Goal: Contribute content: Contribute content

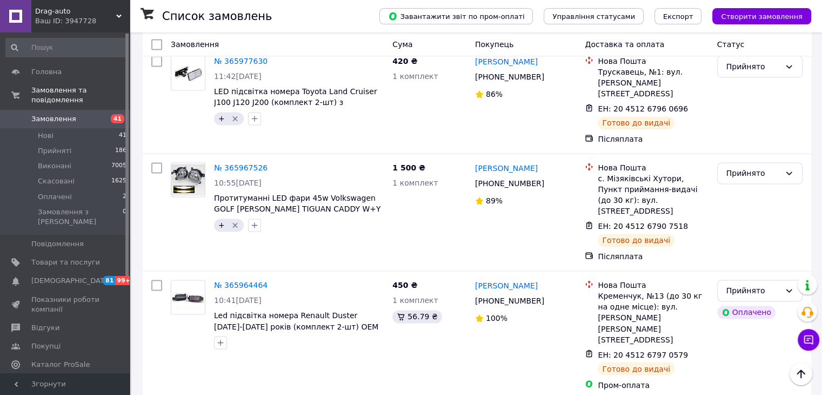
scroll to position [9960, 0]
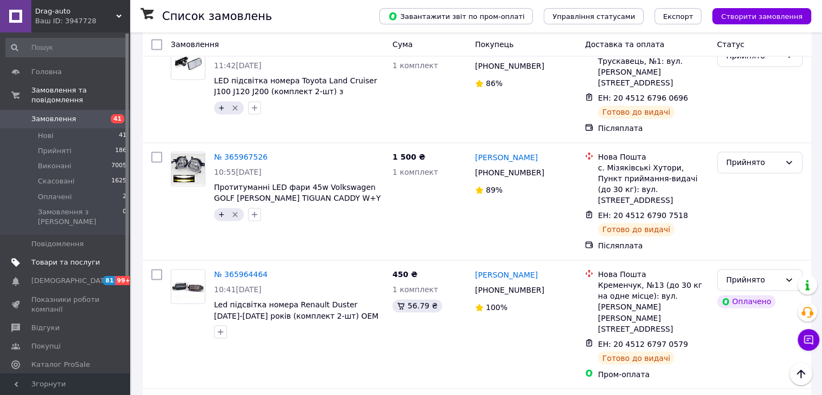
click at [51, 257] on span "Товари та послуги" at bounding box center [65, 262] width 69 height 10
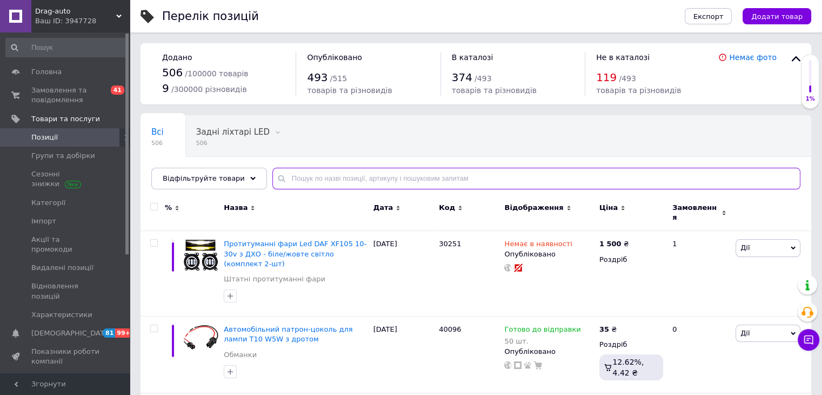
click at [297, 184] on input "text" at bounding box center [537, 179] width 528 height 22
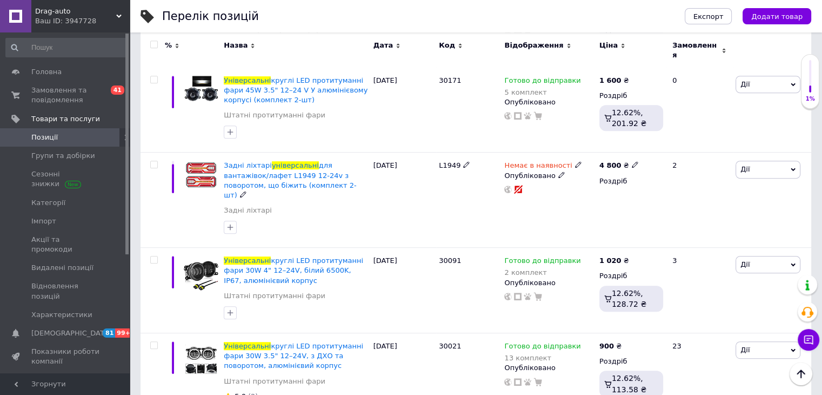
scroll to position [541, 0]
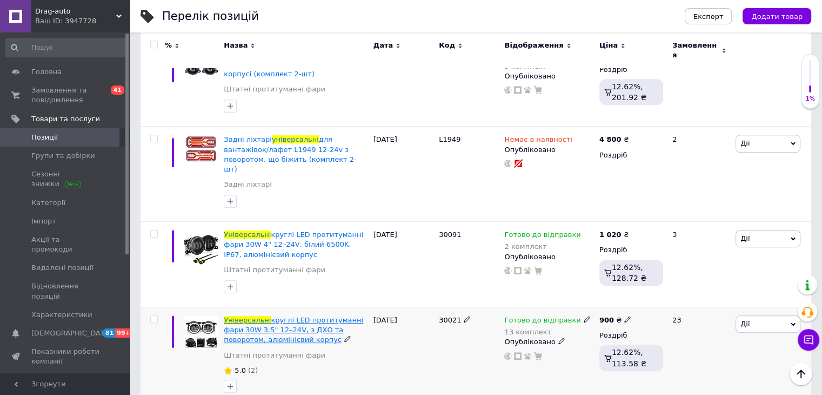
type input "універсальні"
click at [311, 316] on span "круглі LED протитуманні фари 30W 3.5" 12–24V, з ДХО та поворотом, алюмінієвий к…" at bounding box center [294, 330] width 140 height 28
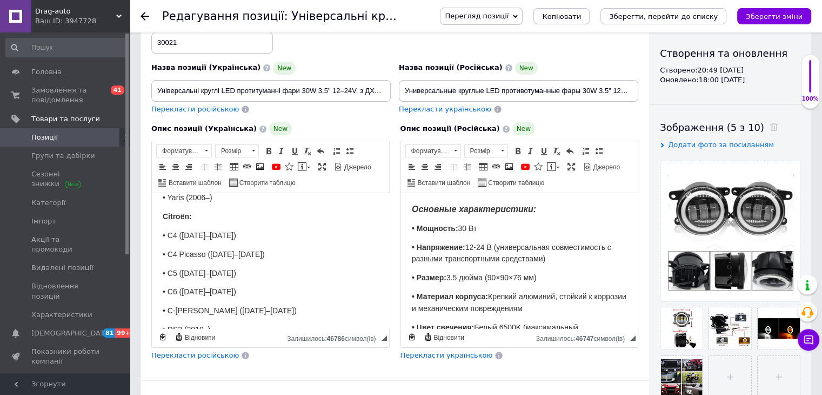
scroll to position [1081, 0]
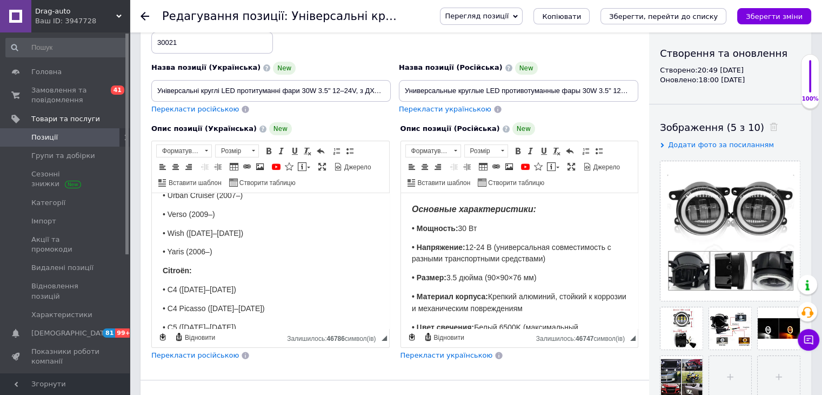
click at [150, 236] on div "Опис позиції (Українська) New Основні характеристики: • Потужність: 30 Вт • Нап…" at bounding box center [270, 241] width 249 height 249
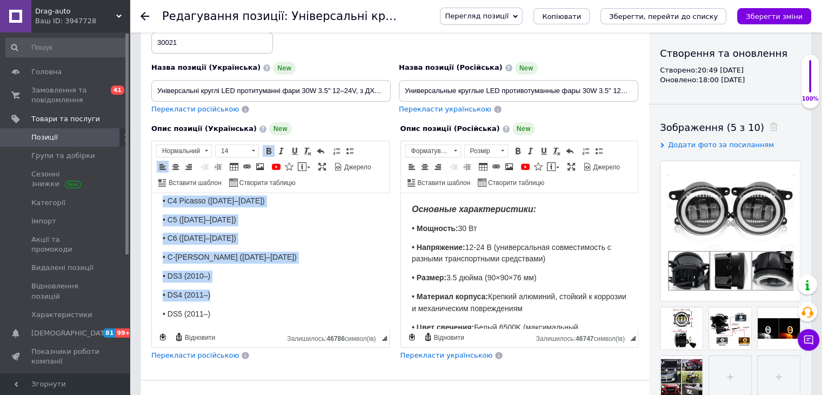
scroll to position [1190, 0]
drag, startPoint x: 156, startPoint y: 235, endPoint x: 244, endPoint y: 284, distance: 101.4
click at [244, 284] on html "Основні характеристики: • Потужність: 30 Вт • Напруга: 12-24 В (універсальна су…" at bounding box center [270, 329] width 237 height 2653
click at [233, 283] on body "Основні характеристики: • Потужність: 30 Вт • Напруга: 12-24 В (універсальна су…" at bounding box center [271, 329] width 216 height 2631
drag, startPoint x: 162, startPoint y: 237, endPoint x: 221, endPoint y: 277, distance: 72.0
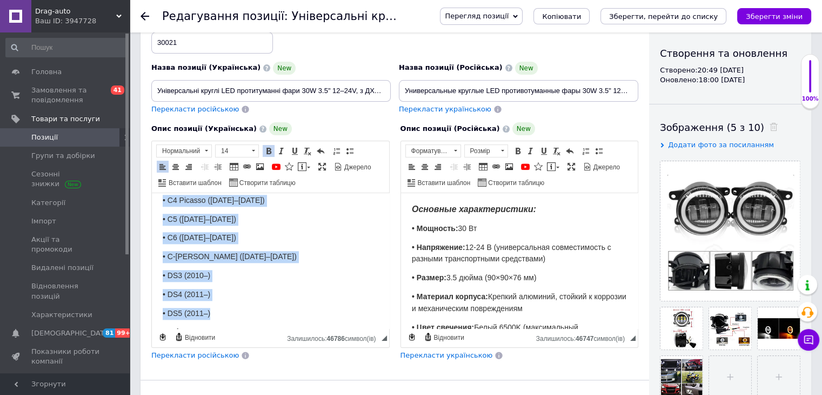
click at [221, 277] on html "Основні характеристики: • Потужність: 30 Вт • Напруга: 12-24 В (універсальна су…" at bounding box center [270, 329] width 237 height 2653
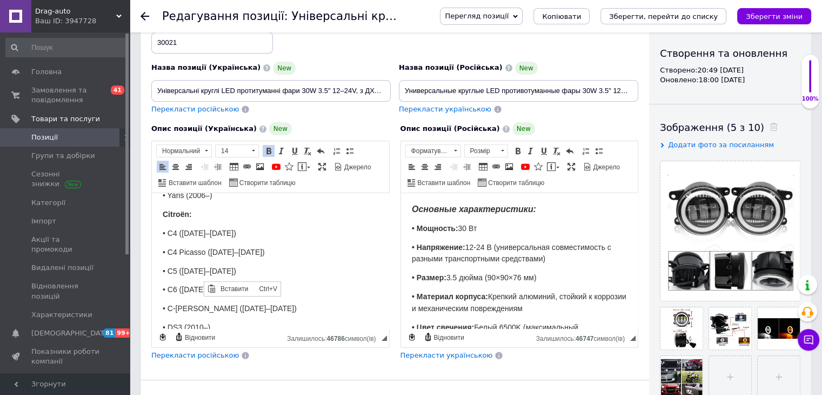
scroll to position [1081, 0]
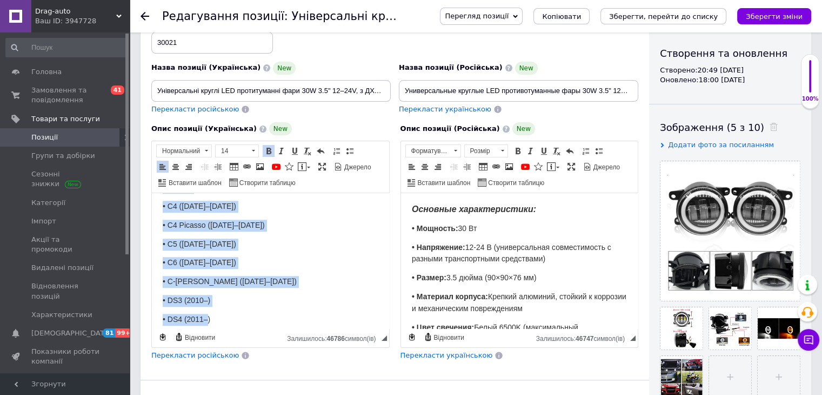
scroll to position [1190, 0]
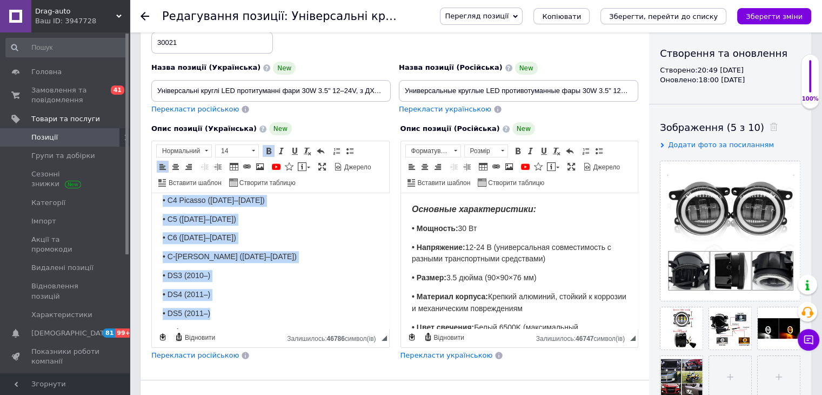
drag, startPoint x: 163, startPoint y: 237, endPoint x: 211, endPoint y: 279, distance: 64.0
click at [211, 279] on html "Основні характеристики: • Потужність: 30 Вт • Напруга: 12-24 В (універсальна су…" at bounding box center [270, 329] width 237 height 2653
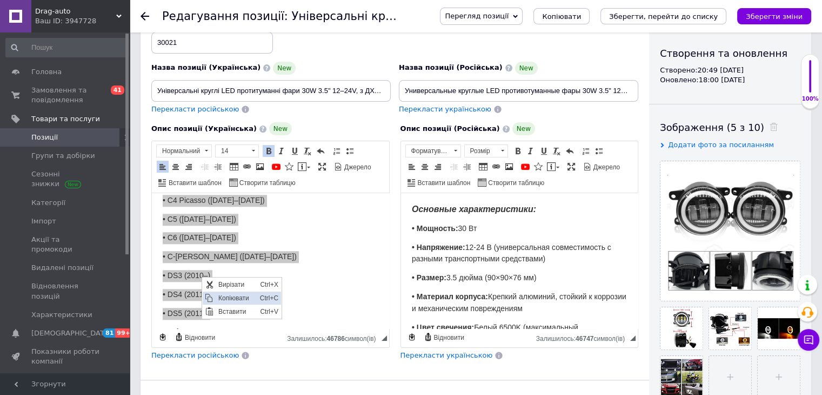
drag, startPoint x: 222, startPoint y: 300, endPoint x: 256, endPoint y: 339, distance: 51.8
click at [222, 300] on span "Копіювати" at bounding box center [236, 297] width 42 height 13
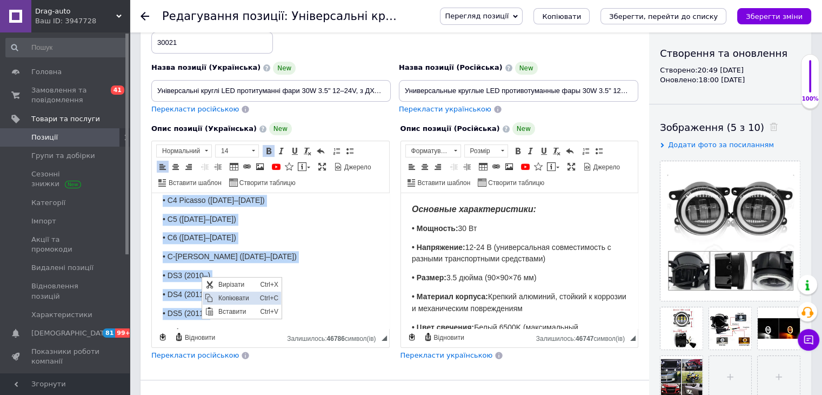
copy body "Citroën: • C4 ([DATE]–[DATE]) • C4 Picasso ([DATE]–[DATE]) • C5 ([DATE]–[DATE])…"
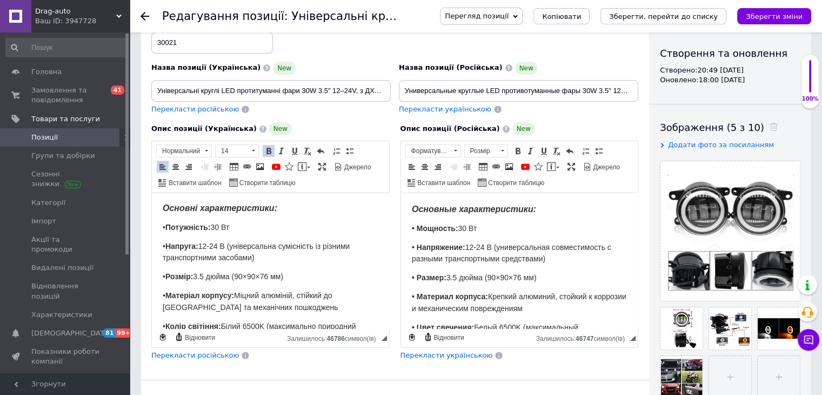
scroll to position [0, 0]
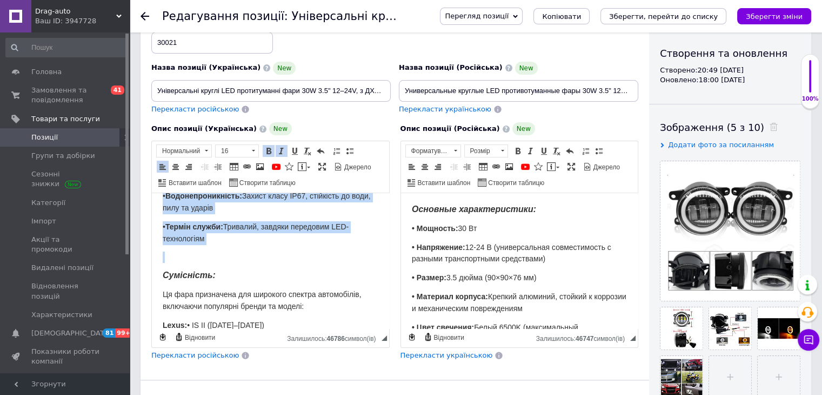
scroll to position [162, 0]
drag, startPoint x: 159, startPoint y: 200, endPoint x: 229, endPoint y: 251, distance: 87.1
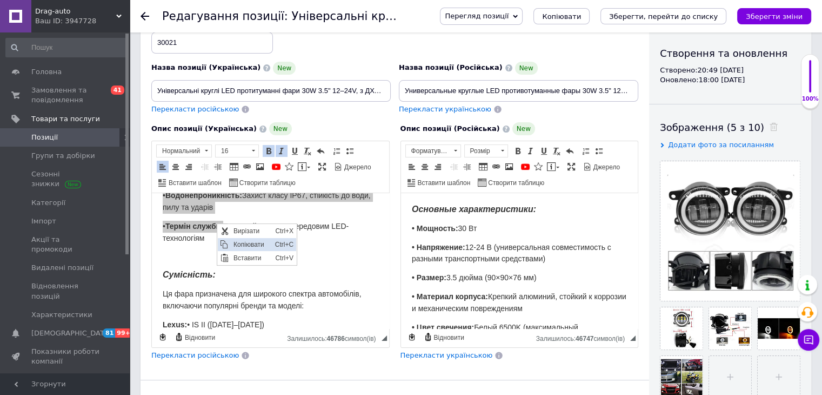
click at [235, 242] on span "Копіювати" at bounding box center [251, 244] width 42 height 13
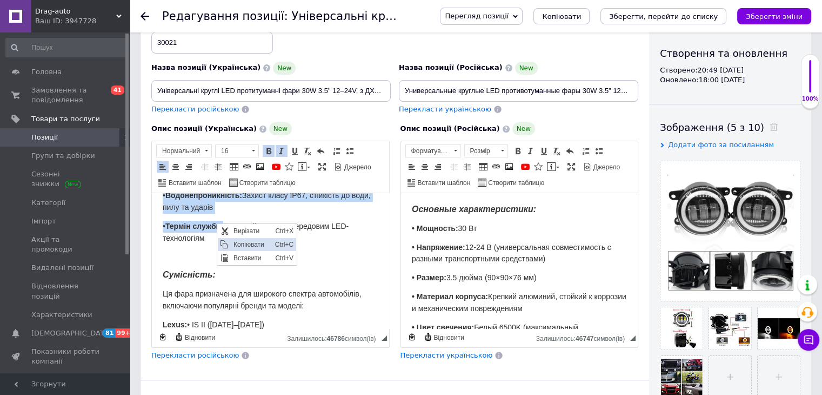
copy body "Основні характеристики: • Потужність: 30 Вт • Напруга: 12-24 В (універсальна су…"
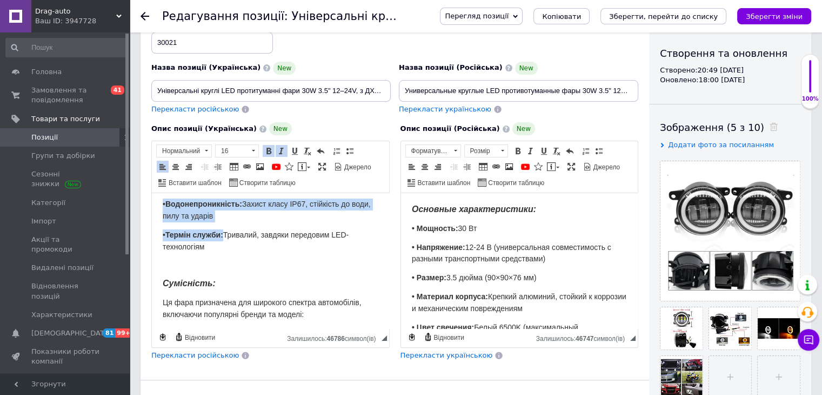
scroll to position [180, 0]
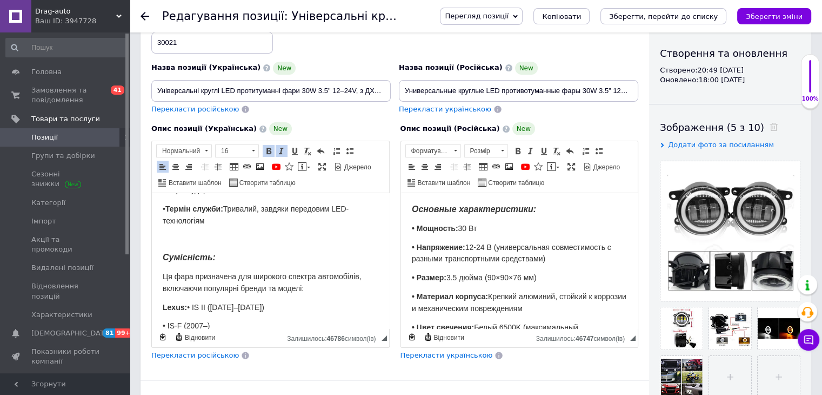
click at [178, 237] on p "Редактор, 443E685F-657E-4EC5-8B27-530FAEFE4770" at bounding box center [271, 239] width 216 height 11
click at [180, 253] on strong "Сумісність:" at bounding box center [189, 257] width 53 height 9
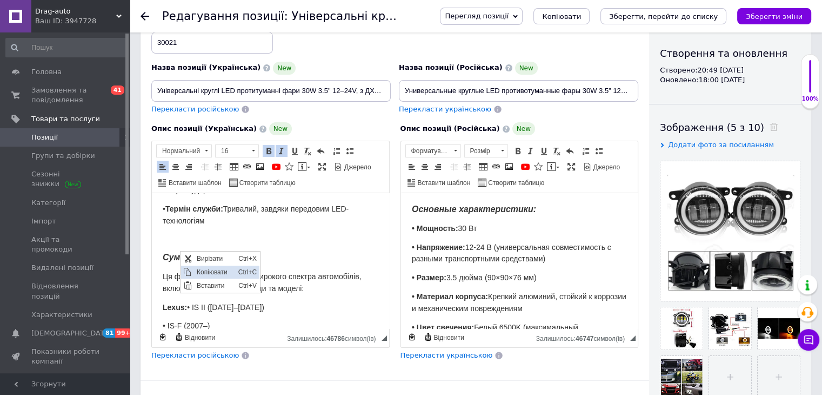
click at [200, 268] on span "Копіювати" at bounding box center [215, 271] width 42 height 13
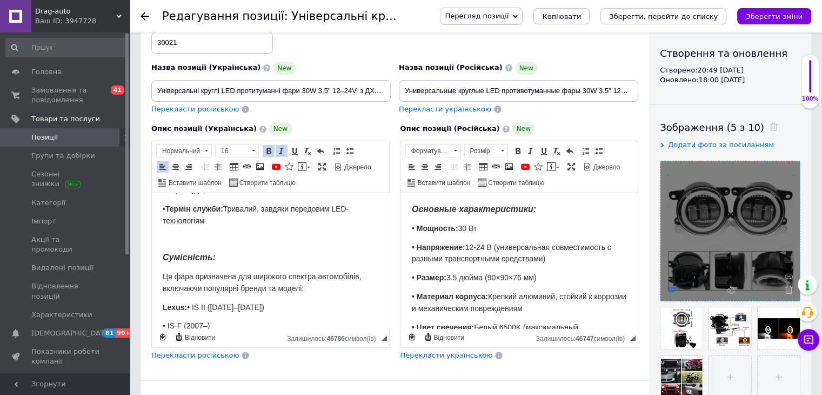
click at [673, 287] on use at bounding box center [672, 289] width 8 height 5
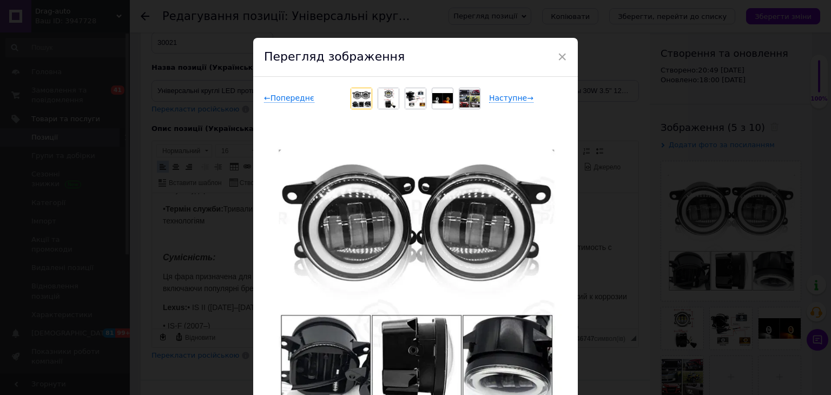
click at [599, 185] on div "× Перегляд зображення ← Попереднє Наступне → Видалити зображення Видалити всі з…" at bounding box center [415, 197] width 831 height 395
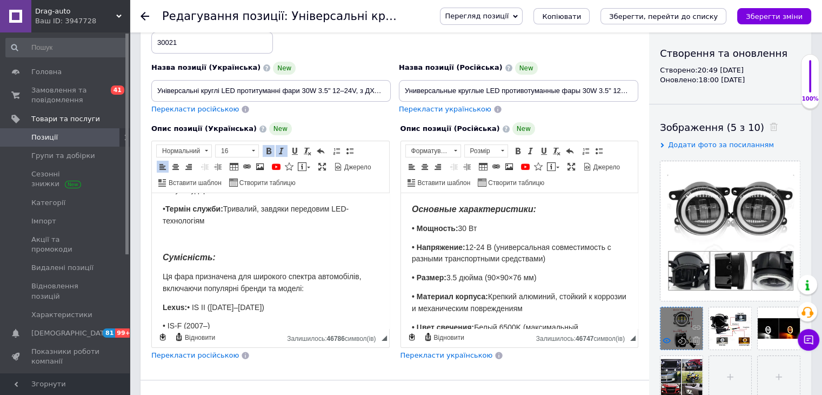
click at [669, 338] on icon at bounding box center [667, 340] width 8 height 8
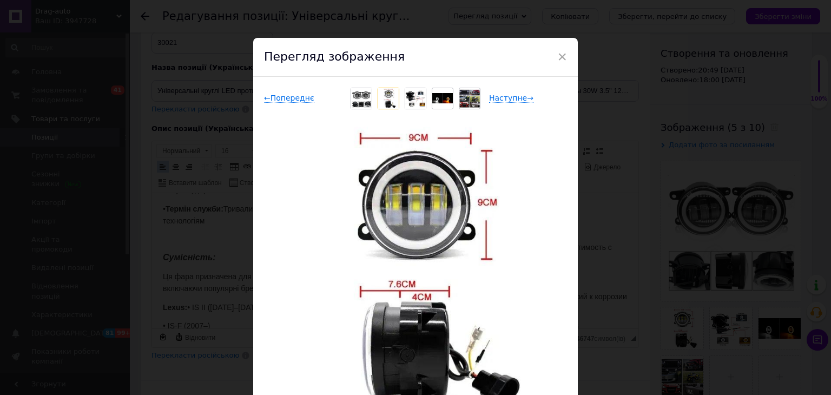
drag, startPoint x: 622, startPoint y: 237, endPoint x: 687, endPoint y: 299, distance: 89.5
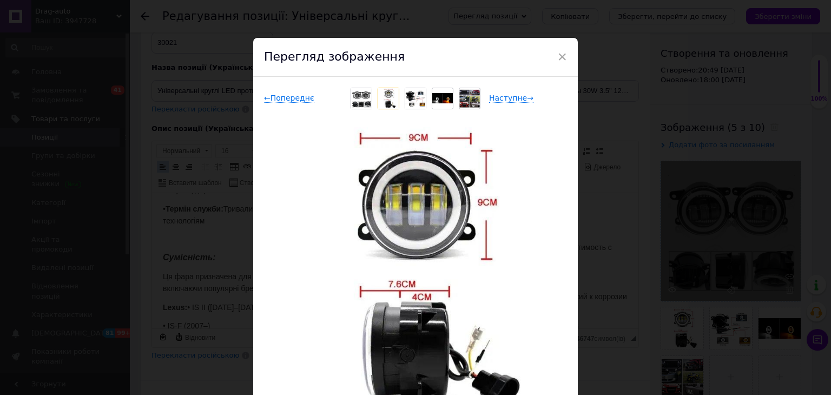
click at [623, 238] on div "× Перегляд зображення ← Попереднє Наступне → Видалити зображення Видалити всі з…" at bounding box center [415, 197] width 831 height 395
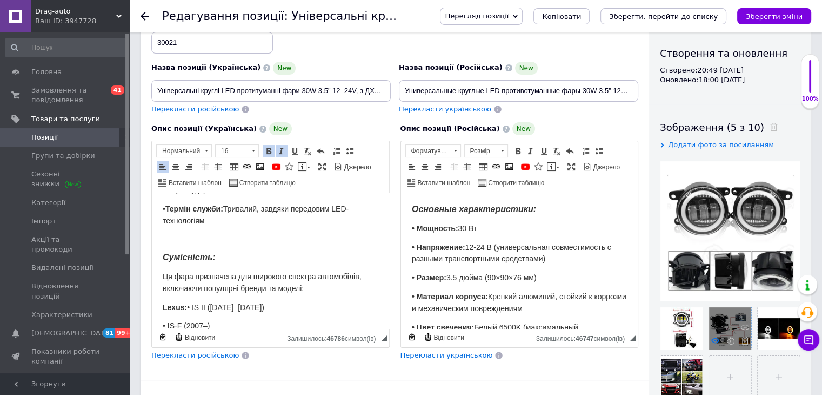
click at [715, 340] on use at bounding box center [716, 339] width 8 height 5
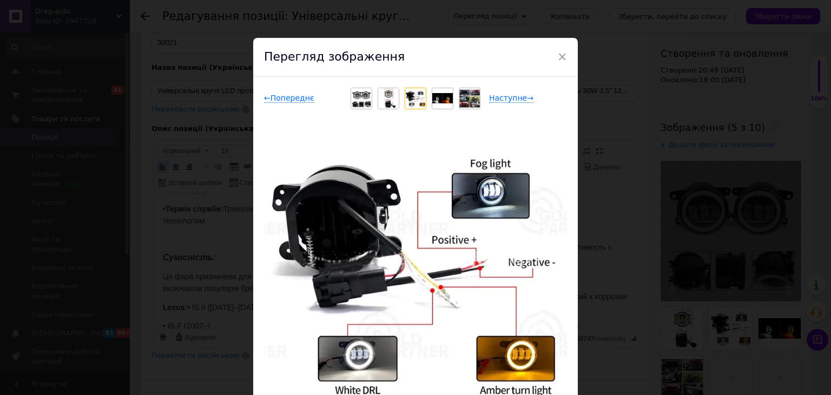
drag, startPoint x: 642, startPoint y: 233, endPoint x: 664, endPoint y: 243, distance: 23.9
click at [642, 233] on div "× Перегляд зображення ← Попереднє Наступне → Видалити зображення Видалити всі з…" at bounding box center [415, 197] width 831 height 395
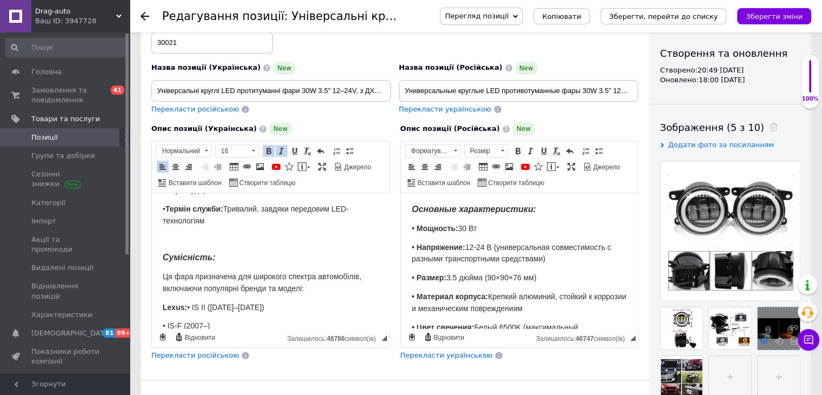
click at [763, 340] on use at bounding box center [764, 339] width 8 height 5
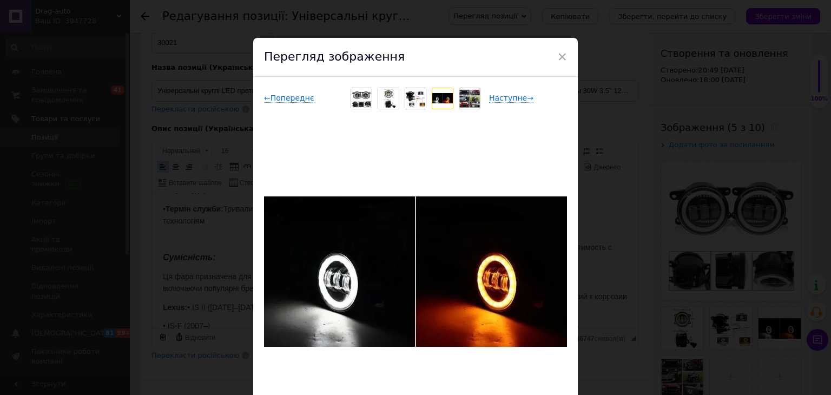
drag, startPoint x: 666, startPoint y: 188, endPoint x: 708, endPoint y: 338, distance: 156.0
click at [666, 188] on div "× Перегляд зображення ← Попереднє Наступне → Видалити зображення Видалити всі з…" at bounding box center [415, 197] width 831 height 395
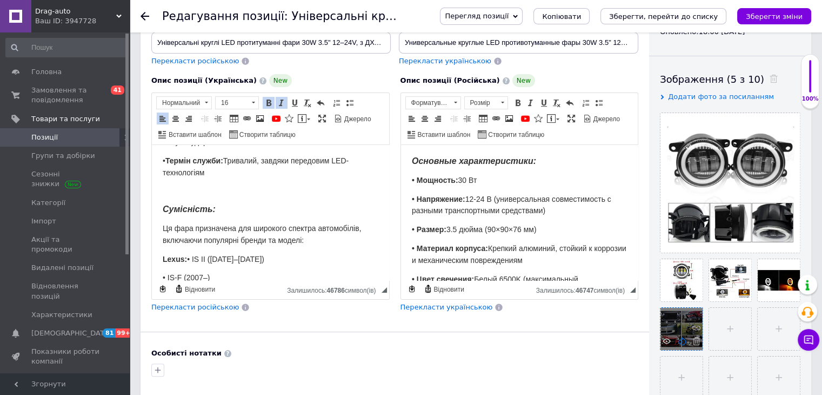
scroll to position [162, 0]
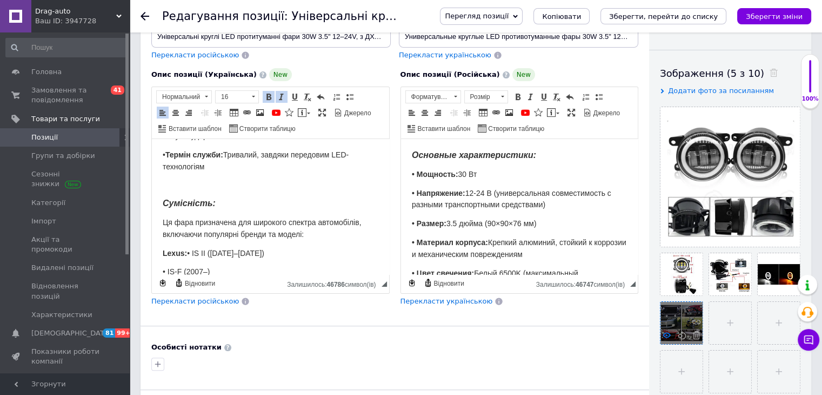
click at [665, 334] on icon at bounding box center [667, 335] width 8 height 8
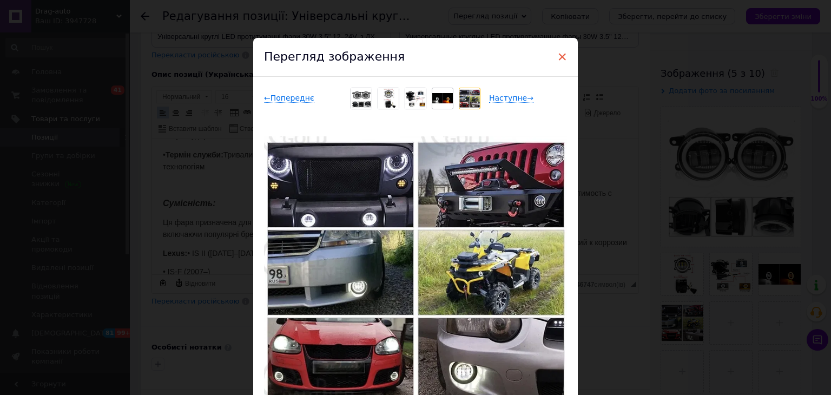
click at [557, 55] on span "×" at bounding box center [562, 57] width 10 height 18
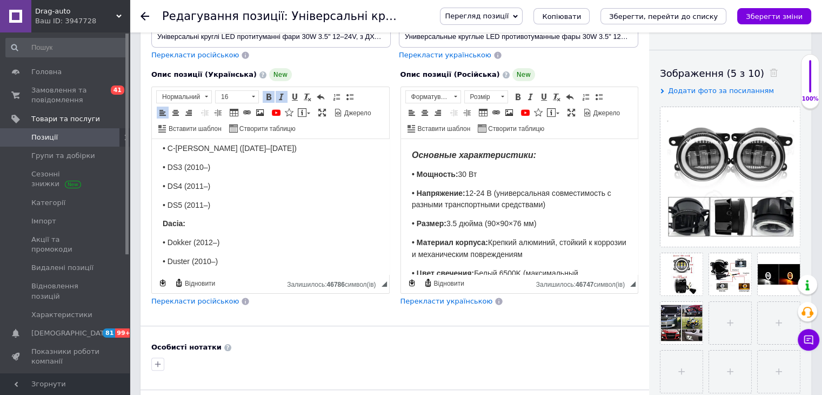
scroll to position [1261, 0]
click at [176, 163] on body "Основні характеристики: • Потужність: 30 Вт • Напруга: 12-24 В (універсальна су…" at bounding box center [271, 204] width 216 height 2631
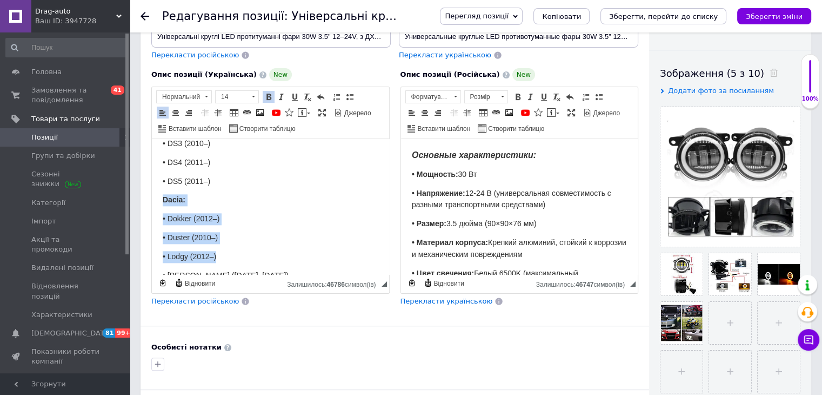
scroll to position [1369, 0]
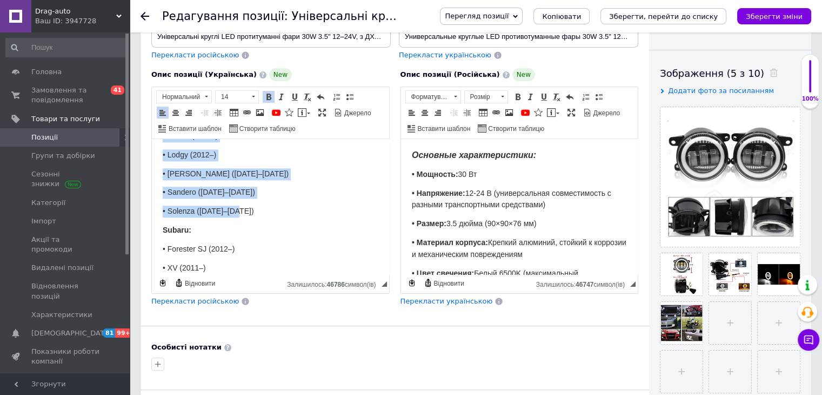
drag, startPoint x: 160, startPoint y: 166, endPoint x: 260, endPoint y: 175, distance: 100.4
click at [260, 175] on html "Основні характеристики: • Потужність: 30 Вт • Напруга: 12-24 В (універсальна су…" at bounding box center [270, 96] width 237 height 2653
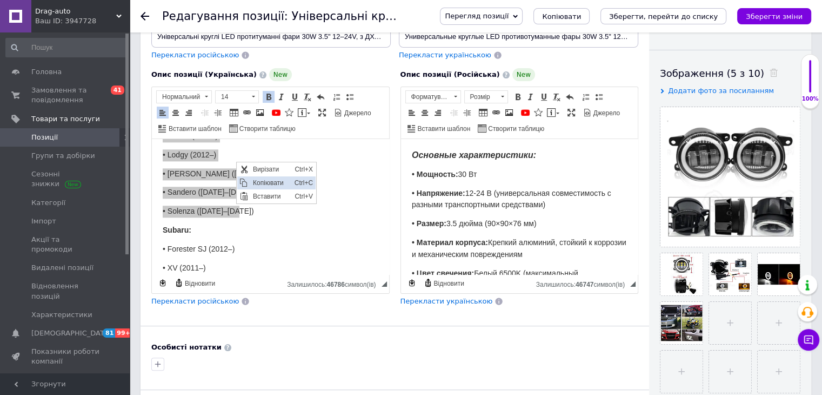
click at [254, 180] on span "Копіювати" at bounding box center [271, 182] width 42 height 13
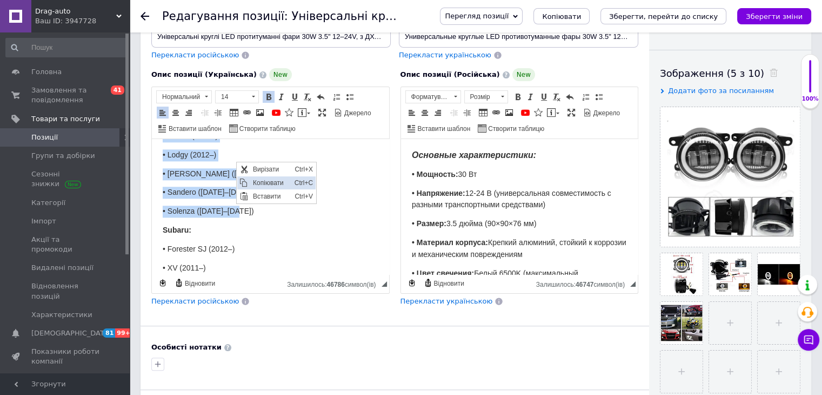
copy body "Dacia: • Dokker (2012–) • Duster (2010–) • Lodgy (2012–) • [PERSON_NAME] ([DATE…"
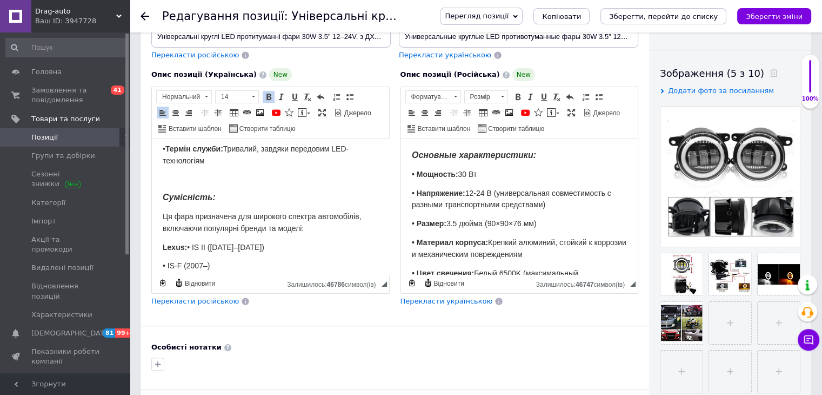
scroll to position [0, 0]
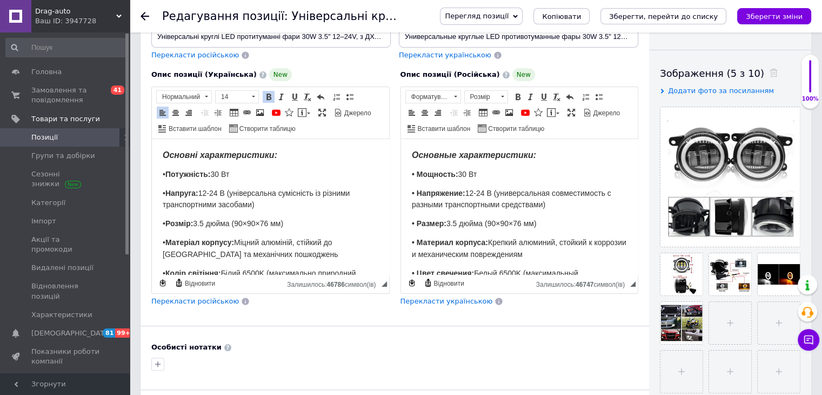
click at [164, 159] on strong "Основні характеристики:" at bounding box center [220, 154] width 115 height 9
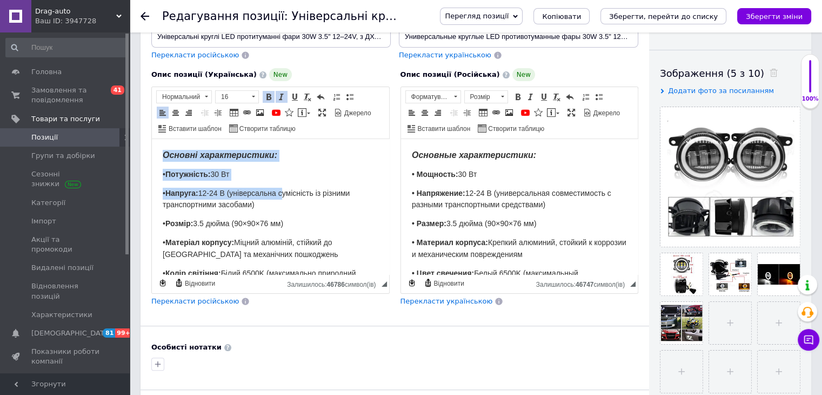
scroll to position [108, 0]
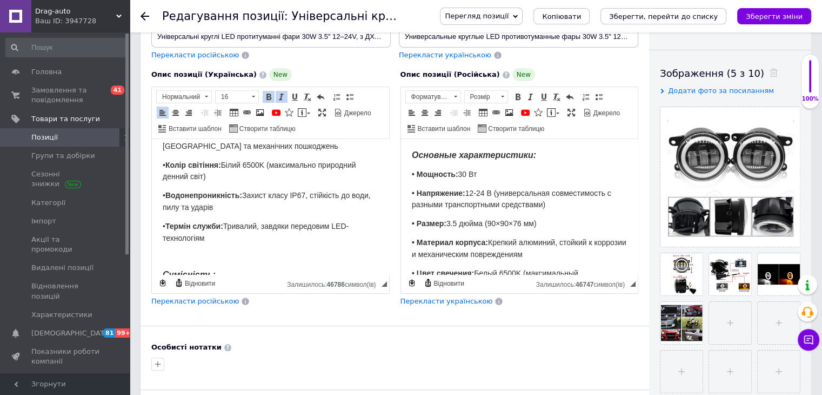
drag, startPoint x: 162, startPoint y: 157, endPoint x: 327, endPoint y: 230, distance: 181.1
click at [336, 241] on span "Копіювати" at bounding box center [353, 242] width 42 height 13
copy body "Основні характеристики: • Потужність: 30 Вт • Напруга: 12-24 В (універсальна су…"
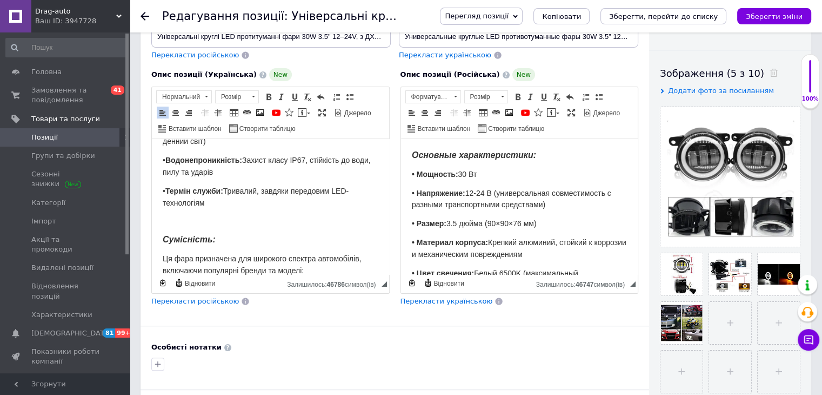
scroll to position [162, 0]
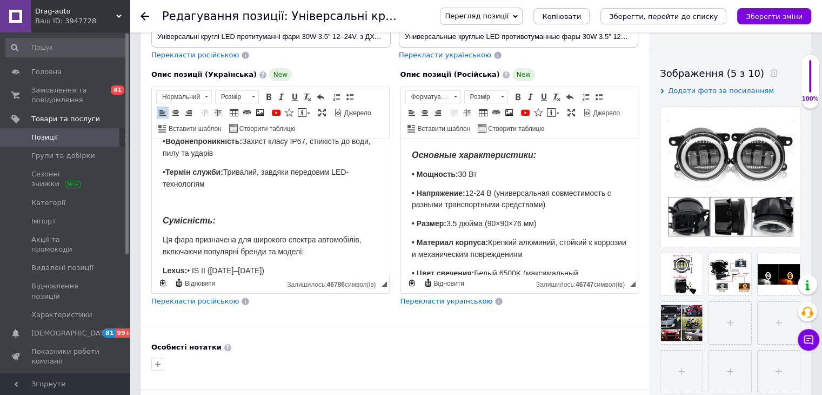
click at [184, 215] on p "Сумісність:" at bounding box center [271, 221] width 216 height 12
click at [203, 223] on span "Копіювати" at bounding box center [219, 227] width 42 height 13
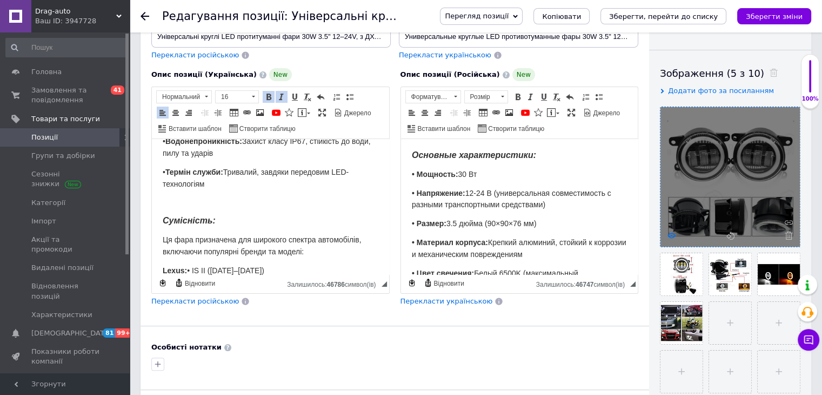
click at [673, 234] on icon at bounding box center [672, 235] width 8 height 8
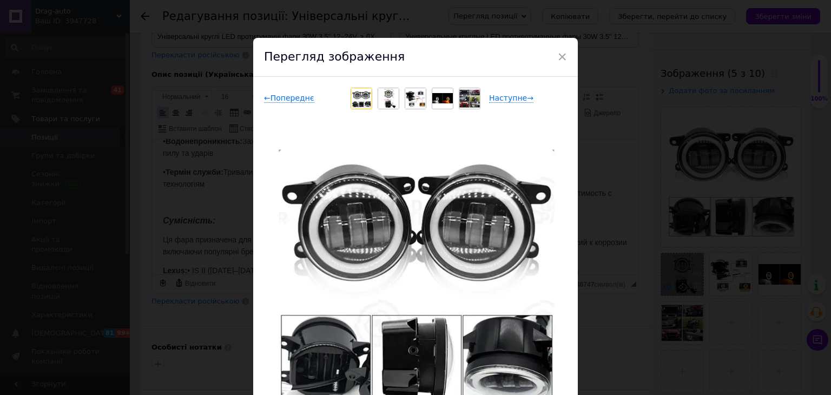
drag, startPoint x: 614, startPoint y: 237, endPoint x: 669, endPoint y: 283, distance: 71.8
click at [615, 237] on div "× Перегляд зображення ← Попереднє Наступне → Видалити зображення Видалити всі з…" at bounding box center [415, 197] width 831 height 395
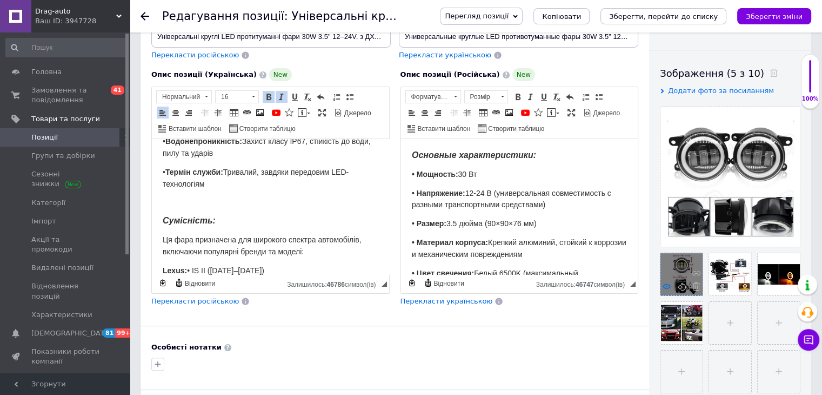
click at [665, 284] on use at bounding box center [667, 285] width 8 height 5
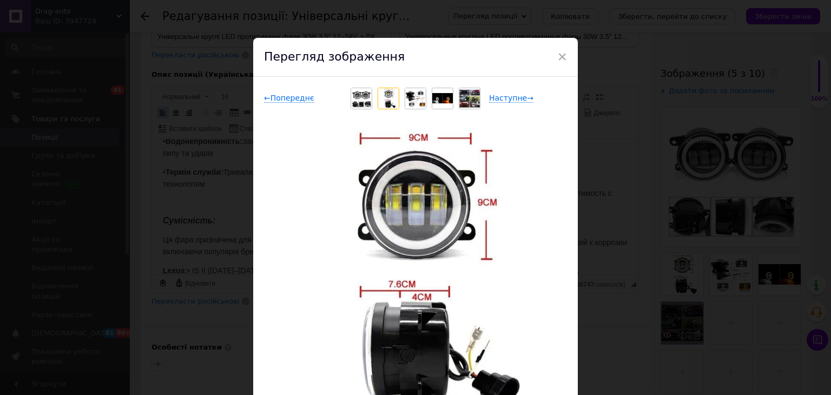
drag, startPoint x: 625, startPoint y: 260, endPoint x: 669, endPoint y: 303, distance: 61.9
click at [626, 262] on div "× Перегляд зображення ← Попереднє Наступне → Видалити зображення Видалити всі з…" at bounding box center [415, 197] width 831 height 395
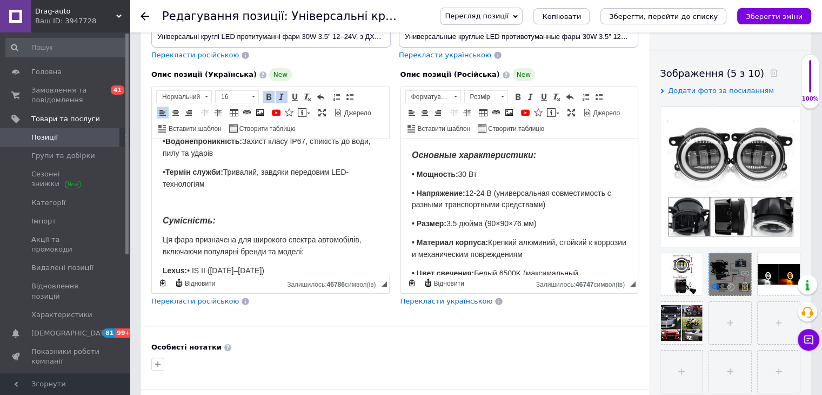
click at [714, 290] on icon at bounding box center [716, 286] width 8 height 8
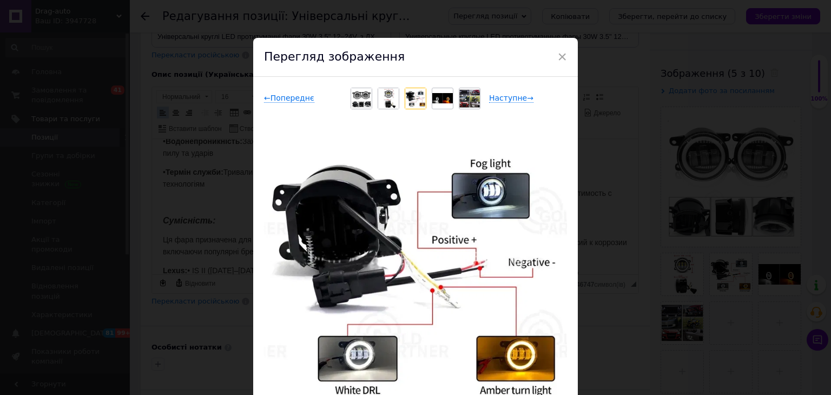
click at [663, 250] on div "× Перегляд зображення ← Попереднє Наступне → Видалити зображення Видалити всі з…" at bounding box center [415, 197] width 831 height 395
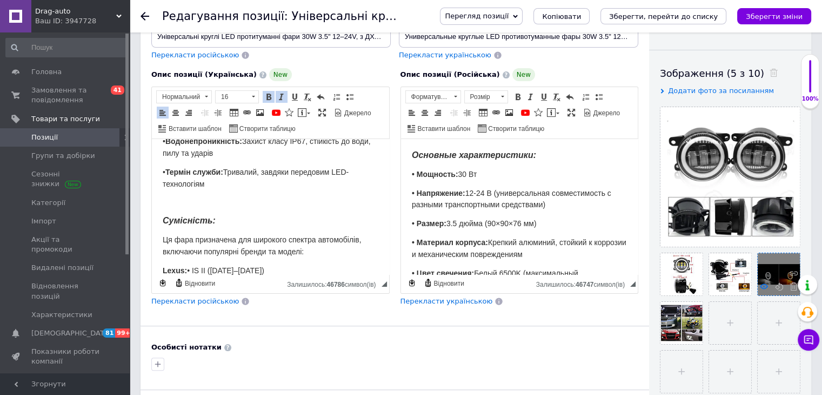
click at [761, 290] on icon at bounding box center [764, 286] width 8 height 8
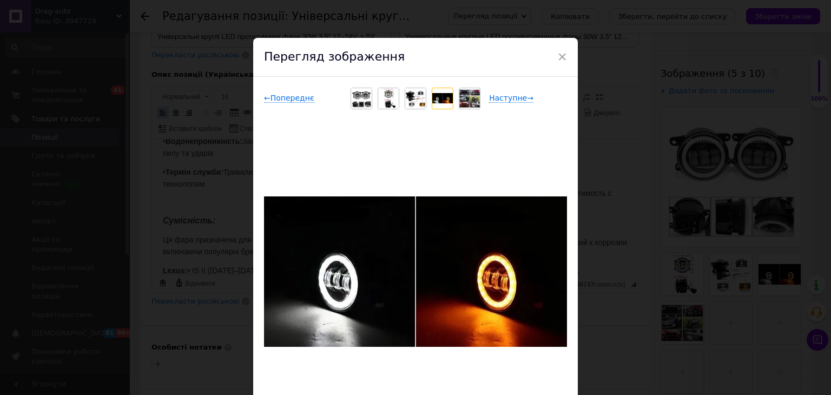
click at [666, 304] on div "× Перегляд зображення ← Попереднє Наступне → Видалити зображення Видалити всі з…" at bounding box center [415, 197] width 831 height 395
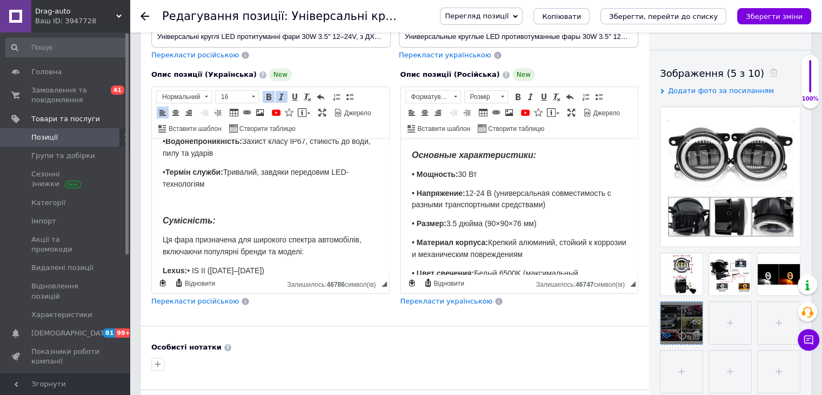
click at [664, 337] on icon at bounding box center [667, 335] width 8 height 8
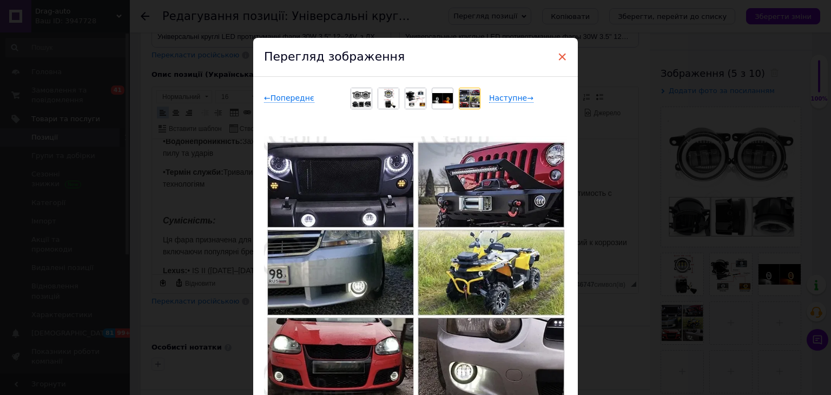
click at [564, 57] on span "×" at bounding box center [562, 57] width 10 height 18
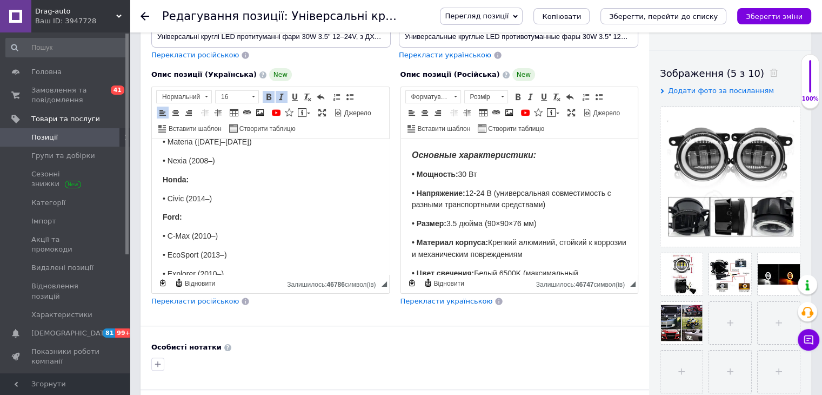
scroll to position [1514, 0]
click at [190, 230] on p "Ford:" at bounding box center [271, 236] width 216 height 12
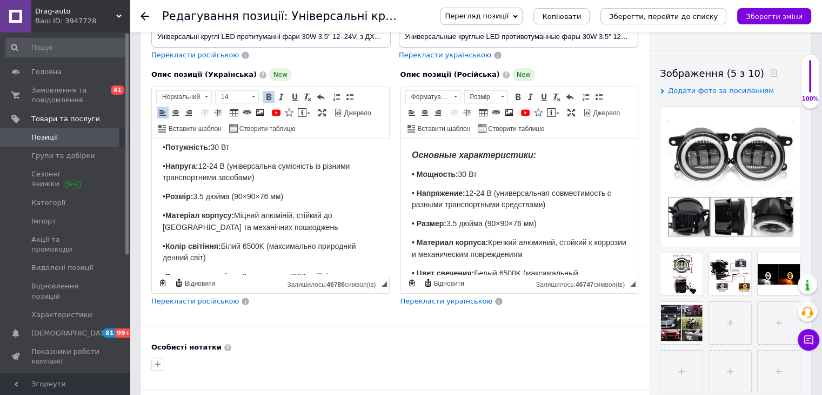
scroll to position [0, 0]
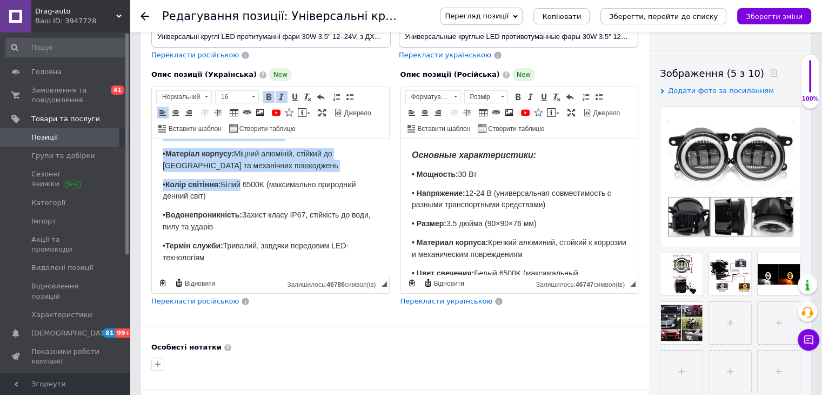
scroll to position [108, 0]
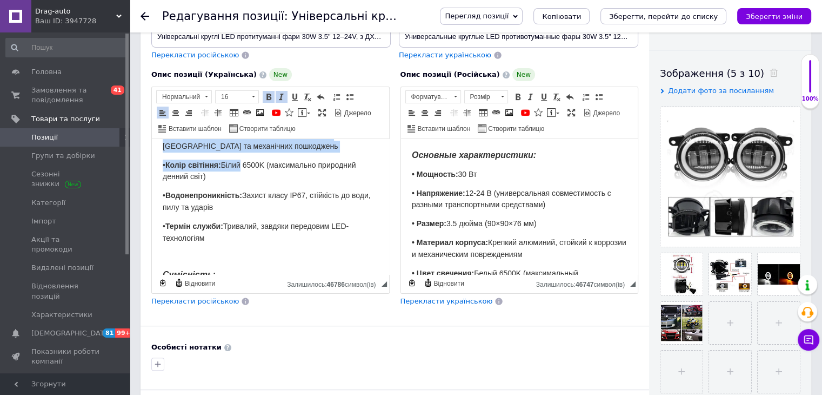
drag, startPoint x: 158, startPoint y: 156, endPoint x: 270, endPoint y: 229, distance: 134.4
click at [241, 228] on p "• Термін служби: Тривалий, завдяки передовим LED-технологіям" at bounding box center [271, 233] width 216 height 24
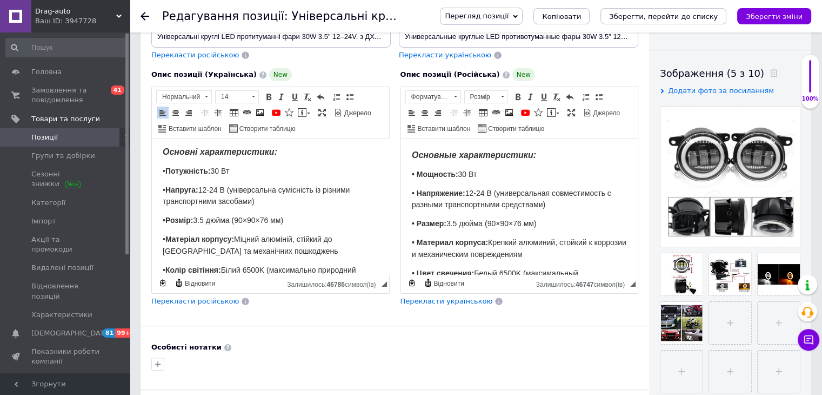
scroll to position [0, 0]
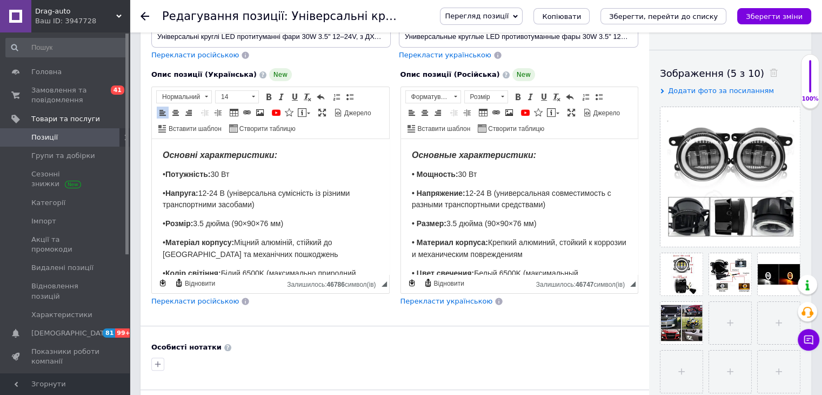
click at [180, 169] on p "• Потужність: 30 Вт" at bounding box center [271, 175] width 216 height 12
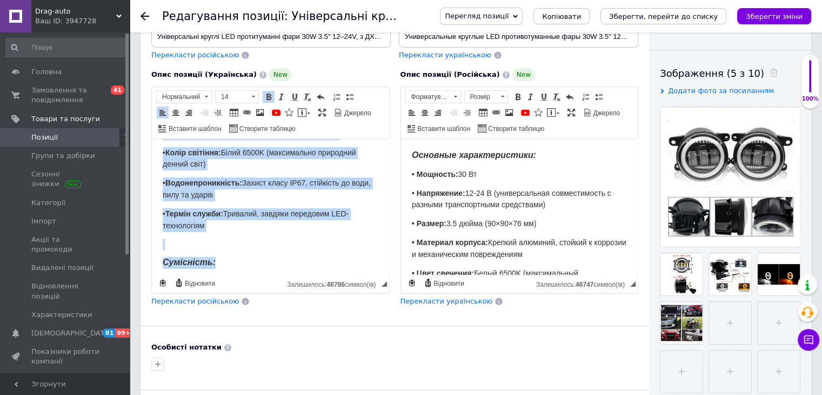
scroll to position [162, 0]
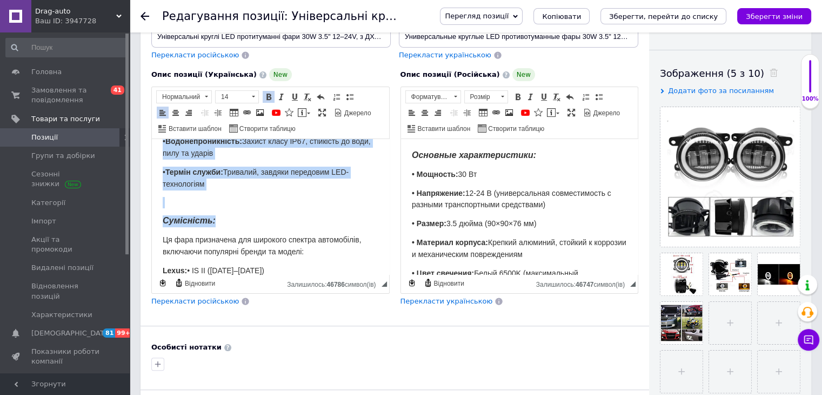
drag, startPoint x: 164, startPoint y: 154, endPoint x: 249, endPoint y: 209, distance: 101.2
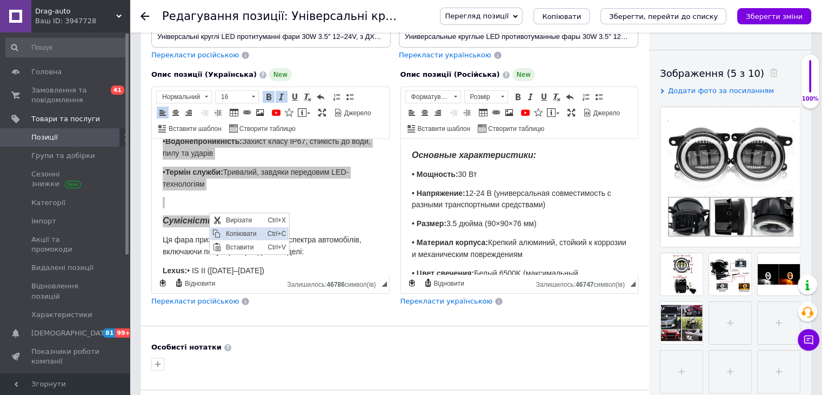
click at [235, 230] on span "Копіювати" at bounding box center [244, 233] width 42 height 13
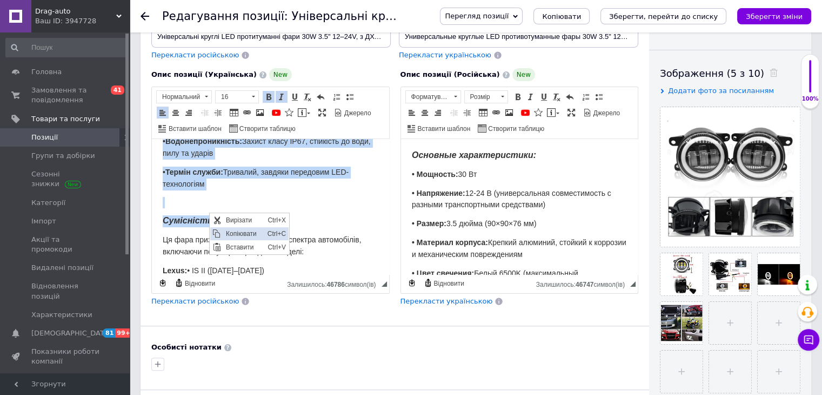
copy body "Основні характеристики: • Потужність: 30 Вт • Напруга: 12-24 В (універсальна су…"
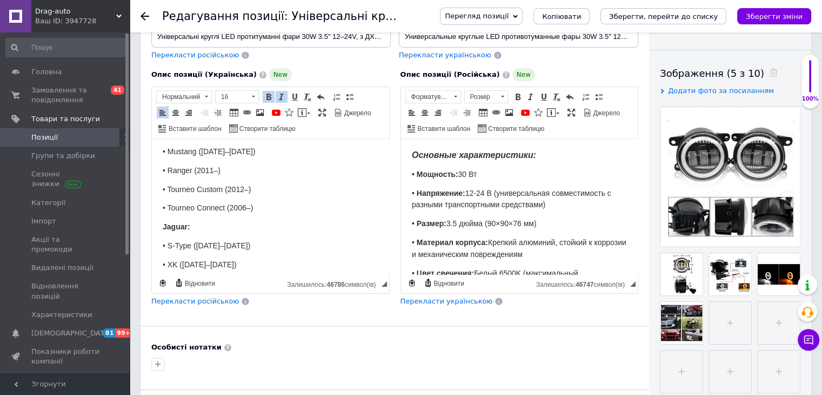
scroll to position [1730, 0]
click at [277, 258] on p "• XK ([DATE]–[DATE])" at bounding box center [271, 264] width 216 height 12
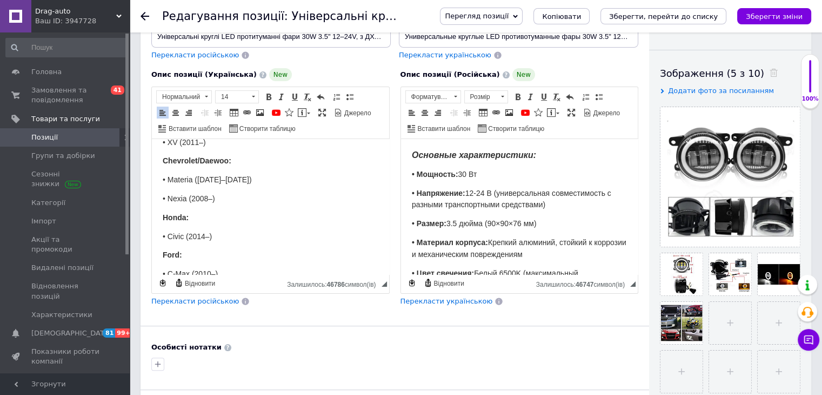
scroll to position [1514, 0]
click at [225, 249] on p "• C-Max (2010–)" at bounding box center [271, 255] width 216 height 12
click at [165, 230] on p "Ford:" at bounding box center [271, 236] width 216 height 12
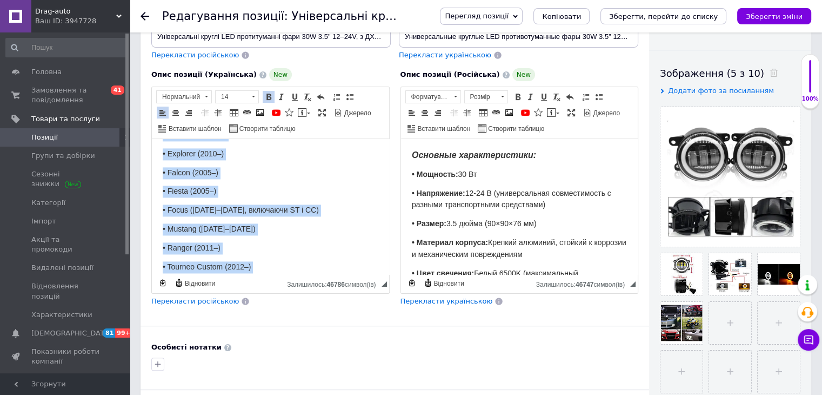
scroll to position [1676, 0]
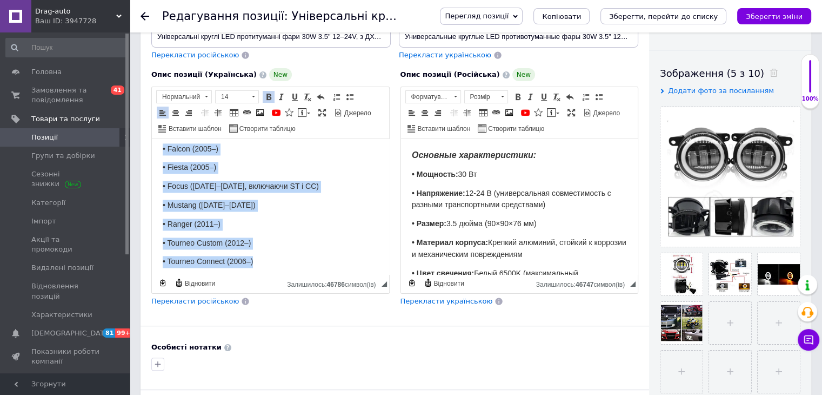
drag, startPoint x: 161, startPoint y: 185, endPoint x: 267, endPoint y: 211, distance: 109.5
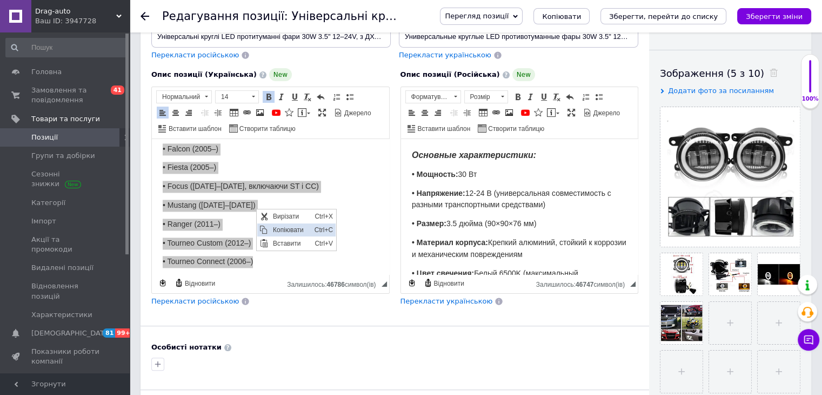
click at [280, 227] on span "Копіювати" at bounding box center [291, 229] width 42 height 13
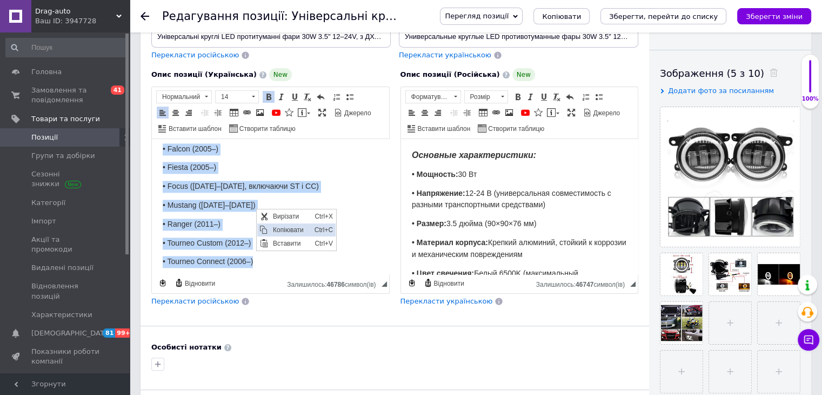
copy body "Ford: • C-Max (2010–) • EcoSport (2013–) • Explorer (2010–) • Falcon (2005–) • …"
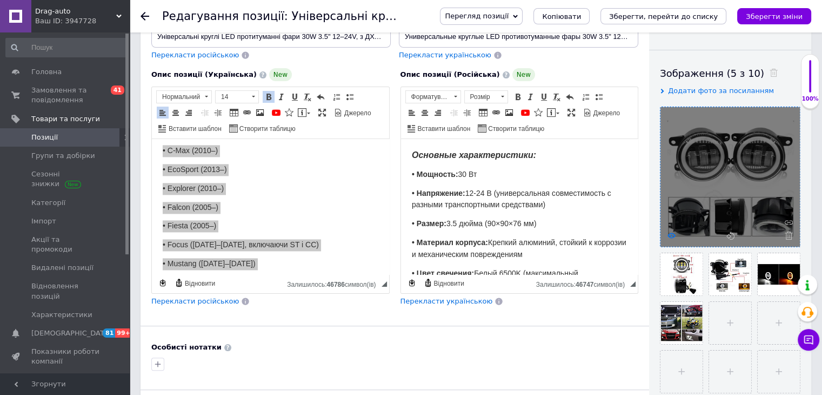
click at [668, 234] on icon at bounding box center [672, 235] width 8 height 8
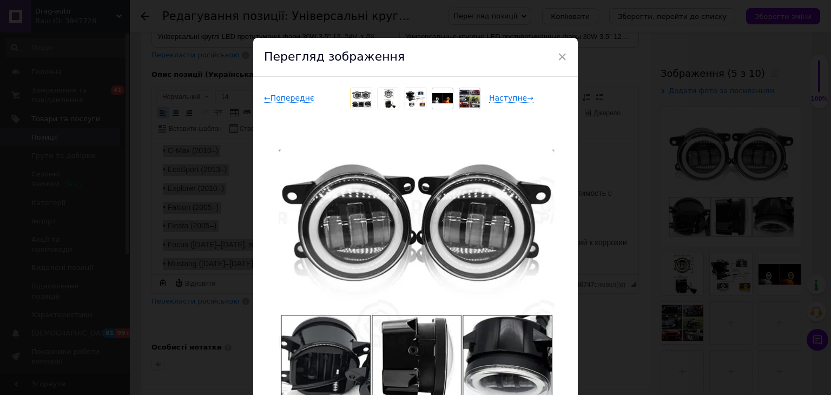
click at [655, 271] on div "× Перегляд зображення ← Попереднє Наступне → Видалити зображення Видалити всі з…" at bounding box center [415, 197] width 831 height 395
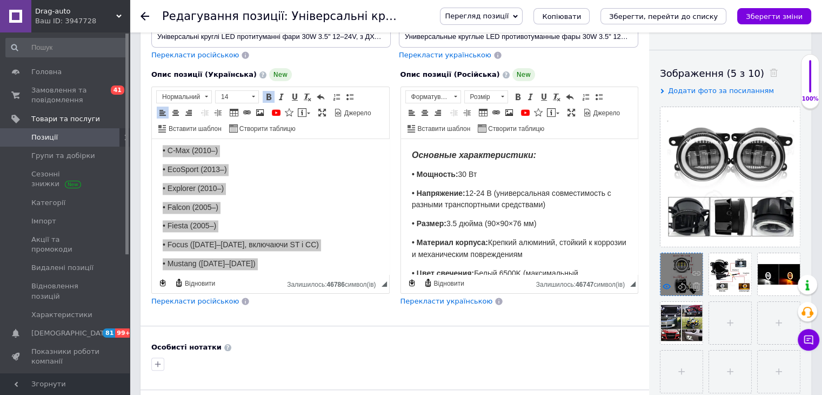
click at [667, 289] on icon at bounding box center [667, 286] width 8 height 8
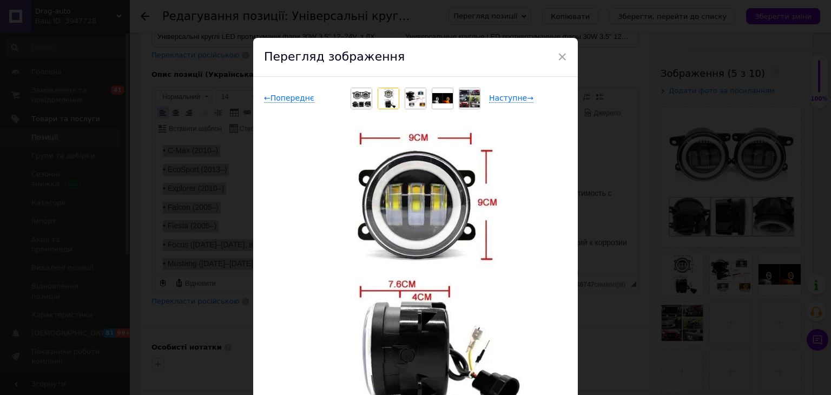
drag, startPoint x: 597, startPoint y: 231, endPoint x: 707, endPoint y: 277, distance: 119.5
click at [598, 232] on div "× Перегляд зображення ← Попереднє Наступне → Видалити зображення Видалити всі з…" at bounding box center [415, 197] width 831 height 395
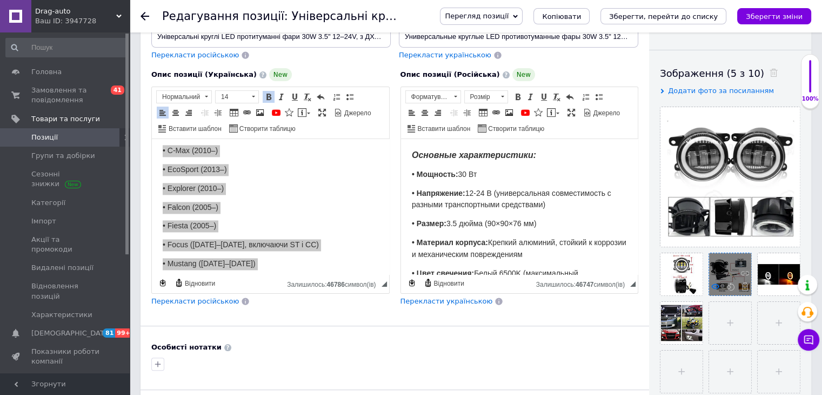
click at [716, 284] on use at bounding box center [716, 285] width 8 height 5
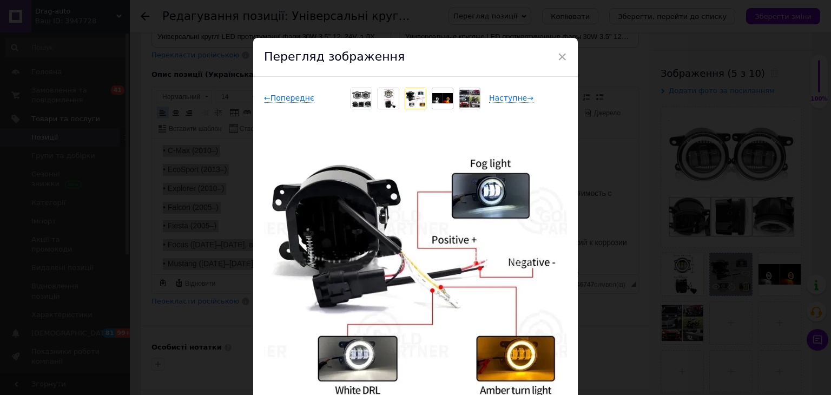
click at [614, 236] on div "× Перегляд зображення ← Попереднє Наступне → Видалити зображення Видалити всі з…" at bounding box center [415, 197] width 831 height 395
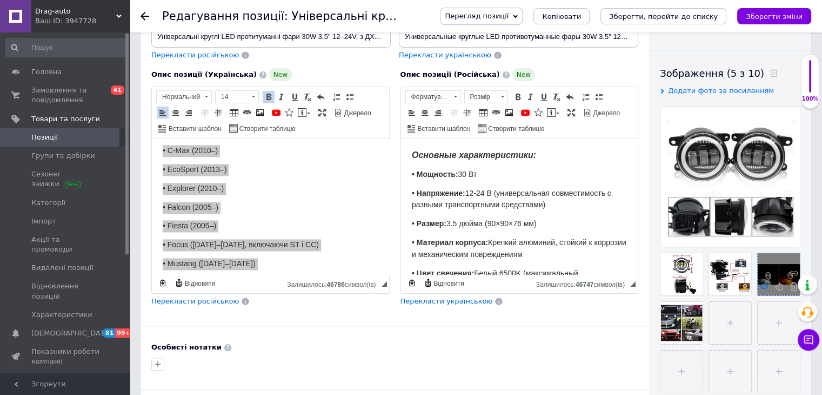
click at [762, 287] on icon at bounding box center [764, 286] width 8 height 8
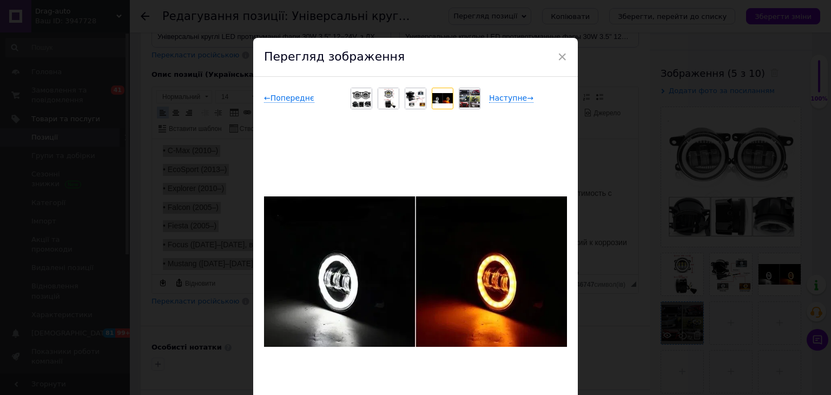
drag, startPoint x: 646, startPoint y: 233, endPoint x: 682, endPoint y: 310, distance: 85.2
click at [649, 235] on div "× Перегляд зображення ← Попереднє Наступне → Видалити зображення Видалити всі з…" at bounding box center [415, 197] width 831 height 395
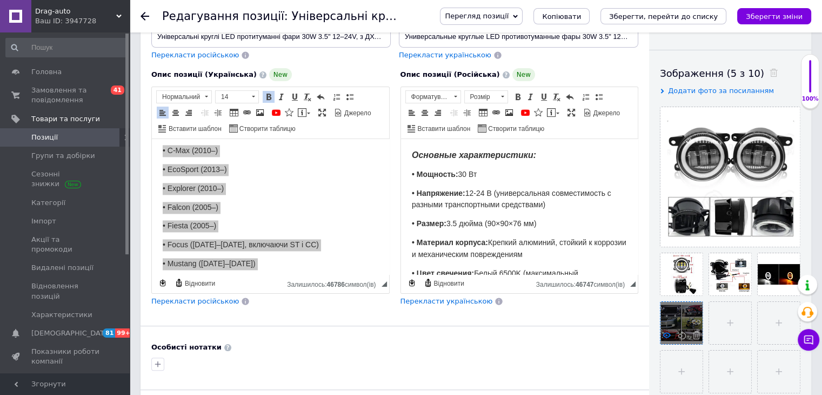
click at [669, 334] on use at bounding box center [667, 334] width 8 height 5
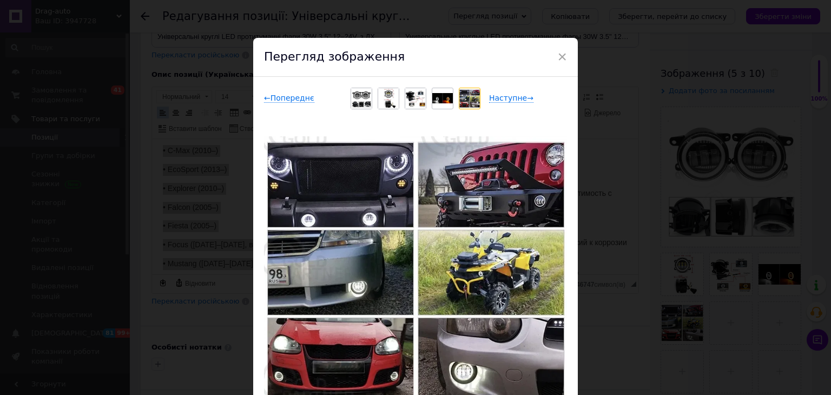
click at [224, 127] on div "× Перегляд зображення ← Попереднє Наступне → Видалити зображення Видалити всі з…" at bounding box center [415, 197] width 831 height 395
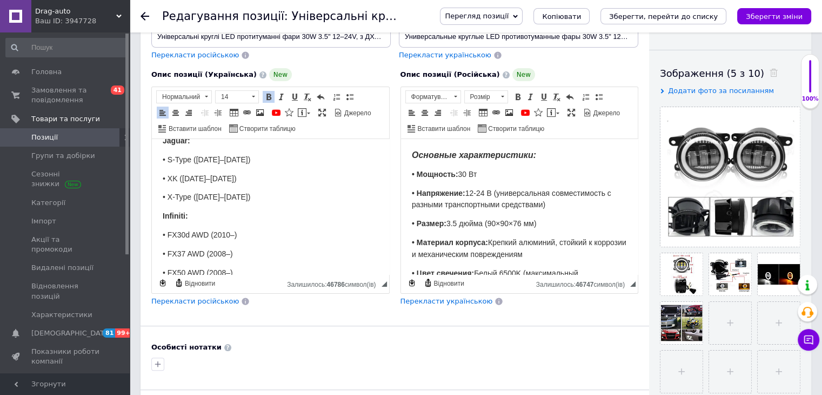
scroll to position [1834, 0]
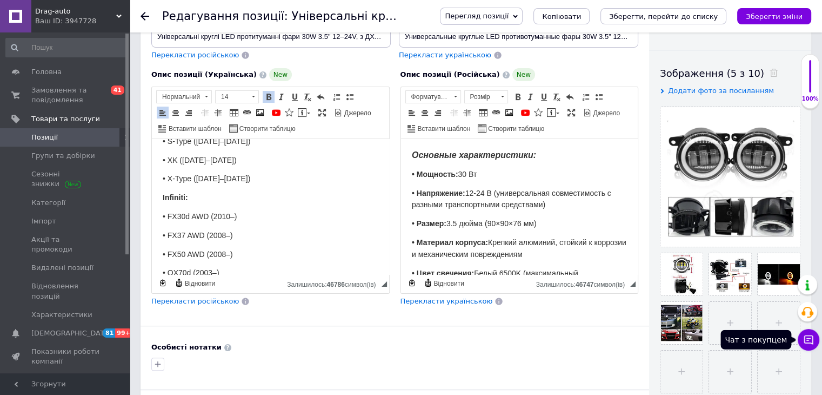
click at [808, 340] on icon at bounding box center [808, 339] width 11 height 11
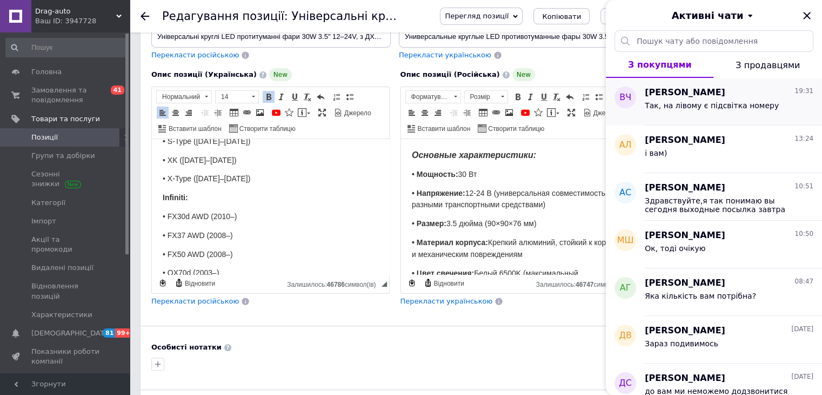
click at [766, 112] on div "Так, на лівому є підсвітка номеру" at bounding box center [729, 107] width 169 height 17
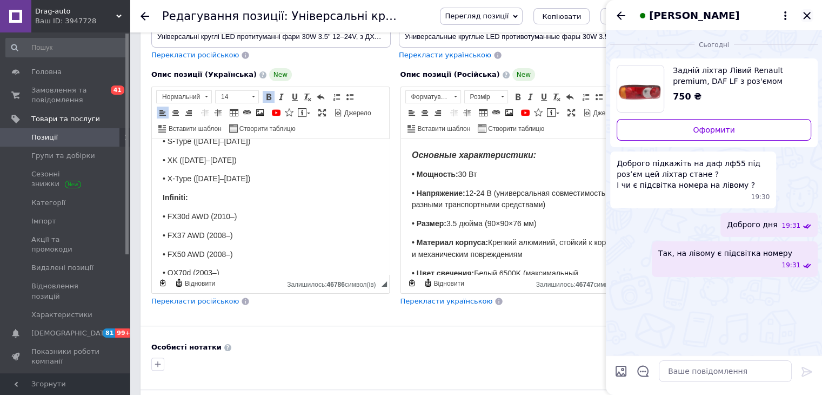
click at [809, 12] on icon "Закрити" at bounding box center [807, 15] width 13 height 13
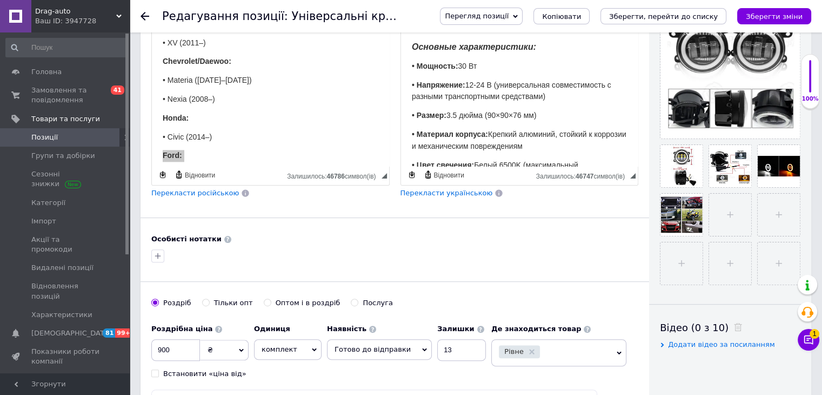
scroll to position [1514, 0]
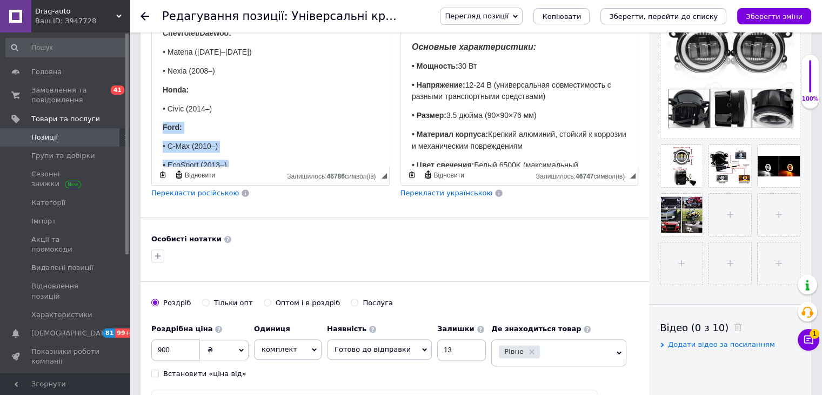
click at [809, 338] on icon at bounding box center [808, 339] width 11 height 11
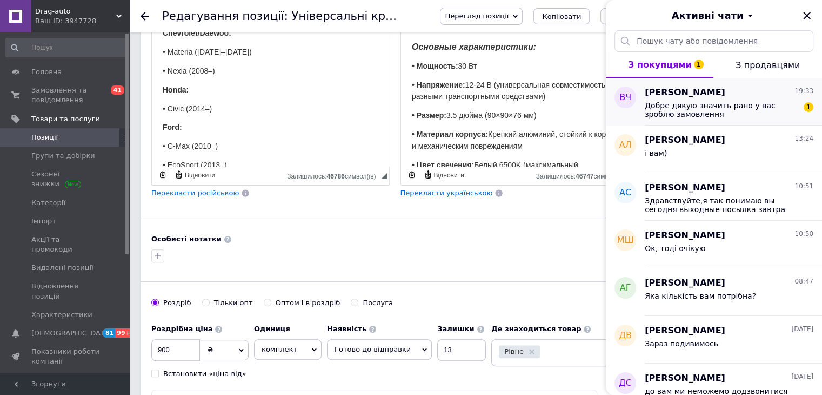
click at [730, 119] on div "[PERSON_NAME] 19:33 Добре дякую значить рано у вас зроблю замовлення 1" at bounding box center [733, 102] width 177 height 48
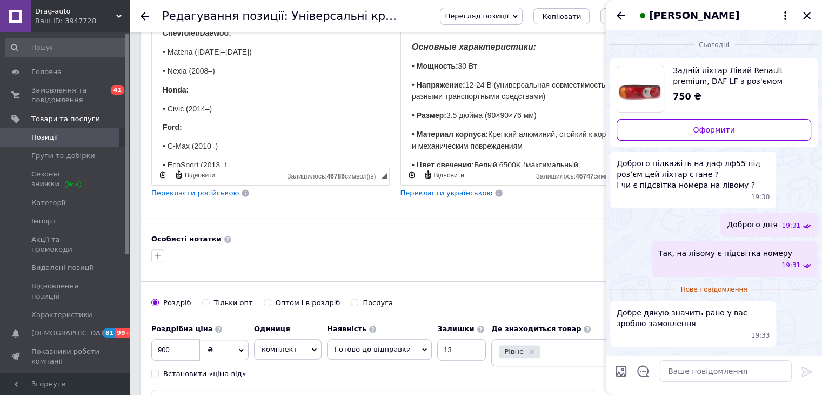
drag, startPoint x: 809, startPoint y: 16, endPoint x: 795, endPoint y: 22, distance: 15.3
click at [809, 16] on icon "Закрити" at bounding box center [807, 15] width 13 height 13
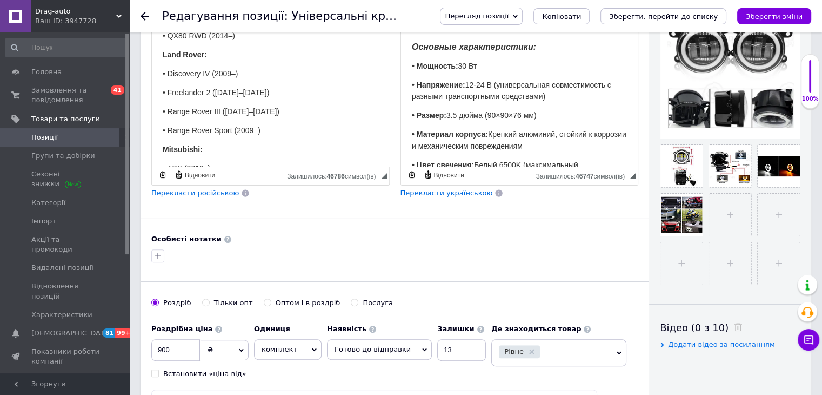
scroll to position [2055, 0]
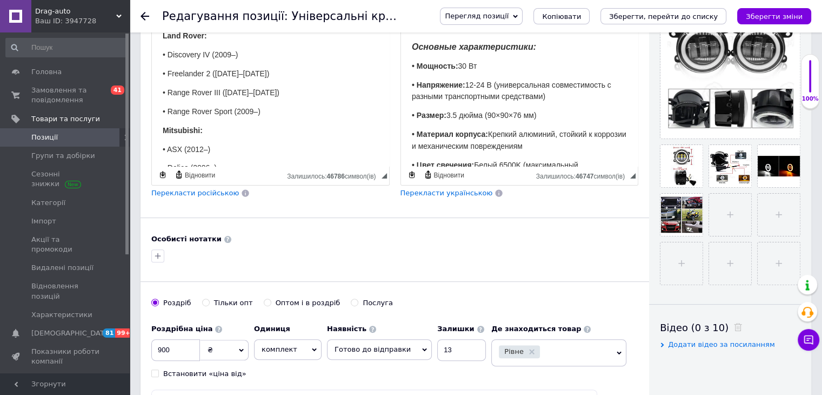
scroll to position [2001, 0]
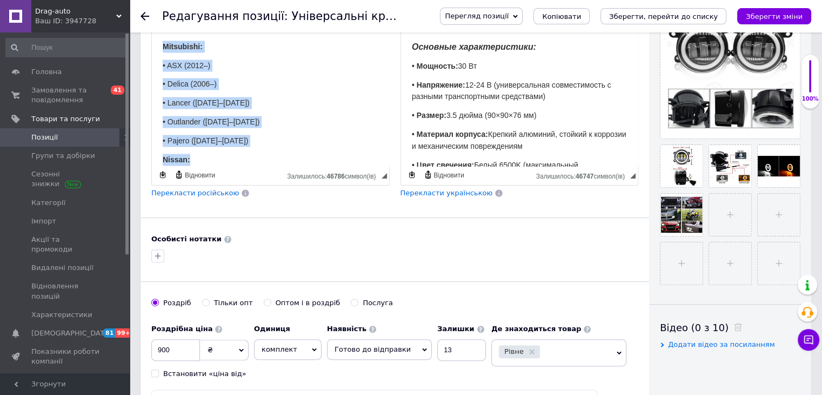
scroll to position [2109, 0]
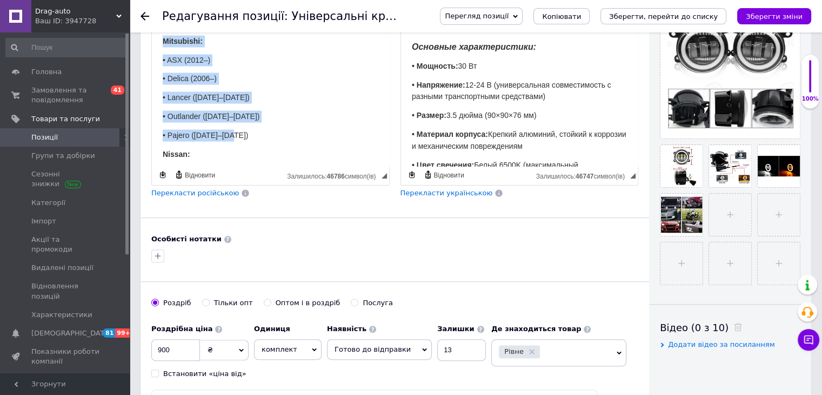
drag, startPoint x: 161, startPoint y: 82, endPoint x: 245, endPoint y: 70, distance: 84.6
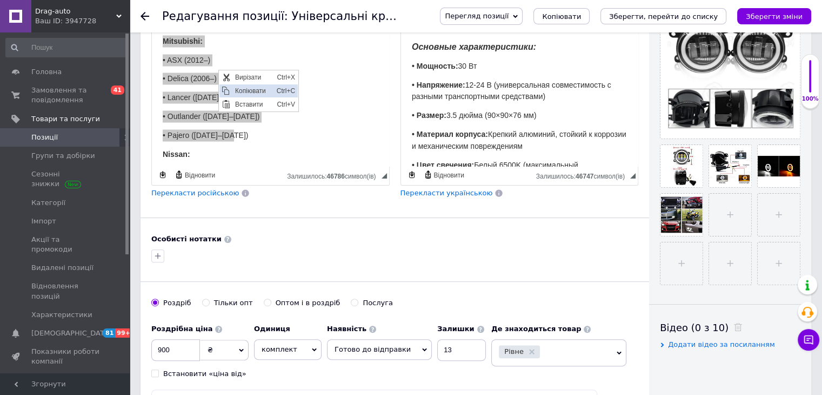
click at [238, 90] on span "Копіювати" at bounding box center [253, 90] width 42 height 13
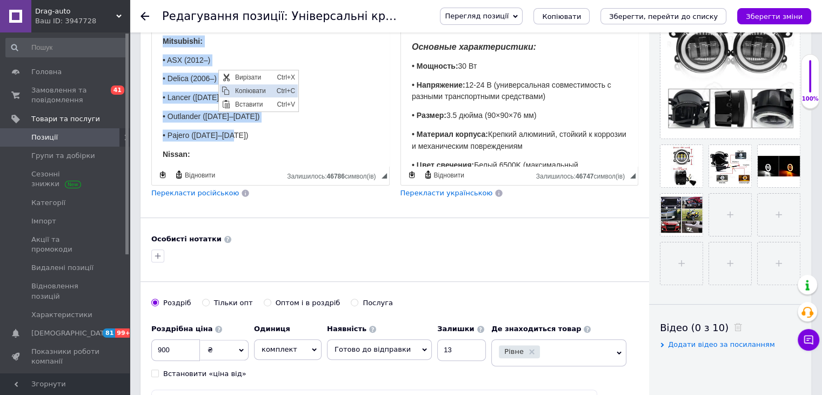
copy body "Mitsubishi: • ASX (2012–) • Delica (2006–) • Lancer ([DATE]–[DATE]) • Outlander…"
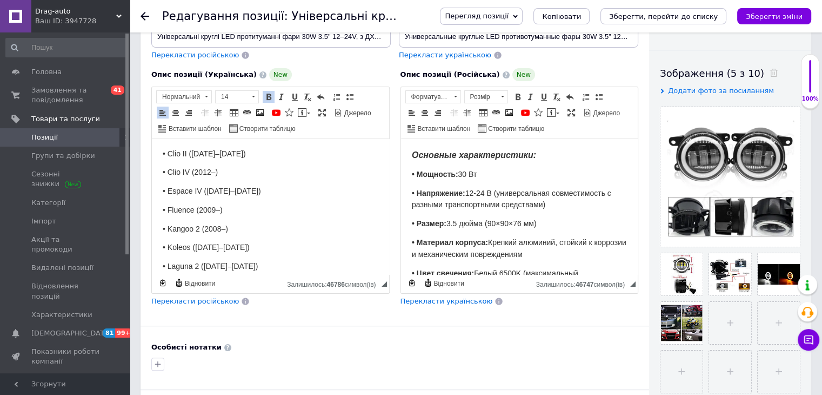
scroll to position [0, 0]
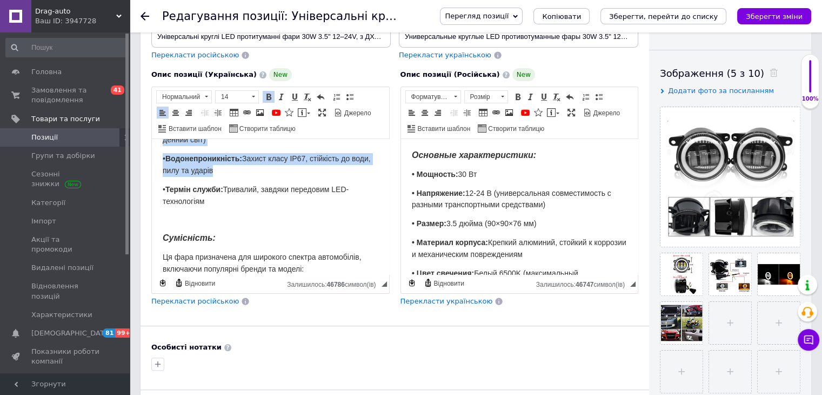
scroll to position [162, 0]
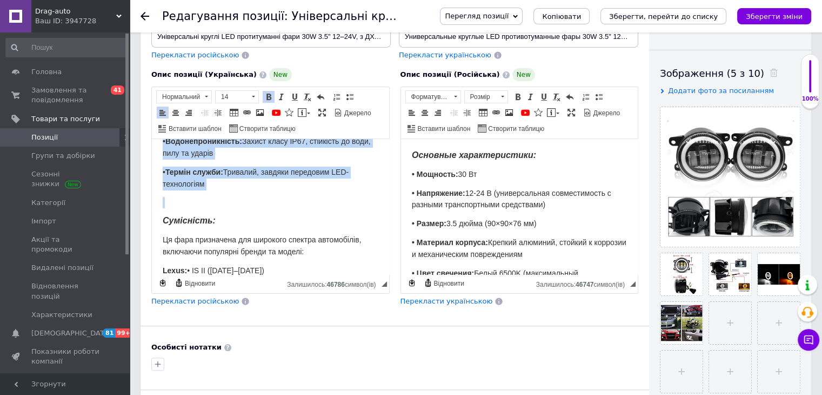
drag, startPoint x: 163, startPoint y: 155, endPoint x: 249, endPoint y: 189, distance: 93.0
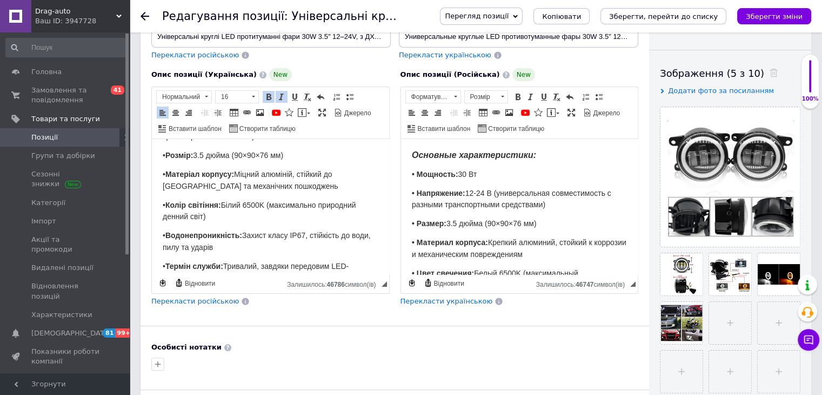
scroll to position [0, 0]
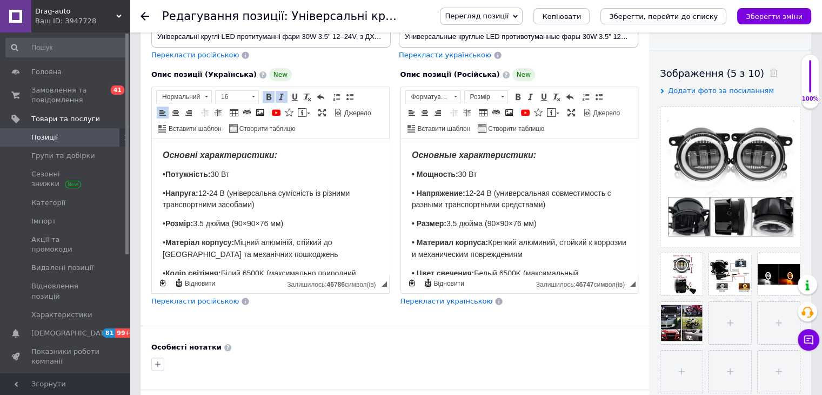
drag, startPoint x: 177, startPoint y: 172, endPoint x: 168, endPoint y: 161, distance: 14.5
click at [177, 172] on strong "Потужність:" at bounding box center [187, 174] width 45 height 9
click at [165, 155] on strong "Основні характеристики:" at bounding box center [220, 154] width 115 height 9
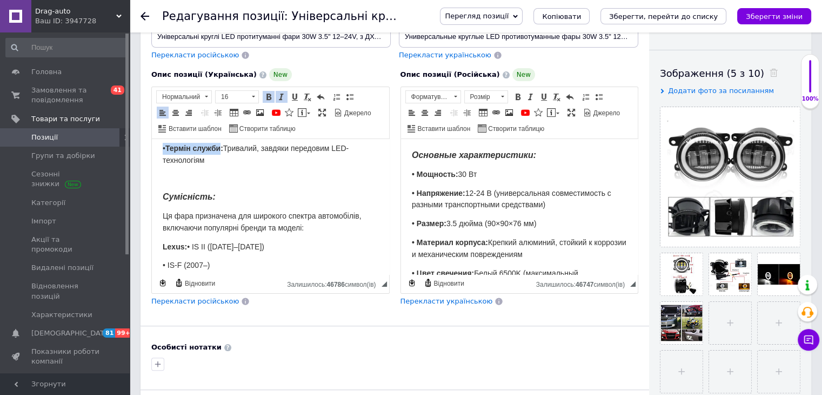
scroll to position [162, 0]
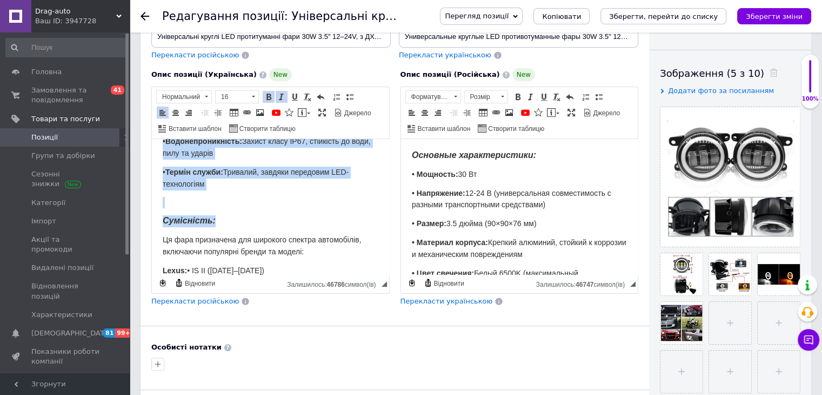
drag, startPoint x: 165, startPoint y: 155, endPoint x: 230, endPoint y: 218, distance: 90.6
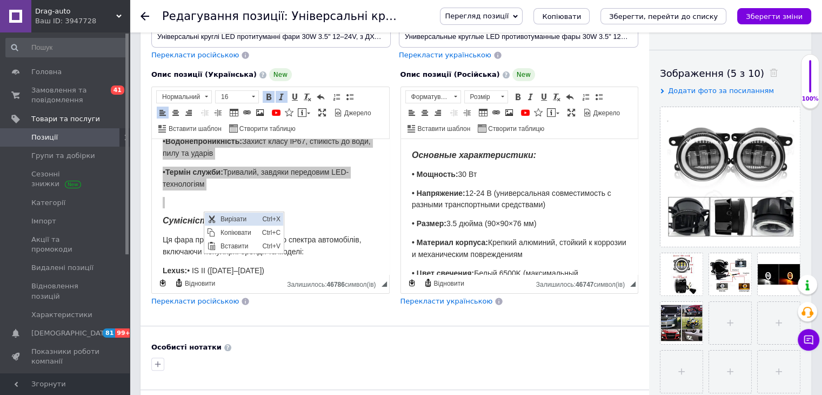
click at [230, 225] on span "Вирізати" at bounding box center [238, 218] width 42 height 13
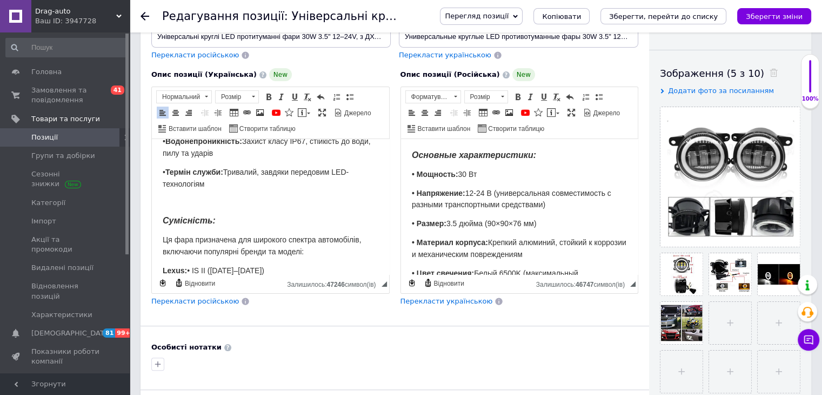
scroll to position [108, 0]
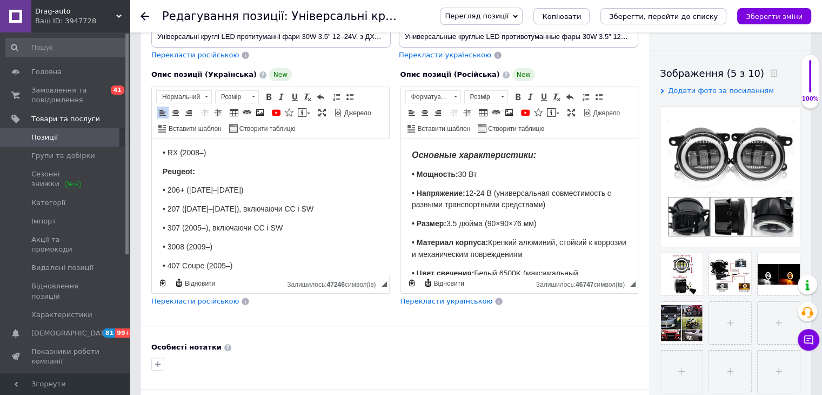
click at [146, 19] on icon at bounding box center [145, 16] width 9 height 9
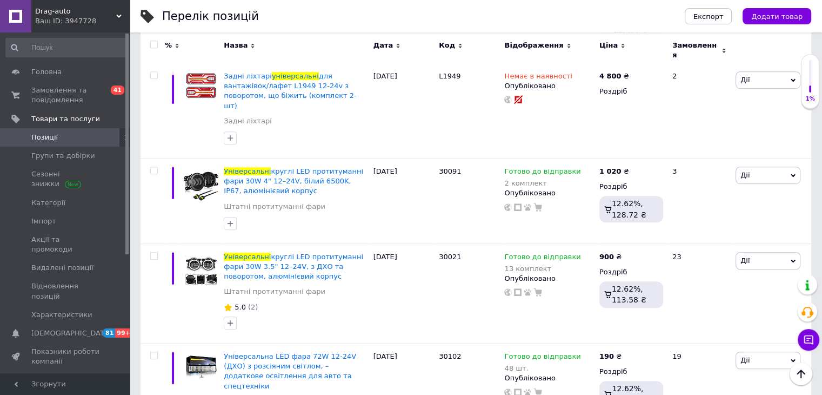
scroll to position [757, 0]
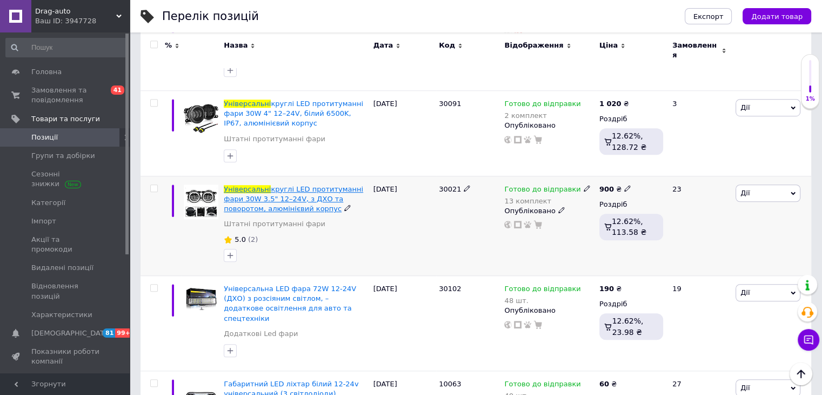
click at [291, 185] on span "круглі LED протитуманні фари 30W 3.5" 12–24V, з ДХО та поворотом, алюмінієвий к…" at bounding box center [294, 199] width 140 height 28
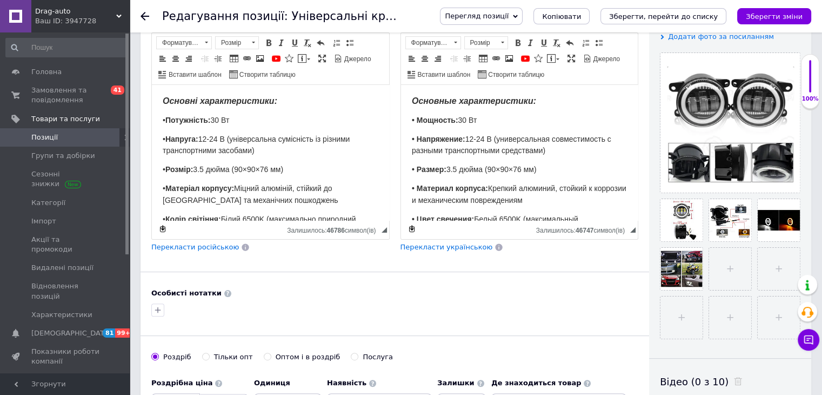
click at [229, 150] on span "• Напруга: 12-24 В (універсальна сумісність із різними транспортними засобами)" at bounding box center [256, 145] width 187 height 21
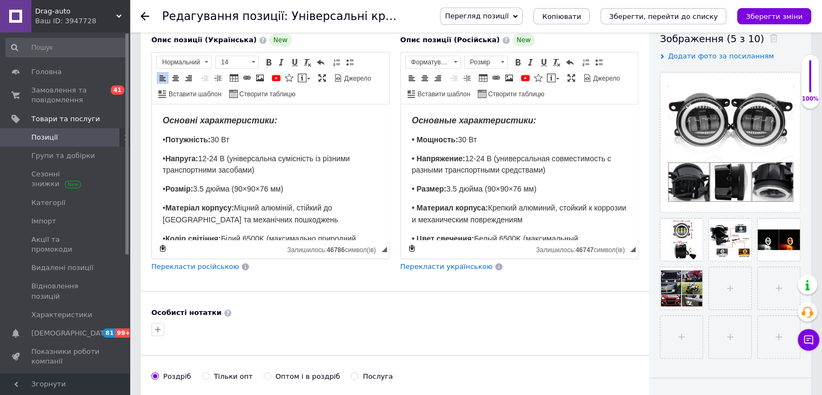
scroll to position [216, 0]
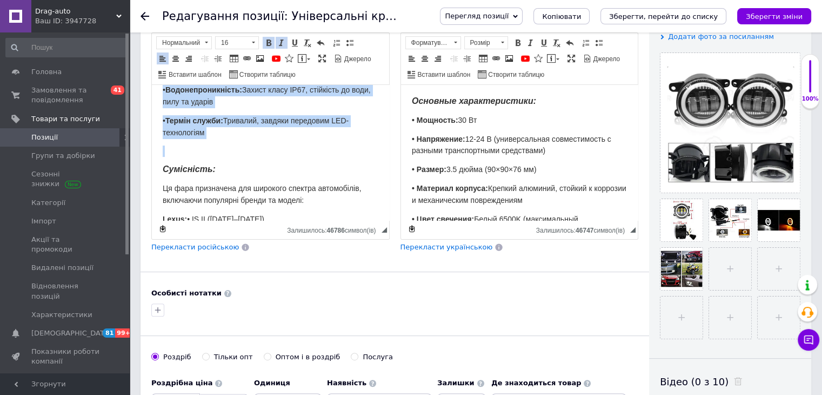
scroll to position [162, 0]
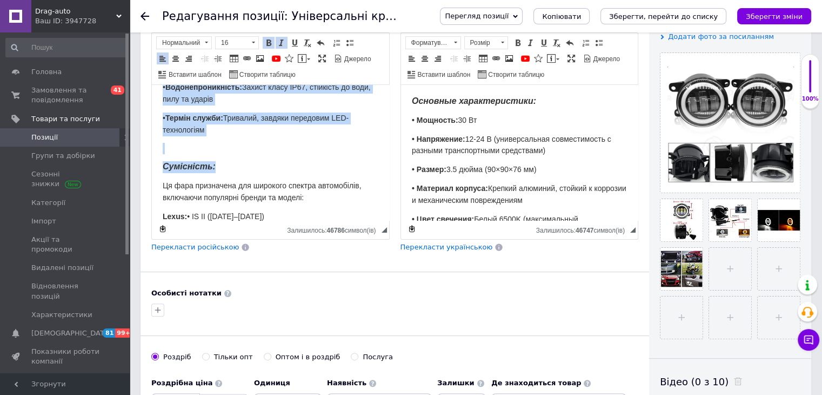
drag, startPoint x: 161, startPoint y: 98, endPoint x: 241, endPoint y: 163, distance: 102.9
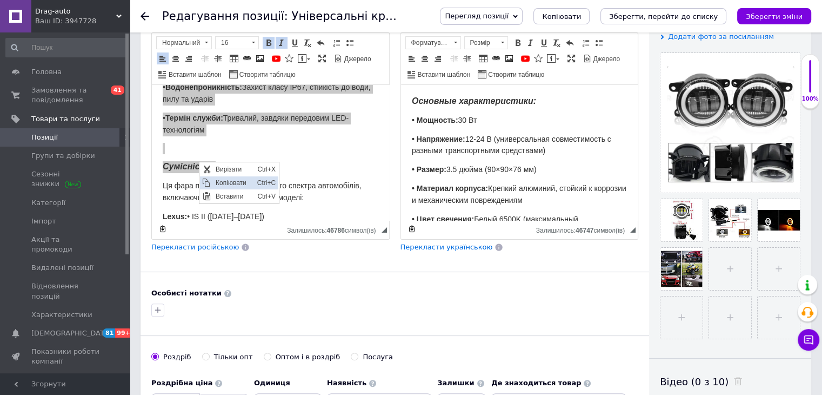
scroll to position [0, 0]
drag, startPoint x: 229, startPoint y: 181, endPoint x: 238, endPoint y: 178, distance: 9.2
click at [229, 181] on span "Копіювати" at bounding box center [233, 182] width 42 height 13
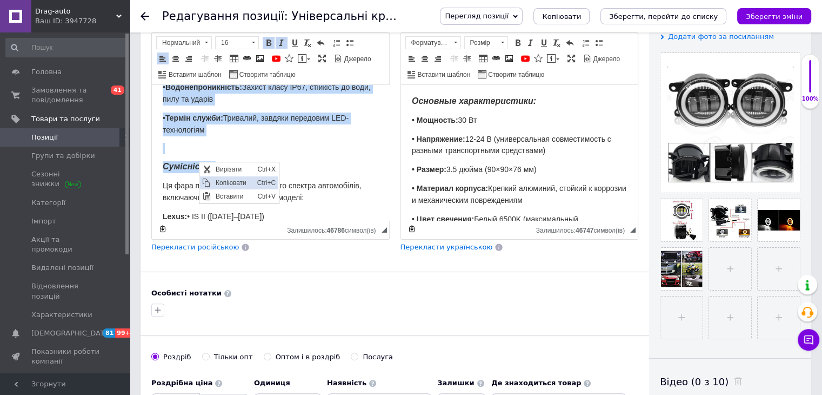
copy body "Основні характеристики: • Потужність: 30 Вт • Напруга: 12-24 В (універсальна су…"
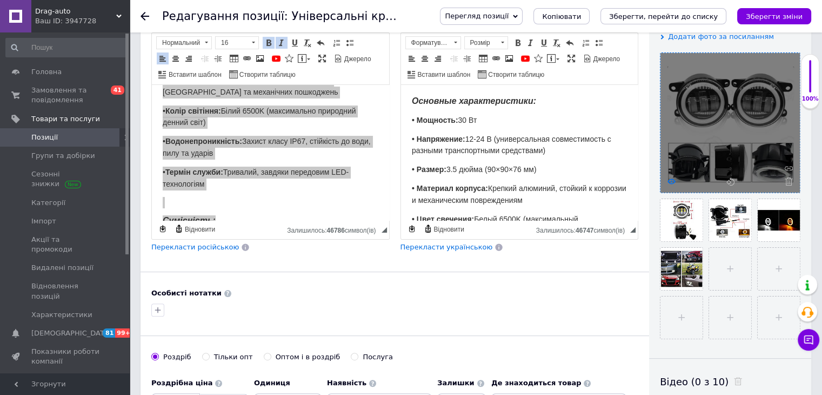
click at [668, 180] on icon at bounding box center [672, 181] width 8 height 8
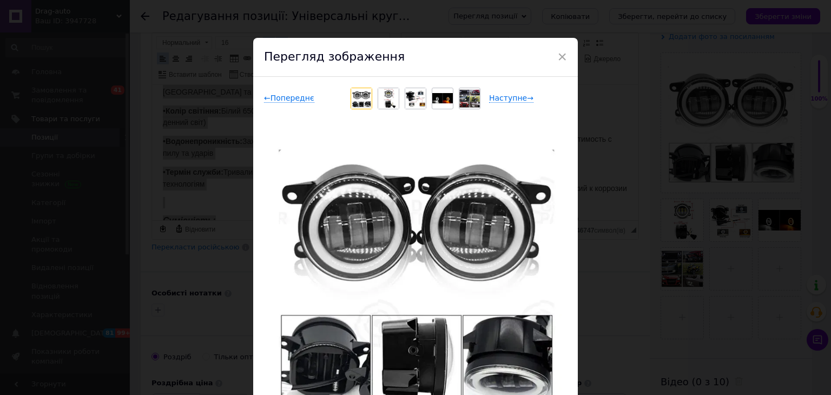
drag, startPoint x: 382, startPoint y: 204, endPoint x: 449, endPoint y: 258, distance: 85.8
click at [676, 228] on div "× Перегляд зображення ← Попереднє Наступне → Видалити зображення Видалити всі з…" at bounding box center [415, 197] width 831 height 395
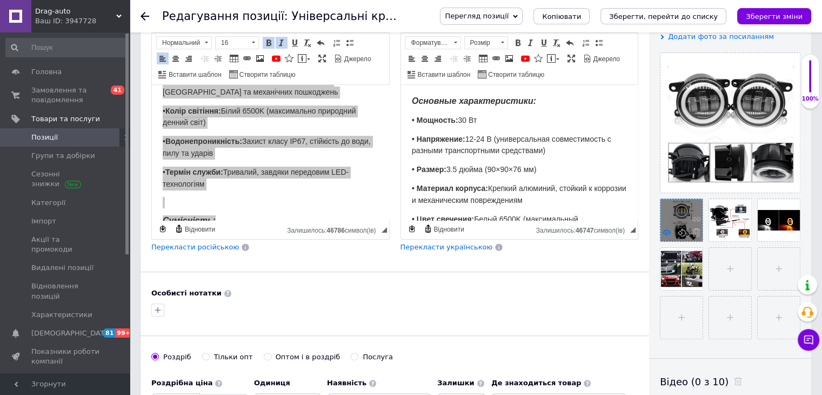
click at [668, 233] on icon at bounding box center [667, 232] width 8 height 8
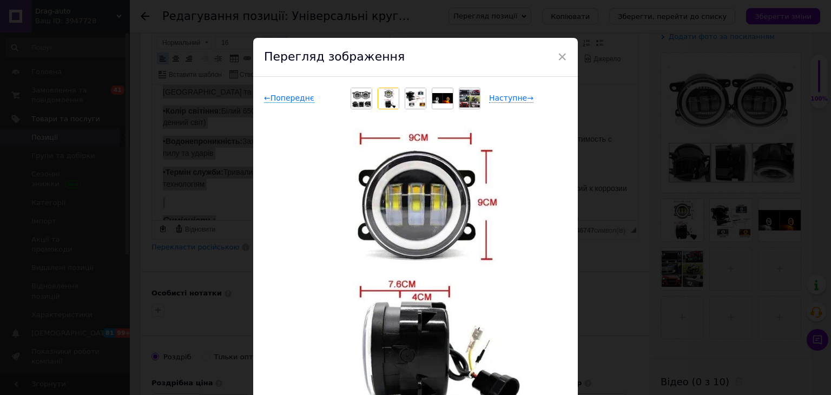
click at [720, 256] on div "× Перегляд зображення ← Попереднє Наступне → Видалити зображення Видалити всі з…" at bounding box center [415, 197] width 831 height 395
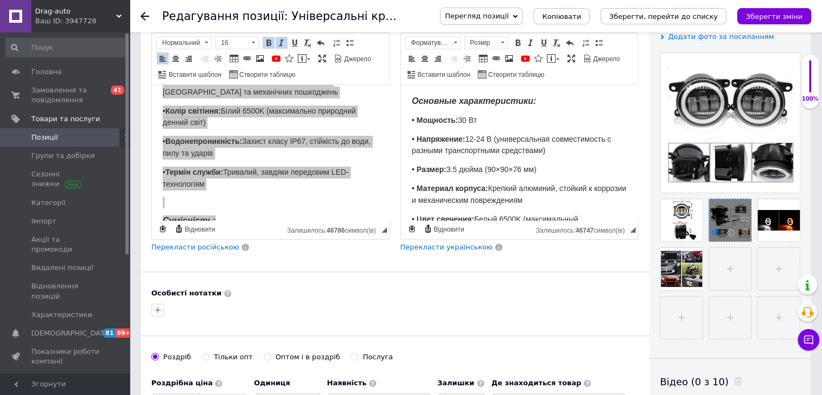
click at [715, 230] on use at bounding box center [716, 231] width 8 height 5
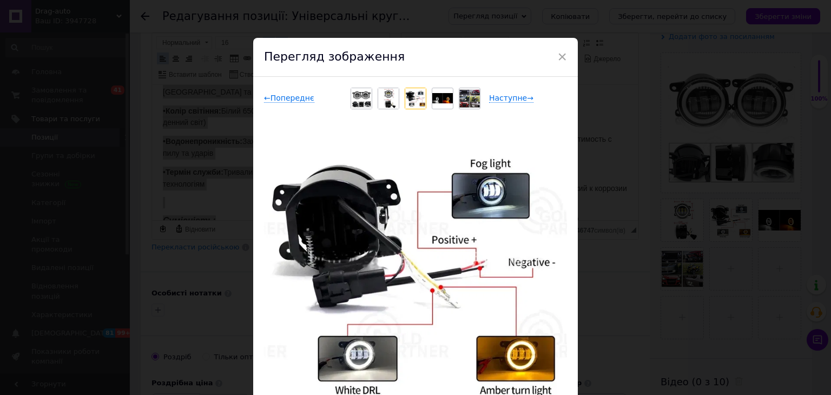
drag, startPoint x: 710, startPoint y: 235, endPoint x: 732, endPoint y: 235, distance: 21.1
click at [710, 235] on div "× Перегляд зображення ← Попереднє Наступне → Видалити зображення Видалити всі з…" at bounding box center [415, 197] width 831 height 395
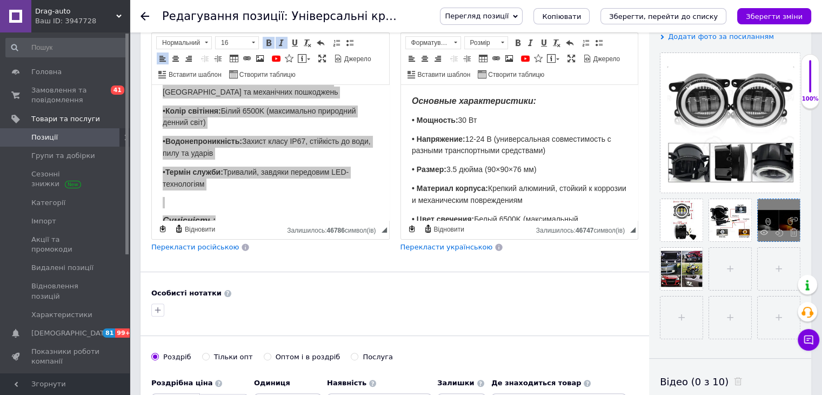
click at [761, 228] on div at bounding box center [779, 220] width 42 height 42
click at [766, 234] on icon at bounding box center [764, 232] width 8 height 8
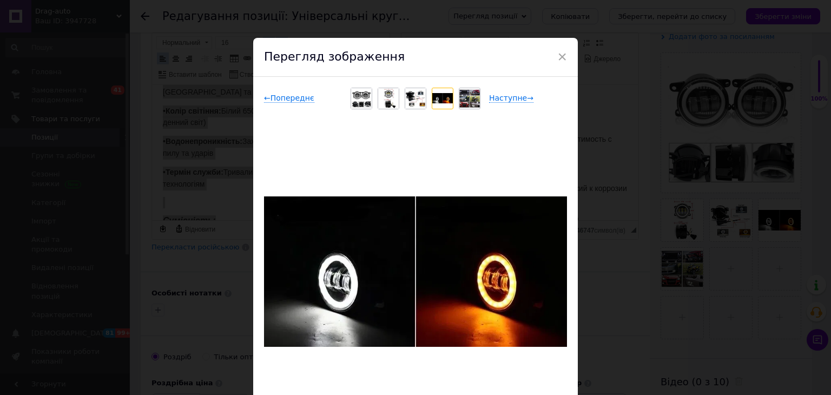
drag, startPoint x: 616, startPoint y: 215, endPoint x: 652, endPoint y: 259, distance: 56.9
click at [616, 215] on div "× Перегляд зображення ← Попереднє Наступне → Видалити зображення Видалити всі з…" at bounding box center [415, 197] width 831 height 395
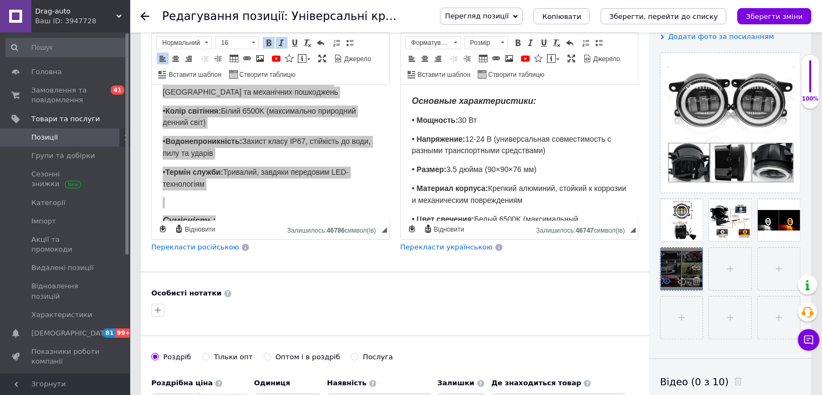
click at [667, 277] on icon at bounding box center [667, 281] width 8 height 8
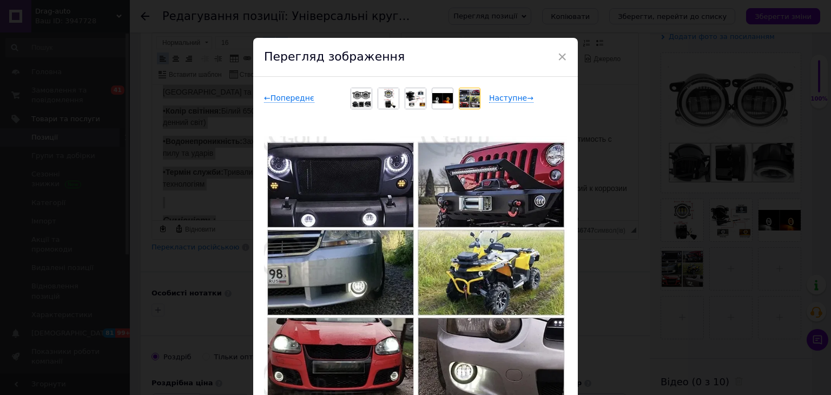
click at [225, 149] on div "× Перегляд зображення ← Попереднє Наступне → Видалити зображення Видалити всі з…" at bounding box center [415, 197] width 831 height 395
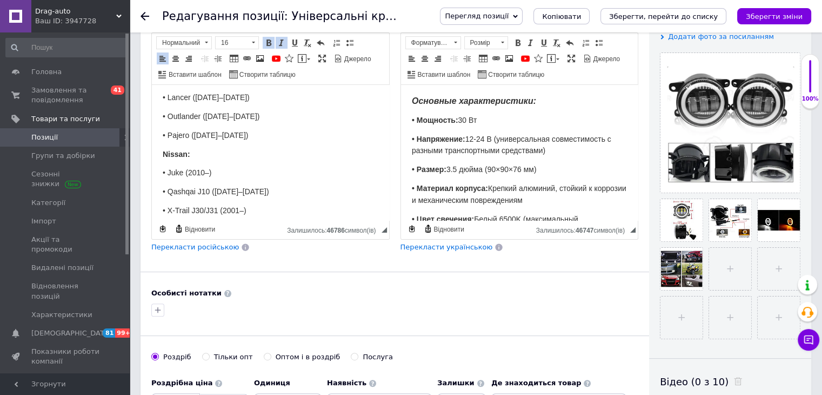
scroll to position [2109, 0]
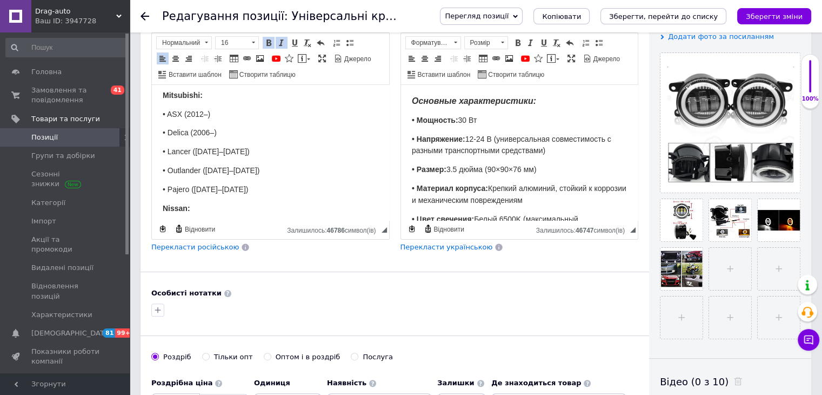
click at [217, 241] on span "• Qashqai J10 ([DATE]–[DATE])" at bounding box center [216, 245] width 107 height 9
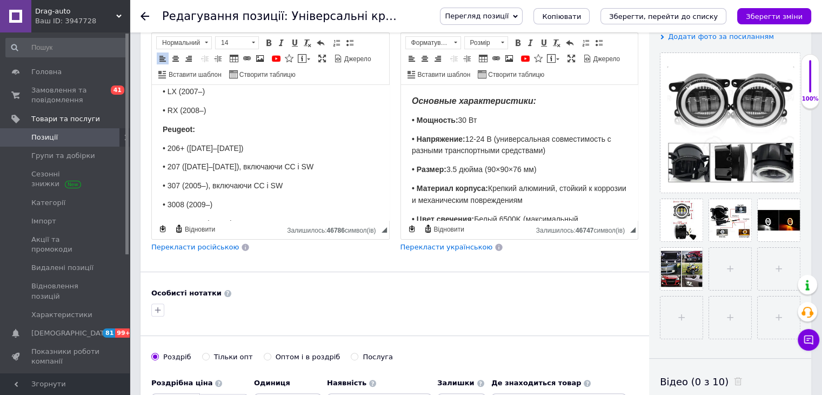
scroll to position [0, 0]
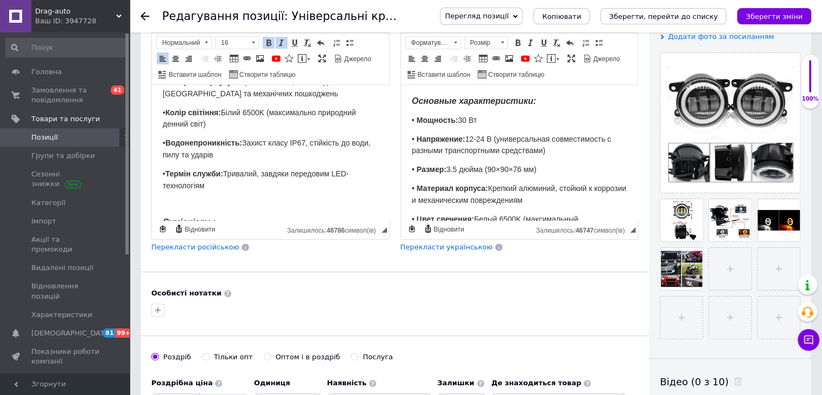
scroll to position [108, 0]
drag, startPoint x: 163, startPoint y: 100, endPoint x: 249, endPoint y: 181, distance: 118.6
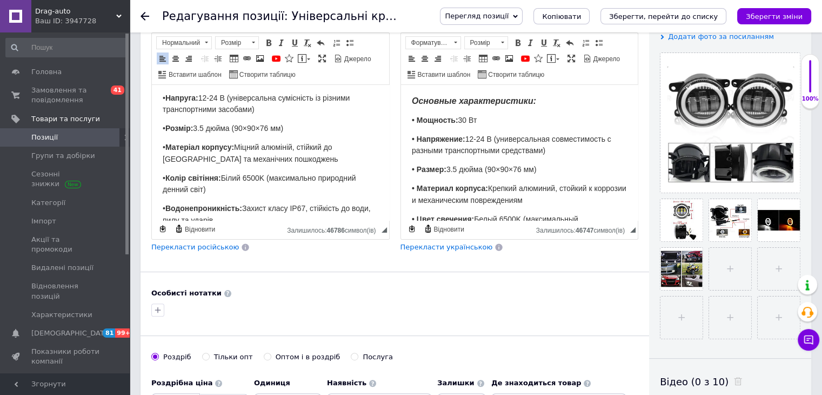
scroll to position [0, 0]
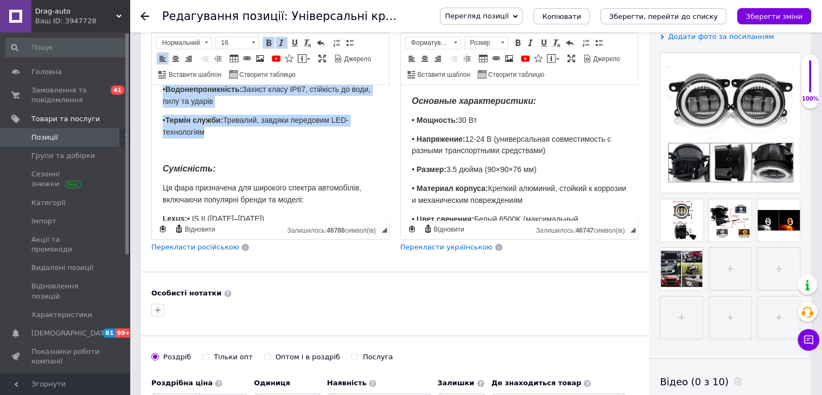
scroll to position [162, 0]
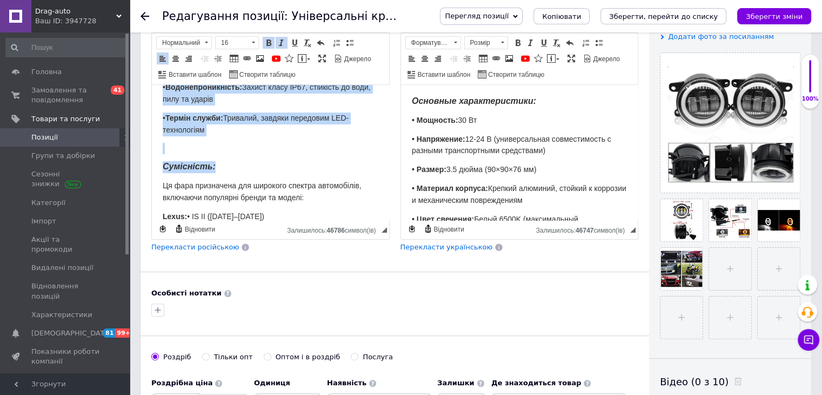
drag, startPoint x: 163, startPoint y: 97, endPoint x: 226, endPoint y: 156, distance: 86.5
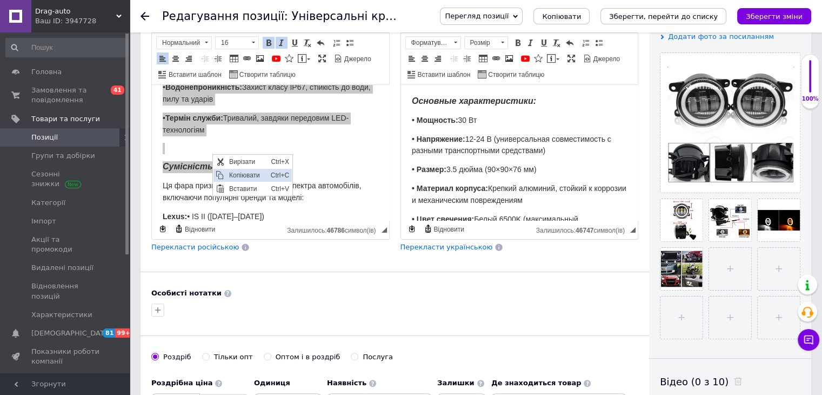
click at [233, 173] on span "Копіювати" at bounding box center [247, 175] width 42 height 13
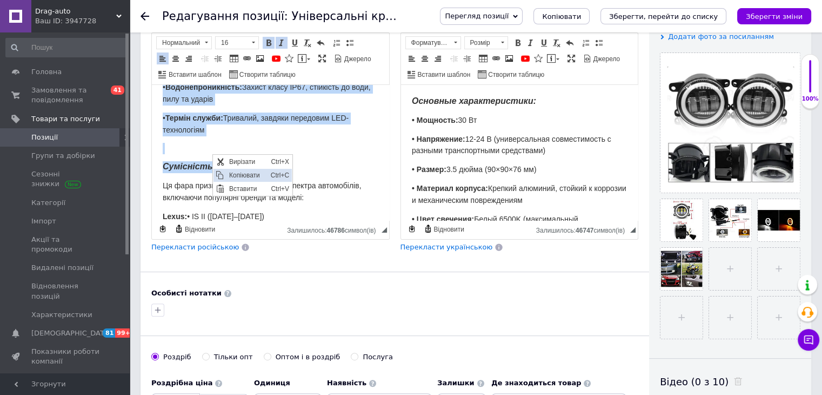
copy body "Основні характеристики: • Потужність: 30 Вт • Напруга: 12-24 В (універсальна су…"
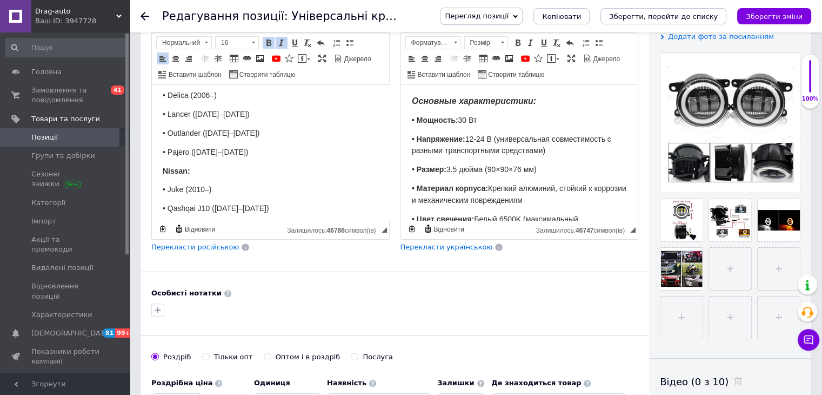
scroll to position [2163, 0]
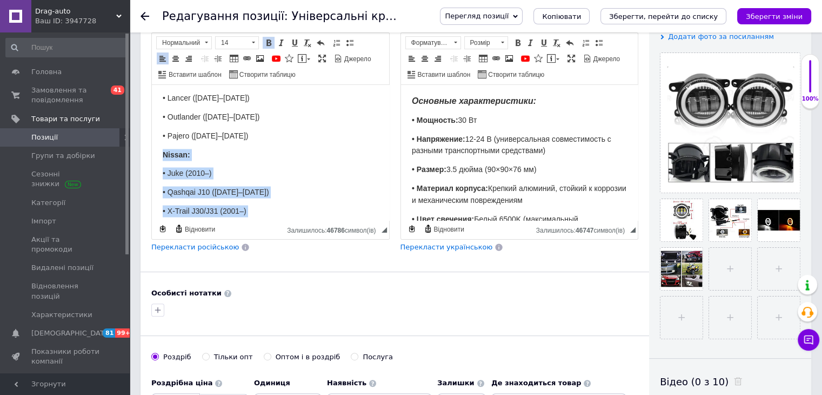
drag, startPoint x: 161, startPoint y: 91, endPoint x: 225, endPoint y: 174, distance: 105.6
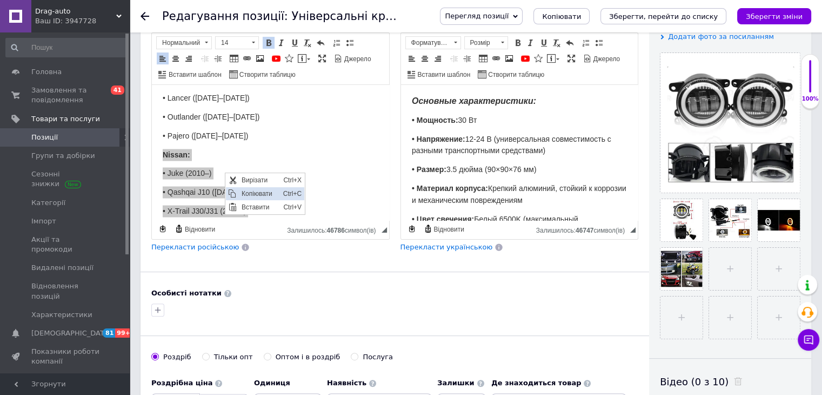
drag, startPoint x: 285, startPoint y: 217, endPoint x: 245, endPoint y: 189, distance: 48.5
click at [245, 189] on span "Копіювати" at bounding box center [259, 193] width 42 height 13
copy body "Nissan: • Juke (2010–) • Qashqai J10 ([DATE]–[DATE]) • X-Trail J30/J31 (2001–) …"
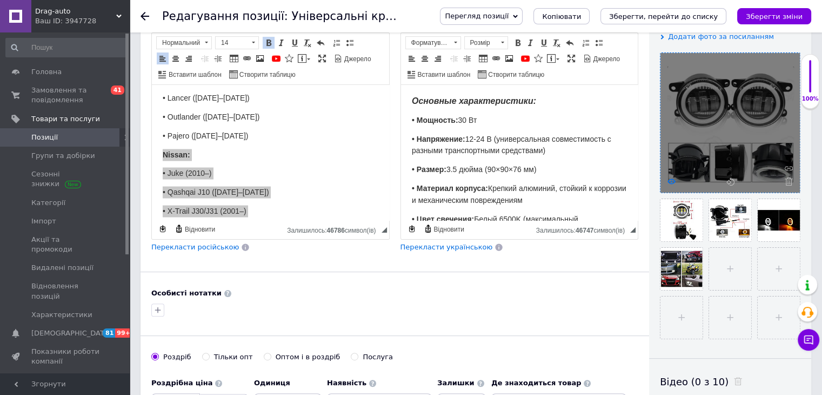
click at [670, 180] on icon at bounding box center [672, 181] width 8 height 8
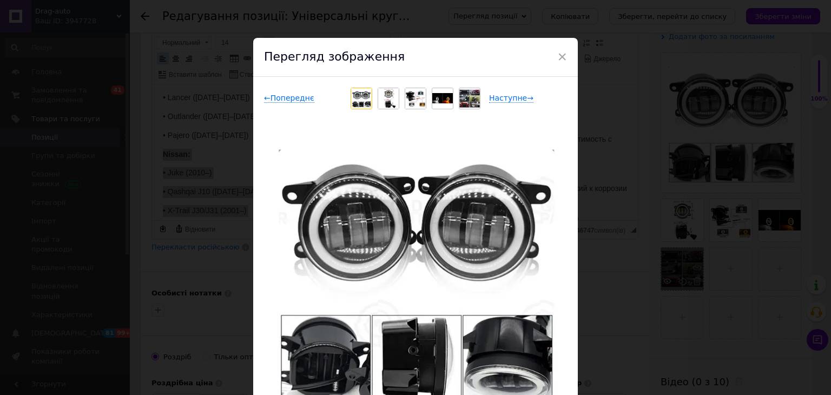
click at [627, 234] on div "× Перегляд зображення ← Попереднє Наступне → Видалити зображення Видалити всі з…" at bounding box center [415, 197] width 831 height 395
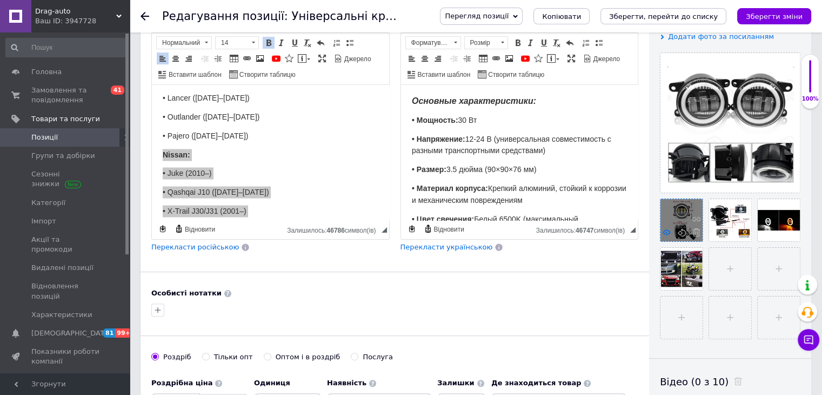
click at [664, 235] on icon at bounding box center [667, 232] width 8 height 8
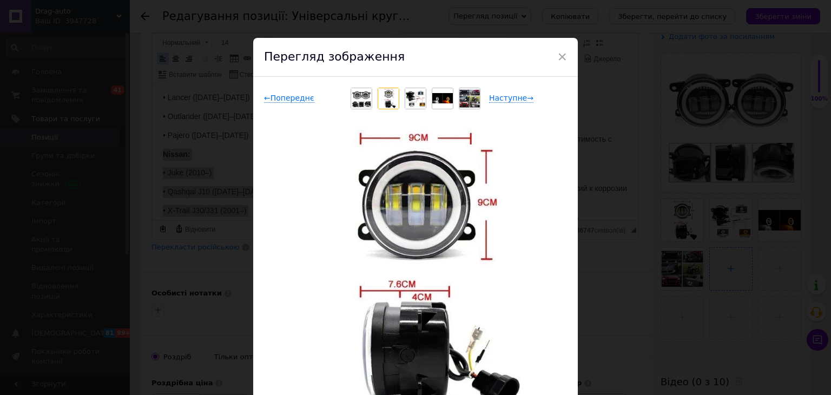
click at [793, 273] on div "× Перегляд зображення ← Попереднє Наступне → Видалити зображення Видалити всі з…" at bounding box center [415, 197] width 831 height 395
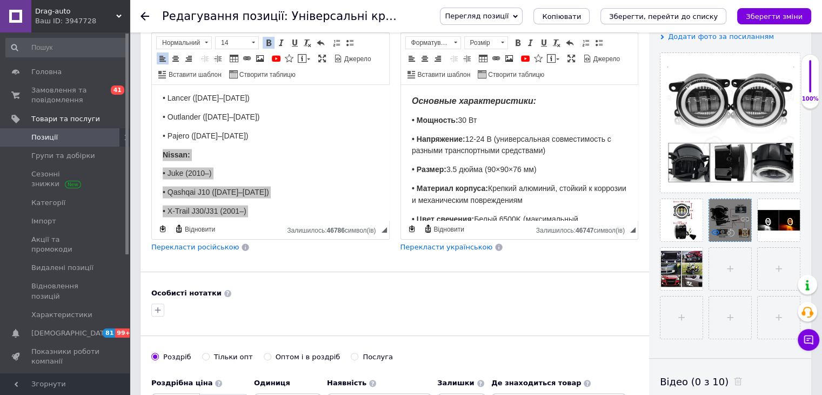
click at [712, 232] on use at bounding box center [716, 231] width 8 height 5
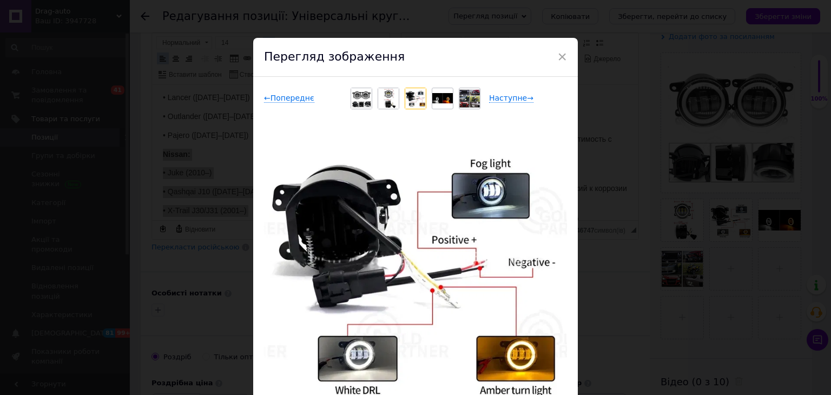
click at [742, 230] on div "× Перегляд зображення ← Попереднє Наступне → Видалити зображення Видалити всі з…" at bounding box center [415, 197] width 831 height 395
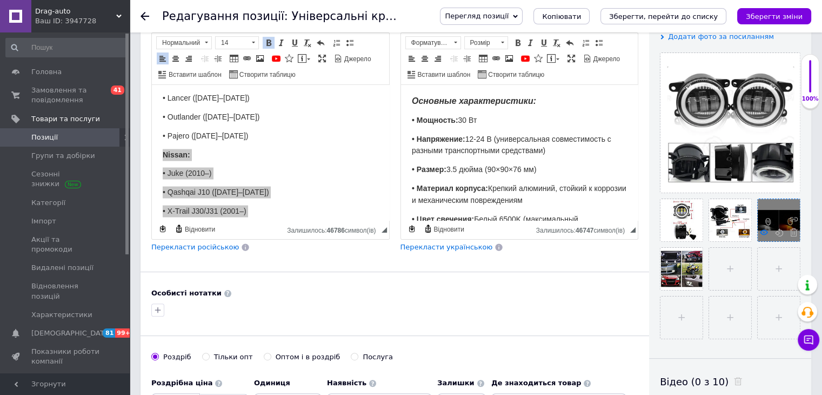
click at [760, 235] on icon at bounding box center [764, 232] width 8 height 8
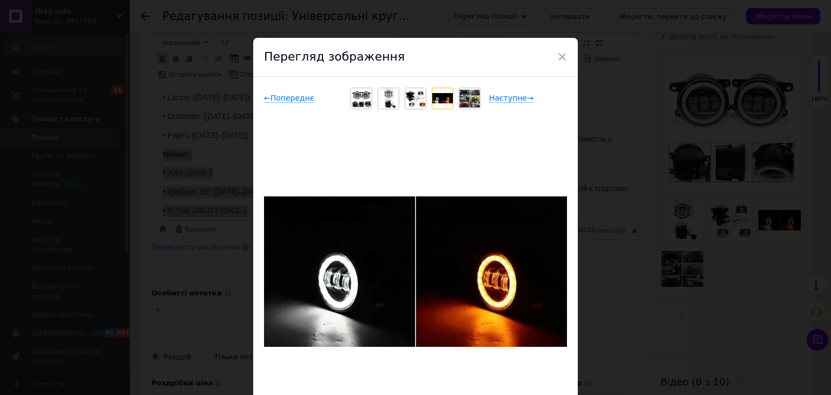
drag, startPoint x: 679, startPoint y: 283, endPoint x: 684, endPoint y: 299, distance: 16.4
click at [680, 284] on div "× Перегляд зображення ← Попереднє Наступне → Видалити зображення Видалити всі з…" at bounding box center [415, 197] width 831 height 395
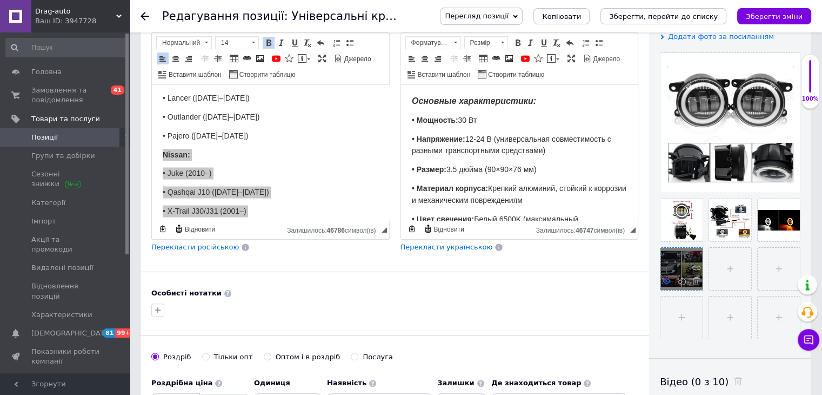
click at [669, 280] on icon at bounding box center [667, 281] width 8 height 8
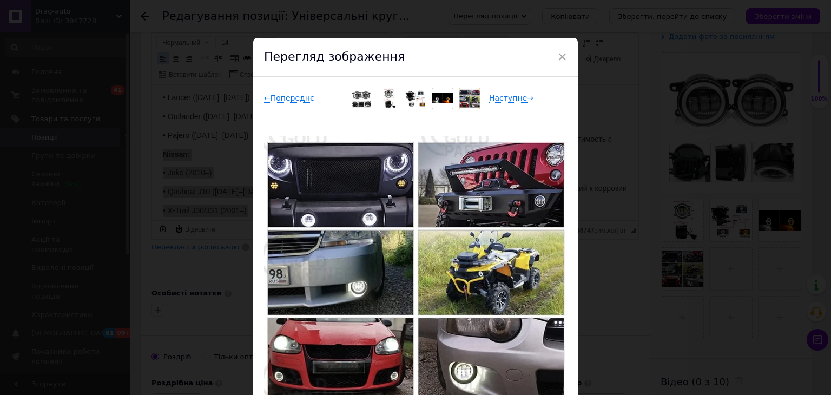
drag, startPoint x: 169, startPoint y: 127, endPoint x: 19, endPoint y: 47, distance: 169.3
click at [169, 127] on div "× Перегляд зображення ← Попереднє Наступне → Видалити зображення Видалити всі з…" at bounding box center [415, 197] width 831 height 395
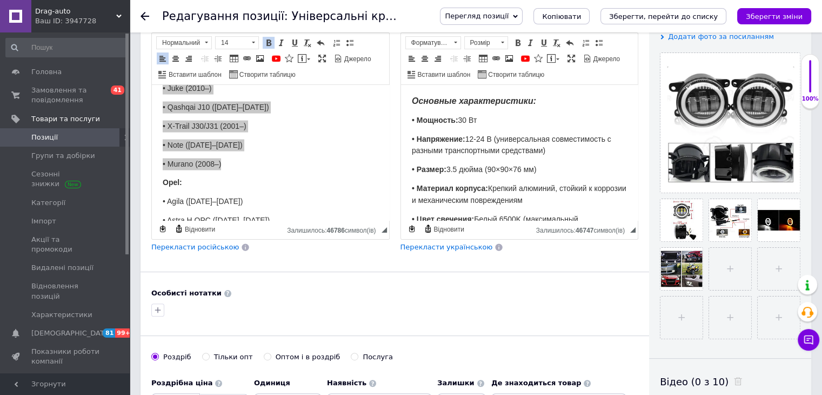
scroll to position [2216, 0]
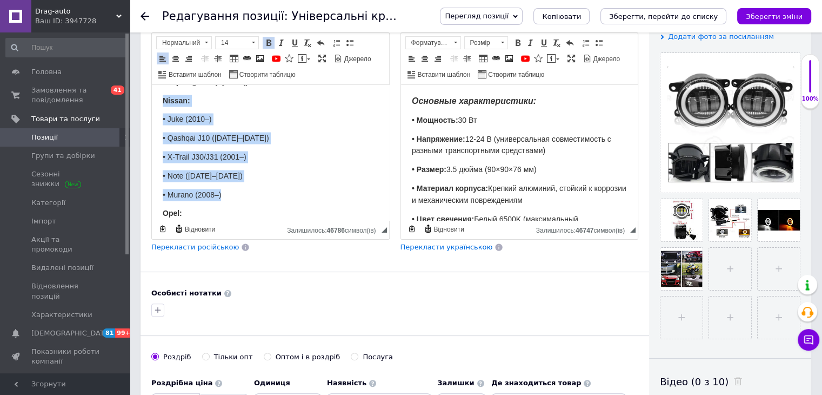
click at [217, 283] on p "Suzuki:" at bounding box center [271, 289] width 216 height 12
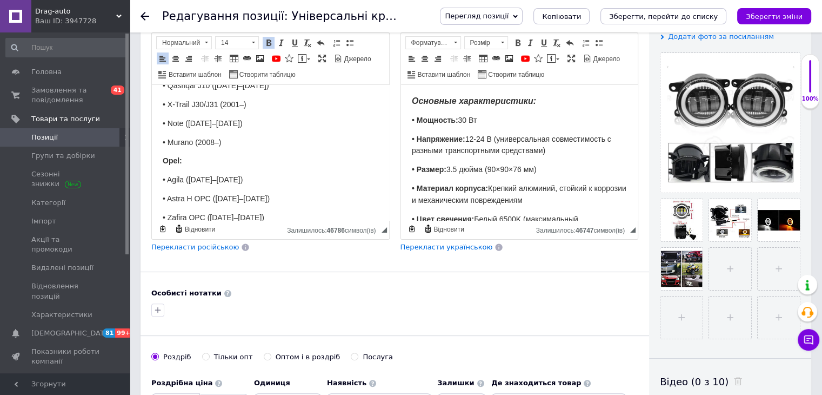
scroll to position [2325, 0]
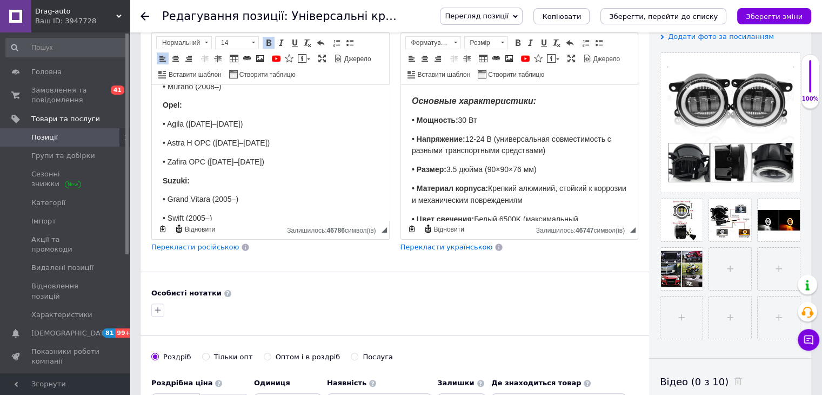
click at [194, 175] on p "Suzuki:" at bounding box center [271, 181] width 216 height 12
drag, startPoint x: 160, startPoint y: 110, endPoint x: 218, endPoint y: 155, distance: 73.2
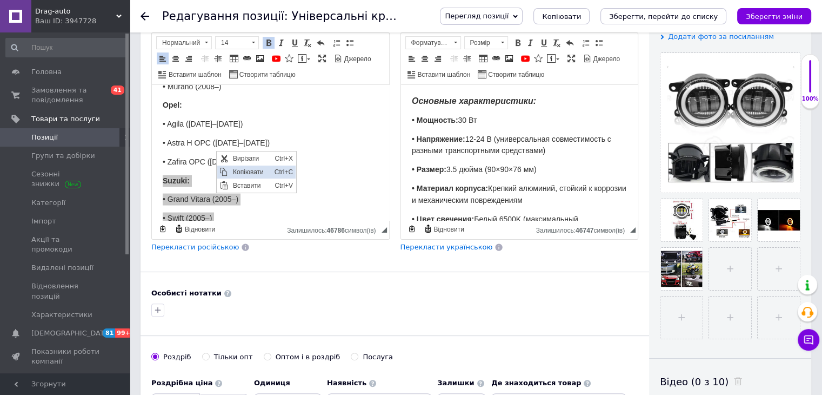
click at [234, 170] on span "Копіювати" at bounding box center [251, 171] width 42 height 13
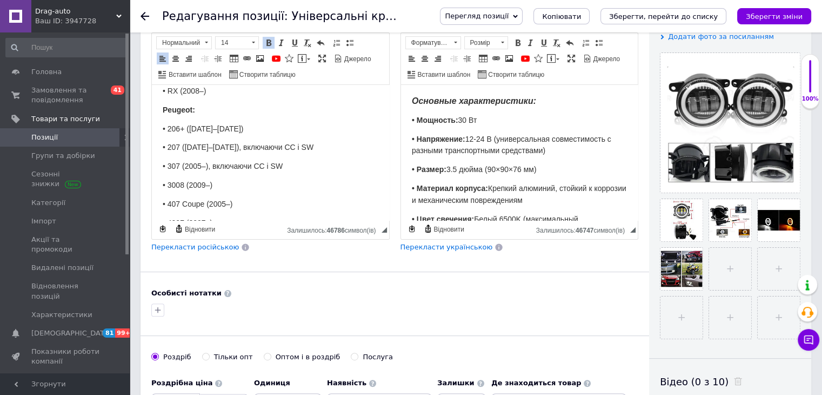
scroll to position [0, 0]
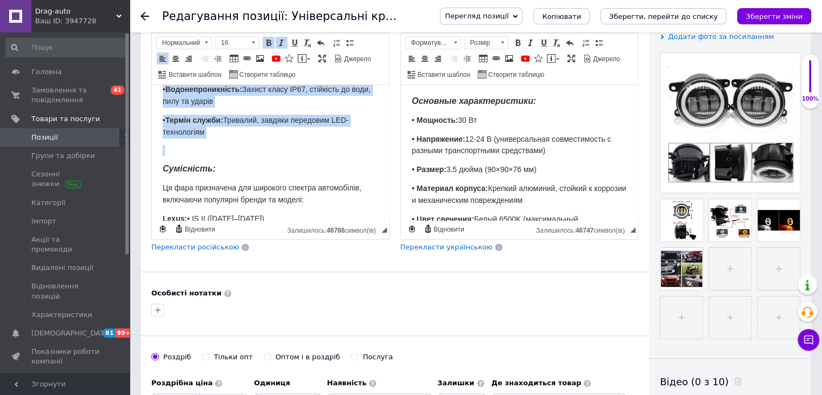
scroll to position [162, 0]
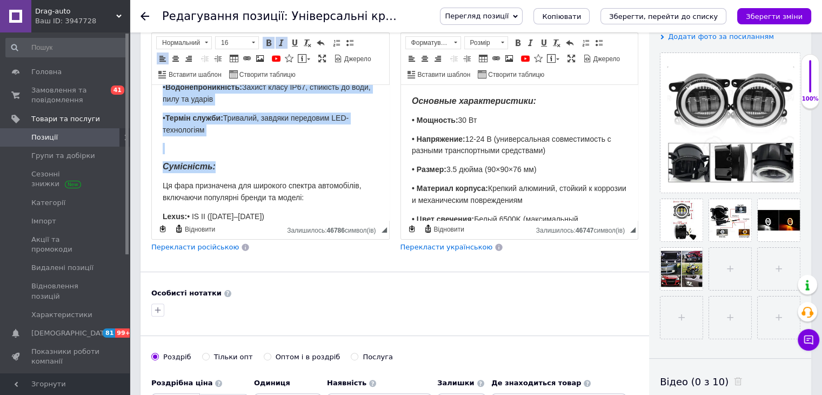
drag, startPoint x: 159, startPoint y: 98, endPoint x: 209, endPoint y: 157, distance: 77.1
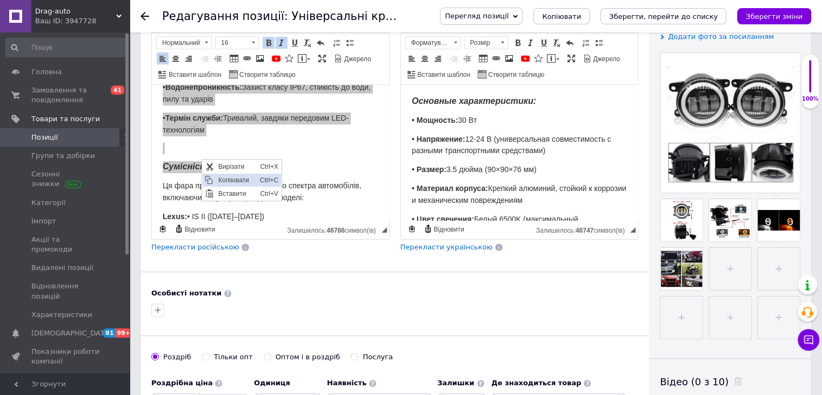
click at [221, 175] on span "Копіювати" at bounding box center [236, 180] width 42 height 13
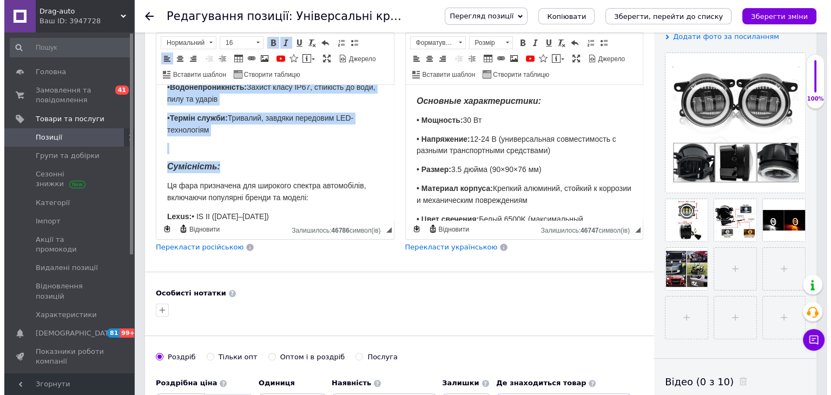
scroll to position [108, 0]
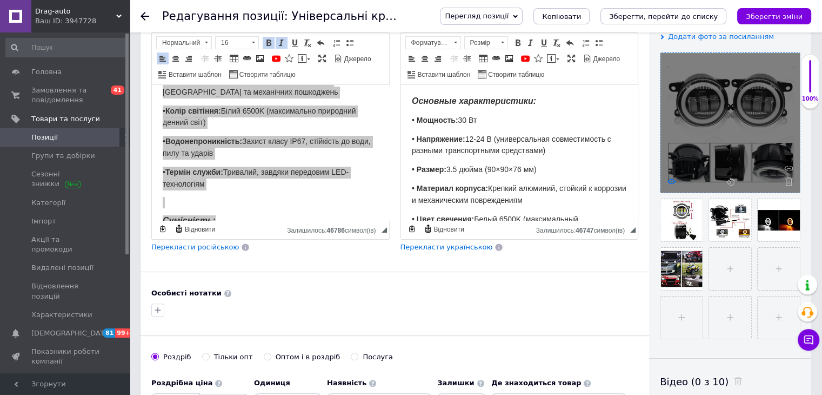
click at [673, 180] on icon at bounding box center [672, 181] width 8 height 8
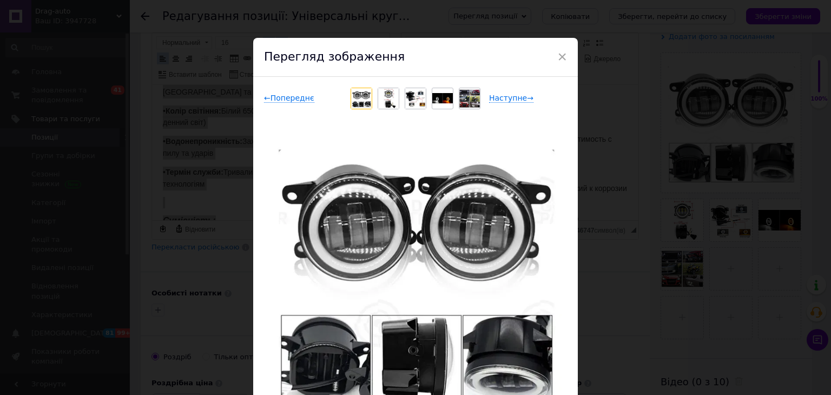
click at [616, 266] on div "× Перегляд зображення ← Попереднє Наступне → Видалити зображення Видалити всі з…" at bounding box center [415, 197] width 831 height 395
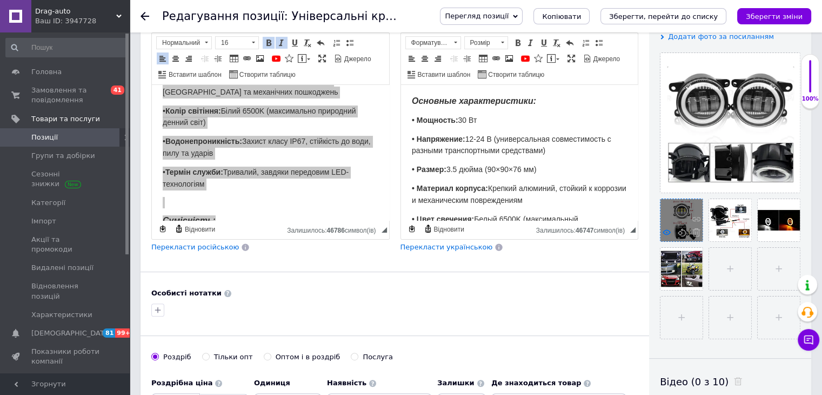
click at [667, 230] on use at bounding box center [667, 231] width 8 height 5
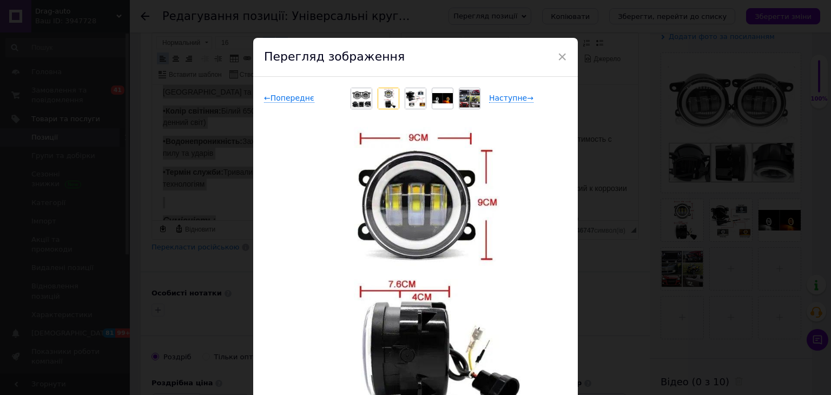
click at [700, 297] on div "× Перегляд зображення ← Попереднє Наступне → Видалити зображення Видалити всі з…" at bounding box center [415, 197] width 831 height 395
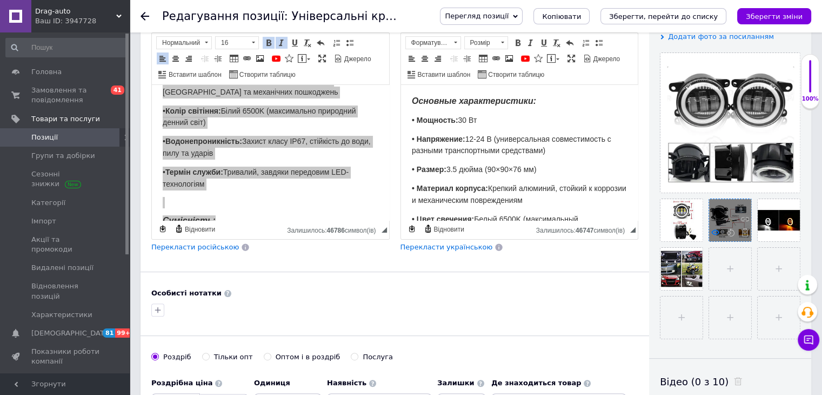
click at [719, 234] on icon at bounding box center [716, 232] width 8 height 8
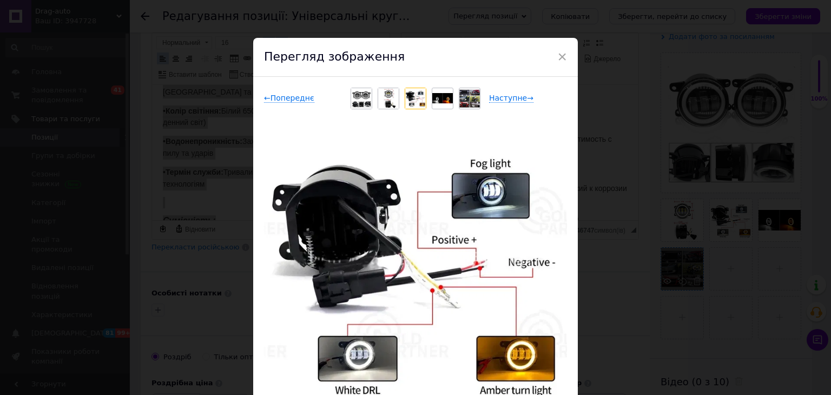
click at [653, 229] on div "× Перегляд зображення ← Попереднє Наступне → Видалити зображення Видалити всі з…" at bounding box center [415, 197] width 831 height 395
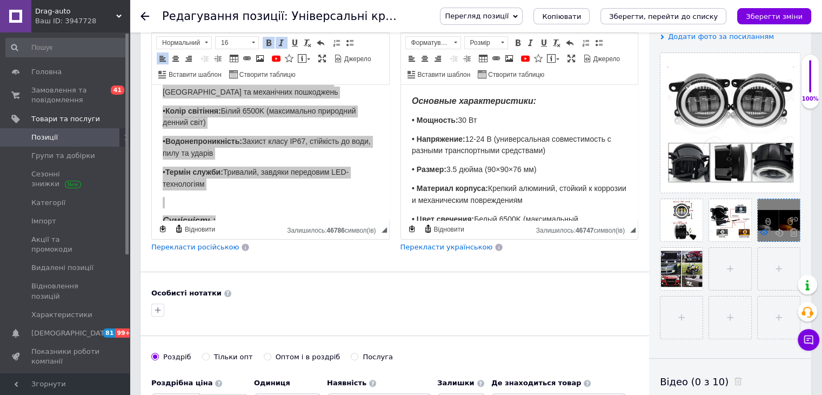
click at [763, 234] on icon at bounding box center [764, 232] width 8 height 8
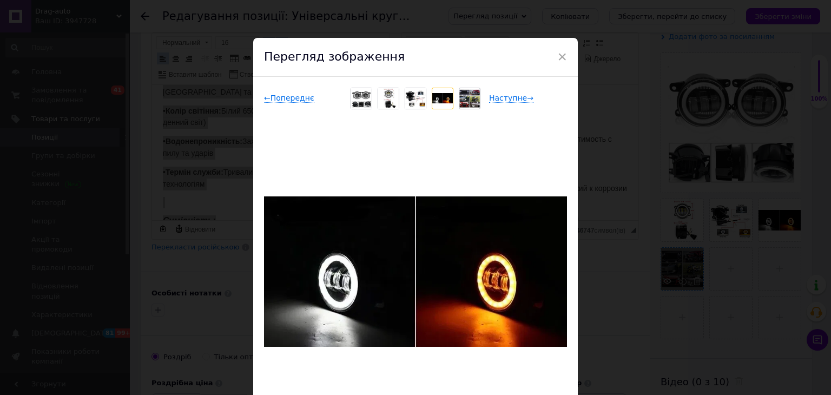
drag, startPoint x: 645, startPoint y: 281, endPoint x: 665, endPoint y: 285, distance: 21.0
click at [647, 283] on div "× Перегляд зображення ← Попереднє Наступне → Видалити зображення Видалити всі з…" at bounding box center [415, 197] width 831 height 395
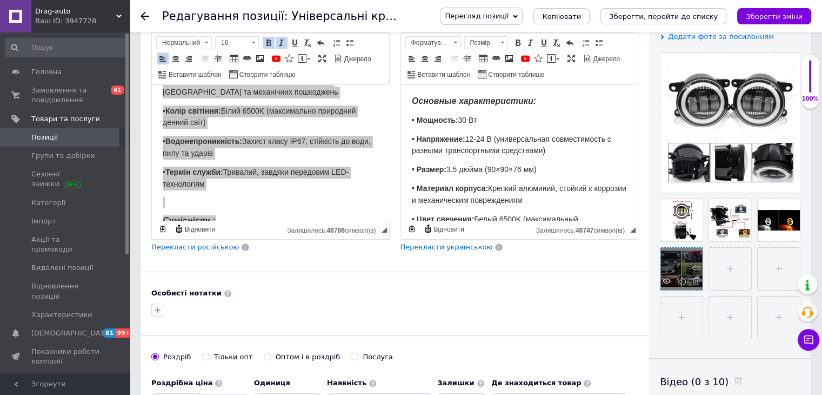
click at [668, 276] on div at bounding box center [682, 269] width 42 height 42
click at [670, 281] on use at bounding box center [667, 280] width 8 height 5
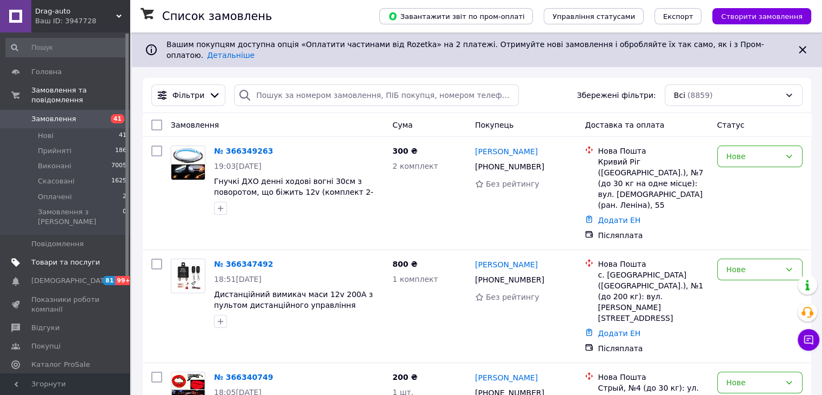
click at [92, 257] on span "Товари та послуги" at bounding box center [65, 262] width 69 height 10
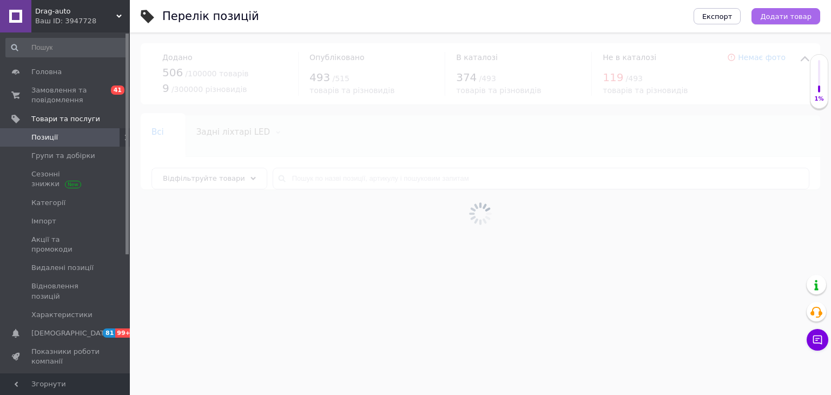
click at [782, 20] on span "Додати товар" at bounding box center [785, 16] width 51 height 8
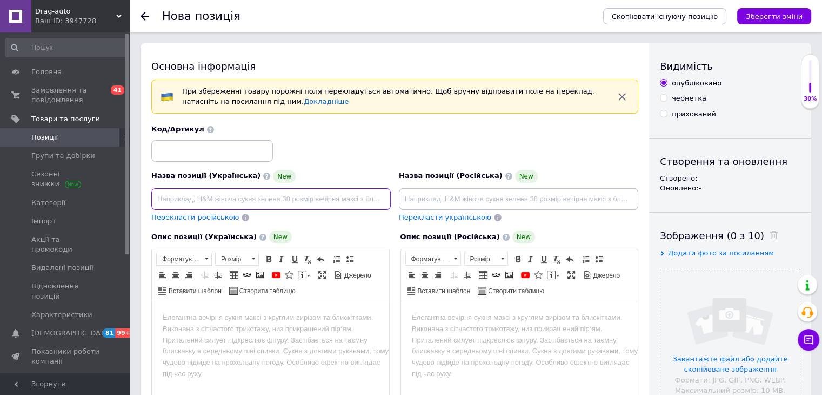
click at [288, 190] on input at bounding box center [271, 199] width 240 height 22
click at [236, 201] on input at bounding box center [271, 199] width 240 height 22
click at [288, 200] on input "Протитуманні LED фари для Citroen C4/Picasso/C5/C6/C-Crosser" at bounding box center [271, 199] width 240 height 22
click at [317, 204] on input "Протитуманні LED фари для Citroen C4, Picasso/C5/C6/C-Crosser" at bounding box center [271, 199] width 240 height 22
click at [329, 200] on input "Протитуманні LED фари для Citroen C4, Picasso, C5/C6/C-Crosser" at bounding box center [271, 199] width 240 height 22
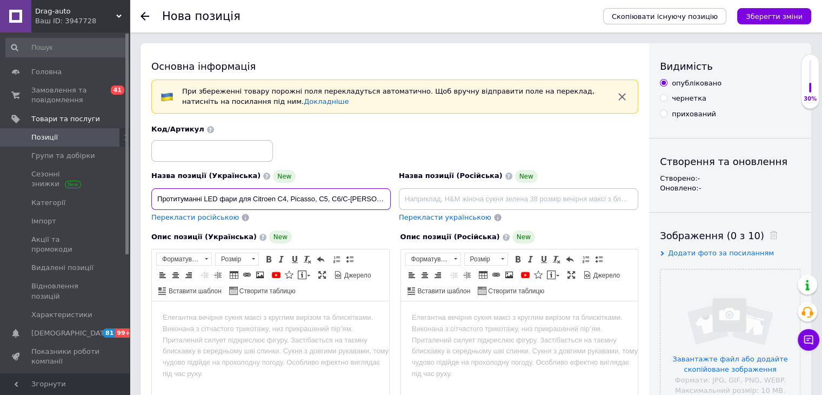
click at [344, 202] on input "Протитуманні LED фари для Citroen C4, Picasso, C5, C6/C-Crosser" at bounding box center [271, 199] width 240 height 22
click at [376, 201] on input "Протитуманні LED фари для Citroen C4, Picasso, C5, C6, C-Crosser" at bounding box center [271, 199] width 240 height 22
type input "Протитуманні LED фари для Citroen C4, Picasso, C5, C6, C-Crosser (комплект 2-шт)"
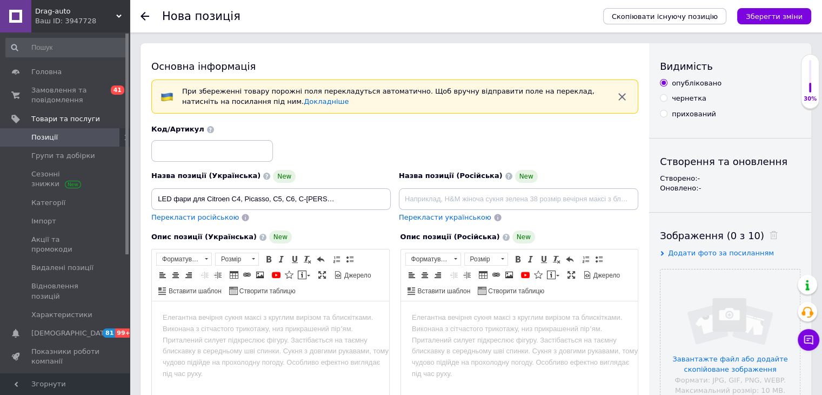
click at [213, 213] on span "Перекласти російською" at bounding box center [195, 217] width 88 height 8
type input "Противотуманные LED фары для Citroen C4, Picasso, C5, C6, C-Crosser (комплект 2…"
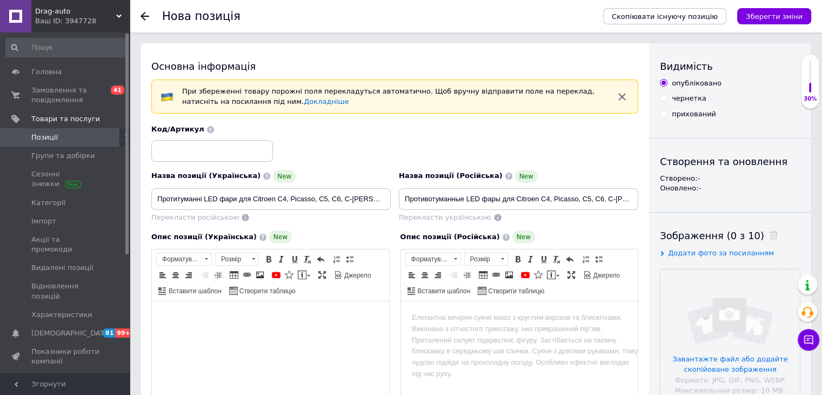
click at [271, 324] on html at bounding box center [270, 317] width 237 height 33
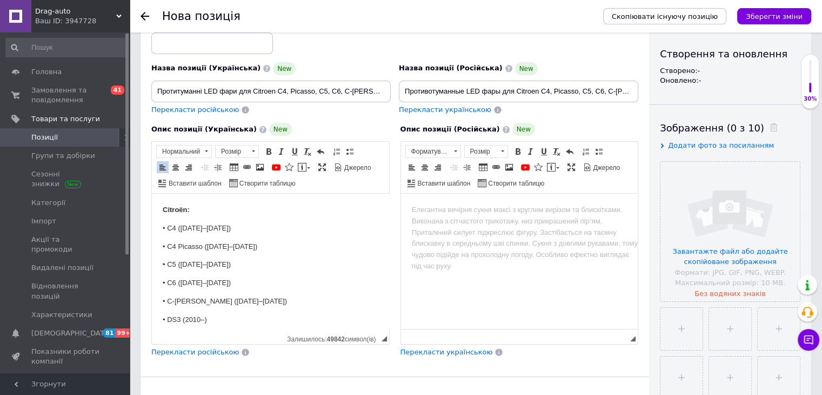
scroll to position [108, 0]
click at [167, 224] on p "• C4 ([DATE]–[DATE])" at bounding box center [271, 227] width 216 height 11
click at [160, 214] on html "Citroën: • C4 ([DATE]–[DATE]) • C4 Picasso ([DATE]–[DATE]) • C5 ([DATE]–[DATE])…" at bounding box center [270, 282] width 237 height 179
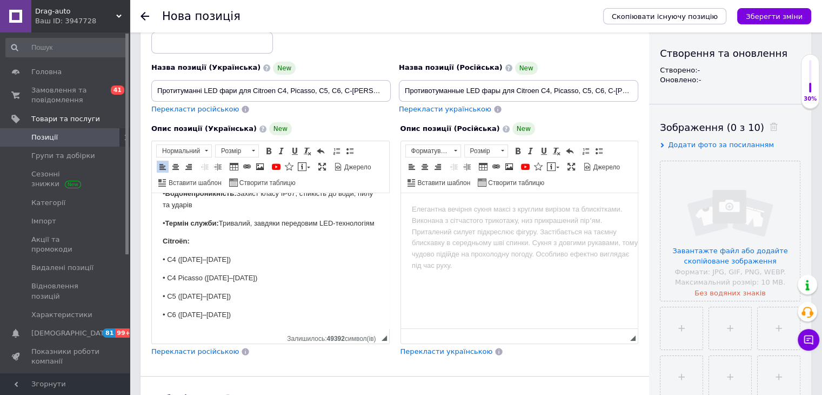
scroll to position [162, 0]
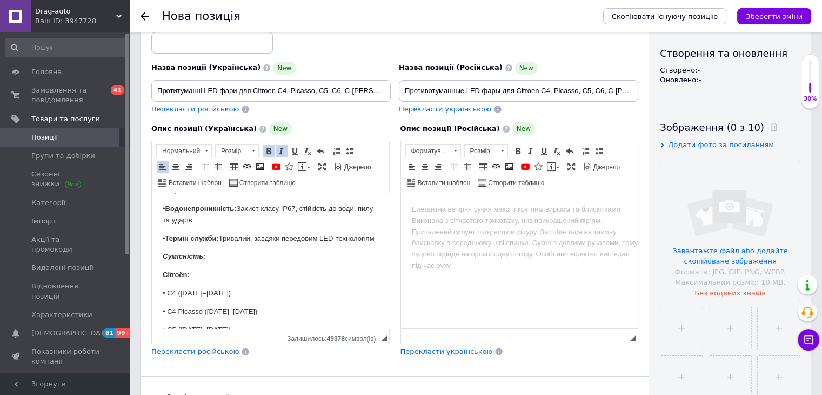
click at [236, 257] on body "Основні характеристики: • Потужність: 30 Вт • Напруга: 12-24 В (універсальна су…" at bounding box center [271, 234] width 216 height 385
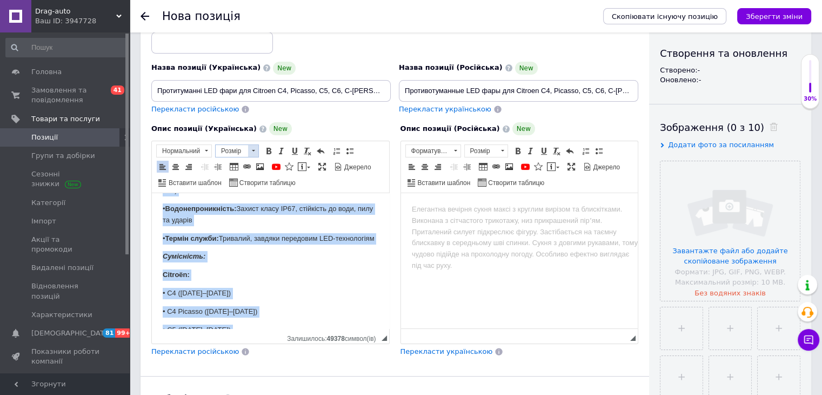
click at [234, 150] on span "Розмір" at bounding box center [232, 151] width 32 height 12
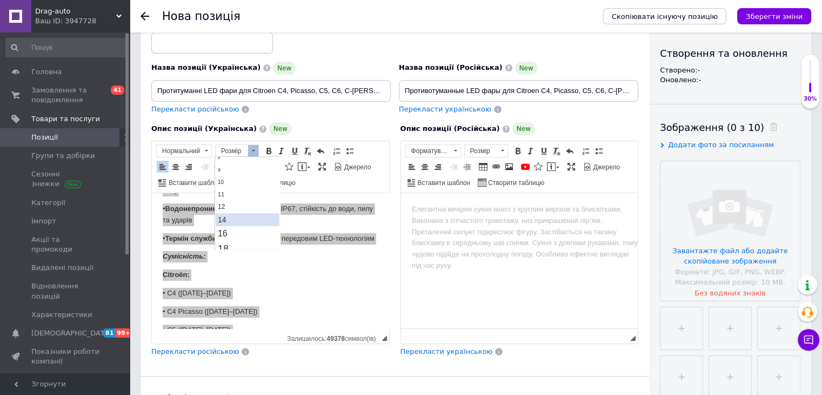
scroll to position [54, 0]
click at [234, 196] on link "14" at bounding box center [248, 199] width 64 height 13
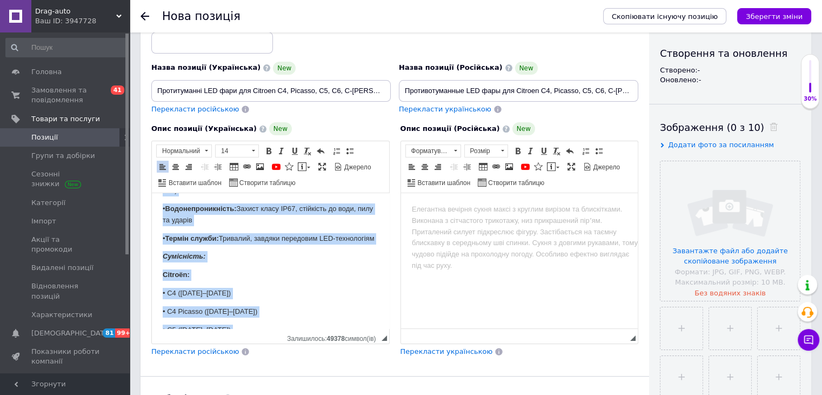
scroll to position [0, 0]
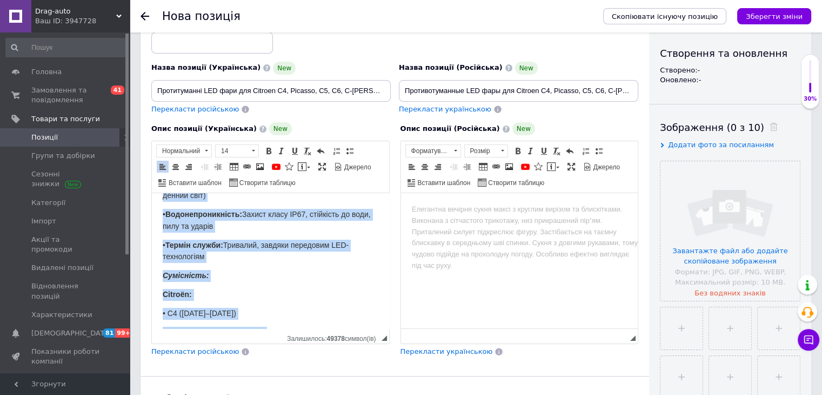
click at [255, 270] on p "Сумісність:" at bounding box center [271, 276] width 216 height 12
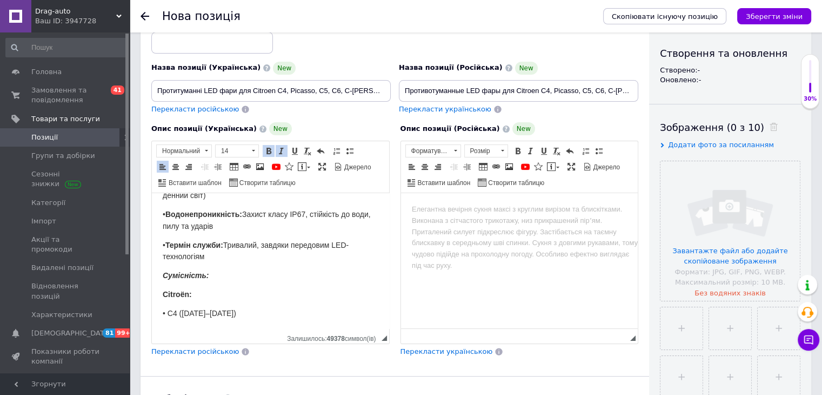
click at [198, 278] on body "Основні характеристики: • Потужність: 30 Вт • Напруга: 12-24 В (універсальна су…" at bounding box center [271, 246] width 216 height 409
click at [213, 248] on p "• Термін служби: Тривалий, завдяки передовим LED-технологіям" at bounding box center [271, 252] width 216 height 24
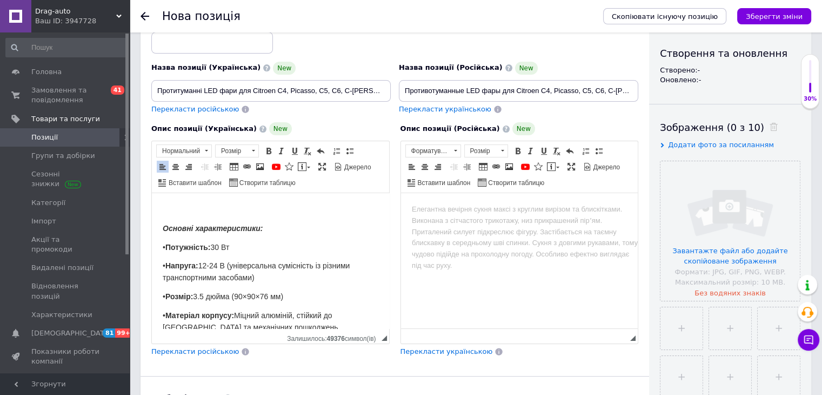
click at [204, 228] on strong "Основні характеристики:" at bounding box center [213, 228] width 100 height 9
click at [163, 224] on strong "Основні характеристики:" at bounding box center [213, 228] width 100 height 9
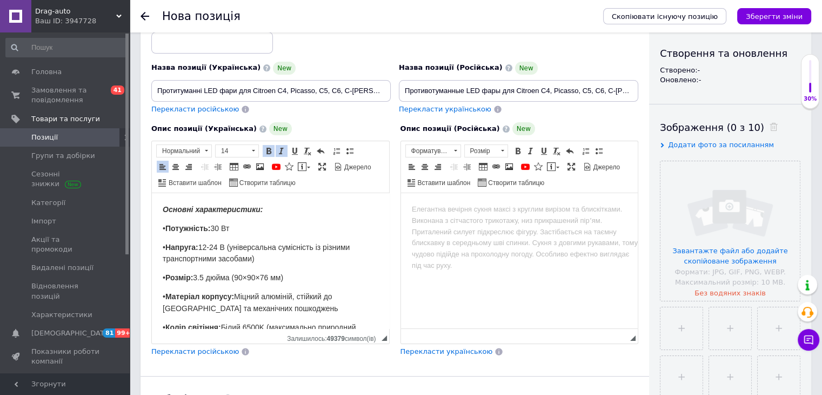
click at [178, 212] on strong "Основні характеристики:" at bounding box center [213, 209] width 100 height 9
click at [237, 148] on span "14" at bounding box center [232, 151] width 32 height 12
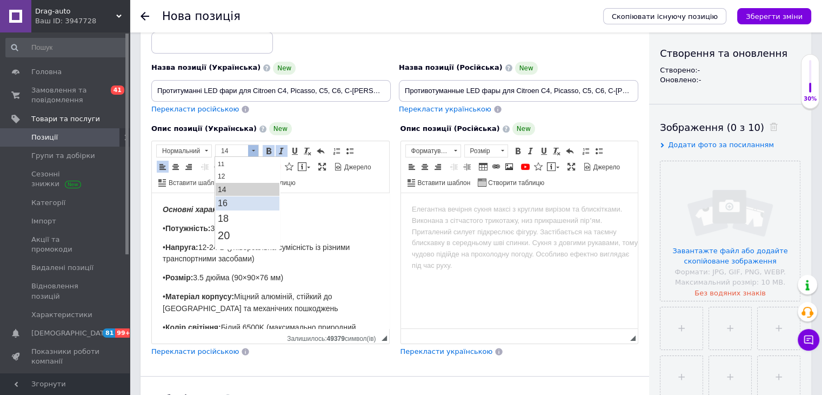
click at [231, 200] on link "16" at bounding box center [248, 203] width 64 height 14
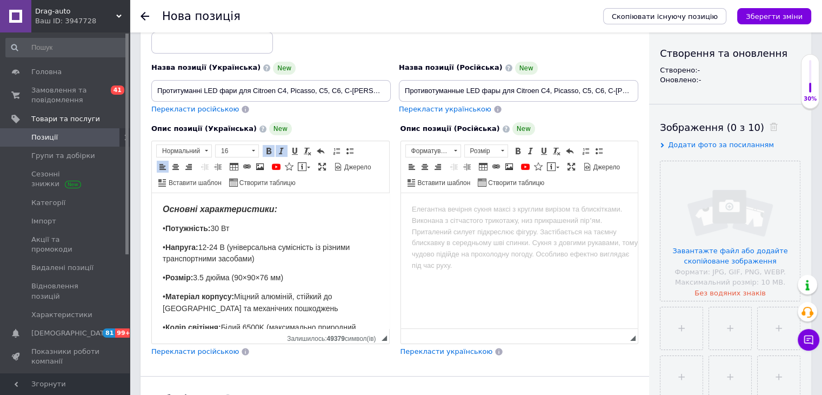
click at [235, 223] on p "• Потужність: 30 Вт" at bounding box center [271, 229] width 216 height 12
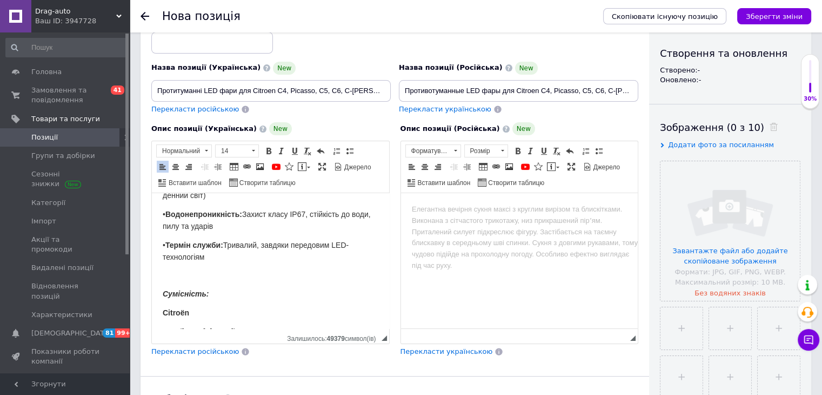
scroll to position [162, 0]
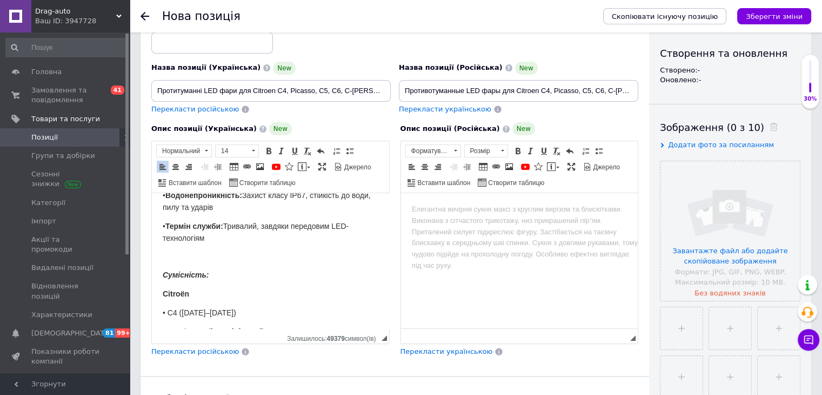
click at [184, 271] on strong "Сумісність:" at bounding box center [186, 274] width 46 height 9
click at [235, 152] on span "14" at bounding box center [232, 151] width 32 height 12
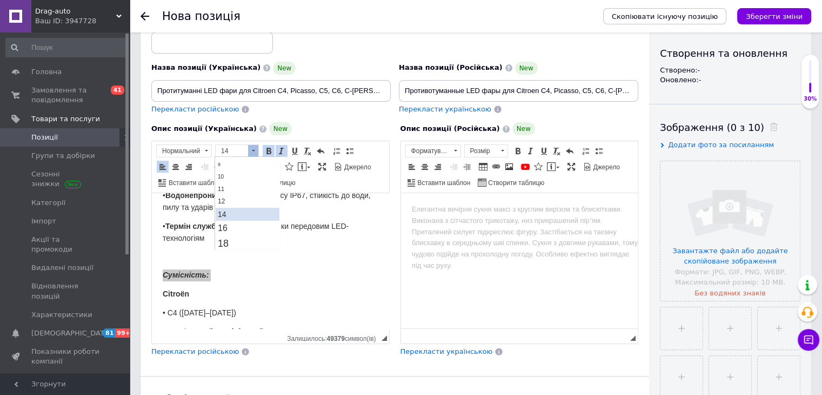
scroll to position [65, 0]
click at [228, 200] on link "16" at bounding box center [248, 203] width 64 height 14
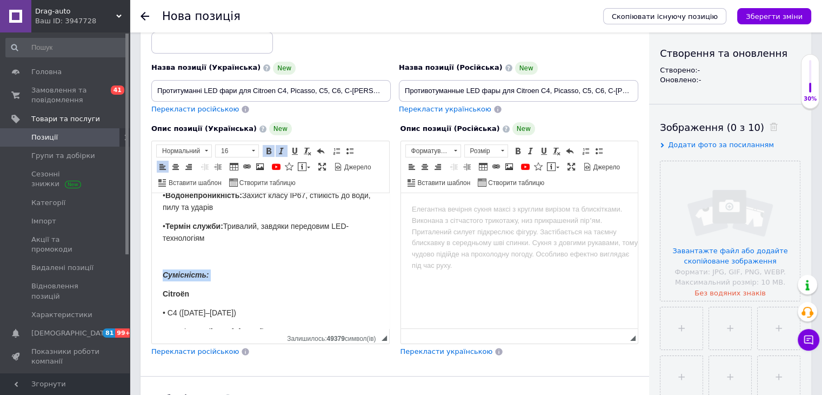
scroll to position [0, 0]
click at [227, 242] on body "Основні характеристики: • Потужність: 30 Вт • Напруга: 12-24 В (універсальна су…" at bounding box center [271, 246] width 216 height 409
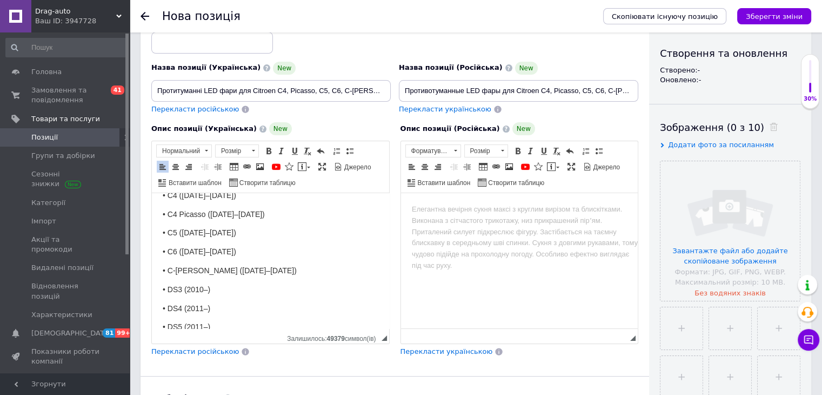
scroll to position [283, 0]
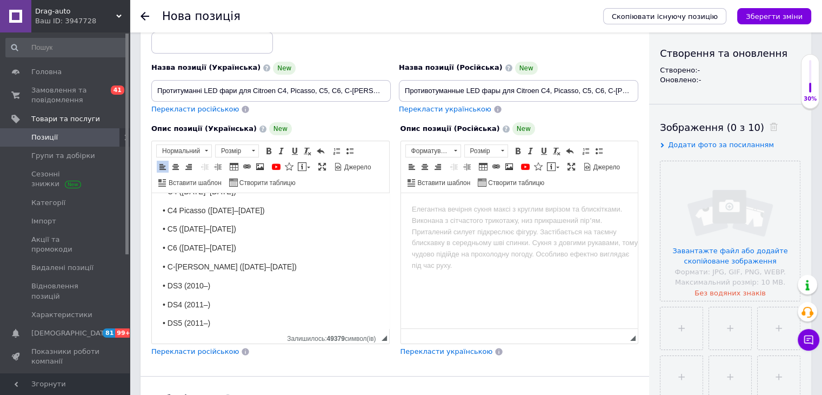
click at [192, 353] on span "Перекласти російською" at bounding box center [195, 351] width 88 height 8
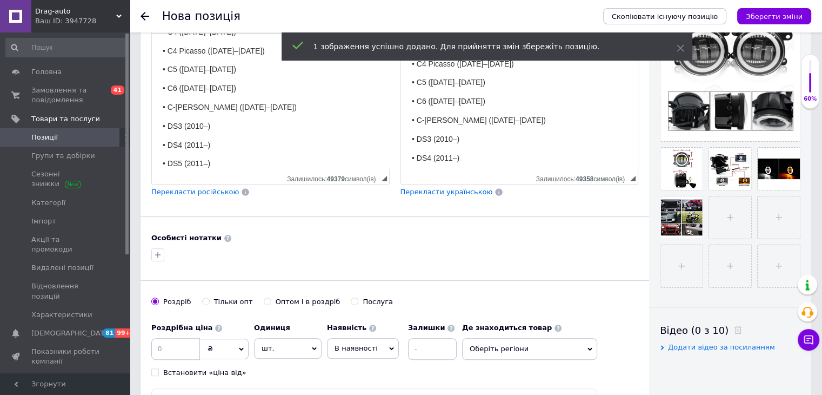
scroll to position [270, 0]
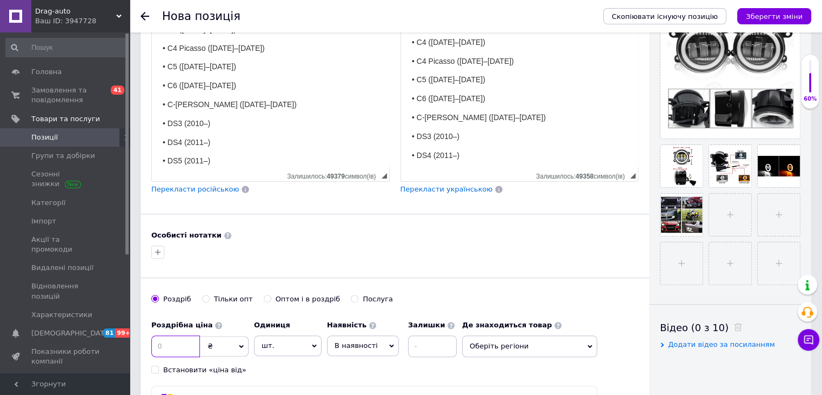
click at [182, 341] on input at bounding box center [175, 346] width 49 height 22
type input "900"
click at [249, 338] on div "Роздрібна ціна 900 ₴ $ EUR CHF GBP ¥ PLN ₸ MDL HUF KGS CNY TRY KRW lei Встанови…" at bounding box center [306, 345] width 311 height 60
click at [265, 336] on span "шт." at bounding box center [288, 345] width 68 height 21
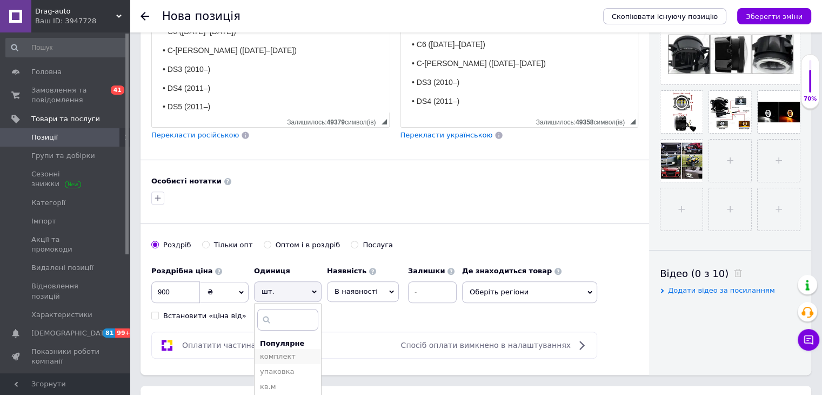
click at [290, 346] on ul "Популярне комплект упаковка кв.м пара м кг пог.м послуга т а автоцистерна ампул…" at bounding box center [288, 357] width 68 height 108
click at [290, 349] on li "комплект" at bounding box center [288, 356] width 67 height 15
click at [353, 288] on span "В наявності" at bounding box center [356, 291] width 43 height 8
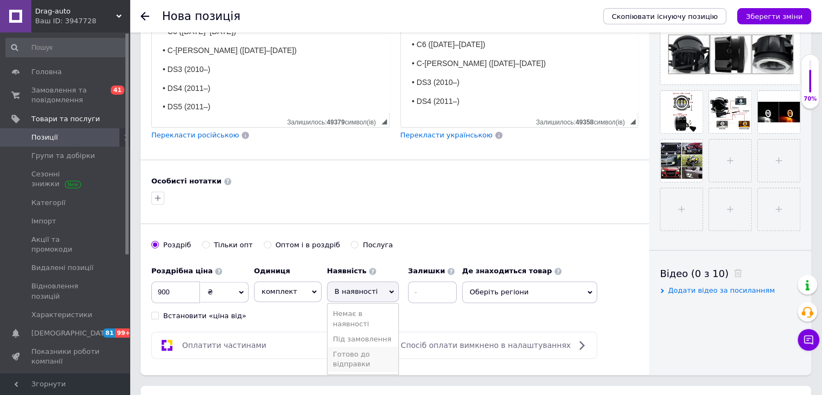
drag, startPoint x: 366, startPoint y: 349, endPoint x: 433, endPoint y: 308, distance: 77.9
click at [366, 349] on li "Готово до відправки" at bounding box center [363, 359] width 71 height 25
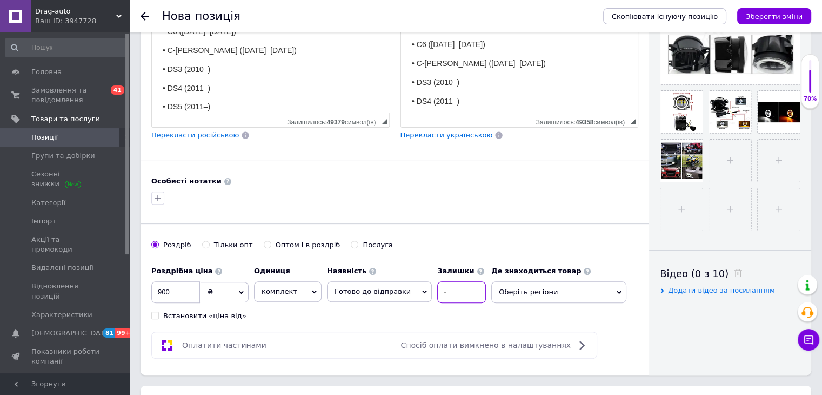
click at [450, 286] on input at bounding box center [461, 292] width 49 height 22
type input "20"
click at [523, 293] on span "Оберіть регіони" at bounding box center [559, 292] width 135 height 22
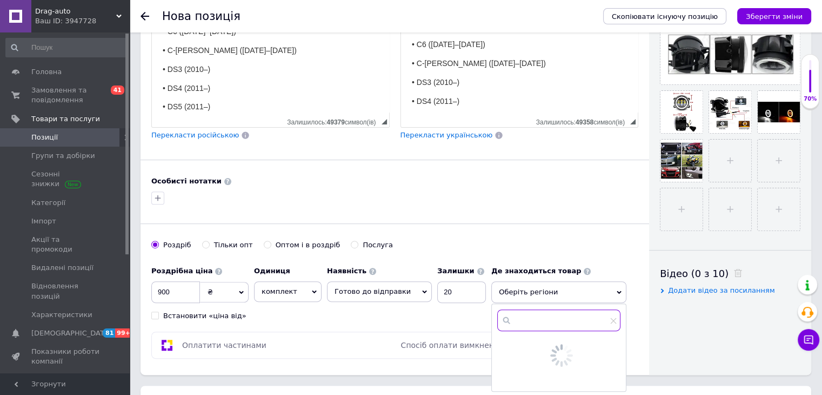
click at [532, 310] on input "text" at bounding box center [558, 320] width 123 height 22
type input "Рівне"
click at [492, 344] on div "Рівне" at bounding box center [559, 347] width 134 height 10
click at [503, 342] on div at bounding box center [508, 347] width 11 height 10
click at [503, 342] on input "checkbox" at bounding box center [506, 345] width 7 height 7
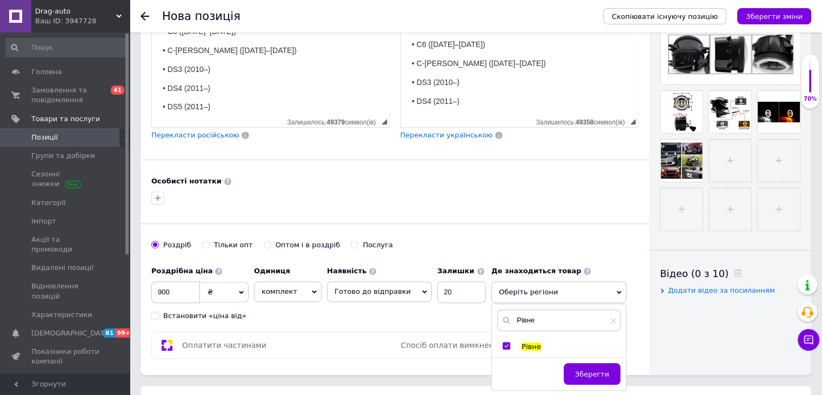
checkbox input "true"
click at [599, 376] on span "Зберегти" at bounding box center [592, 379] width 34 height 8
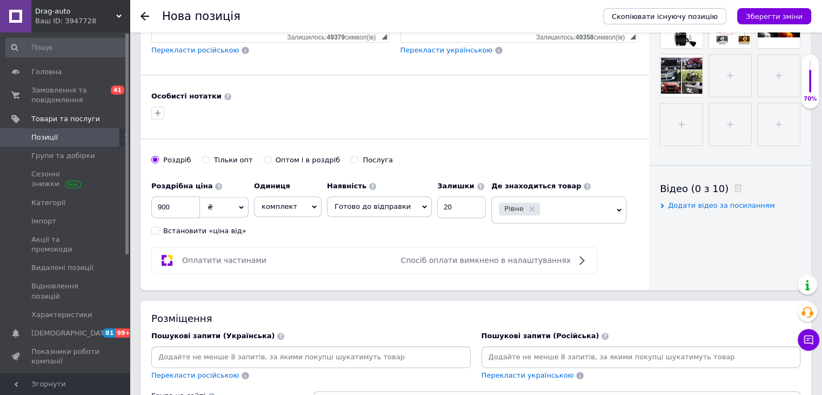
scroll to position [541, 0]
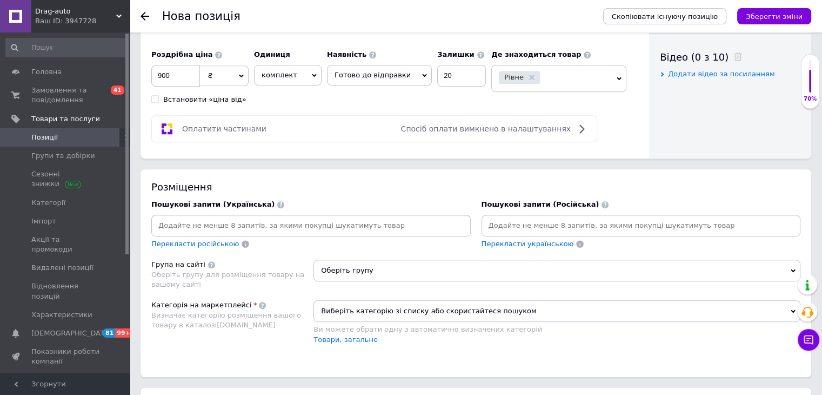
click at [324, 229] on input at bounding box center [311, 225] width 315 height 16
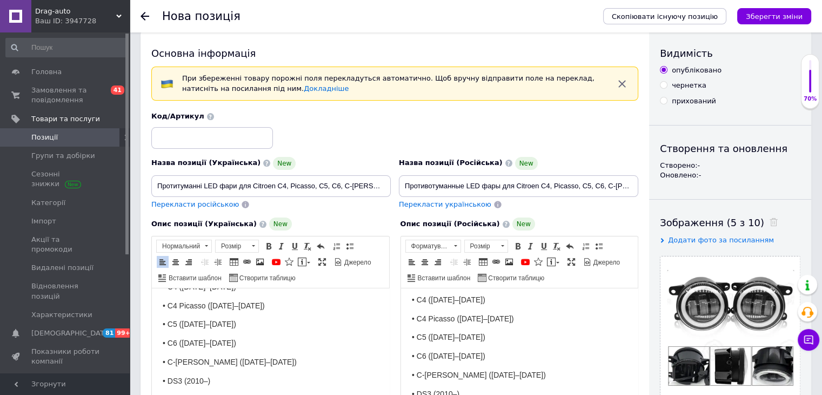
scroll to position [0, 0]
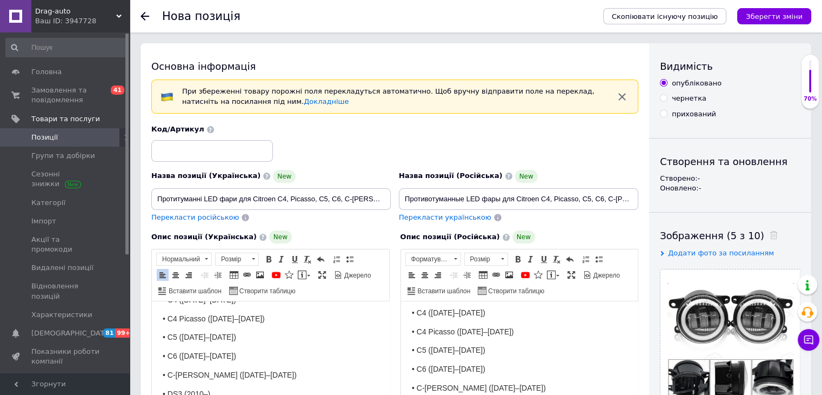
click at [280, 186] on div "Назва позиції (Українська) New Протитуманні LED фари для Citroen C4, Picasso, C…" at bounding box center [271, 190] width 240 height 40
click at [278, 190] on input "Протитуманні LED фари для Citroen C4, Picasso, C5, C6, C-Crosser (комплект 2-шт)" at bounding box center [271, 199] width 240 height 22
click at [269, 313] on p "• C4 Picasso ([DATE]–[DATE])" at bounding box center [271, 319] width 216 height 12
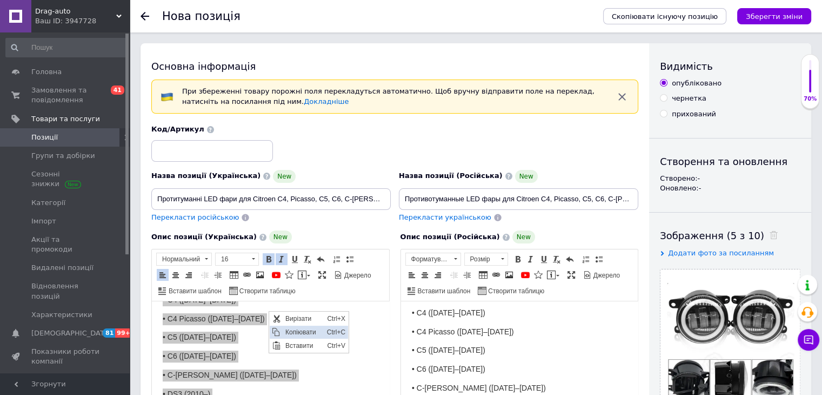
drag, startPoint x: 289, startPoint y: 329, endPoint x: 594, endPoint y: 511, distance: 355.0
click at [289, 329] on span "Копіювати" at bounding box center [303, 332] width 42 height 13
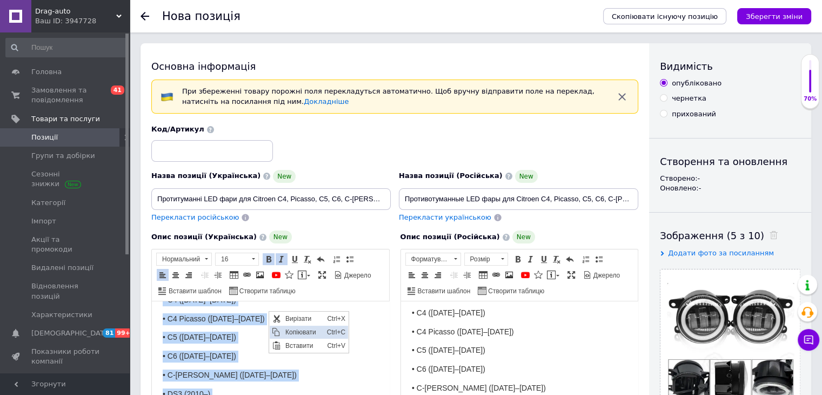
copy body "Основні характеристики: • Потужність: 30 Вт • Напруга: 12-24 В (універсальна су…"
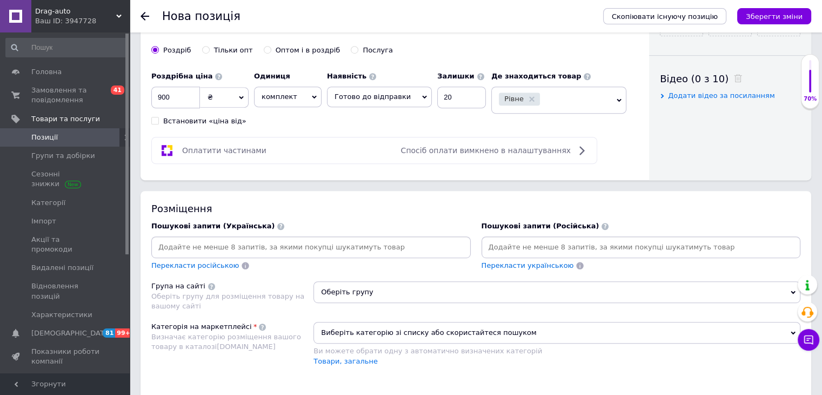
scroll to position [635, 0]
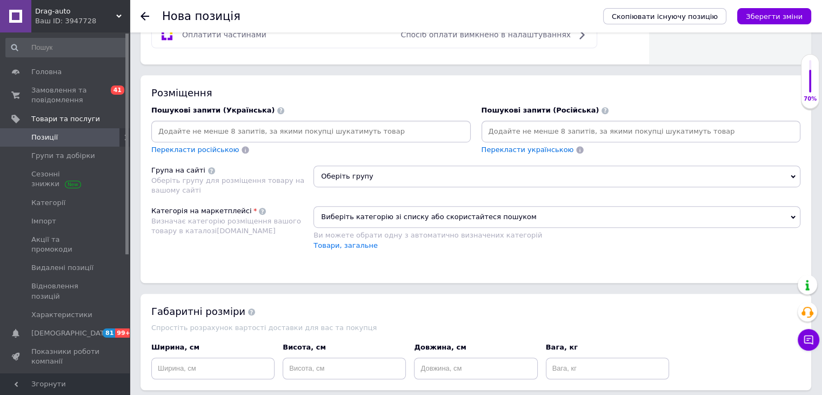
click at [301, 123] on input at bounding box center [311, 131] width 315 height 16
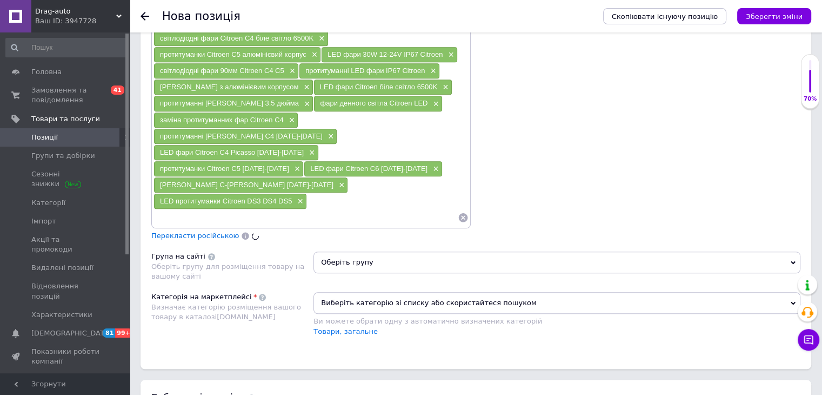
scroll to position [851, 0]
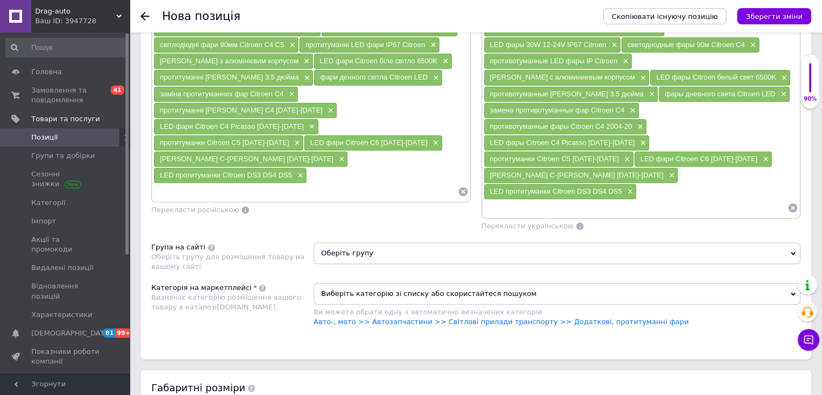
click at [389, 242] on span "Оберіть групу" at bounding box center [557, 253] width 487 height 22
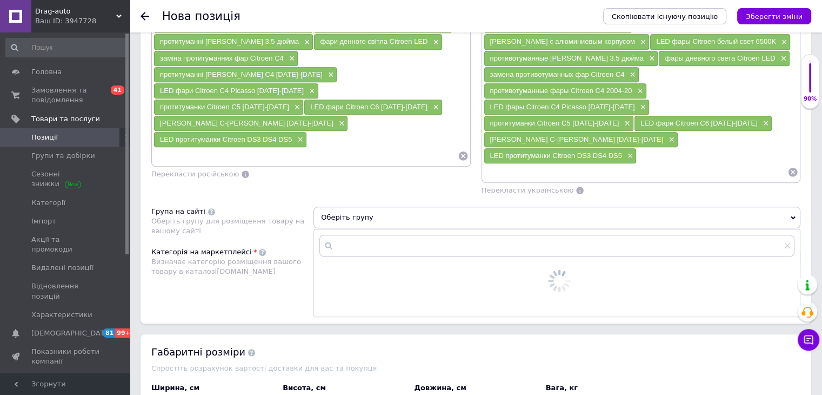
scroll to position [905, 0]
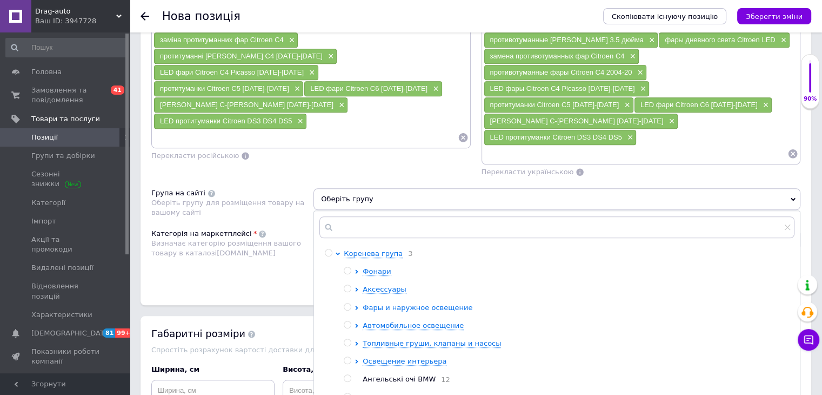
click at [380, 303] on span "Фары и наружное освещение" at bounding box center [418, 307] width 110 height 8
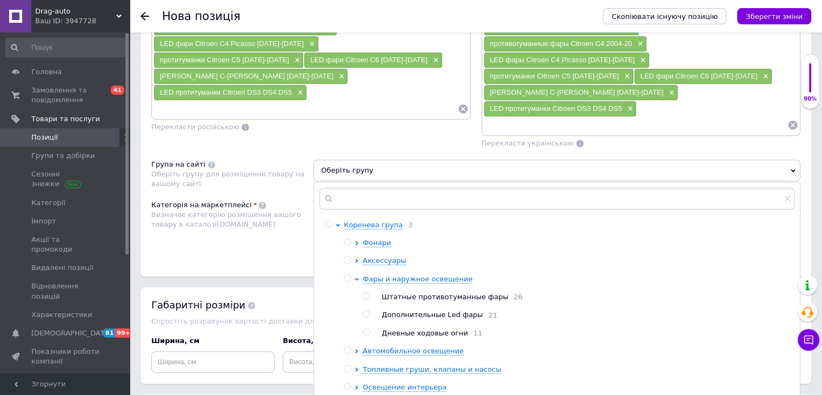
scroll to position [959, 0]
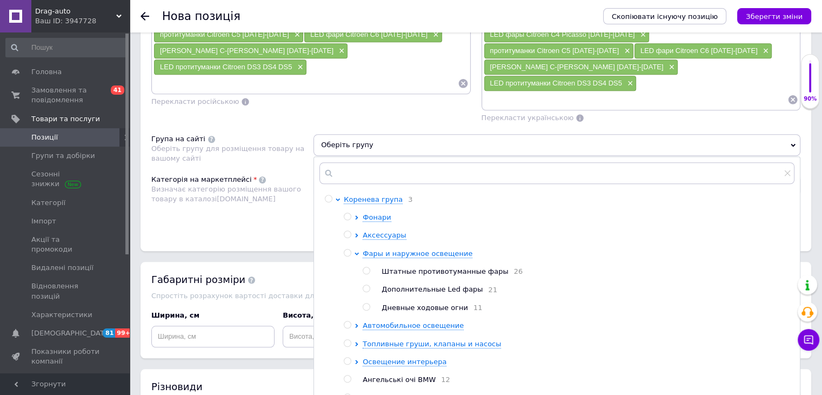
click at [412, 267] on span "Штатные противотуманные фары" at bounding box center [445, 271] width 127 height 8
radio input "true"
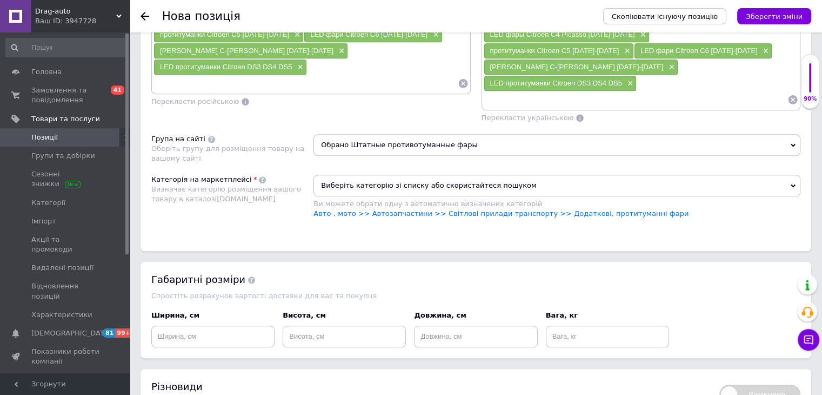
click at [573, 184] on div "Виберіть категорію зі списку або скористайтеся пошуком Ви можете обрати одну з …" at bounding box center [557, 202] width 487 height 55
click at [576, 209] on link "Авто-, мото >> Автозапчастини >> Світлові прилади транспорту >> Додаткові, прот…" at bounding box center [501, 213] width 375 height 8
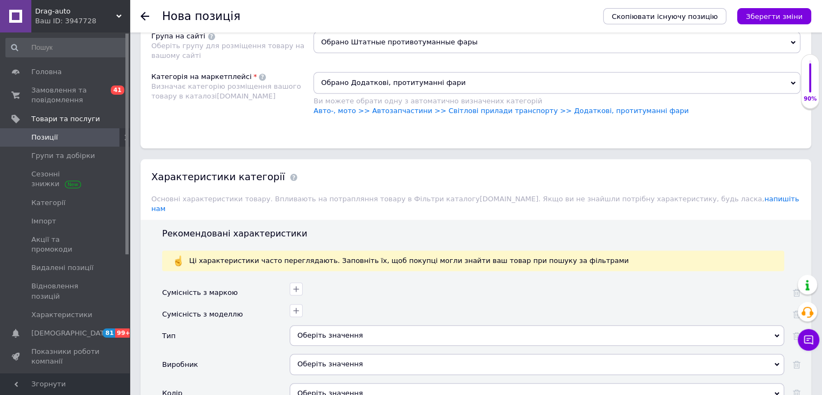
scroll to position [1067, 0]
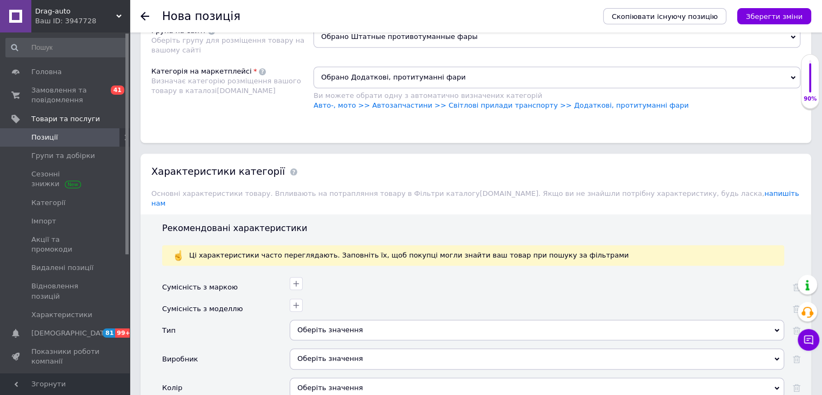
click at [317, 320] on div "Оберіть значення" at bounding box center [537, 330] width 495 height 21
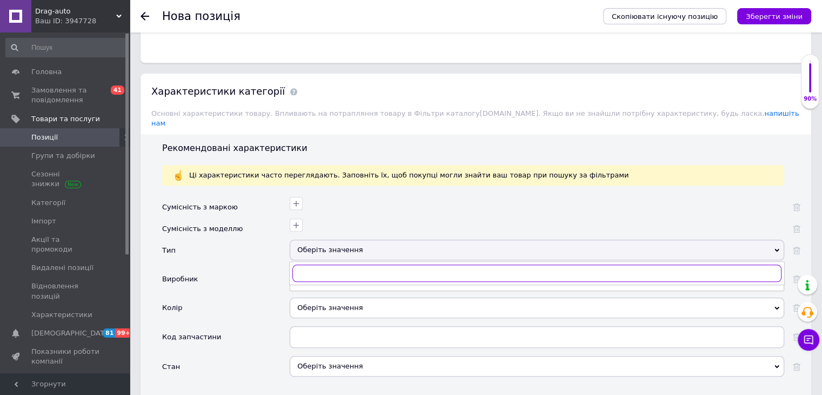
scroll to position [1175, 0]
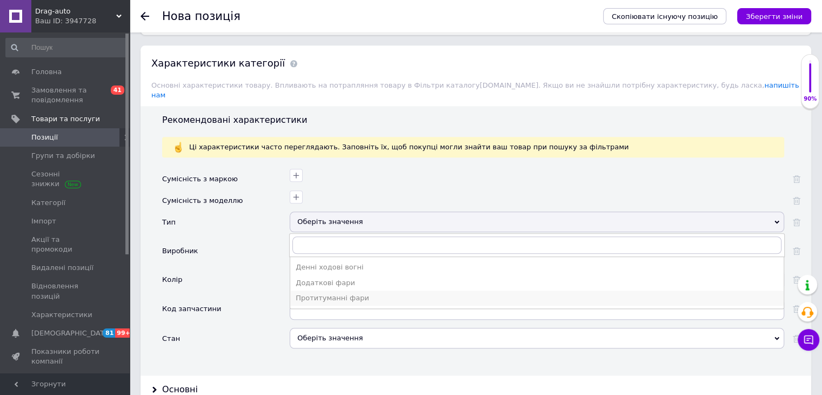
click at [320, 293] on div "Протитуманні фари" at bounding box center [537, 298] width 483 height 10
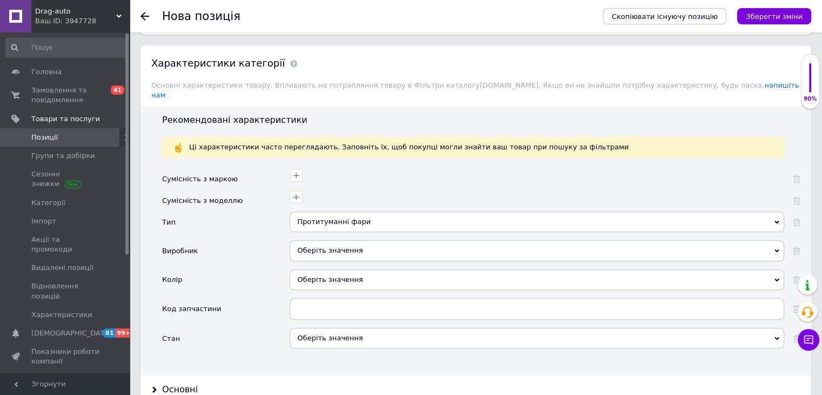
click at [313, 240] on div "Оберіть значення" at bounding box center [537, 250] width 495 height 21
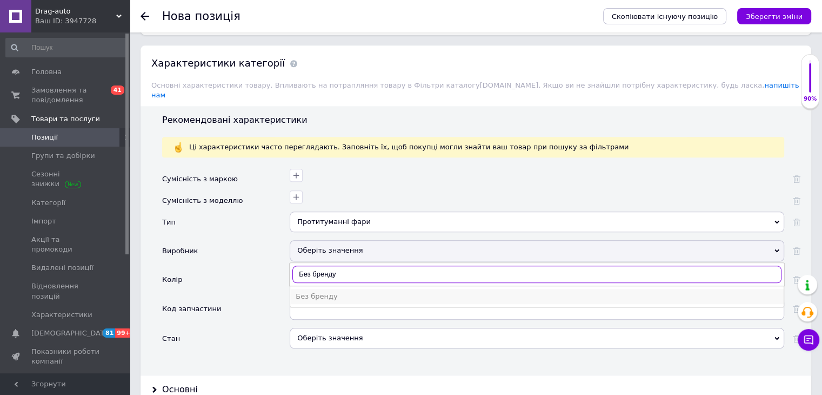
type input "Без бренду"
click at [321, 291] on div "Без бренду" at bounding box center [537, 296] width 483 height 10
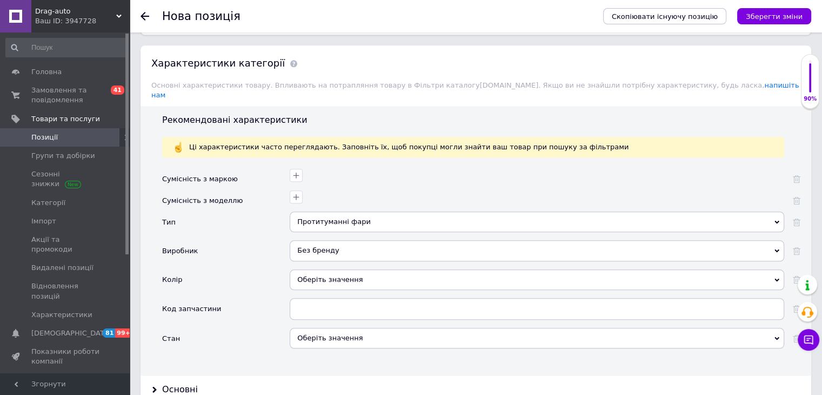
click at [327, 328] on div "Оберіть значення" at bounding box center [537, 338] width 495 height 21
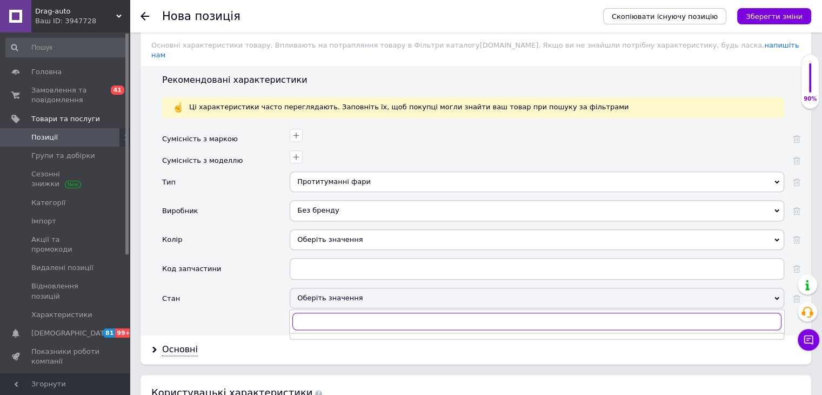
scroll to position [1230, 0]
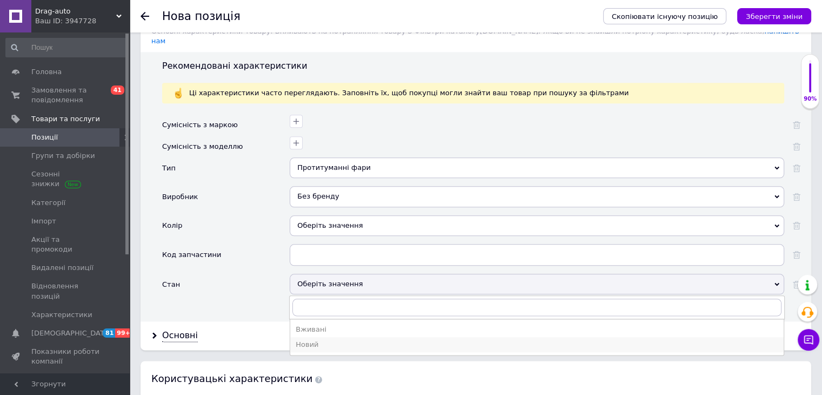
click at [329, 340] on div "Новий" at bounding box center [537, 345] width 483 height 10
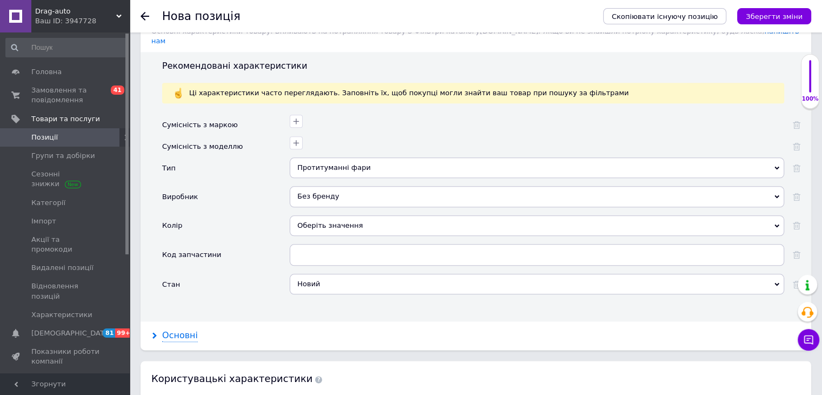
click at [168, 329] on div "Основні" at bounding box center [180, 335] width 36 height 12
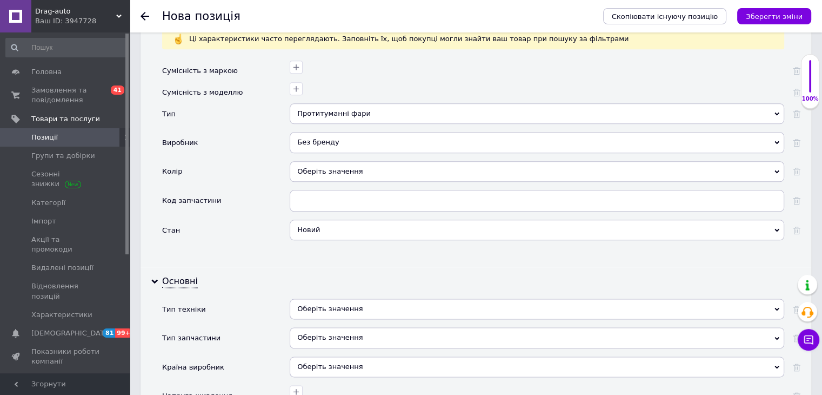
click at [312, 327] on div "Оберіть значення" at bounding box center [537, 337] width 495 height 21
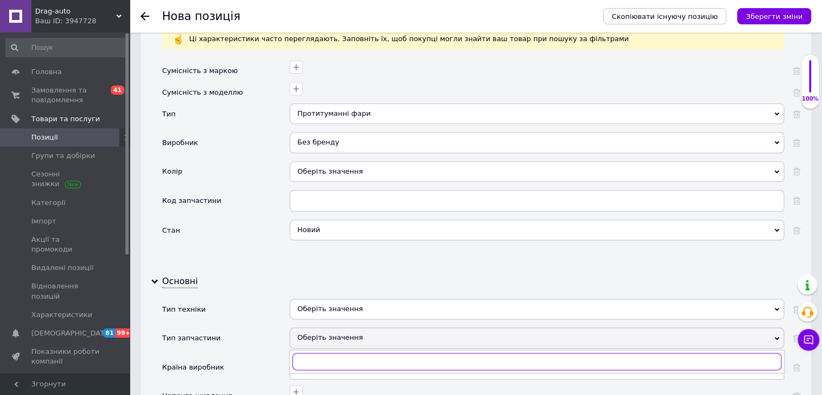
scroll to position [1338, 0]
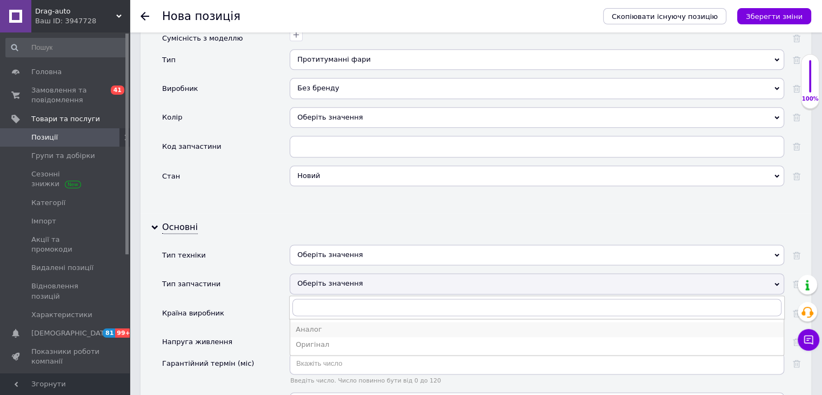
click at [322, 324] on div "Аналог" at bounding box center [537, 329] width 483 height 10
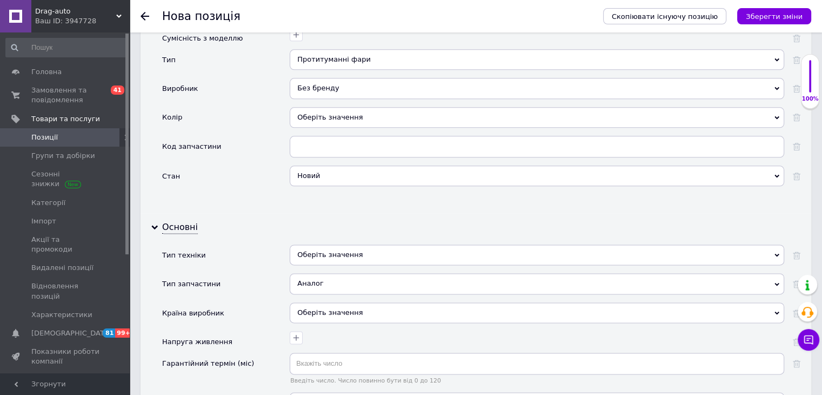
click at [333, 302] on div "Оберіть значення" at bounding box center [537, 312] width 495 height 21
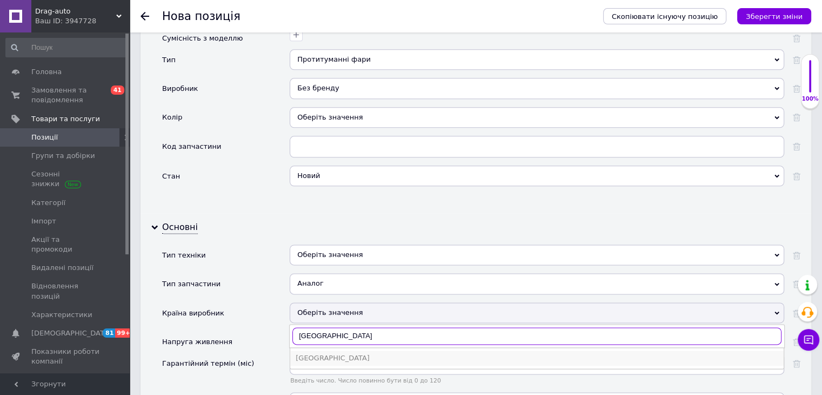
type input "Китай"
click at [331, 353] on div "Китай" at bounding box center [537, 358] width 483 height 10
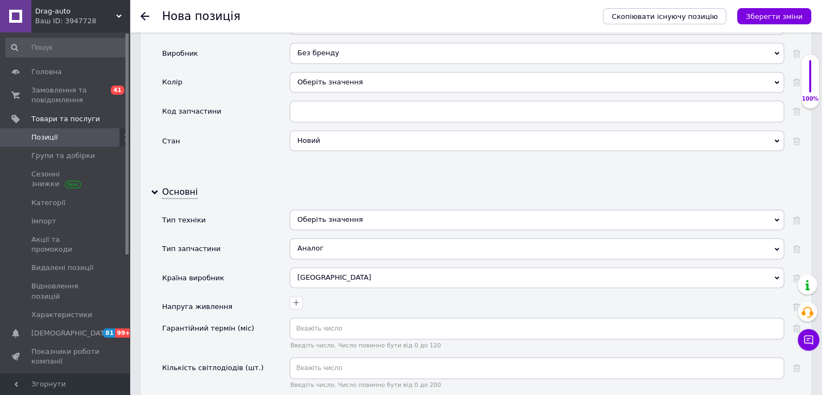
scroll to position [1392, 0]
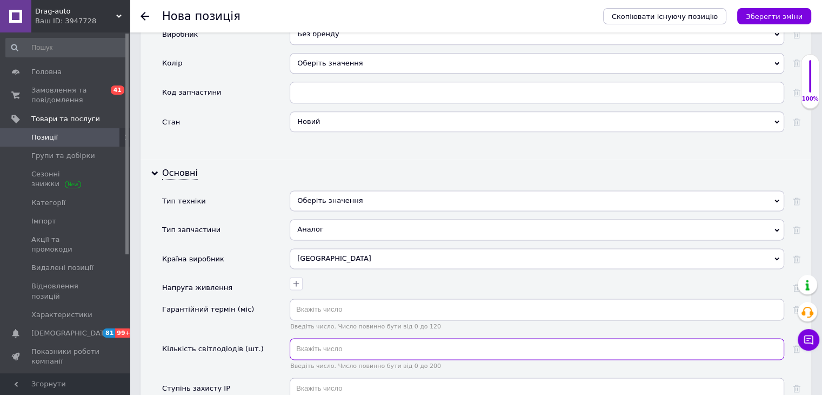
click at [328, 338] on input "text" at bounding box center [537, 349] width 495 height 22
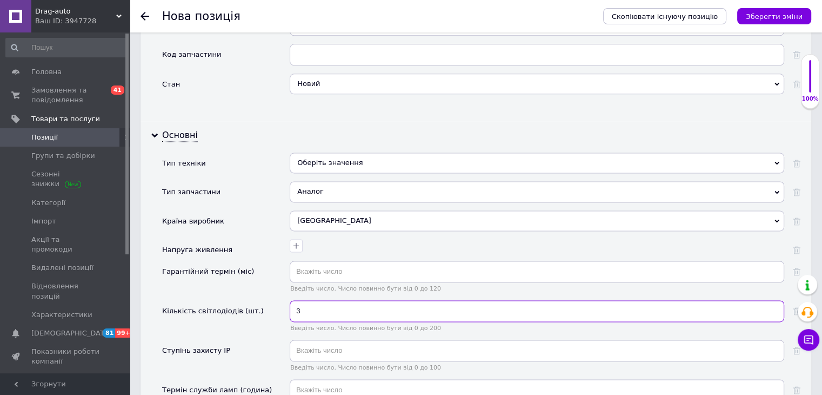
scroll to position [1446, 0]
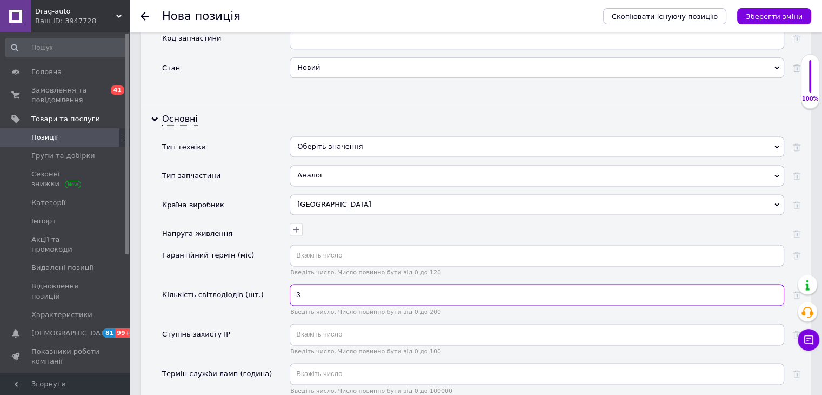
type input "3"
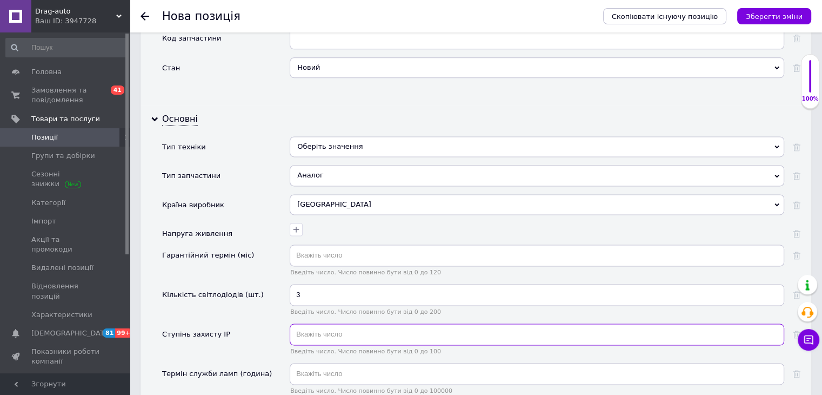
click at [326, 323] on input "text" at bounding box center [537, 334] width 495 height 22
type input "67"
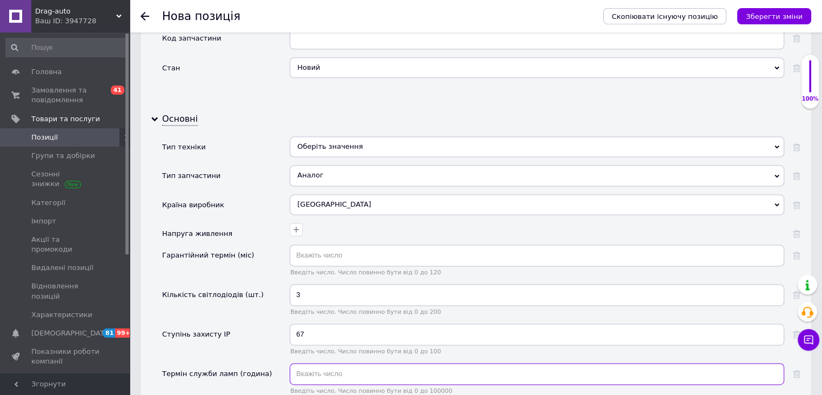
click at [329, 363] on input "text" at bounding box center [537, 374] width 495 height 22
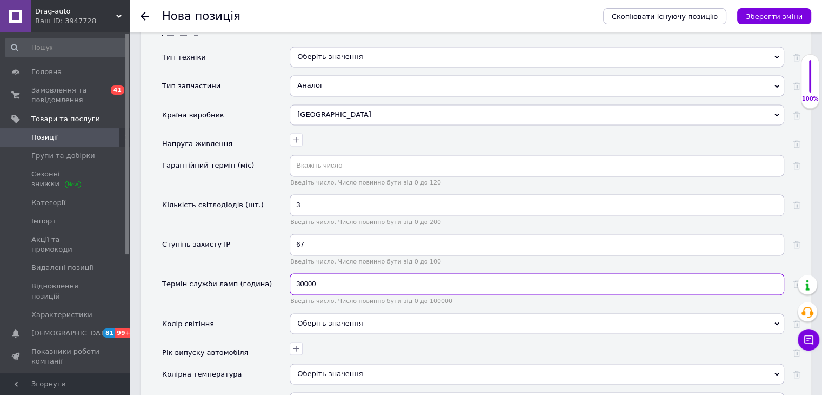
scroll to position [1554, 0]
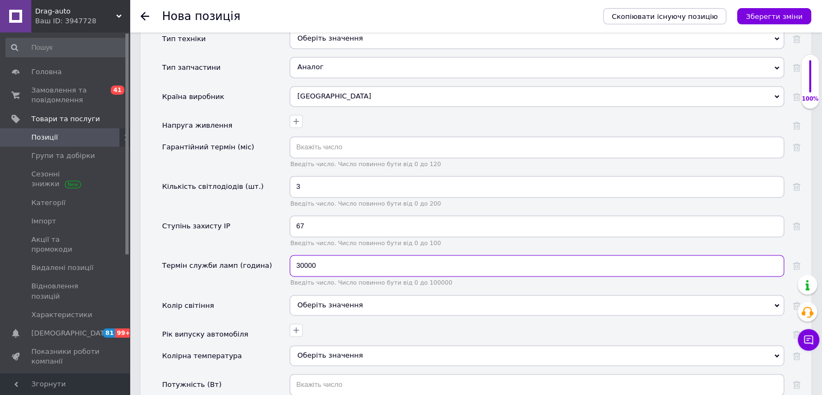
type input "30000"
click at [328, 295] on div "Оберіть значення" at bounding box center [537, 305] width 495 height 21
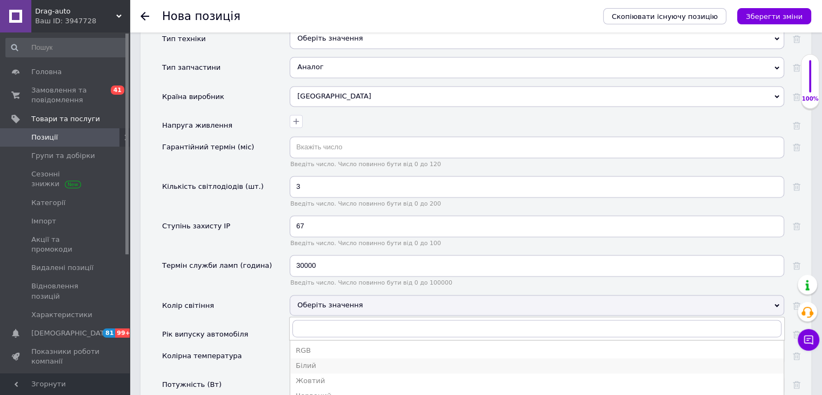
click at [334, 361] on div "Білий" at bounding box center [537, 366] width 483 height 10
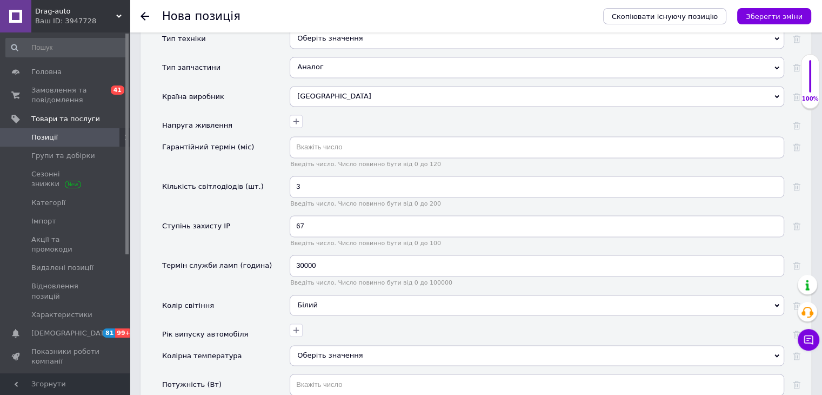
click at [332, 345] on div "Оберіть значення" at bounding box center [537, 355] width 495 height 21
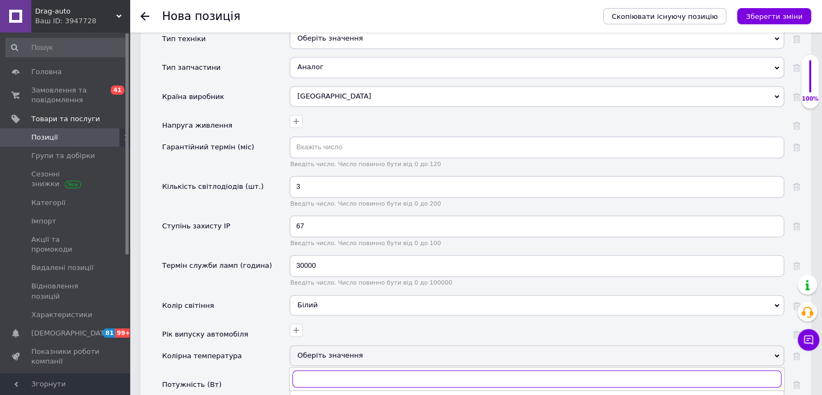
scroll to position [1662, 0]
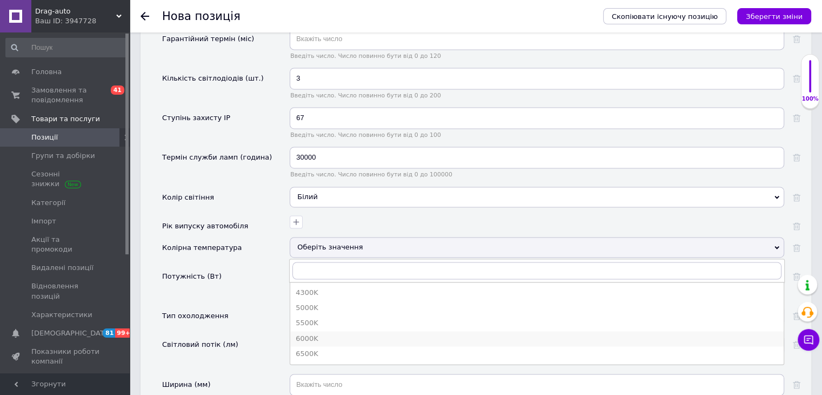
click at [329, 334] on div "6000K" at bounding box center [537, 339] width 483 height 10
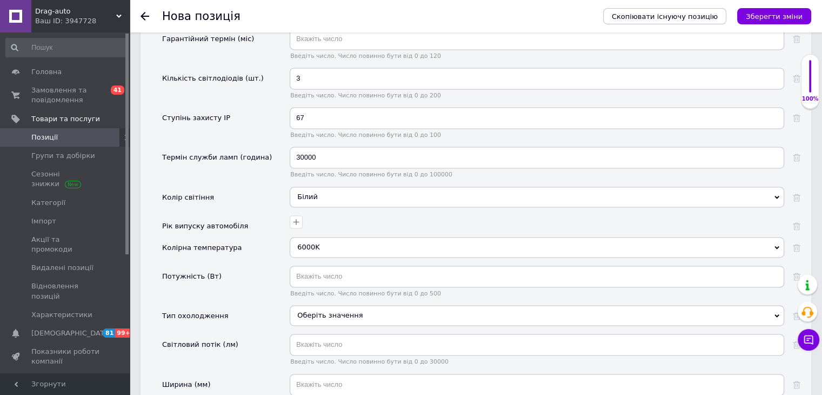
click at [323, 305] on div "Оберіть значення" at bounding box center [537, 315] width 495 height 21
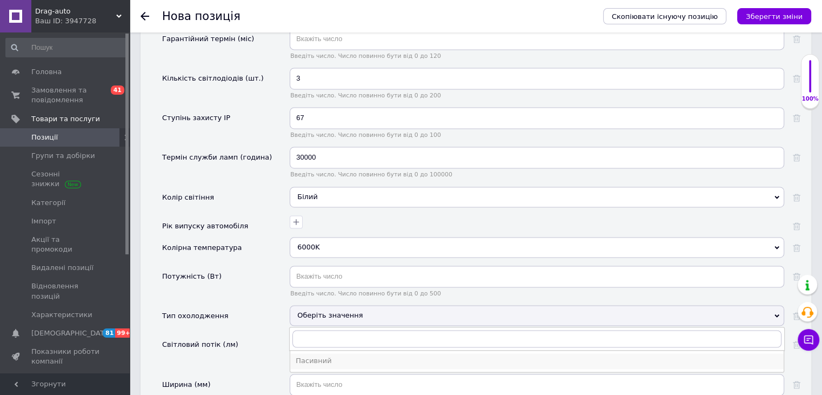
click at [324, 356] on div "Пасивний" at bounding box center [537, 361] width 483 height 10
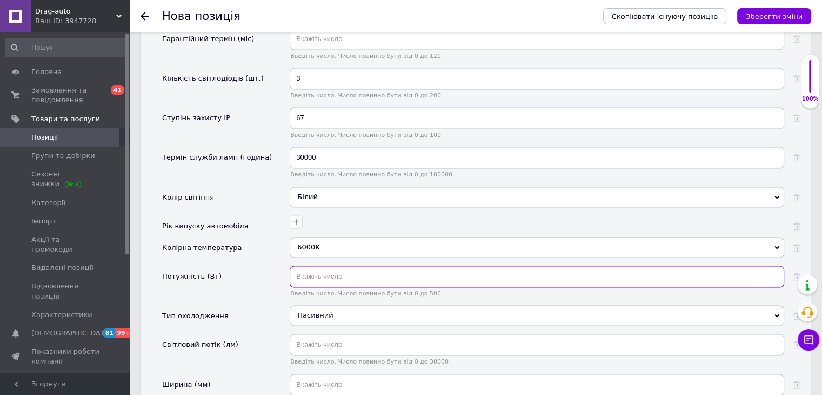
click at [326, 265] on input "text" at bounding box center [537, 276] width 495 height 22
type input "30"
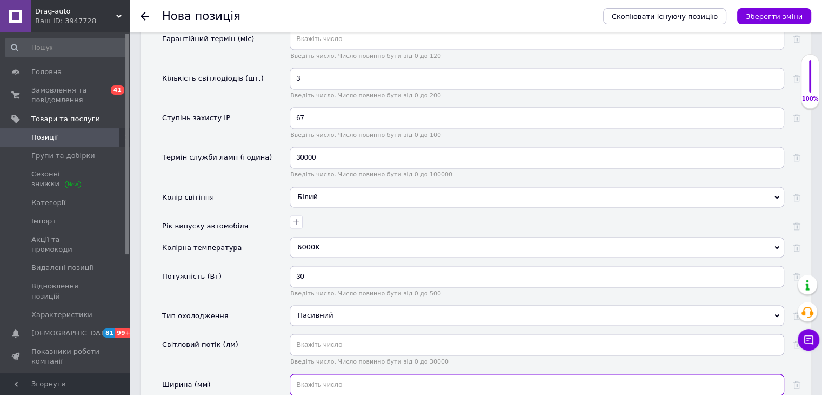
click at [322, 374] on input "text" at bounding box center [537, 385] width 495 height 22
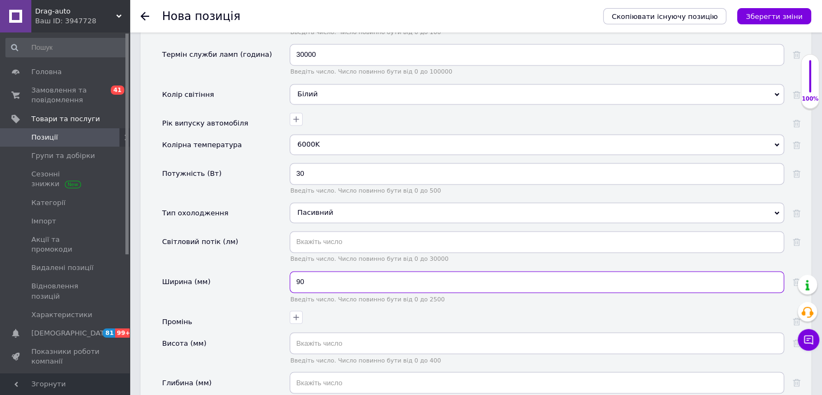
scroll to position [1770, 0]
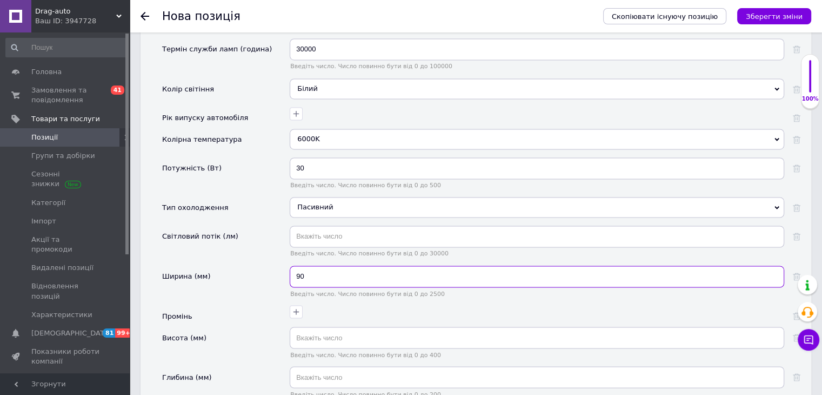
type input "90"
drag, startPoint x: 308, startPoint y: 301, endPoint x: 311, endPoint y: 285, distance: 16.1
click at [307, 351] on span "Введіть число. Число повинно бути від 0 до 400" at bounding box center [537, 354] width 495 height 7
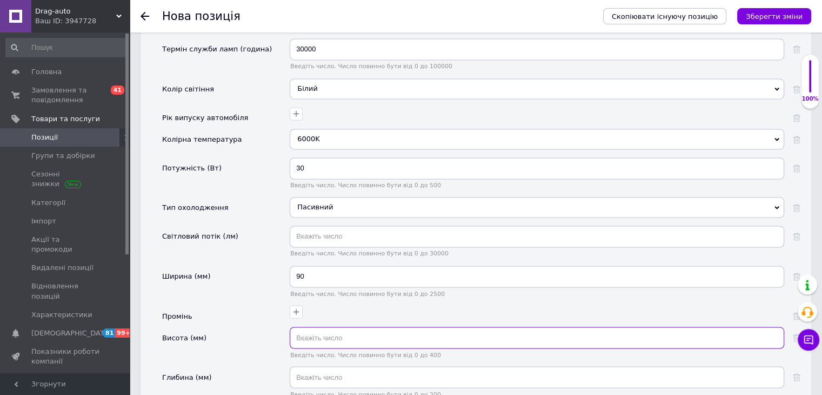
click at [311, 327] on input "text" at bounding box center [537, 338] width 495 height 22
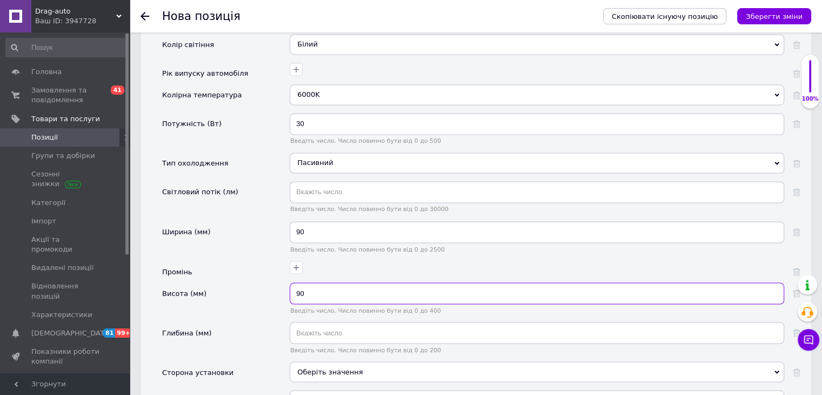
scroll to position [1824, 0]
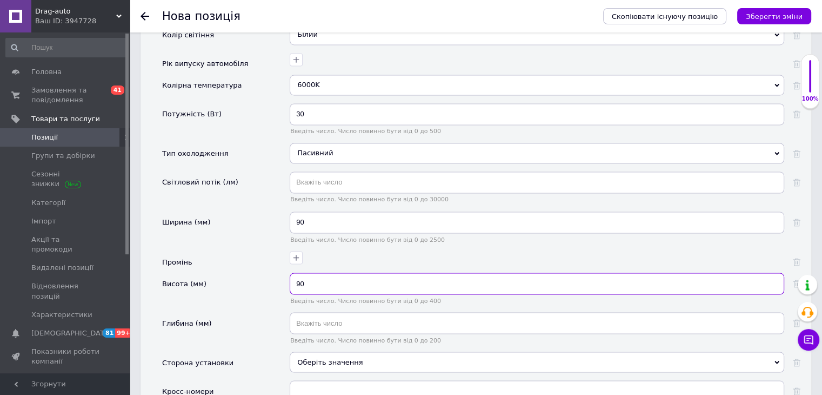
type input "90"
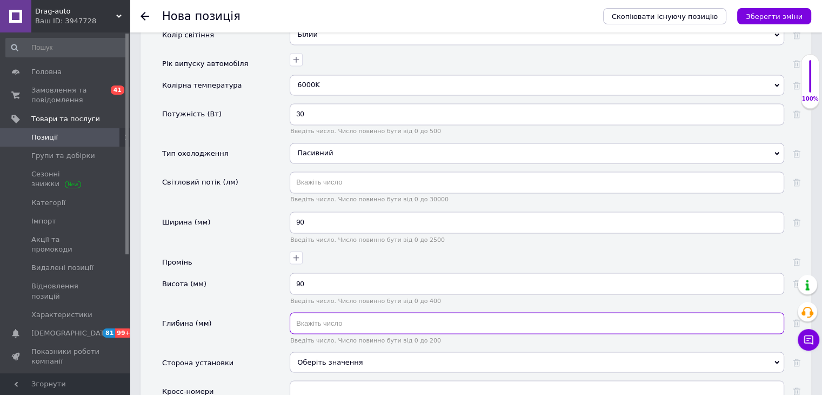
click at [316, 312] on input "text" at bounding box center [537, 323] width 495 height 22
type input "76"
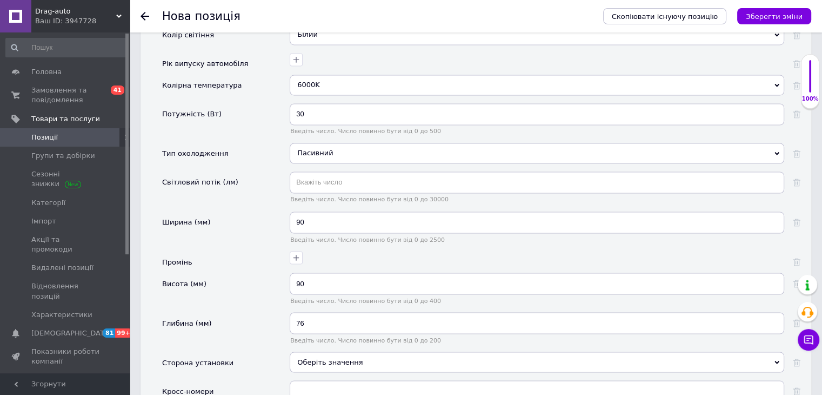
click at [329, 351] on div "Оберіть значення" at bounding box center [537, 361] width 495 height 21
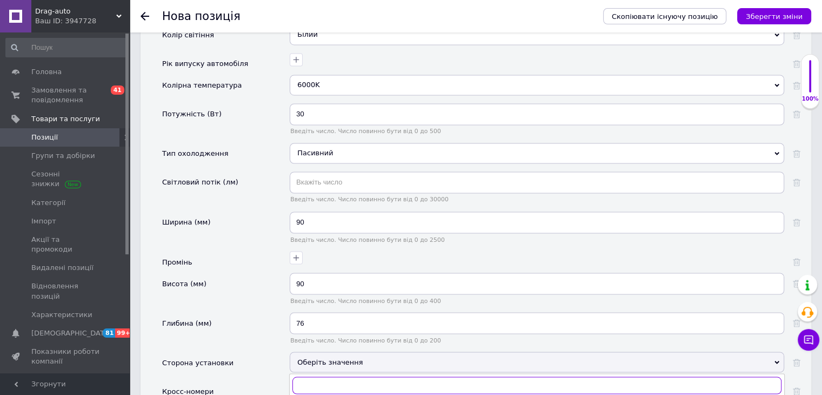
scroll to position [1878, 0]
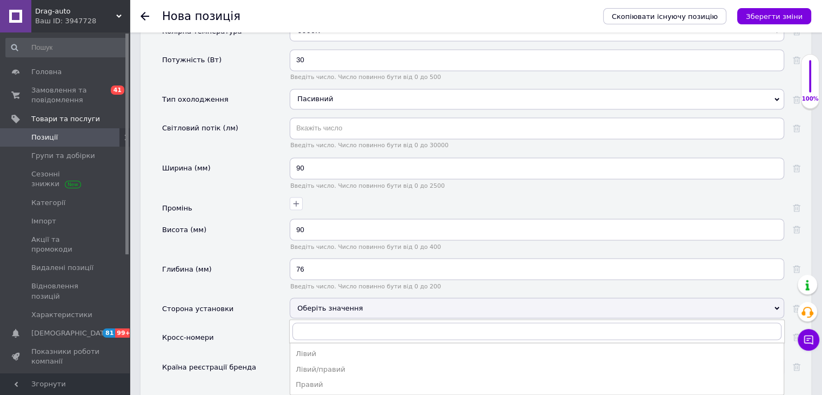
click at [301, 364] on div "Лівий/правий" at bounding box center [537, 369] width 483 height 10
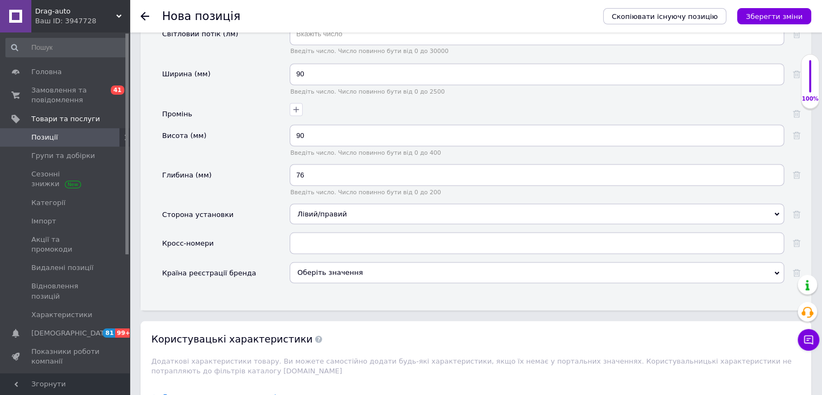
scroll to position [2149, 0]
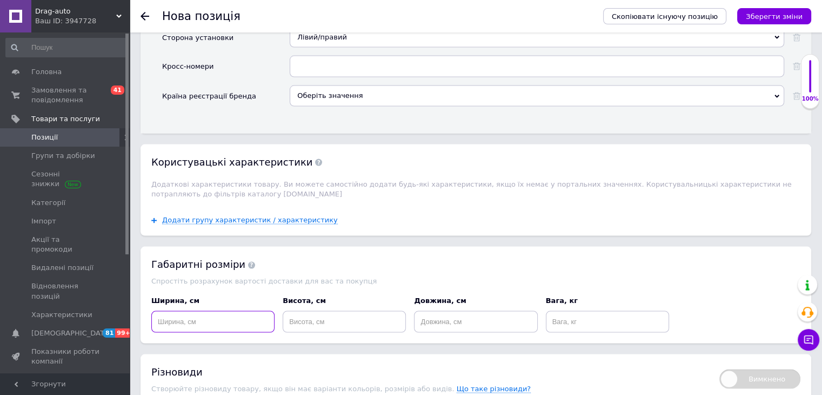
click at [205, 311] on input at bounding box center [212, 322] width 123 height 22
type input "10"
click at [342, 311] on input at bounding box center [344, 322] width 123 height 22
type input "10"
click at [446, 311] on input at bounding box center [475, 322] width 123 height 22
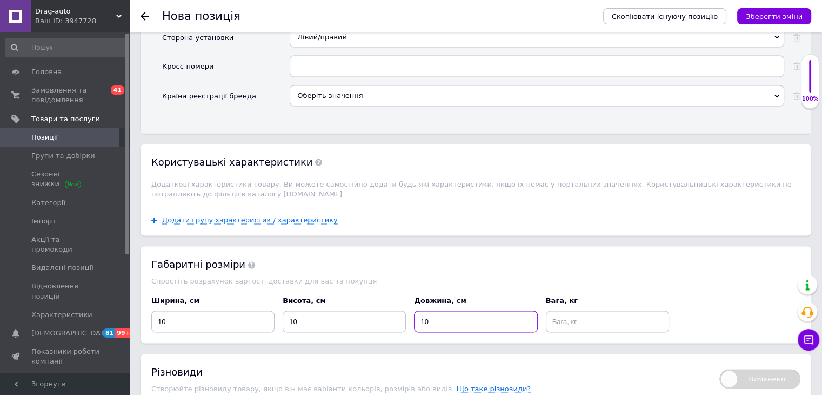
type input "10"
click at [595, 311] on input at bounding box center [607, 322] width 123 height 22
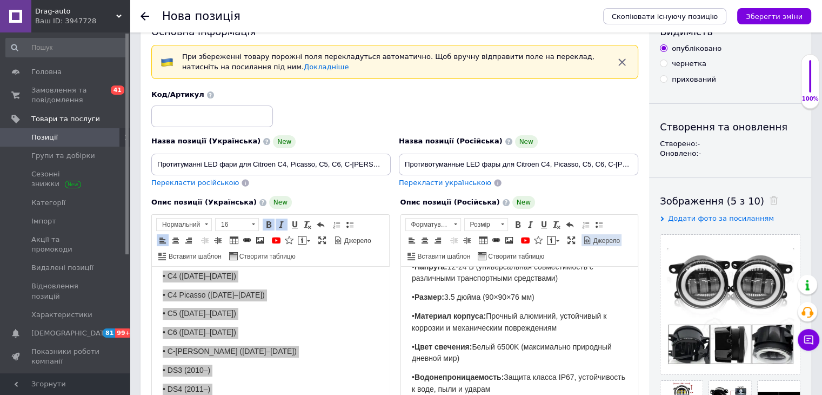
scroll to position [0, 0]
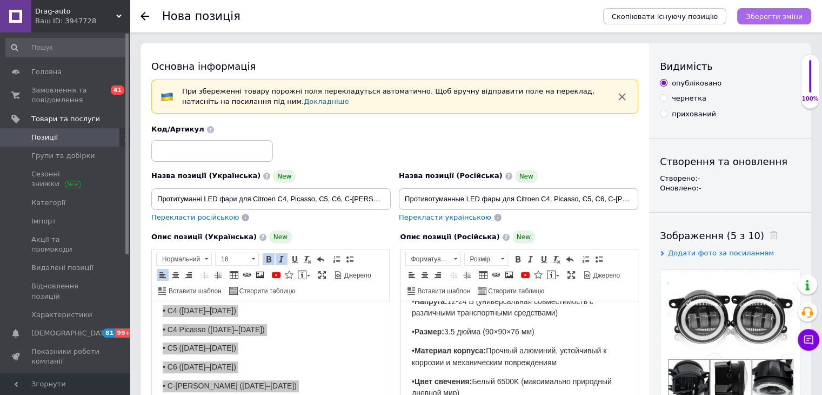
type input "1"
click at [768, 18] on icon "Зберегти зміни" at bounding box center [774, 16] width 57 height 8
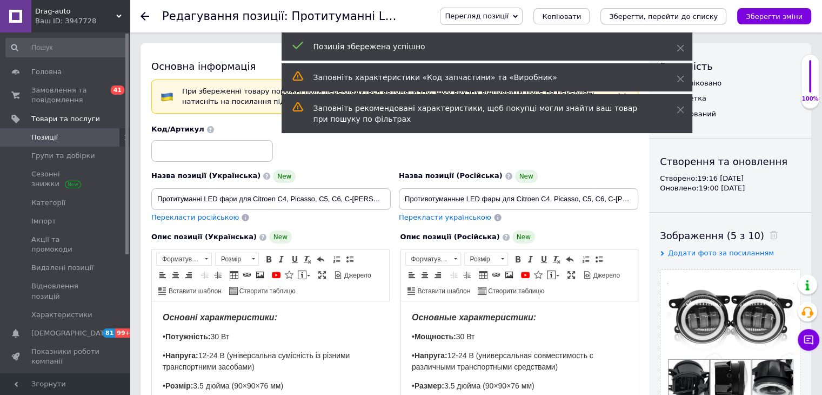
click at [686, 14] on icon "Зберегти, перейти до списку" at bounding box center [663, 16] width 109 height 8
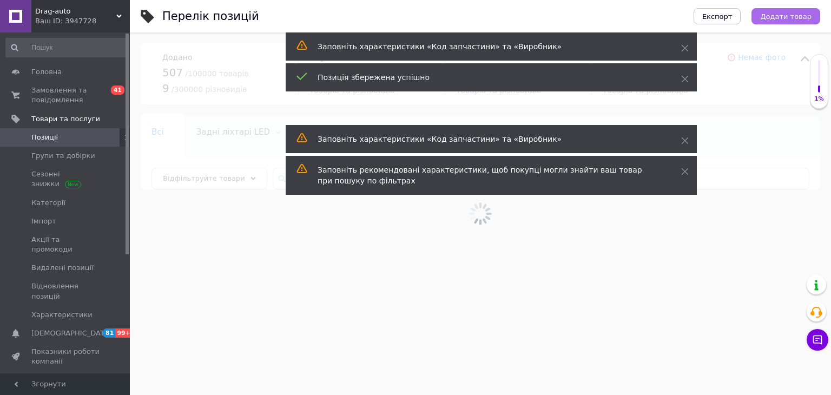
click at [792, 21] on button "Додати товар" at bounding box center [785, 16] width 69 height 16
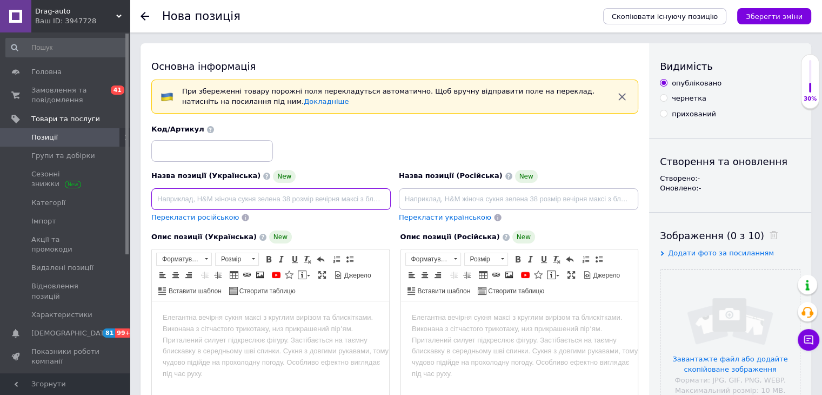
click at [219, 192] on input at bounding box center [271, 199] width 240 height 22
drag, startPoint x: 347, startPoint y: 200, endPoint x: 436, endPoint y: 200, distance: 89.8
click at [436, 200] on div "Назва позиції (Українська) New Протитуманні LED фари для Dacia Duster, Logan, L…" at bounding box center [395, 174] width 495 height 106
click at [388, 202] on input "Протитуманні LED фари для Dacia Duster, Logan, Lodgy, Sandero, Dokker" at bounding box center [271, 199] width 240 height 22
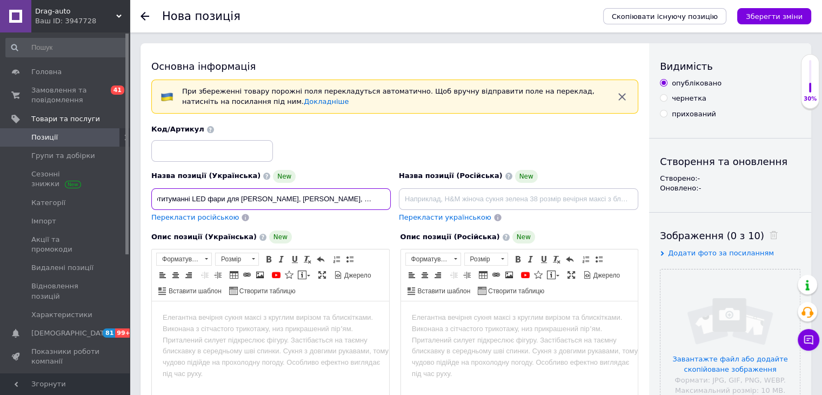
click at [387, 198] on input "Протитуманні LED фари для Dacia Duster, Logan, Lodgy, Sandero, Dokker" at bounding box center [271, 199] width 240 height 22
type input "Протитуманні LED фари для Dacia Duster, Logan, Lodgy, Sandero, Dokker (комплект…"
click at [208, 216] on span "Перекласти російською" at bounding box center [195, 217] width 88 height 8
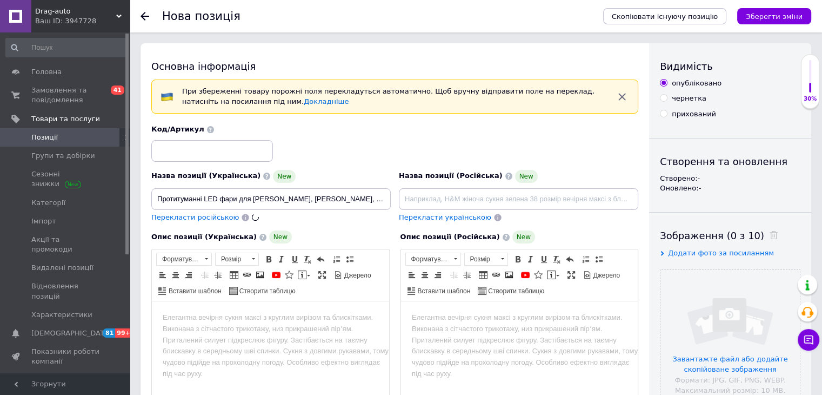
type input "Противотуманные LED фары для Dacia Duster, Logan, Lodgy, Sandero, Dokker (компл…"
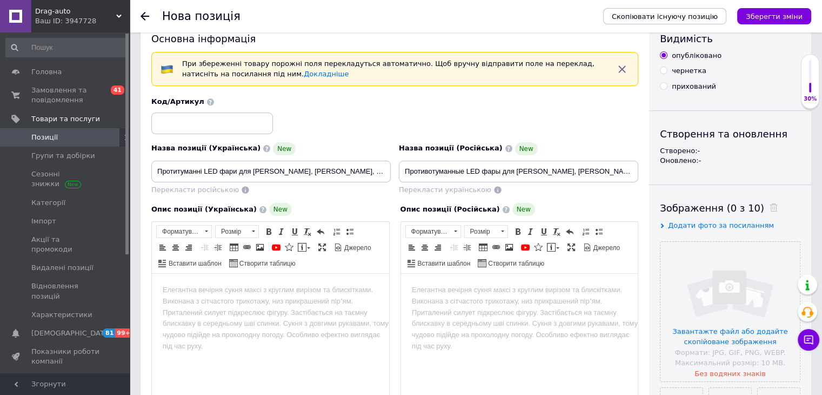
scroll to position [54, 0]
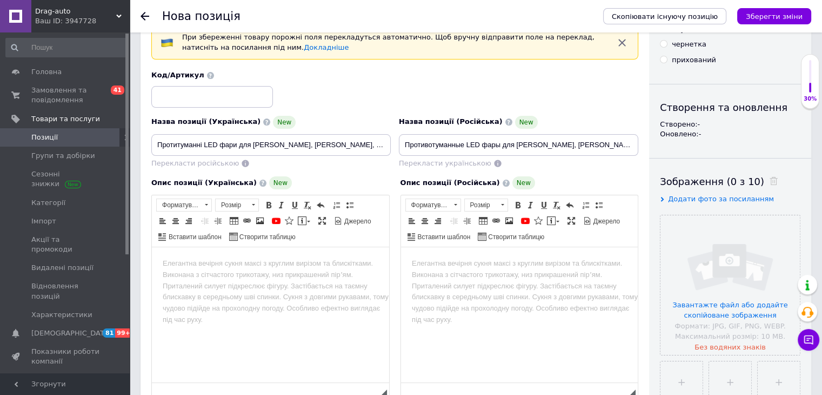
click at [262, 265] on body "Редактор, CCA80F6A-DF45-4650-92A9-E4FAAC372A1C" at bounding box center [271, 263] width 216 height 11
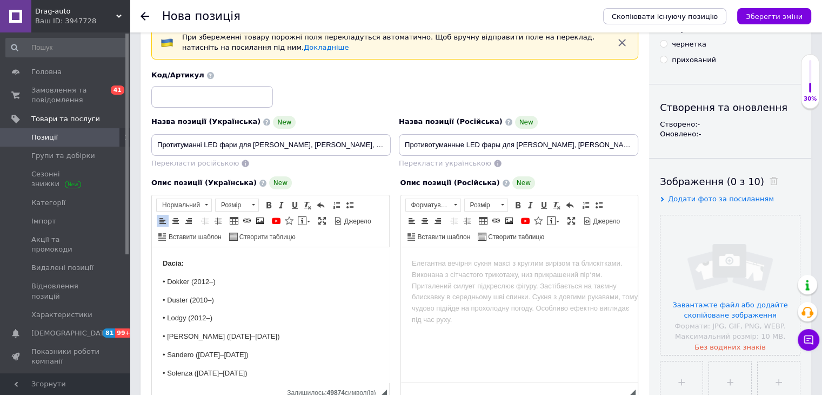
scroll to position [108, 0]
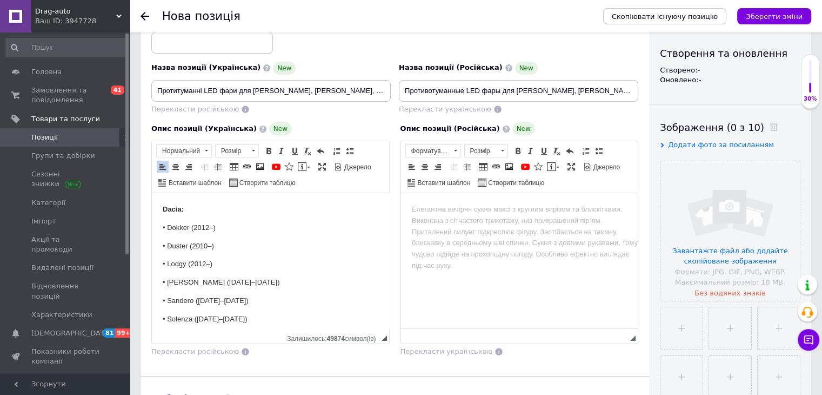
click at [161, 207] on html "Dacia: • Dokker (2012–) • Duster (2010–) • Lodgy (2012–) • [PERSON_NAME] ([DATE…" at bounding box center [270, 264] width 237 height 143
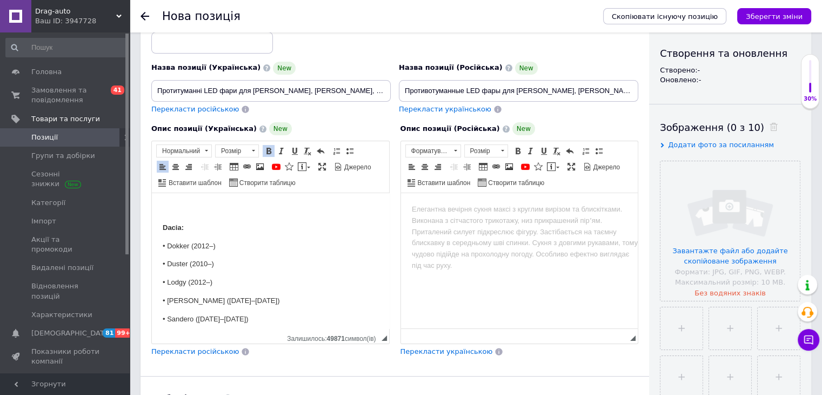
click at [163, 212] on p "Редактор, CCA80F6A-DF45-4650-92A9-E4FAAC372A1C" at bounding box center [271, 209] width 216 height 11
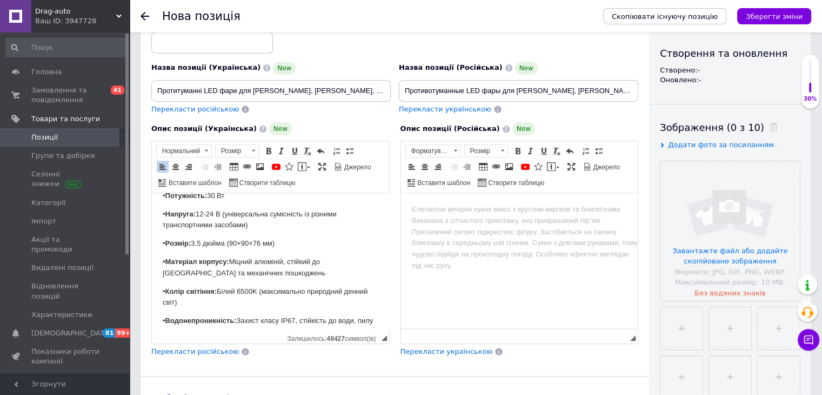
scroll to position [0, 0]
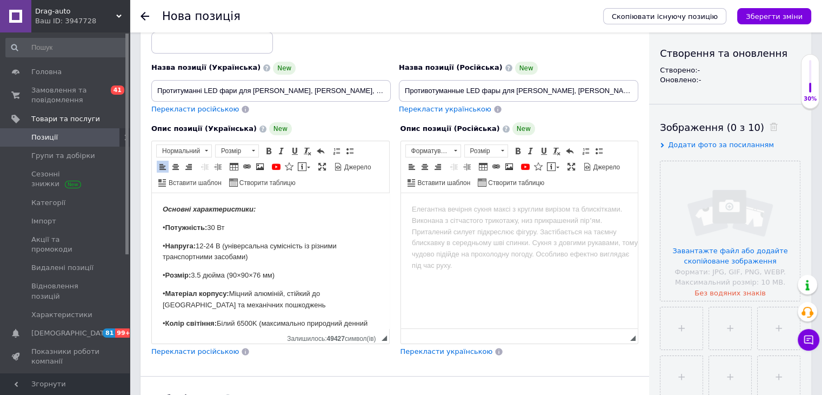
click at [172, 214] on p "Основні характеристики:" at bounding box center [271, 209] width 216 height 11
click at [182, 221] on body "Основні характеристики: • Потужність: 30 Вт • Напруга: 12-24 В (універсальна су…" at bounding box center [271, 360] width 216 height 312
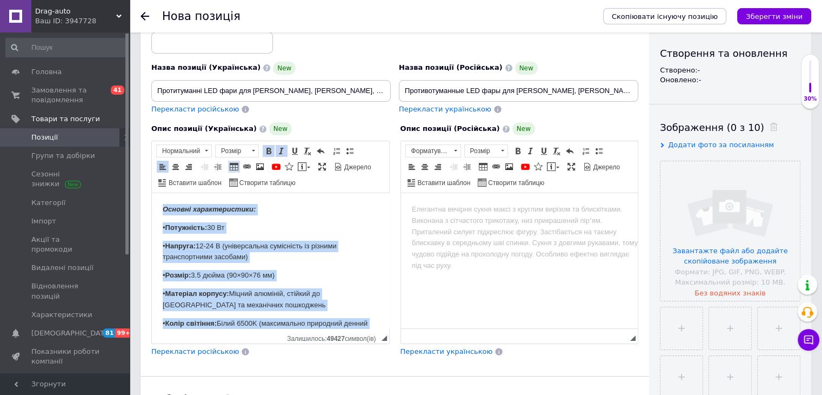
click at [242, 150] on span "Розмір" at bounding box center [232, 151] width 32 height 12
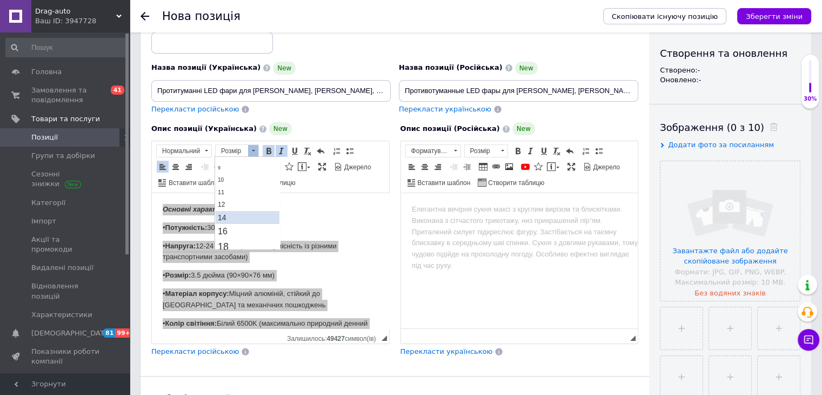
scroll to position [54, 0]
click at [225, 197] on span "14" at bounding box center [222, 199] width 9 height 9
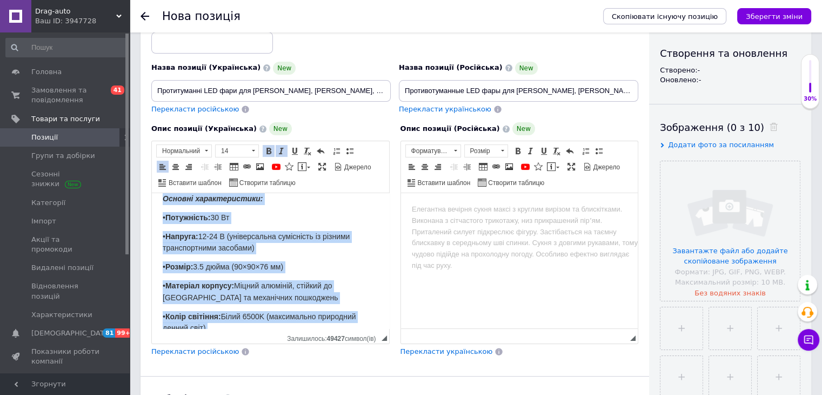
scroll to position [0, 0]
click at [234, 232] on span "• Напруга: 12-24 В (універсальна сумісність із різними транспортними засобами)" at bounding box center [256, 242] width 187 height 21
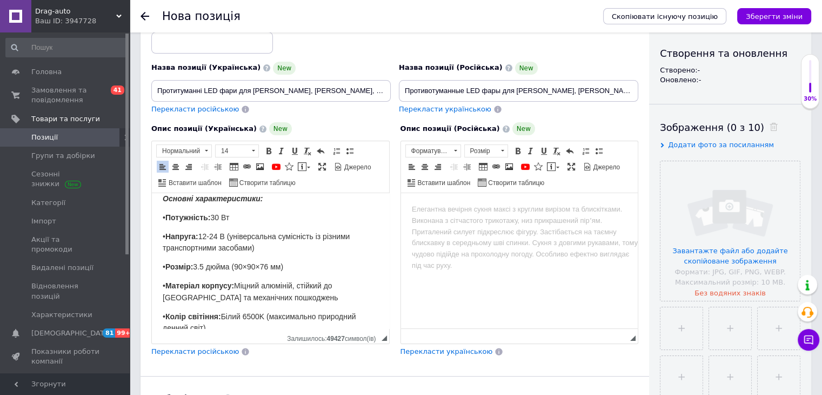
click at [225, 195] on strong "Основні характеристики:" at bounding box center [213, 198] width 100 height 9
drag, startPoint x: 225, startPoint y: 195, endPoint x: 387, endPoint y: 367, distance: 235.6
click at [225, 195] on strong "Основні характеристики:" at bounding box center [213, 198] width 100 height 9
click at [248, 154] on span at bounding box center [253, 151] width 10 height 12
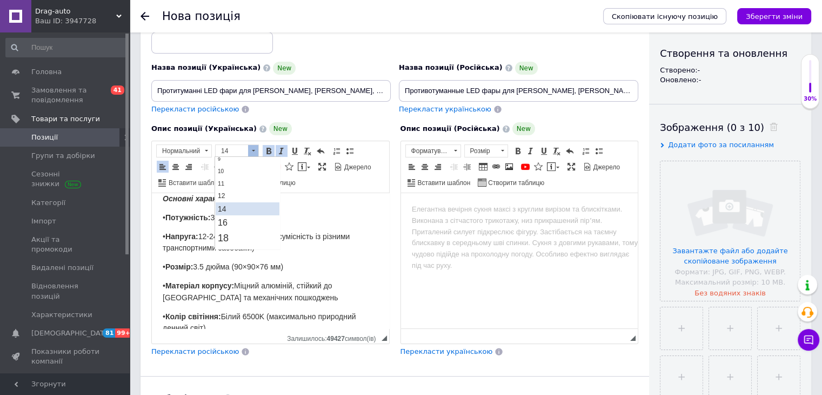
scroll to position [65, 0]
click at [233, 200] on link "16" at bounding box center [248, 203] width 64 height 14
click at [234, 226] on body "Основні характеристики: • Потужність: 30 Вт • Напруга: 12-24 В (універсальна су…" at bounding box center [271, 360] width 216 height 334
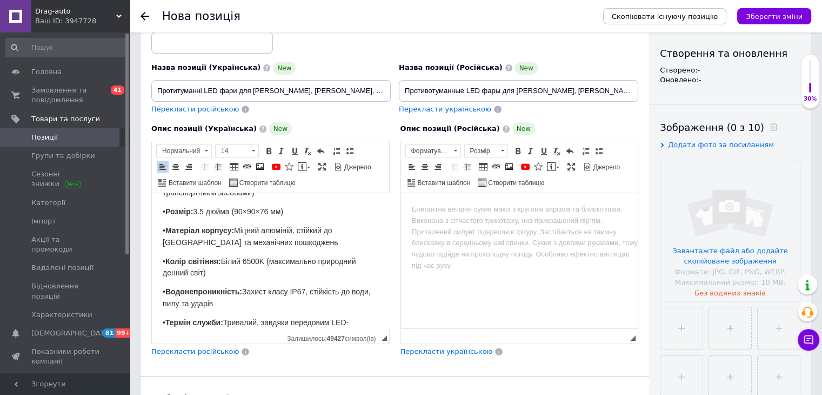
scroll to position [119, 0]
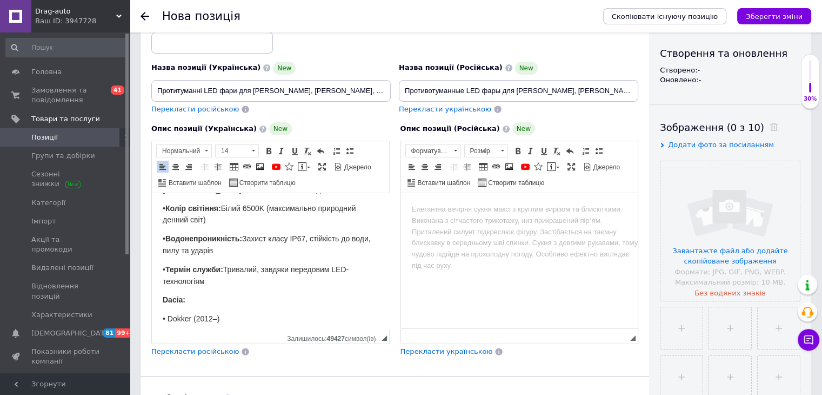
click at [222, 278] on p "• Термін служби: Тривалий, завдяки передовим LED-технологіям" at bounding box center [271, 276] width 216 height 24
click at [219, 274] on p "• Термін служби: Тривалий, завдяки передовим LED-технологіям" at bounding box center [271, 276] width 216 height 24
click at [189, 314] on strong "Сумісність:" at bounding box center [184, 318] width 43 height 8
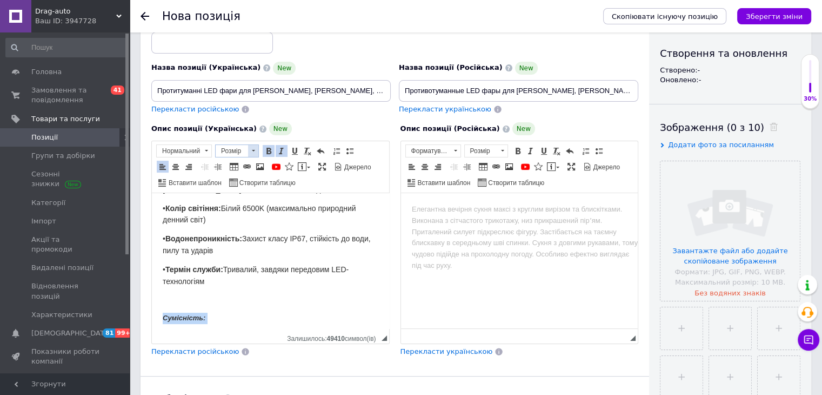
click at [240, 147] on span "Розмір" at bounding box center [232, 151] width 32 height 12
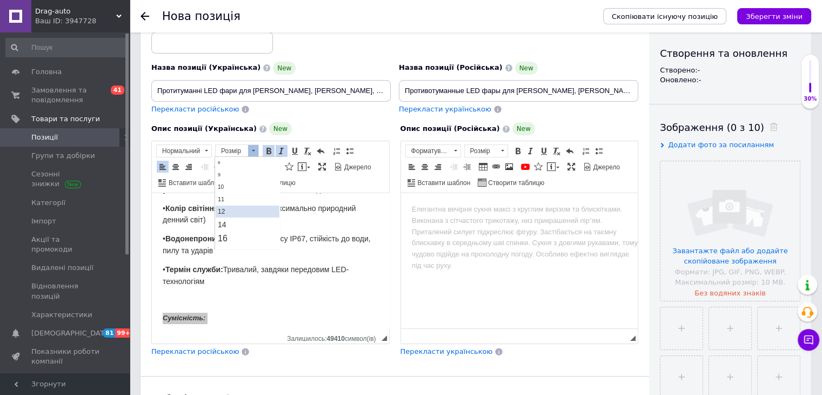
scroll to position [54, 0]
click at [230, 207] on link "16" at bounding box center [248, 214] width 64 height 14
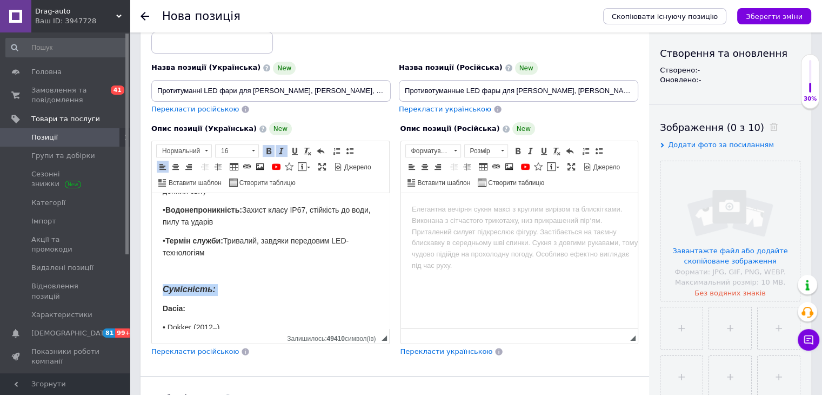
scroll to position [173, 0]
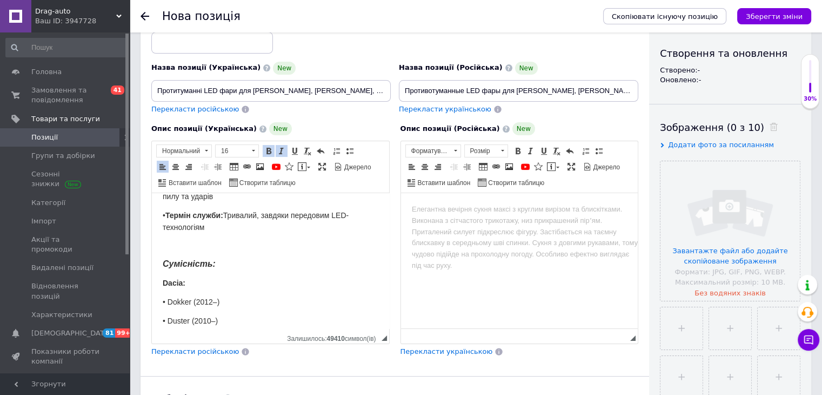
click at [191, 266] on body "Основні характеристики: • Потужність: 30 Вт • Напруга: 12-24 В (універсальна су…" at bounding box center [271, 216] width 216 height 371
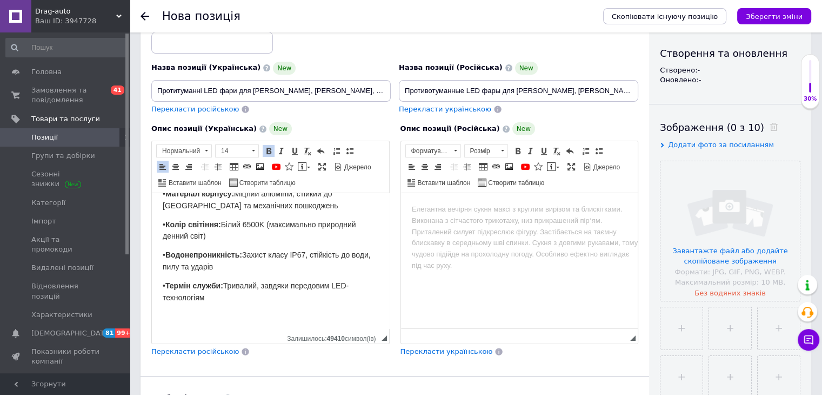
scroll to position [108, 0]
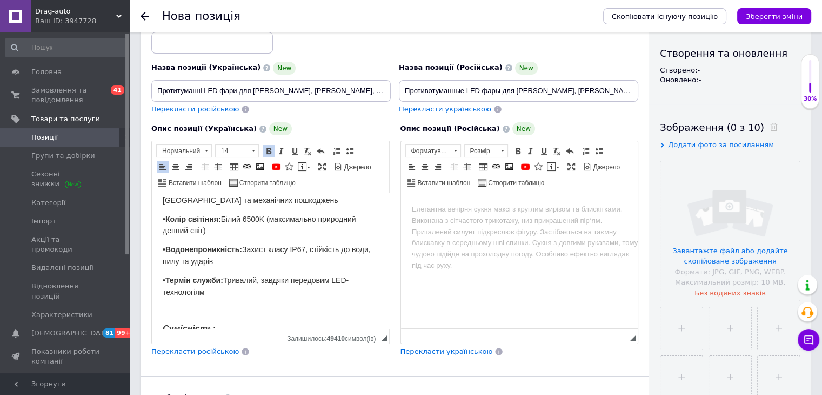
click at [194, 353] on span "Перекласти російською" at bounding box center [195, 351] width 88 height 8
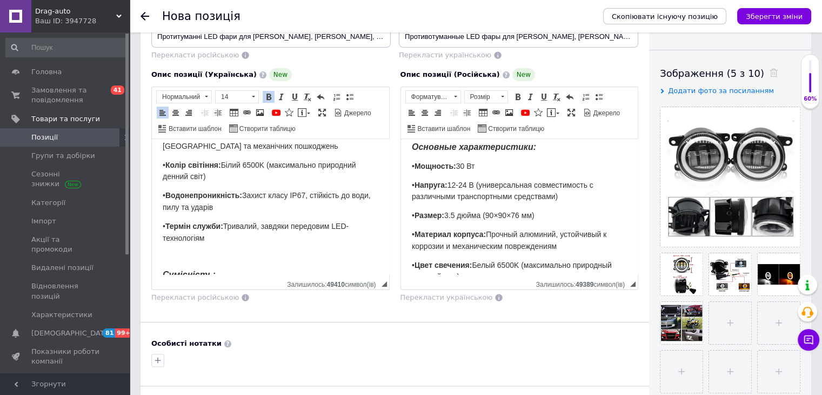
scroll to position [0, 0]
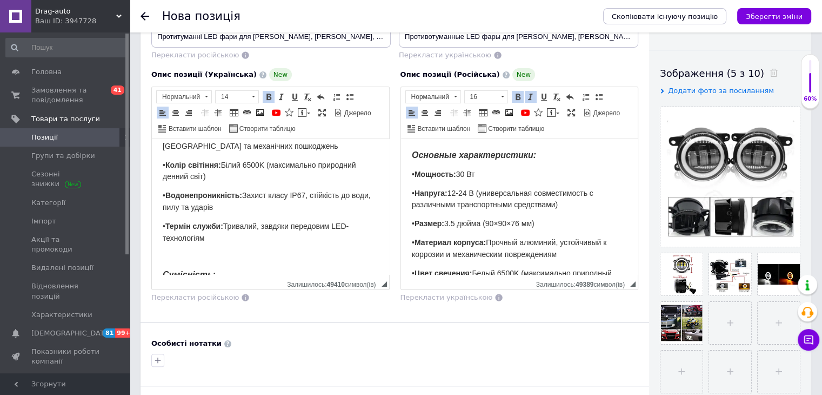
click at [510, 153] on strong "Основные характеристики:" at bounding box center [473, 154] width 124 height 9
click at [509, 207] on span "• Напруга: 12-24 В (универсальная совместимость с различными транспортными сред…" at bounding box center [502, 199] width 182 height 21
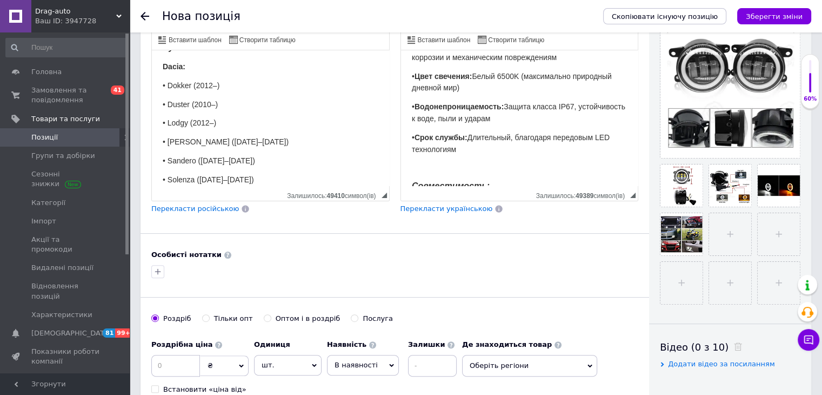
scroll to position [378, 0]
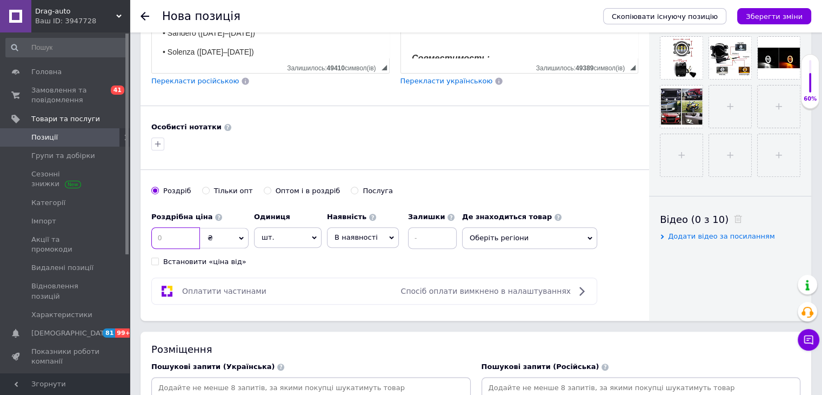
click at [184, 236] on input at bounding box center [175, 238] width 49 height 22
type input "900"
click at [307, 227] on span "шт." at bounding box center [288, 237] width 68 height 21
click at [300, 297] on li "комплект" at bounding box center [288, 302] width 67 height 15
click at [350, 228] on span "В наявності" at bounding box center [363, 237] width 72 height 21
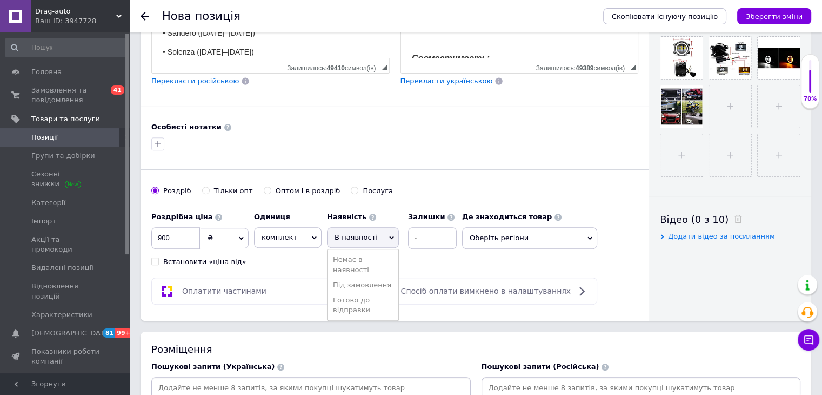
drag, startPoint x: 353, startPoint y: 301, endPoint x: 429, endPoint y: 258, distance: 86.9
click at [355, 301] on li "Готово до відправки" at bounding box center [363, 305] width 71 height 25
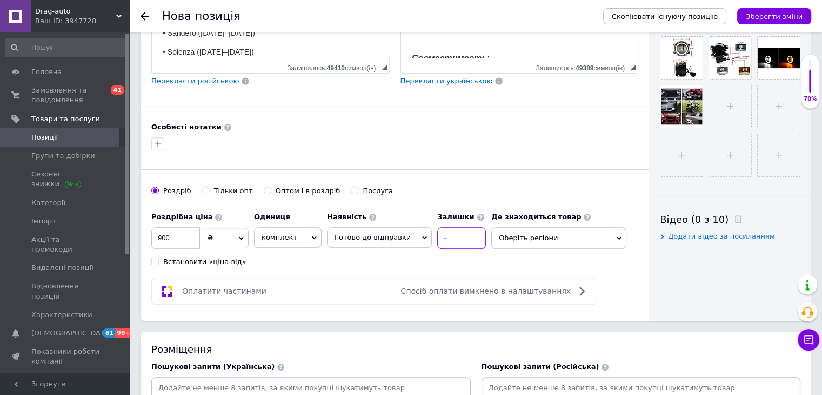
click at [450, 239] on input at bounding box center [461, 238] width 49 height 22
type input "20"
click at [532, 236] on span "Оберіть регіони" at bounding box center [559, 238] width 135 height 22
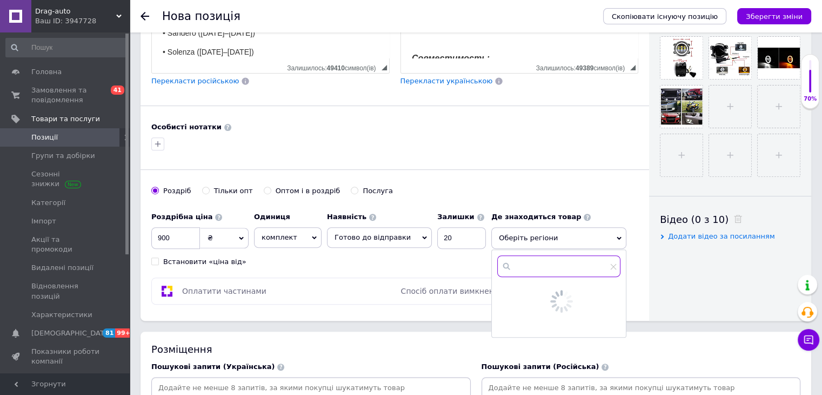
click at [535, 262] on input "text" at bounding box center [558, 266] width 123 height 22
type input "Рівне"
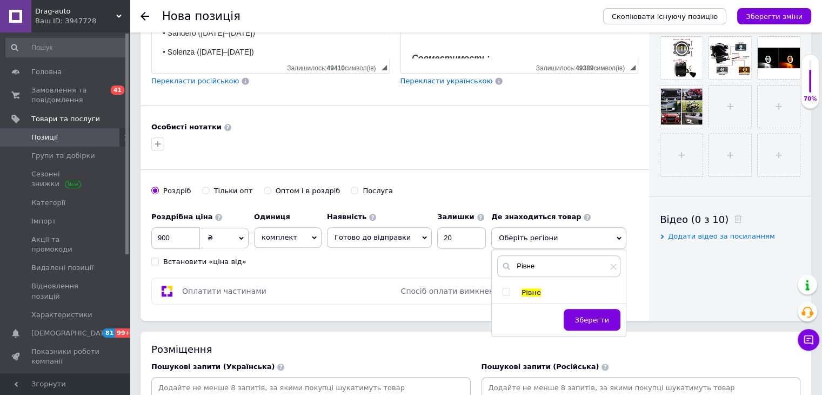
click at [503, 288] on input "checkbox" at bounding box center [506, 291] width 7 height 7
checkbox input "true"
click at [578, 314] on button "Зберегти" at bounding box center [592, 325] width 57 height 22
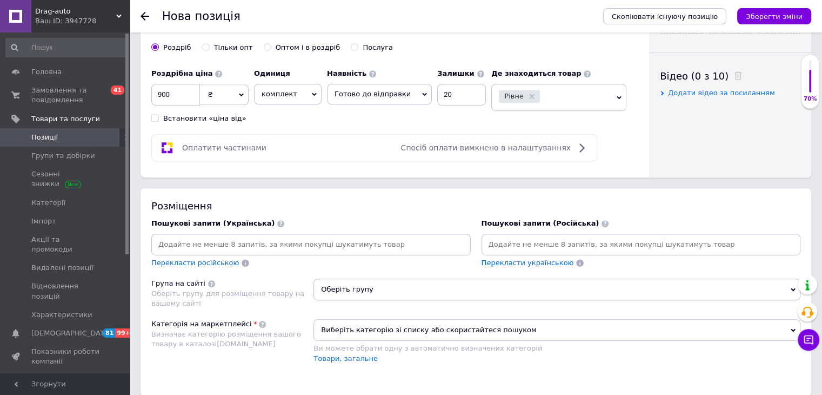
scroll to position [541, 0]
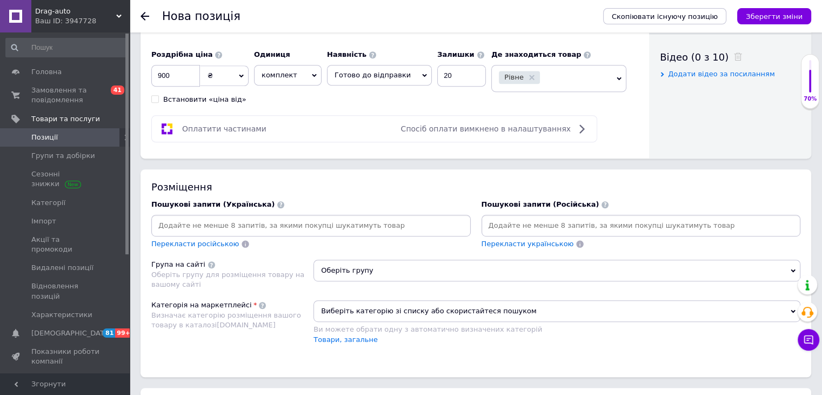
click at [336, 220] on input at bounding box center [311, 225] width 315 height 16
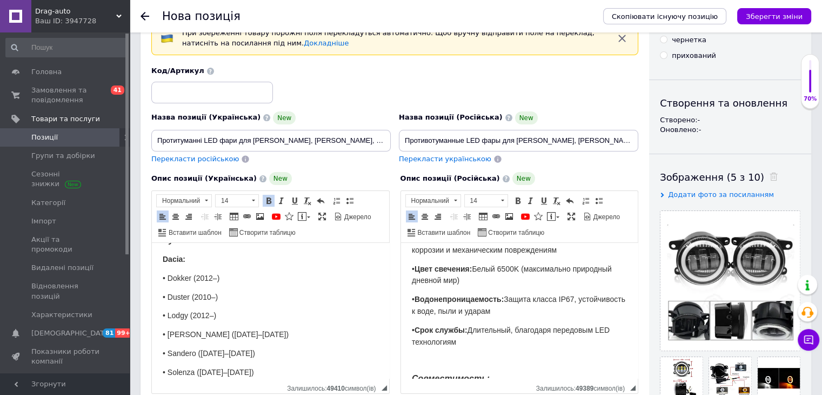
scroll to position [0, 0]
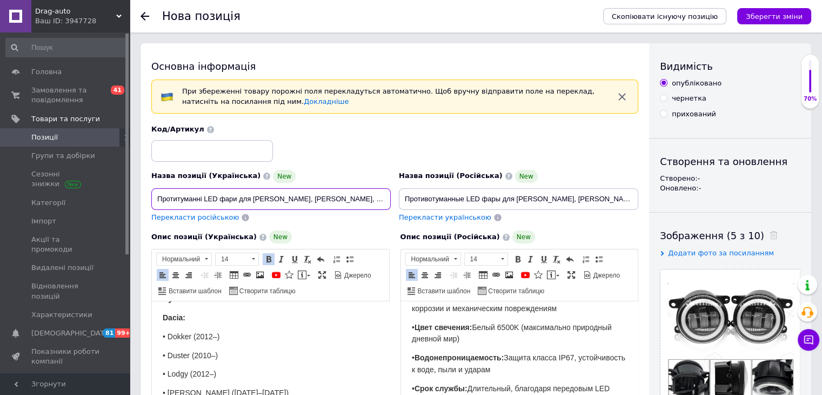
click at [303, 199] on input "Протитуманні LED фари для Dacia Duster, Logan, Lodgy, Sandero, Dokker (комплект…" at bounding box center [271, 199] width 240 height 22
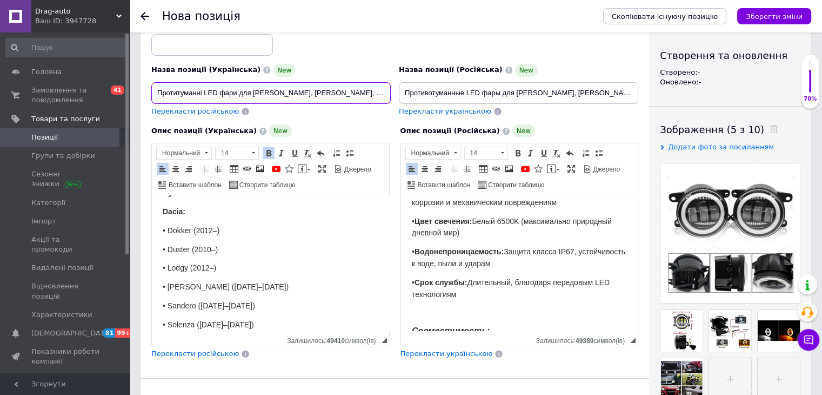
scroll to position [108, 0]
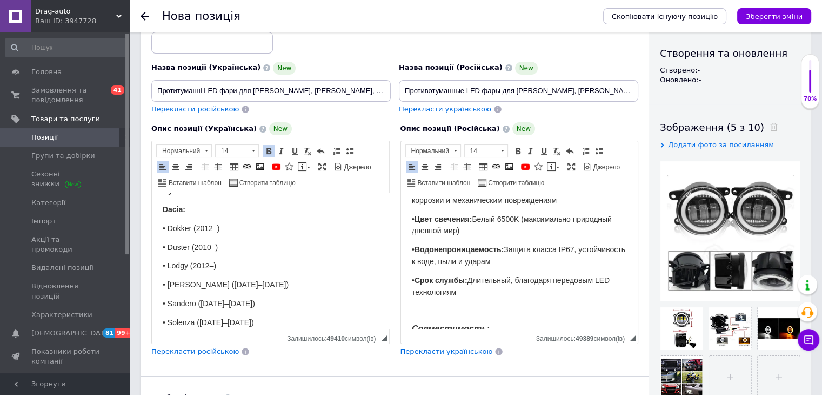
click at [225, 260] on p "• Lodgy (2012–)" at bounding box center [271, 266] width 216 height 12
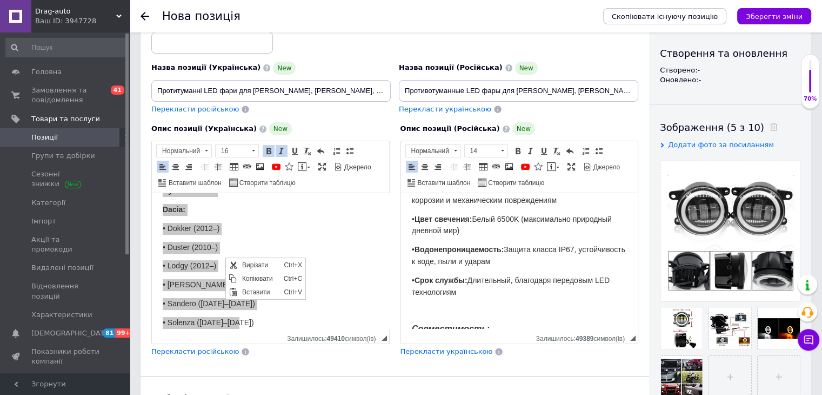
scroll to position [0, 0]
click at [247, 278] on span "Копіювати" at bounding box center [260, 278] width 42 height 13
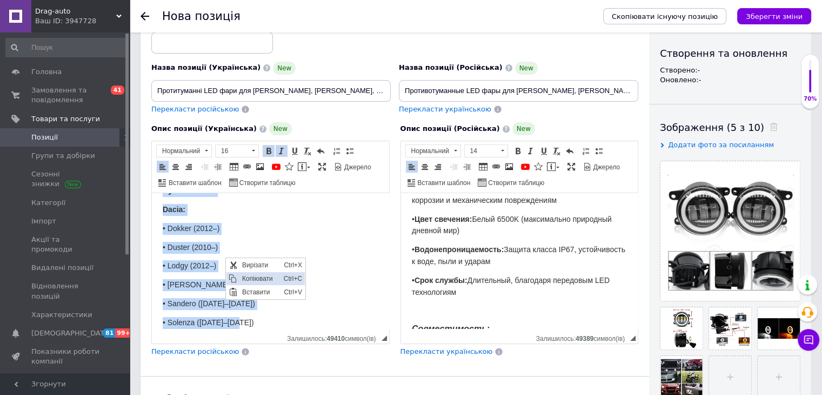
copy body "Основні характеристики: • Потужність: 30 Вт • Напруга: 12-24 В (універсальна су…"
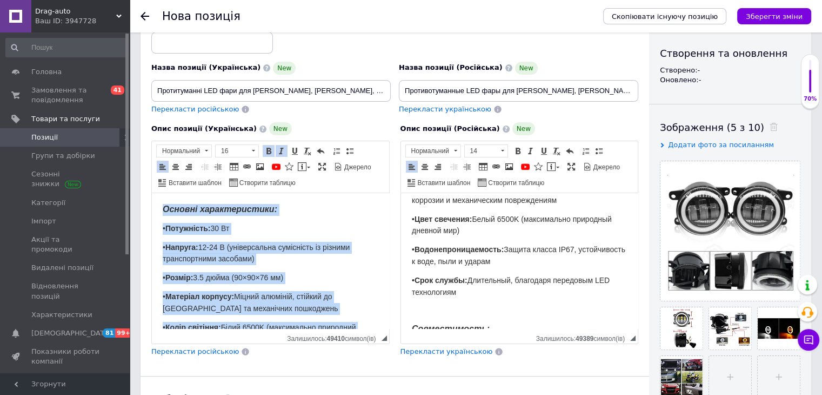
scroll to position [216, 0]
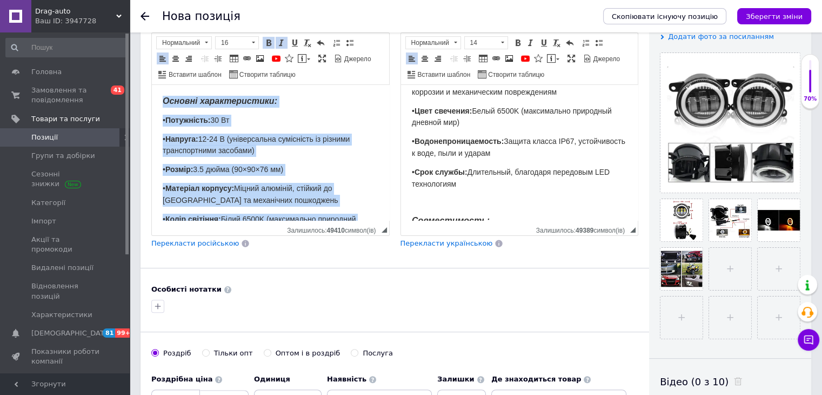
click at [230, 184] on strong "Матеріал корпусу:" at bounding box center [199, 188] width 69 height 9
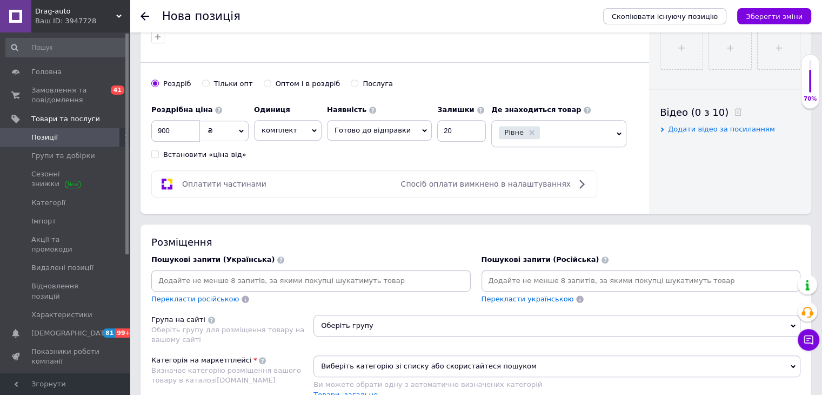
scroll to position [487, 0]
click at [291, 277] on input at bounding box center [311, 279] width 315 height 16
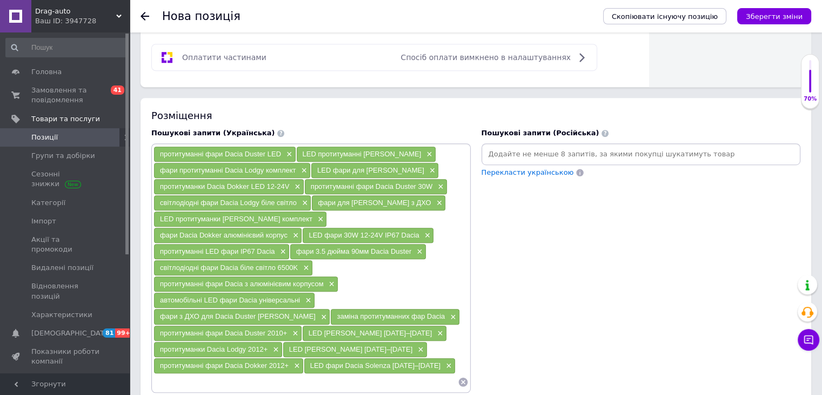
scroll to position [757, 0]
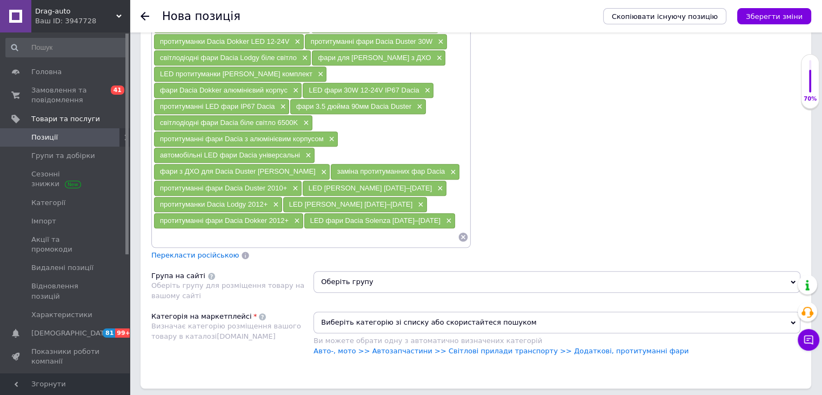
click at [205, 251] on span "Перекласти російською" at bounding box center [195, 255] width 88 height 8
click at [364, 271] on span "Оберіть групу" at bounding box center [557, 282] width 487 height 22
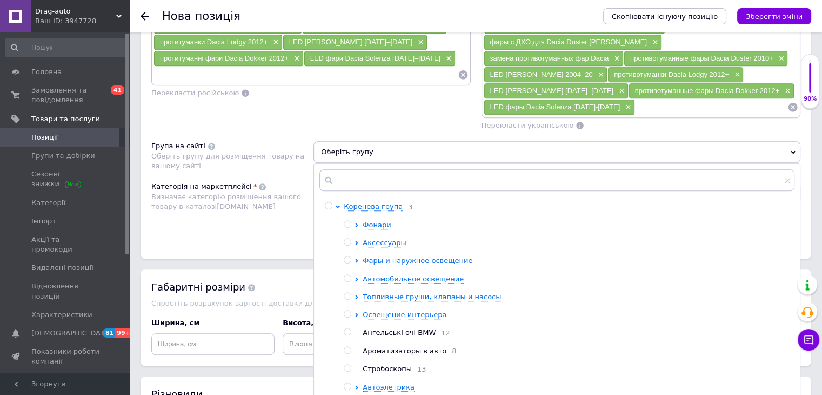
click at [389, 256] on span "Фары и наружное освещение" at bounding box center [418, 260] width 110 height 8
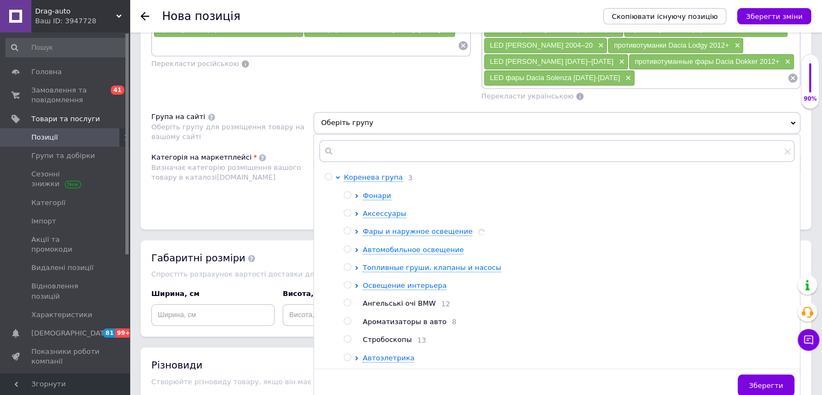
scroll to position [973, 0]
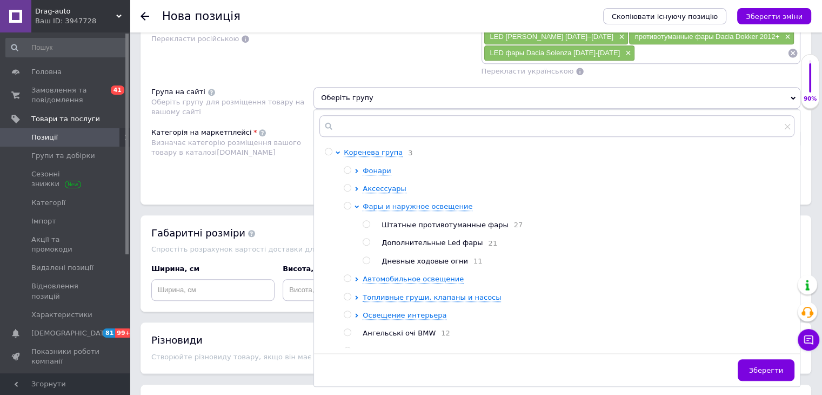
click at [404, 221] on span "Штатные противотуманные фары" at bounding box center [445, 225] width 127 height 8
radio input "true"
click at [779, 366] on span "Зберегти" at bounding box center [766, 370] width 34 height 8
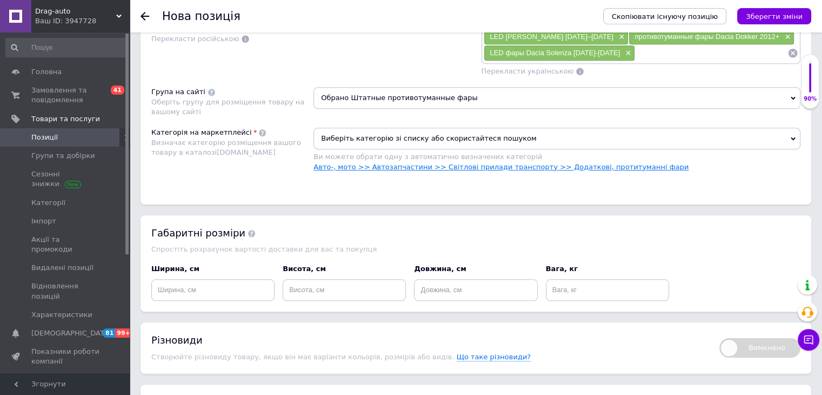
click at [567, 163] on link "Авто-, мото >> Автозапчастини >> Світлові прилади транспорту >> Додаткові, прот…" at bounding box center [501, 167] width 375 height 8
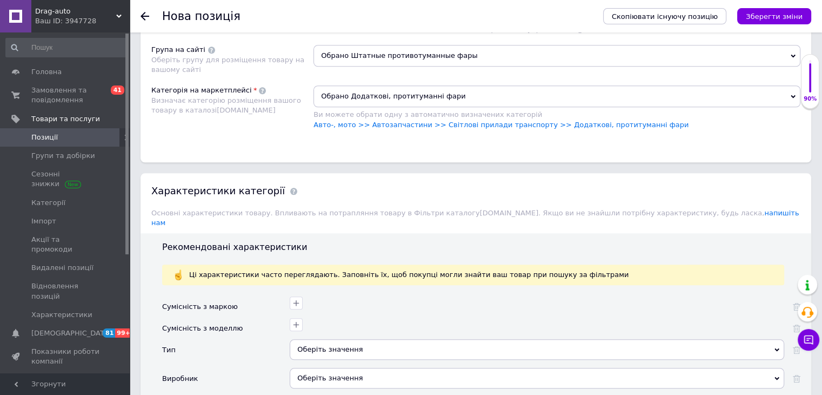
scroll to position [1081, 0]
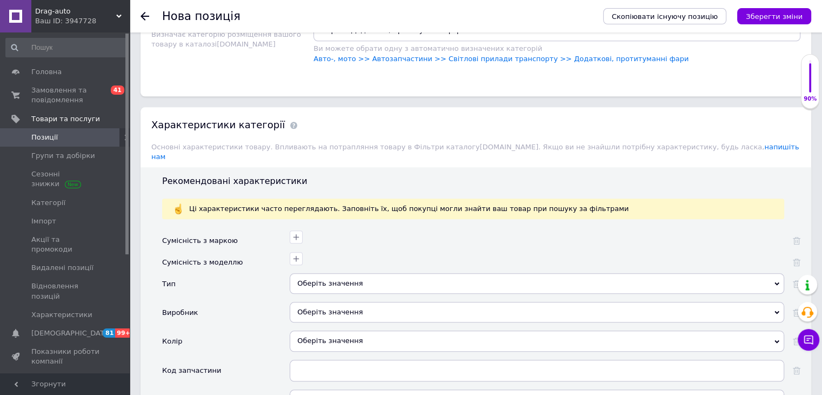
click at [294, 228] on div at bounding box center [535, 236] width 497 height 16
click at [294, 233] on icon "button" at bounding box center [296, 237] width 9 height 9
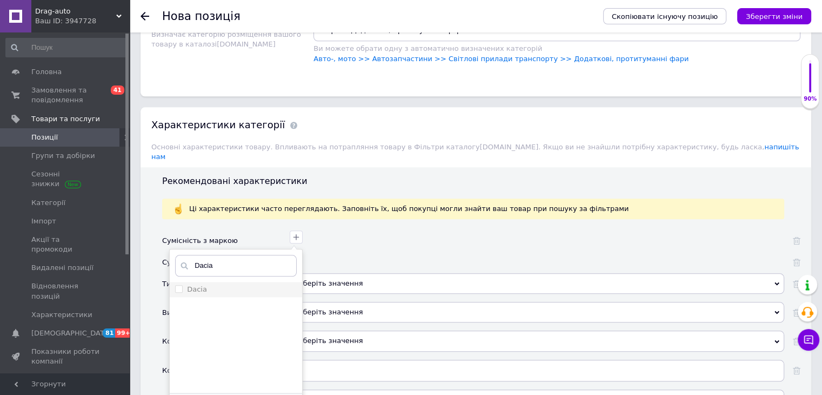
type input "Dacia"
click at [175, 282] on li "Dacia" at bounding box center [236, 289] width 132 height 15
checkbox input "true"
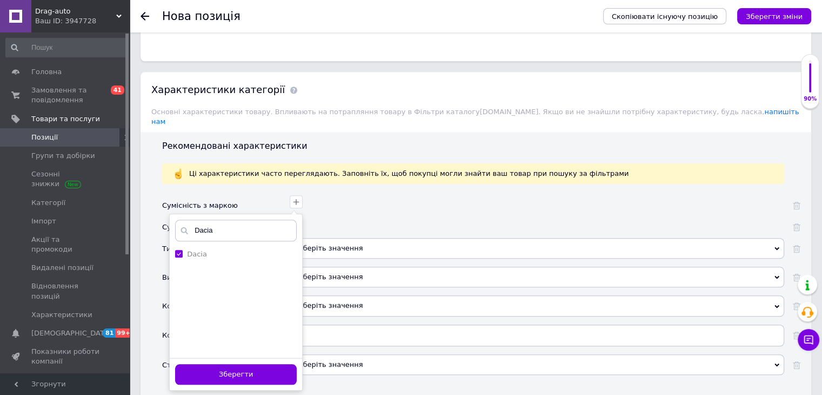
scroll to position [1135, 0]
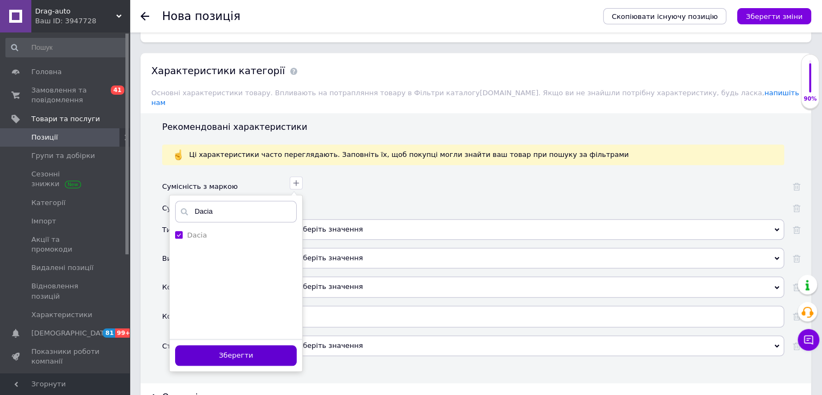
click at [239, 345] on button "Зберегти" at bounding box center [236, 355] width 122 height 21
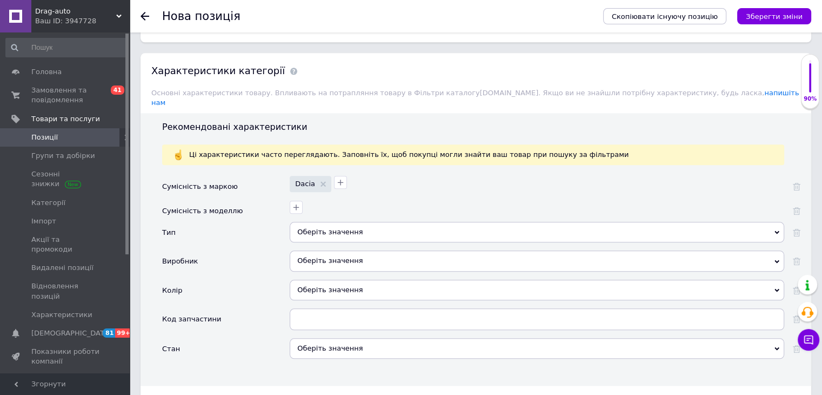
click at [317, 222] on div "Оберіть значення" at bounding box center [537, 232] width 495 height 21
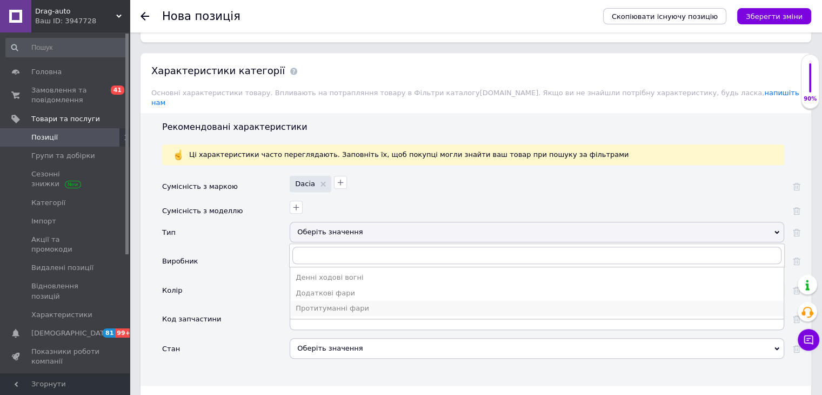
click at [333, 303] on div "Протитуманні фари" at bounding box center [537, 308] width 483 height 10
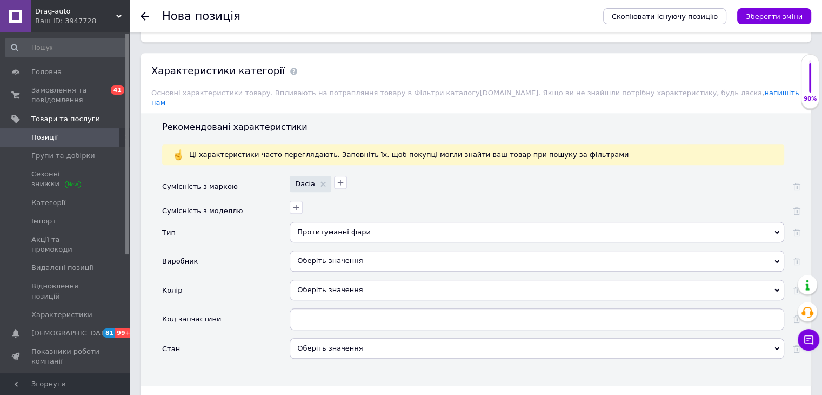
click at [328, 250] on div "Оберіть значення" at bounding box center [537, 260] width 495 height 21
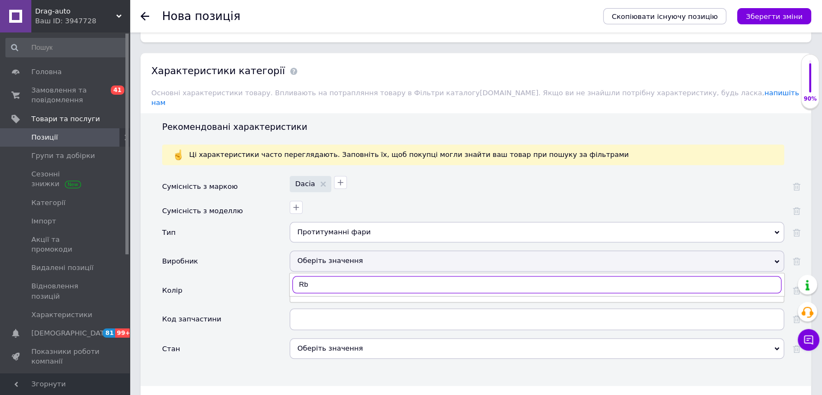
type input "R"
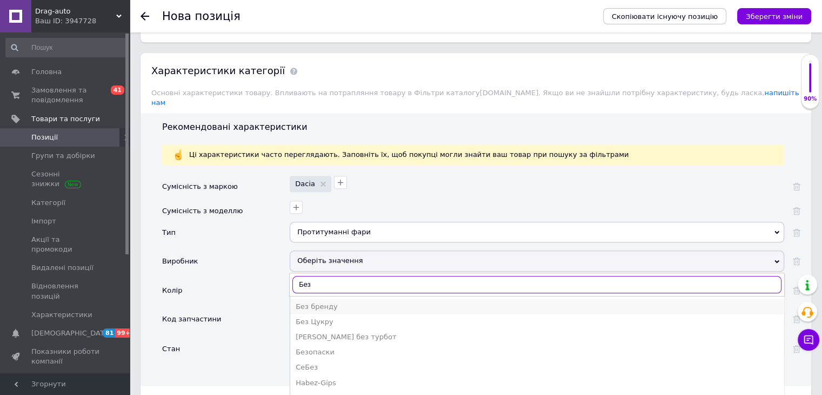
type input "Без"
click at [327, 302] on div "Без бренду" at bounding box center [537, 307] width 483 height 10
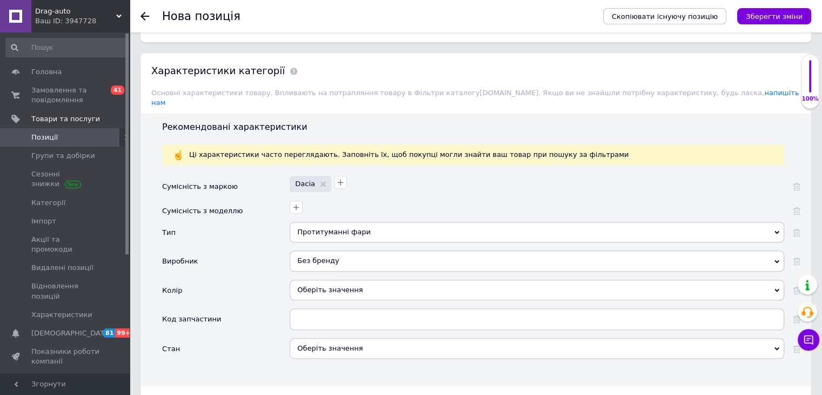
click at [331, 280] on div "Оберіть значення" at bounding box center [537, 290] width 495 height 21
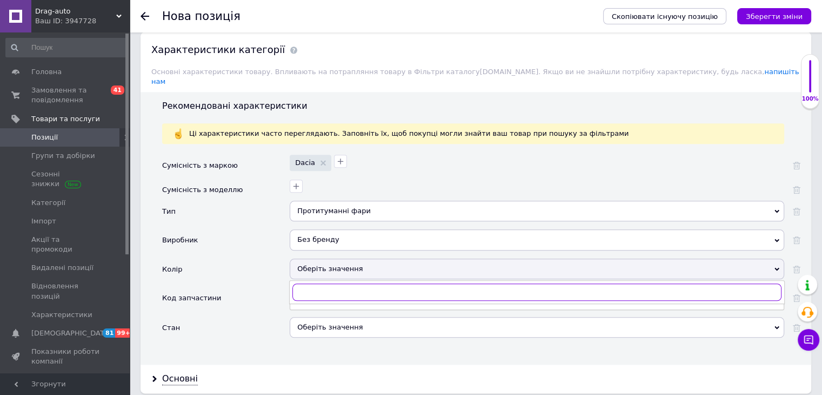
scroll to position [1190, 0]
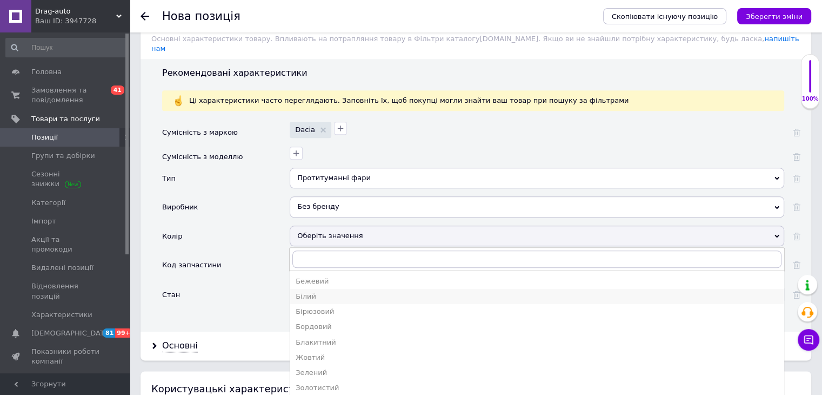
click at [311, 291] on div "Білий" at bounding box center [537, 296] width 483 height 10
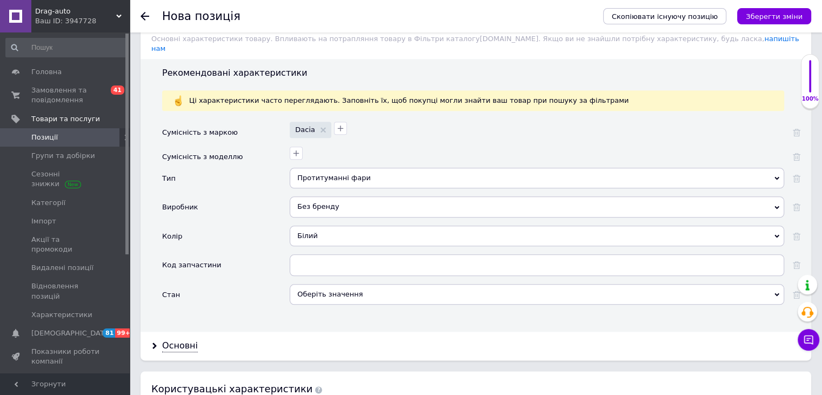
click at [309, 284] on div "Оберіть значення" at bounding box center [537, 294] width 495 height 21
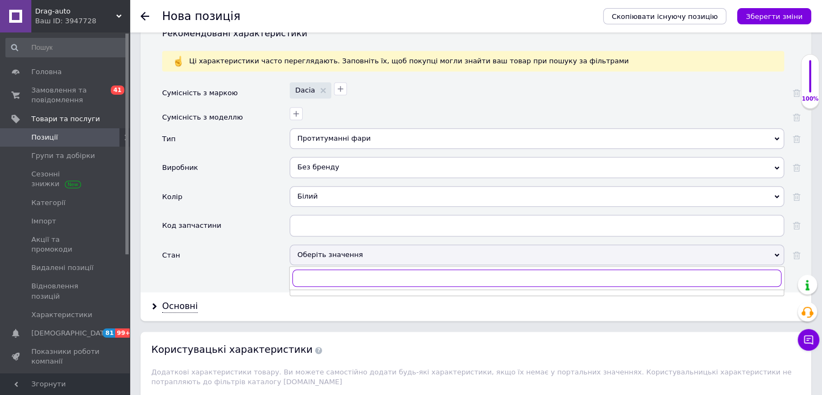
scroll to position [1244, 0]
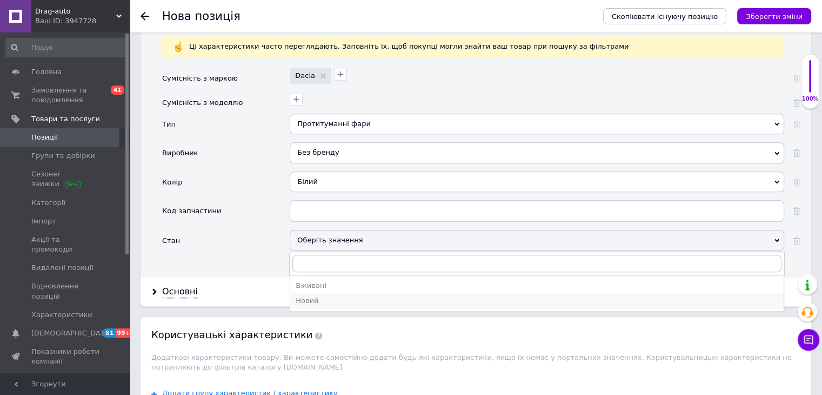
click at [301, 296] on div "Новий" at bounding box center [537, 301] width 483 height 10
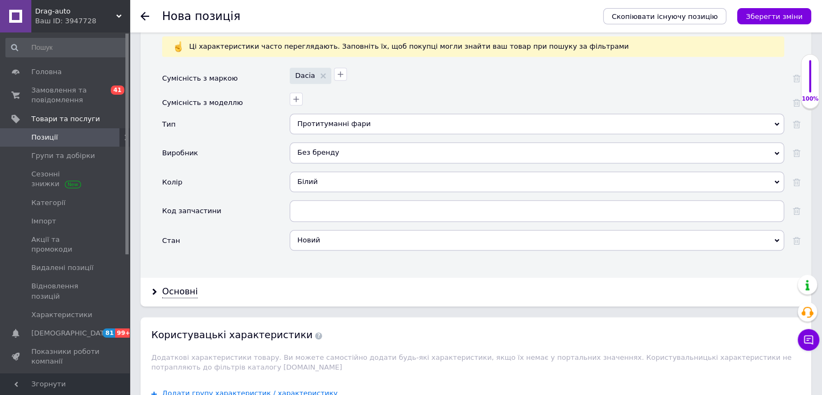
click at [160, 277] on div "Основні" at bounding box center [476, 291] width 671 height 29
click at [181, 285] on div "Основні" at bounding box center [180, 291] width 36 height 12
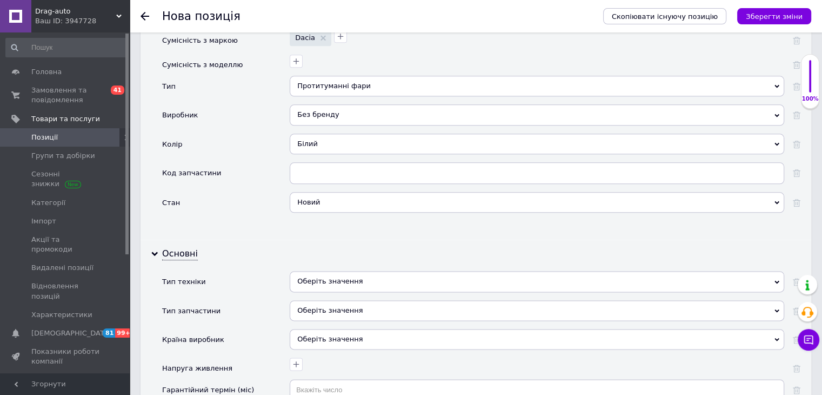
scroll to position [1298, 0]
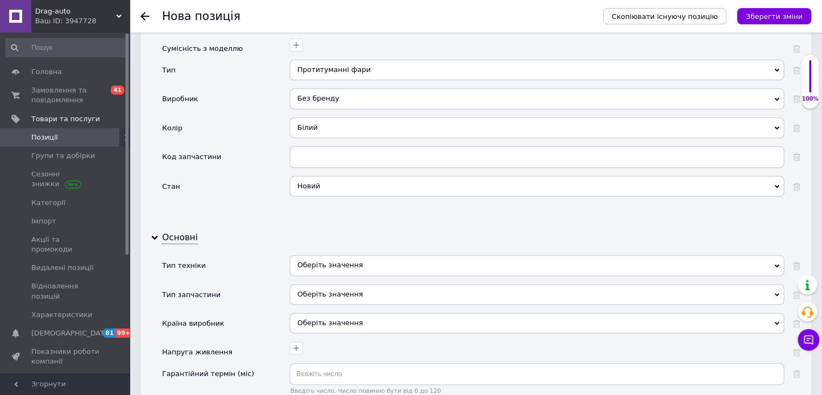
click at [301, 255] on div "Оберіть значення" at bounding box center [537, 265] width 495 height 21
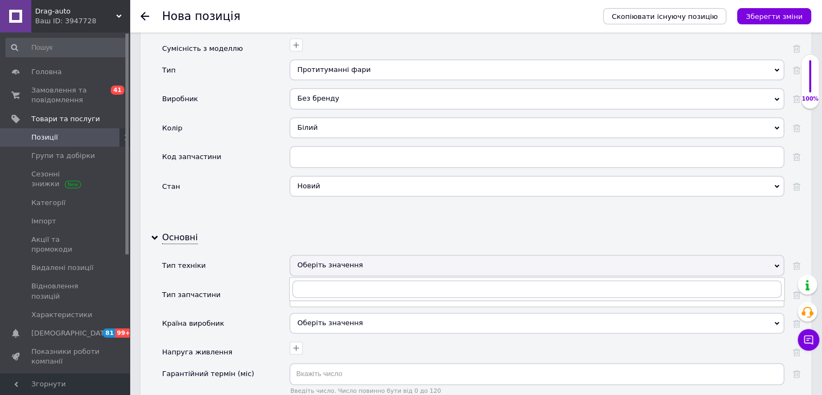
drag, startPoint x: 273, startPoint y: 245, endPoint x: 280, endPoint y: 247, distance: 7.2
click at [274, 255] on div "Тип техніки" at bounding box center [226, 269] width 128 height 29
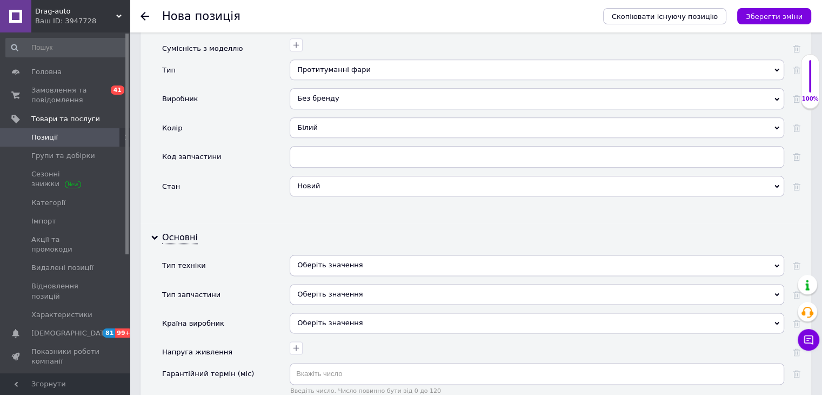
click at [316, 284] on div "Оберіть значення" at bounding box center [537, 294] width 495 height 21
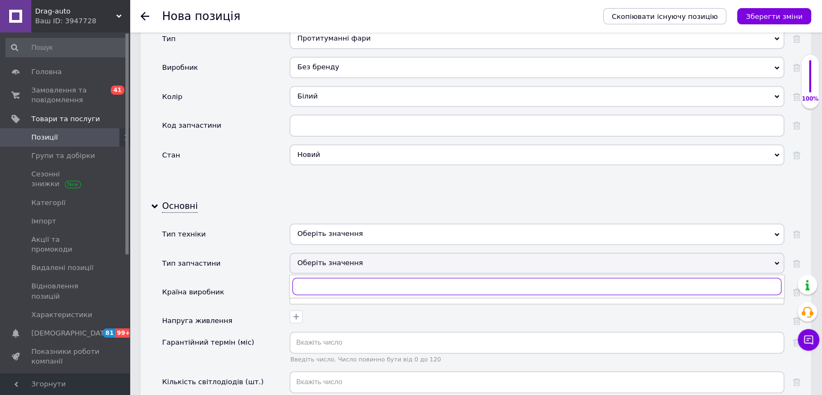
scroll to position [1352, 0]
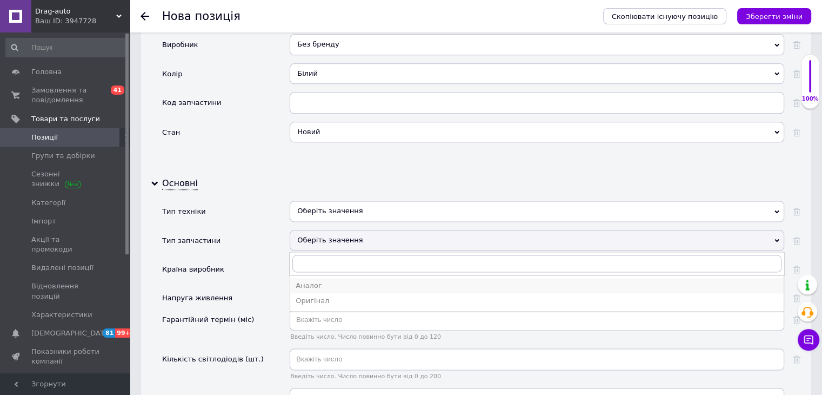
click at [305, 281] on div "Аналог" at bounding box center [537, 286] width 483 height 10
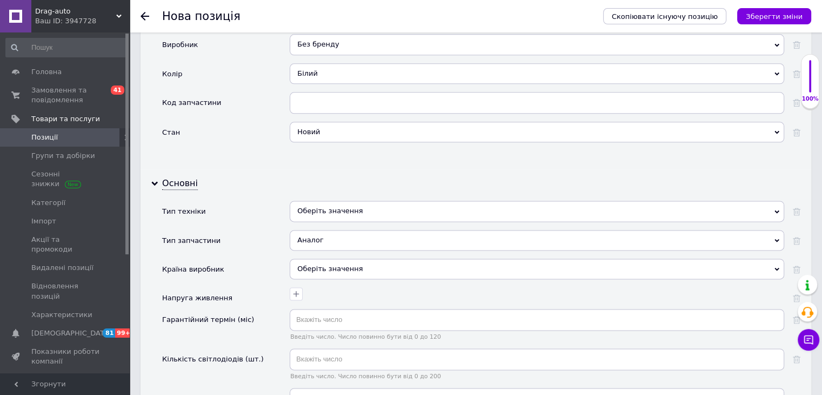
click at [303, 258] on div "Оберіть значення" at bounding box center [537, 268] width 495 height 21
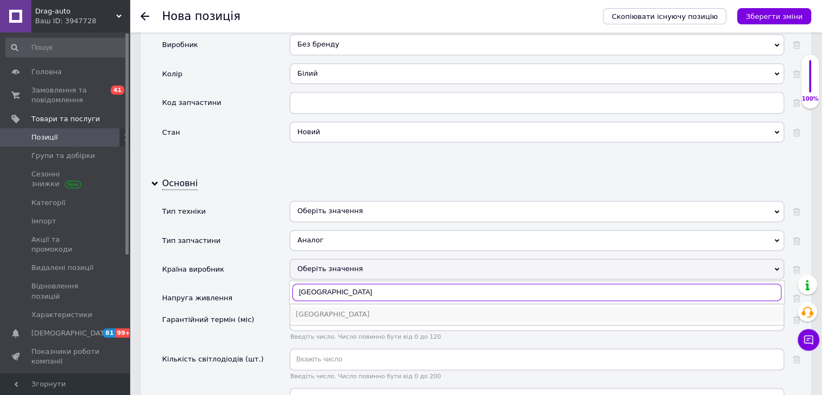
type input "Китай"
click at [334, 309] on div "Китай" at bounding box center [537, 314] width 483 height 10
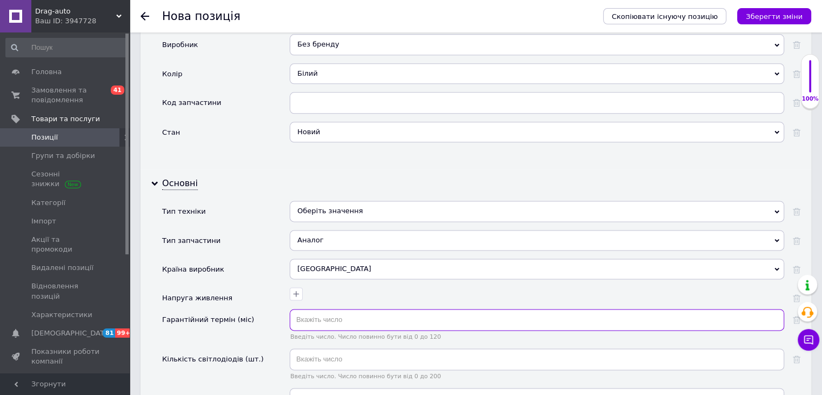
click at [322, 309] on input "text" at bounding box center [537, 320] width 495 height 22
click at [341, 350] on div "Введіть число. Число повинно бути від 0 до 200" at bounding box center [537, 363] width 495 height 31
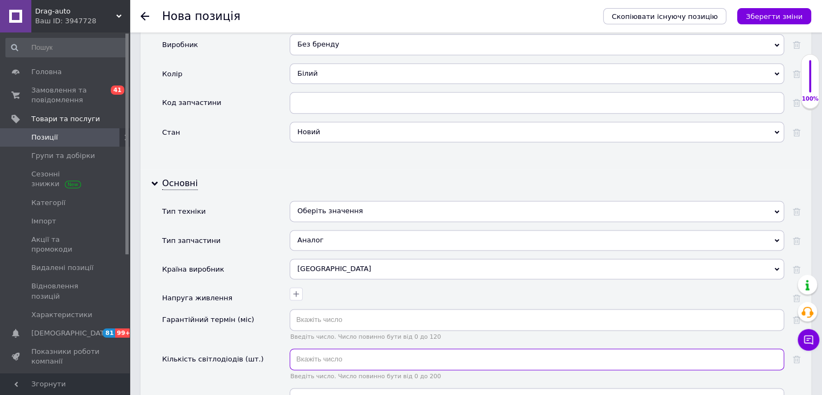
click at [340, 348] on input "text" at bounding box center [537, 359] width 495 height 22
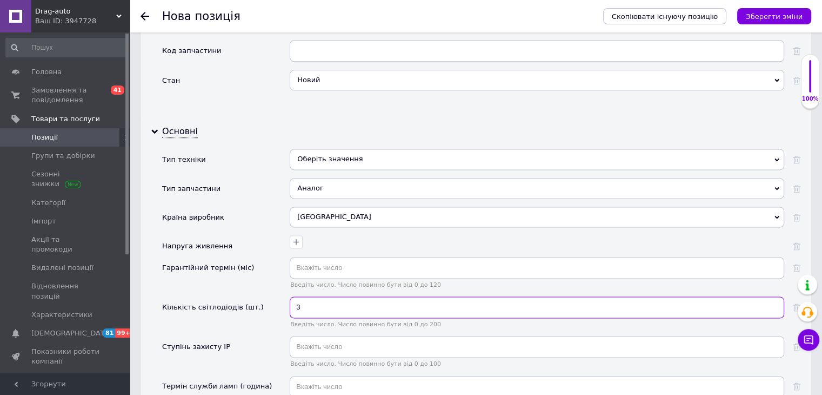
scroll to position [1460, 0]
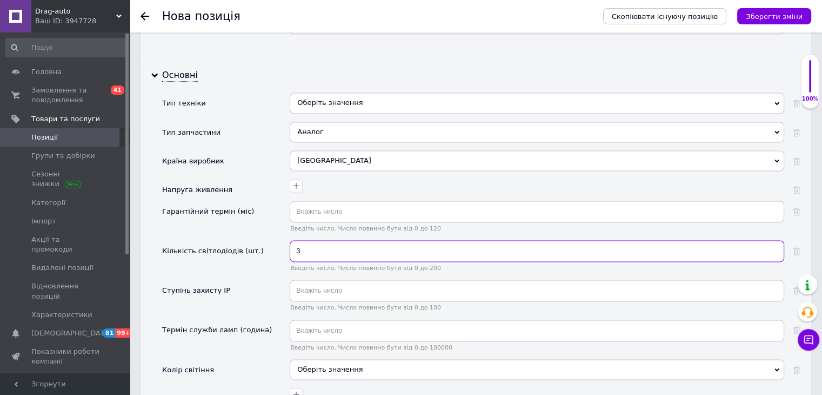
type input "3"
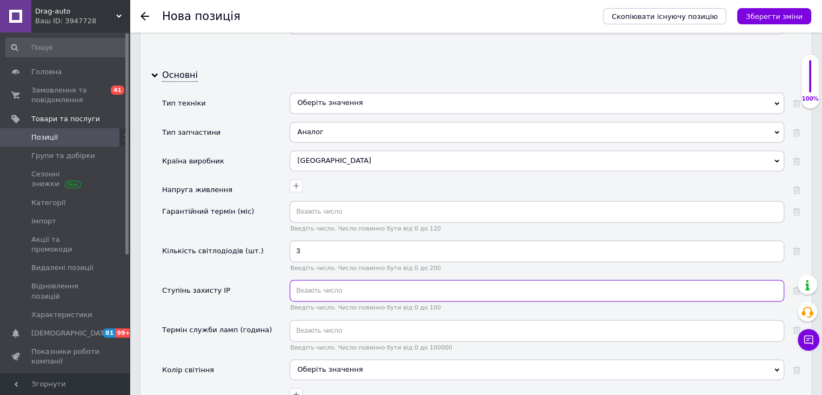
click at [321, 280] on input "text" at bounding box center [537, 291] width 495 height 22
type input "67"
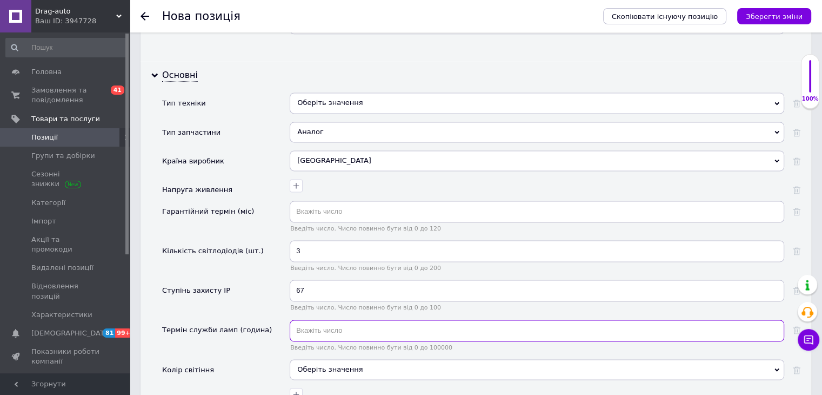
click at [322, 320] on input "text" at bounding box center [537, 331] width 495 height 22
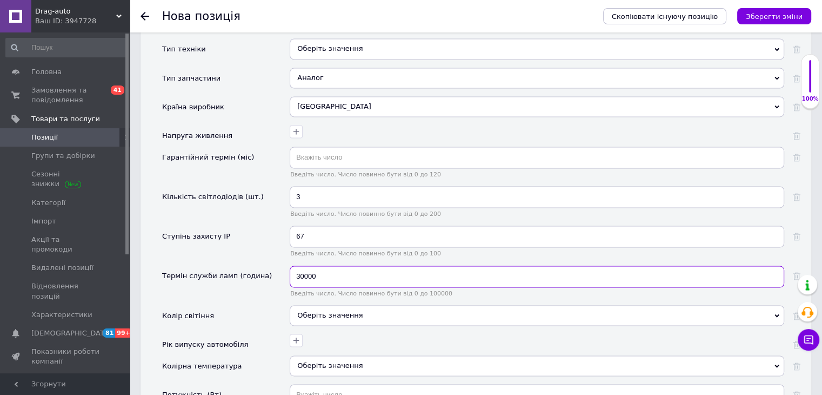
type input "30000"
click at [309, 305] on div "Оберіть значення" at bounding box center [537, 315] width 495 height 21
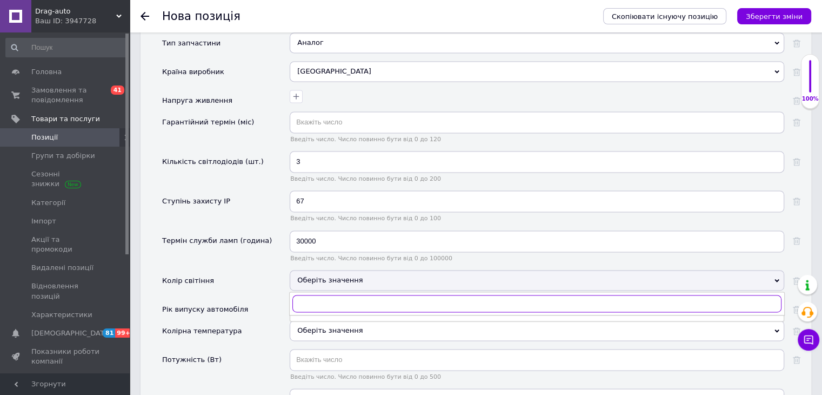
scroll to position [1568, 0]
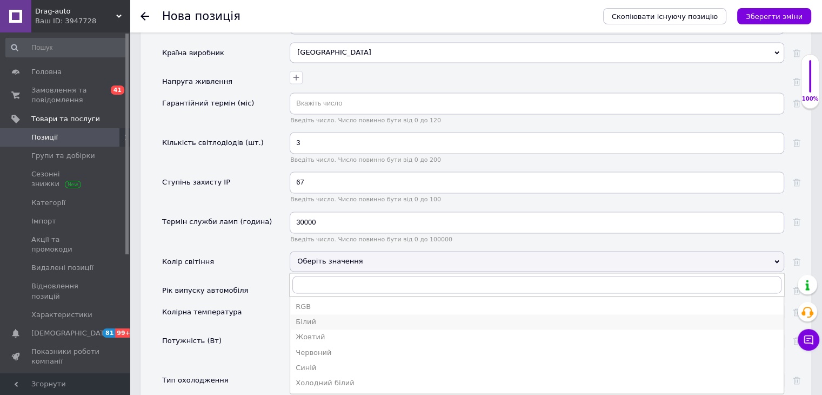
click at [311, 317] on div "Білий" at bounding box center [537, 322] width 483 height 10
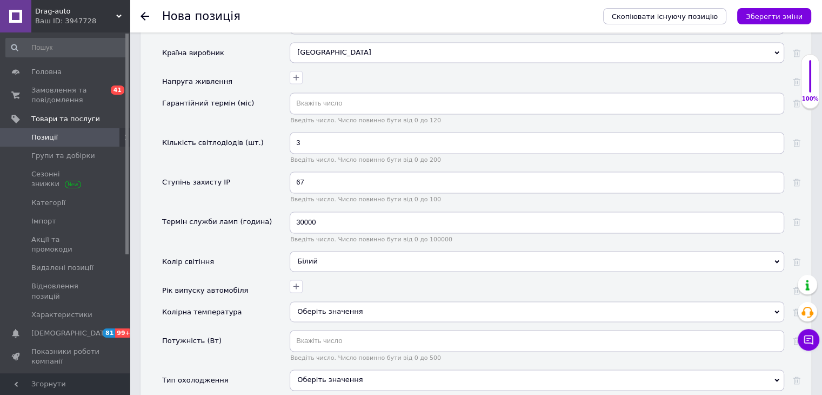
click at [320, 301] on div "Оберіть значення" at bounding box center [537, 311] width 495 height 21
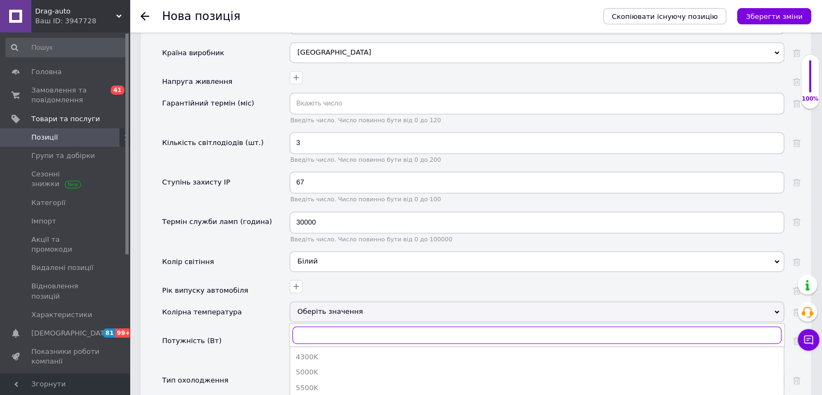
scroll to position [1676, 0]
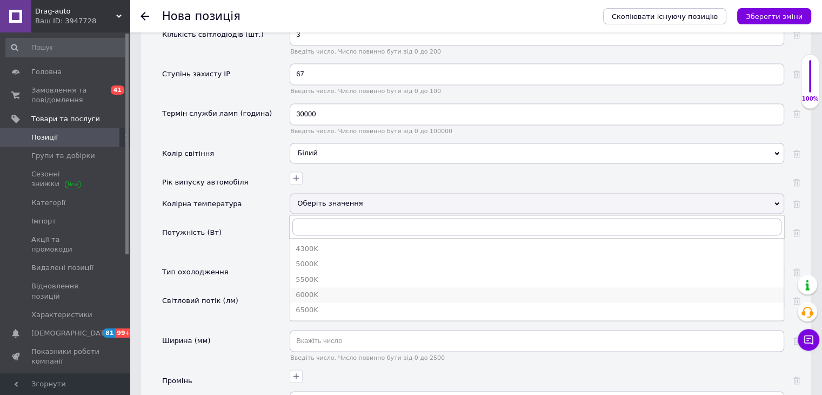
click at [316, 290] on div "6000K" at bounding box center [537, 295] width 483 height 10
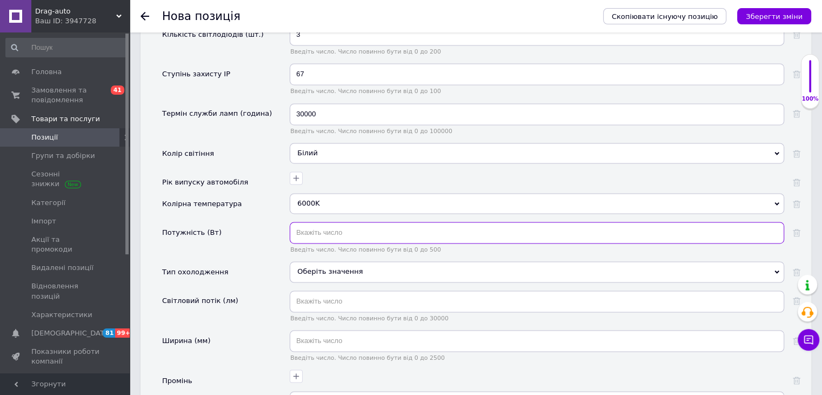
click at [321, 222] on input "text" at bounding box center [537, 233] width 495 height 22
type input "30"
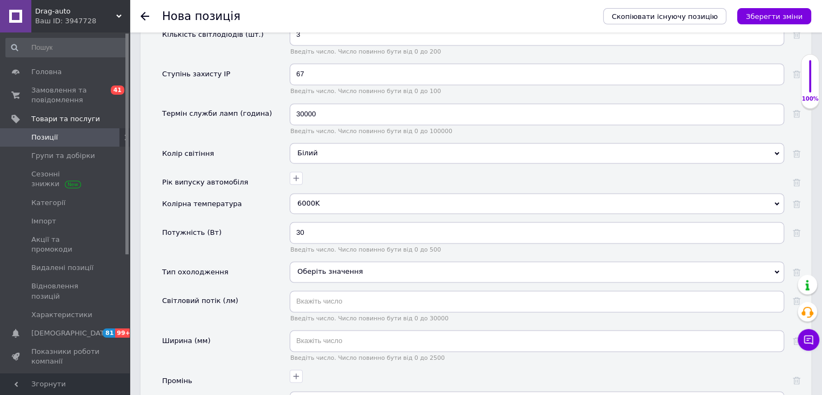
click at [329, 261] on div "Оберіть значення" at bounding box center [537, 271] width 495 height 21
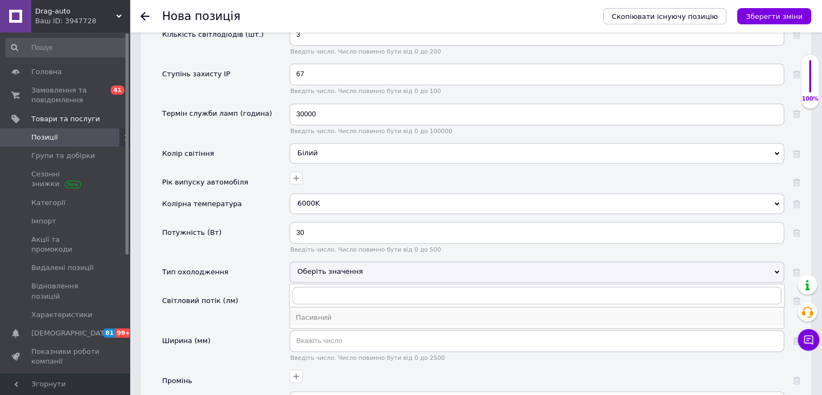
click at [333, 313] on div "Пасивний" at bounding box center [537, 318] width 483 height 10
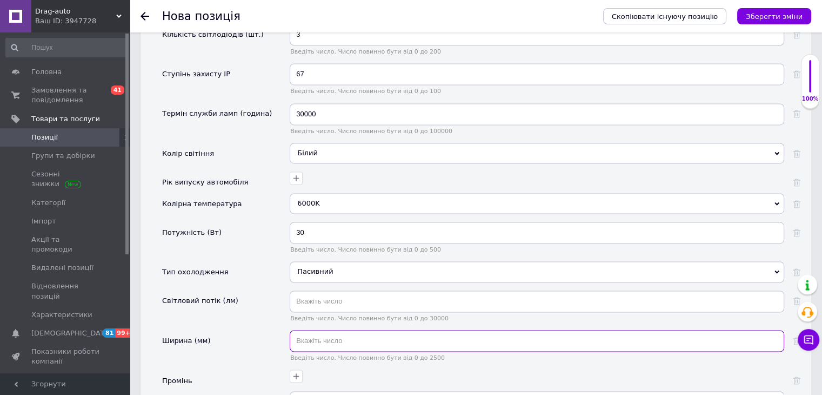
click at [331, 330] on input "text" at bounding box center [537, 341] width 495 height 22
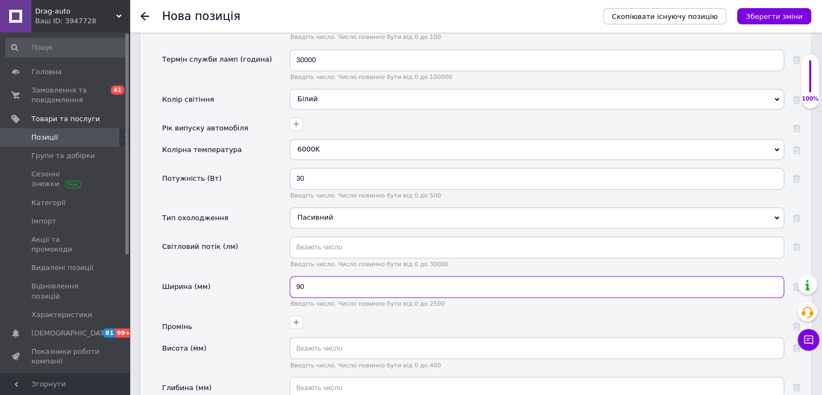
type input "90"
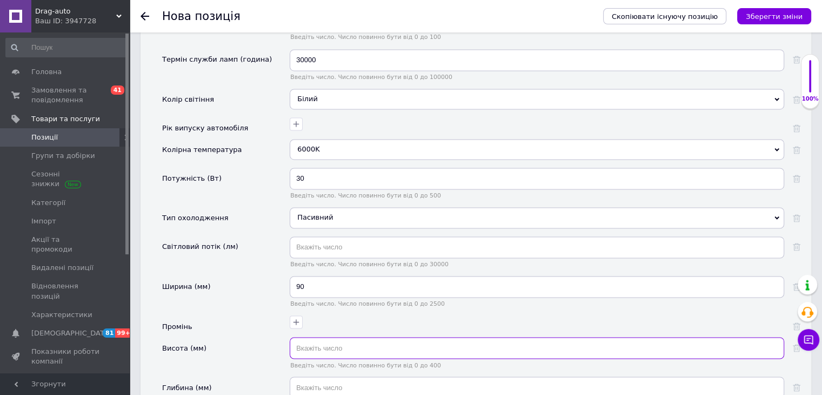
click at [331, 337] on input "text" at bounding box center [537, 348] width 495 height 22
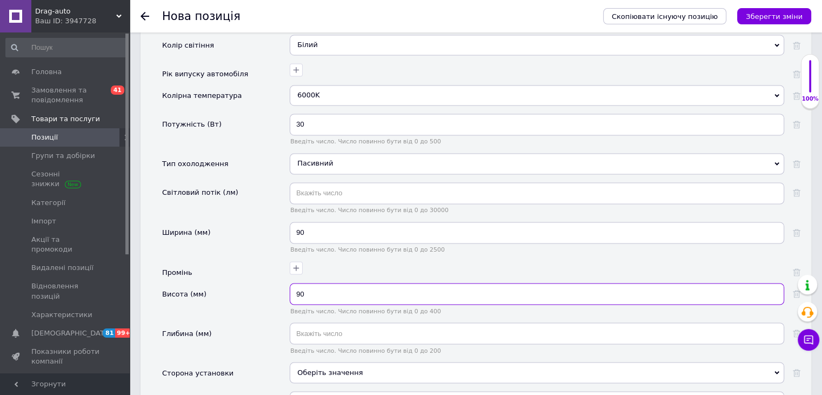
type input "90"
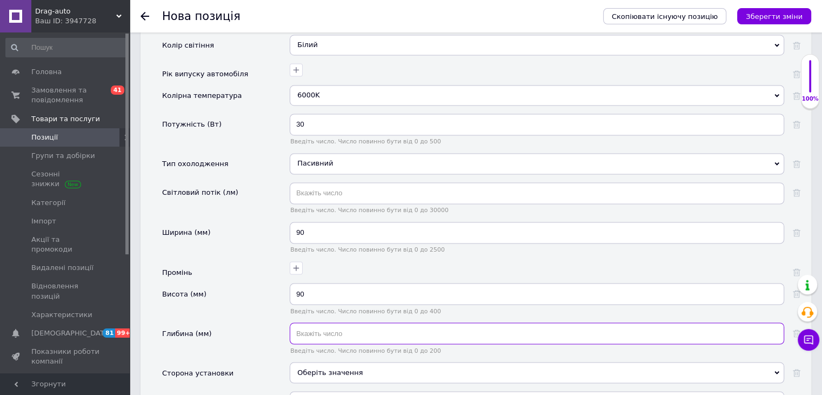
click at [329, 322] on input "text" at bounding box center [537, 333] width 495 height 22
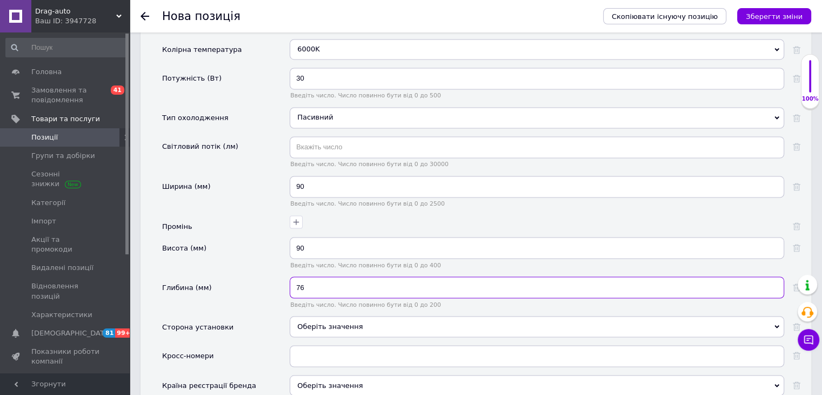
scroll to position [1892, 0]
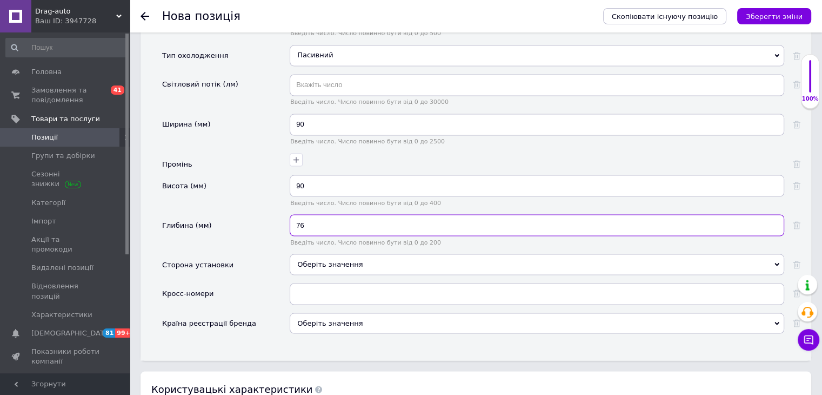
type input "76"
click at [318, 254] on div "Оберіть значення" at bounding box center [537, 264] width 495 height 21
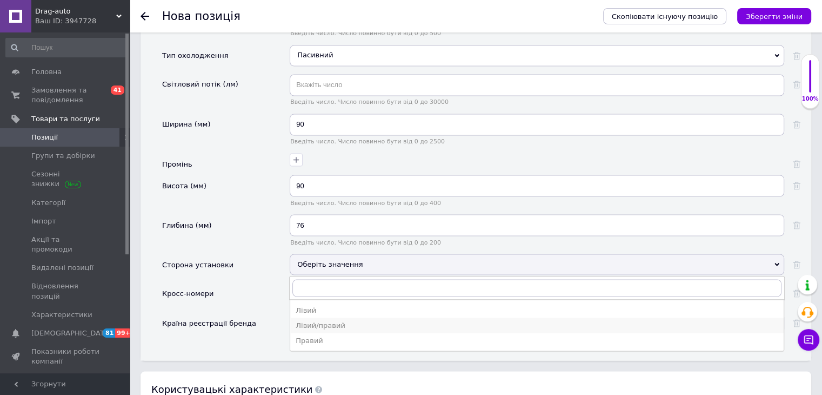
click at [337, 320] on div "Лівий/правий" at bounding box center [537, 325] width 483 height 10
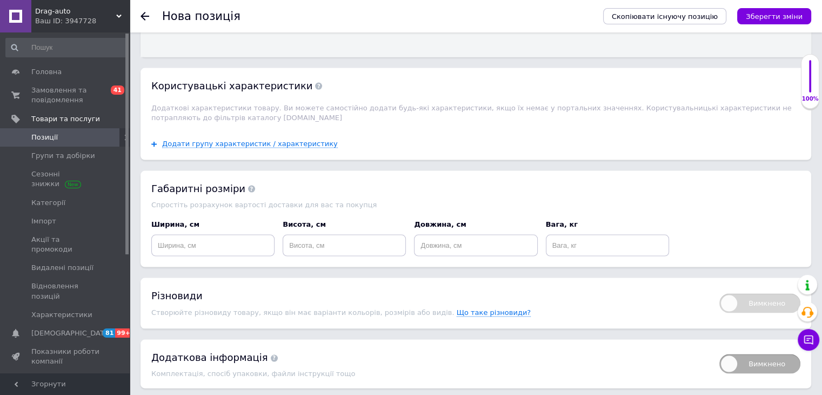
scroll to position [2217, 0]
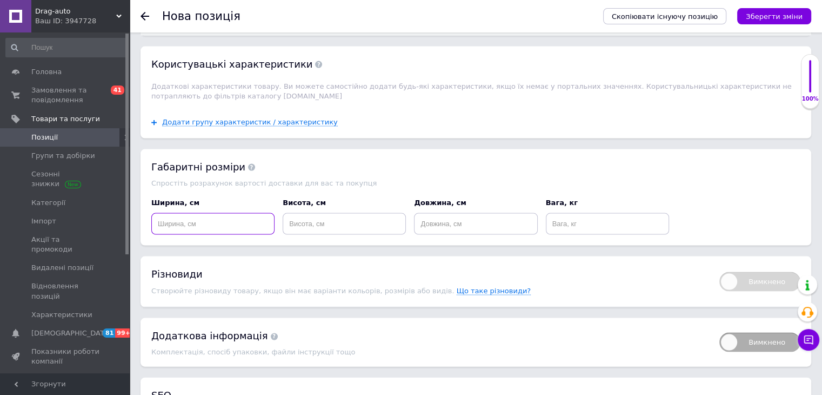
click at [169, 213] on input at bounding box center [212, 224] width 123 height 22
type input "10"
click at [306, 213] on input at bounding box center [344, 224] width 123 height 22
type input "10"
click at [438, 213] on input at bounding box center [475, 224] width 123 height 22
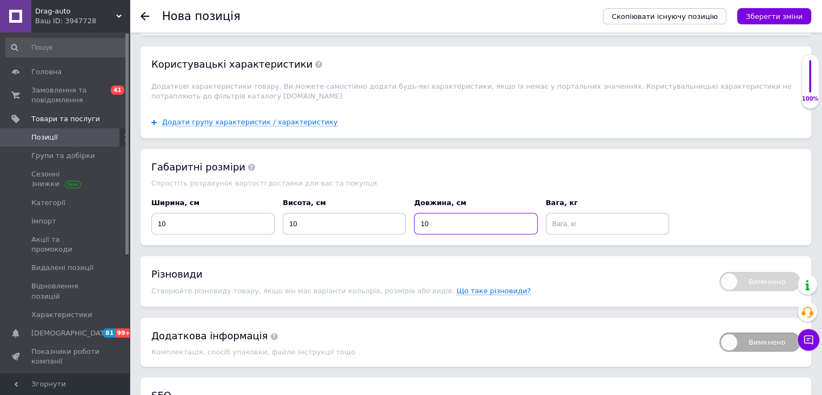
type input "10"
click at [564, 213] on input at bounding box center [607, 224] width 123 height 22
type input "1"
click at [777, 15] on icon "Зберегти зміни" at bounding box center [774, 16] width 57 height 8
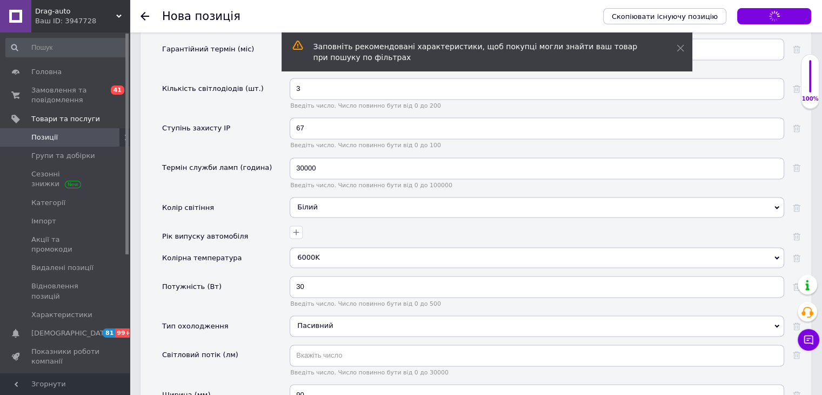
scroll to position [1393, 0]
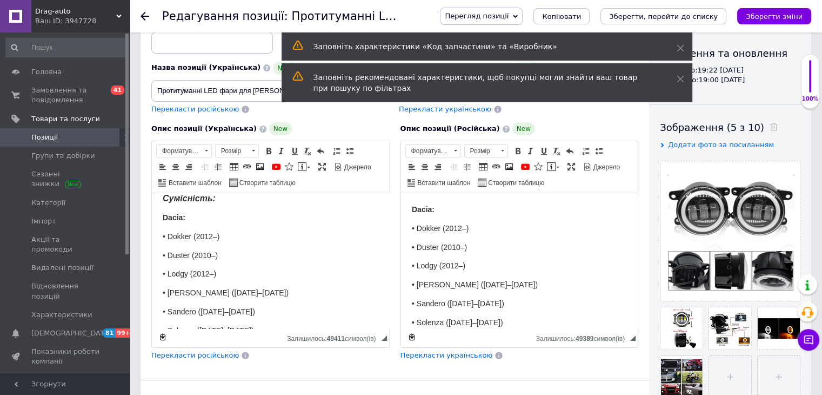
scroll to position [247, 0]
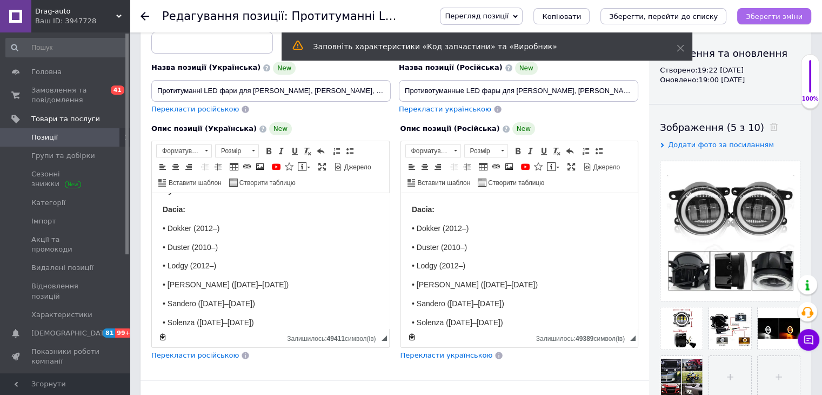
click at [772, 19] on icon "Зберегти зміни" at bounding box center [774, 16] width 57 height 8
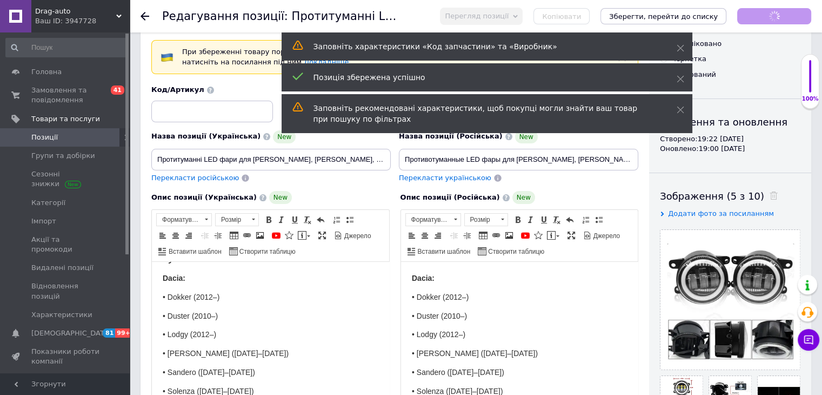
scroll to position [0, 0]
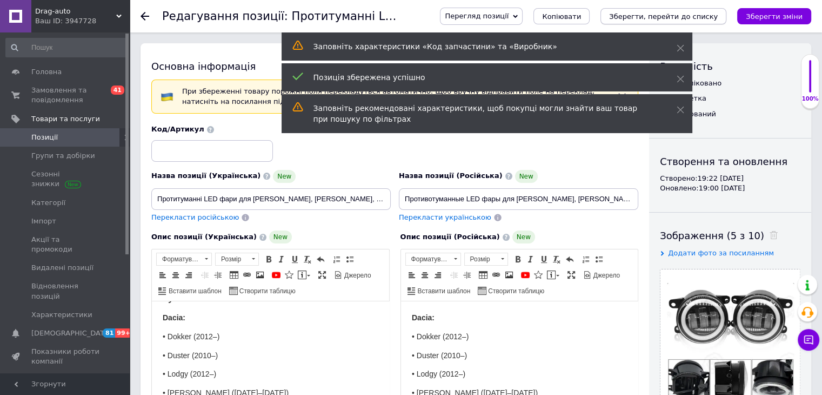
click at [686, 12] on icon "Зберегти, перейти до списку" at bounding box center [663, 16] width 109 height 8
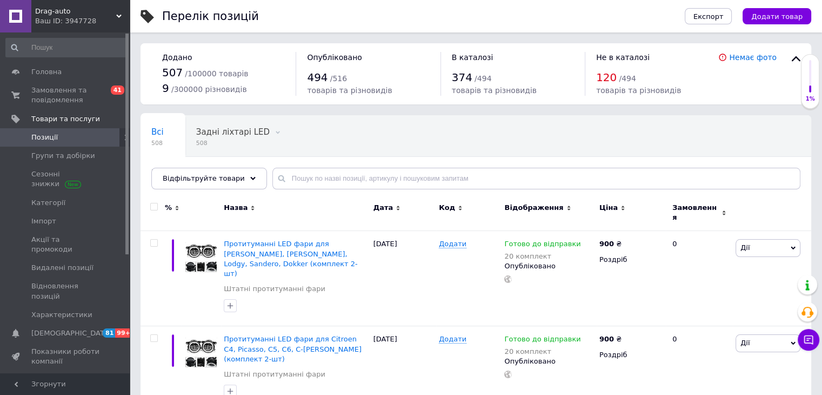
click at [789, 16] on span "Додати товар" at bounding box center [777, 16] width 51 height 8
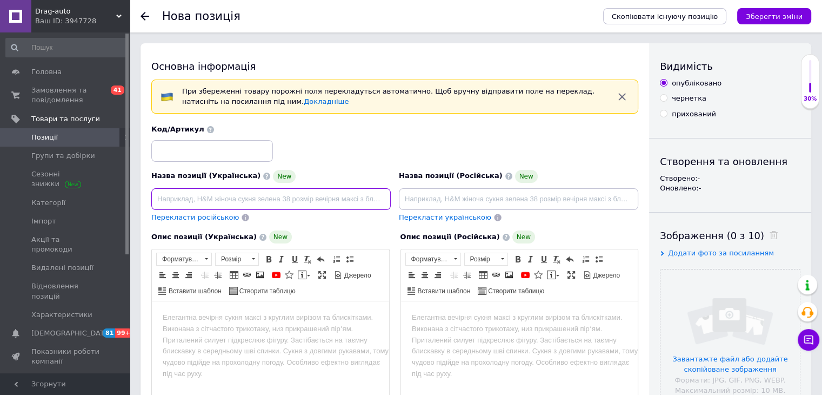
click at [223, 195] on input at bounding box center [271, 199] width 240 height 22
click at [223, 195] on input "Протитуманні LED" at bounding box center [271, 199] width 240 height 22
type input "Протитуманні LED фари для Ford Focus, C-Max, Fiesta, Ranger (комплект 2-шт)"
click at [204, 221] on div "Перекласти російською" at bounding box center [195, 217] width 90 height 12
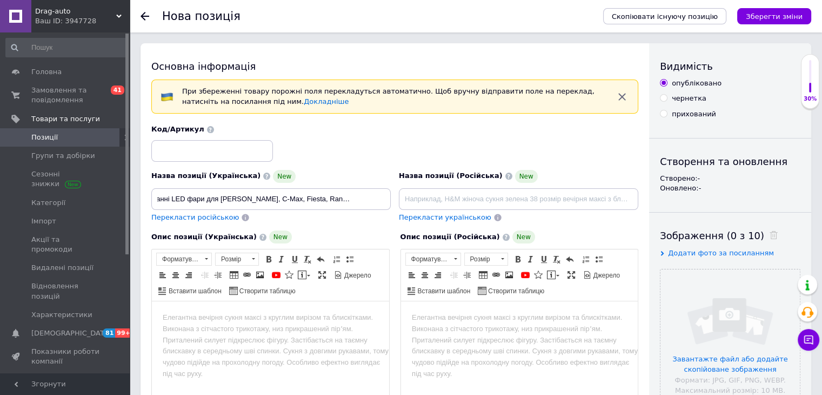
scroll to position [0, 0]
type input "Противотуманные LED фары для Ford Focus, C-Max, Fiesta, Ranger (комплект 2-шт)"
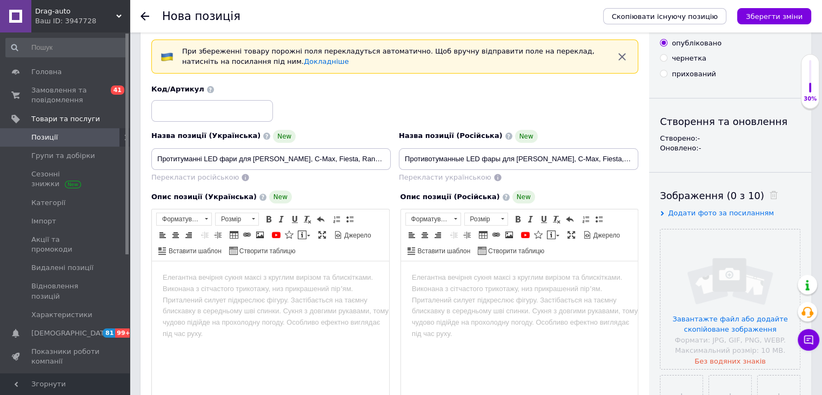
scroll to position [54, 0]
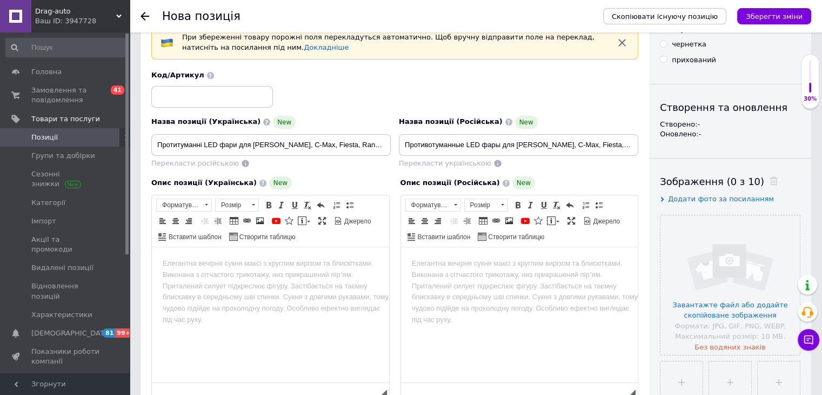
click at [226, 280] on html at bounding box center [270, 263] width 237 height 33
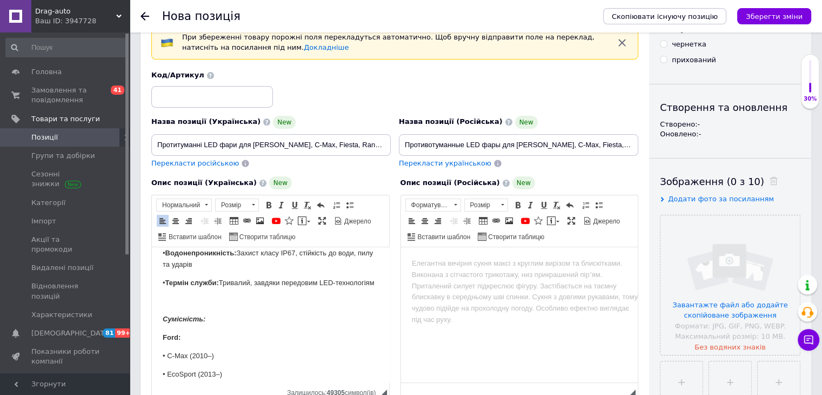
scroll to position [144, 0]
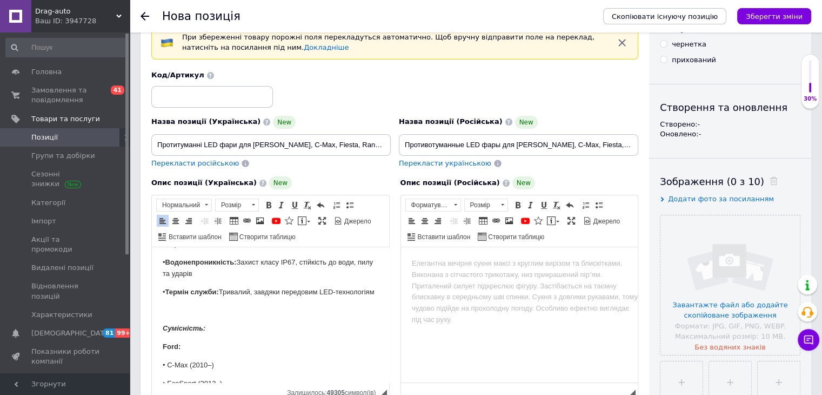
click at [199, 353] on p "Ford:" at bounding box center [271, 346] width 216 height 11
click at [204, 316] on p "Редактор, 9DF41A6B-32A7-44C3-86B4-0493A71EA8AC" at bounding box center [271, 310] width 216 height 11
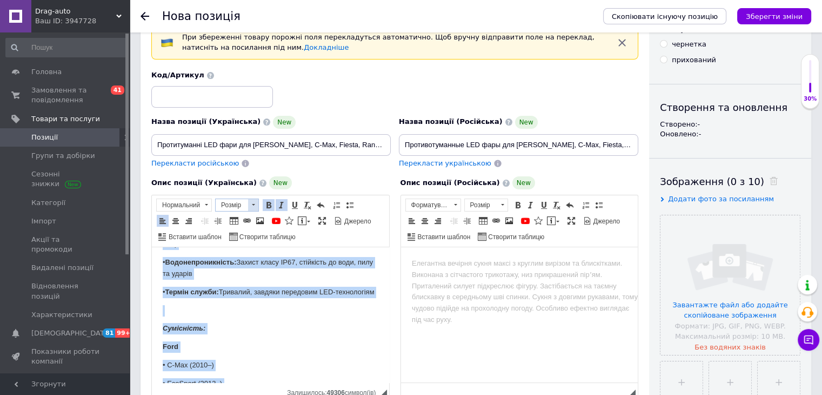
click at [225, 205] on span "Розмір" at bounding box center [232, 205] width 32 height 12
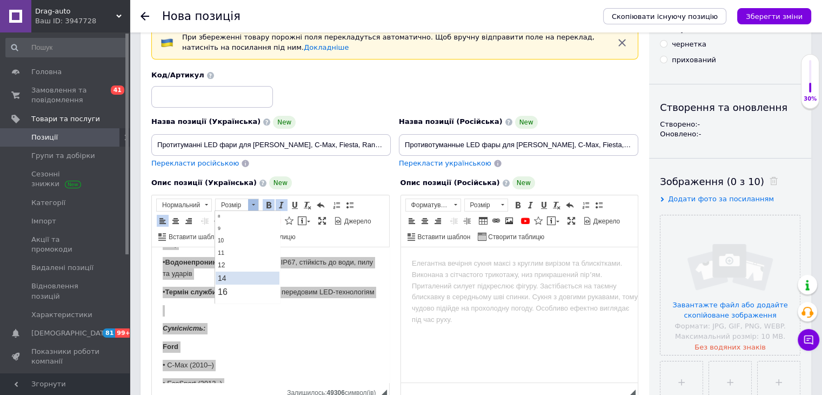
scroll to position [54, 0]
click at [234, 249] on link "14" at bounding box center [248, 253] width 64 height 13
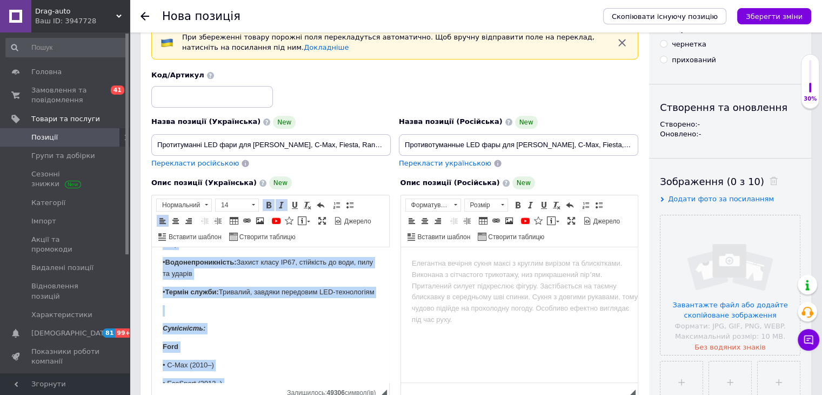
scroll to position [0, 0]
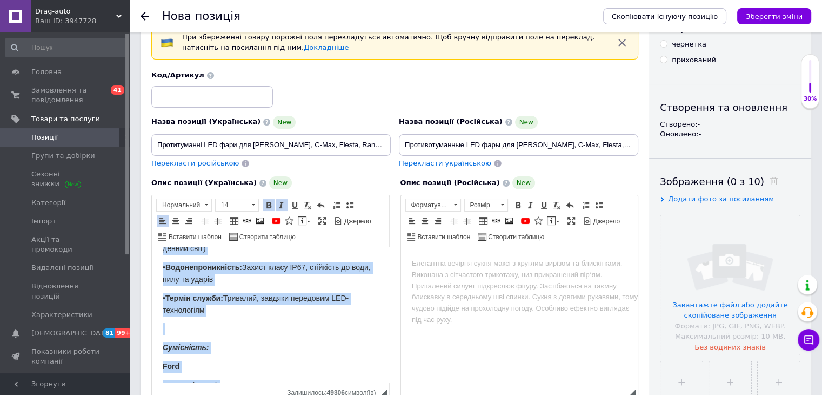
click at [263, 312] on body "Основні характеристики: • Потужність: 30 Вт • Напруга: 12-24 В (універсальна су…" at bounding box center [271, 337] width 216 height 447
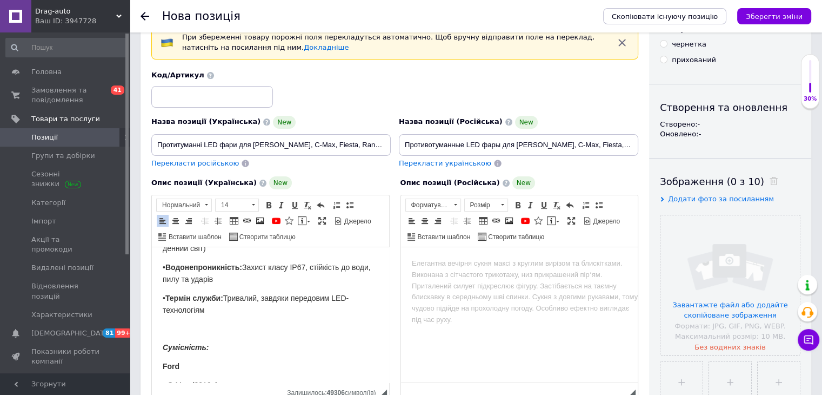
click at [217, 331] on body "Основні характеристики: • Потужність: 30 Вт • Напруга: 12-24 В (універсальна су…" at bounding box center [271, 337] width 216 height 447
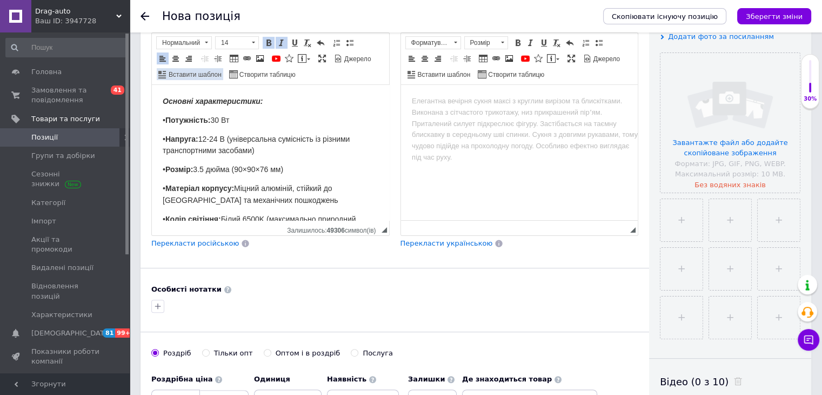
scroll to position [162, 0]
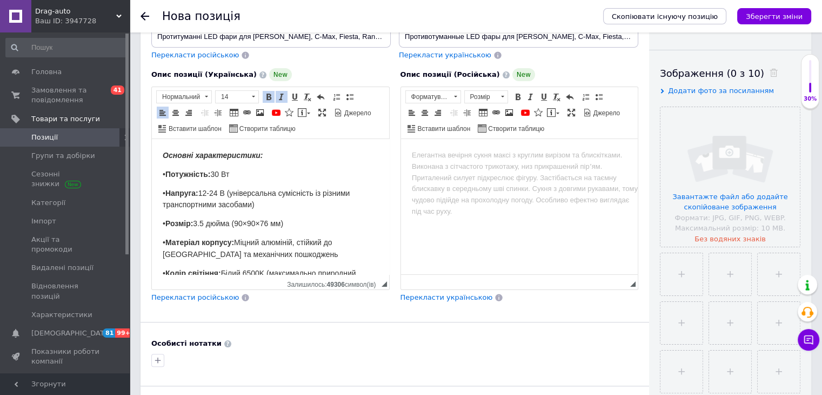
click at [234, 163] on body "Основні характеристики: • Потужність: 30 Вт • Напруга: 12-24 В (універсальна су…" at bounding box center [271, 373] width 216 height 447
click at [232, 150] on p "Основні характеристики:" at bounding box center [271, 156] width 216 height 12
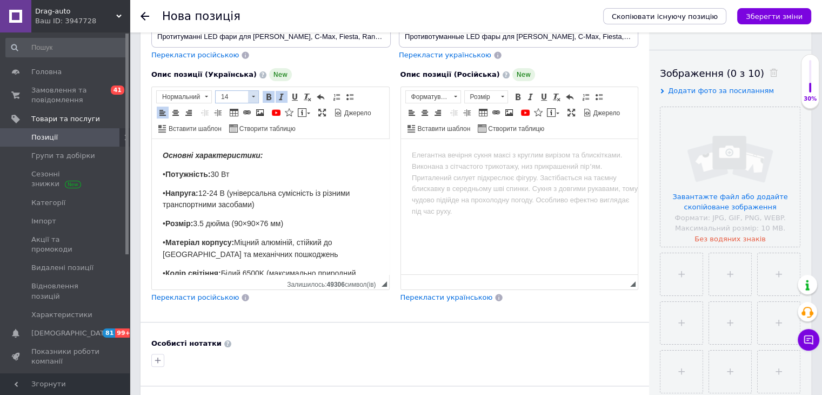
click at [250, 94] on span at bounding box center [253, 97] width 10 height 12
click at [237, 145] on link "16" at bounding box center [248, 149] width 64 height 14
click at [240, 181] on body "Основні характеристики: • Потужність: 30 Вт • Напруга: 12-24 В (універсальна су…" at bounding box center [271, 373] width 216 height 447
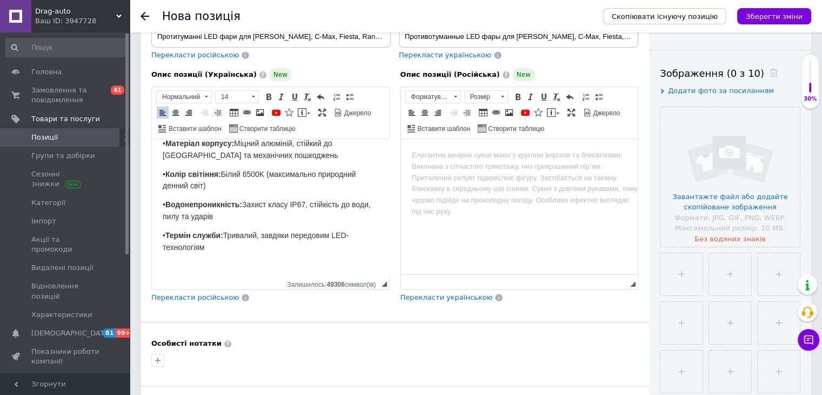
scroll to position [108, 0]
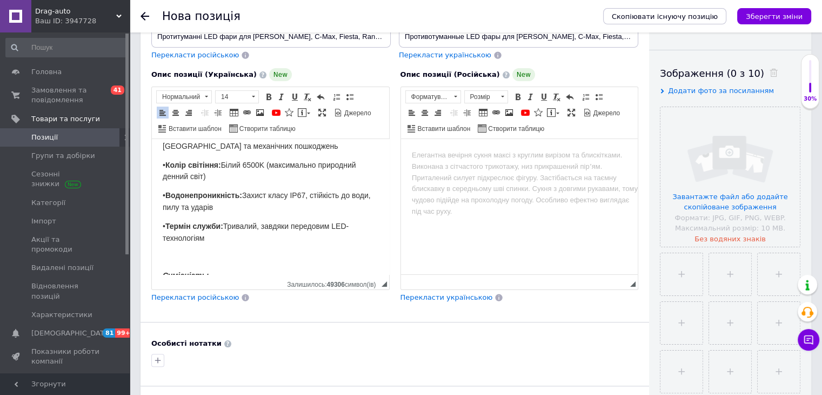
click at [185, 271] on strong "Сумісність:" at bounding box center [186, 275] width 46 height 9
click at [231, 97] on span "14" at bounding box center [232, 97] width 32 height 12
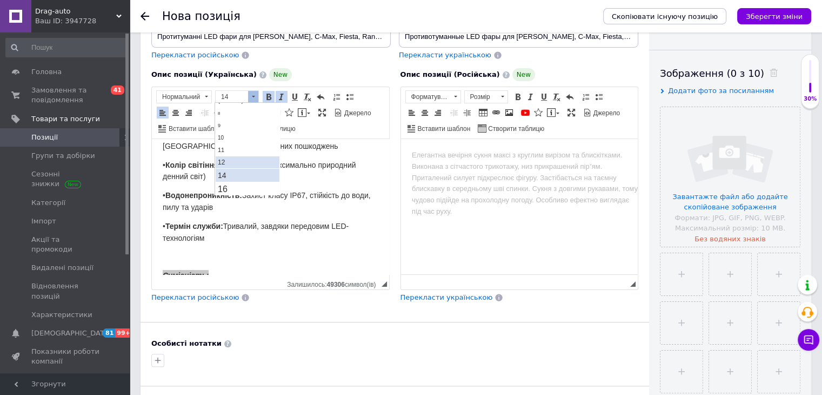
scroll to position [65, 0]
click at [230, 143] on link "16" at bounding box center [248, 149] width 64 height 14
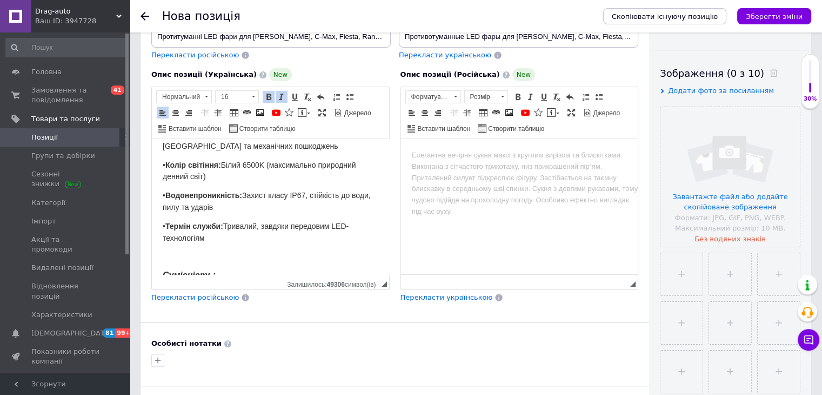
click at [236, 184] on body "Основні характеристики: • Потужність: 30 Вт • Напруга: 12-24 В (універсальна су…" at bounding box center [271, 265] width 216 height 447
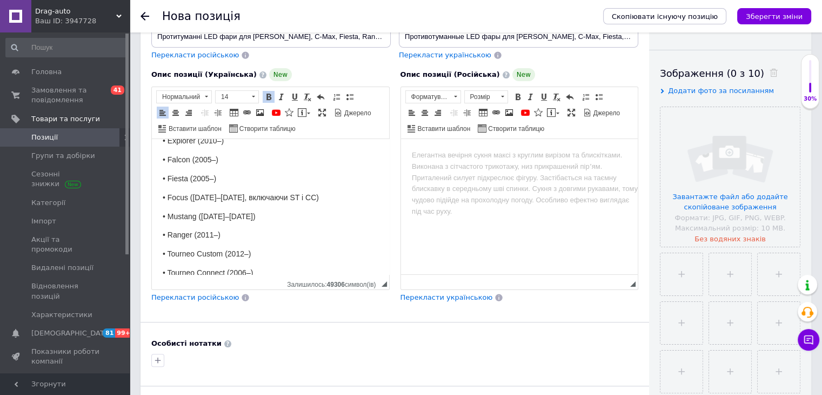
scroll to position [320, 0]
click at [197, 294] on span "Перекласти російською" at bounding box center [195, 297] width 88 height 8
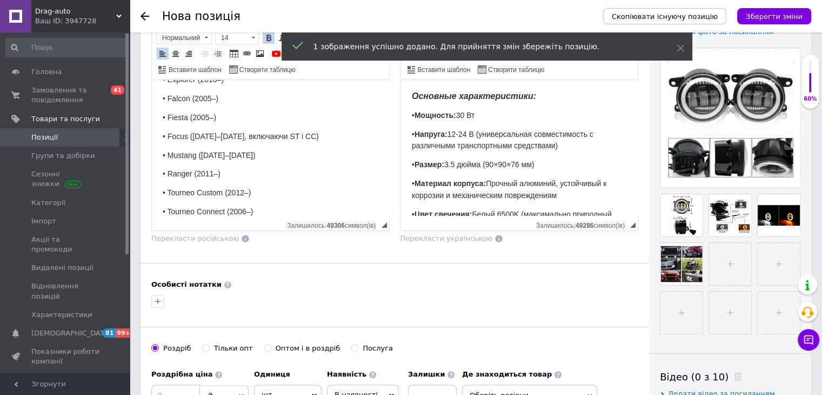
scroll to position [270, 0]
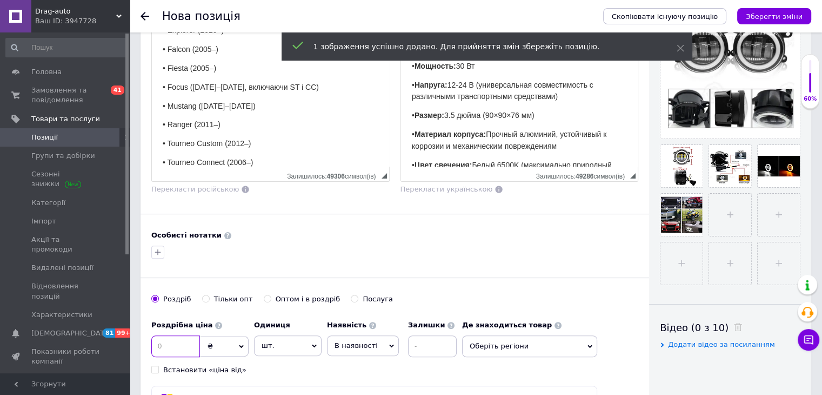
click at [175, 336] on input at bounding box center [175, 346] width 49 height 22
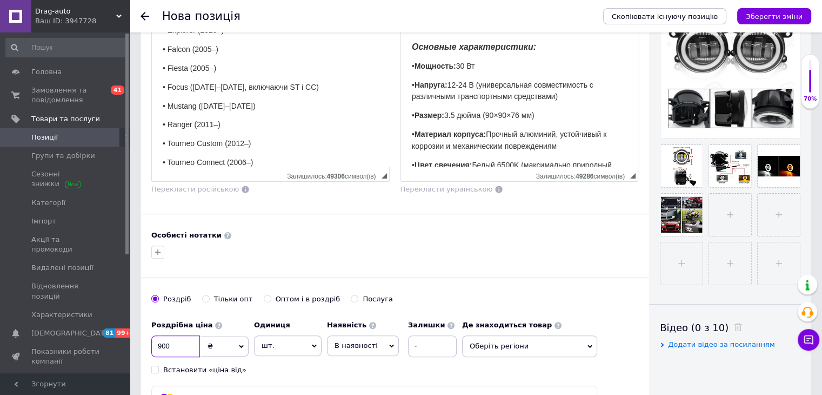
type input "900"
click at [268, 344] on span "шт." at bounding box center [288, 345] width 68 height 21
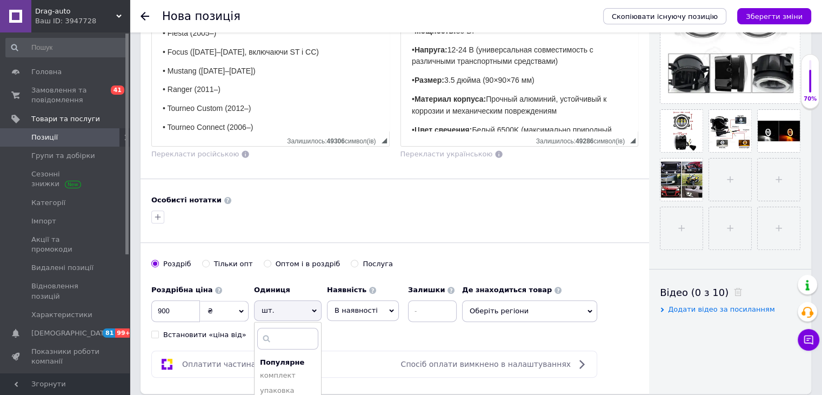
scroll to position [324, 0]
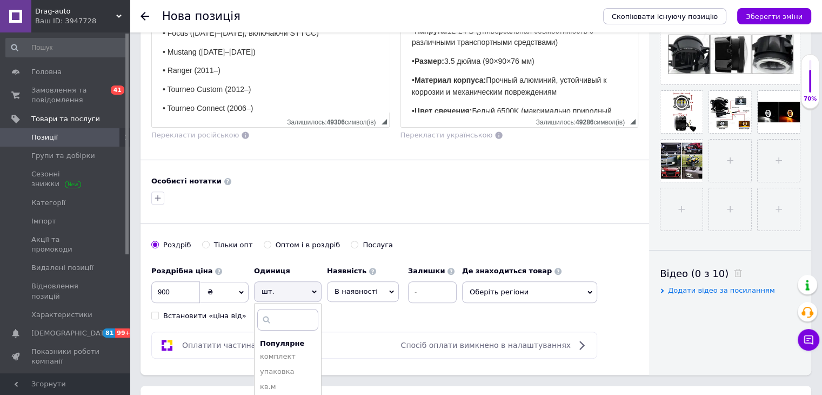
drag, startPoint x: 284, startPoint y: 353, endPoint x: 333, endPoint y: 314, distance: 62.0
click at [284, 351] on li "комплект" at bounding box center [288, 356] width 67 height 15
drag, startPoint x: 357, startPoint y: 296, endPoint x: 369, endPoint y: 317, distance: 24.2
click at [357, 296] on span "В наявності" at bounding box center [363, 291] width 72 height 21
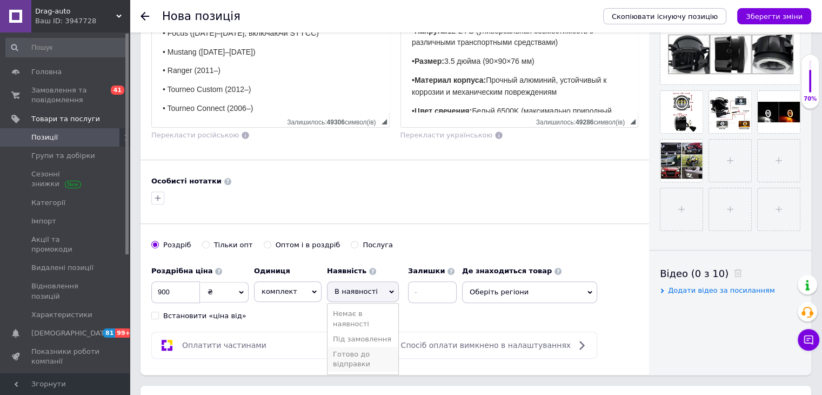
click at [380, 354] on li "Готово до відправки" at bounding box center [363, 359] width 71 height 25
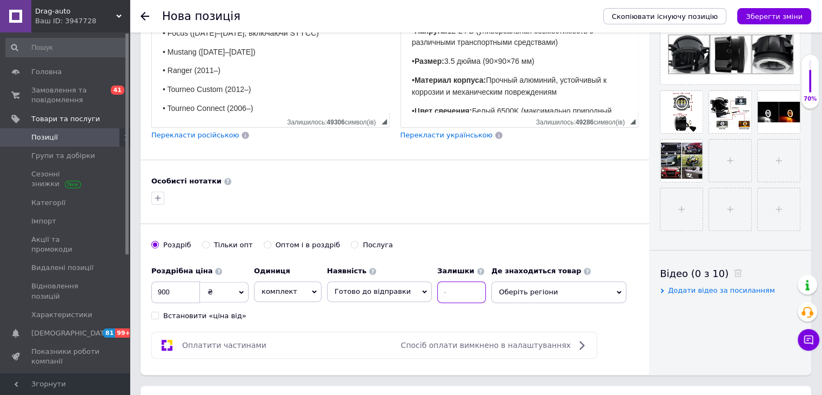
click at [440, 282] on input at bounding box center [461, 292] width 49 height 22
type input "20"
drag, startPoint x: 487, startPoint y: 291, endPoint x: 493, endPoint y: 296, distance: 8.0
click at [492, 291] on span "Оберіть регіони" at bounding box center [559, 292] width 135 height 22
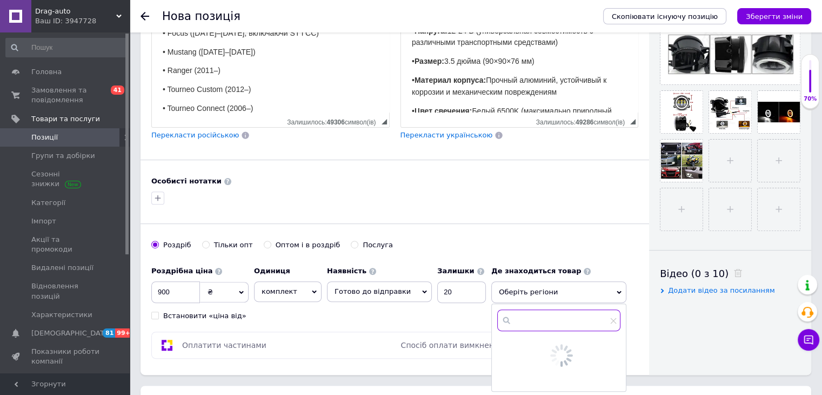
click at [502, 313] on input "text" at bounding box center [558, 320] width 123 height 22
type input "Рівне"
click at [503, 344] on div at bounding box center [508, 347] width 11 height 10
click at [503, 342] on input "checkbox" at bounding box center [506, 345] width 7 height 7
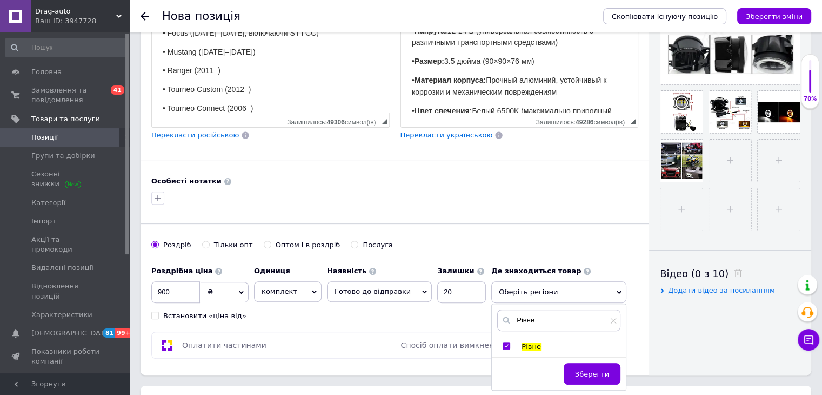
checkbox input "true"
click at [592, 380] on button "Зберегти" at bounding box center [592, 379] width 57 height 22
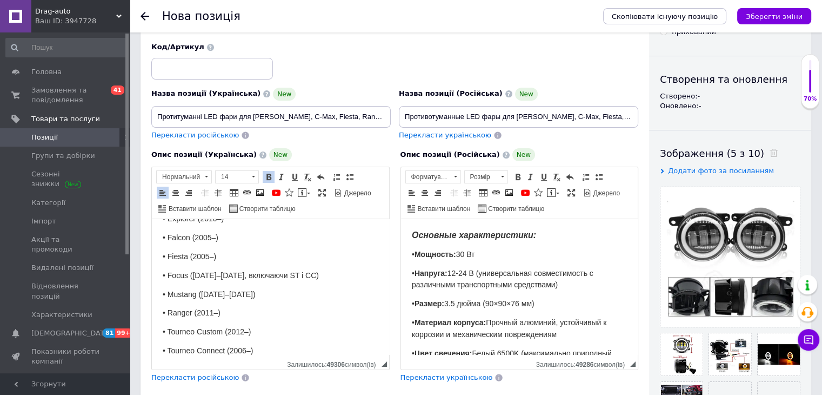
scroll to position [0, 0]
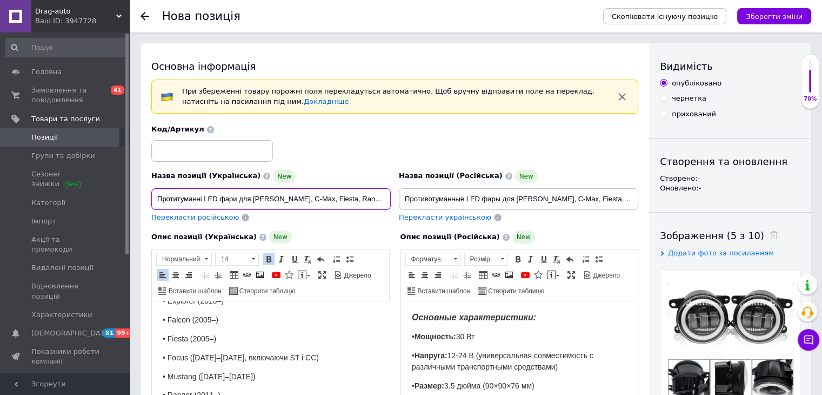
click at [302, 199] on input "Протитуманні LED фари для Ford Focus, C-Max, Fiesta, Ranger (комплект 2-шт)" at bounding box center [271, 199] width 240 height 22
click at [301, 200] on input "Протитуманні LED фари для Ford Focus, C-Max, Fiesta, Ranger (комплект 2-шт)" at bounding box center [271, 199] width 240 height 22
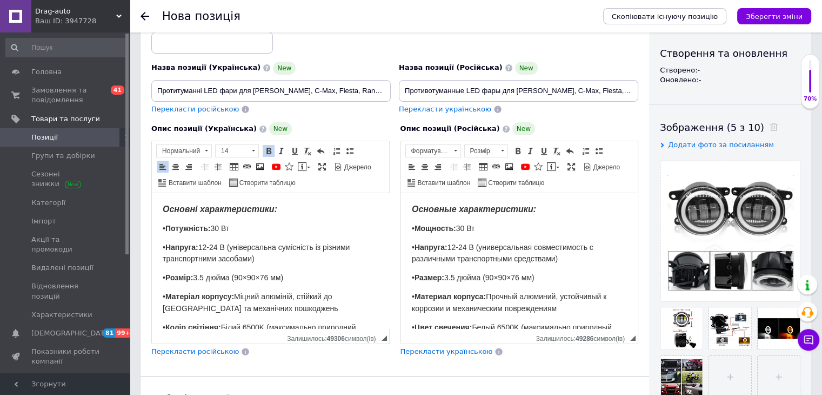
click at [250, 251] on p "• Напруга: 12-24 В (універсальна сумісність із різними транспортними засобами)" at bounding box center [271, 254] width 216 height 24
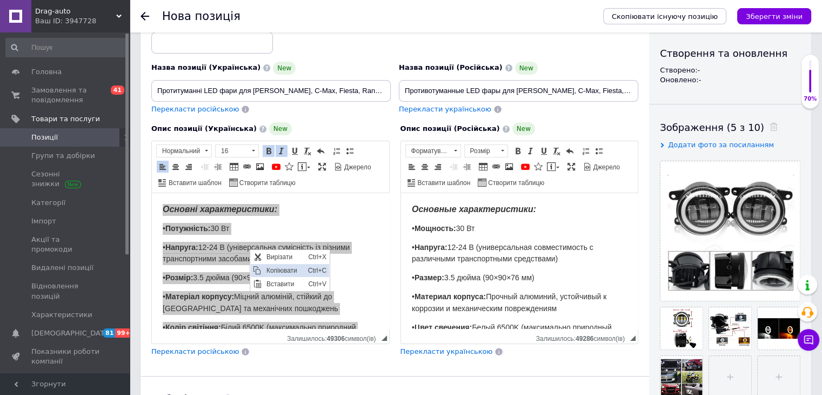
click at [273, 268] on span "Копіювати" at bounding box center [284, 270] width 42 height 13
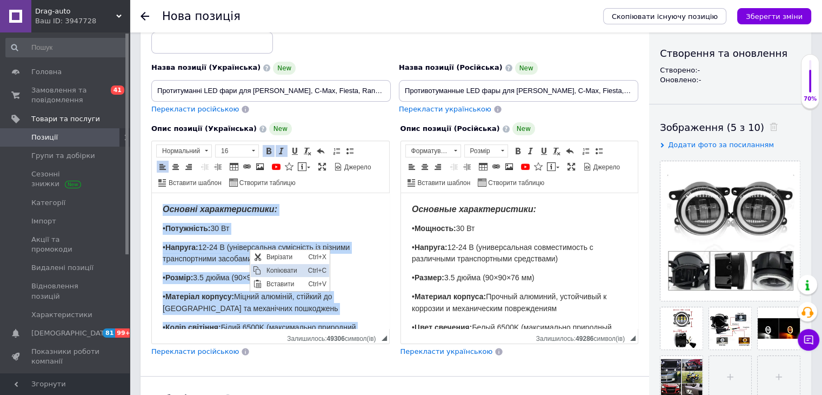
copy body "Основні характеристики: • Потужність: 30 Вт • Напруга: 12-24 В (універсальна су…"
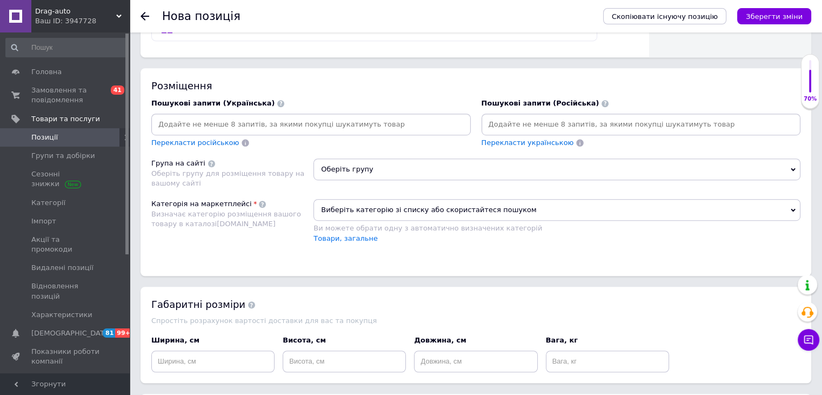
scroll to position [649, 0]
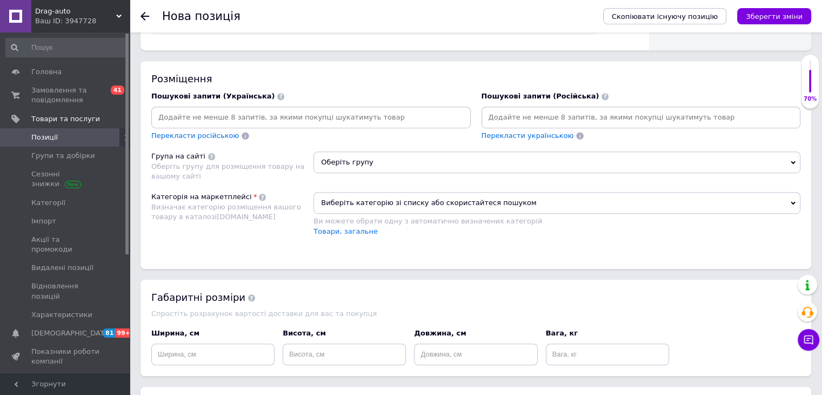
click at [303, 115] on input at bounding box center [311, 117] width 315 height 16
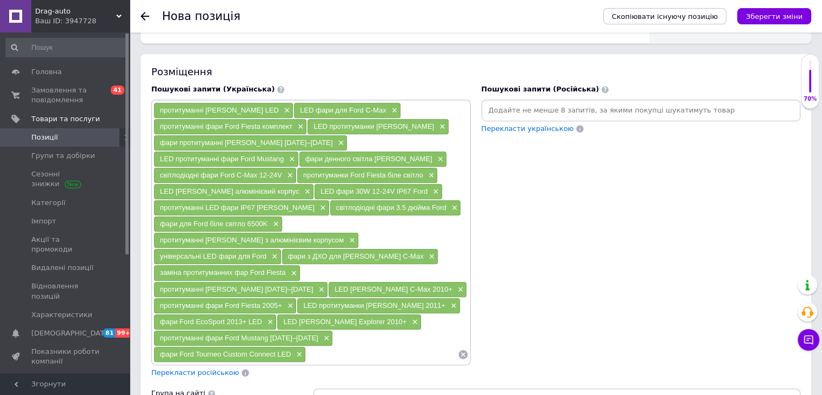
scroll to position [703, 0]
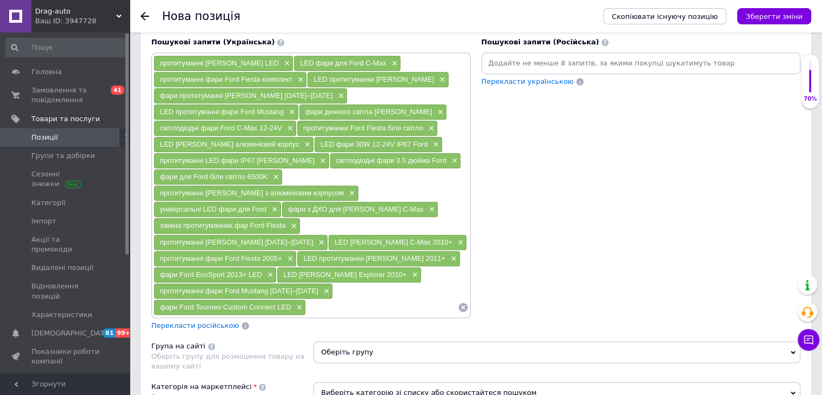
click at [203, 321] on span "Перекласти російською" at bounding box center [195, 325] width 88 height 8
click at [378, 341] on span "Оберіть групу" at bounding box center [557, 352] width 487 height 22
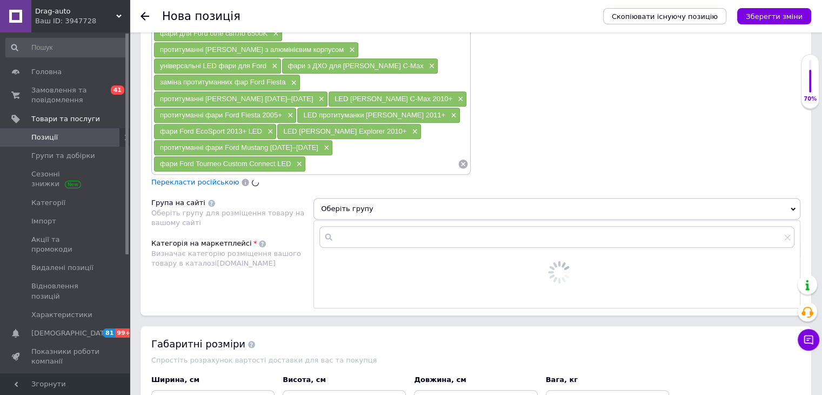
scroll to position [865, 0]
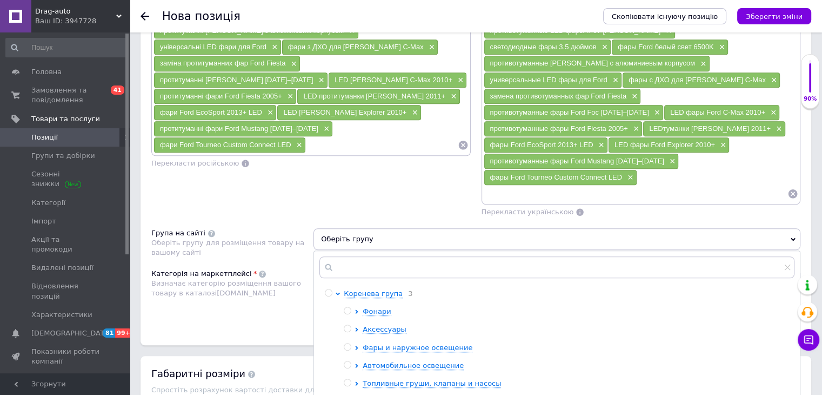
drag, startPoint x: 393, startPoint y: 303, endPoint x: 284, endPoint y: 283, distance: 110.0
click at [392, 343] on span "Фары и наружное освещение" at bounding box center [418, 347] width 110 height 8
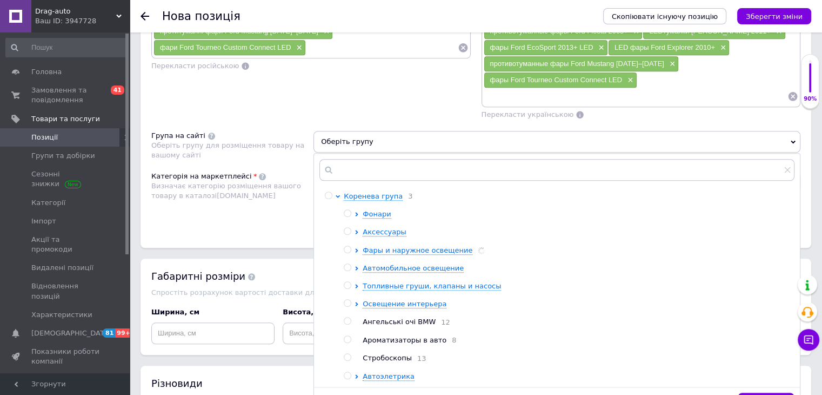
scroll to position [973, 0]
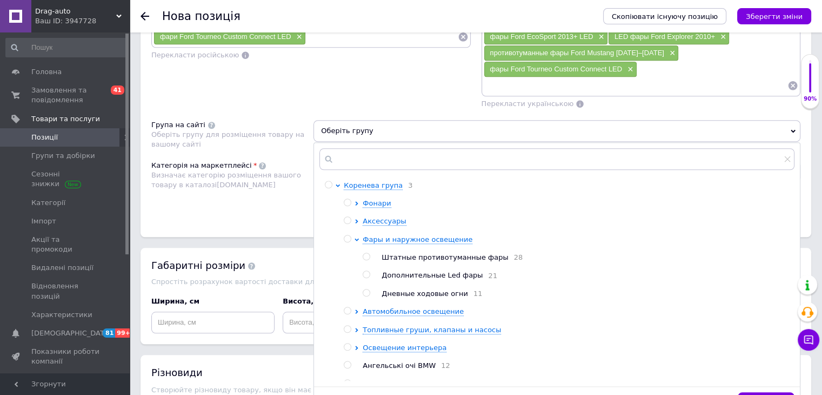
click at [402, 253] on span "Штатные противотуманные фары" at bounding box center [445, 257] width 127 height 8
radio input "true"
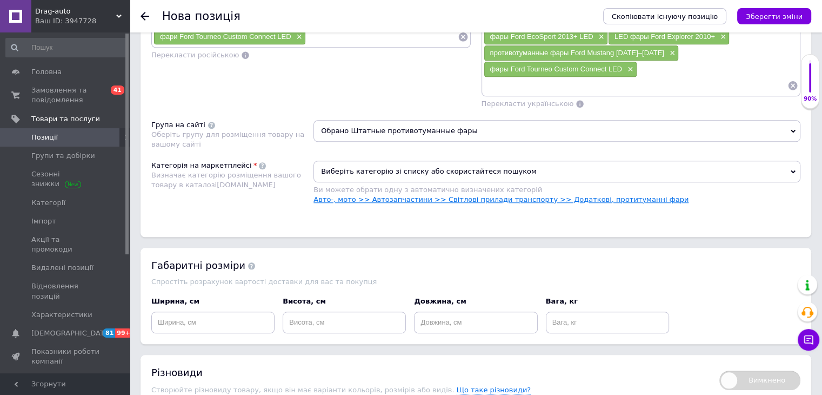
click at [570, 195] on link "Авто-, мото >> Автозапчастини >> Світлові прилади транспорту >> Додаткові, прот…" at bounding box center [501, 199] width 375 height 8
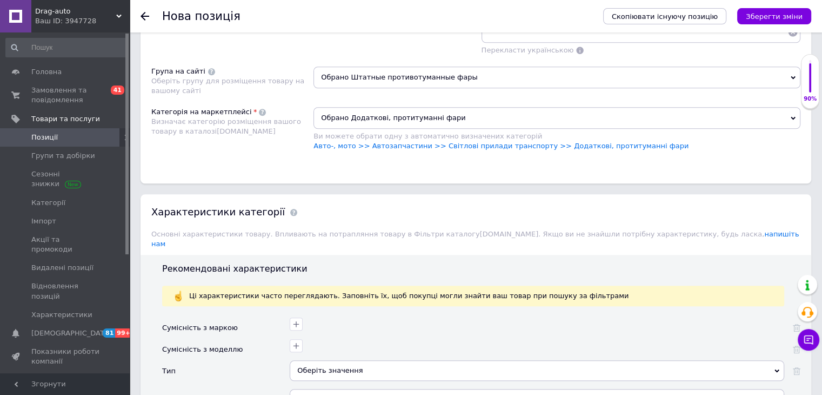
scroll to position [1027, 0]
click at [293, 317] on button "button" at bounding box center [296, 323] width 13 height 13
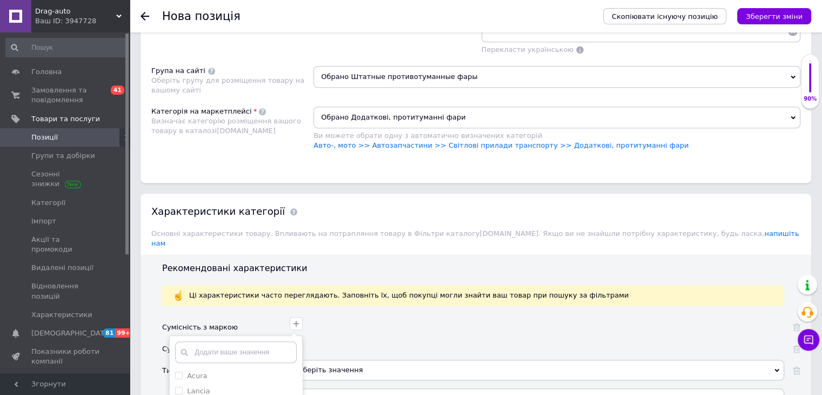
click at [250, 341] on input "text" at bounding box center [236, 352] width 122 height 22
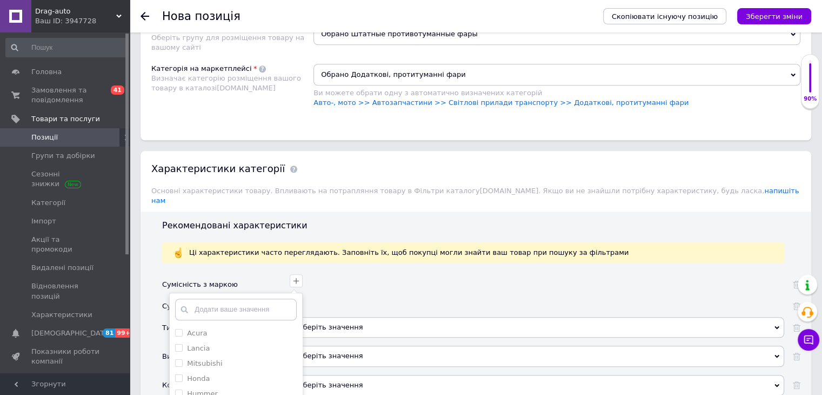
scroll to position [1081, 0]
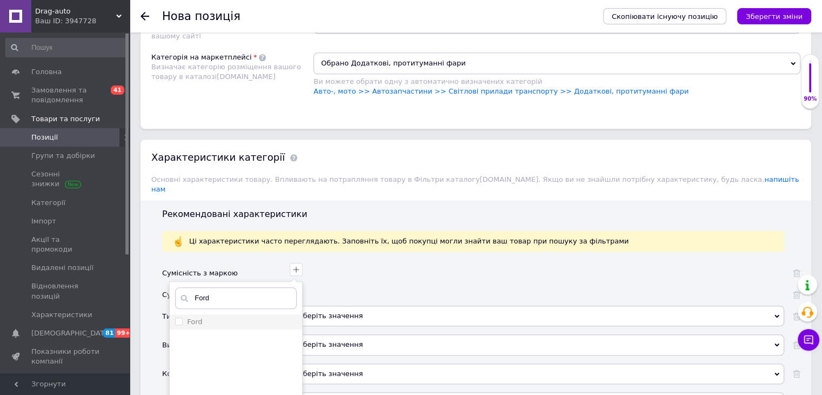
type input "Ford"
click at [178, 317] on input "Ford" at bounding box center [178, 320] width 7 height 7
checkbox input "true"
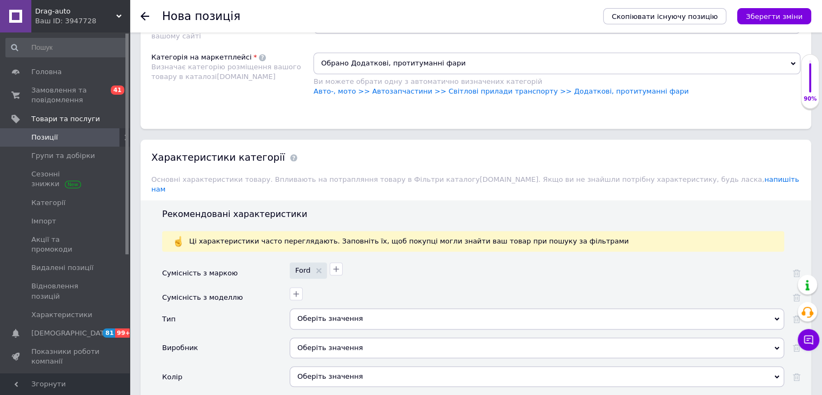
click at [327, 308] on div "Оберіть значення" at bounding box center [537, 318] width 495 height 21
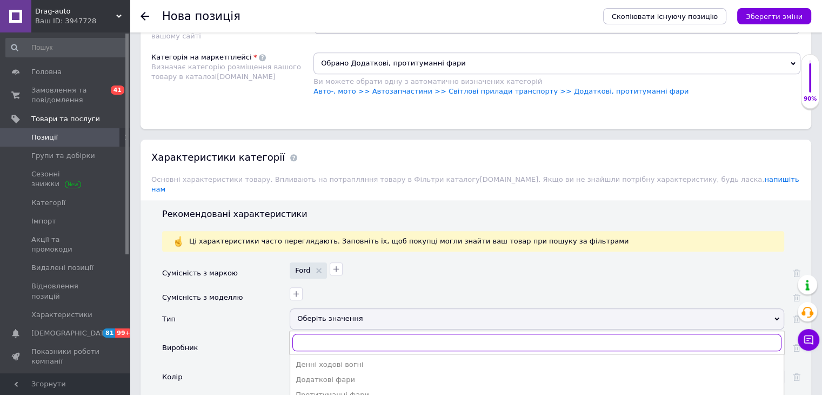
scroll to position [1135, 0]
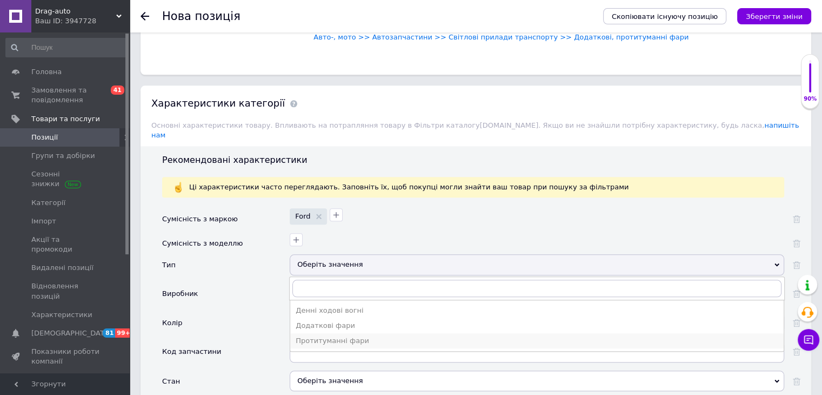
click at [305, 336] on div "Протитуманні фари" at bounding box center [537, 341] width 483 height 10
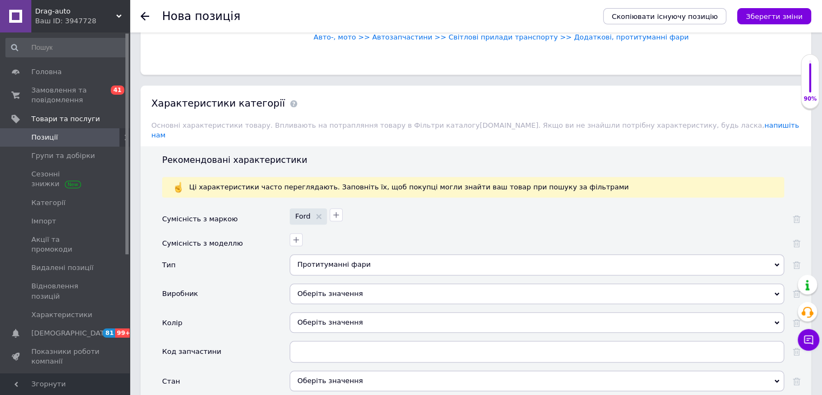
click at [313, 283] on div "Оберіть значення" at bounding box center [537, 293] width 495 height 21
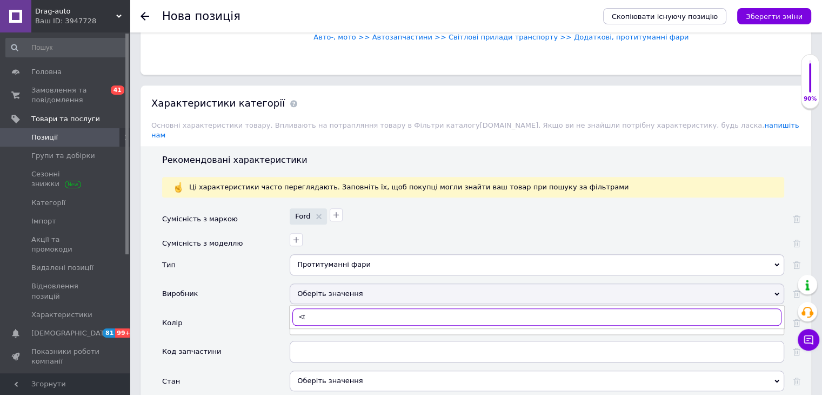
type input "<"
type input "Без"
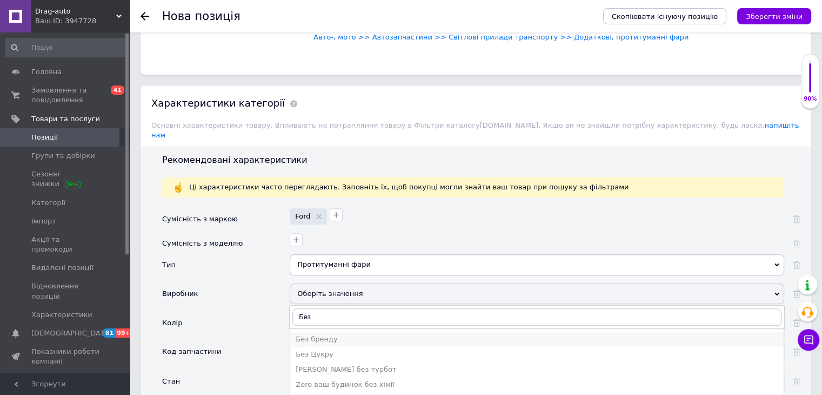
click at [317, 334] on div "Без бренду" at bounding box center [537, 339] width 483 height 10
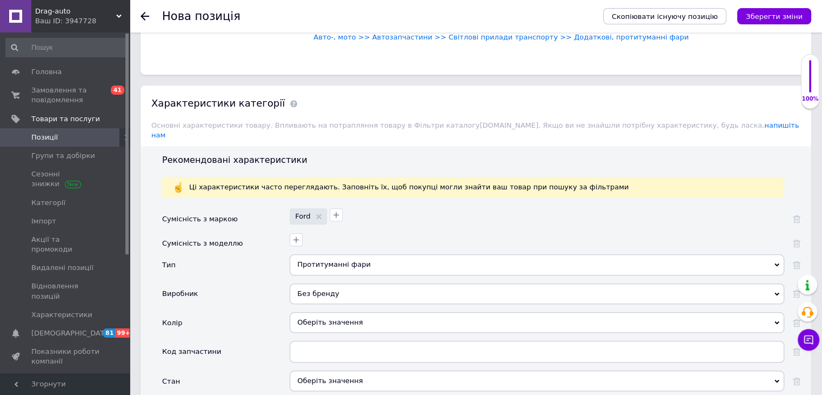
click at [316, 312] on div "Оберіть значення" at bounding box center [537, 322] width 495 height 21
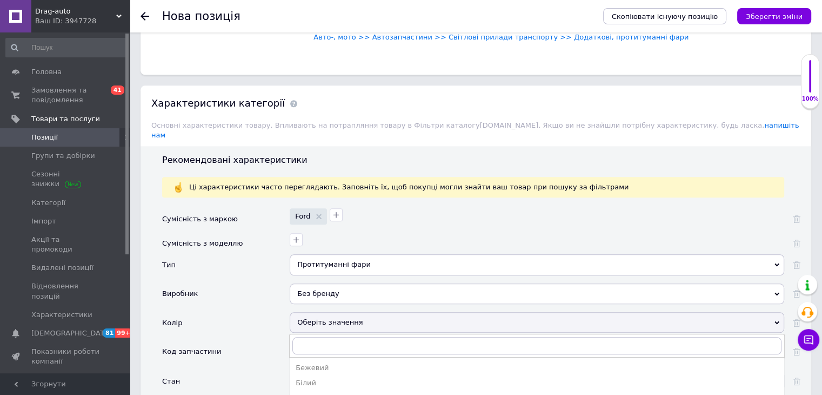
click at [274, 312] on div "Колір" at bounding box center [226, 326] width 128 height 29
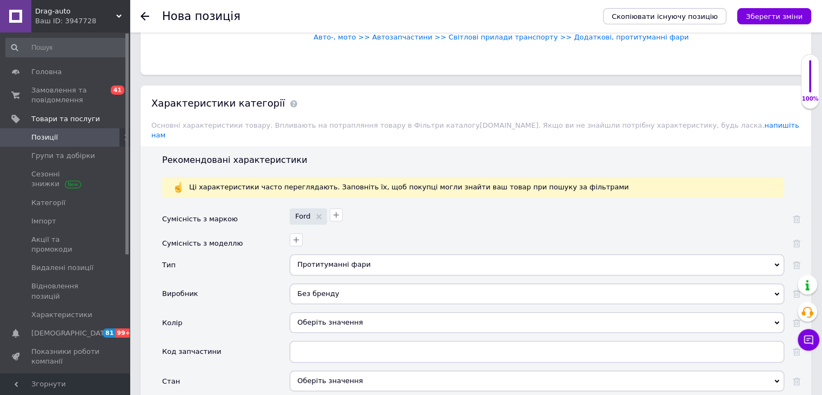
click at [337, 370] on div "Оберіть значення" at bounding box center [537, 380] width 495 height 21
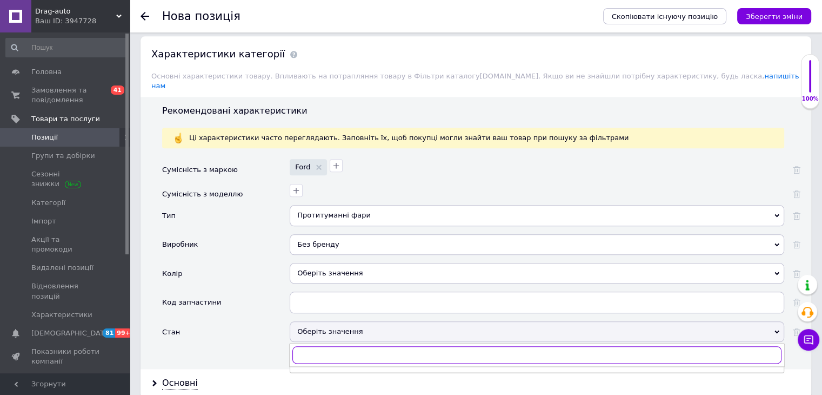
scroll to position [1244, 0]
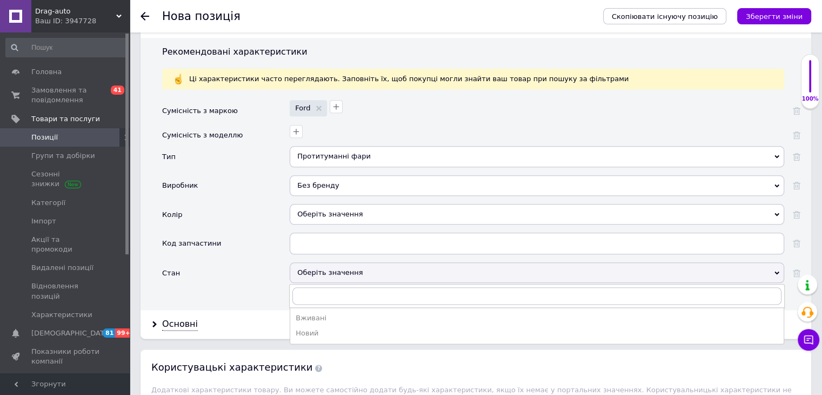
click at [298, 328] on div "Новий" at bounding box center [537, 333] width 483 height 10
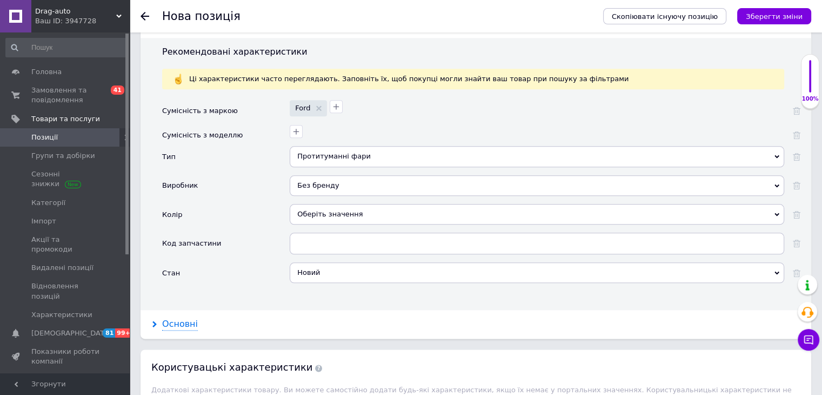
click at [175, 318] on div "Основні" at bounding box center [180, 324] width 36 height 12
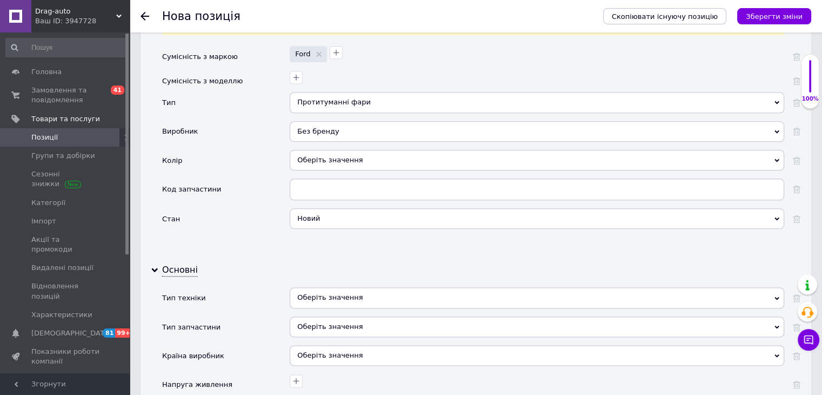
click at [304, 316] on div "Оберіть значення" at bounding box center [537, 326] width 495 height 21
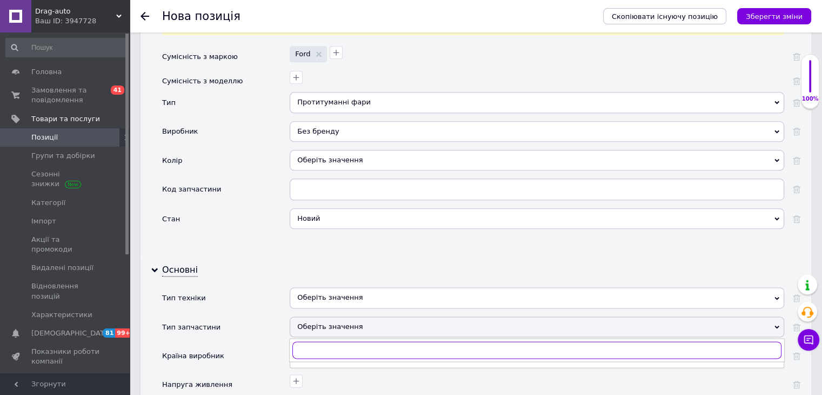
scroll to position [1352, 0]
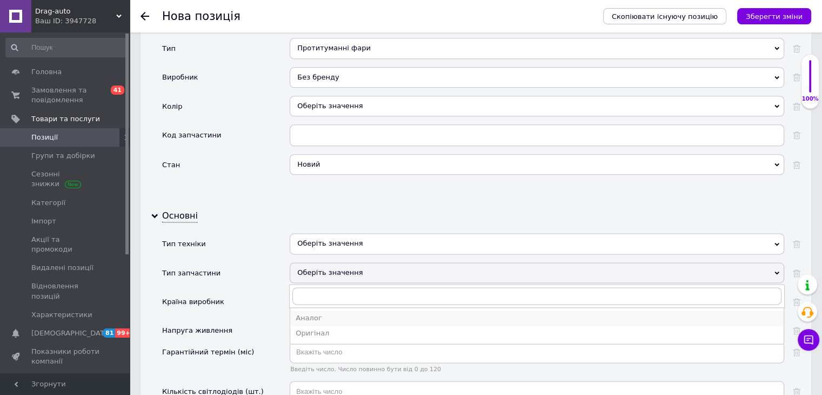
click at [316, 313] on div "Аналог" at bounding box center [537, 318] width 483 height 10
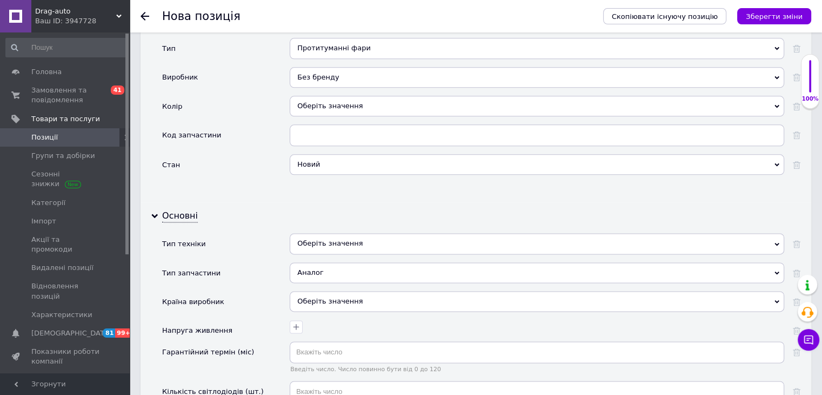
click at [327, 291] on div "Оберіть значення" at bounding box center [537, 301] width 495 height 21
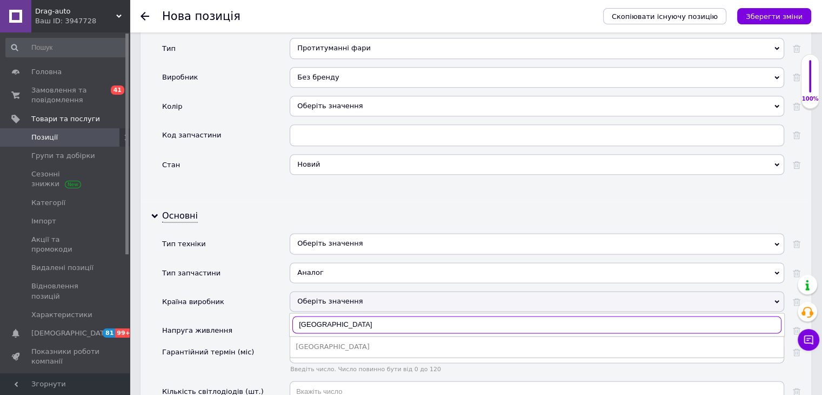
type input "Китай"
click at [324, 342] on div "Китай" at bounding box center [537, 347] width 483 height 10
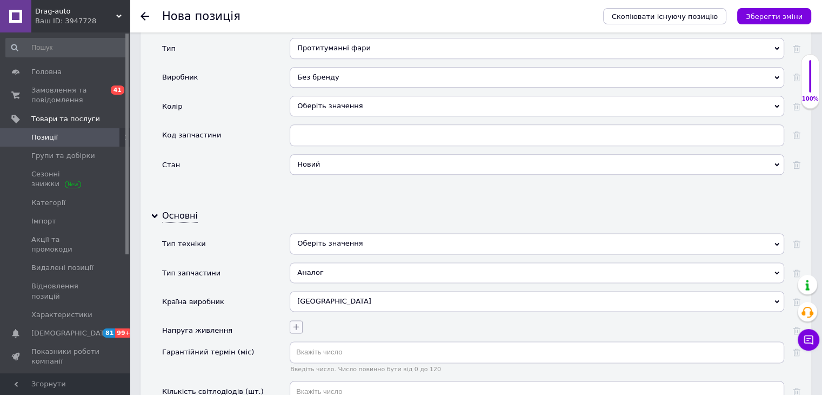
click at [294, 322] on icon "button" at bounding box center [296, 326] width 9 height 9
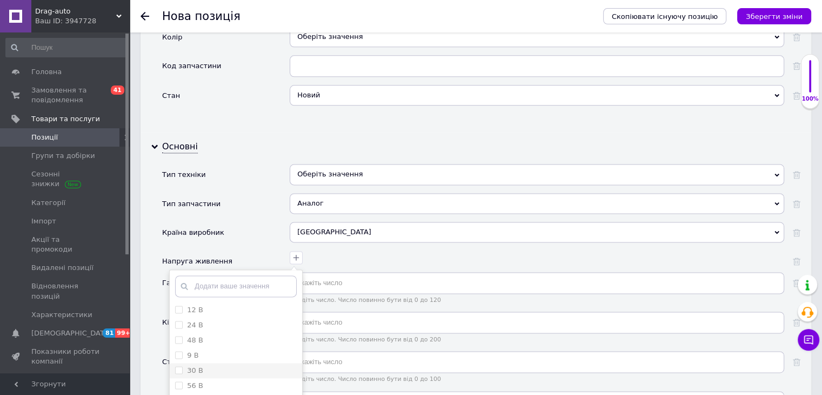
scroll to position [1460, 0]
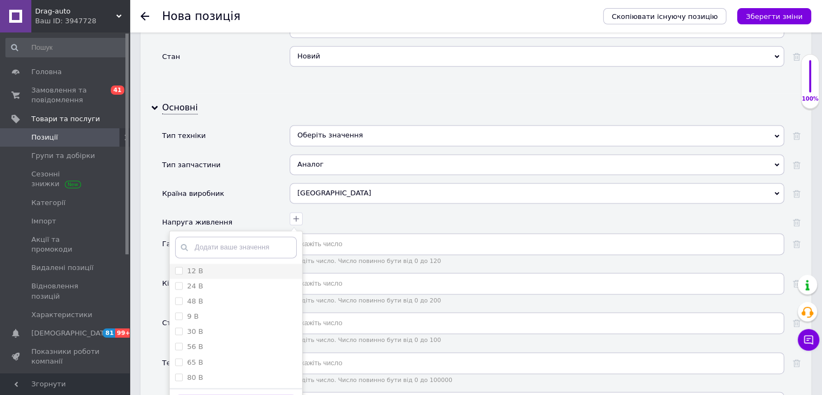
click at [177, 267] on В "12 В" at bounding box center [178, 270] width 7 height 7
checkbox В "true"
click at [177, 281] on label "24 В" at bounding box center [189, 286] width 28 height 10
click at [177, 282] on В "24 В" at bounding box center [178, 285] width 7 height 7
click at [176, 282] on В "24 В" at bounding box center [178, 285] width 7 height 7
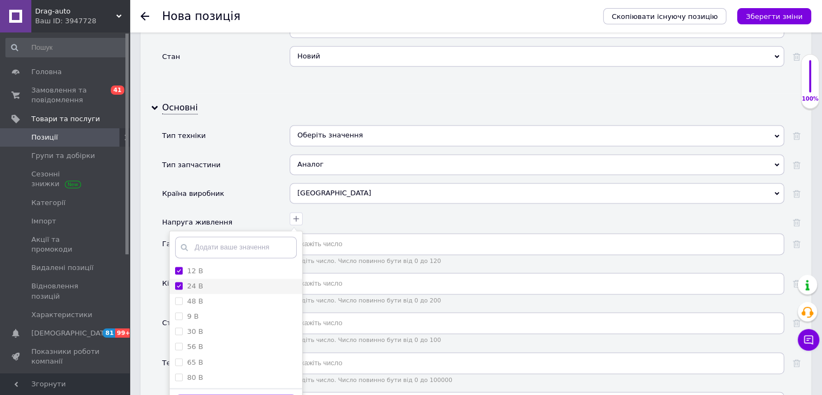
checkbox В "true"
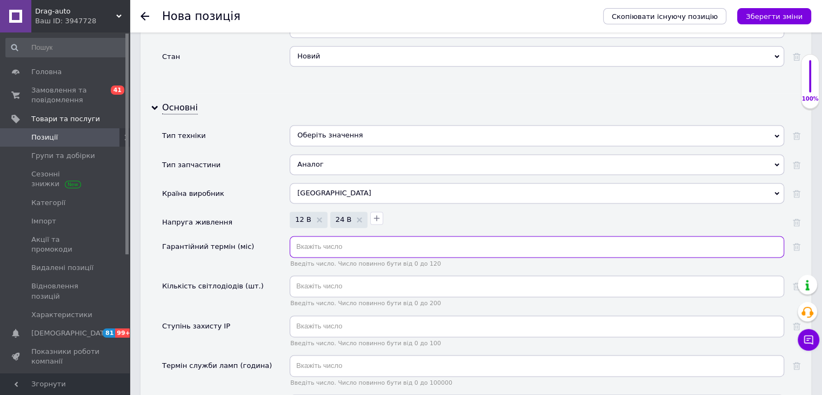
click at [318, 236] on input "text" at bounding box center [537, 247] width 495 height 22
click at [315, 260] on span "Введіть число. Число повинно бути від 0 до 120" at bounding box center [537, 263] width 495 height 7
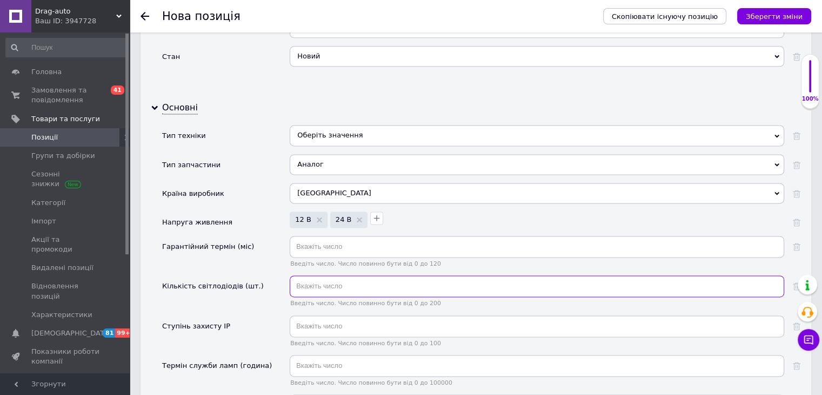
click at [317, 275] on input "text" at bounding box center [537, 286] width 495 height 22
type input "3"
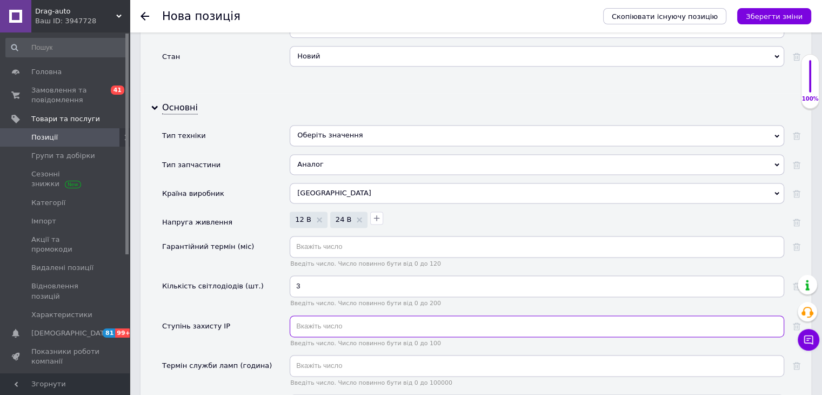
click at [342, 315] on input "text" at bounding box center [537, 326] width 495 height 22
type input "67"
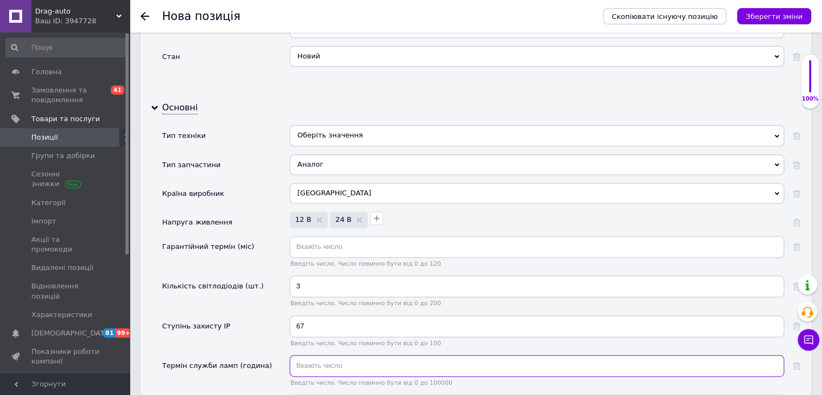
click at [343, 355] on input "text" at bounding box center [537, 366] width 495 height 22
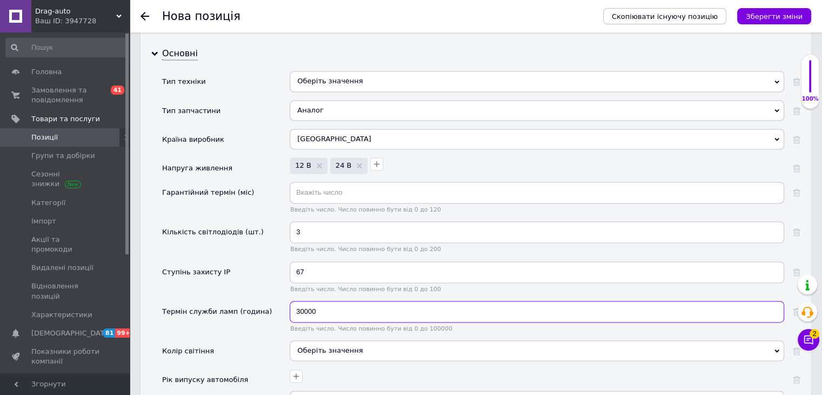
type input "30000"
click at [339, 340] on div "Оберіть значення" at bounding box center [537, 350] width 495 height 21
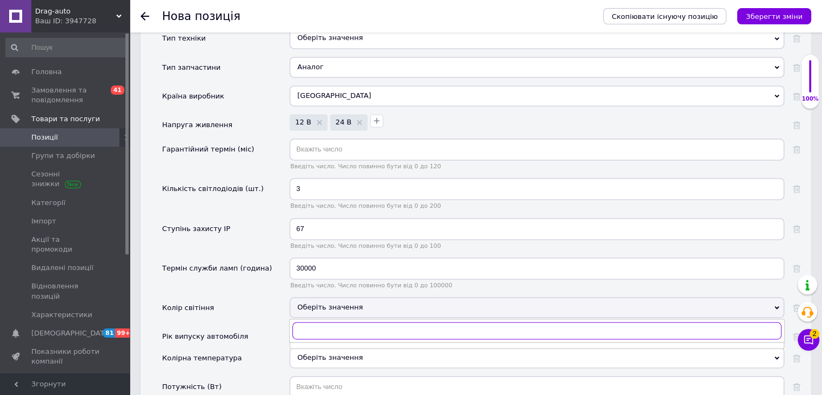
scroll to position [1622, 0]
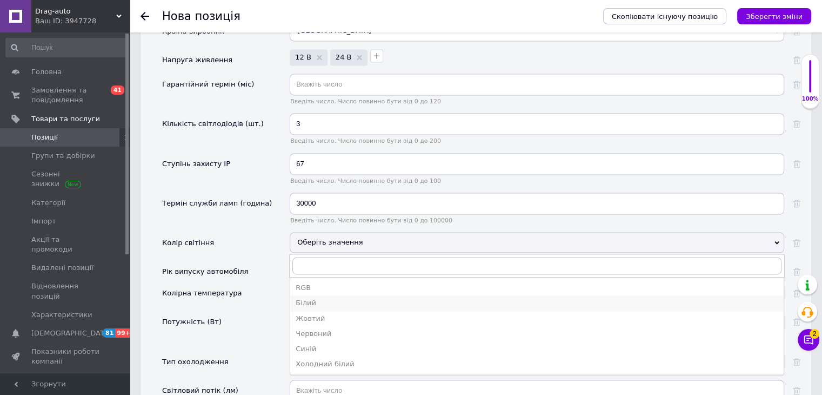
click at [316, 298] on div "Білий" at bounding box center [537, 303] width 483 height 10
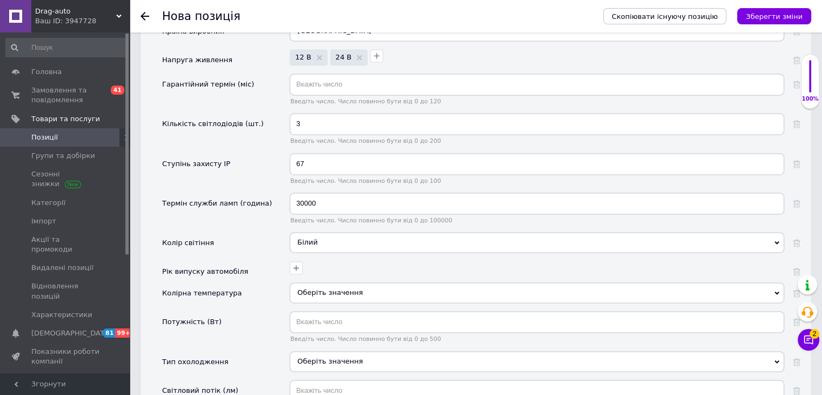
click at [315, 282] on div "Оберіть значення" at bounding box center [537, 292] width 495 height 21
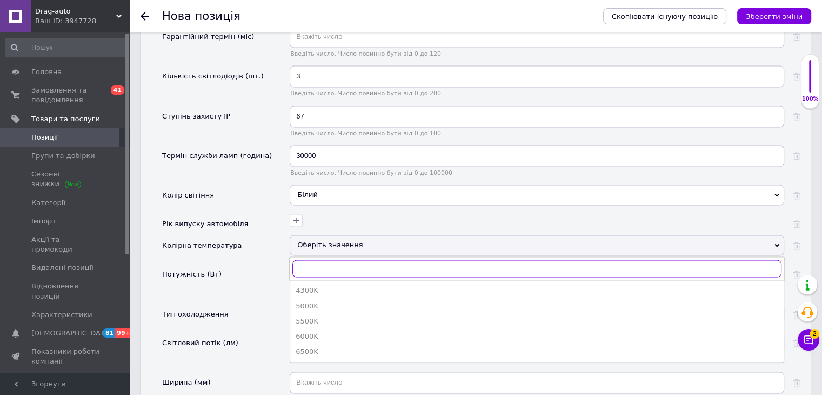
scroll to position [1676, 0]
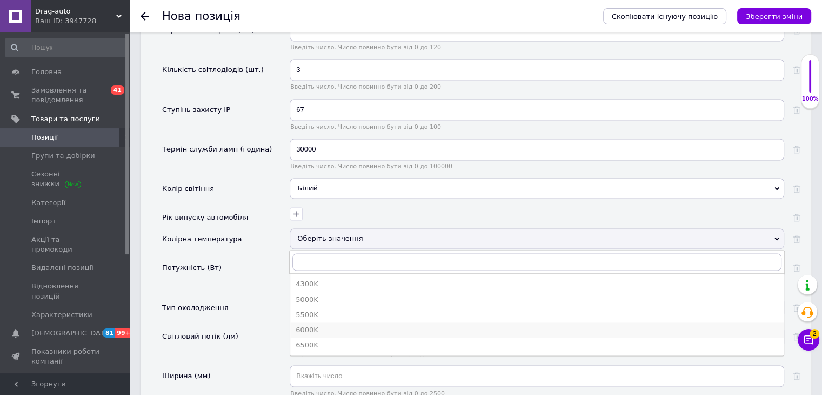
click at [322, 325] on div "6000K" at bounding box center [537, 330] width 483 height 10
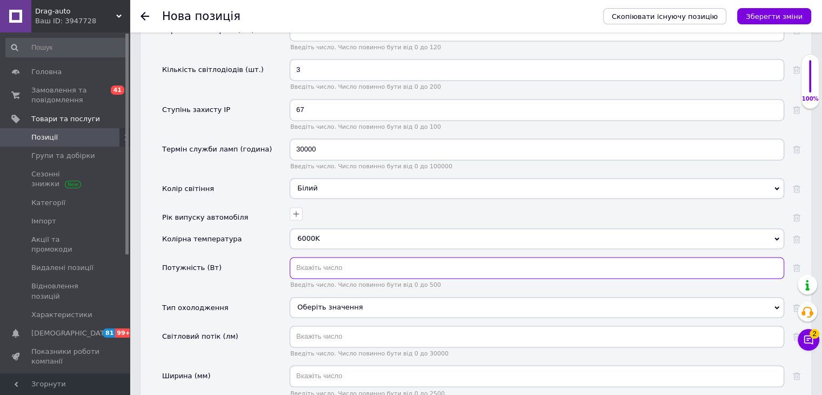
click at [320, 257] on input "text" at bounding box center [537, 268] width 495 height 22
type input "30"
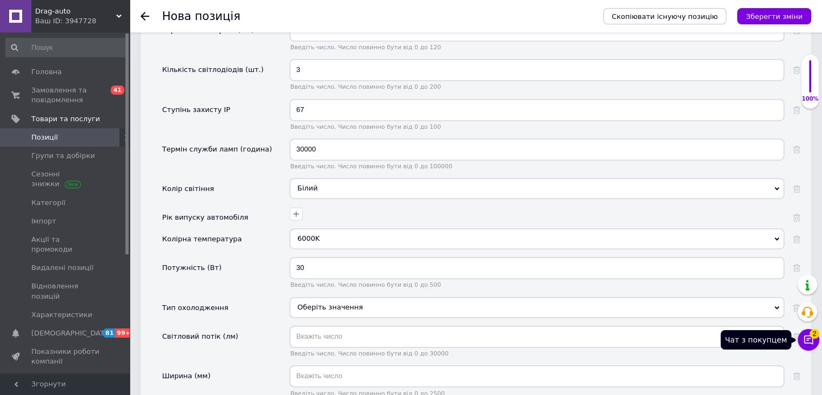
click at [812, 342] on icon at bounding box center [808, 339] width 11 height 11
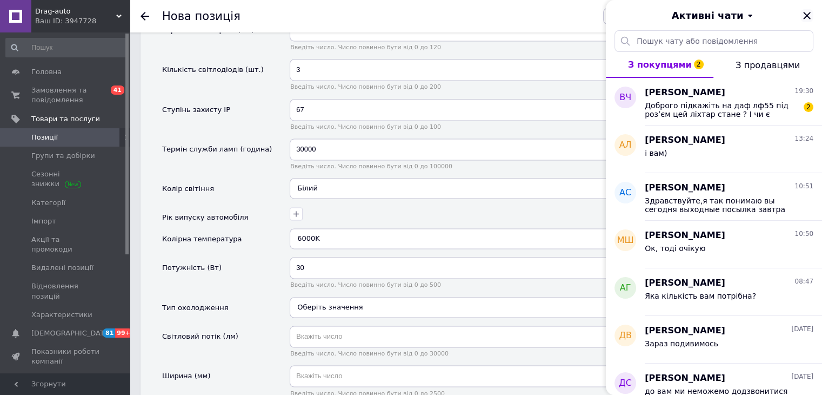
click at [804, 16] on icon "Закрити" at bounding box center [807, 15] width 13 height 13
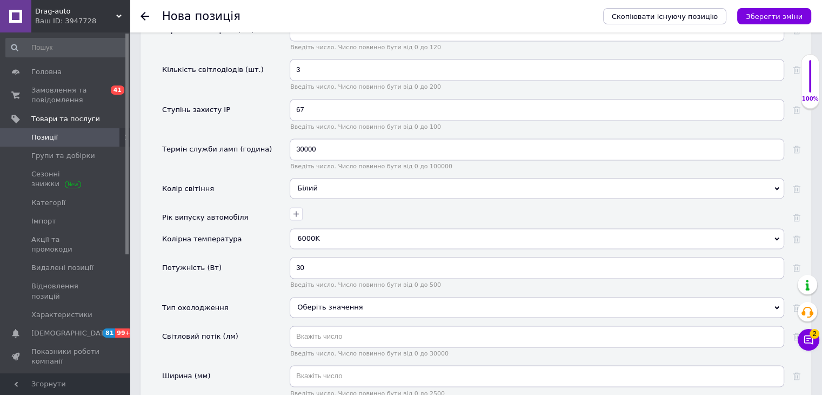
click at [399, 297] on div "Оберіть значення" at bounding box center [537, 307] width 495 height 21
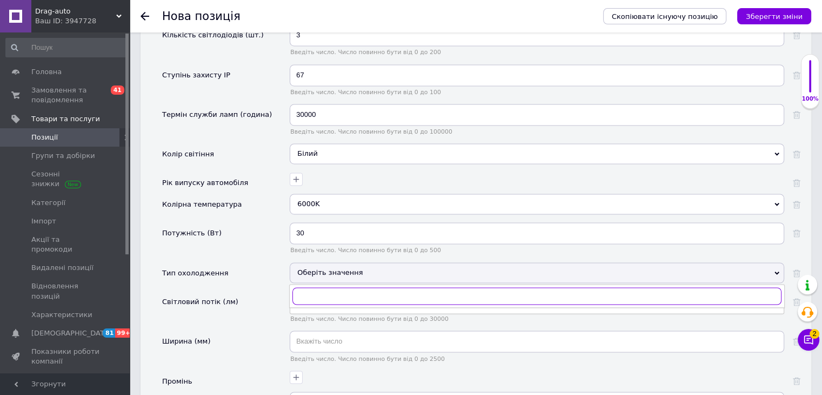
scroll to position [1730, 0]
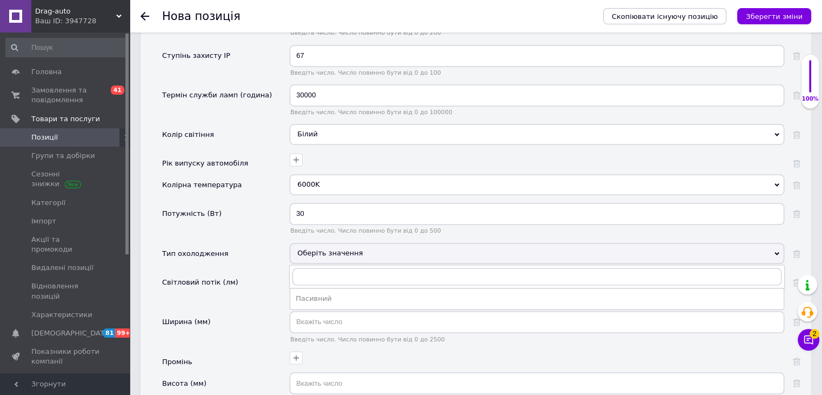
click at [323, 294] on div "Пасивний" at bounding box center [537, 299] width 483 height 10
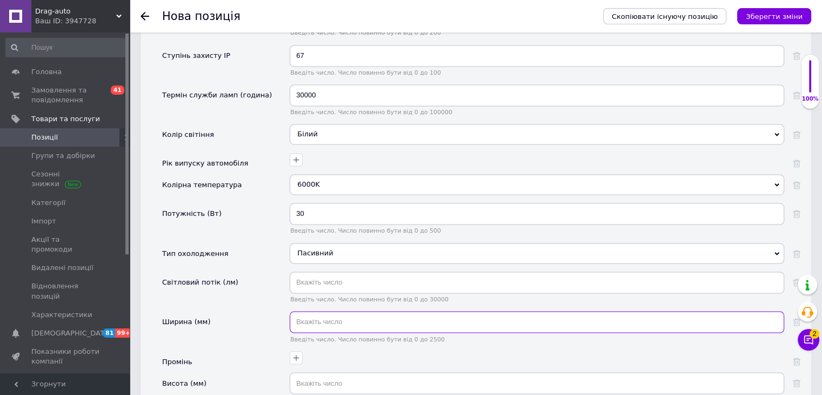
click at [335, 311] on input "text" at bounding box center [537, 322] width 495 height 22
type input "90"
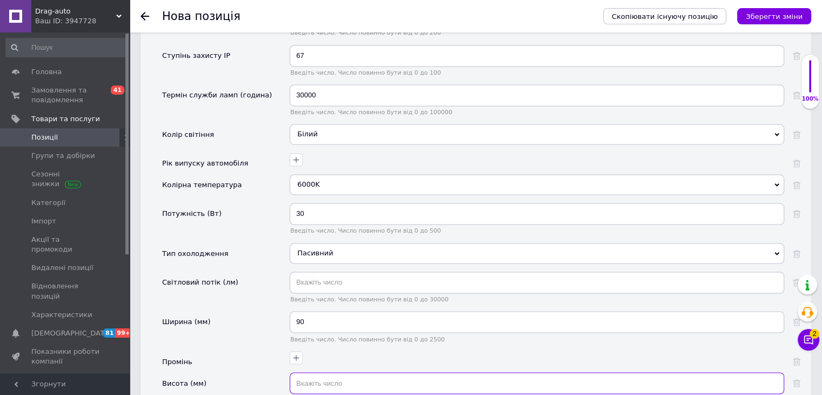
click at [339, 372] on input "text" at bounding box center [537, 383] width 495 height 22
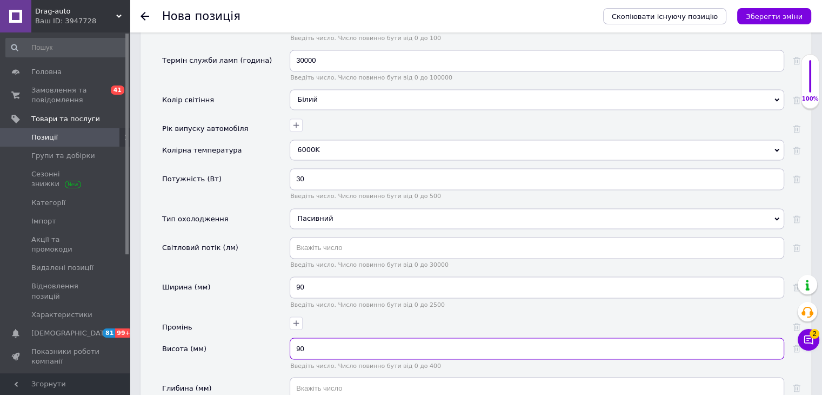
scroll to position [1784, 0]
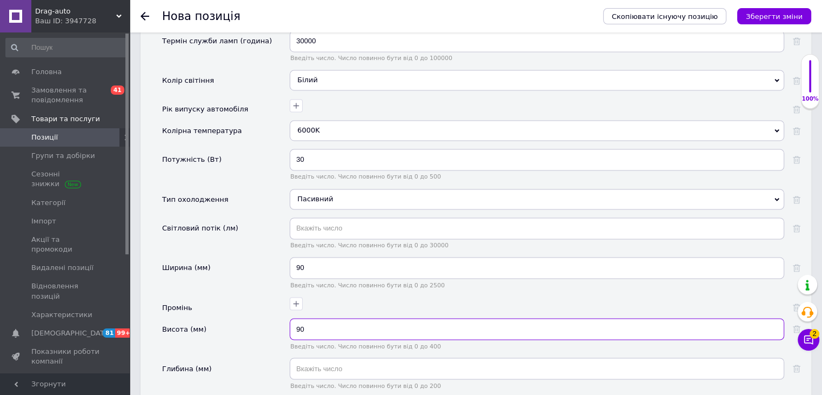
type input "90"
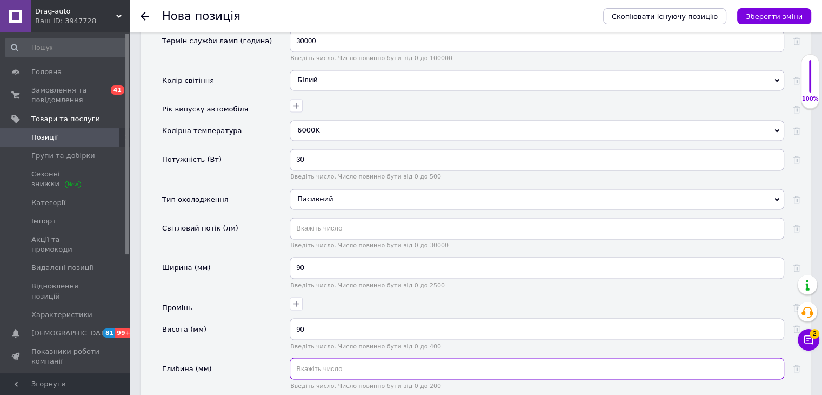
drag, startPoint x: 354, startPoint y: 323, endPoint x: 353, endPoint y: 316, distance: 7.0
click at [354, 357] on input "text" at bounding box center [537, 368] width 495 height 22
click at [351, 357] on input "text" at bounding box center [537, 368] width 495 height 22
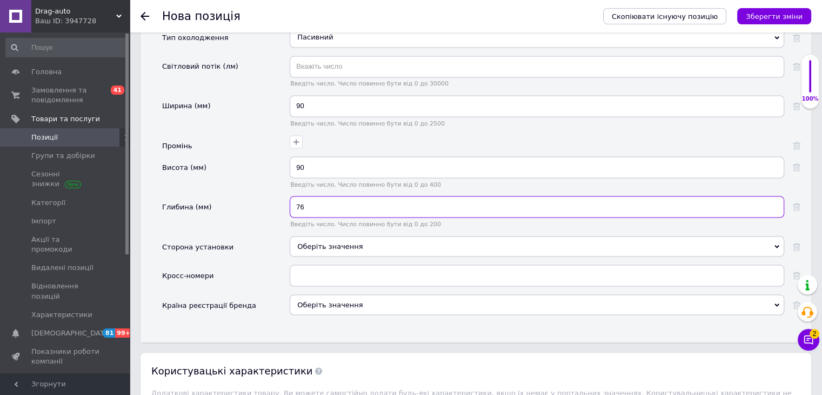
scroll to position [1947, 0]
type input "76"
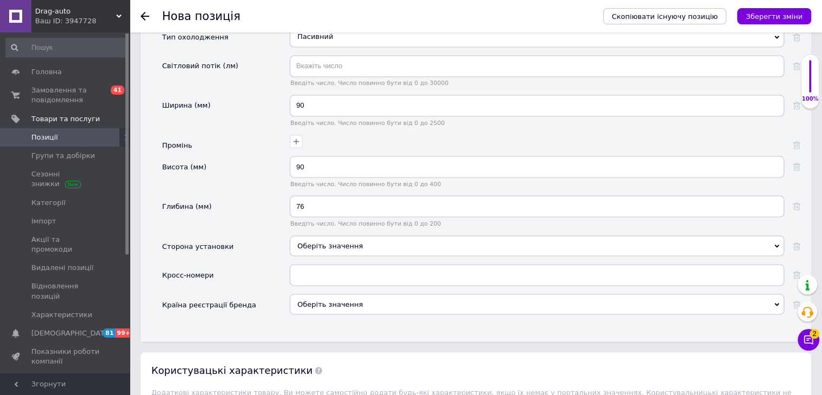
click at [335, 235] on div "Оберіть значення" at bounding box center [537, 245] width 495 height 21
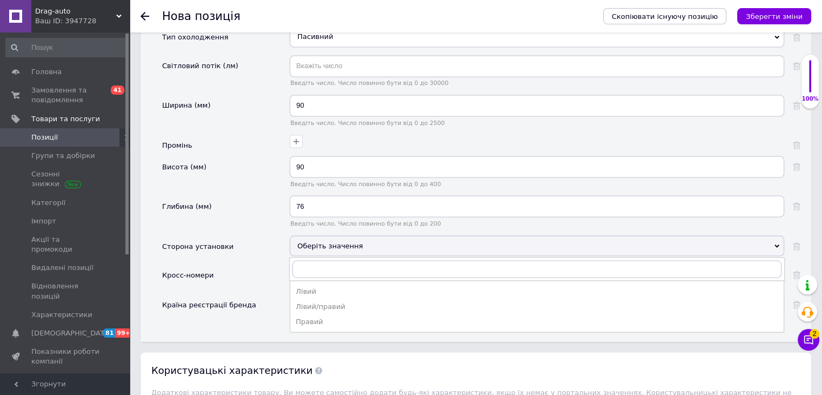
click at [342, 301] on div "Лівий/правий" at bounding box center [537, 306] width 483 height 10
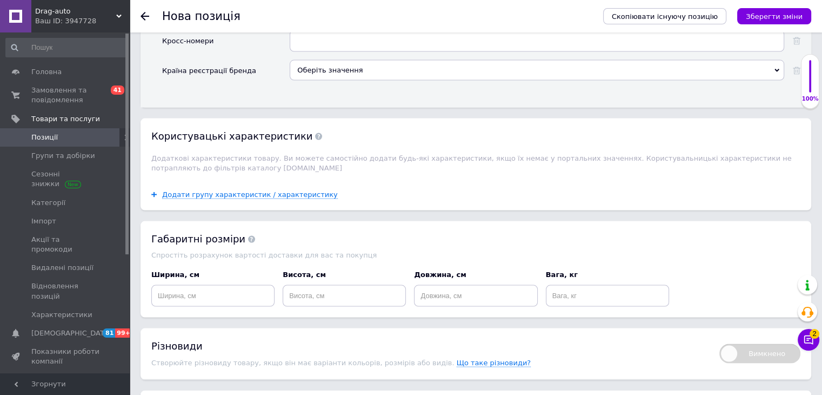
scroll to position [2271, 0]
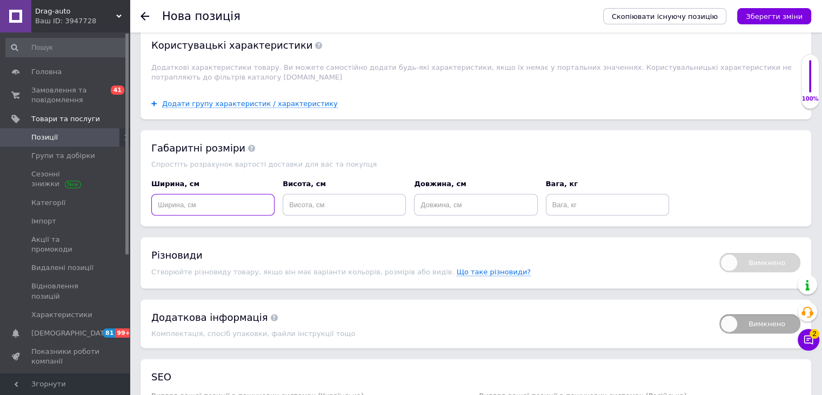
click at [218, 194] on input at bounding box center [212, 205] width 123 height 22
type input "10"
click at [342, 194] on input at bounding box center [344, 205] width 123 height 22
type input "10"
click at [436, 194] on input at bounding box center [475, 205] width 123 height 22
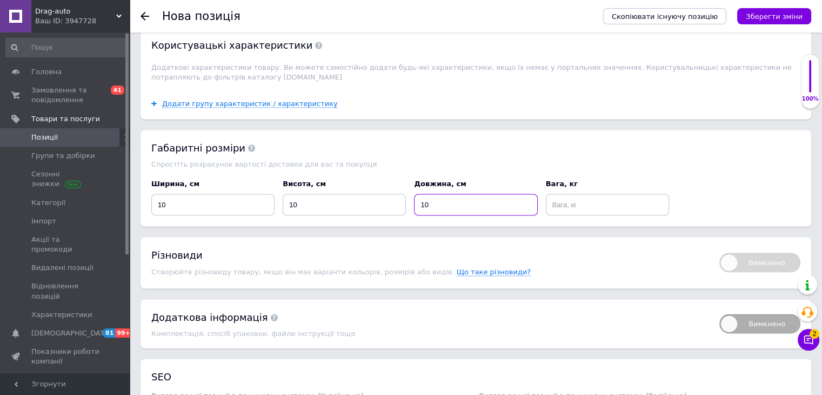
type input "10"
click at [603, 194] on input at bounding box center [607, 205] width 123 height 22
type input "1"
click at [774, 18] on icon "Зберегти зміни" at bounding box center [774, 16] width 57 height 8
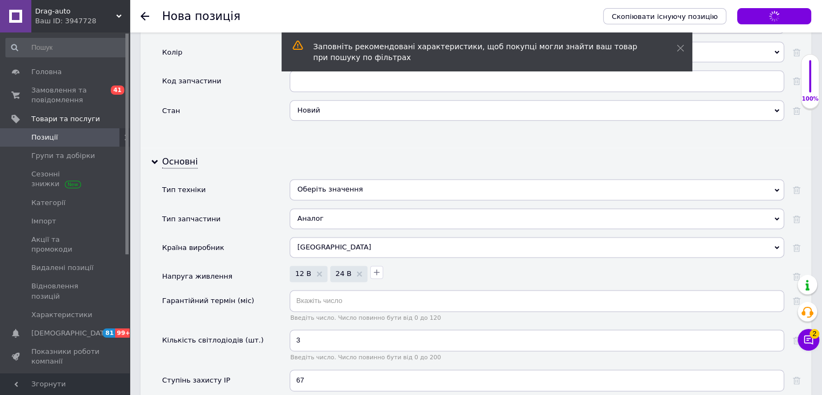
scroll to position [1403, 0]
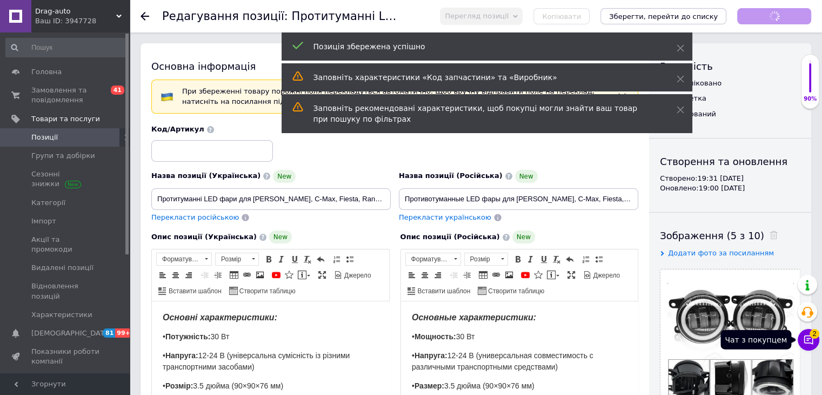
click at [816, 343] on button "Чат з покупцем 2" at bounding box center [809, 340] width 22 height 22
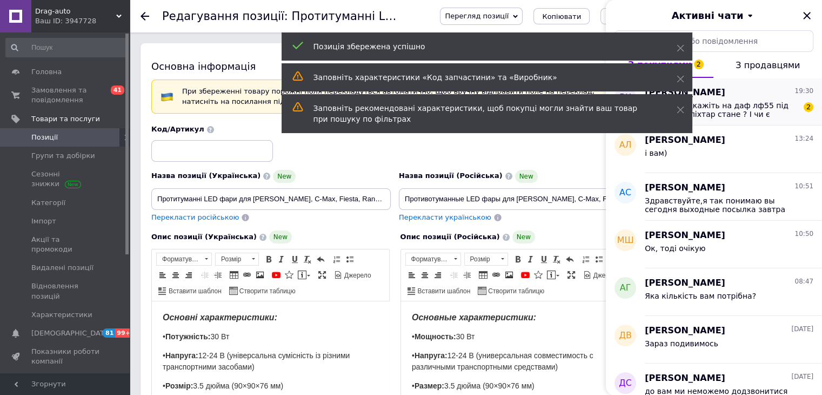
click at [730, 106] on span "Доброго підкажіть на даф лф55 під розʼєм цей ліхтар стане ? І чи є підсвітка но…" at bounding box center [722, 109] width 154 height 17
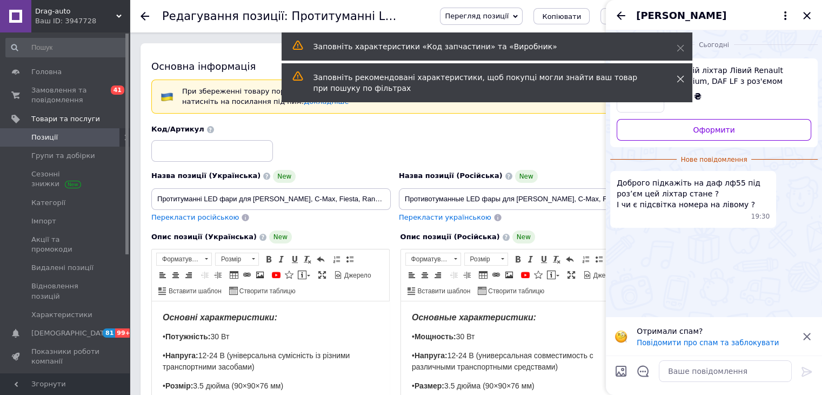
click at [681, 77] on icon at bounding box center [681, 79] width 8 height 8
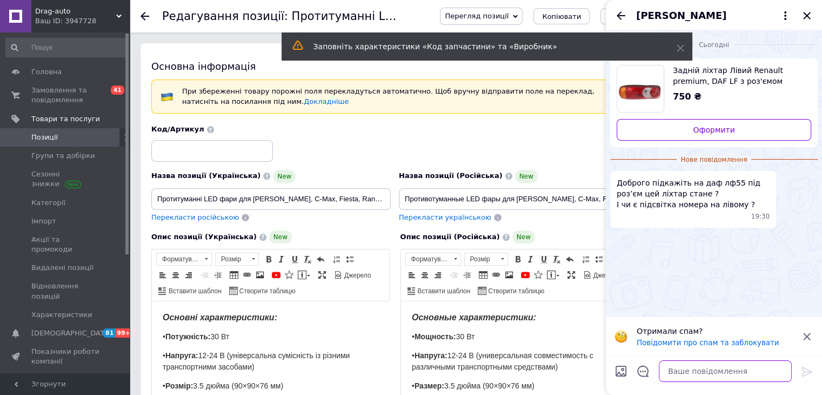
click at [699, 369] on textarea at bounding box center [725, 371] width 133 height 22
type textarea "Доброго дня"
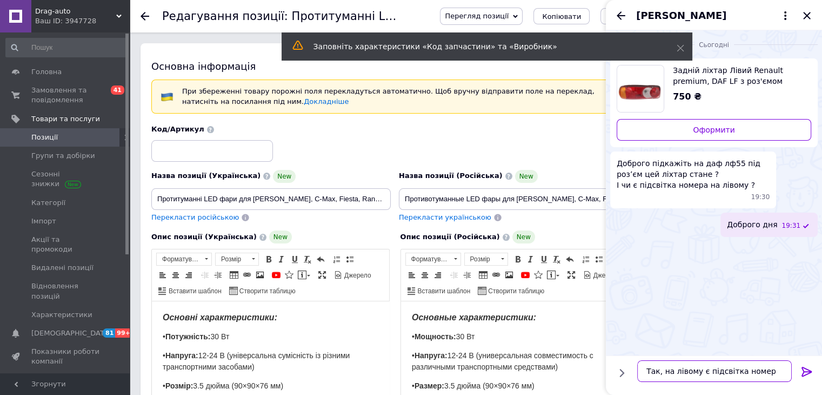
type textarea "Так, на лівому є підсвітка номеру"
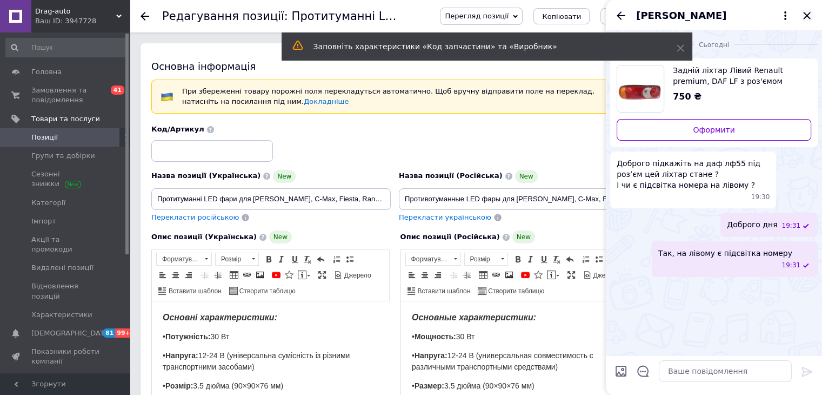
click at [808, 12] on icon "Закрити" at bounding box center [807, 15] width 13 height 13
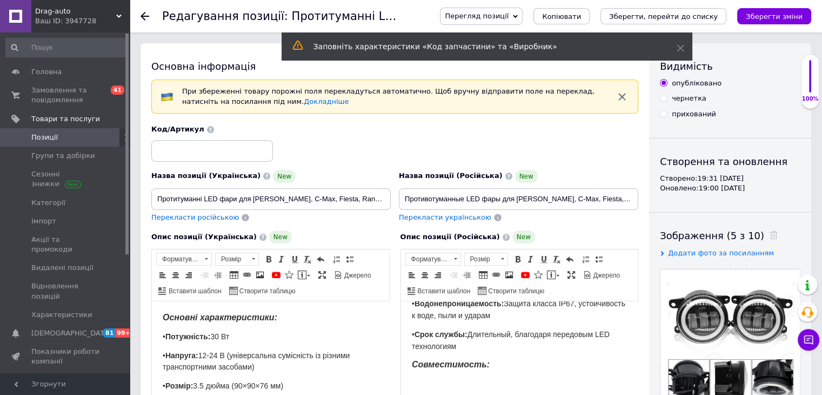
scroll to position [216, 0]
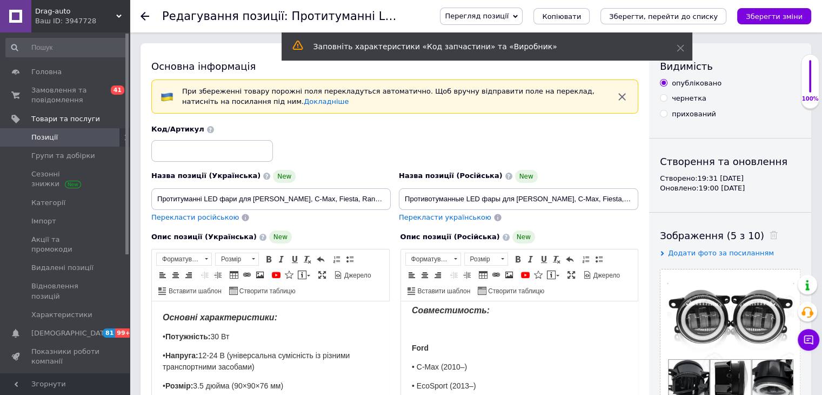
click at [443, 324] on p "Редактор, 11DD462B-17CB-4E5F-9F99-F411DC2BE018" at bounding box center [519, 329] width 216 height 11
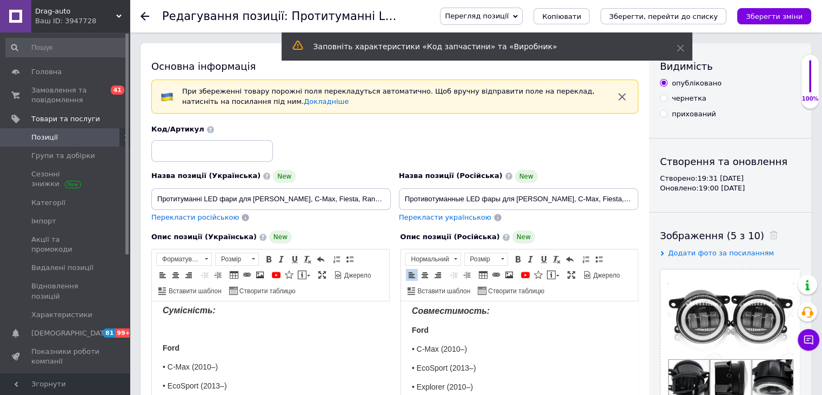
click at [235, 334] on body "Основні характеристики: • Потужність: 30 Вт • Напруга: 12-24 В (універсальна су…" at bounding box center [271, 319] width 216 height 447
click at [229, 324] on p "Редактор, 716F6688-A5C1-4B47-8635-8E805183F80D" at bounding box center [271, 329] width 216 height 11
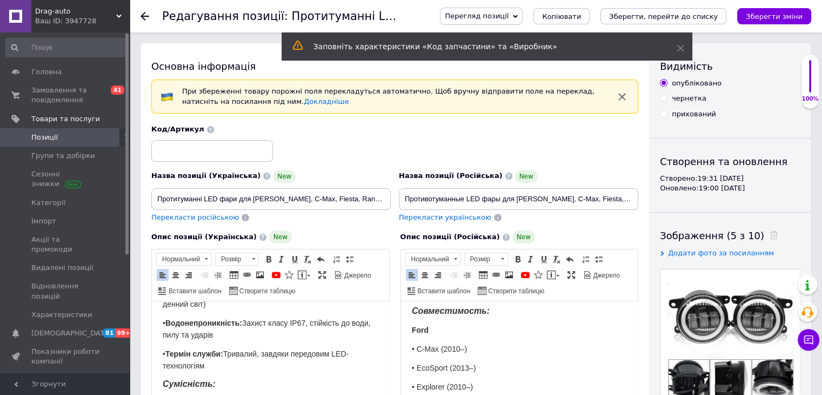
scroll to position [162, 0]
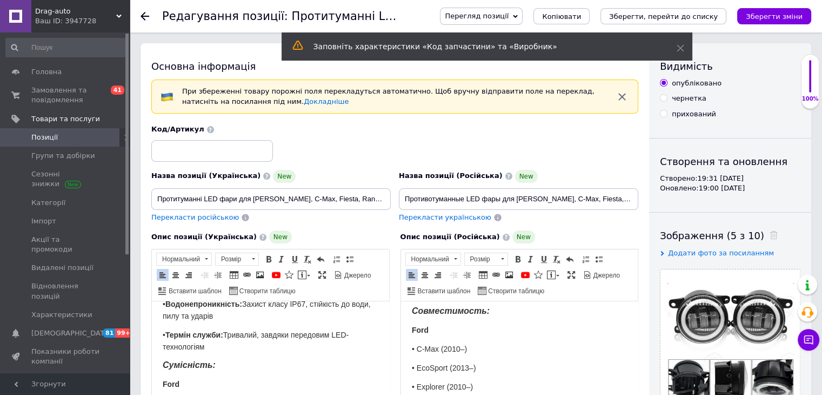
click at [227, 341] on p "• Термін служби: Тривалий, завдяки передовим LED-технологіям" at bounding box center [271, 341] width 216 height 24
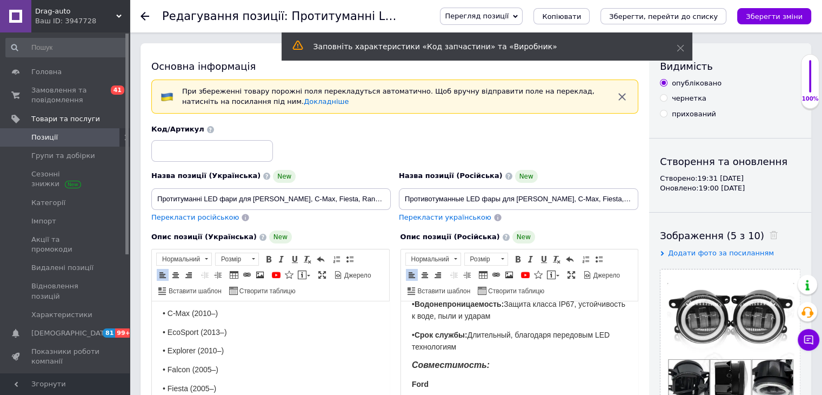
click at [475, 346] on p "• Срок службы: Длительный, благодаря передовым LED технологиям" at bounding box center [519, 341] width 216 height 24
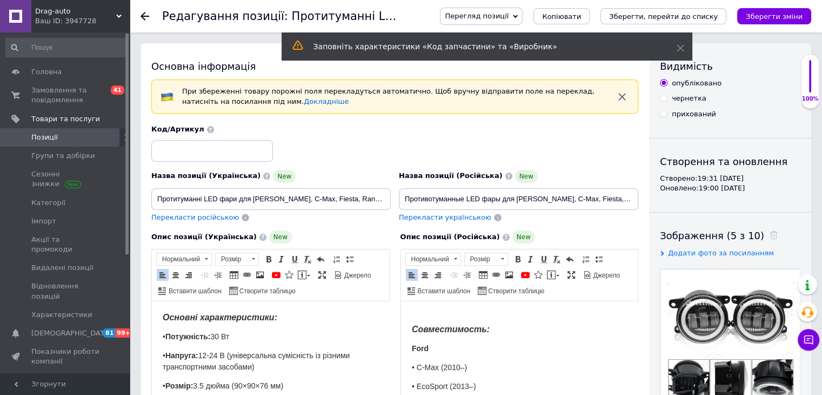
scroll to position [0, 0]
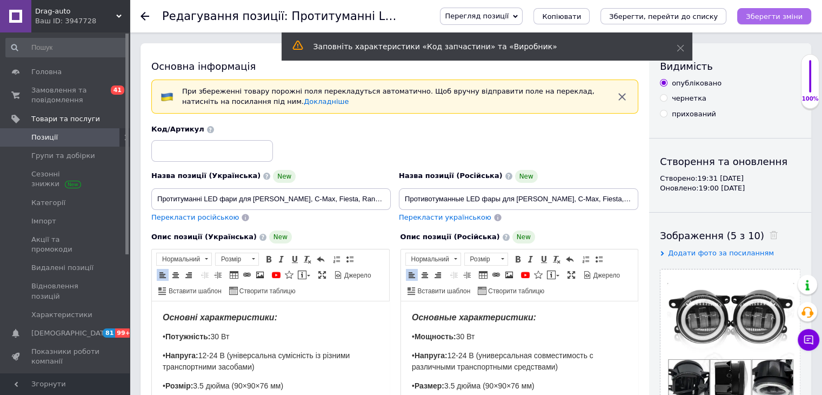
click at [788, 15] on icon "Зберегти зміни" at bounding box center [774, 16] width 57 height 8
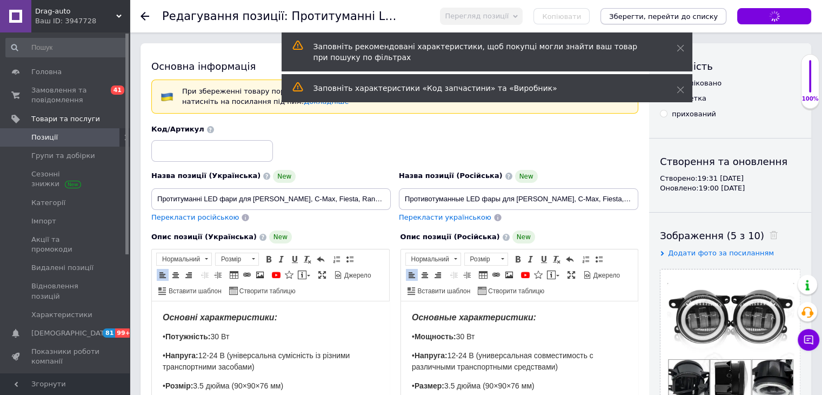
click at [709, 15] on icon "Зберегти, перейти до списку" at bounding box center [663, 16] width 109 height 8
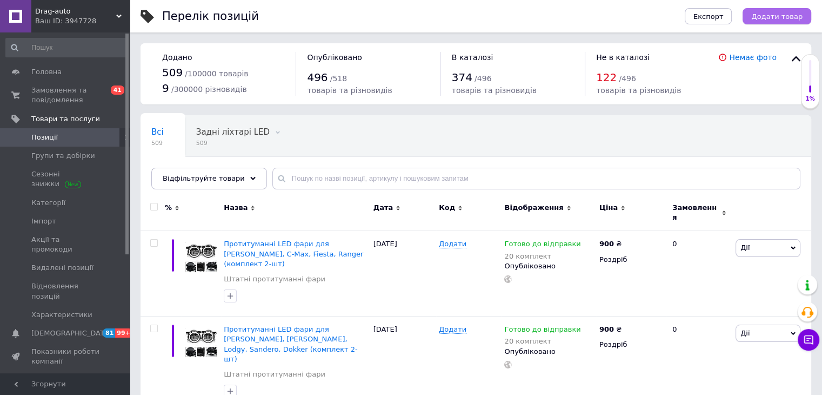
click at [771, 18] on span "Додати товар" at bounding box center [777, 16] width 51 height 8
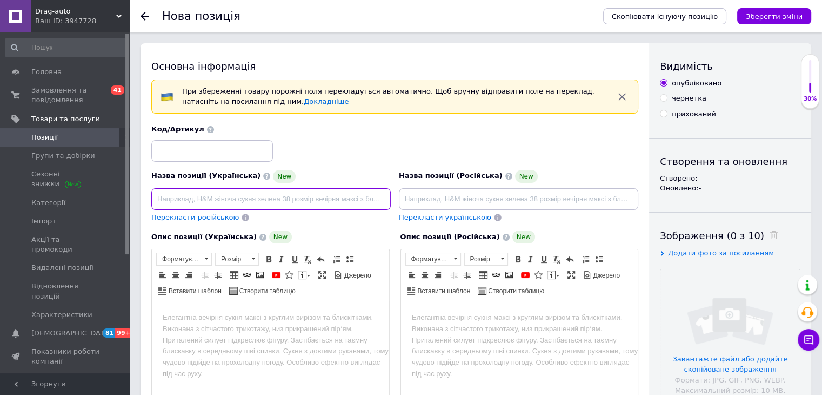
click at [256, 189] on input at bounding box center [271, 199] width 240 height 22
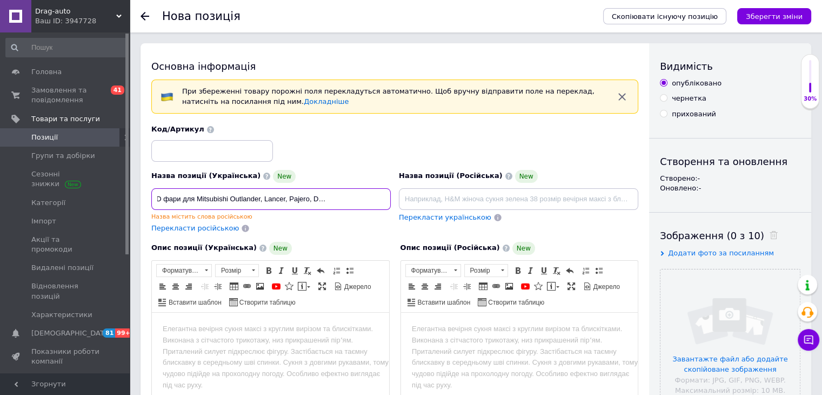
scroll to position [0, 58]
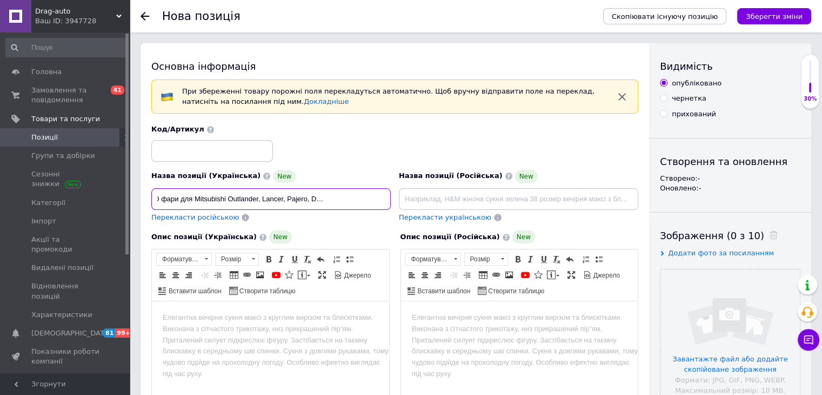
type input "Протитуманні LED фари для Mitsubishi Outlander, Lancer, Pajero, Delica (комплек…"
click at [211, 218] on span "Перекласти російською" at bounding box center [195, 217] width 88 height 8
type input "Противотуманные LED фары для Mitsubishi Outlander, Lancer, Pajero, Delica (комп…"
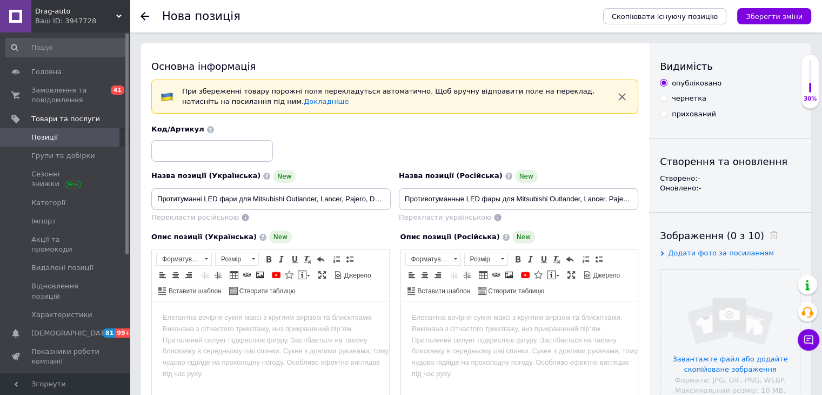
click at [249, 326] on html at bounding box center [270, 317] width 237 height 33
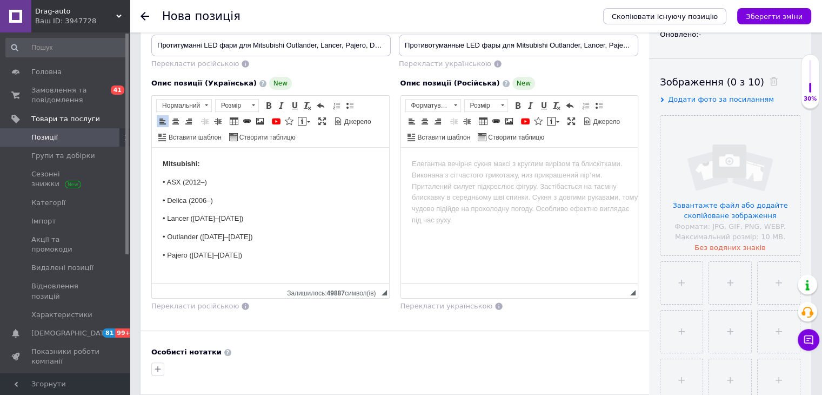
scroll to position [162, 0]
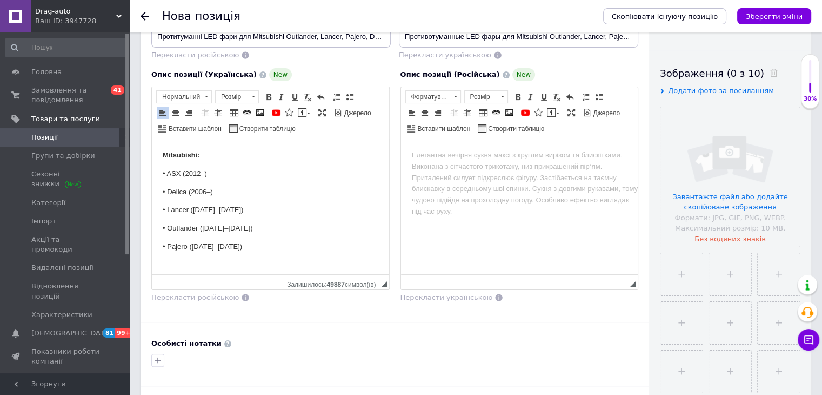
click at [166, 159] on p "Mitsubishi:" at bounding box center [271, 155] width 216 height 11
click at [212, 162] on body "Mitsubishi: • ASX (2012–) • Delica (2006–) • Lancer ([DATE]–[DATE]) • Outlander…" at bounding box center [271, 201] width 216 height 103
click at [213, 156] on p "Mitsubishi:" at bounding box center [271, 155] width 216 height 11
click at [160, 152] on html "Mitsubishi • ASX (2012–) • Delica (2006–) • Lancer (2007–2011) • Outlander (200…" at bounding box center [270, 201] width 237 height 124
click at [175, 151] on p "Редактор, C2B9F6BB-D5BE-4FD0-9B33-515607D254CD" at bounding box center [271, 155] width 216 height 11
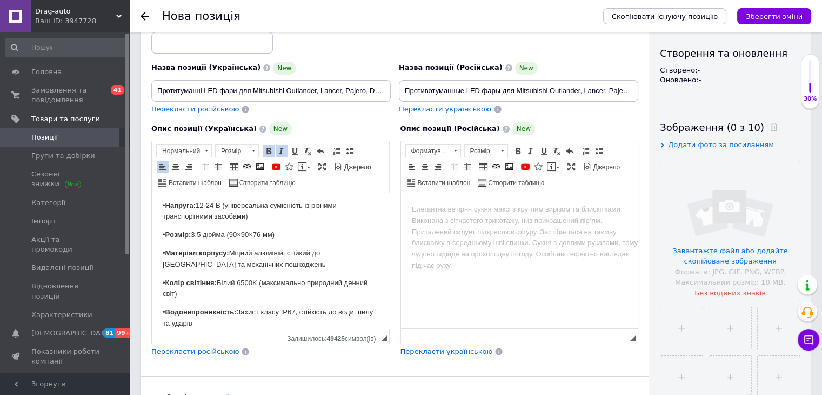
scroll to position [0, 0]
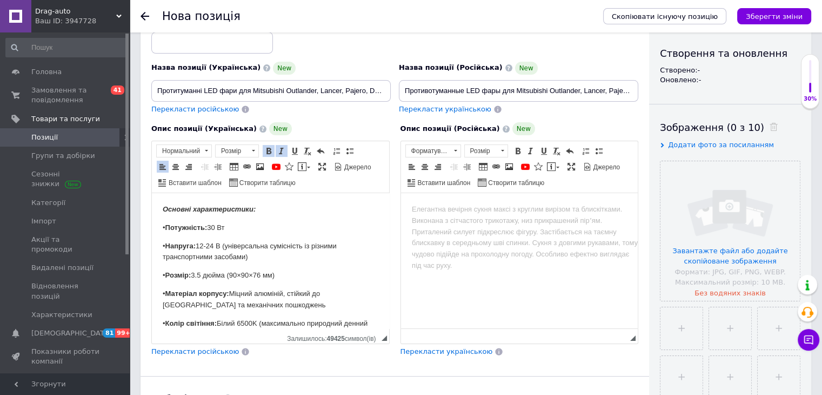
click at [211, 222] on p "• Потужність: 30 Вт" at bounding box center [271, 227] width 216 height 11
click at [211, 211] on strong "Основні характеристики:" at bounding box center [209, 209] width 93 height 8
click at [239, 145] on span "Розмір" at bounding box center [232, 151] width 32 height 12
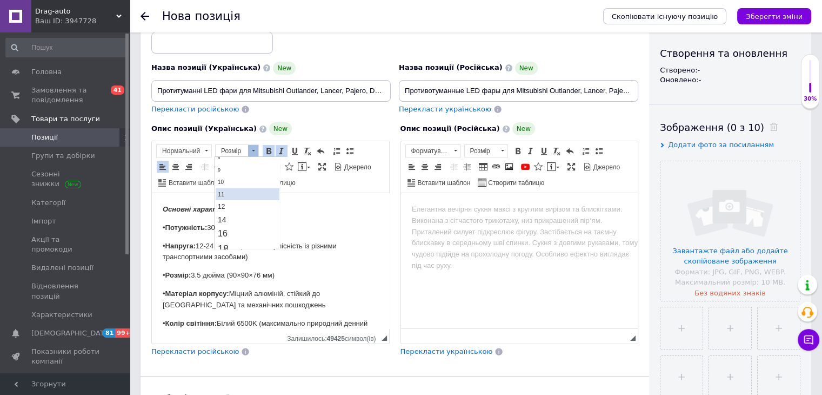
scroll to position [54, 0]
drag, startPoint x: 234, startPoint y: 216, endPoint x: 305, endPoint y: 195, distance: 74.8
click at [234, 216] on link "16" at bounding box center [248, 214] width 64 height 14
click at [244, 233] on p "• Потужність: 30 Вт" at bounding box center [271, 228] width 216 height 11
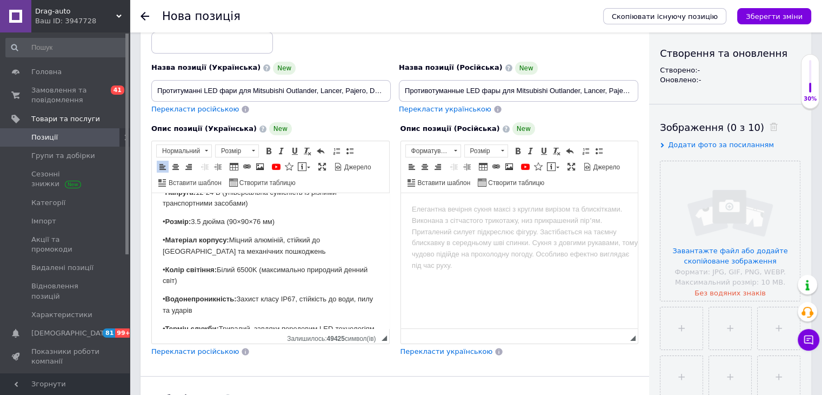
scroll to position [108, 0]
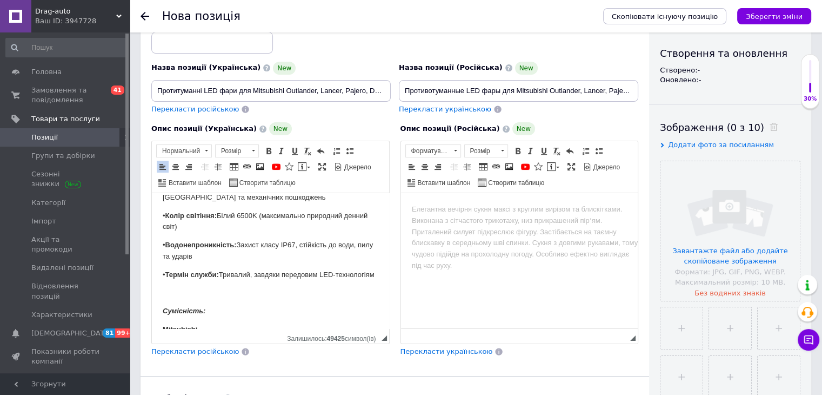
click at [249, 281] on p "• Термін служби: Тривалий, завдяки передовим LED-технологіям" at bounding box center [271, 274] width 216 height 11
click at [203, 316] on p "Сумісність:" at bounding box center [271, 310] width 216 height 11
click at [239, 147] on span "Розмір" at bounding box center [232, 151] width 32 height 12
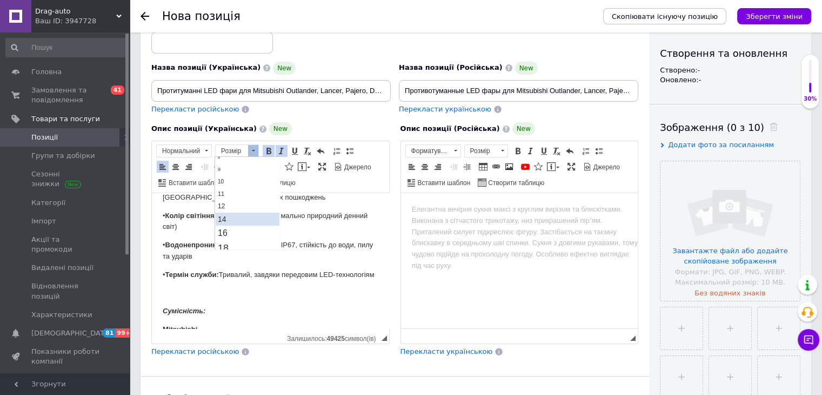
scroll to position [54, 0]
drag, startPoint x: 234, startPoint y: 209, endPoint x: 304, endPoint y: 222, distance: 70.9
click at [234, 209] on link "16" at bounding box center [248, 214] width 64 height 14
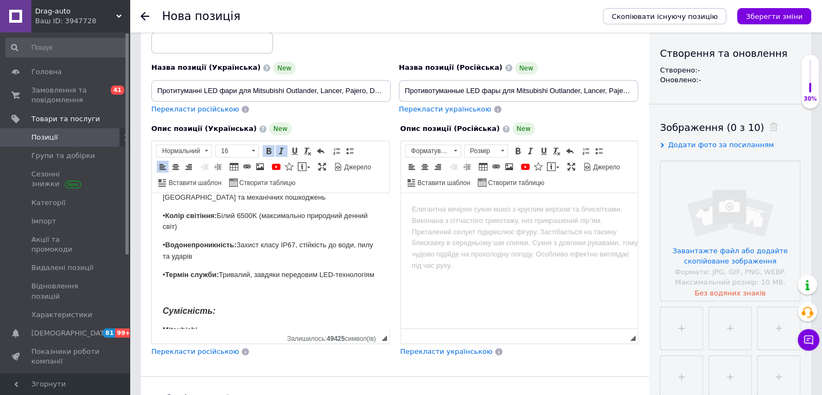
click at [241, 259] on p "• Водонепроникність: Захист класу IP67, стійкість до води, пилу та ударів" at bounding box center [271, 251] width 216 height 23
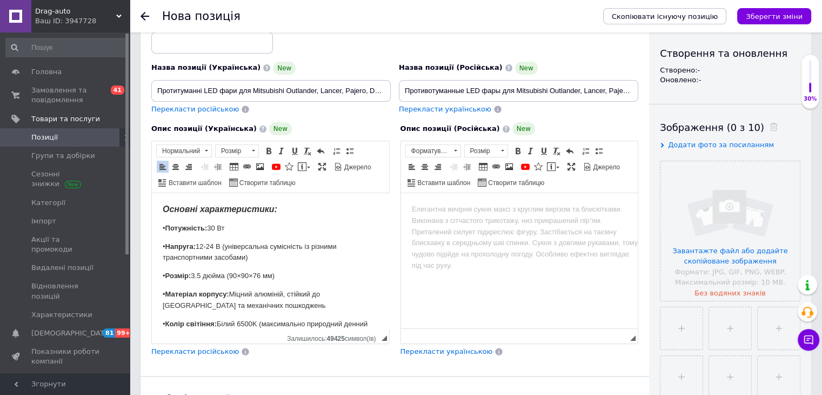
click at [223, 294] on strong "Матеріал корпусу:" at bounding box center [197, 294] width 64 height 8
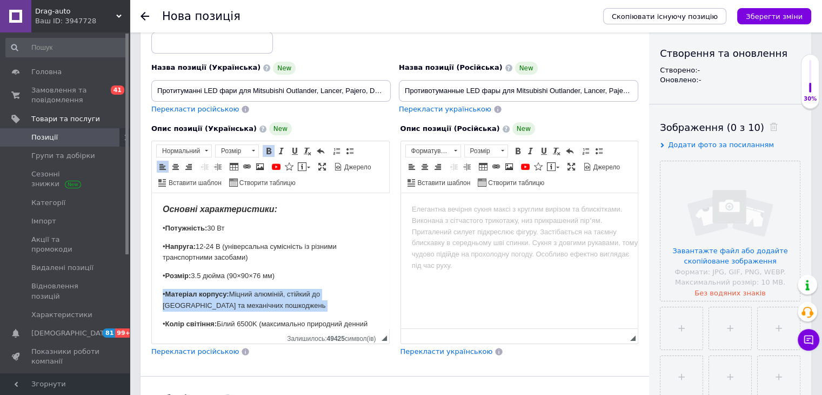
click at [223, 294] on strong "Матеріал корпусу:" at bounding box center [197, 294] width 64 height 8
click at [222, 294] on strong "Матеріал корпусу:" at bounding box center [197, 294] width 64 height 8
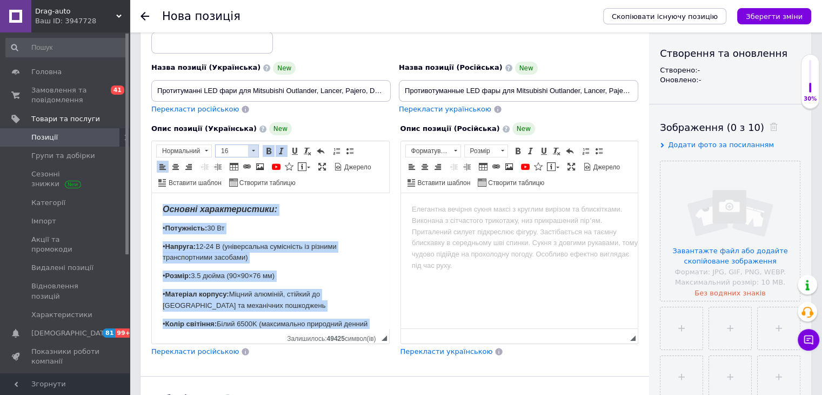
click at [244, 155] on span "16" at bounding box center [232, 151] width 32 height 12
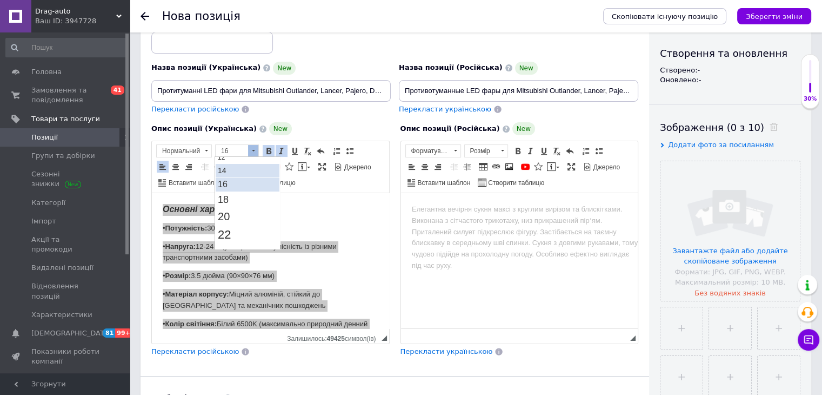
scroll to position [65, 0]
click at [234, 188] on link "14" at bounding box center [248, 188] width 64 height 13
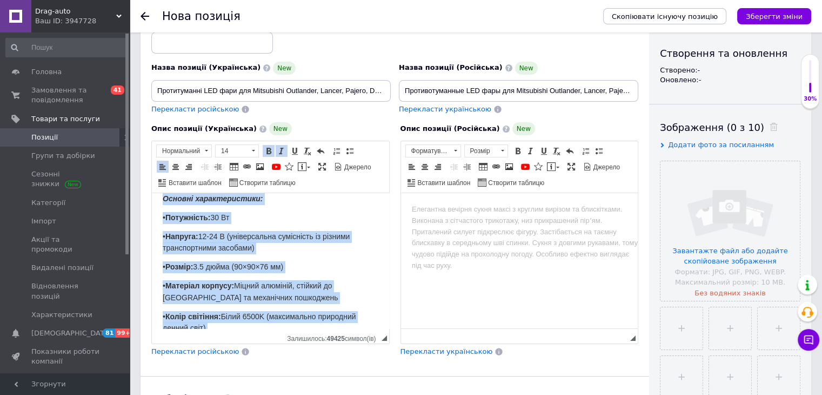
scroll to position [0, 0]
click at [238, 222] on body "Основні характеристики: • Потужність: 30 Вт • Напруга: 12-24 В (універсальна су…" at bounding box center [271, 369] width 216 height 353
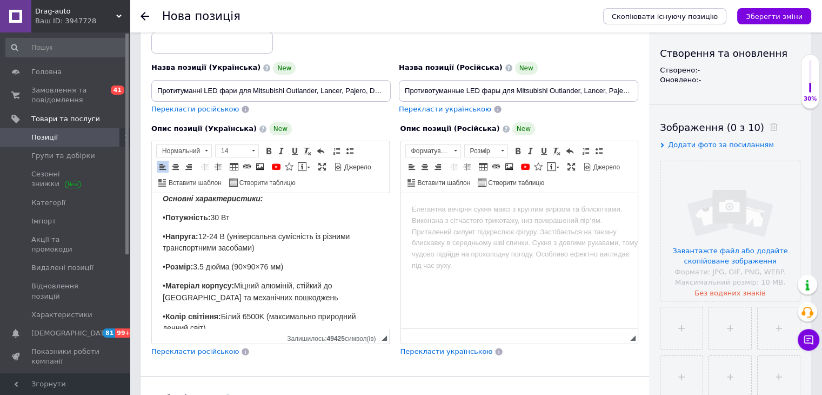
click at [228, 198] on strong "Основні характеристики:" at bounding box center [213, 198] width 100 height 9
click at [252, 145] on span at bounding box center [253, 151] width 10 height 12
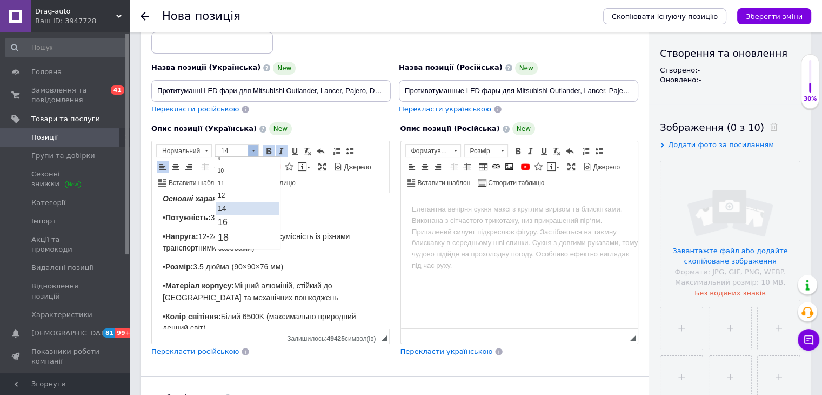
scroll to position [65, 0]
drag, startPoint x: 241, startPoint y: 201, endPoint x: 315, endPoint y: 198, distance: 74.1
click at [241, 202] on link "16" at bounding box center [248, 203] width 64 height 14
click at [252, 235] on span "• Напруга: 12-24 В (універсальна сумісність із різними транспортними засобами)" at bounding box center [256, 242] width 187 height 21
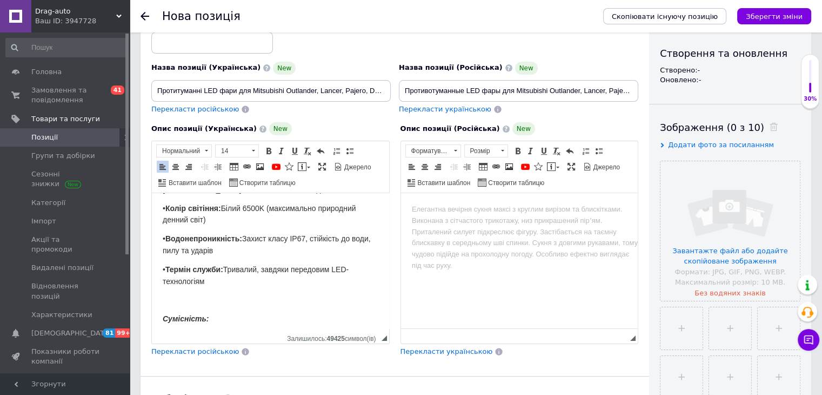
scroll to position [173, 0]
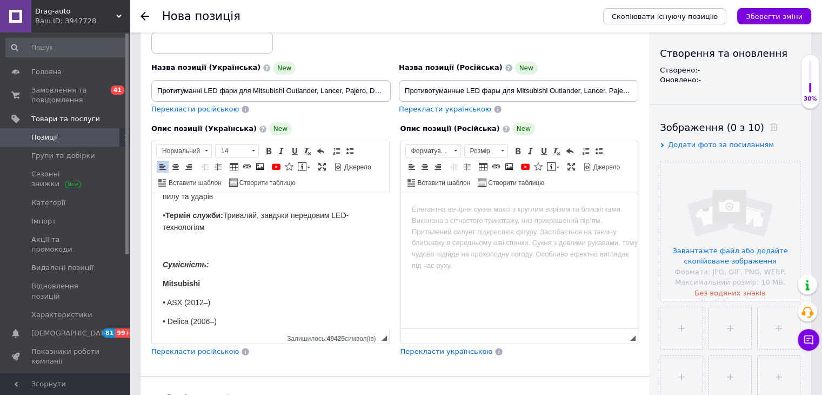
drag, startPoint x: 198, startPoint y: 270, endPoint x: 196, endPoint y: 255, distance: 15.2
click at [197, 269] on body "Основні характеристики: • Потужність: 30 Вт • Напруга: 12-24 В (універсальна су…" at bounding box center [271, 207] width 216 height 353
click at [194, 245] on body "Основні характеристики: • Потужність: 30 Вт • Напруга: 12-24 В (універсальна су…" at bounding box center [271, 207] width 216 height 353
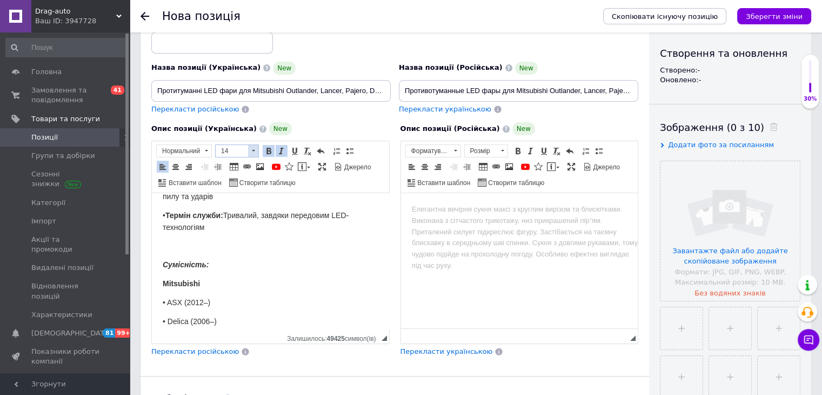
click at [247, 145] on span "14" at bounding box center [232, 151] width 32 height 12
click at [228, 196] on link "16" at bounding box center [248, 203] width 64 height 14
click at [238, 240] on p "Редактор, C2B9F6BB-D5BE-4FD0-9B33-515607D254CD" at bounding box center [271, 246] width 216 height 12
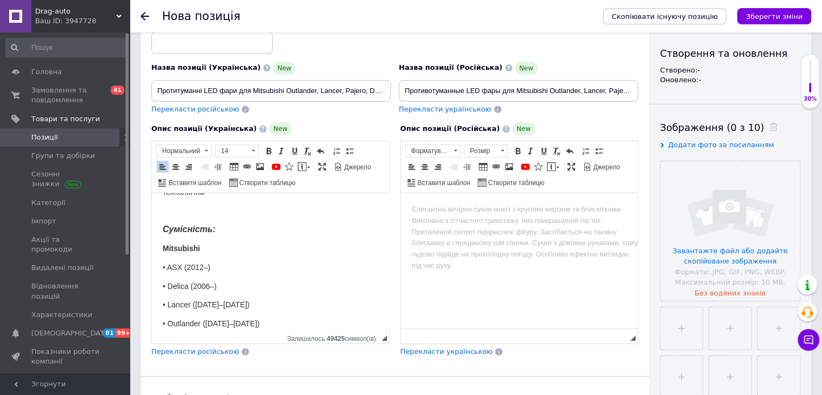
scroll to position [229, 0]
click at [198, 354] on span "Перекласти російською" at bounding box center [195, 351] width 88 height 8
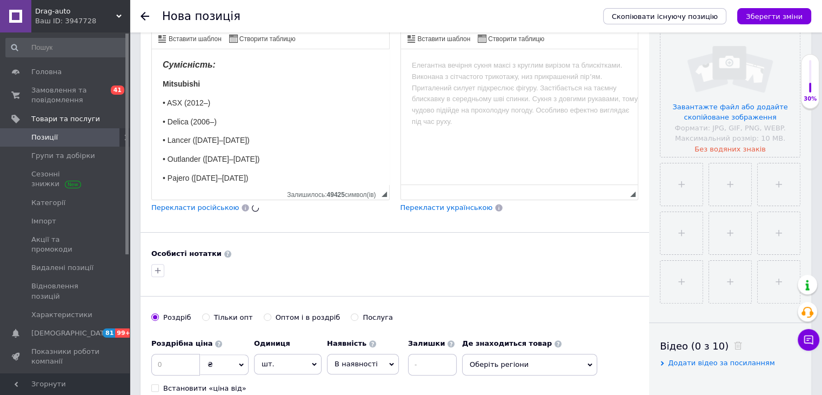
scroll to position [270, 0]
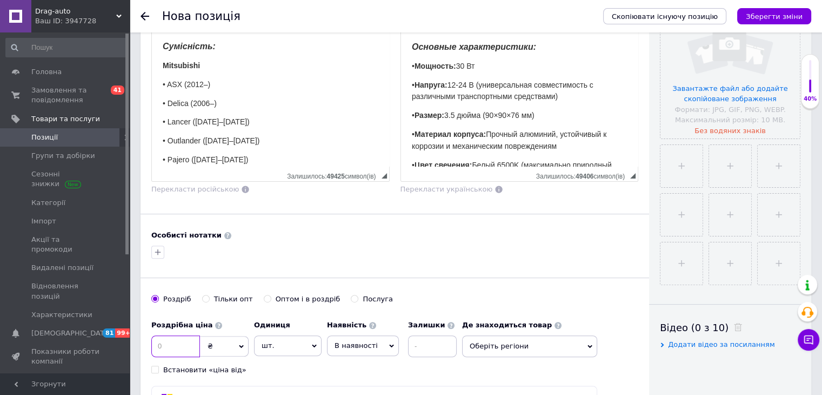
click at [176, 344] on input at bounding box center [175, 346] width 49 height 22
type input "900"
click at [262, 342] on span "шт." at bounding box center [288, 345] width 68 height 21
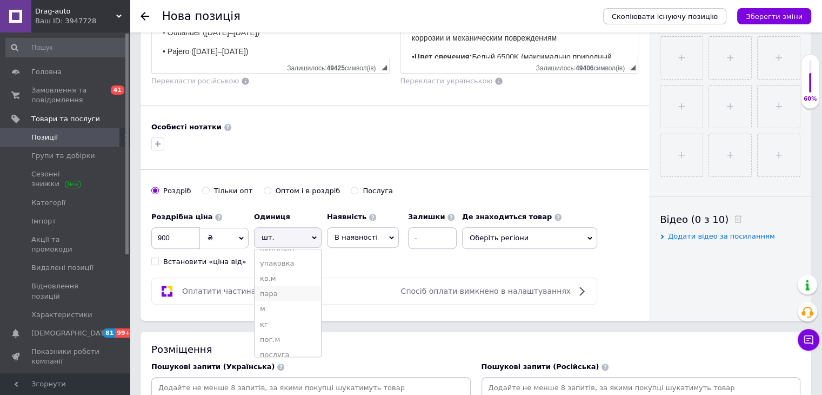
scroll to position [0, 0]
click at [295, 298] on li "комплект" at bounding box center [288, 302] width 67 height 15
click at [363, 240] on span "В наявності" at bounding box center [356, 237] width 43 height 8
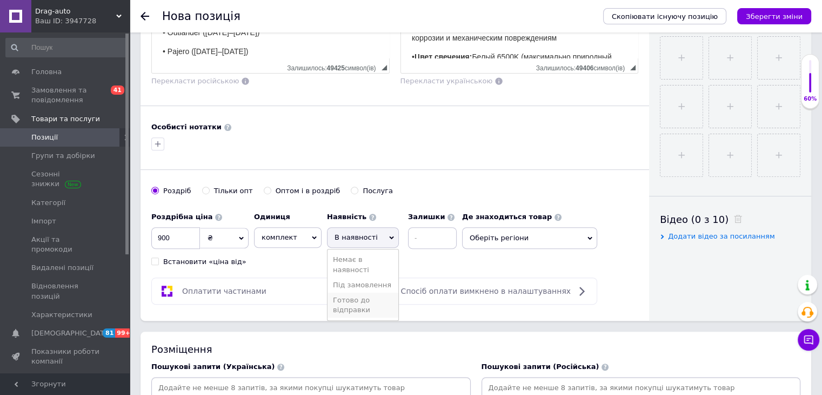
click at [383, 296] on li "Готово до відправки" at bounding box center [363, 305] width 71 height 25
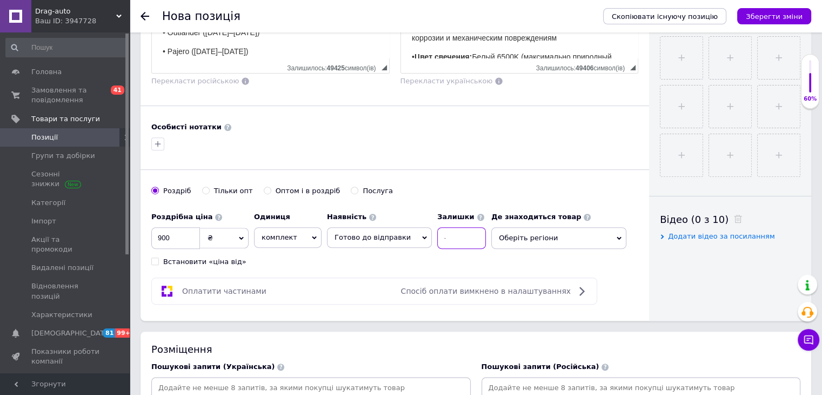
click at [439, 239] on input at bounding box center [461, 238] width 49 height 22
type input "10"
click at [543, 249] on div "Роздрібна ціна 900 ₴ $ EUR CHF GBP ¥ PLN ₸ MDL HUF KGS CNY TRY KRW lei Встанови…" at bounding box center [394, 237] width 487 height 60
click at [540, 241] on span "Оберіть регіони" at bounding box center [559, 238] width 135 height 22
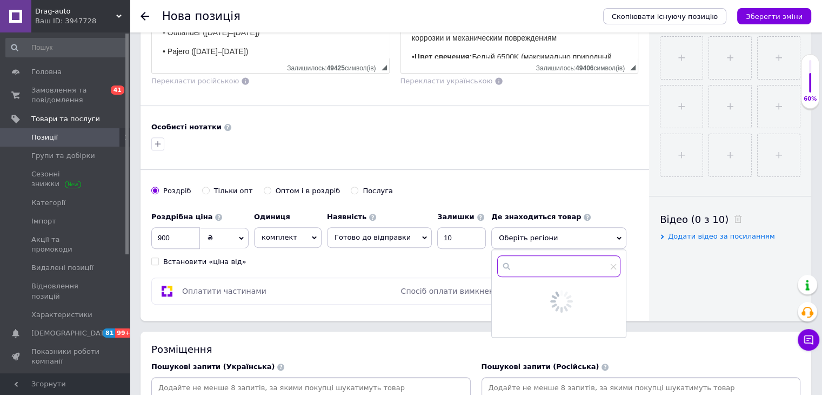
click at [536, 256] on input "text" at bounding box center [558, 266] width 123 height 22
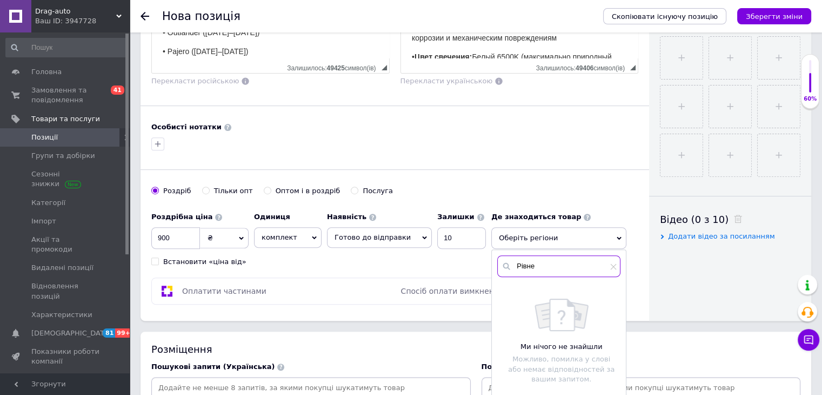
type input "Рівне"
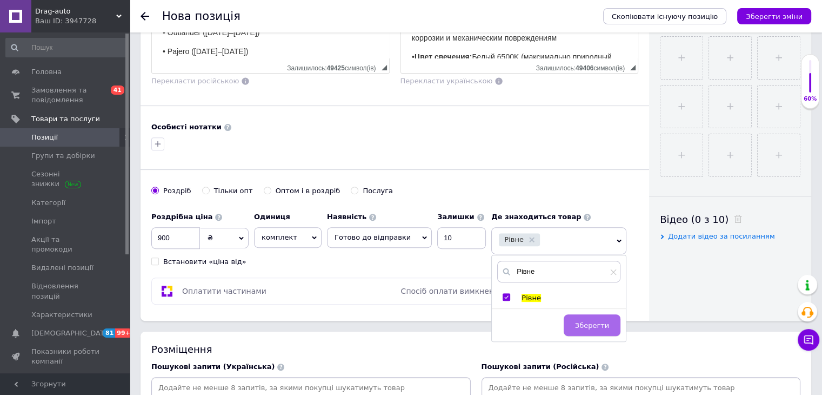
click at [576, 314] on button "Зберегти" at bounding box center [592, 325] width 57 height 22
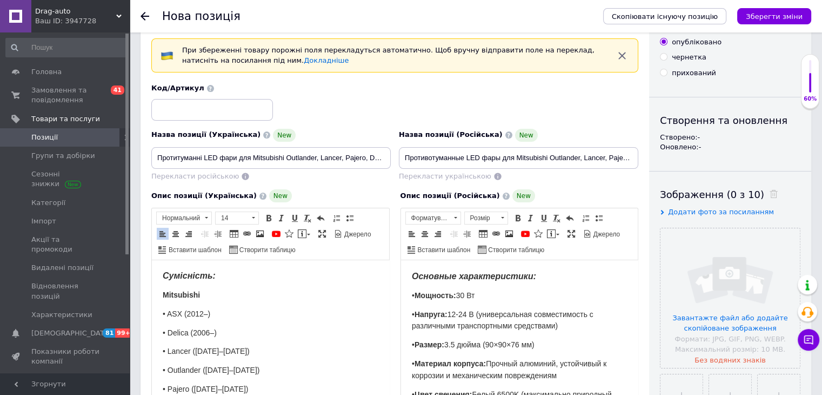
scroll to position [108, 0]
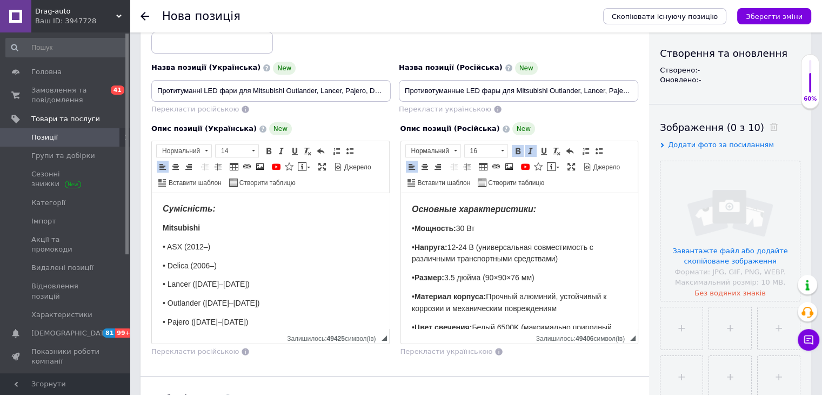
click at [477, 211] on strong "Основные характеристики:" at bounding box center [473, 208] width 124 height 9
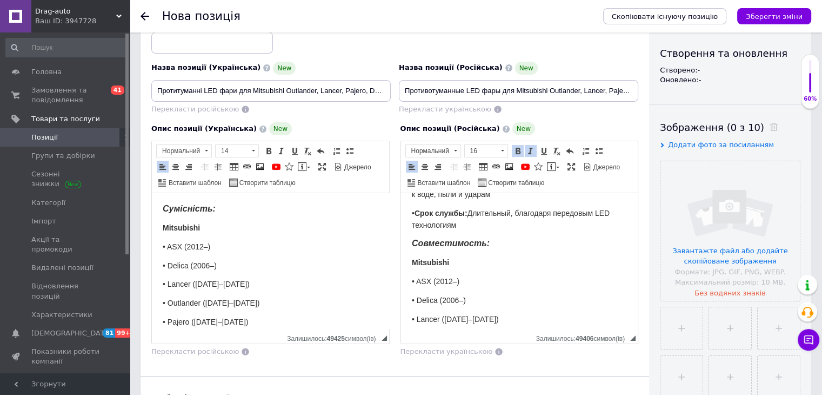
scroll to position [156, 0]
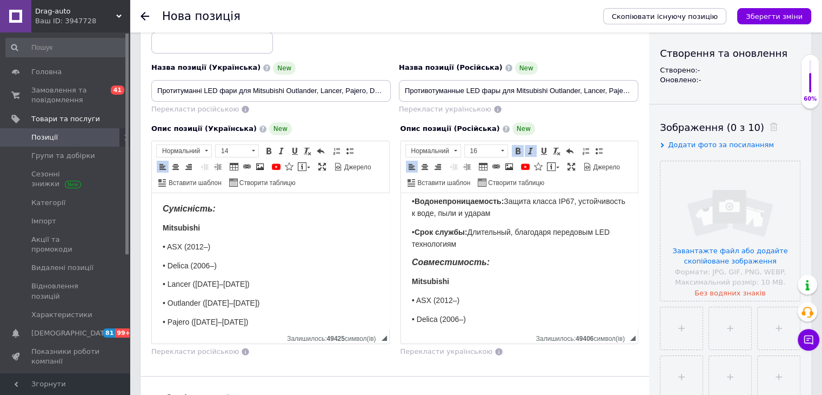
click at [475, 244] on body "Основные характеристики: • Мощность: 30 Вт • Напруга: 12-24 В (универсальная со…" at bounding box center [519, 215] width 216 height 334
click at [471, 233] on p "• Срок службы: Длительный, благодаря передовым LED технологиям" at bounding box center [519, 239] width 216 height 24
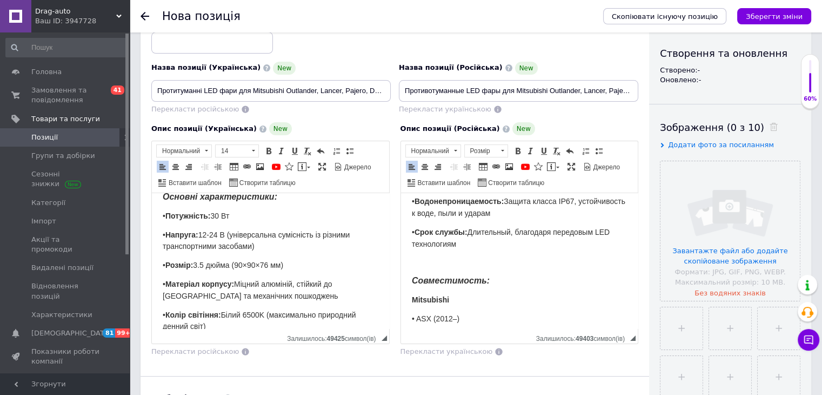
scroll to position [0, 0]
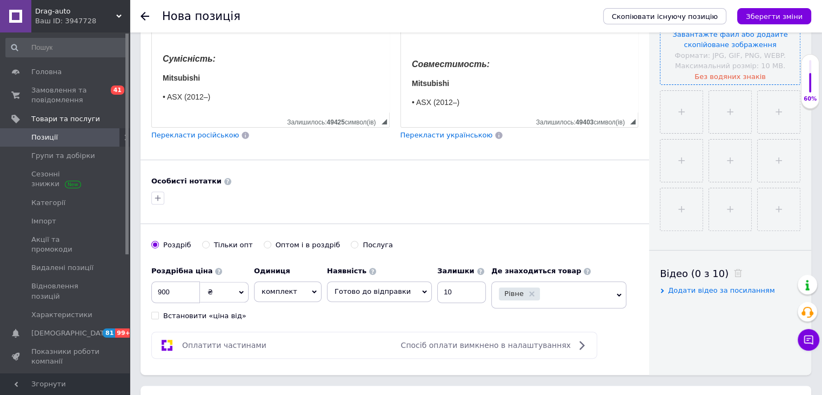
paste body "Редактор, 4FFBC51F-1565-4DB3-94D0-9972F0C65DAC"
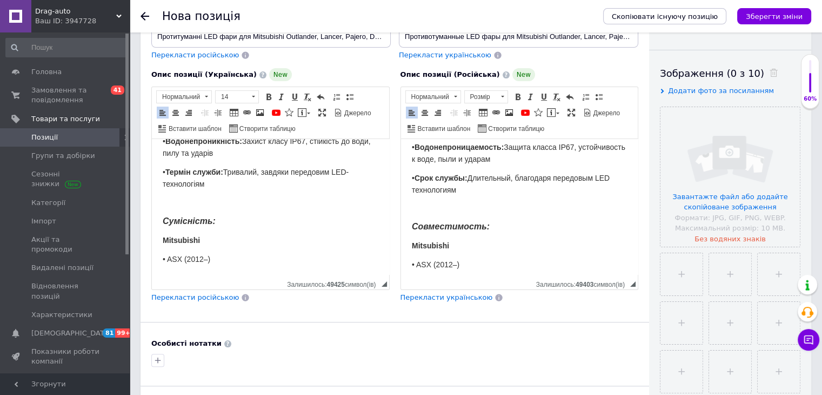
drag, startPoint x: 601, startPoint y: 342, endPoint x: 610, endPoint y: 324, distance: 20.6
click at [603, 341] on div "Особисті нотатки" at bounding box center [394, 343] width 487 height 10
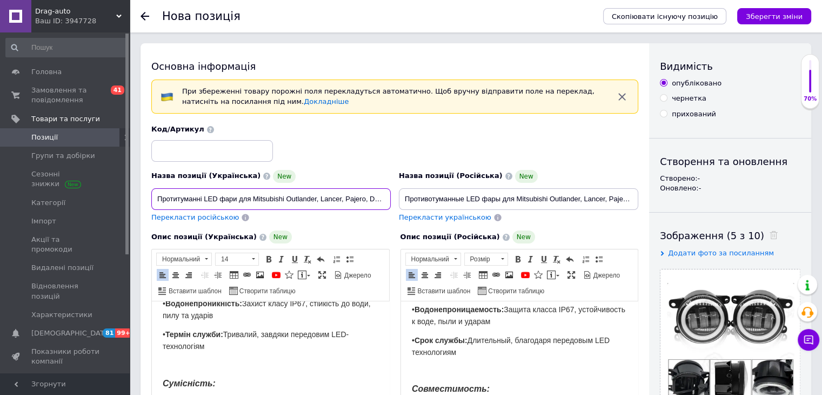
click at [278, 198] on input "Протитуманні LED фари для Mitsubishi Outlander, Lancer, Pajero, Delica (комплек…" at bounding box center [271, 199] width 240 height 22
click at [254, 322] on body "Основні характеристики: • Потужність: 30 Вт • Напруга: 12-24 В (універсальна су…" at bounding box center [271, 326] width 216 height 353
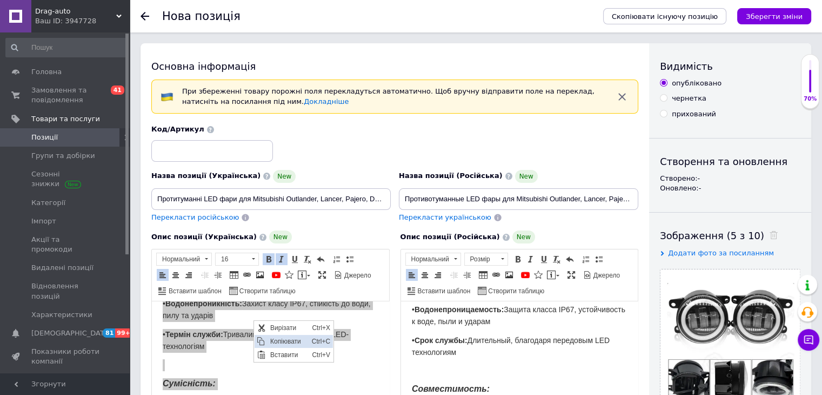
click at [281, 340] on span "Копіювати" at bounding box center [288, 341] width 42 height 13
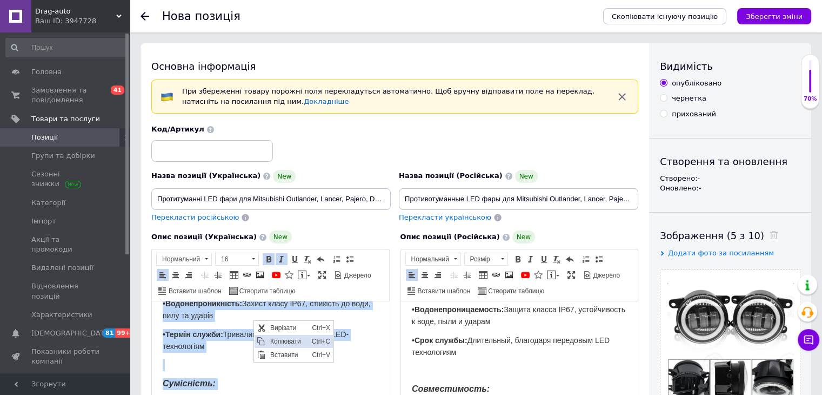
copy body "Основні характеристики: • Потужність: 30 Вт • Напруга: 12-24 В (універсальна су…"
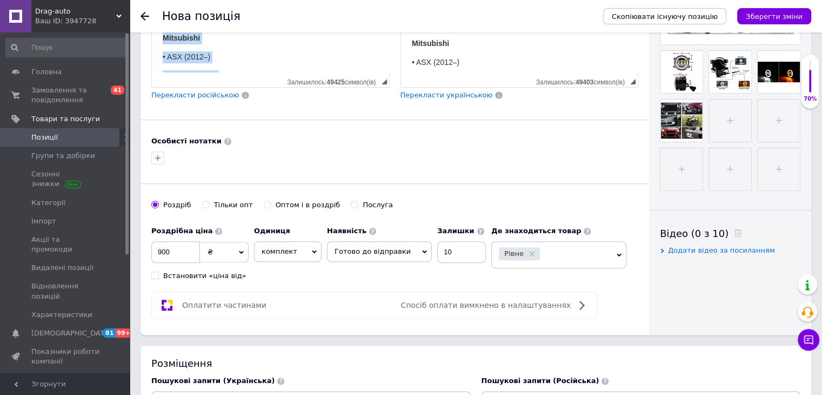
scroll to position [581, 0]
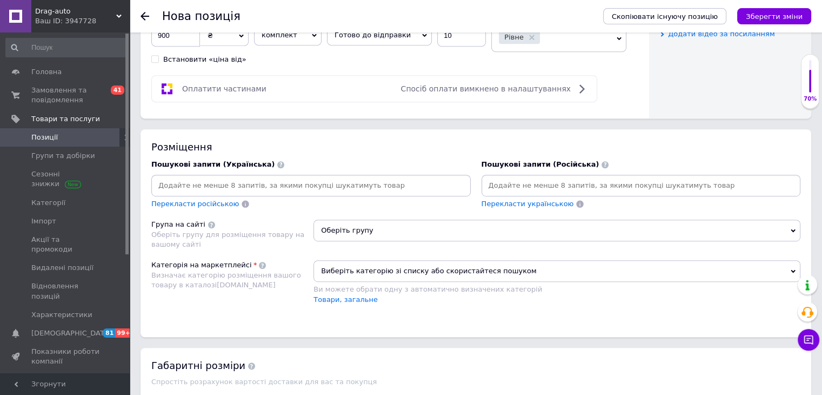
click at [239, 179] on input at bounding box center [311, 185] width 315 height 16
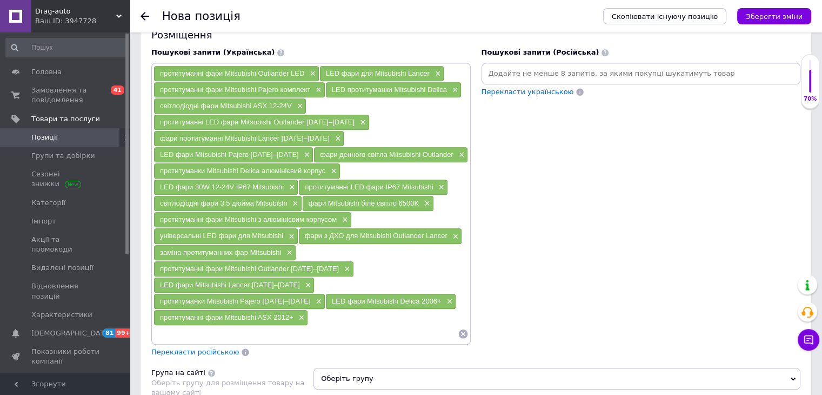
scroll to position [743, 0]
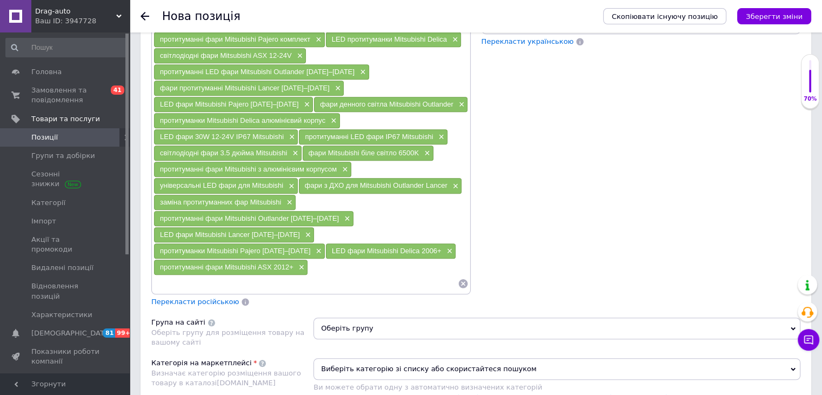
click at [168, 297] on span "Перекласти російською" at bounding box center [195, 301] width 88 height 8
click at [380, 317] on span "Оберіть групу" at bounding box center [557, 328] width 487 height 22
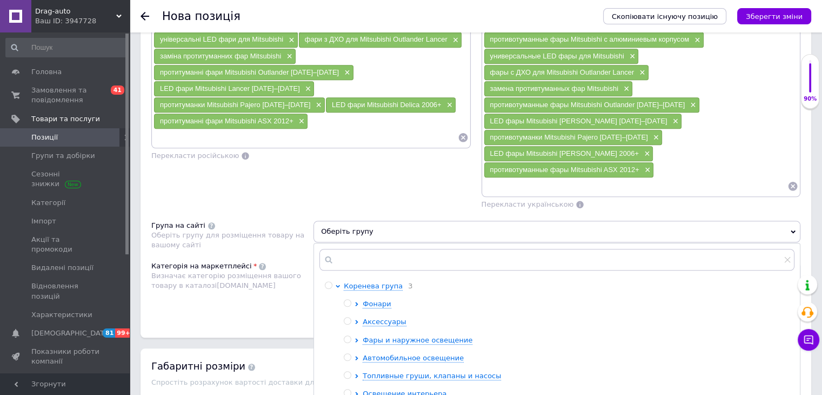
scroll to position [905, 0]
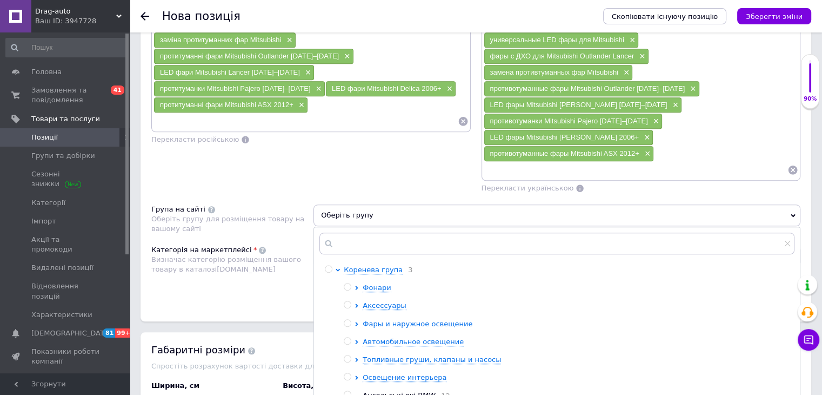
click at [384, 320] on span "Фары и наружное освещение" at bounding box center [418, 324] width 110 height 8
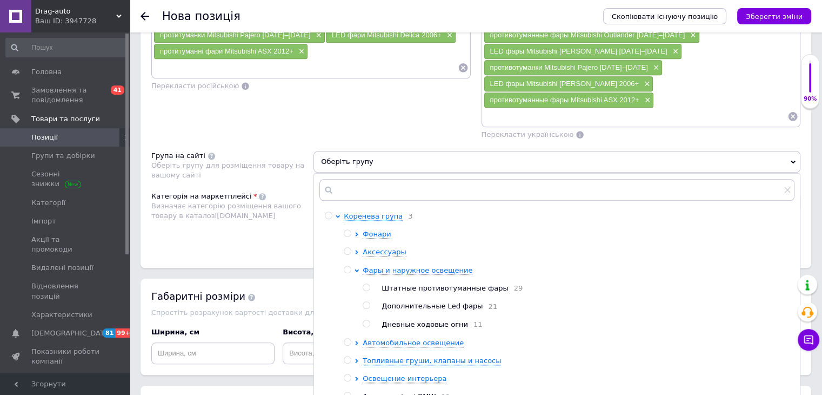
scroll to position [959, 0]
click at [413, 283] on span "Штатные противотуманные фары" at bounding box center [445, 287] width 127 height 8
radio input "true"
drag, startPoint x: 756, startPoint y: 374, endPoint x: 724, endPoint y: 362, distance: 33.9
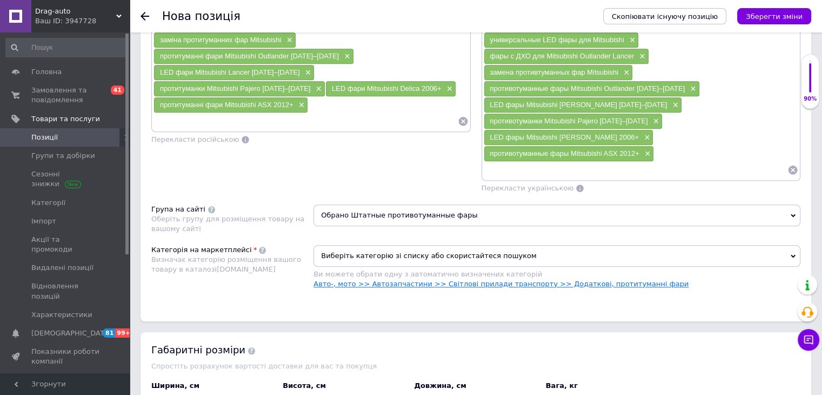
click at [566, 280] on link "Авто-, мото >> Автозапчастини >> Світлові прилади транспорту >> Додаткові, прот…" at bounding box center [501, 284] width 375 height 8
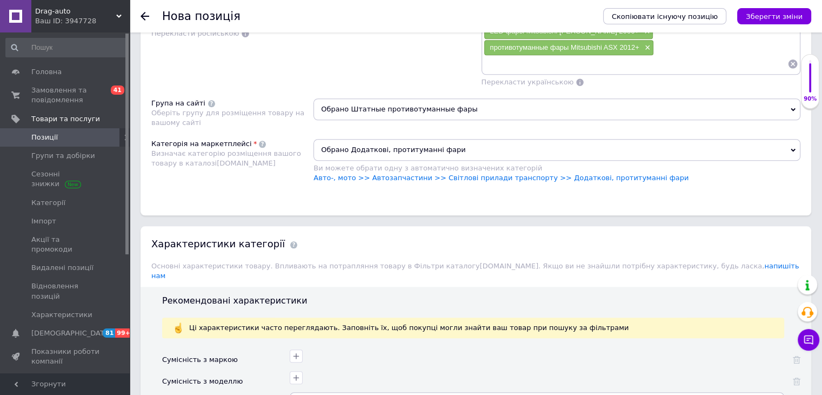
scroll to position [1013, 0]
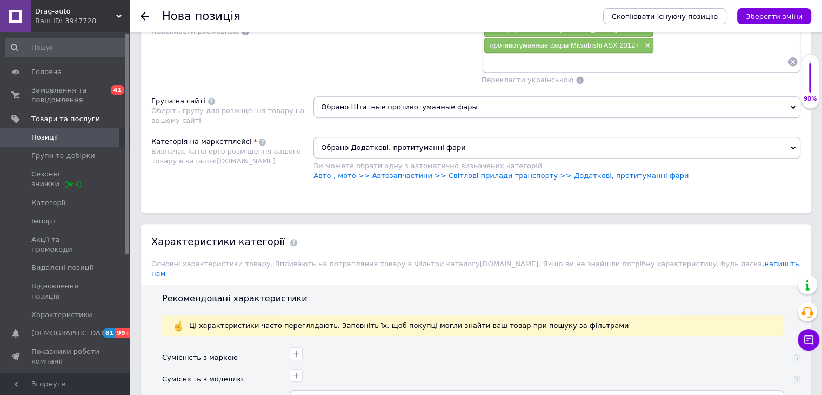
click at [289, 344] on div at bounding box center [535, 352] width 497 height 16
click at [301, 349] on icon "button" at bounding box center [296, 353] width 9 height 9
click at [277, 371] on input "text" at bounding box center [236, 382] width 122 height 22
type input "Mits"
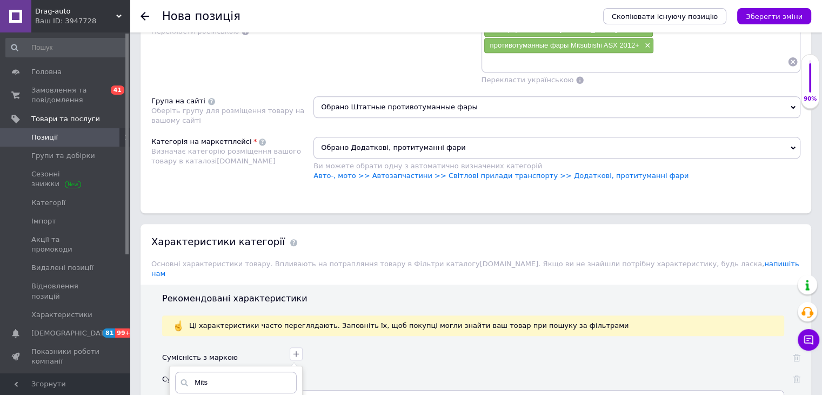
checkbox input "true"
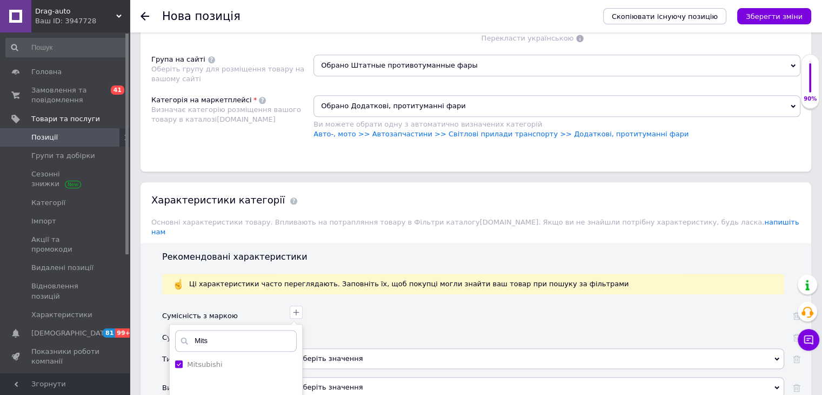
scroll to position [1121, 0]
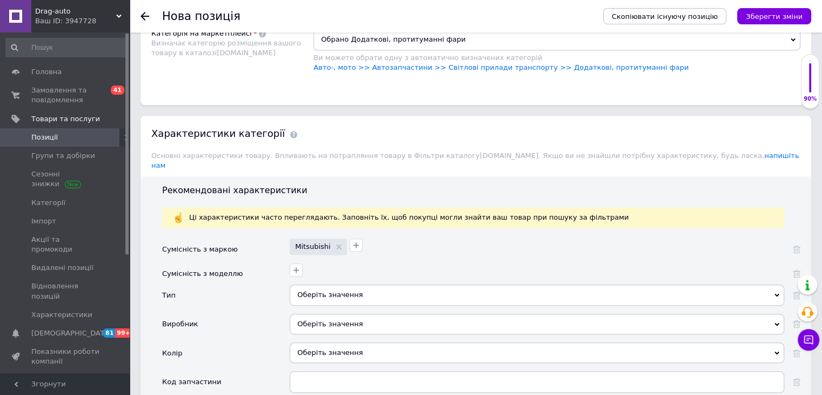
click at [329, 284] on div "Оберіть значення" at bounding box center [537, 294] width 495 height 21
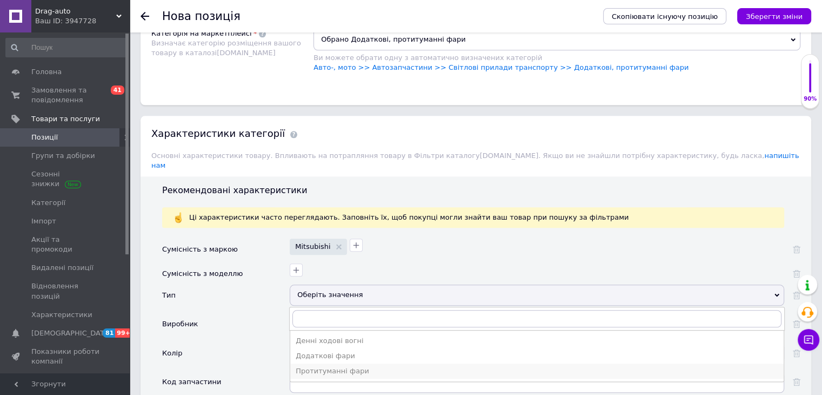
click at [320, 366] on div "Протитуманні фари" at bounding box center [537, 371] width 483 height 10
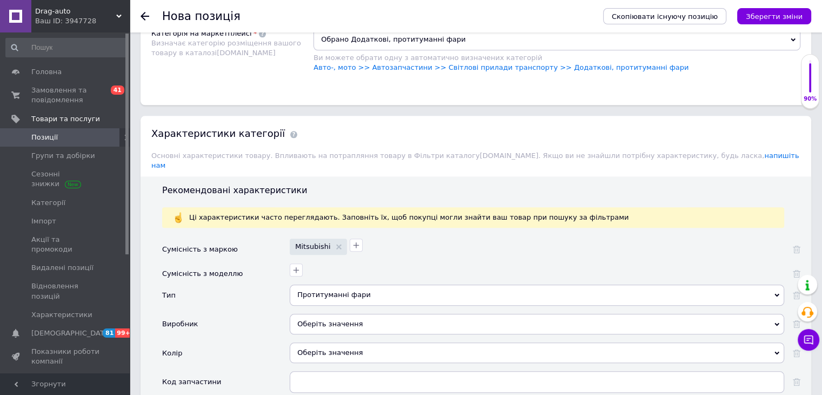
click at [321, 314] on div "Оберіть значення" at bounding box center [537, 324] width 495 height 21
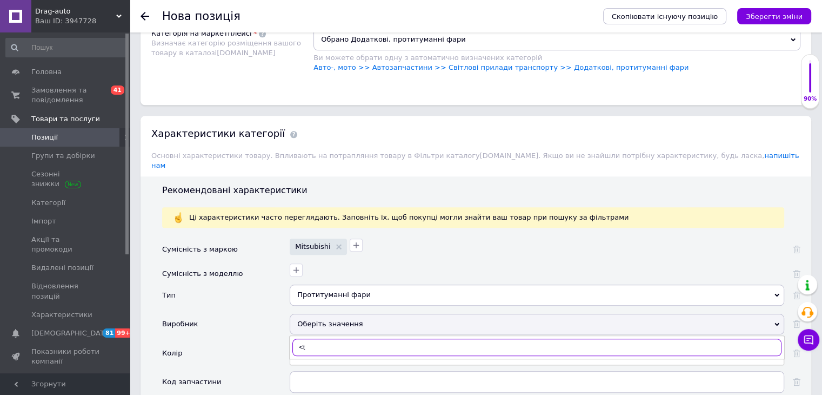
type input "<"
type input "Без"
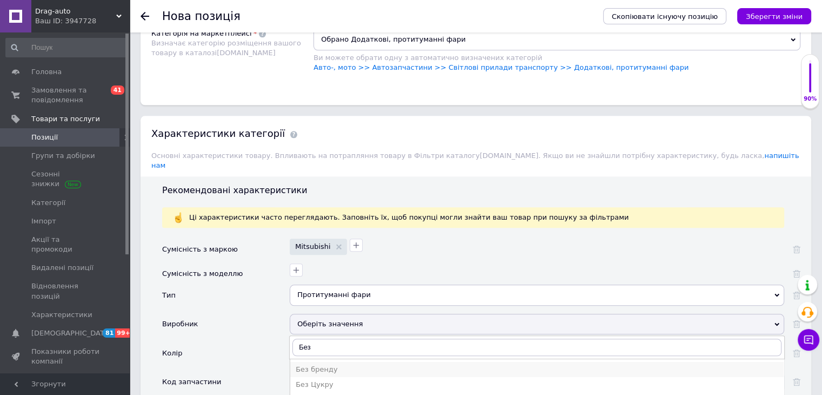
click at [351, 364] on div "Без бренду" at bounding box center [537, 369] width 483 height 10
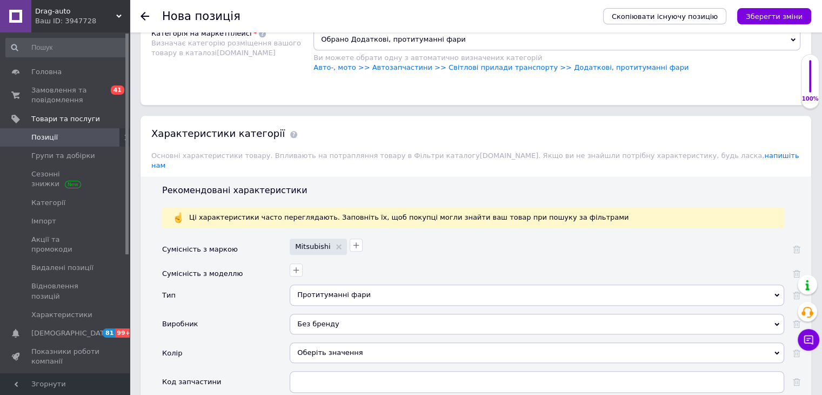
click at [342, 342] on div "Оберіть значення" at bounding box center [537, 352] width 495 height 21
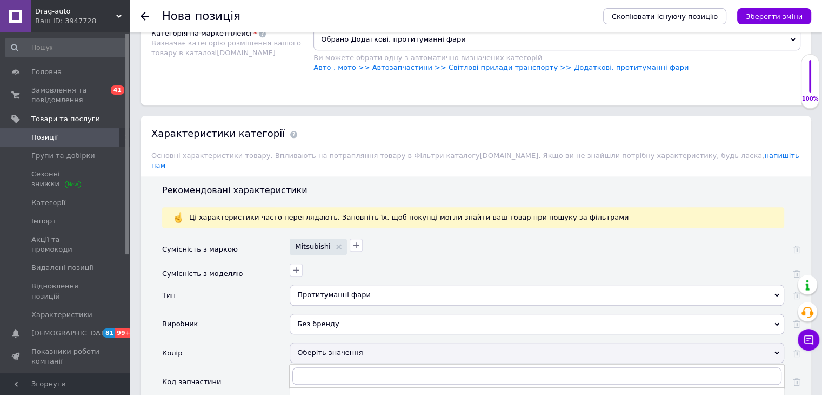
click at [260, 342] on div "Колір" at bounding box center [226, 356] width 128 height 29
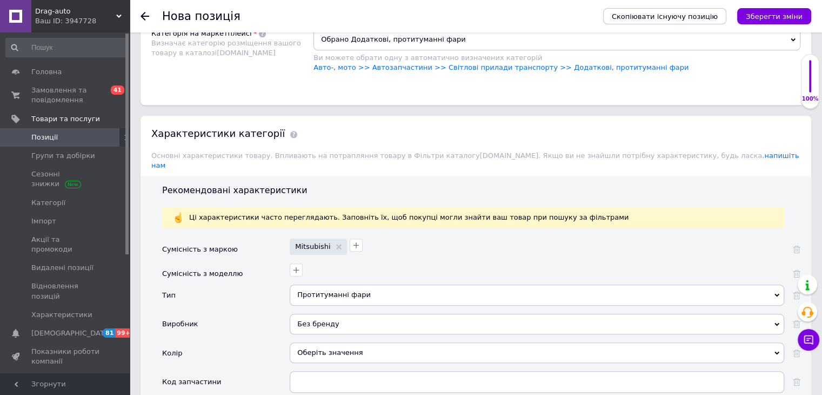
click at [343, 342] on div "Оберіть значення" at bounding box center [537, 352] width 495 height 21
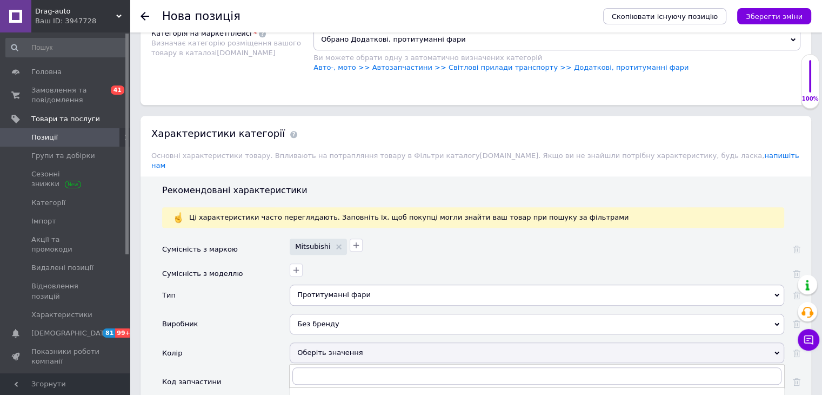
click at [254, 314] on div "Виробник" at bounding box center [226, 328] width 128 height 29
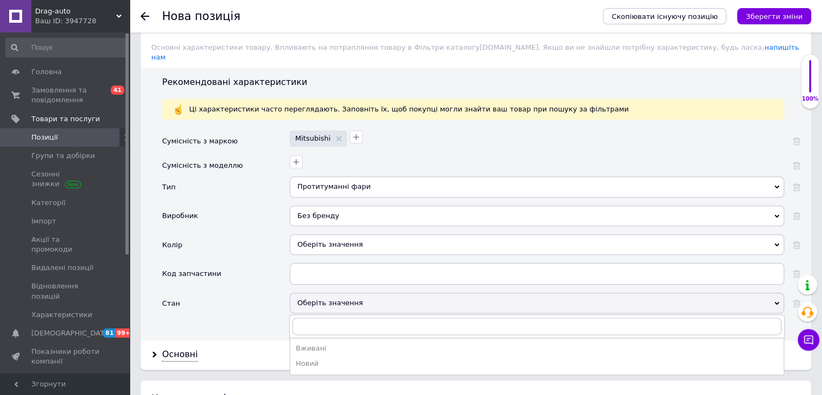
click at [312, 358] on div "Новий" at bounding box center [537, 363] width 483 height 10
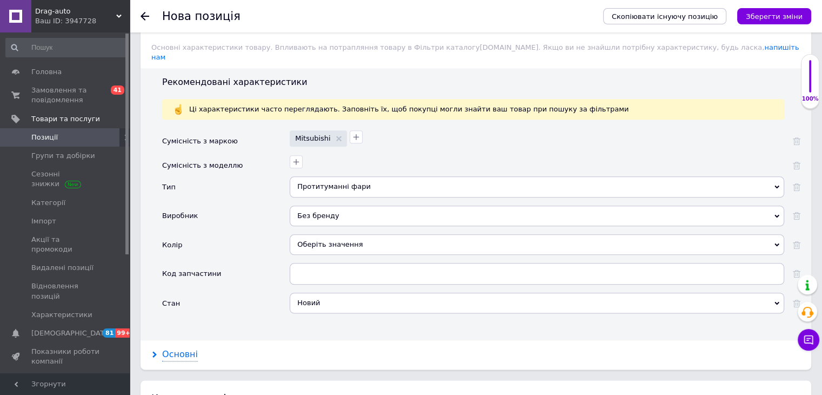
drag, startPoint x: 178, startPoint y: 289, endPoint x: 190, endPoint y: 294, distance: 13.1
click at [178, 348] on div "Основні" at bounding box center [180, 354] width 36 height 12
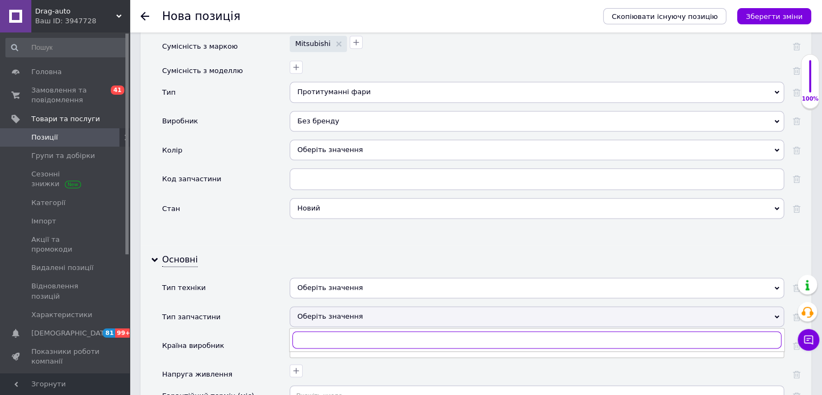
scroll to position [1338, 0]
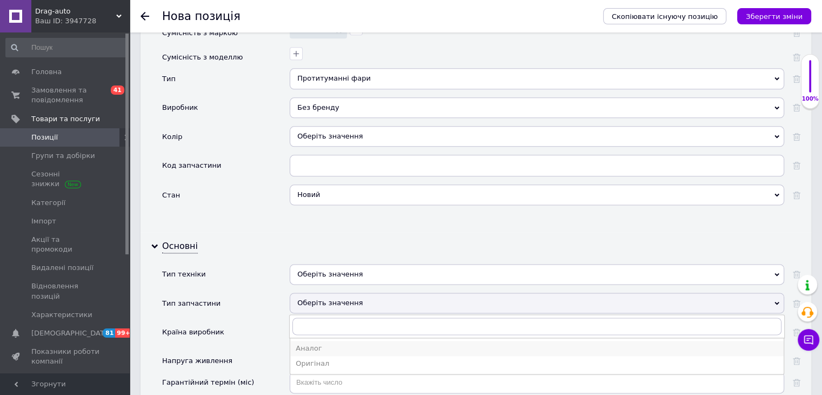
click at [318, 343] on div "Аналог" at bounding box center [537, 348] width 483 height 10
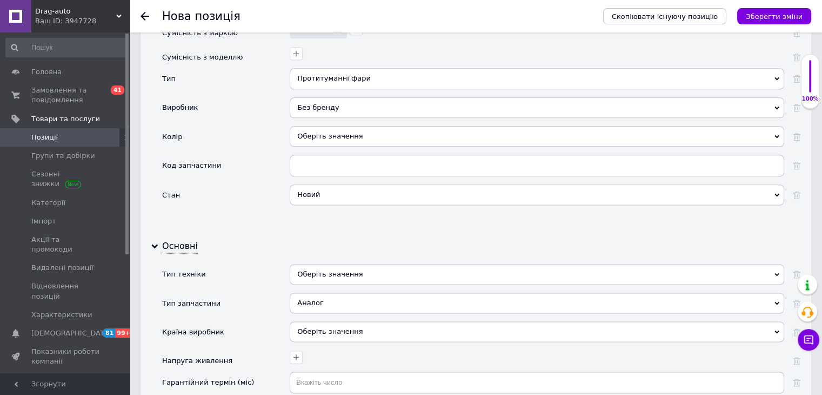
click at [327, 321] on div "Оберіть значення" at bounding box center [537, 331] width 495 height 21
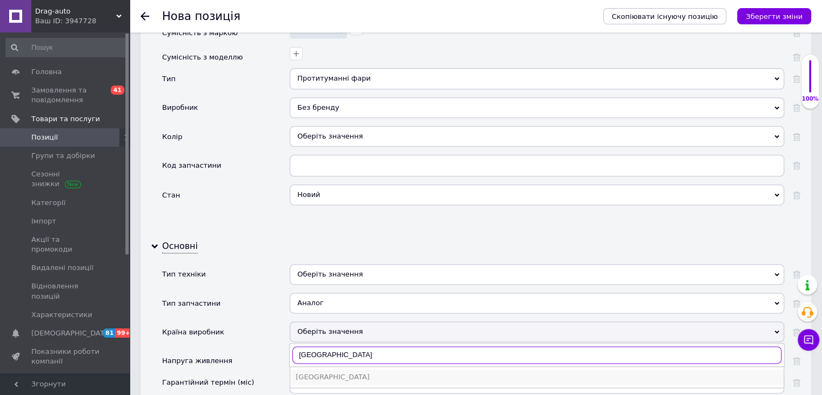
type input "Китай"
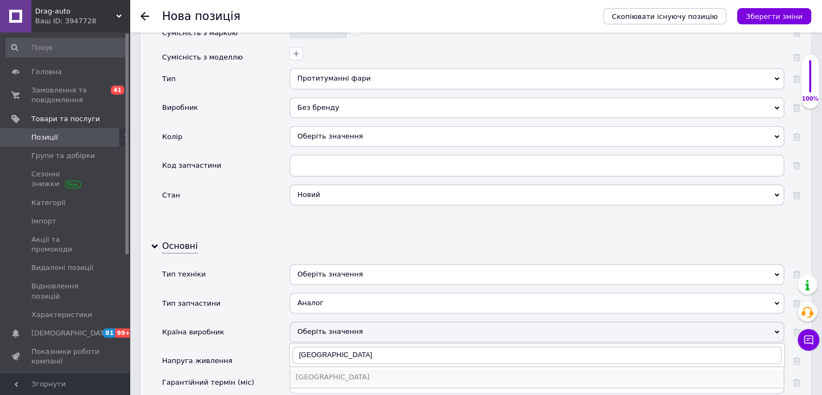
click at [323, 372] on div "Китай" at bounding box center [537, 377] width 483 height 10
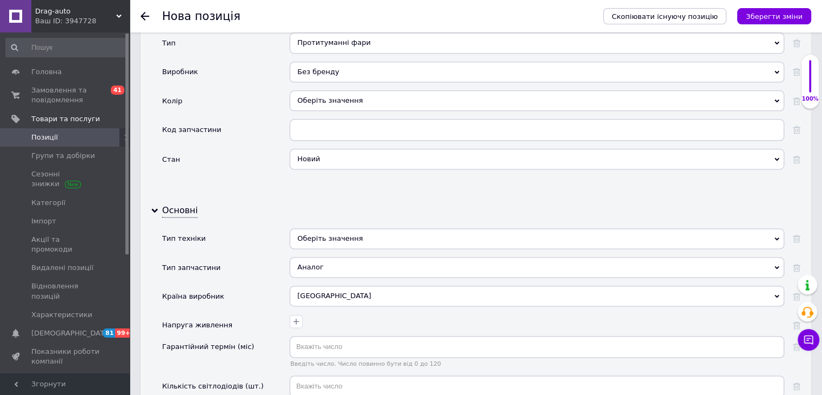
scroll to position [1392, 0]
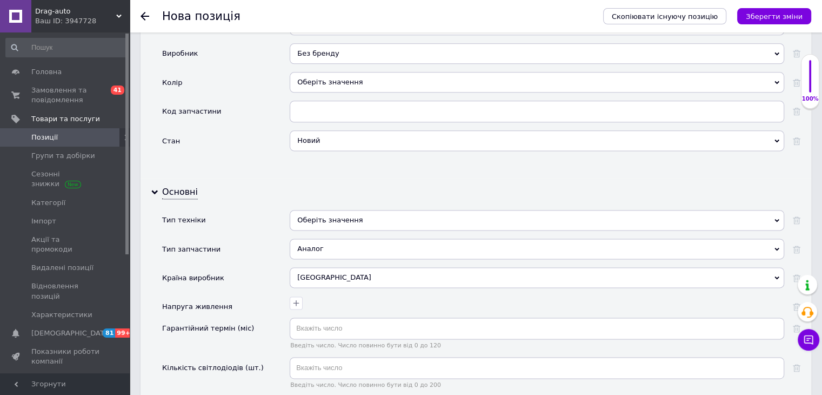
click at [309, 381] on span "Введіть число. Число повинно бути від 0 до 200" at bounding box center [537, 384] width 495 height 7
click at [317, 357] on input "text" at bounding box center [537, 368] width 495 height 22
type input "3"
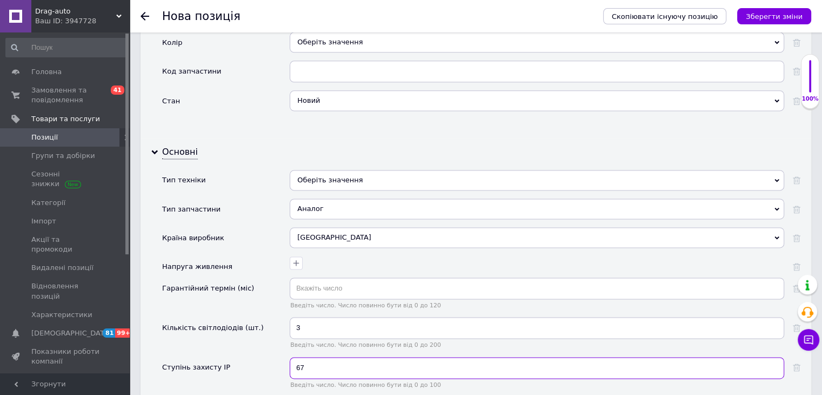
scroll to position [1446, 0]
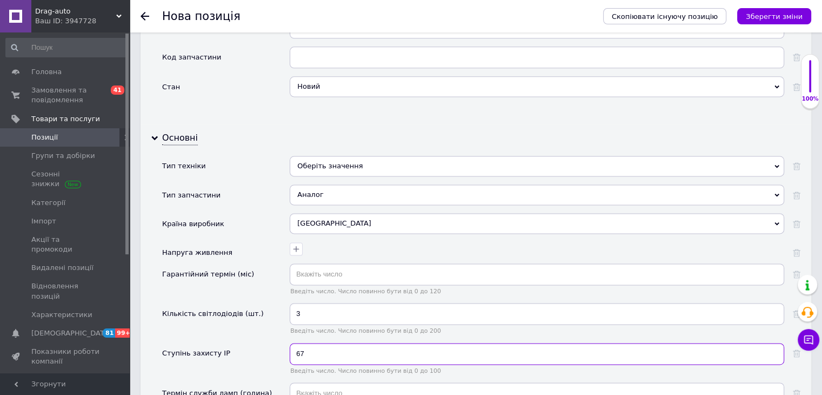
type input "67"
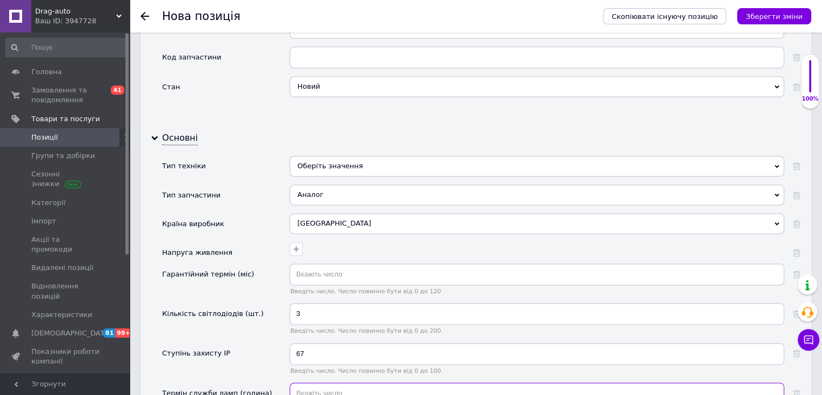
click at [320, 382] on input "text" at bounding box center [537, 393] width 495 height 22
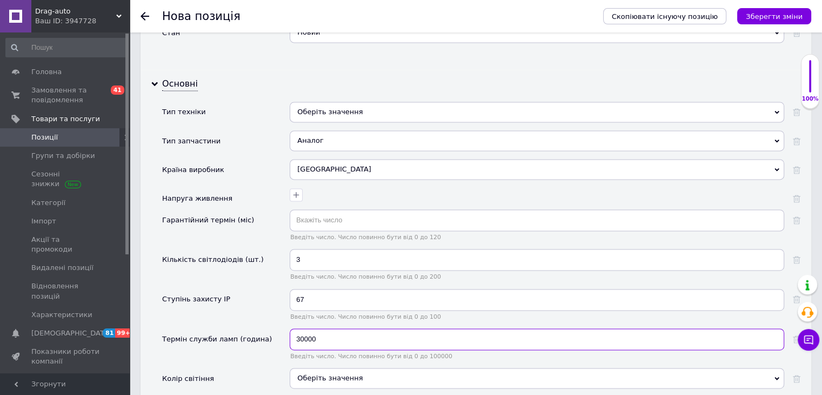
type input "30000"
click at [324, 368] on div "Оберіть значення" at bounding box center [537, 378] width 495 height 21
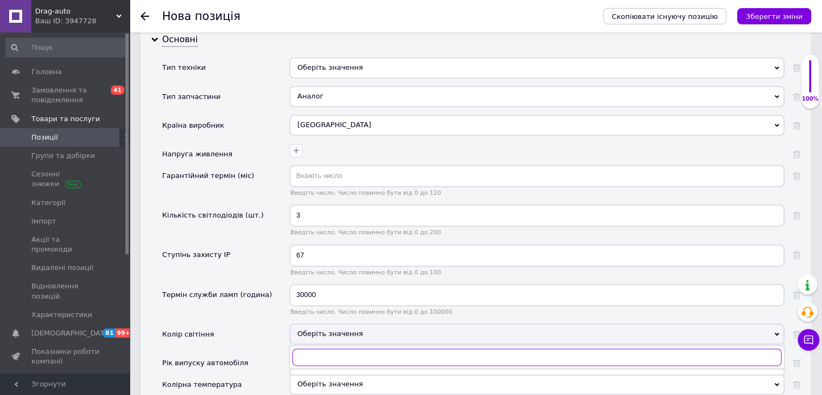
scroll to position [1608, 0]
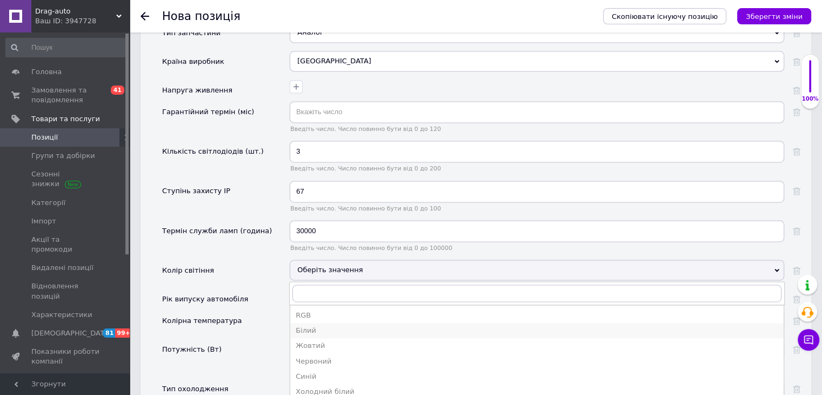
click at [325, 326] on div "Білий" at bounding box center [537, 331] width 483 height 10
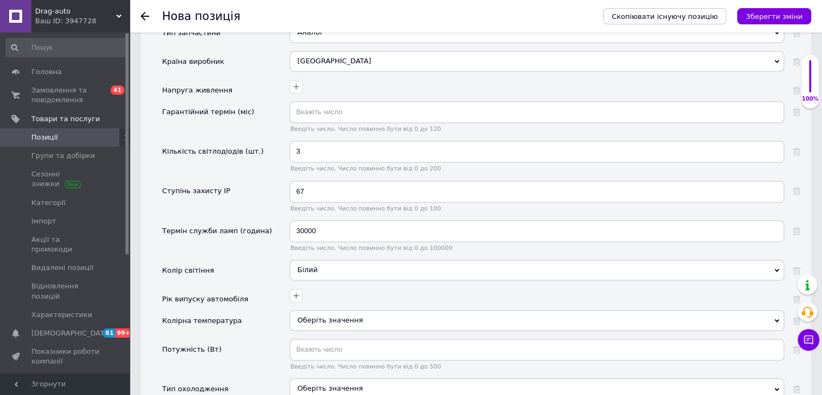
click at [331, 310] on div "Оберіть значення" at bounding box center [537, 320] width 495 height 21
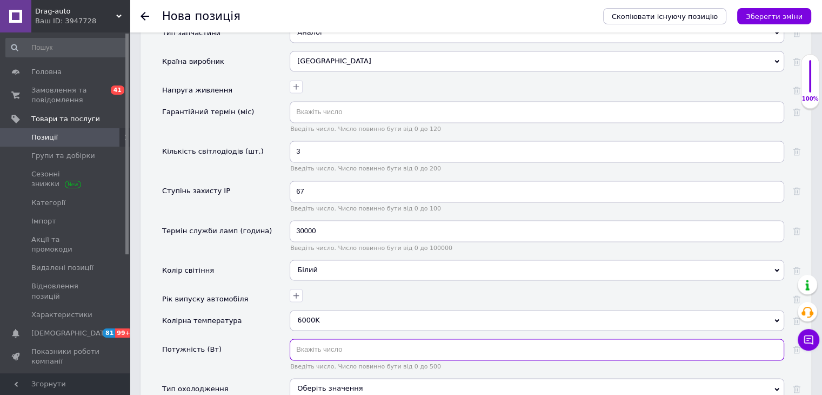
click at [326, 338] on input "text" at bounding box center [537, 349] width 495 height 22
type input "30"
click at [326, 378] on div "Оберіть значення" at bounding box center [537, 388] width 495 height 21
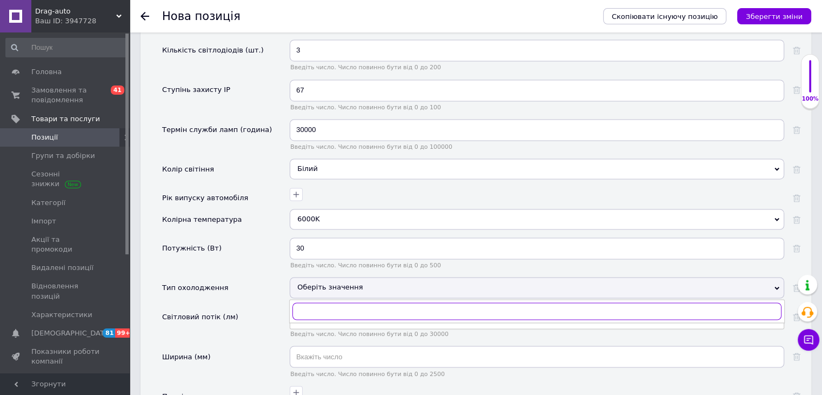
scroll to position [1716, 0]
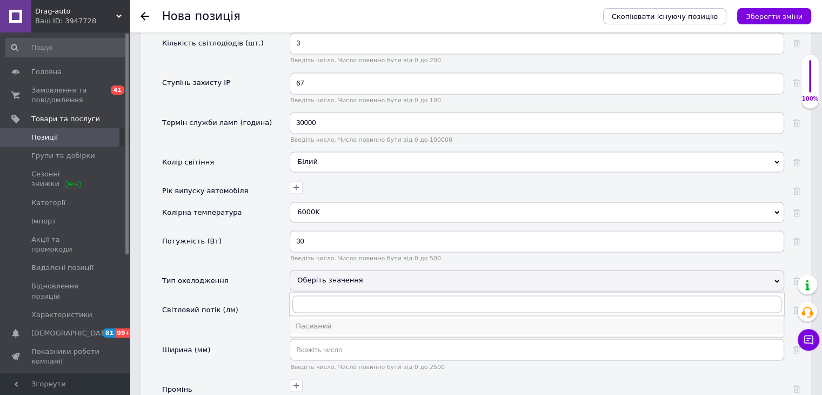
click at [344, 321] on div "Пасивний" at bounding box center [537, 326] width 483 height 10
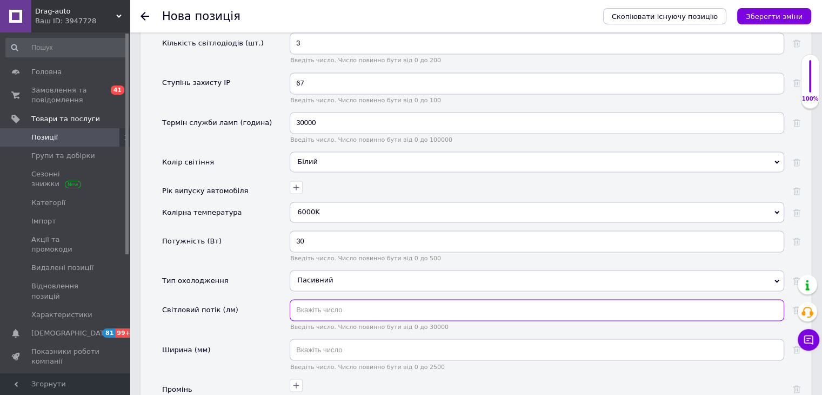
click at [317, 299] on input "text" at bounding box center [537, 310] width 495 height 22
click at [263, 338] on div "Ширина (мм)" at bounding box center [226, 357] width 128 height 39
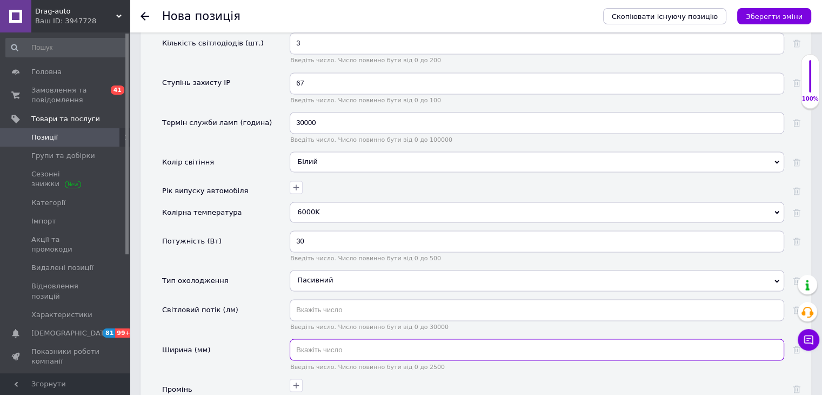
click at [344, 338] on input "text" at bounding box center [537, 349] width 495 height 22
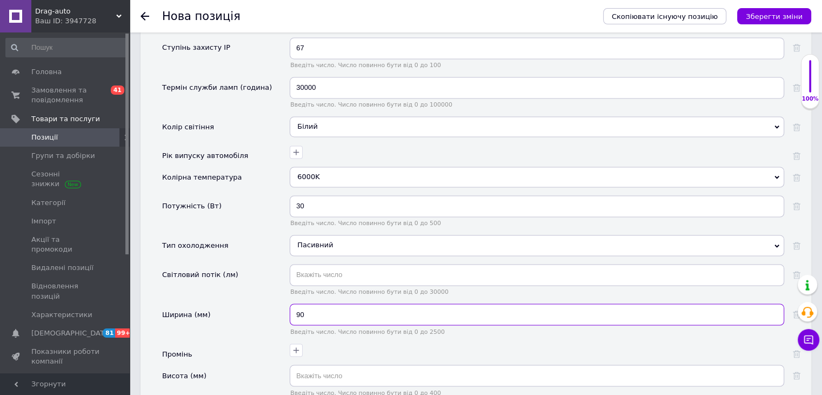
scroll to position [1770, 0]
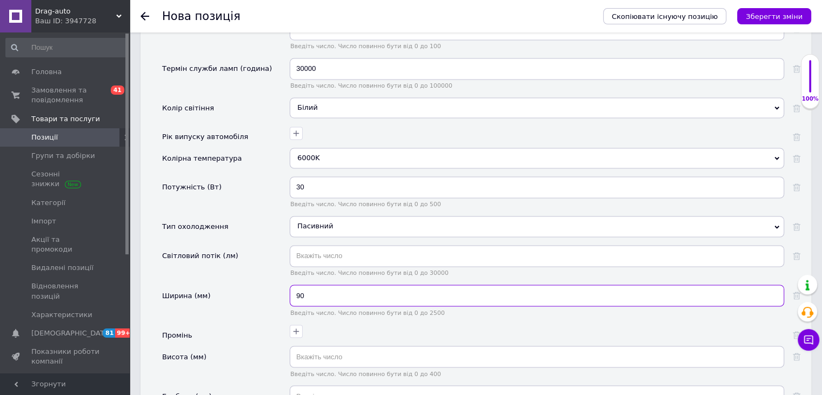
type input "90"
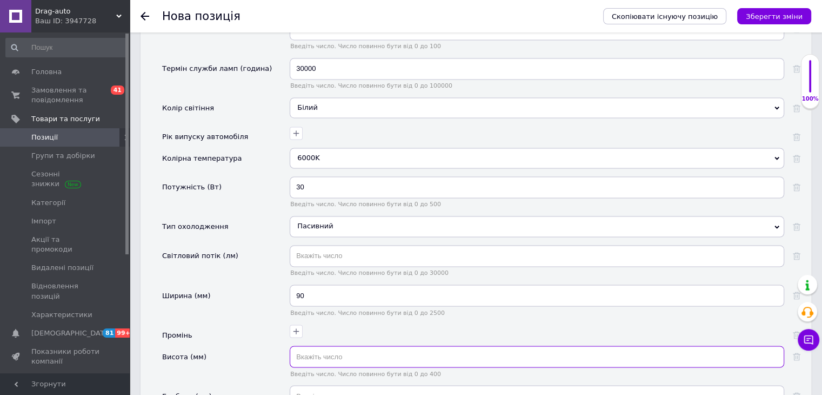
click at [336, 346] on input "text" at bounding box center [537, 357] width 495 height 22
type input "90"
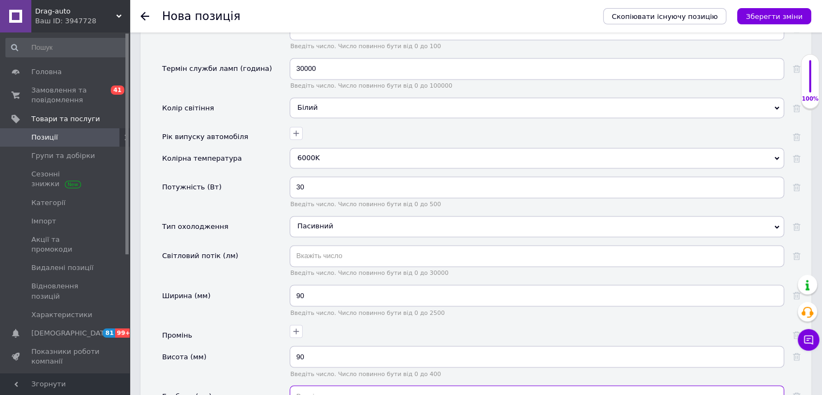
click at [335, 385] on input "text" at bounding box center [537, 396] width 495 height 22
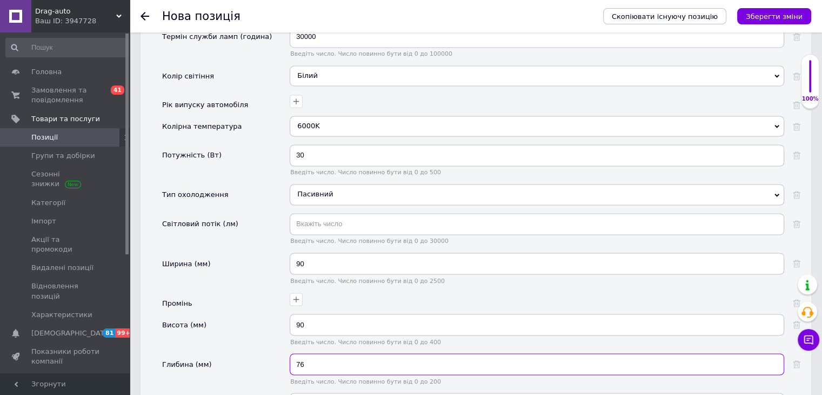
scroll to position [1878, 0]
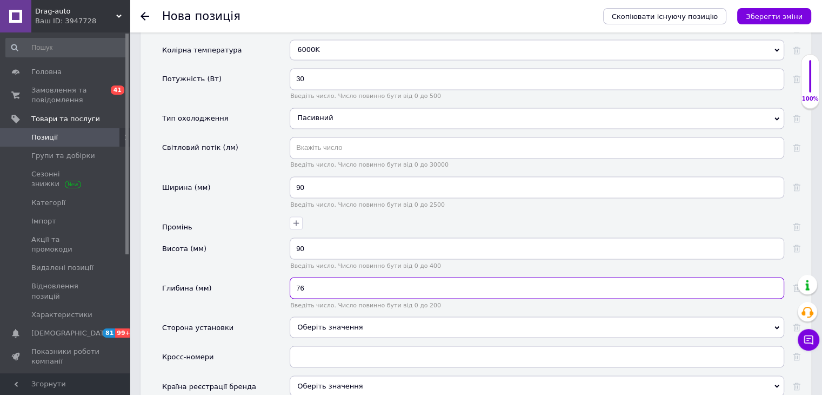
type input "76"
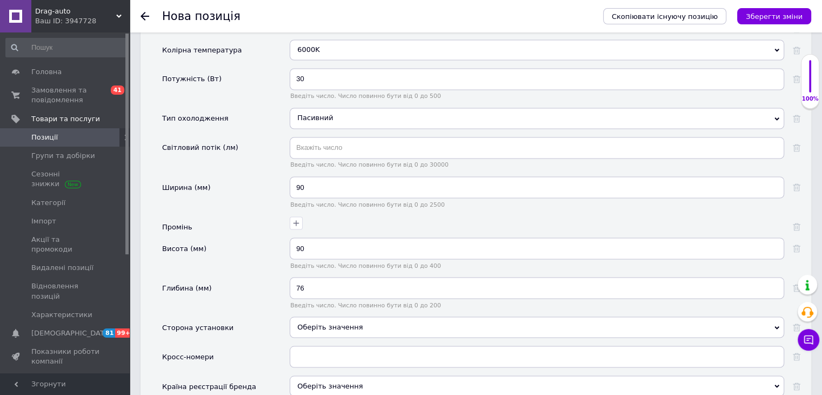
click at [320, 316] on div "Оберіть значення" at bounding box center [537, 326] width 495 height 21
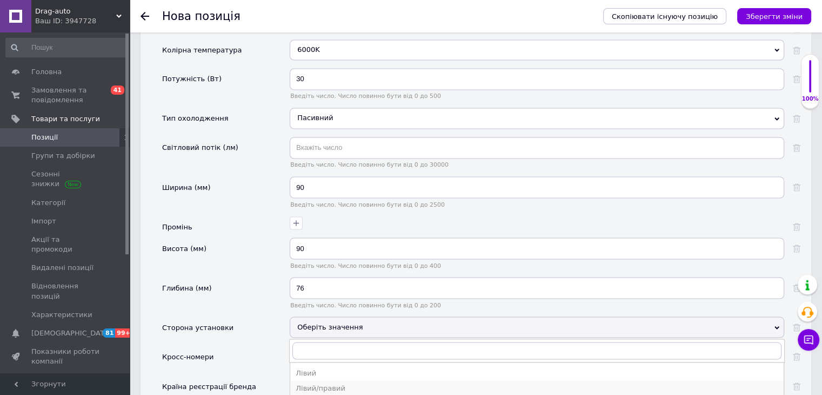
click at [329, 383] on div "Лівий/правий" at bounding box center [537, 388] width 483 height 10
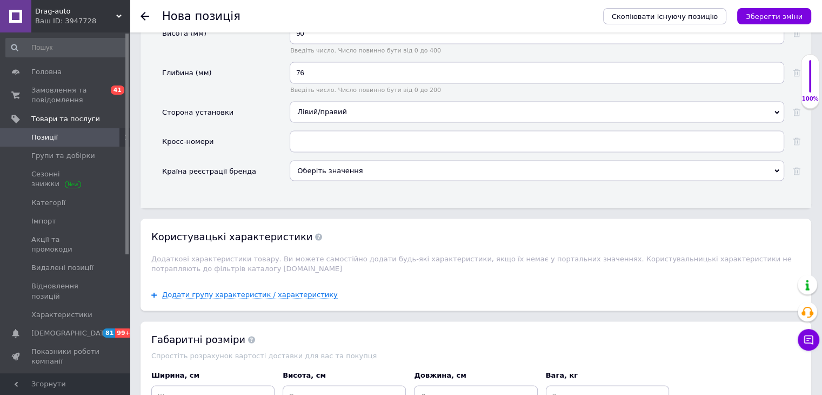
scroll to position [2095, 0]
click at [209, 384] on input at bounding box center [212, 395] width 123 height 22
type input "10"
click at [371, 384] on input at bounding box center [344, 395] width 123 height 22
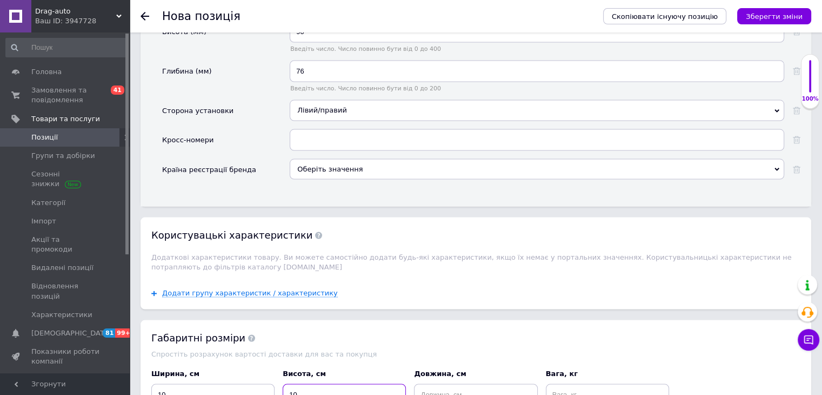
type input "10"
click at [441, 384] on input at bounding box center [475, 395] width 123 height 22
type input "10"
click at [570, 384] on input at bounding box center [607, 395] width 123 height 22
type input "1"
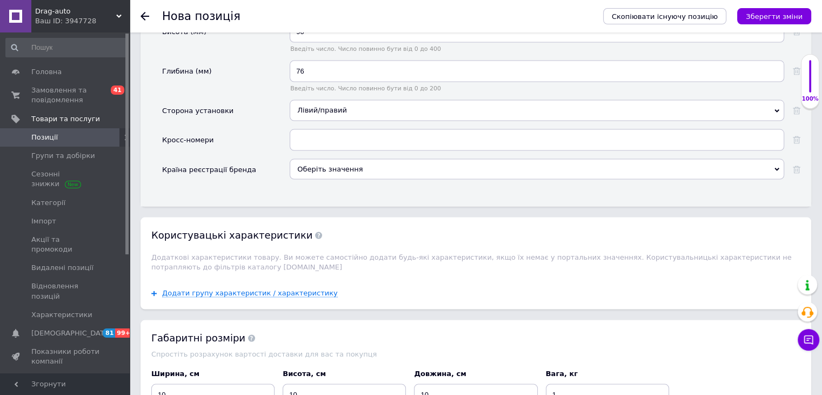
click at [771, 18] on icon "Зберегти зміни" at bounding box center [774, 16] width 57 height 8
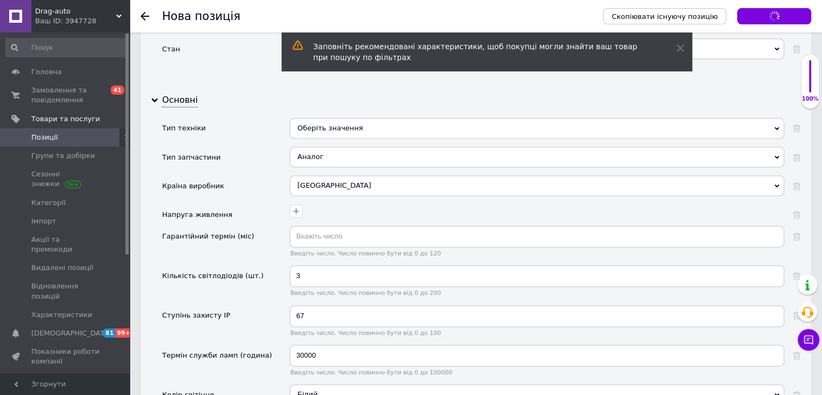
scroll to position [1264, 0]
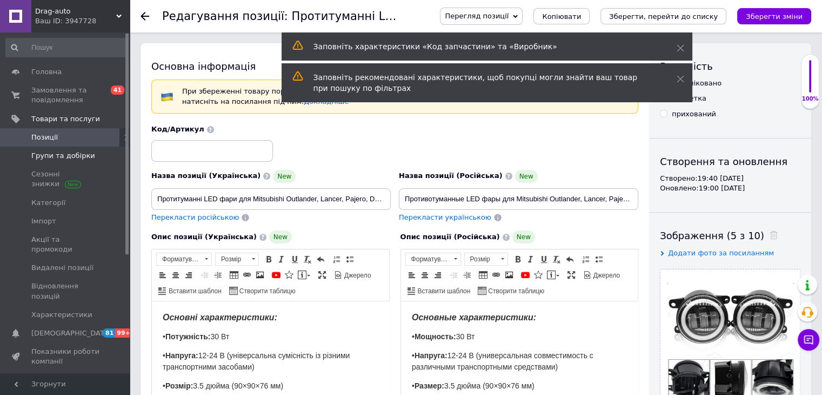
click at [61, 158] on span "Групи та добірки" at bounding box center [63, 156] width 64 height 10
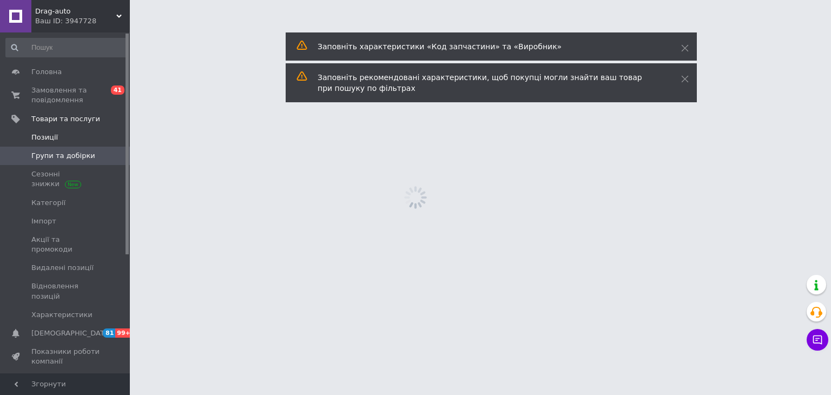
click at [61, 143] on link "Позиції" at bounding box center [66, 137] width 133 height 18
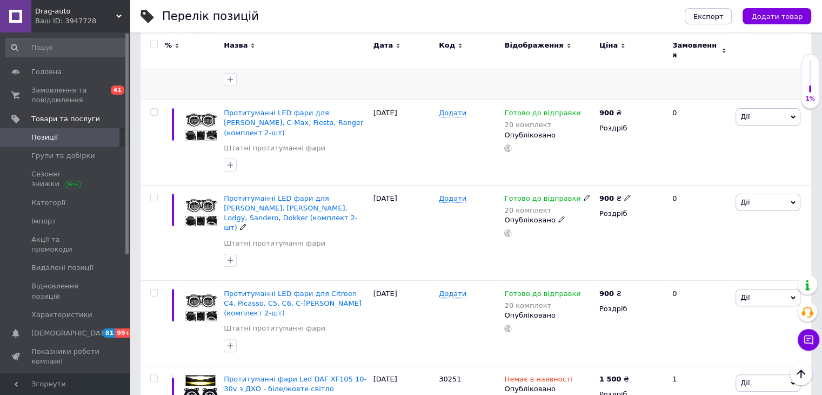
scroll to position [324, 0]
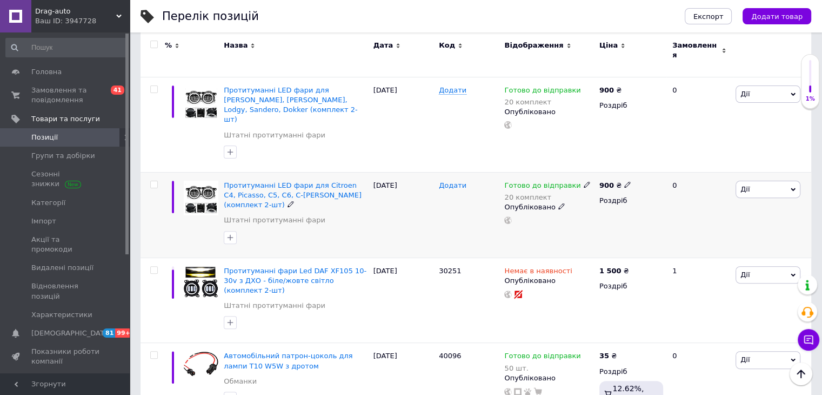
click at [456, 181] on span "Додати" at bounding box center [453, 185] width 28 height 9
type input "30261"
click at [456, 86] on span "Додати" at bounding box center [453, 90] width 28 height 9
type input "30271"
click at [481, 120] on div "30271" at bounding box center [468, 124] width 65 height 95
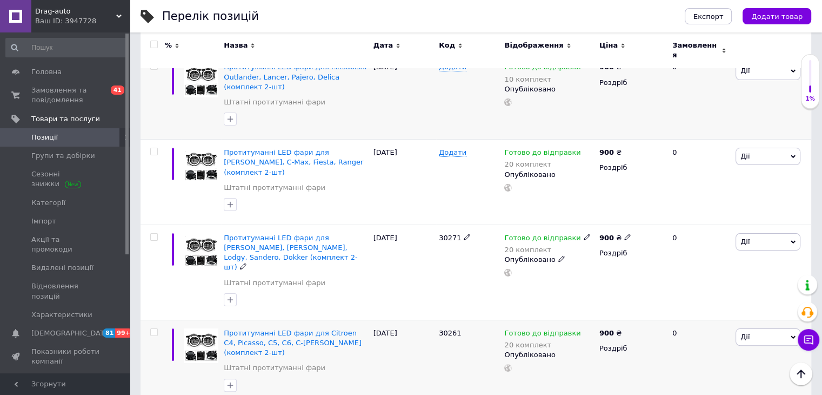
scroll to position [162, 0]
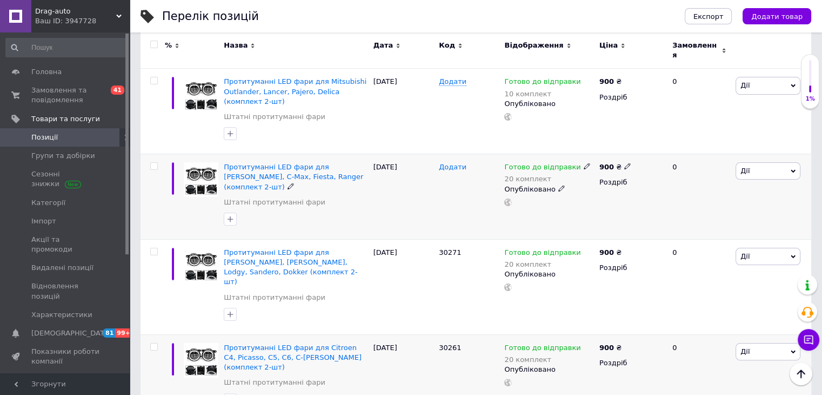
click at [459, 163] on span "Додати" at bounding box center [453, 167] width 28 height 9
type input "30281"
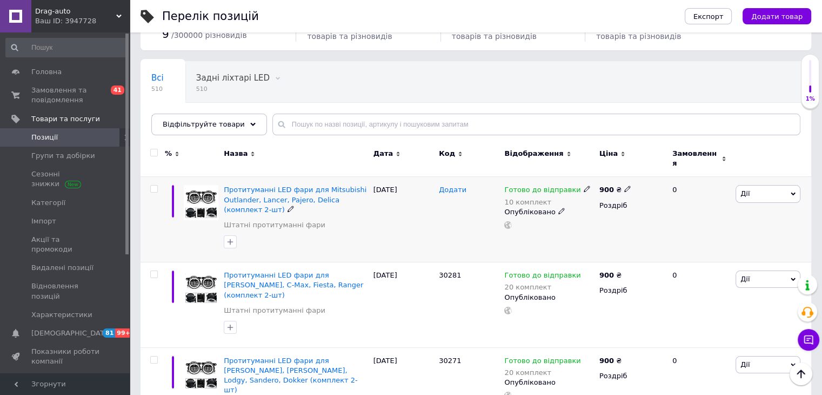
click at [452, 185] on span "Додати" at bounding box center [453, 189] width 28 height 9
type input "30291"
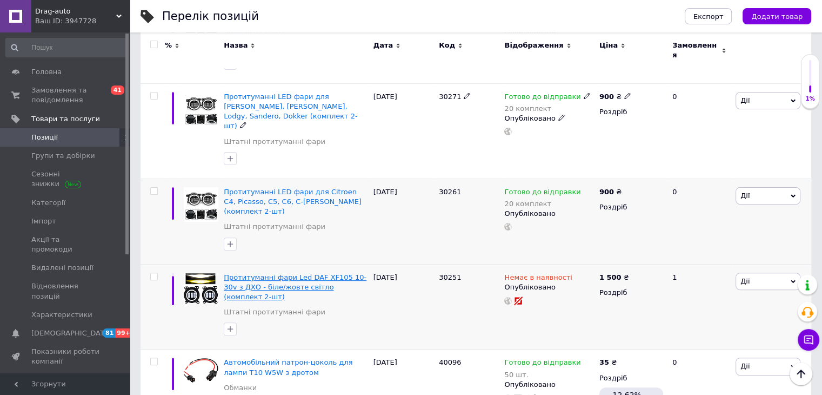
scroll to position [324, 0]
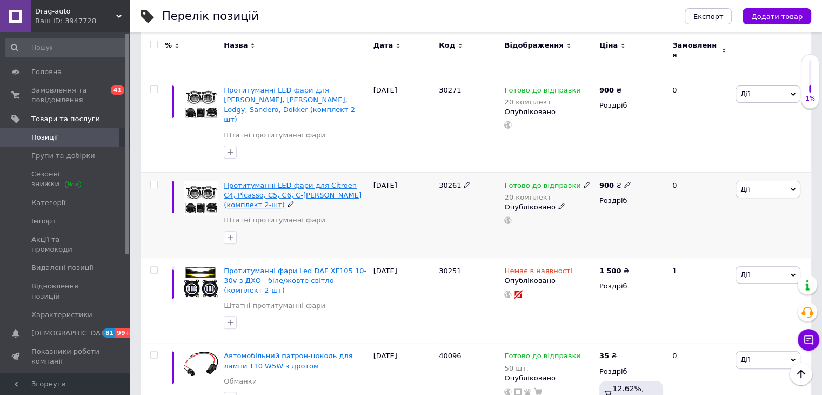
click at [278, 181] on span "Протитуманні LED фари для Citroen C4, Picasso, C5, C6, C-Crosser (комплект 2-шт)" at bounding box center [293, 195] width 138 height 28
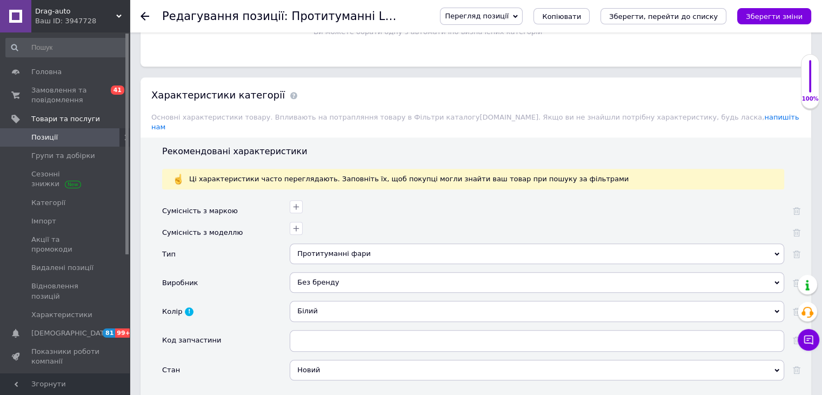
scroll to position [1135, 0]
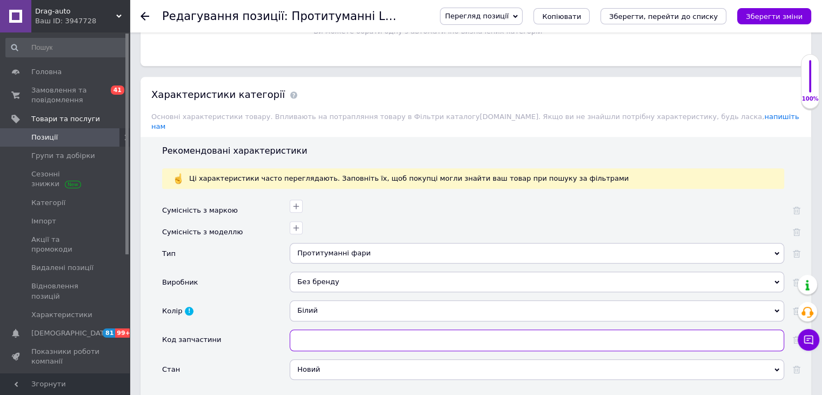
click at [314, 329] on input "text" at bounding box center [537, 340] width 495 height 22
type input "30261"
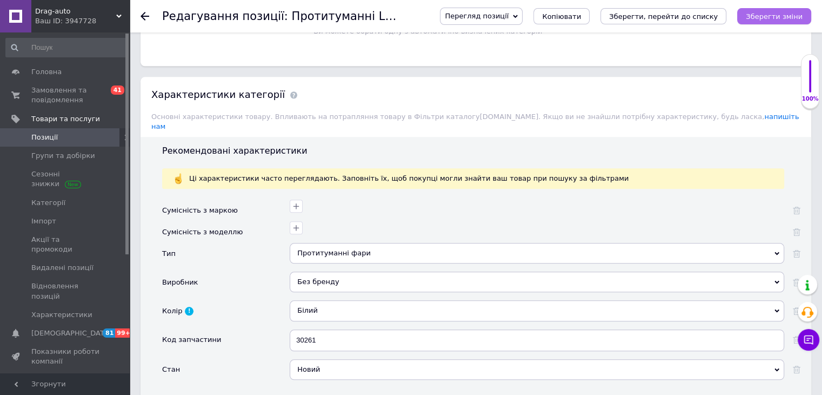
click at [774, 14] on icon "Зберегти зміни" at bounding box center [774, 16] width 57 height 8
click at [694, 14] on icon "Зберегти, перейти до списку" at bounding box center [663, 16] width 109 height 8
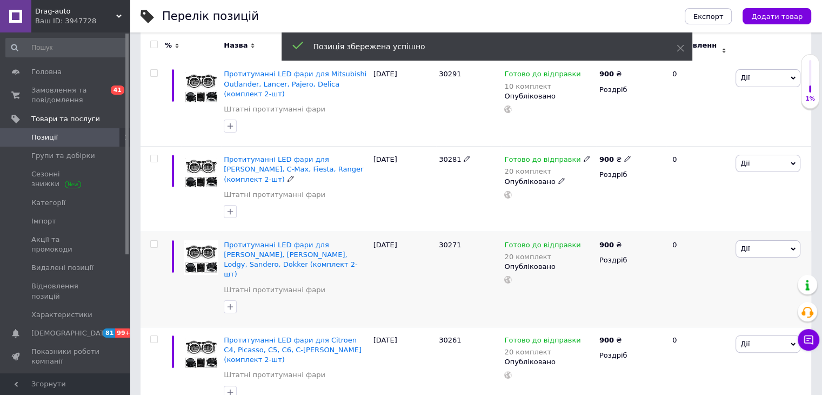
scroll to position [216, 0]
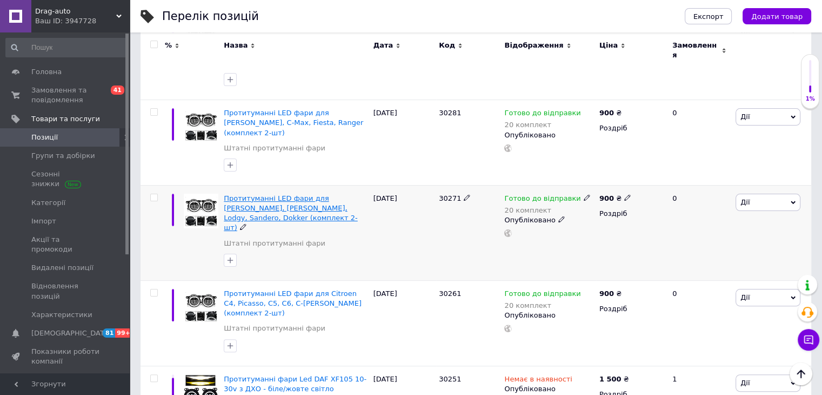
click at [288, 194] on span "Протитуманні LED фари для Dacia Duster, Logan, Lodgy, Sandero, Dokker (комплект…" at bounding box center [291, 213] width 134 height 38
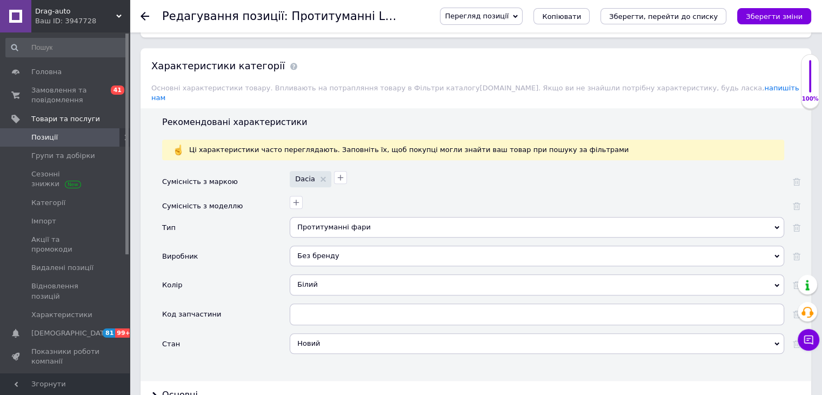
scroll to position [1135, 0]
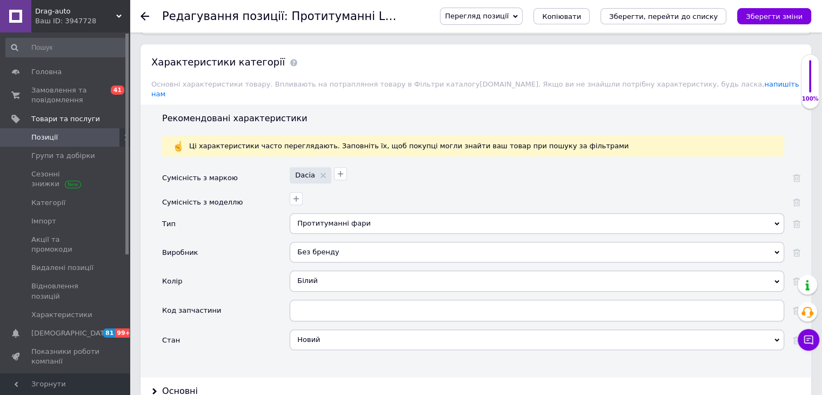
click at [316, 304] on div at bounding box center [537, 315] width 495 height 30
click at [320, 300] on input "text" at bounding box center [537, 311] width 495 height 22
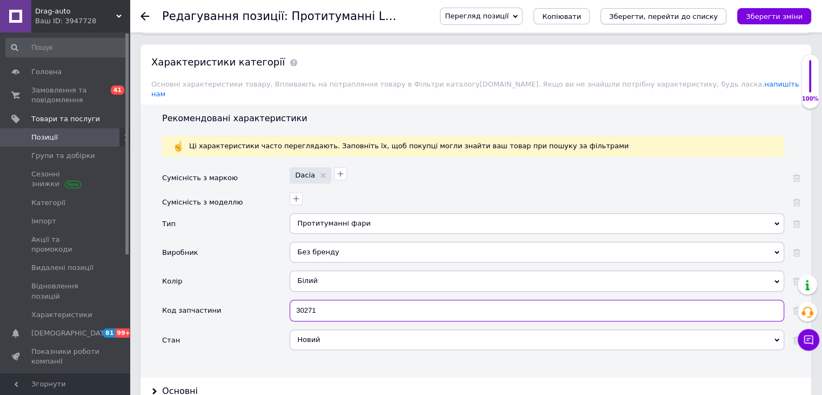
type input "30271"
click at [696, 21] on icon "Зберегти, перейти до списку" at bounding box center [663, 16] width 109 height 8
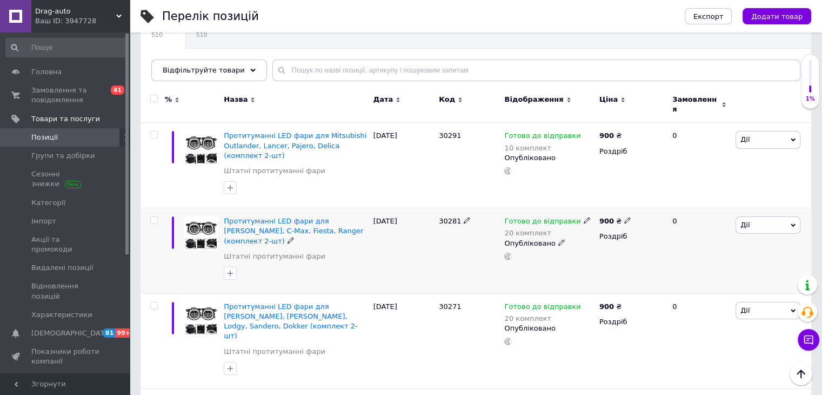
scroll to position [108, 0]
click at [258, 218] on span "Протитуманні LED фари для Ford Focus, C-Max, Fiesta, Ranger (комплект 2-шт)" at bounding box center [294, 231] width 140 height 28
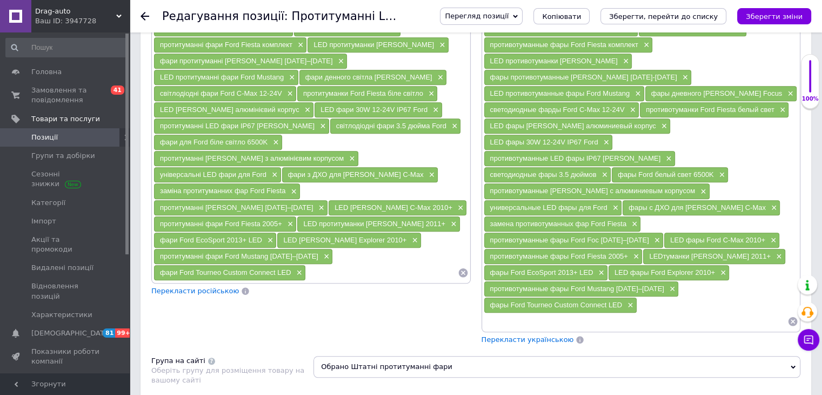
scroll to position [865, 0]
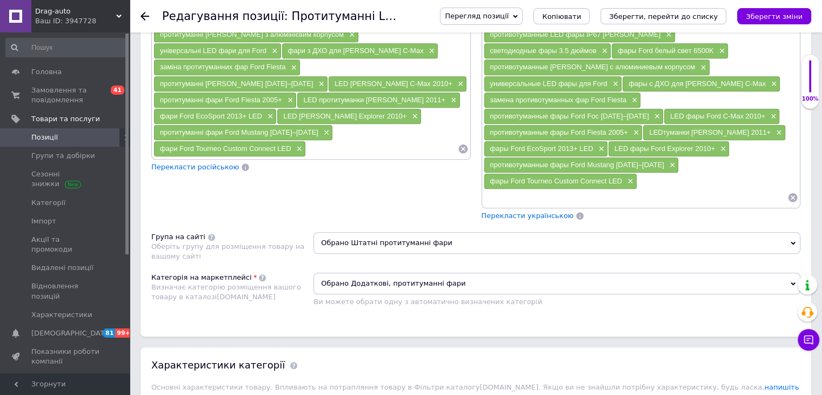
click at [383, 232] on span "Обрано Штатні протитуманні фари" at bounding box center [557, 243] width 487 height 22
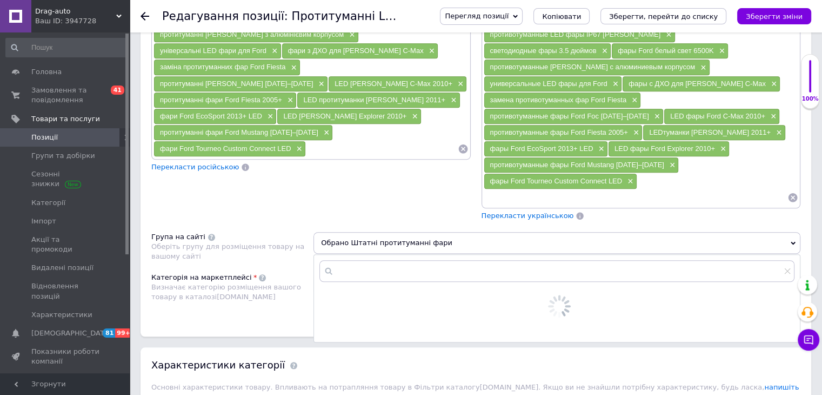
click at [277, 232] on div "Група на сайті Оберіть групу для розміщення товару на вашому сайті" at bounding box center [232, 247] width 162 height 30
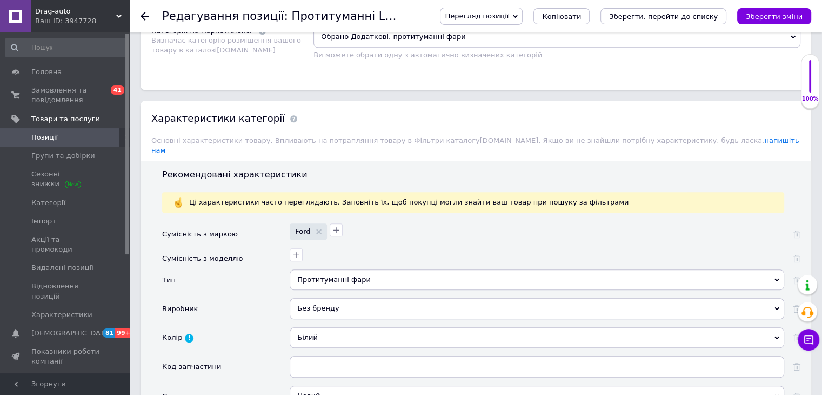
scroll to position [1190, 0]
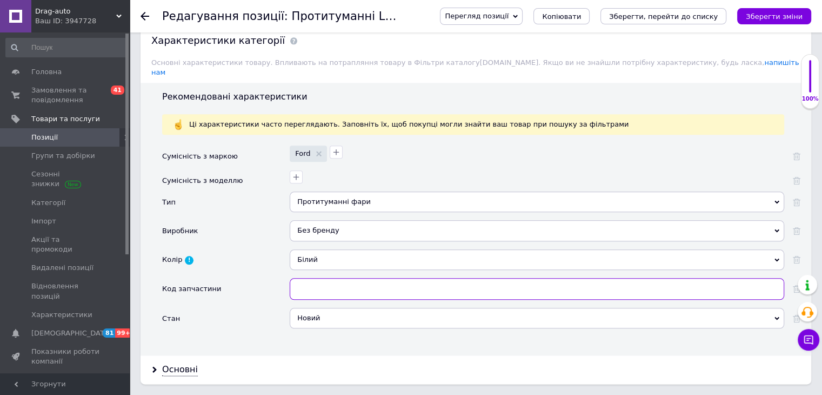
click at [322, 278] on input "text" at bounding box center [537, 289] width 495 height 22
type input "30281"
click at [716, 13] on icon "Зберегти, перейти до списку" at bounding box center [663, 16] width 109 height 8
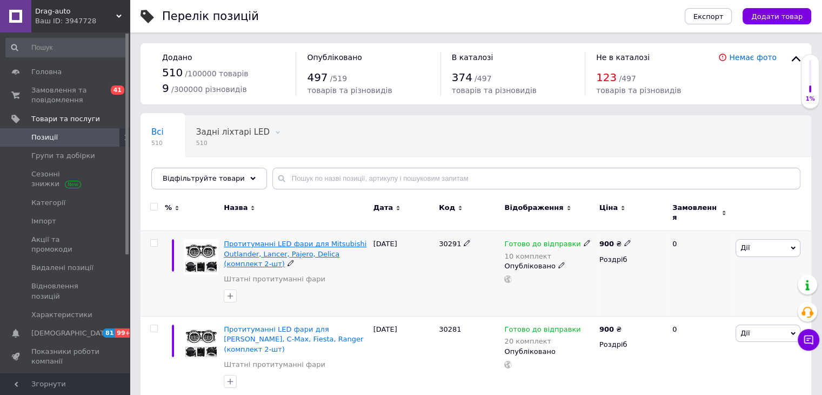
click at [243, 240] on span "Протитуманні LED фари для Mitsubishi Outlander, Lancer, Pajero, Delica (комплек…" at bounding box center [295, 254] width 143 height 28
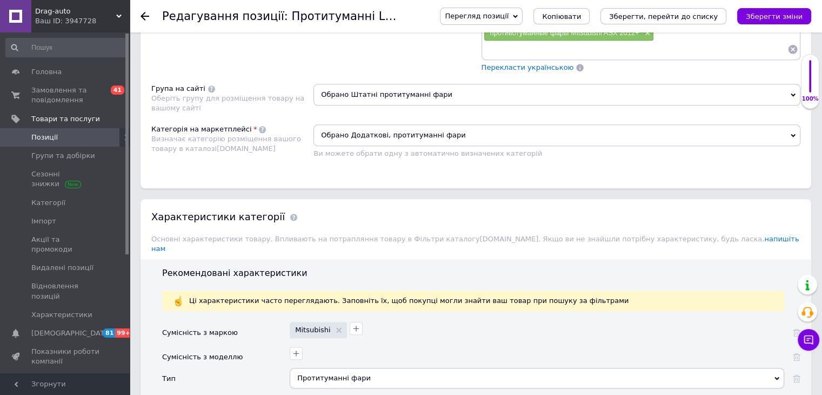
scroll to position [1135, 0]
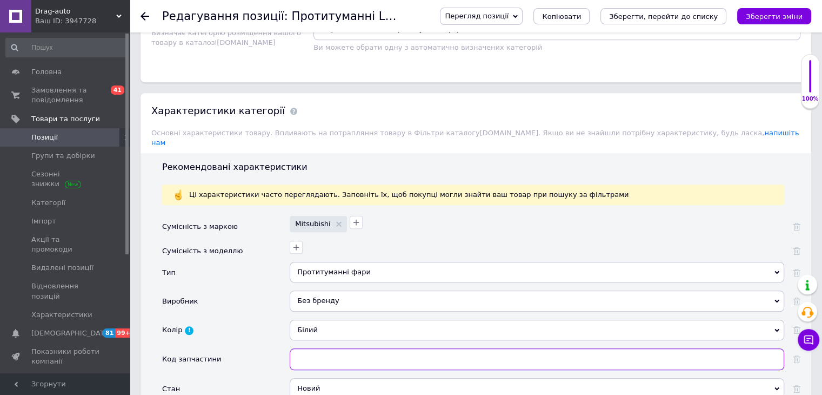
click at [317, 348] on input "text" at bounding box center [537, 359] width 495 height 22
type input "30291"
click at [767, 22] on button "Зберегти зміни" at bounding box center [775, 16] width 74 height 16
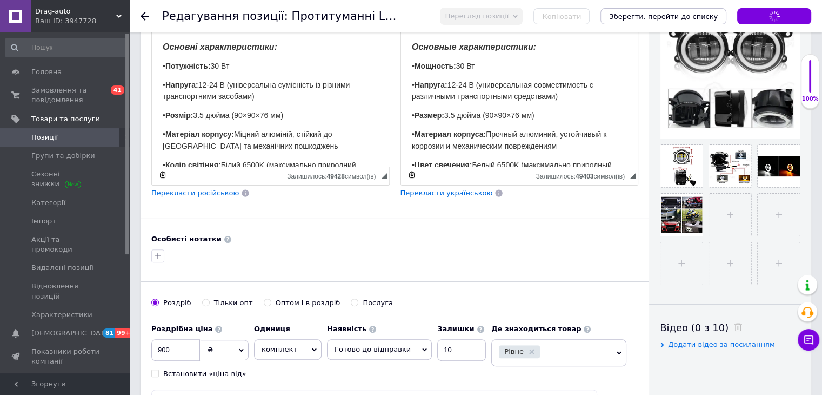
scroll to position [0, 0]
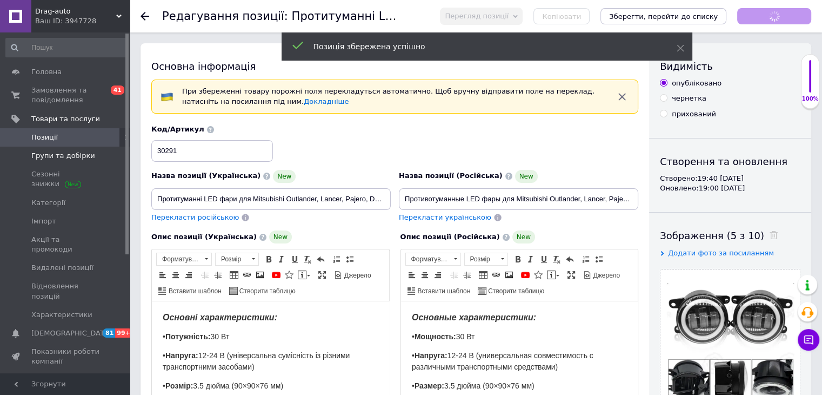
click at [93, 157] on span "Групи та добірки" at bounding box center [65, 156] width 69 height 10
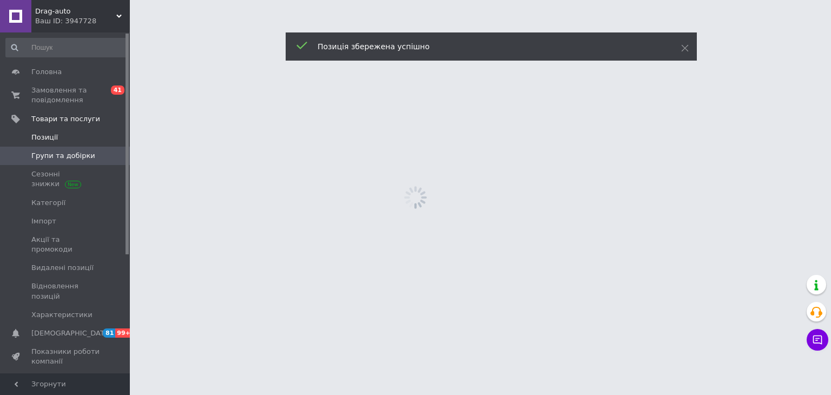
click at [89, 138] on span "Позиції" at bounding box center [65, 137] width 69 height 10
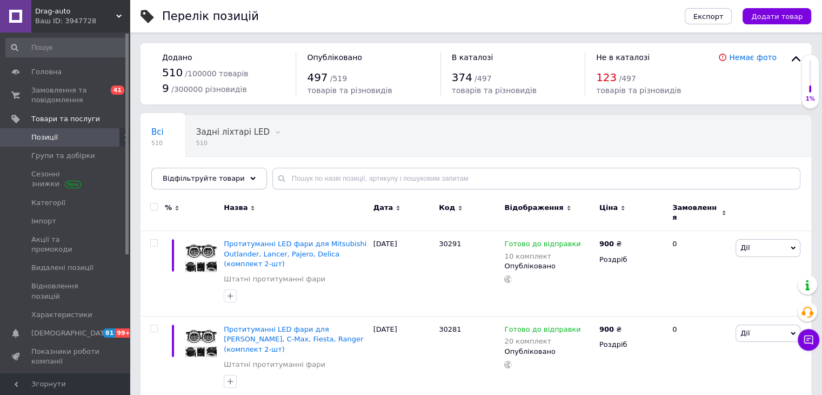
click at [789, 15] on span "Додати товар" at bounding box center [777, 16] width 51 height 8
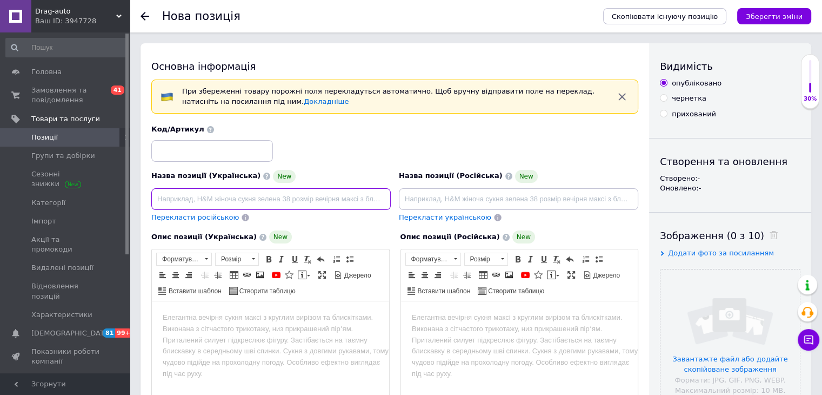
click at [234, 193] on input at bounding box center [271, 199] width 240 height 22
type input "Протитуманні LED фари для Nissan Juke, Qashqai, X-Trail, Note, Murano (комплект…"
click at [162, 217] on span "Перекласти російською" at bounding box center [195, 217] width 88 height 8
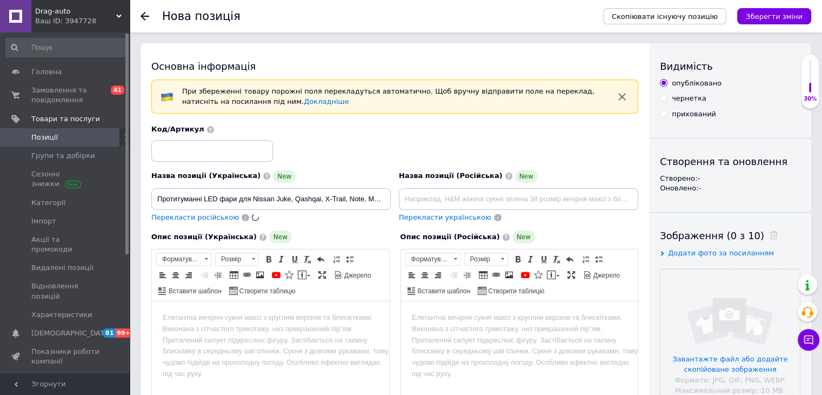
type input "Противотуманные LED фары для Nissan Juke, Qashqai, X-Trail, Note, Murano (компл…"
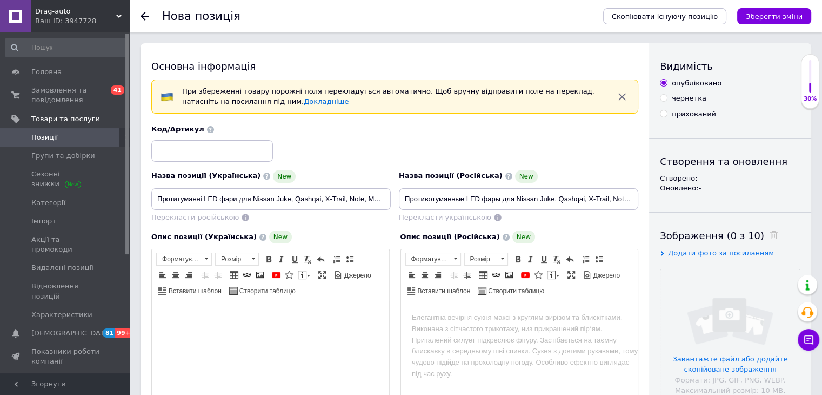
click at [233, 313] on html at bounding box center [270, 317] width 237 height 33
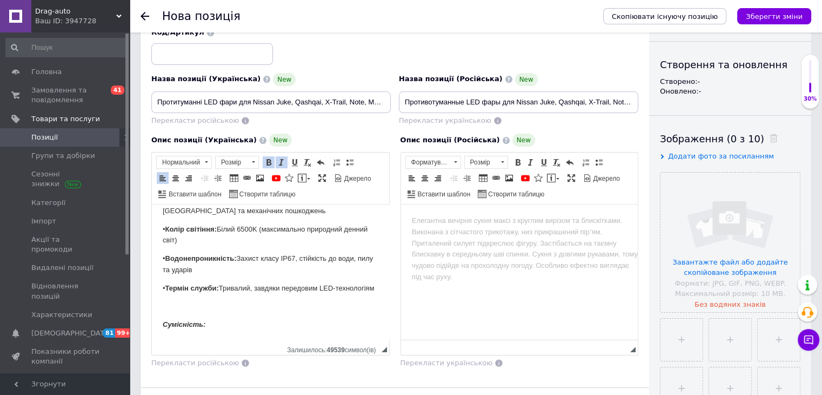
scroll to position [148, 0]
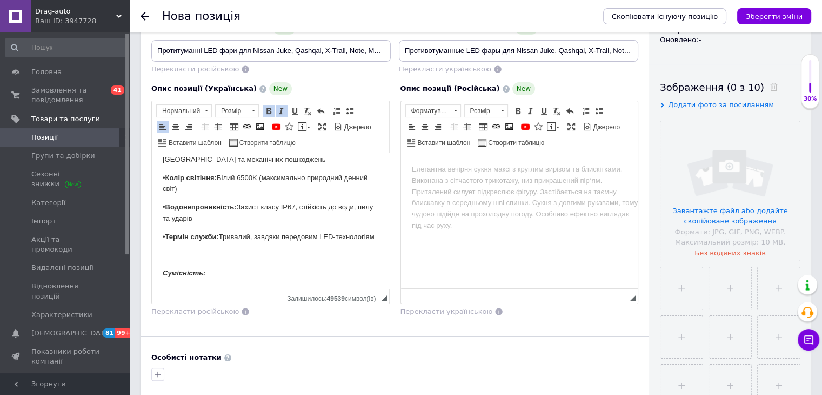
paste body "Редактор, 7100B2B2-E3F3-4908-9B93-56C01B8594DB"
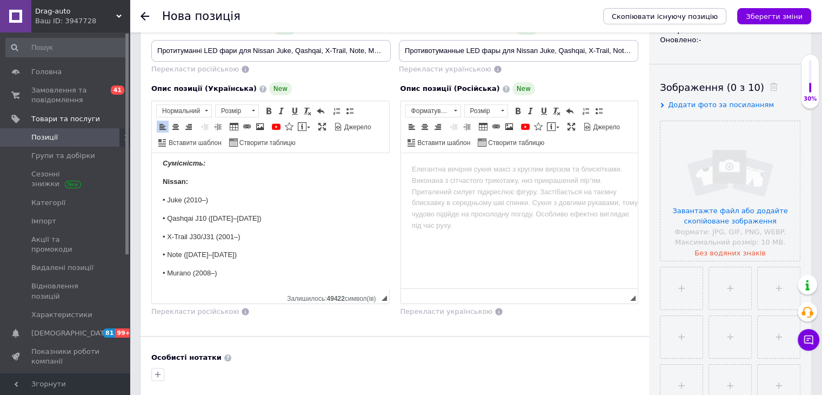
click at [195, 188] on p "Nissan:" at bounding box center [271, 181] width 216 height 11
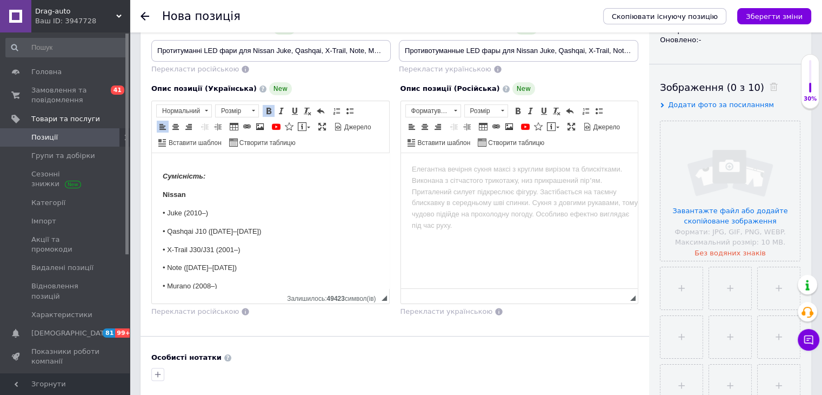
scroll to position [107, 0]
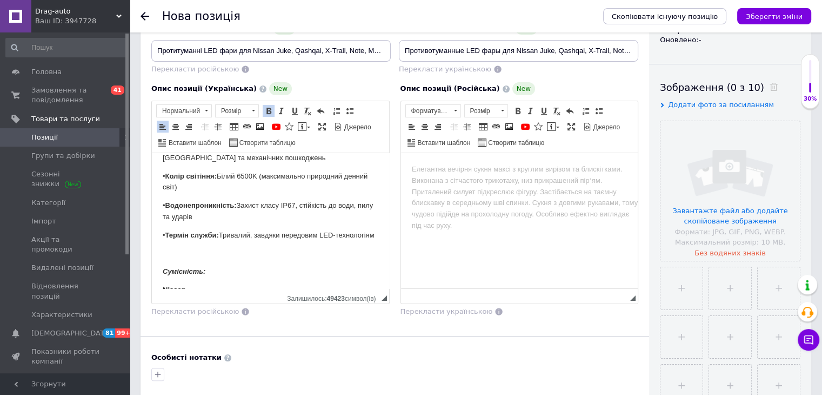
click at [197, 227] on body "Основні характеристики: • Потужність: 30 Вт • Напруга: 12-24 В (універсальна су…" at bounding box center [271, 222] width 216 height 330
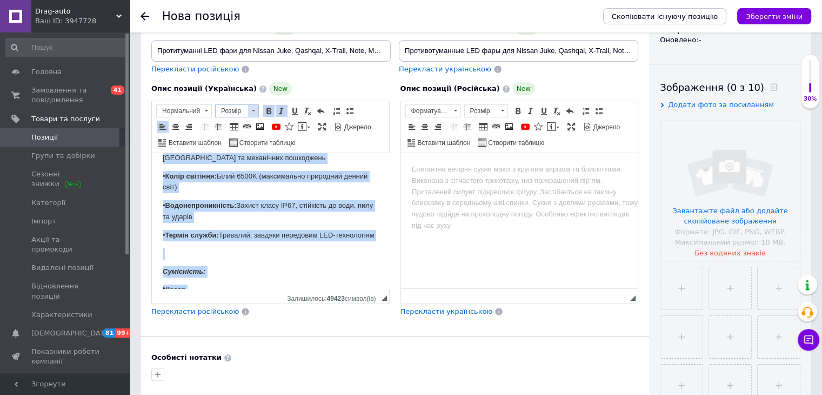
click at [232, 109] on span "Розмір" at bounding box center [232, 111] width 32 height 12
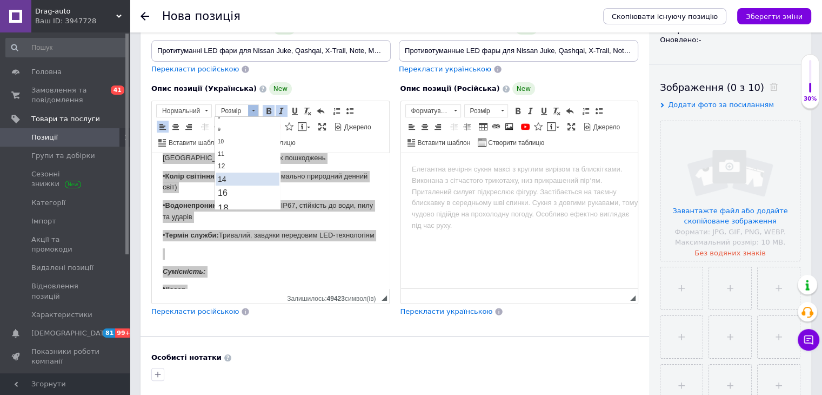
scroll to position [54, 0]
drag, startPoint x: 231, startPoint y: 162, endPoint x: 315, endPoint y: 169, distance: 84.1
click at [231, 162] on link "14" at bounding box center [248, 159] width 64 height 13
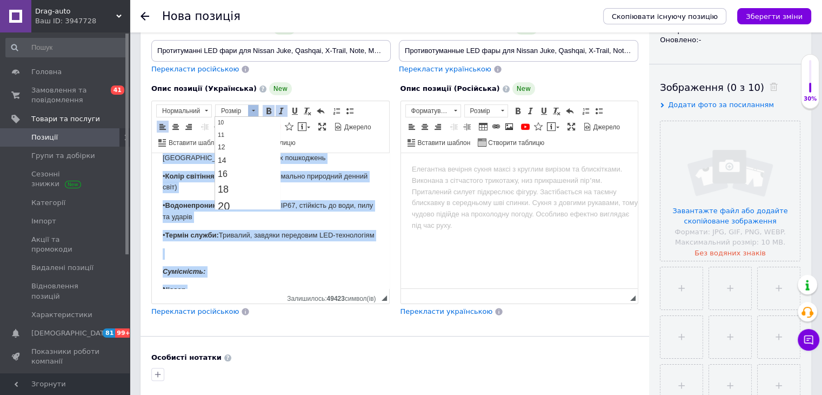
scroll to position [0, 0]
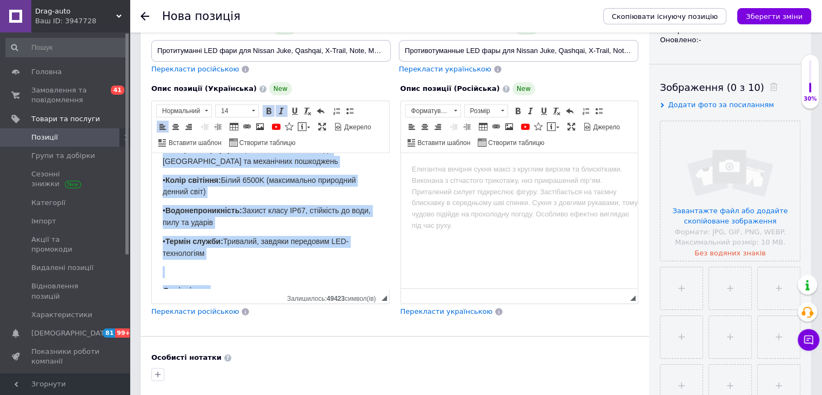
click at [251, 213] on p "• Водонепроникність: Захист класу IP67, стійкість до води, пилу та ударів" at bounding box center [271, 217] width 216 height 24
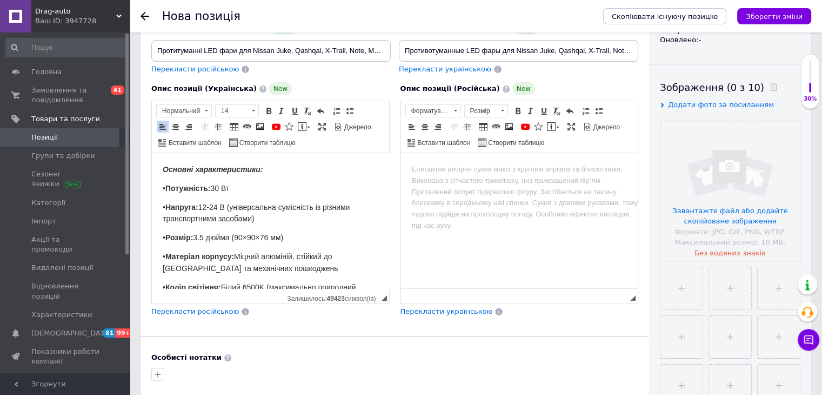
click at [236, 158] on html "Основні характеристики: • Потужність: 30 Вт • Напруга: 12-24 В (універсальна су…" at bounding box center [270, 340] width 237 height 375
drag, startPoint x: 236, startPoint y: 158, endPoint x: 393, endPoint y: 290, distance: 205.3
click at [236, 158] on html "Основні характеристики: • Потужність: 30 Вт • Напруга: 12-24 В (універсальна су…" at bounding box center [270, 340] width 237 height 375
drag, startPoint x: 243, startPoint y: 115, endPoint x: 28, endPoint y: 19, distance: 235.3
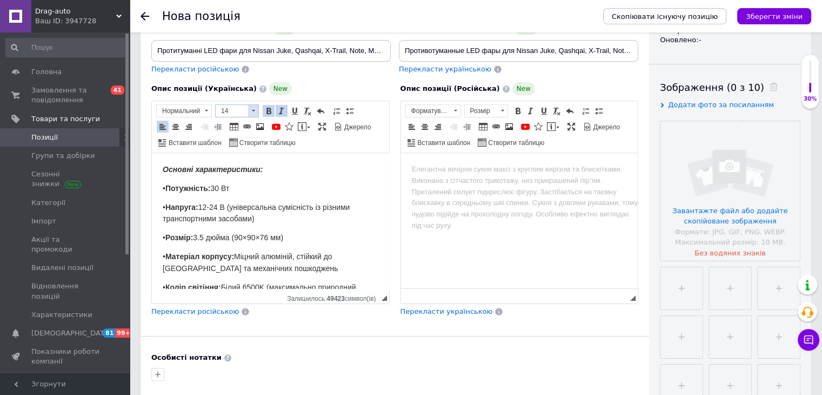
click at [243, 115] on span "14" at bounding box center [232, 111] width 32 height 12
click at [244, 163] on link "16" at bounding box center [248, 163] width 64 height 14
click at [245, 196] on body "Основні характеристики: • Потужність: 30 Вт • Напруга: 12-24 В (універсальна су…" at bounding box center [271, 340] width 216 height 353
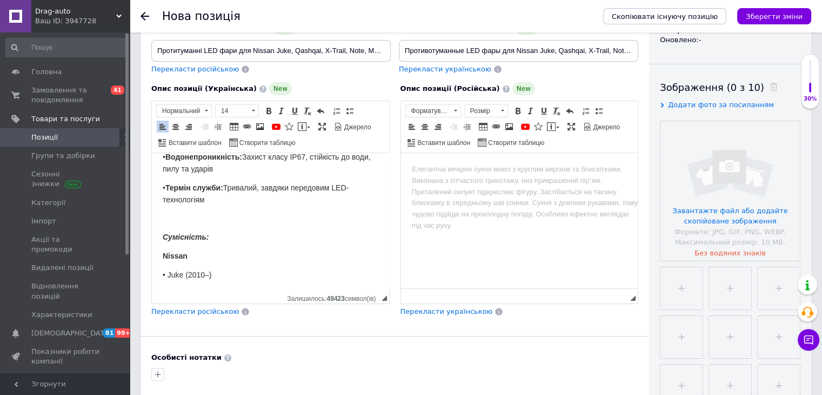
scroll to position [162, 0]
click at [179, 215] on p "Редактор, 7100B2B2-E3F3-4908-9B93-56C01B8594DB" at bounding box center [271, 217] width 216 height 12
click at [178, 215] on p "Редактор, 7100B2B2-E3F3-4908-9B93-56C01B8594DB" at bounding box center [271, 217] width 216 height 12
click at [192, 231] on strong "Сумісність:" at bounding box center [186, 235] width 46 height 9
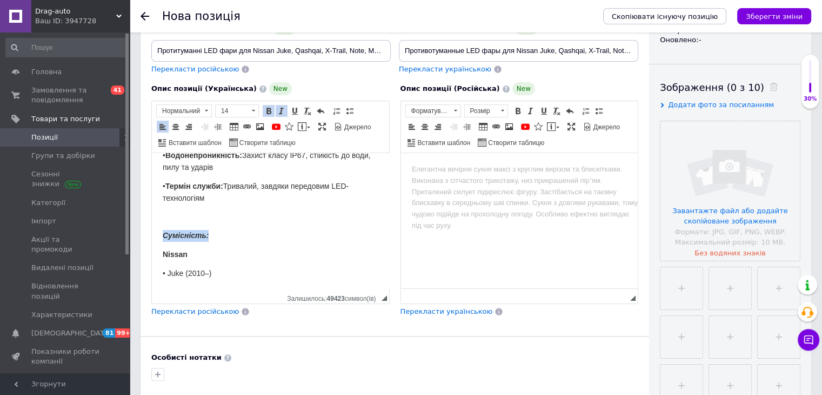
click at [192, 231] on strong "Сумісність:" at bounding box center [186, 235] width 46 height 9
click at [235, 115] on span "14" at bounding box center [232, 111] width 32 height 12
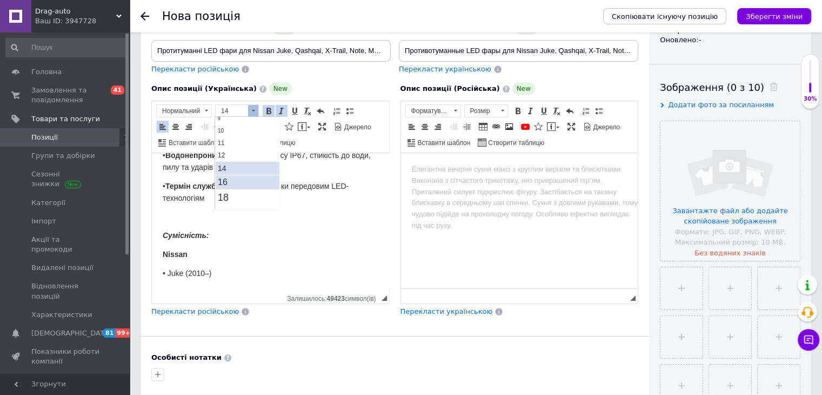
scroll to position [65, 0]
drag, startPoint x: 233, startPoint y: 161, endPoint x: 301, endPoint y: 140, distance: 71.0
click at [233, 161] on link "16" at bounding box center [248, 163] width 64 height 14
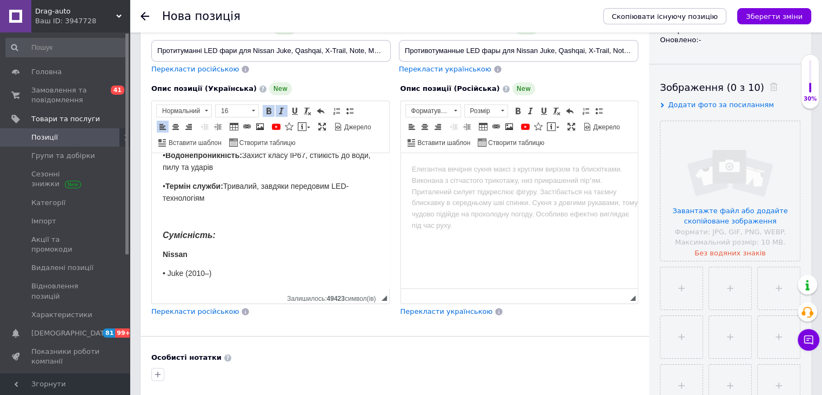
scroll to position [0, 0]
click at [257, 211] on p "Редактор, 7100B2B2-E3F3-4908-9B93-56C01B8594DB" at bounding box center [271, 217] width 216 height 12
click at [200, 309] on span "Перекласти російською" at bounding box center [195, 311] width 88 height 8
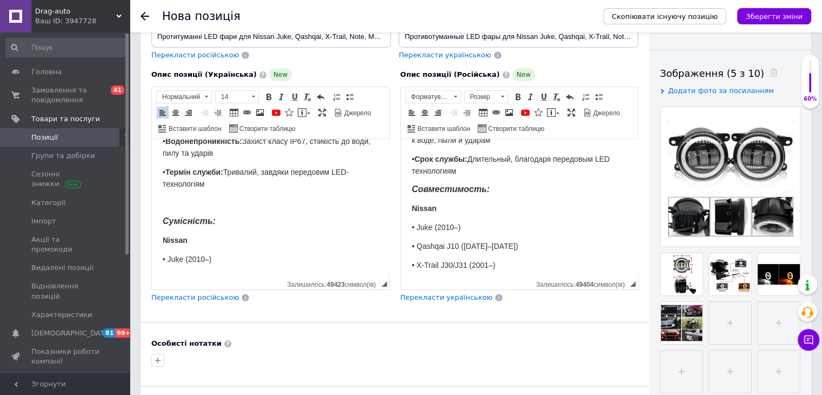
scroll to position [156, 0]
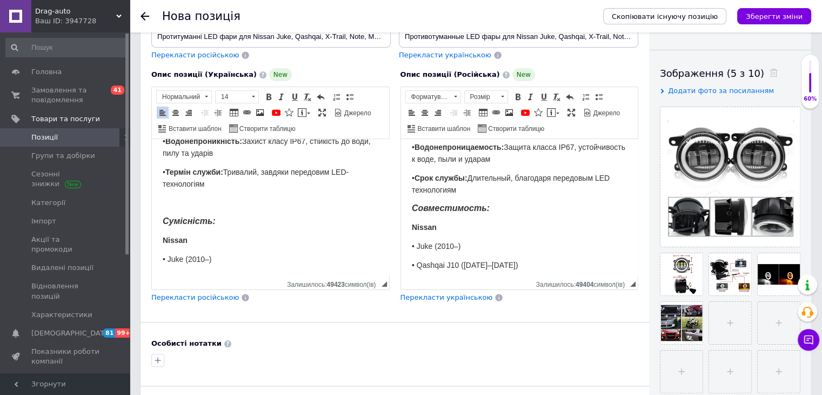
click at [510, 205] on p "Совместимость:" at bounding box center [519, 209] width 216 height 12
click at [497, 188] on p "• Срок службы: Длительный, благодаря передовым LED технологиям" at bounding box center [519, 184] width 216 height 24
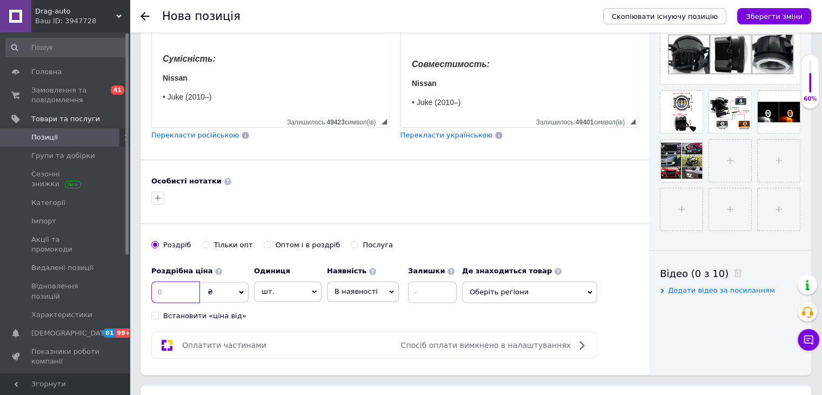
click at [181, 292] on input at bounding box center [175, 292] width 49 height 22
type input "900"
click at [273, 282] on span "шт." at bounding box center [288, 291] width 68 height 21
click at [293, 350] on li "комплект" at bounding box center [288, 356] width 67 height 15
click at [341, 290] on span "В наявності" at bounding box center [356, 291] width 43 height 8
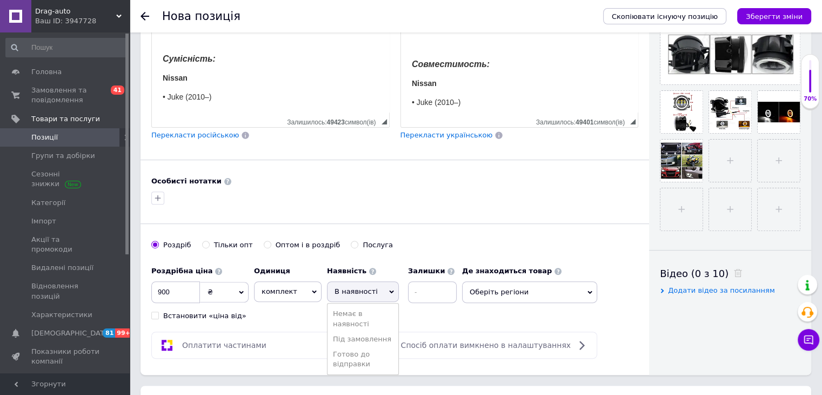
click at [365, 355] on li "Готово до відправки" at bounding box center [363, 359] width 71 height 25
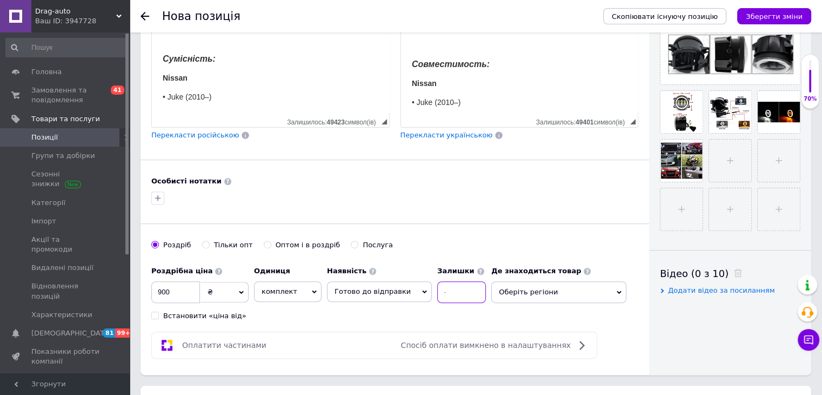
click at [441, 291] on input at bounding box center [461, 292] width 49 height 22
type input "10"
click at [593, 289] on span "Оберіть регіони" at bounding box center [559, 292] width 135 height 22
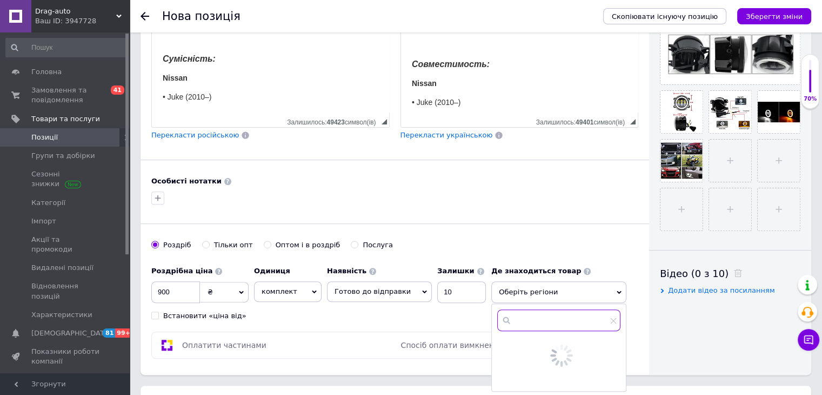
click at [535, 327] on input "text" at bounding box center [558, 320] width 123 height 22
type input "Рівне"
click at [492, 343] on div "Рівне" at bounding box center [559, 347] width 134 height 10
click at [503, 344] on input "checkbox" at bounding box center [506, 345] width 7 height 7
checkbox input "true"
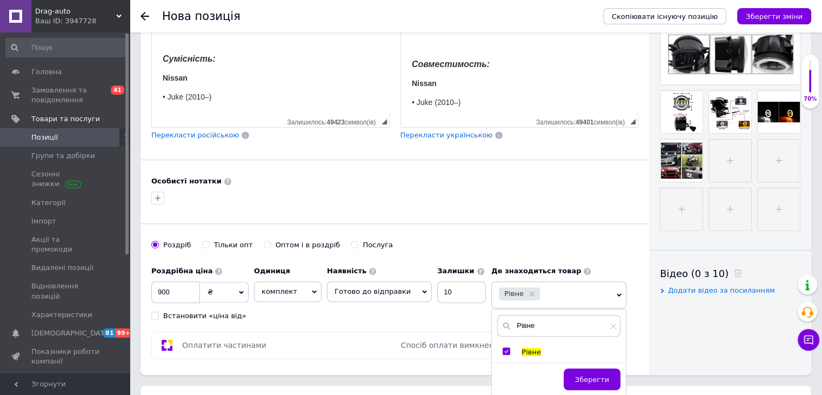
drag, startPoint x: 594, startPoint y: 377, endPoint x: 588, endPoint y: 372, distance: 8.1
click at [593, 375] on span "Зберегти" at bounding box center [592, 379] width 34 height 8
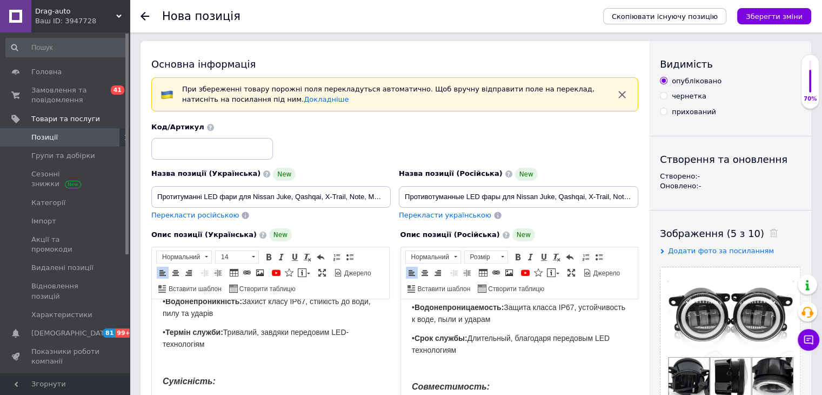
scroll to position [0, 0]
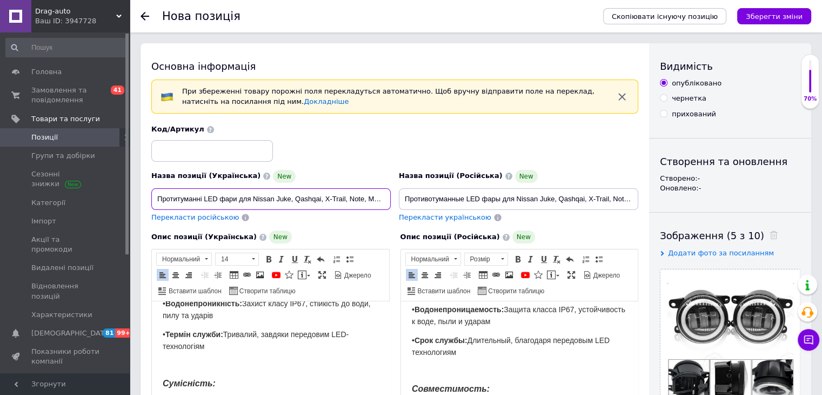
click at [281, 201] on input "Протитуманні LED фари для Nissan Juke, Qashqai, X-Trail, Note, Murano (комплект…" at bounding box center [271, 199] width 240 height 22
click at [248, 332] on span "• Термін служби: Тривалий, завдяки передовим LED-технологіям" at bounding box center [256, 340] width 186 height 21
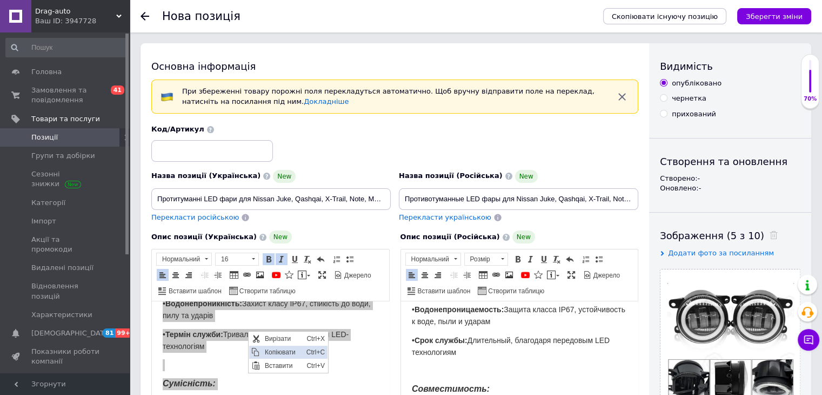
click at [270, 351] on span "Копіювати" at bounding box center [283, 352] width 42 height 13
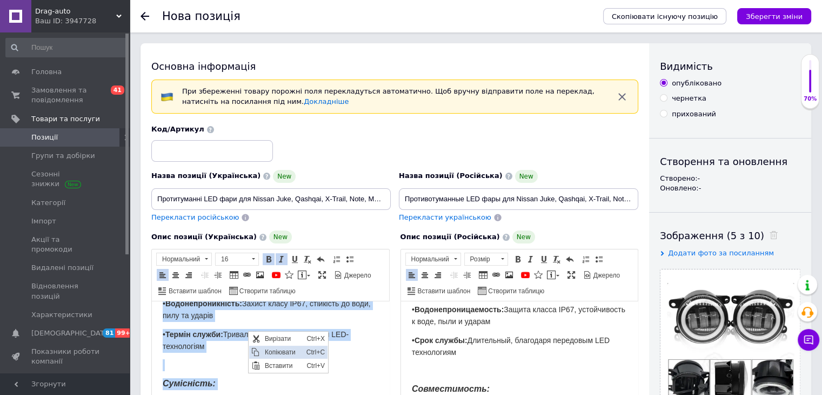
copy body "Основні характеристики: • Потужність: 30 Вт • Напруга: 12-24 В (універсальна су…"
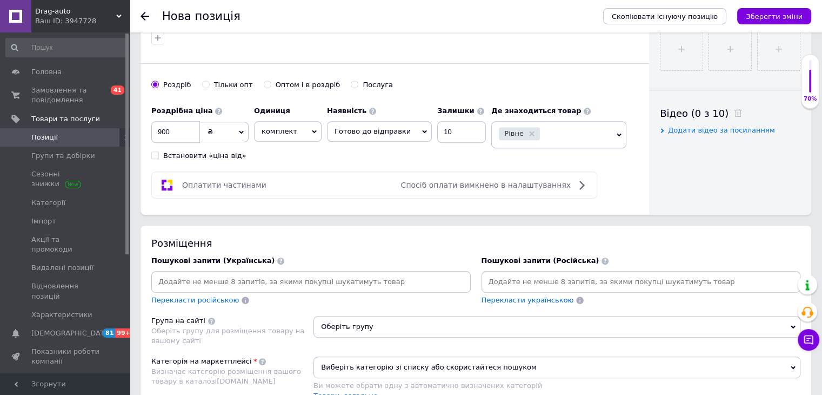
scroll to position [581, 0]
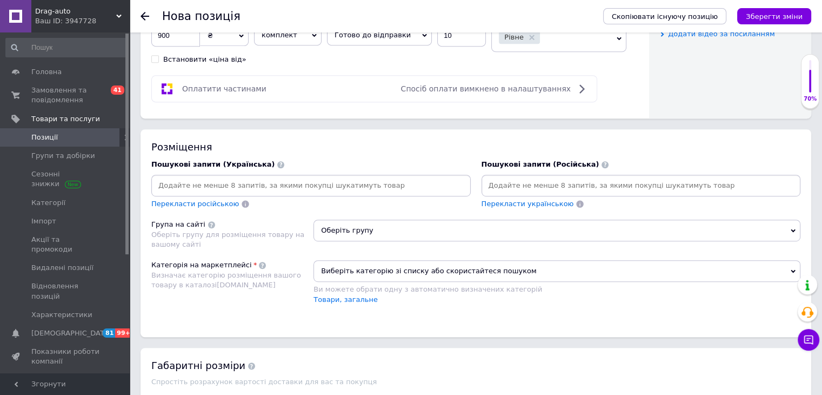
click at [326, 182] on input at bounding box center [311, 185] width 315 height 16
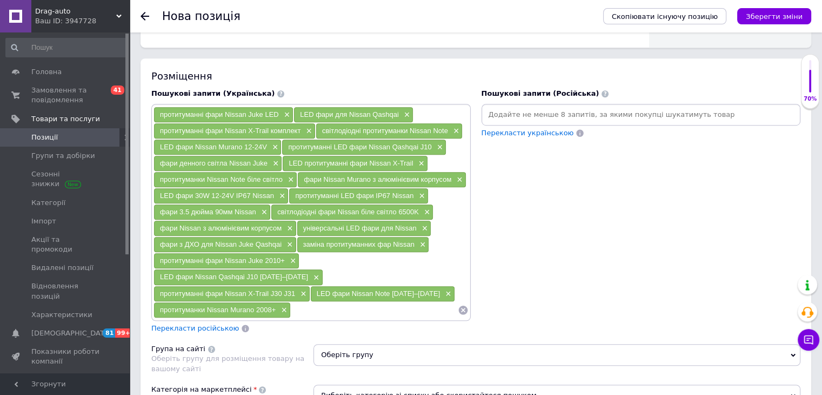
scroll to position [689, 0]
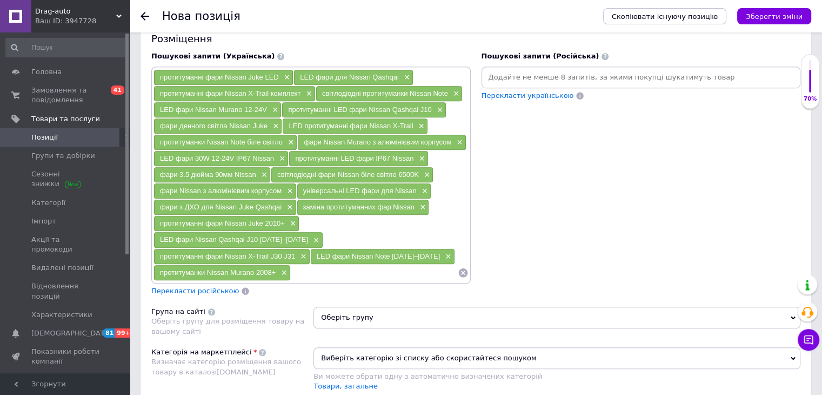
click at [203, 287] on span "Перекласти російською" at bounding box center [195, 291] width 88 height 8
click at [381, 307] on span "Оберіть групу" at bounding box center [557, 318] width 487 height 22
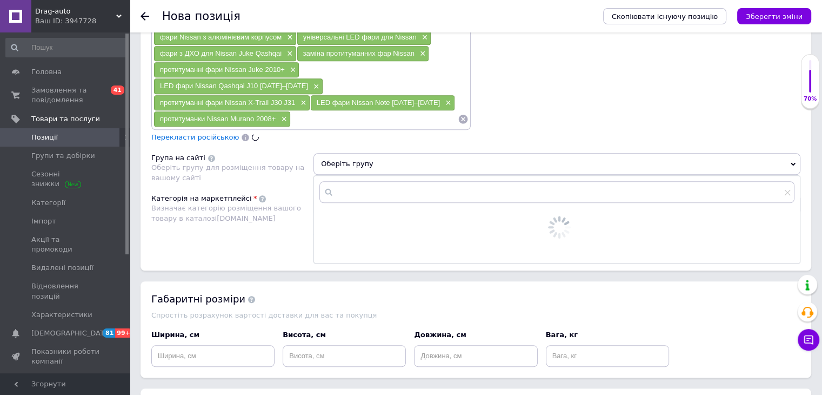
scroll to position [851, 0]
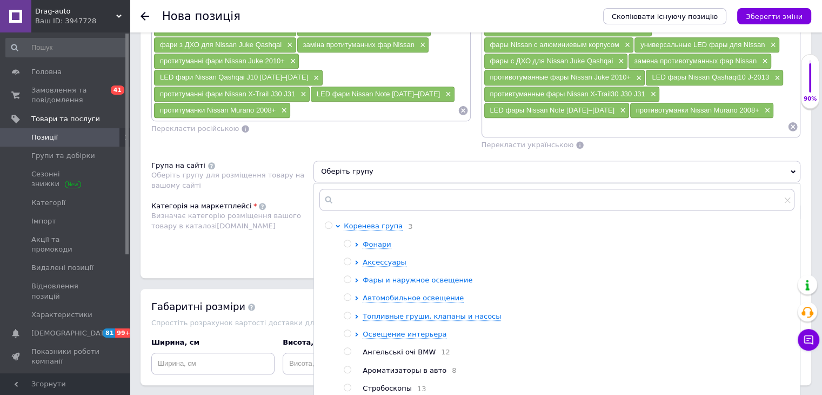
click at [395, 276] on span "Фары и наружное освещение" at bounding box center [418, 280] width 110 height 8
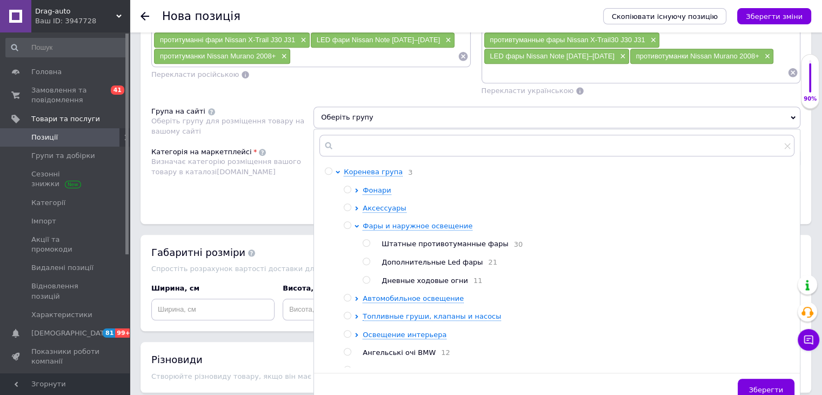
click at [409, 240] on span "Штатные противотуманные фары" at bounding box center [445, 244] width 127 height 8
radio input "true"
click at [754, 386] on span "Зберегти" at bounding box center [766, 390] width 34 height 8
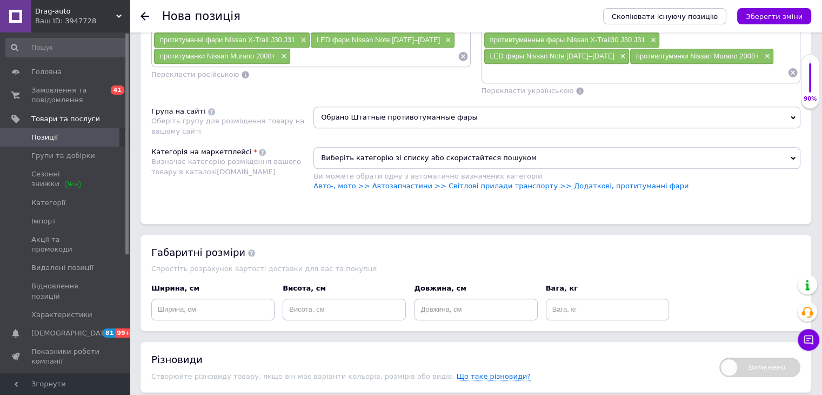
click at [567, 171] on div "Ви можете обрати одну з автоматично визначених категорій" at bounding box center [557, 176] width 487 height 10
click at [562, 182] on link "Авто-, мото >> Автозапчастини >> Світлові прилади транспорту >> Додаткові, прот…" at bounding box center [501, 186] width 375 height 8
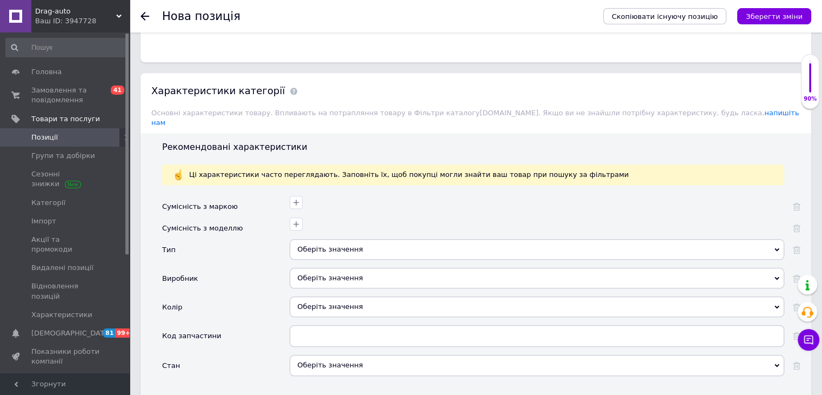
scroll to position [1067, 0]
click at [291, 195] on button "button" at bounding box center [296, 201] width 13 height 13
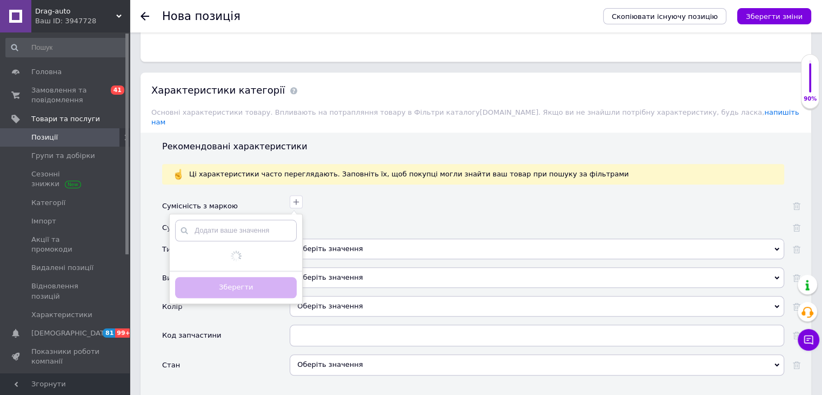
click at [259, 220] on input "text" at bounding box center [236, 231] width 122 height 22
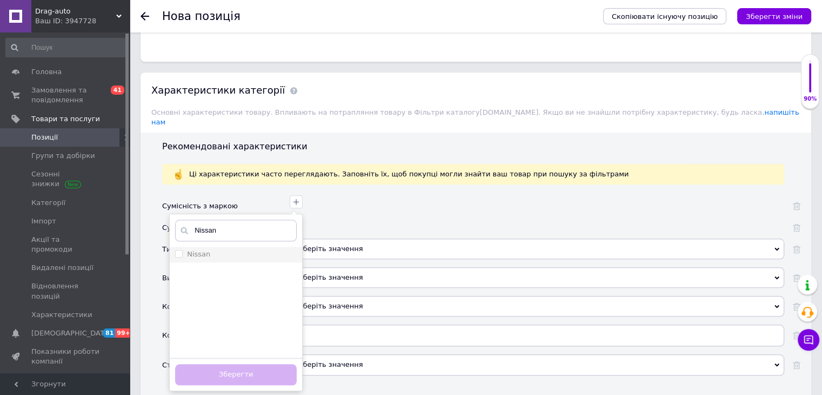
type input "Nissan"
click at [177, 250] on input "Nissan" at bounding box center [178, 253] width 7 height 7
checkbox input "true"
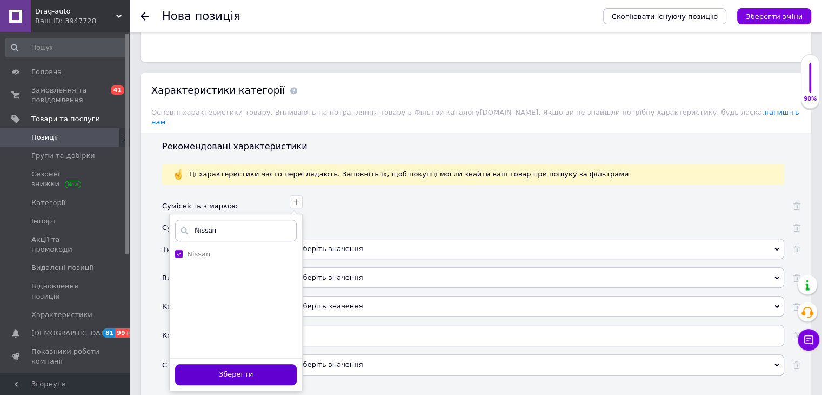
click at [240, 364] on button "Зберегти" at bounding box center [236, 374] width 122 height 21
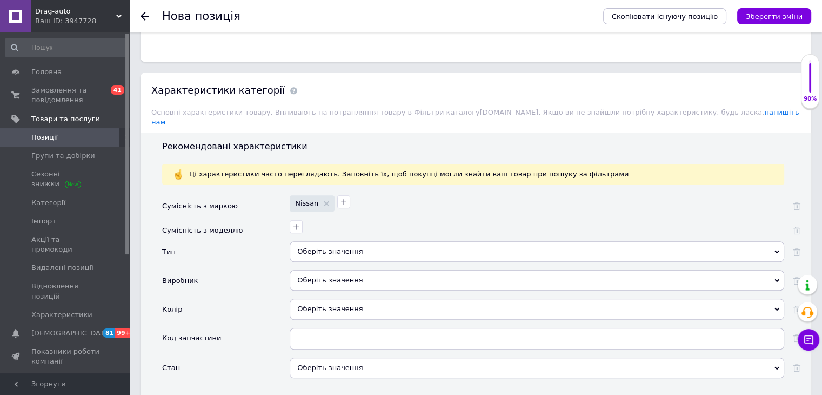
click at [309, 241] on div "Оберіть значення" at bounding box center [537, 251] width 495 height 21
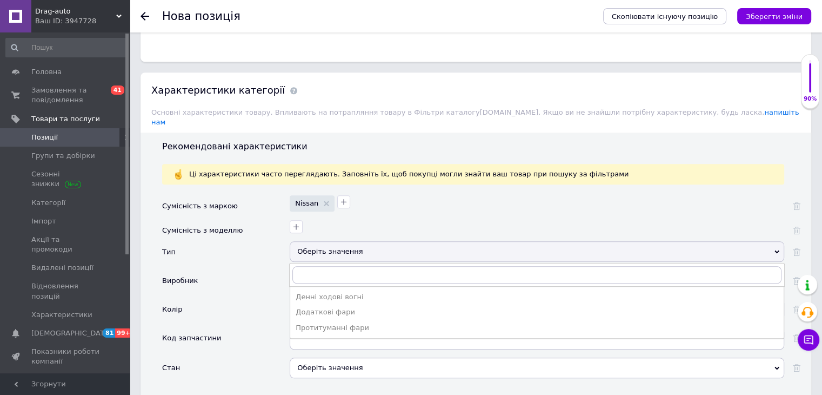
click at [327, 323] on div "Протитуманні фари" at bounding box center [537, 328] width 483 height 10
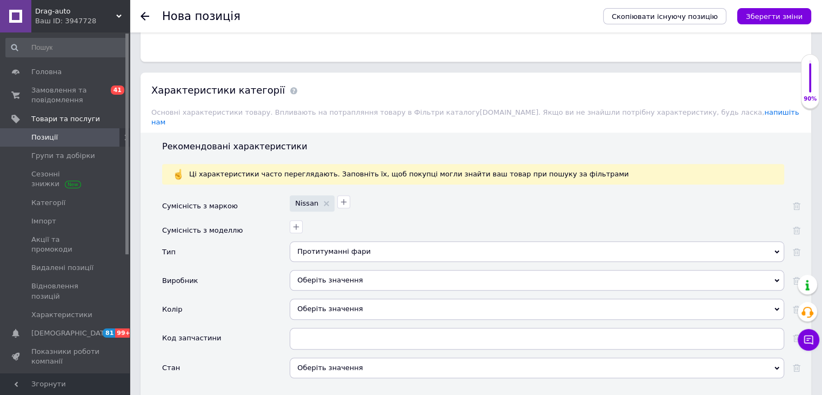
click at [323, 270] on div "Оберіть значення" at bounding box center [537, 280] width 495 height 21
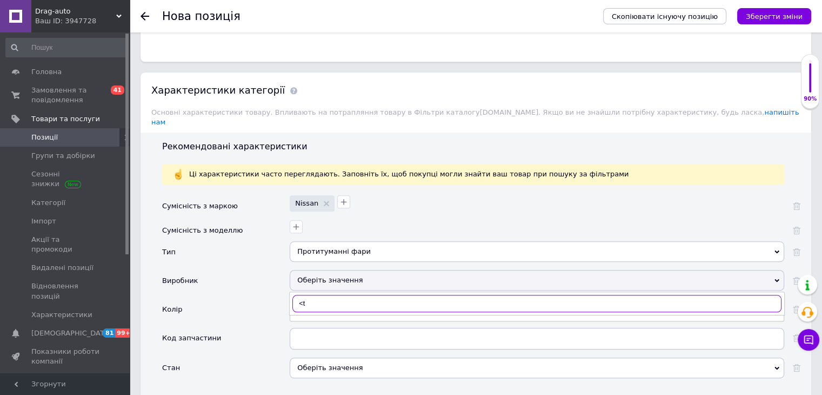
type input "<"
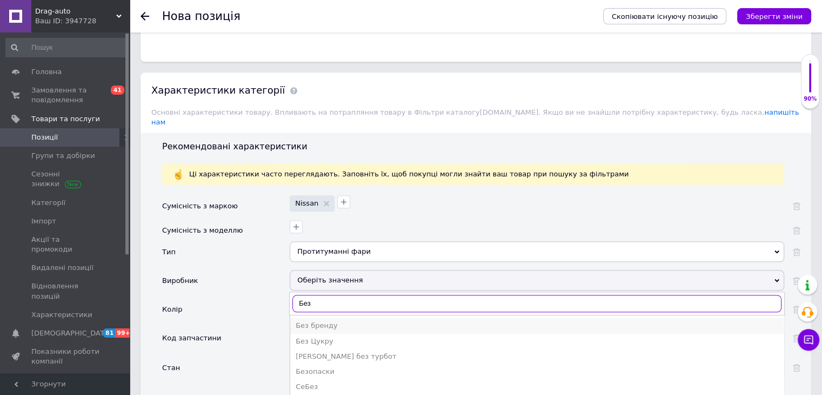
type input "Без"
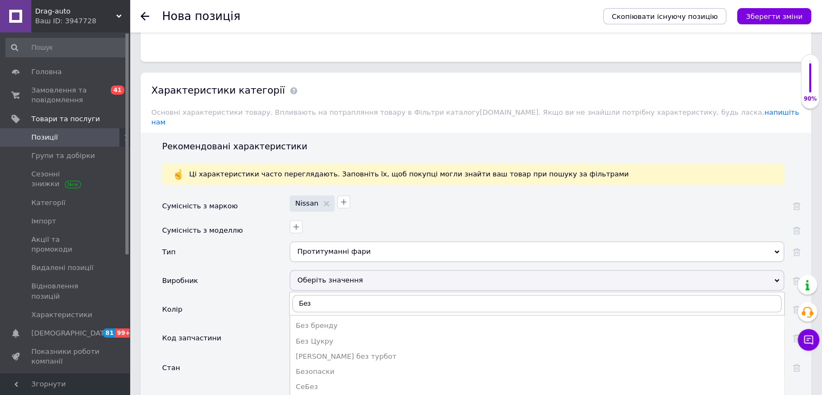
click at [303, 321] on div "Без бренду" at bounding box center [537, 326] width 483 height 10
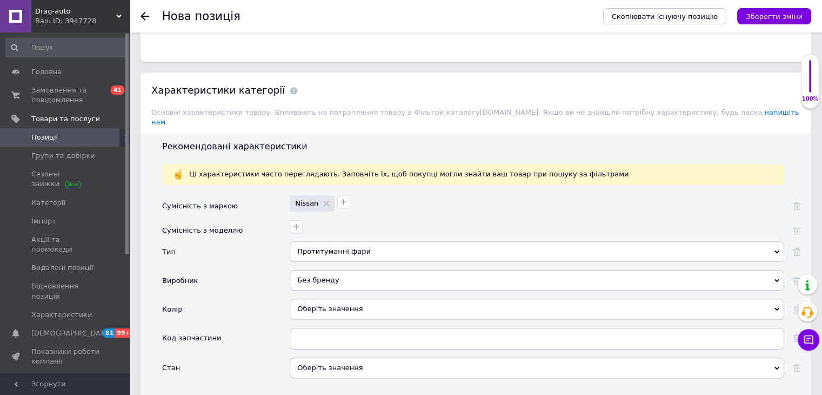
click at [312, 298] on div "Оберіть значення" at bounding box center [537, 308] width 495 height 21
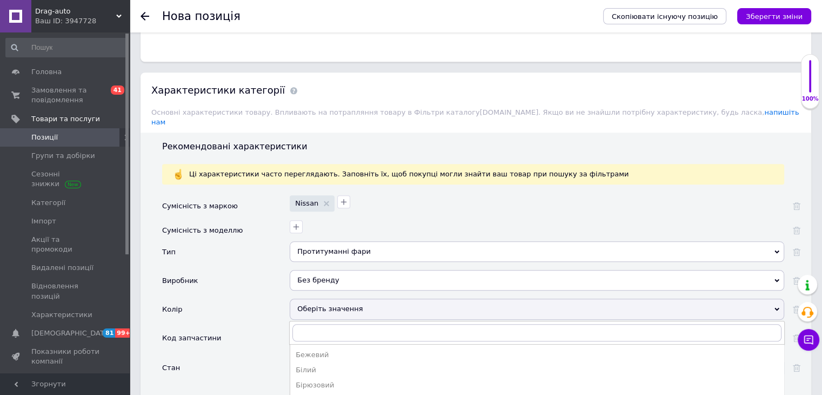
click at [262, 298] on div "Колір" at bounding box center [226, 312] width 128 height 29
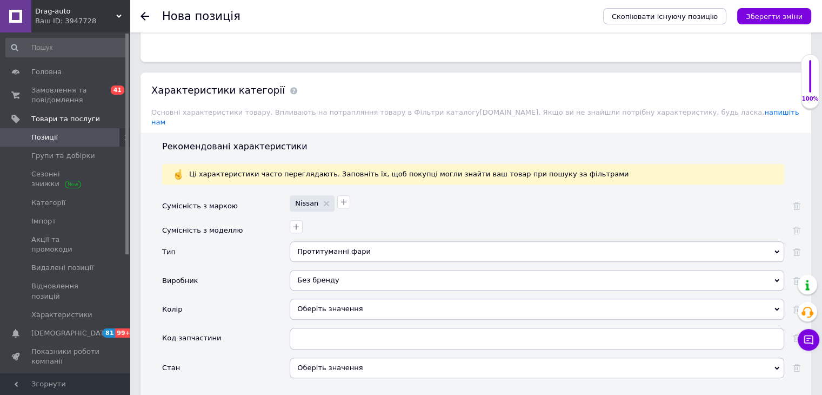
click at [325, 357] on div "Оберіть значення" at bounding box center [537, 367] width 495 height 21
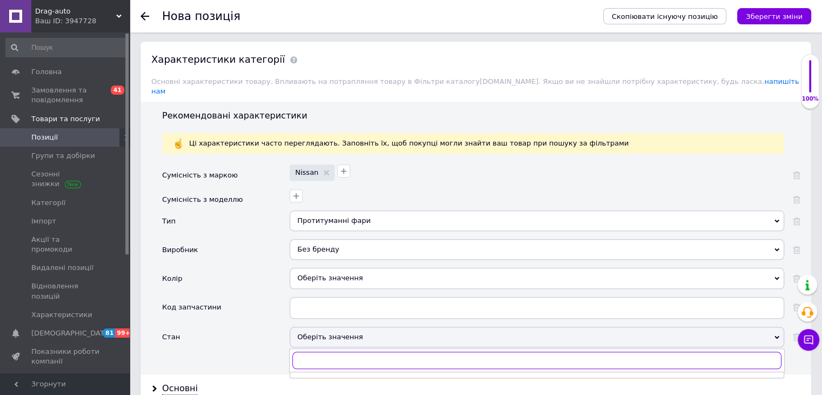
scroll to position [1121, 0]
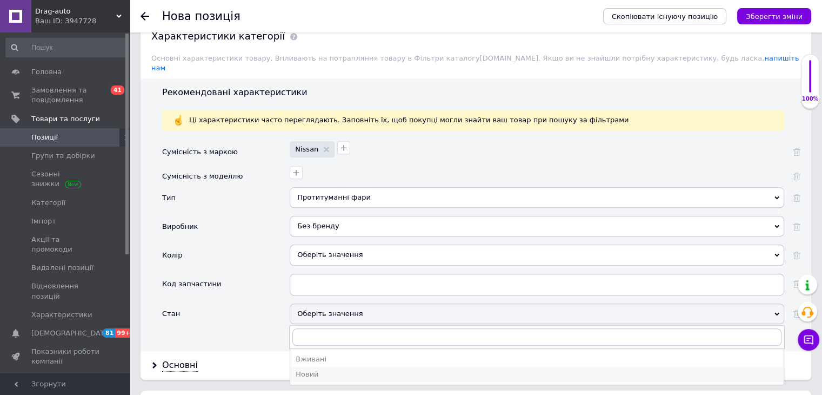
click at [310, 369] on div "Новий" at bounding box center [537, 374] width 483 height 10
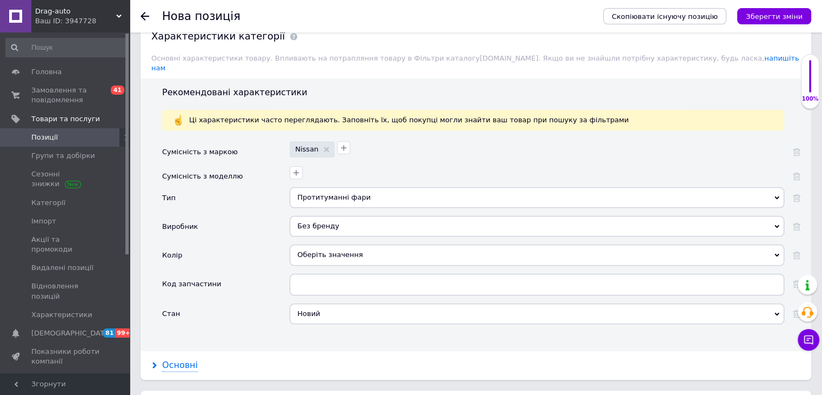
click at [162, 359] on div "Основні" at bounding box center [180, 365] width 36 height 12
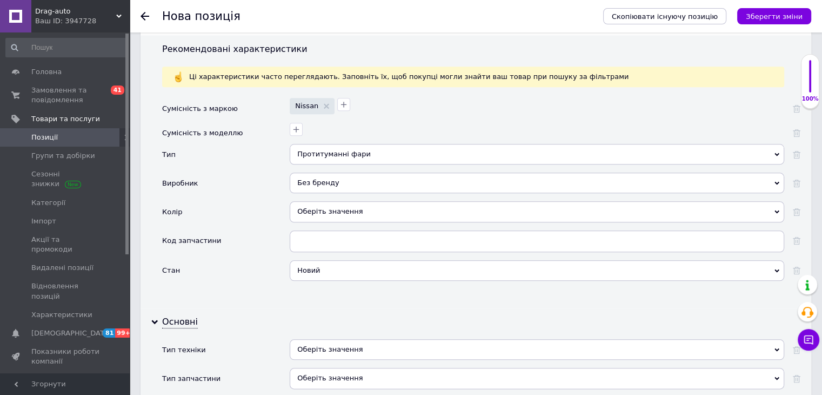
scroll to position [1230, 0]
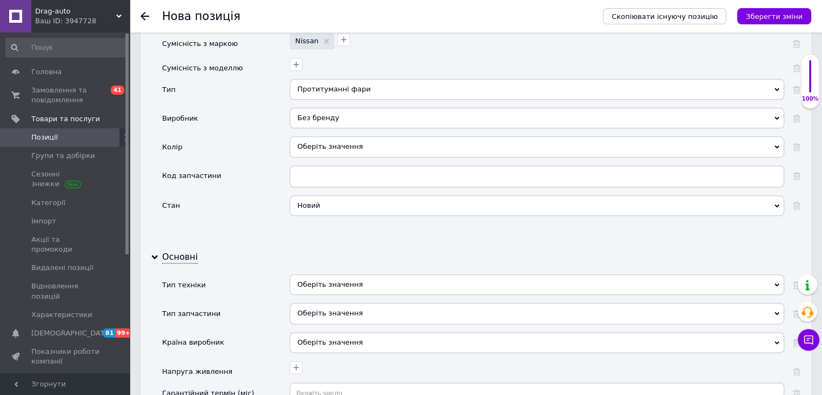
click at [324, 303] on div "Оберіть значення" at bounding box center [537, 313] width 495 height 21
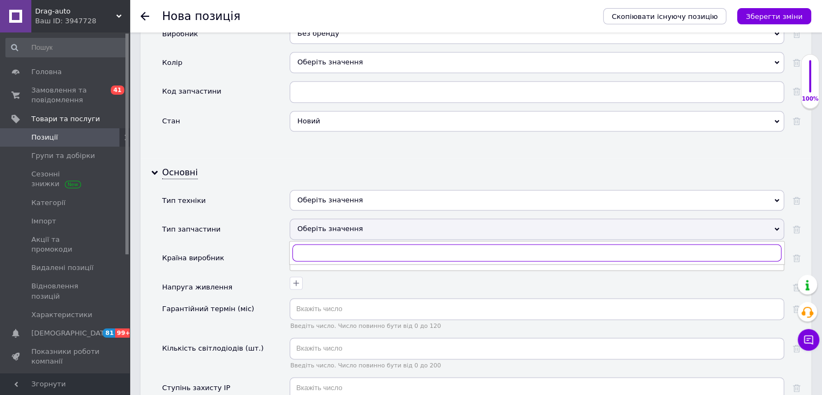
scroll to position [1338, 0]
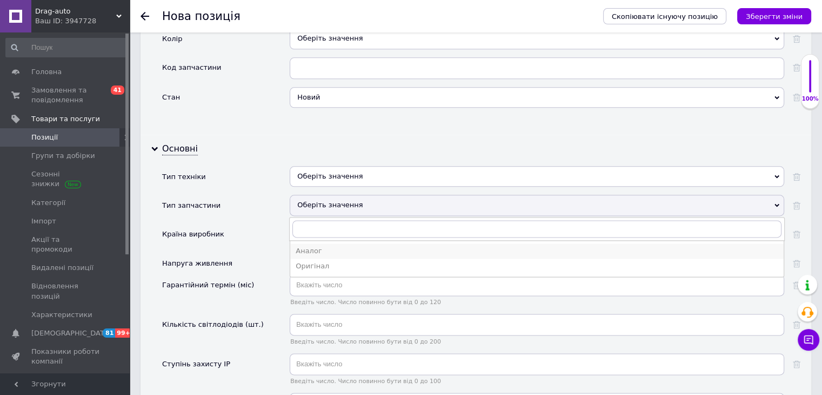
click at [315, 243] on li "Аналог" at bounding box center [537, 250] width 494 height 15
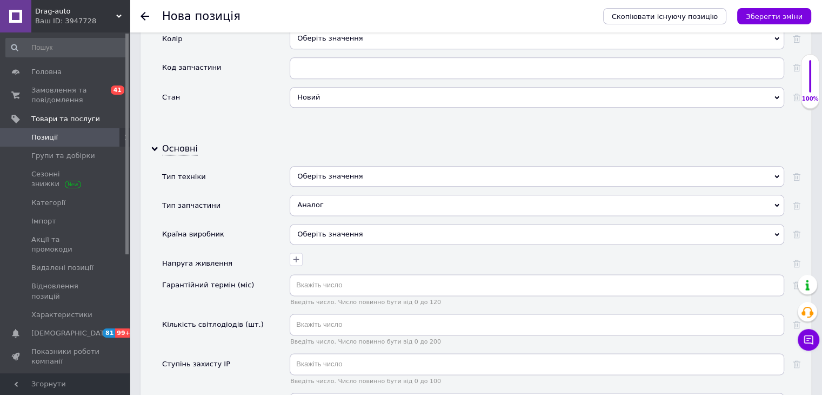
click at [318, 224] on div "Оберіть значення" at bounding box center [537, 234] width 495 height 21
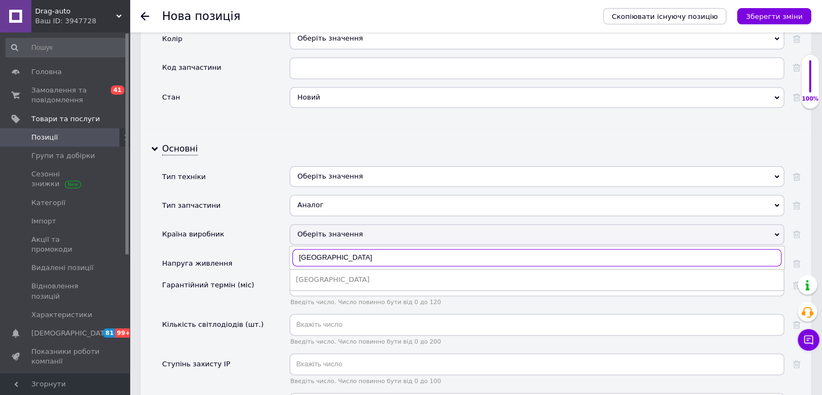
type input "Китай"
click at [326, 275] on div "Китай" at bounding box center [537, 280] width 483 height 10
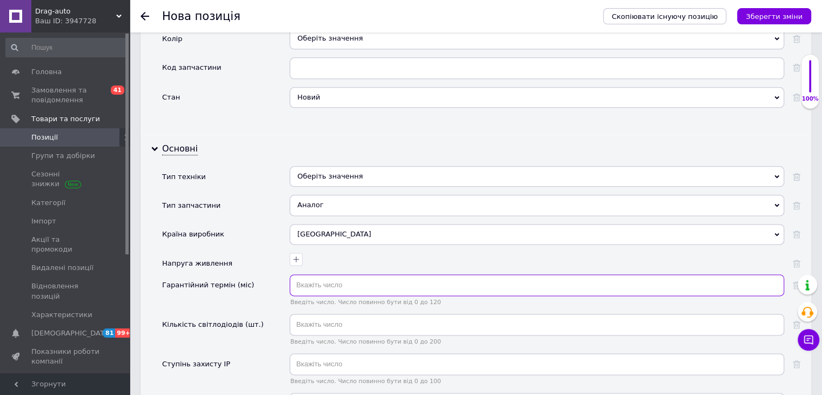
click at [307, 274] on input "text" at bounding box center [537, 285] width 495 height 22
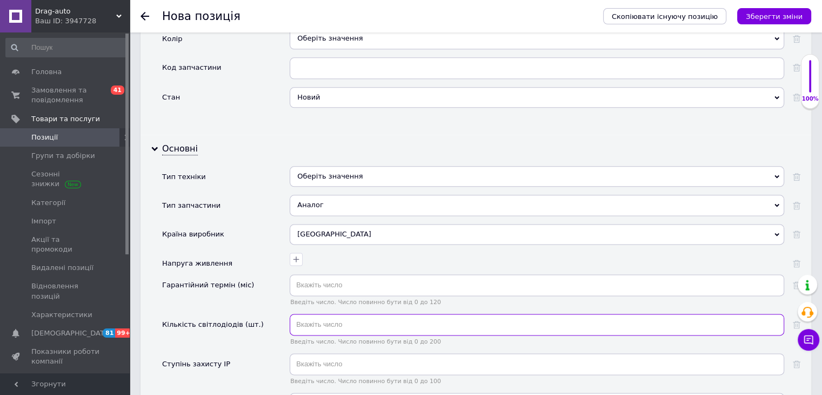
click at [310, 314] on input "text" at bounding box center [537, 325] width 495 height 22
type input "3"
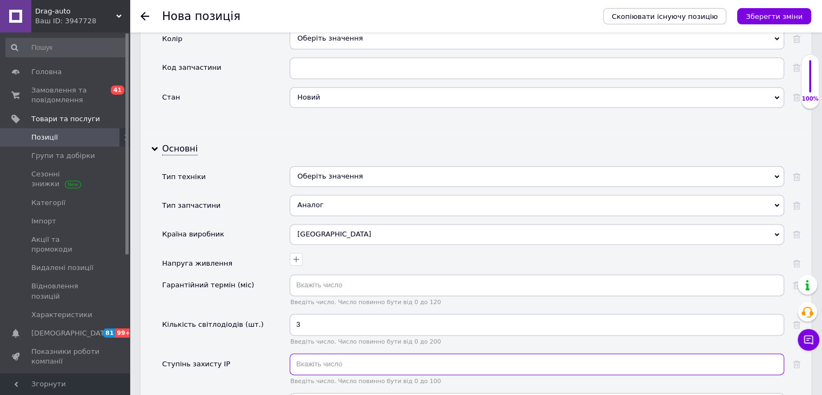
click at [328, 353] on input "text" at bounding box center [537, 364] width 495 height 22
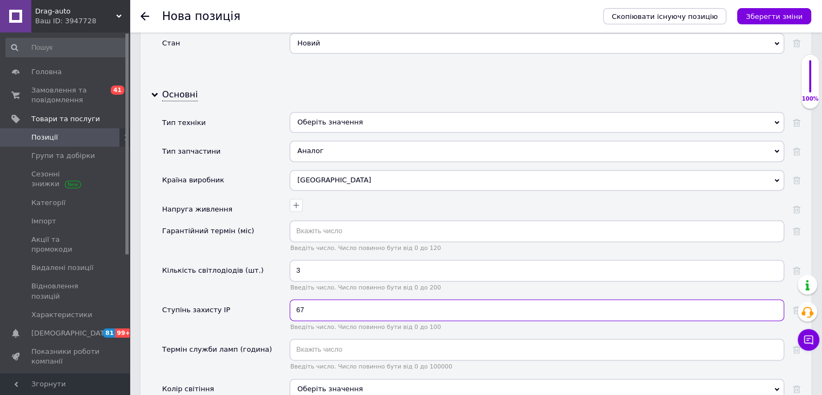
type input "67"
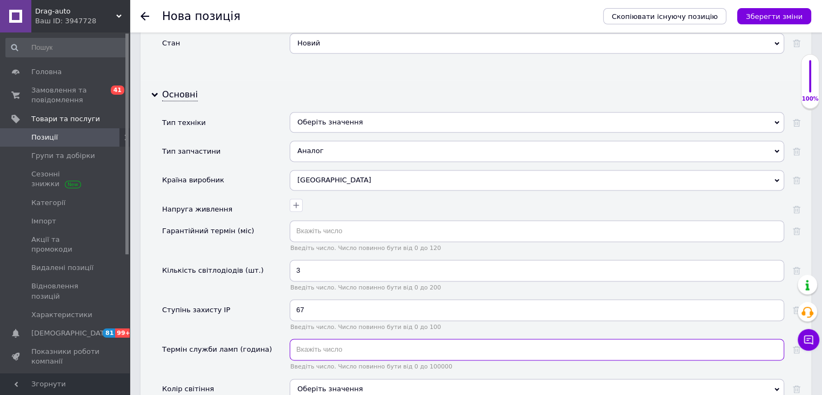
click at [323, 338] on input "text" at bounding box center [537, 349] width 495 height 22
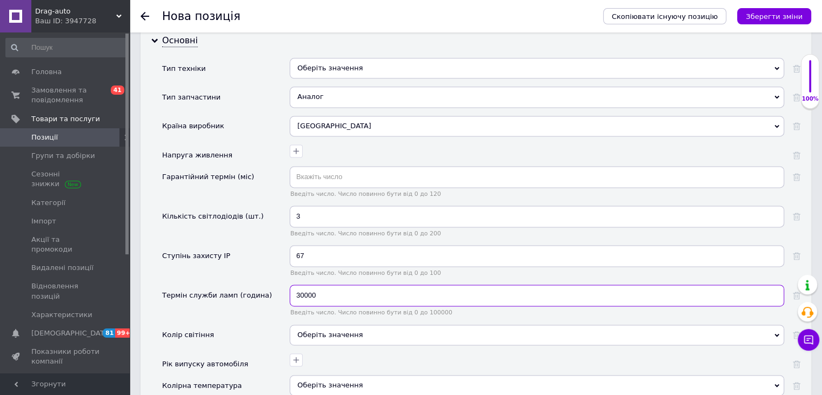
type input "30000"
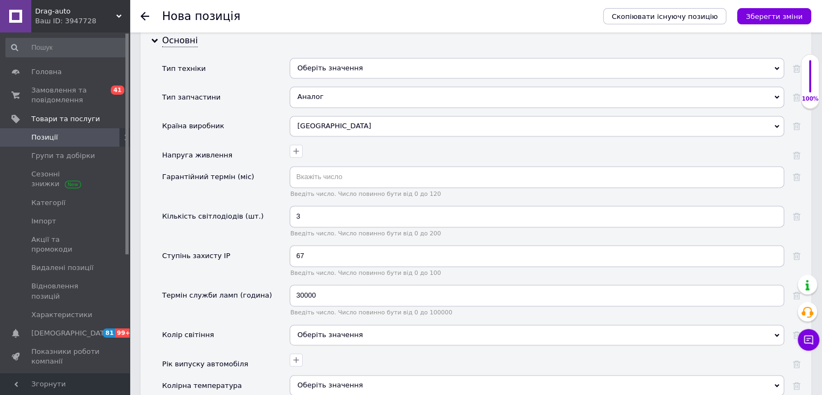
click at [374, 324] on div "Оберіть значення" at bounding box center [537, 334] width 495 height 21
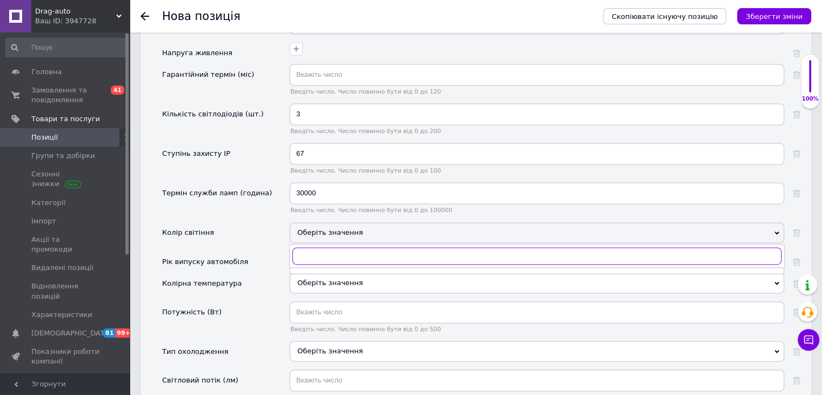
scroll to position [1554, 0]
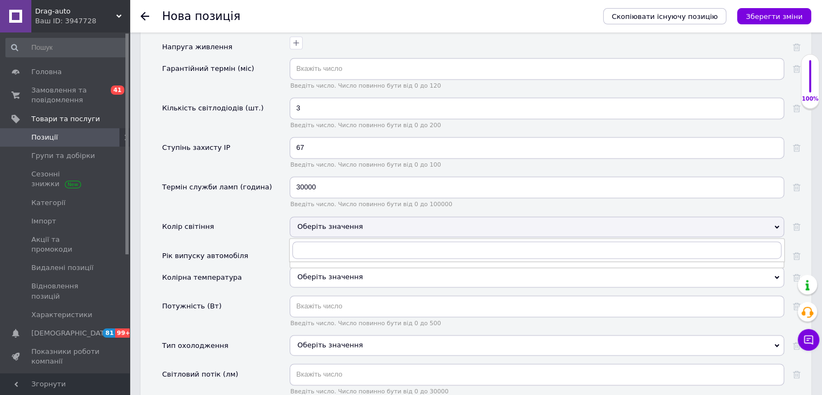
click at [284, 216] on div "Колір світіння" at bounding box center [226, 230] width 128 height 29
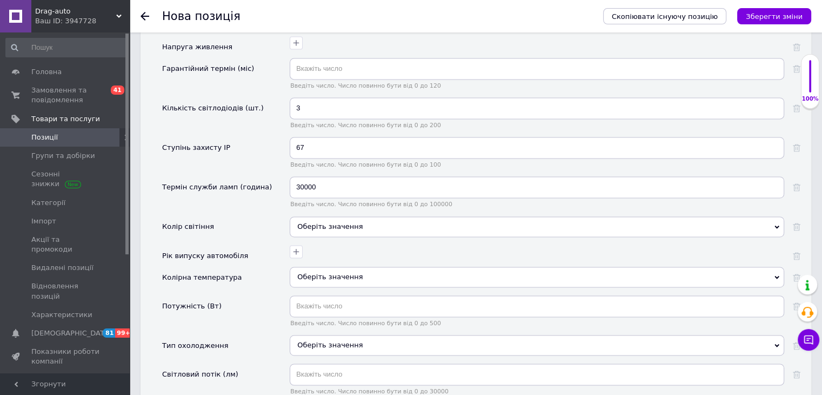
click at [312, 216] on div "Оберіть значення" at bounding box center [537, 226] width 495 height 21
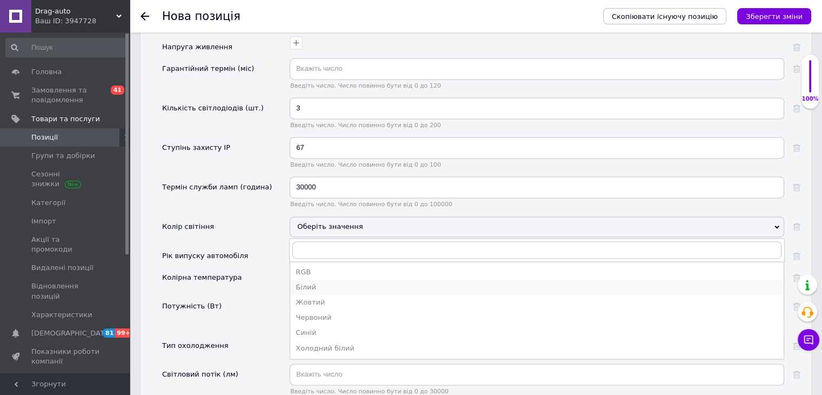
click at [315, 282] on div "Білий" at bounding box center [537, 287] width 483 height 10
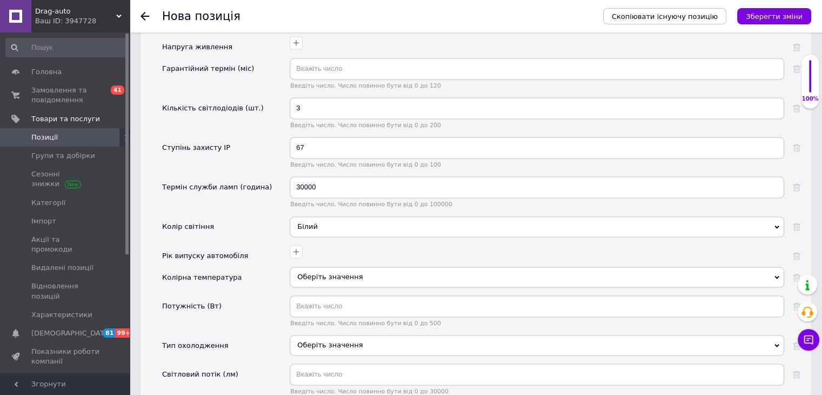
click at [318, 267] on div "Оберіть значення" at bounding box center [537, 277] width 495 height 21
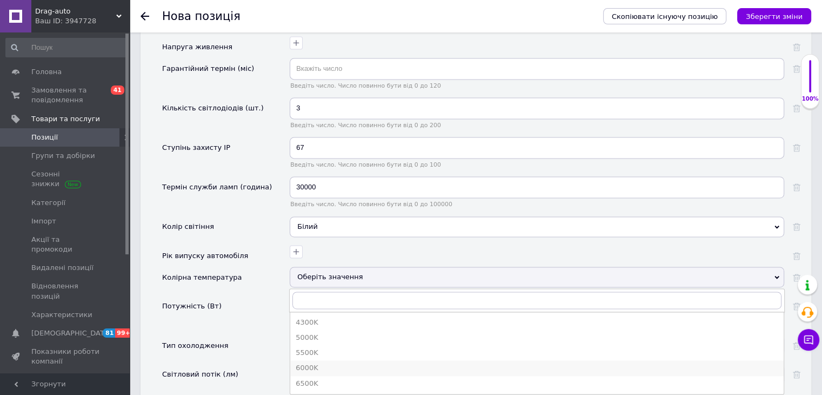
click at [309, 363] on div "6000K" at bounding box center [537, 368] width 483 height 10
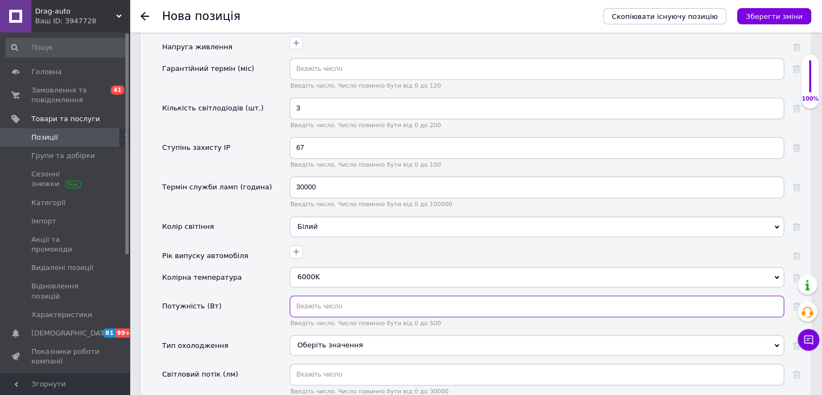
click at [322, 295] on input "text" at bounding box center [537, 306] width 495 height 22
type input "30"
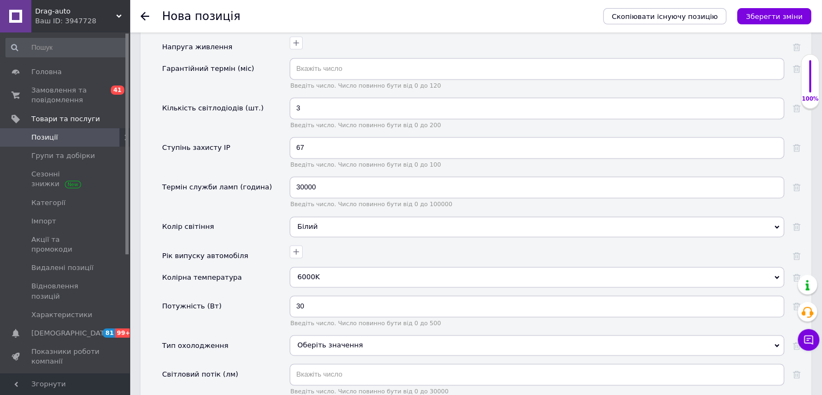
click at [324, 335] on div "Оберіть значення" at bounding box center [537, 345] width 495 height 21
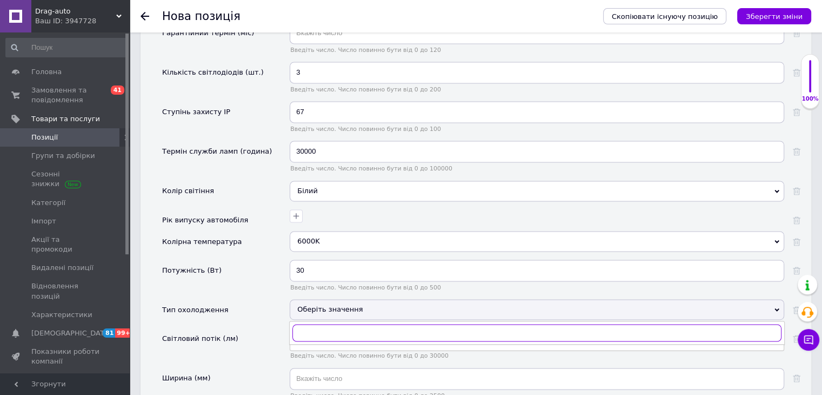
scroll to position [1608, 0]
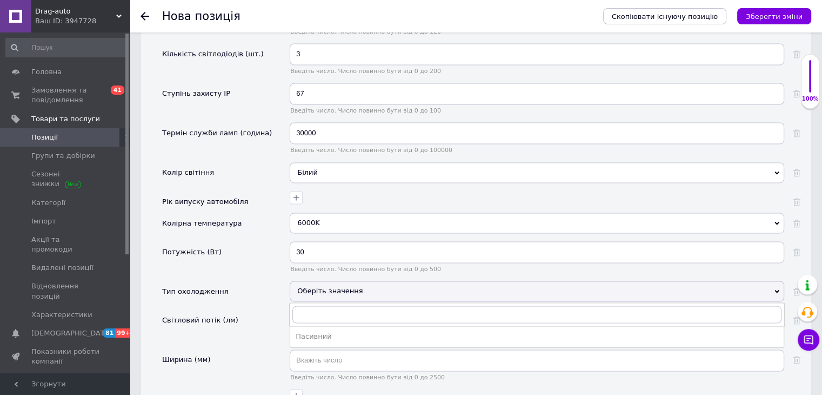
click at [321, 331] on div "Пасивний" at bounding box center [537, 336] width 483 height 10
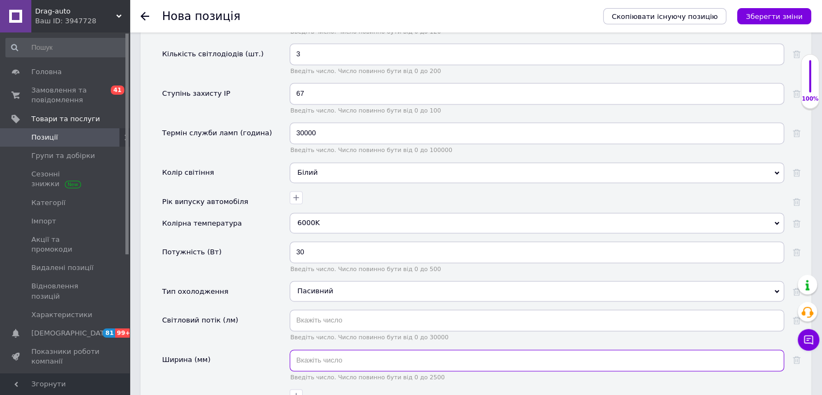
click at [328, 349] on input "text" at bounding box center [537, 360] width 495 height 22
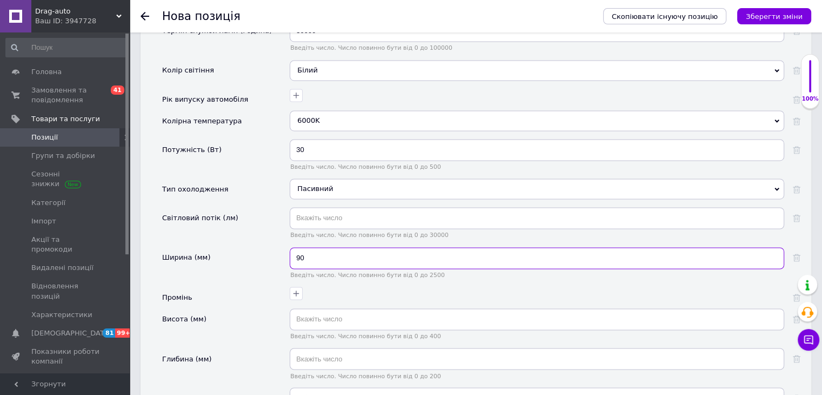
scroll to position [1716, 0]
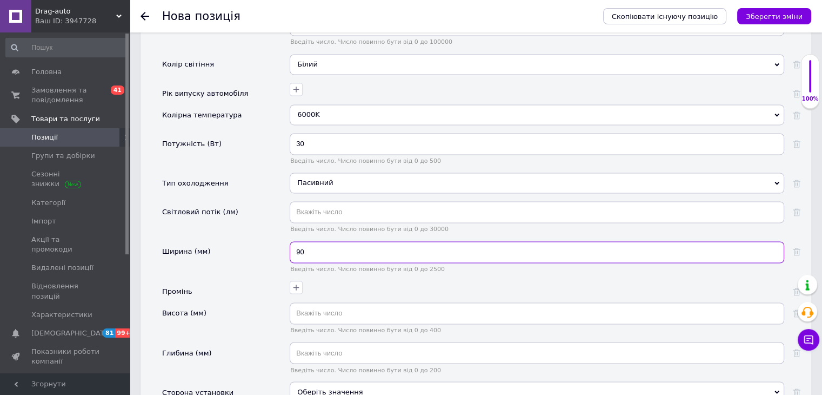
type input "90"
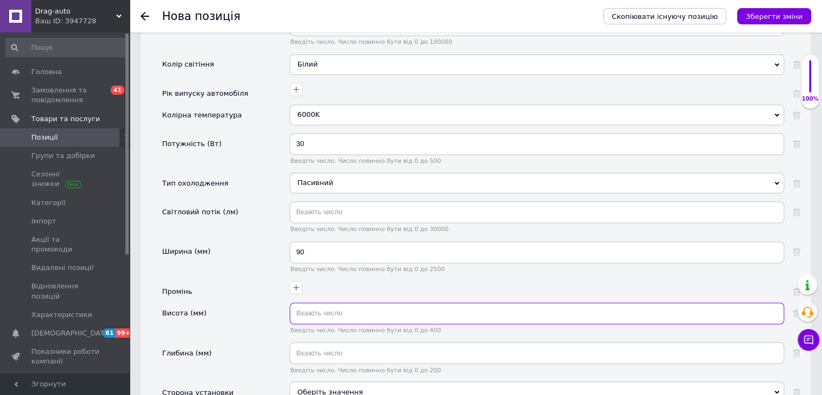
click at [302, 302] on input "text" at bounding box center [537, 313] width 495 height 22
type input "90"
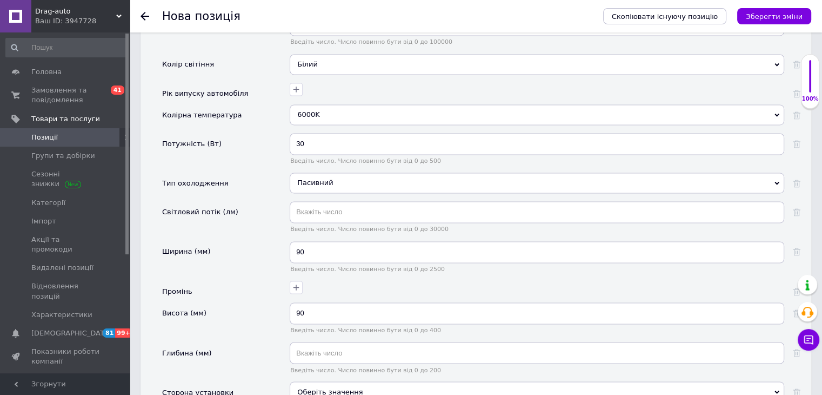
click at [309, 366] on span "Введіть число. Число повинно бути від 0 до 200" at bounding box center [537, 369] width 495 height 7
click at [308, 342] on input "text" at bounding box center [537, 353] width 495 height 22
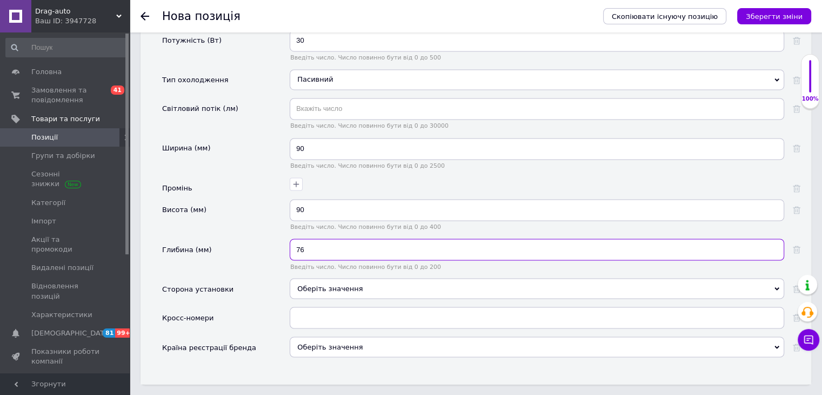
scroll to position [1824, 0]
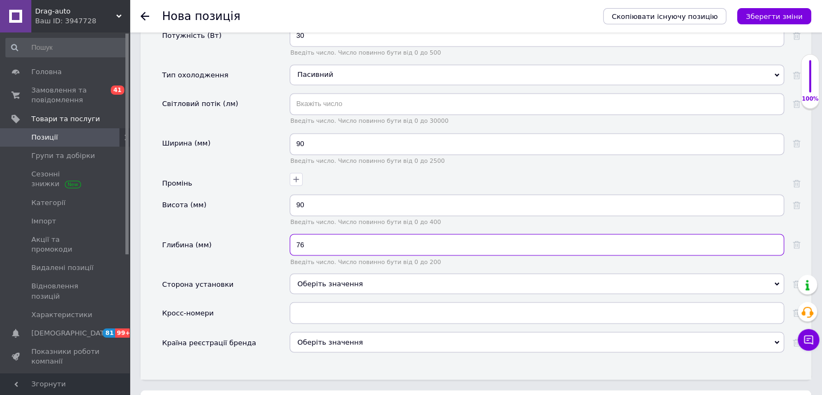
type input "76"
click at [333, 273] on div "Оберіть значення" at bounding box center [537, 283] width 495 height 21
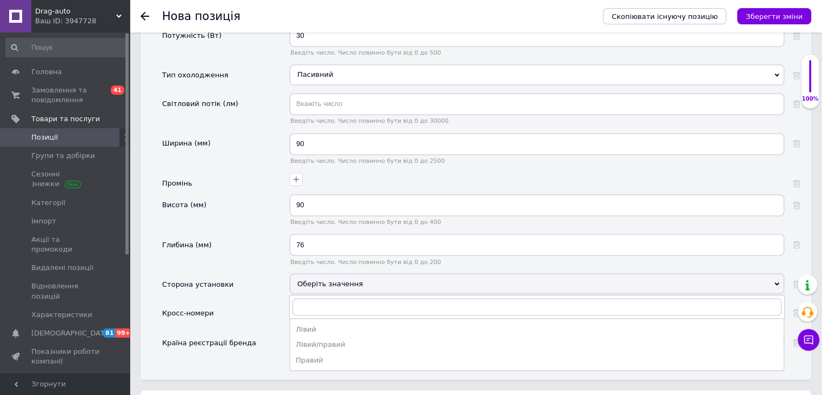
click at [342, 339] on div "Лівий/правий" at bounding box center [537, 344] width 483 height 10
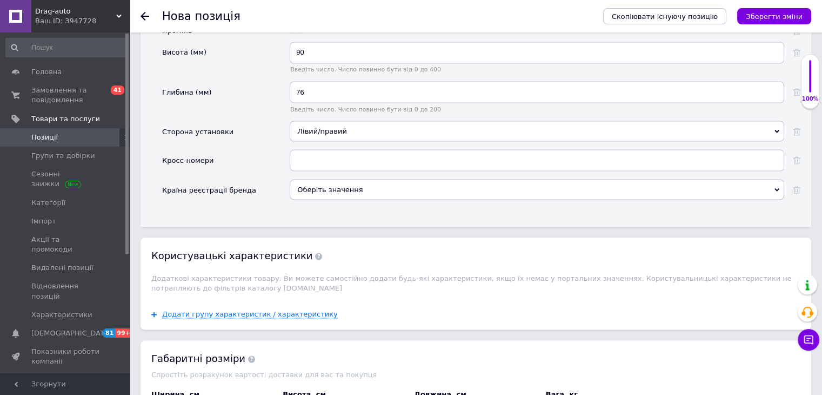
scroll to position [1987, 0]
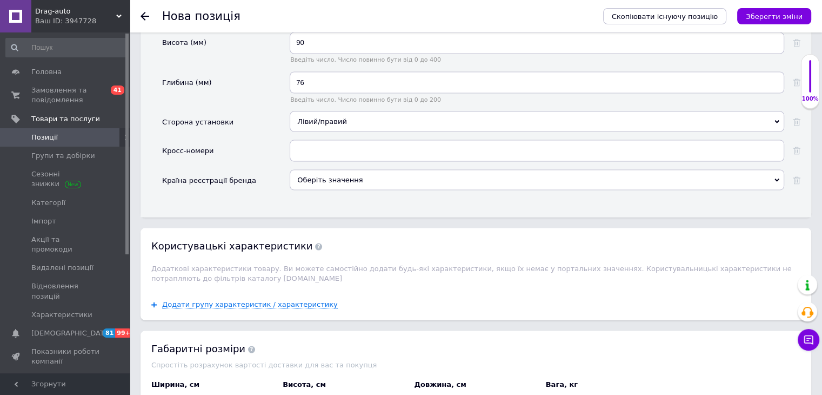
type input "10"
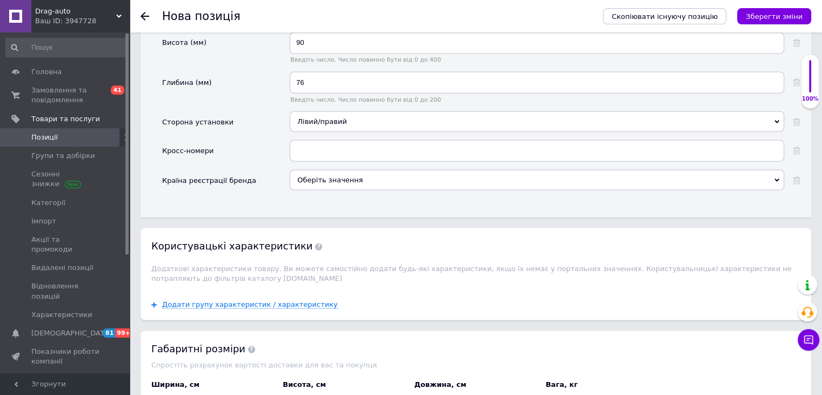
type input "10"
type input "1"
click at [790, 20] on icon "Зберегти зміни" at bounding box center [774, 16] width 57 height 8
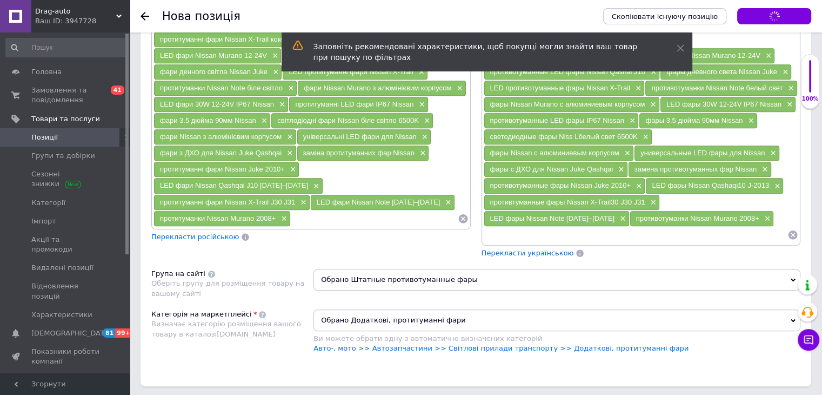
scroll to position [732, 0]
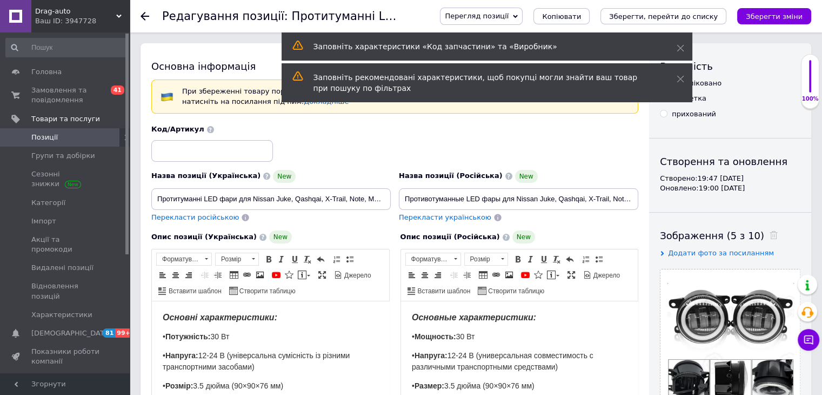
drag, startPoint x: 84, startPoint y: 155, endPoint x: 84, endPoint y: 145, distance: 9.7
click at [84, 154] on span "Групи та добірки" at bounding box center [63, 156] width 64 height 10
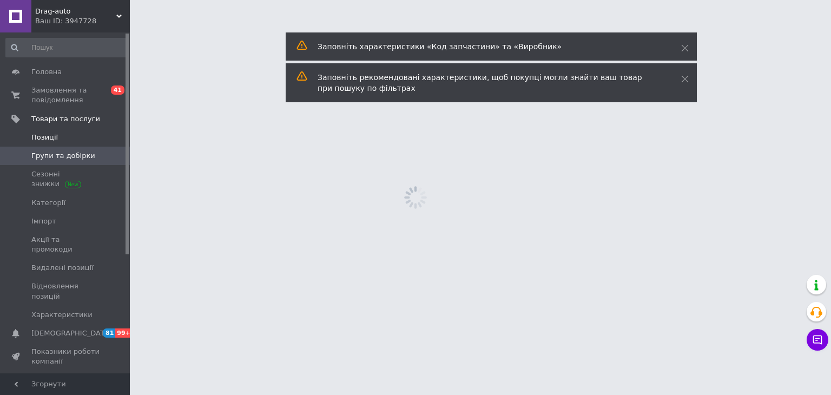
click at [81, 131] on link "Позиції" at bounding box center [66, 137] width 133 height 18
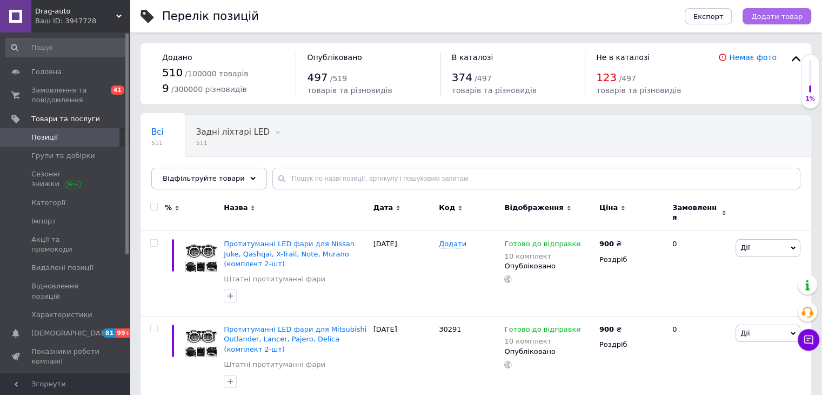
click at [798, 14] on span "Додати товар" at bounding box center [777, 16] width 51 height 8
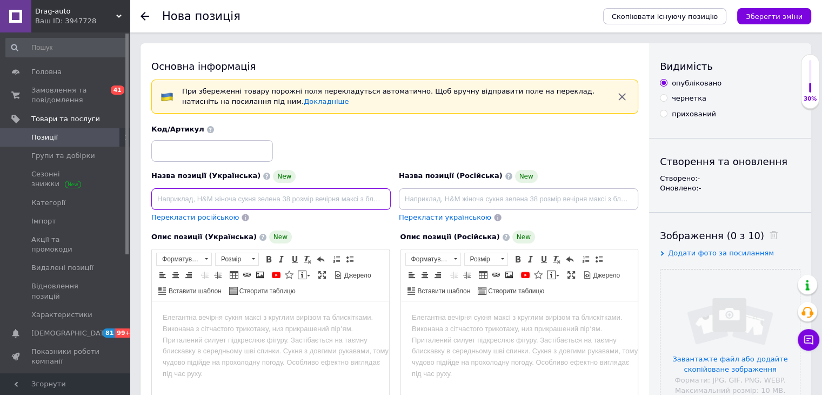
click at [274, 198] on input at bounding box center [271, 199] width 240 height 22
type input "Протитуманні LED фари для Suzuki Grand Vitara, Swift, SX4 (комплект 2-шт)"
click at [204, 217] on span "Перекласти російською" at bounding box center [195, 217] width 88 height 8
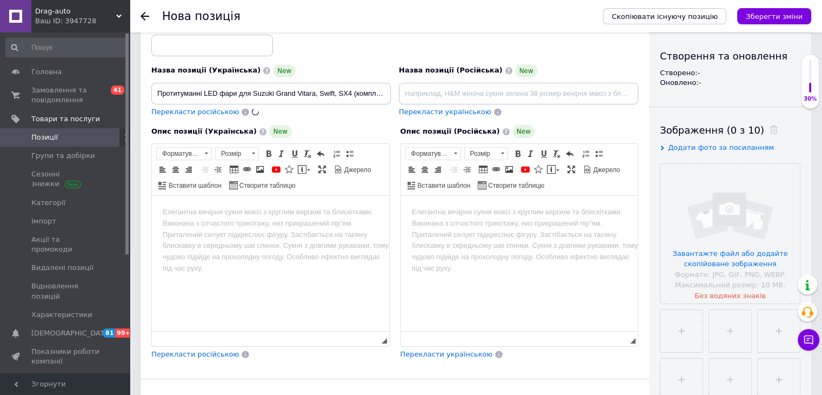
scroll to position [108, 0]
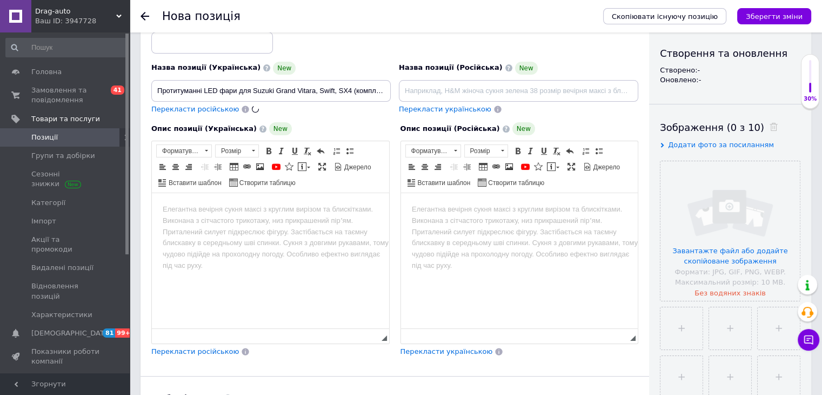
type input "Противотуманные LED фары для Suzuki Grand Vitara, Swift, SX4 (комплект 2-шт)"
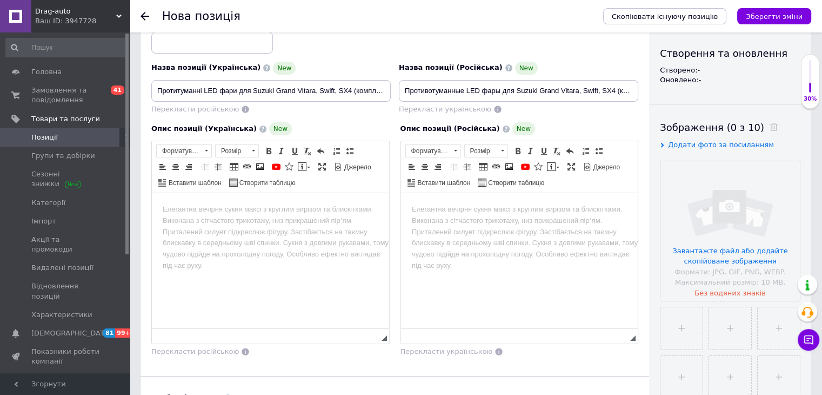
click at [226, 226] on html at bounding box center [270, 209] width 237 height 33
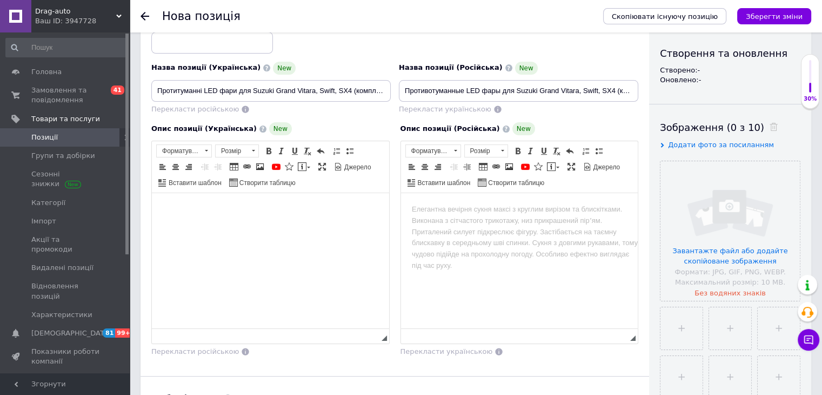
paste body "Редактор, C9B9A5AE-DAF3-455C-90C8-7F90AF4A45B1"
click at [196, 207] on p "Suzuki:" at bounding box center [271, 209] width 216 height 11
click at [161, 203] on html "Suzuki • Grand Vitara (2005–) • Swift (2005–) • SX4 (2006–)" at bounding box center [270, 237] width 237 height 88
click at [172, 204] on p "Редактор, C9B9A5AE-DAF3-455C-90C8-7F90AF4A45B1" at bounding box center [271, 209] width 216 height 11
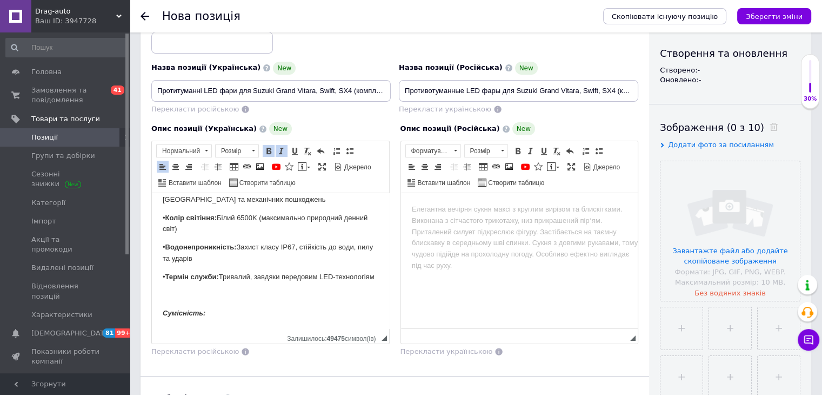
scroll to position [0, 0]
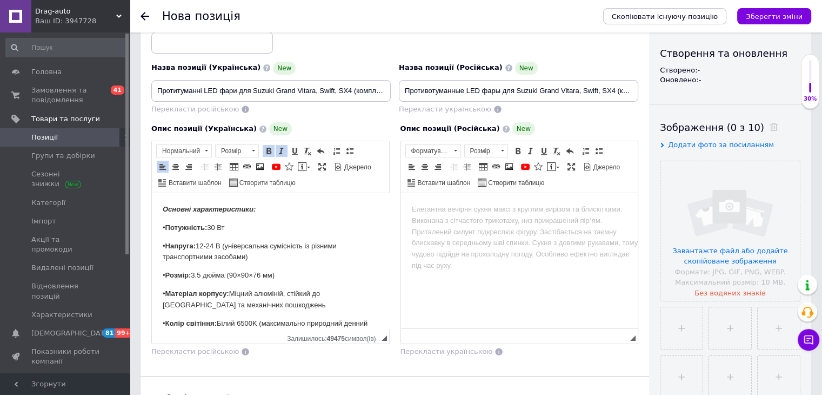
click at [173, 204] on p "Основні характеристики:" at bounding box center [271, 209] width 216 height 11
click at [176, 219] on body "Основні характеристики: • Потужність: 30 Вт • Напруга: 12-24 В (універсальна су…" at bounding box center [271, 351] width 216 height 294
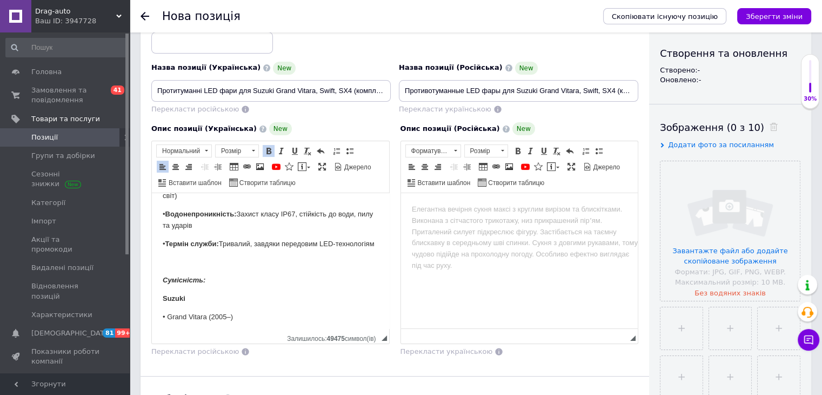
scroll to position [162, 0]
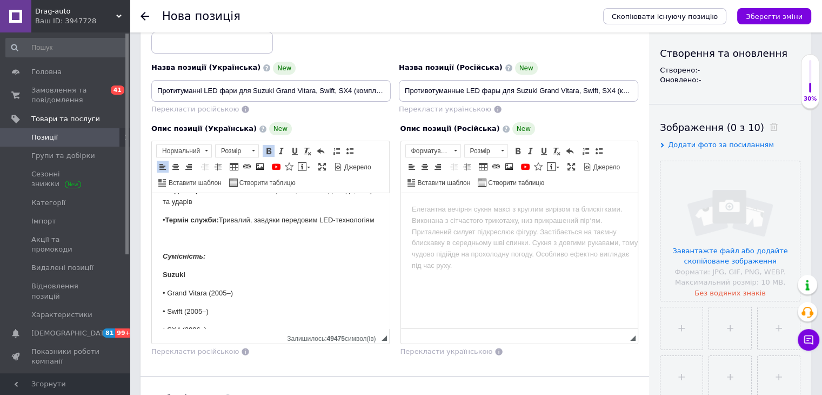
click at [182, 244] on p "Редактор, C9B9A5AE-DAF3-455C-90C8-7F90AF4A45B1" at bounding box center [271, 238] width 216 height 11
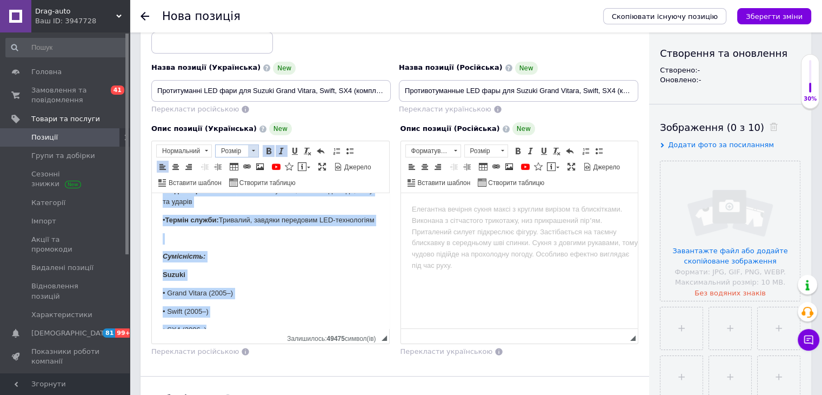
click at [236, 146] on span "Розмір" at bounding box center [232, 151] width 32 height 12
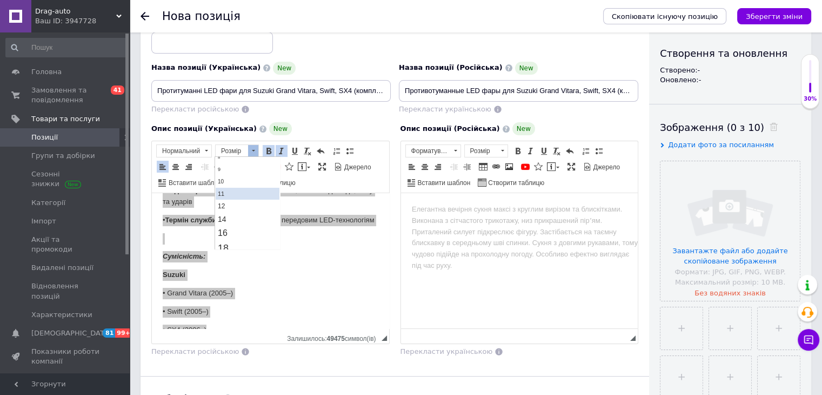
scroll to position [54, 0]
click at [228, 198] on link "14" at bounding box center [248, 199] width 64 height 13
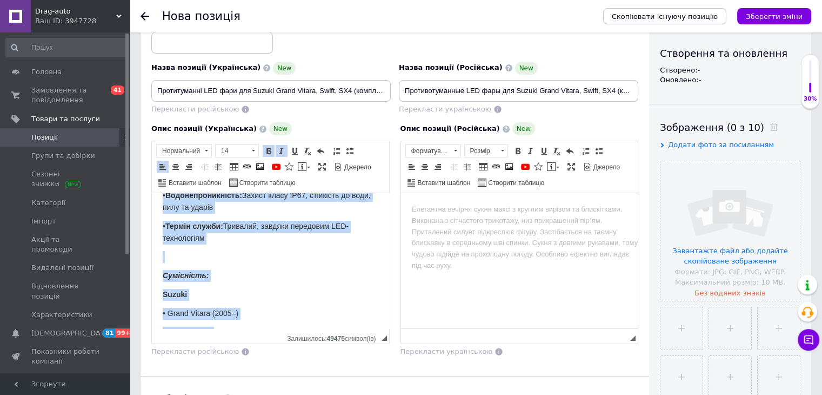
scroll to position [0, 0]
click at [241, 222] on span "• Термін служби: Тривалий, завдяки передовим LED-технологіям" at bounding box center [256, 232] width 186 height 21
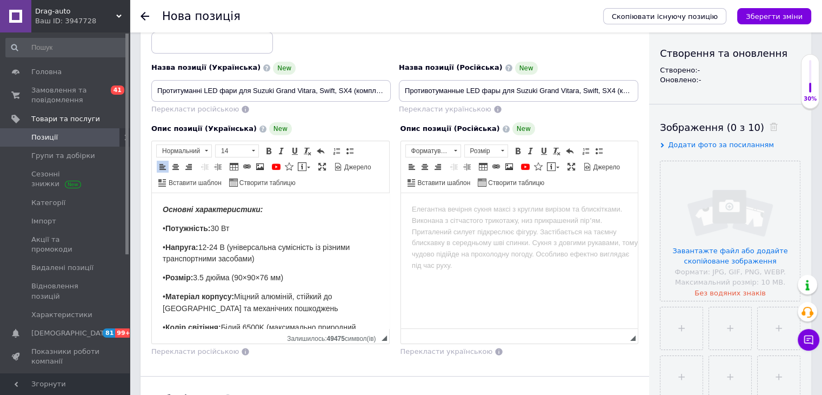
click at [221, 211] on strong "Основні характеристики:" at bounding box center [213, 209] width 100 height 9
click at [221, 210] on strong "Основні характеристики:" at bounding box center [213, 209] width 100 height 9
click at [238, 154] on span "14" at bounding box center [232, 151] width 32 height 12
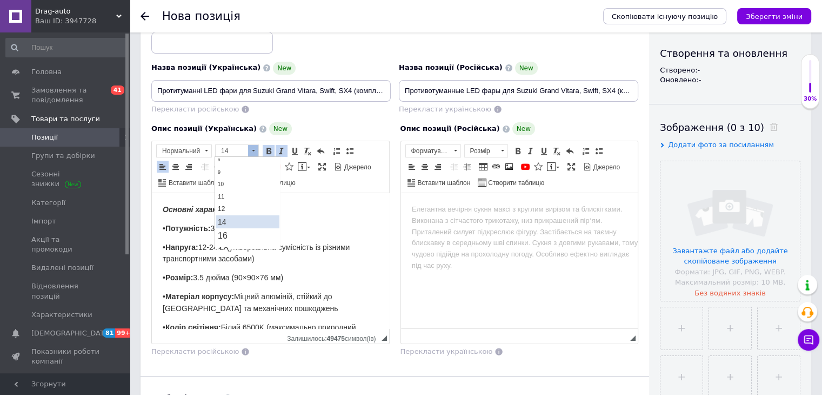
scroll to position [65, 0]
click at [230, 196] on link "16" at bounding box center [248, 203] width 64 height 14
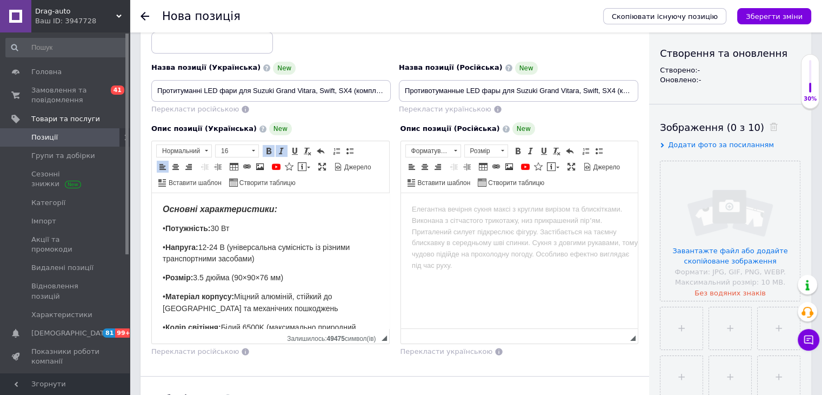
click at [230, 214] on strong "Основні характеристики:" at bounding box center [220, 208] width 115 height 9
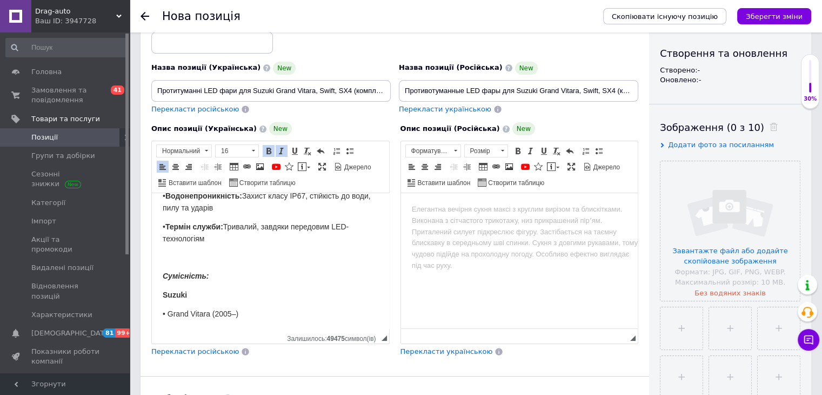
scroll to position [162, 0]
click at [191, 256] on body "Основні характеристики: • Потужність: 30 Вт • Напруга: 12-24 В (універсальна су…" at bounding box center [271, 199] width 216 height 315
click at [242, 150] on span "14" at bounding box center [232, 151] width 32 height 12
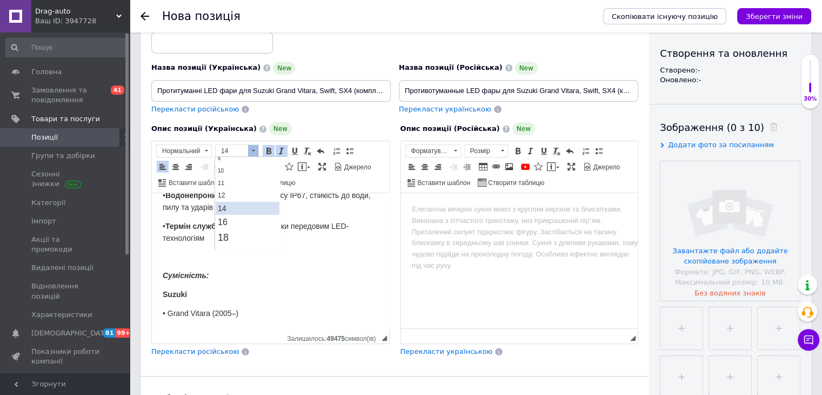
scroll to position [65, 0]
click at [235, 198] on link "16" at bounding box center [248, 203] width 64 height 14
click at [235, 210] on body "Основні характеристики: • Потужність: 30 Вт • Напруга: 12-24 В (універсальна су…" at bounding box center [271, 199] width 216 height 315
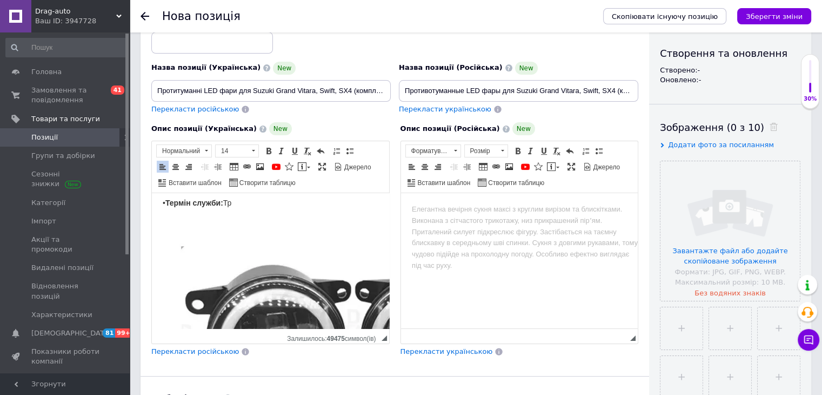
scroll to position [185, 0]
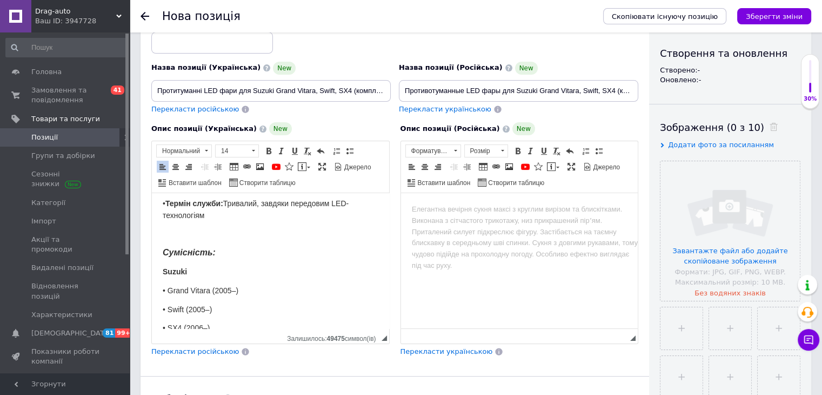
drag, startPoint x: 556, startPoint y: 353, endPoint x: 595, endPoint y: 330, distance: 45.5
click at [556, 353] on div "Перекласти українською" at bounding box center [520, 352] width 238 height 10
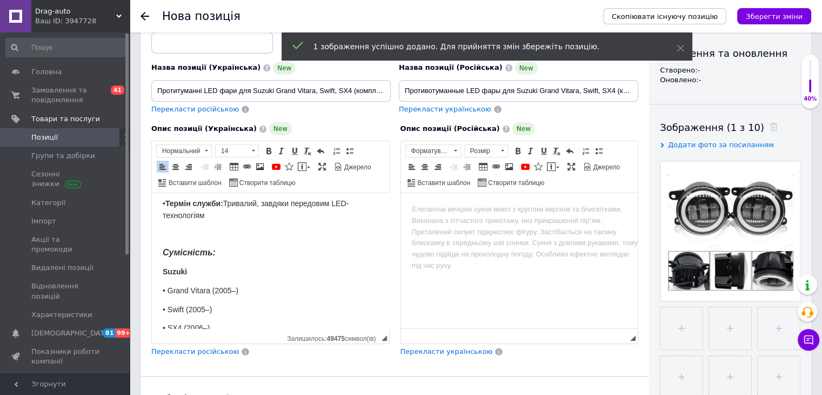
click at [183, 348] on span "Перекласти російською" at bounding box center [195, 351] width 88 height 8
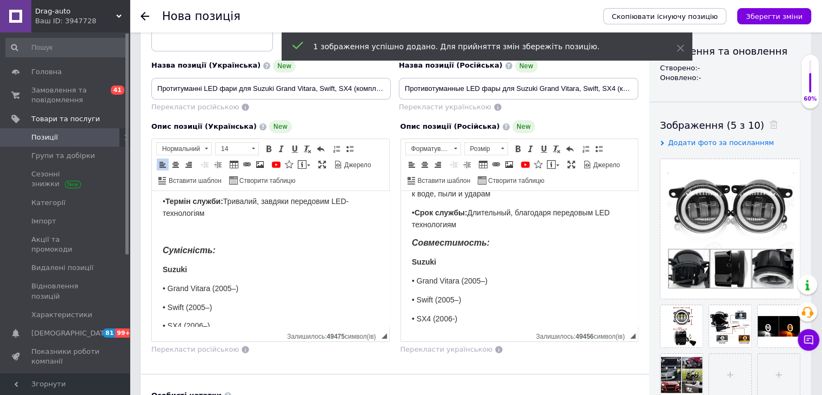
scroll to position [108, 0]
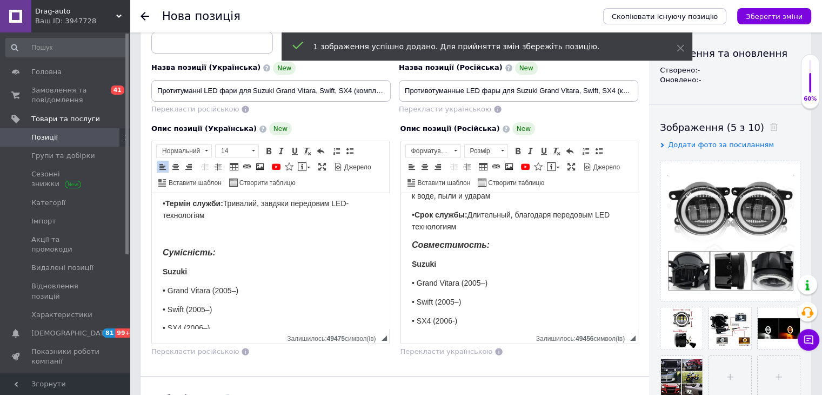
drag, startPoint x: 526, startPoint y: 270, endPoint x: 522, endPoint y: 253, distance: 18.2
click at [525, 269] on body "Основные характеристики: • Мощность: 30 Вт • Напруга: 12-24 В (универсальная со…" at bounding box center [519, 178] width 216 height 296
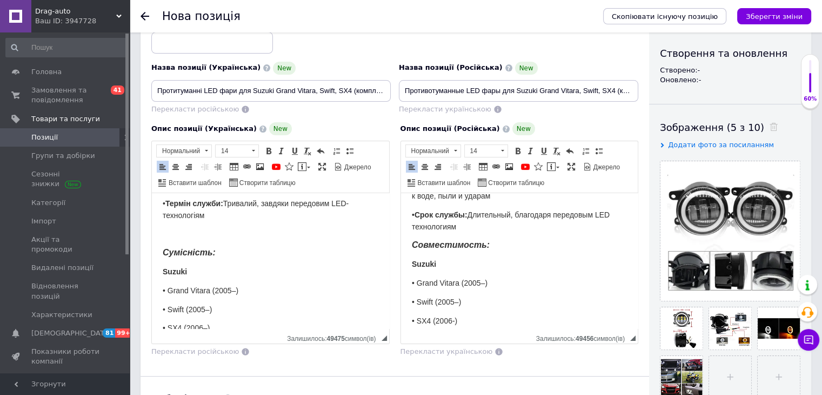
drag, startPoint x: 515, startPoint y: 244, endPoint x: 515, endPoint y: 235, distance: 9.7
click at [515, 243] on body "Основные характеристики: • Мощность: 30 Вт • Напруга: 12-24 В (универсальная со…" at bounding box center [519, 178] width 216 height 296
click at [515, 222] on p "• Срок службы: Длительный, благодаря передовым LED технологиям" at bounding box center [519, 221] width 216 height 24
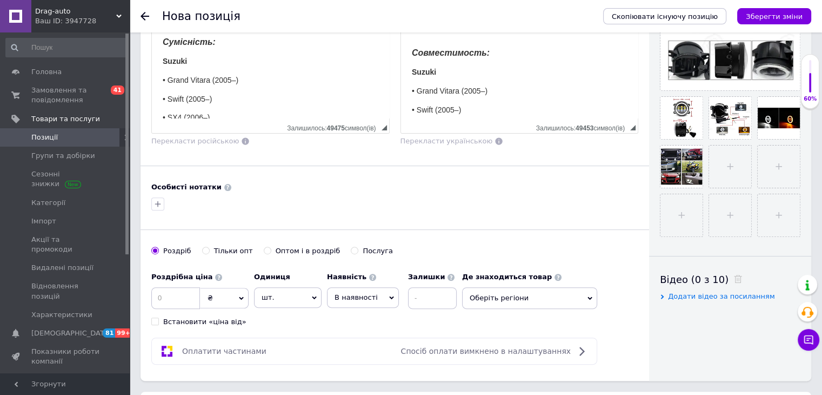
scroll to position [378, 0]
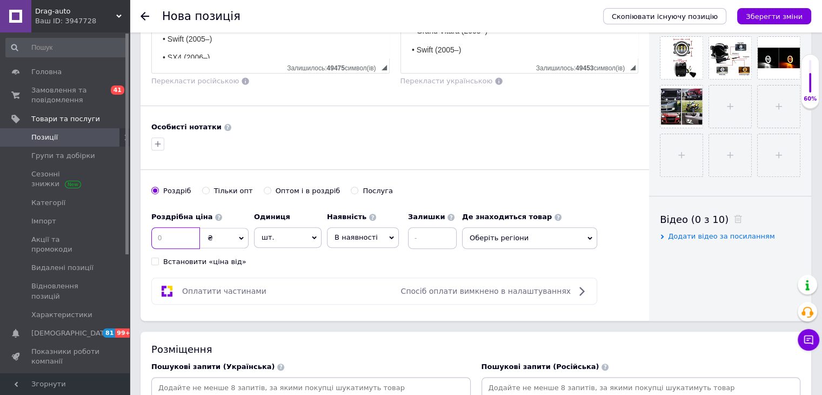
click at [181, 232] on input at bounding box center [175, 238] width 49 height 22
type input "900"
click at [296, 234] on span "шт." at bounding box center [288, 237] width 68 height 21
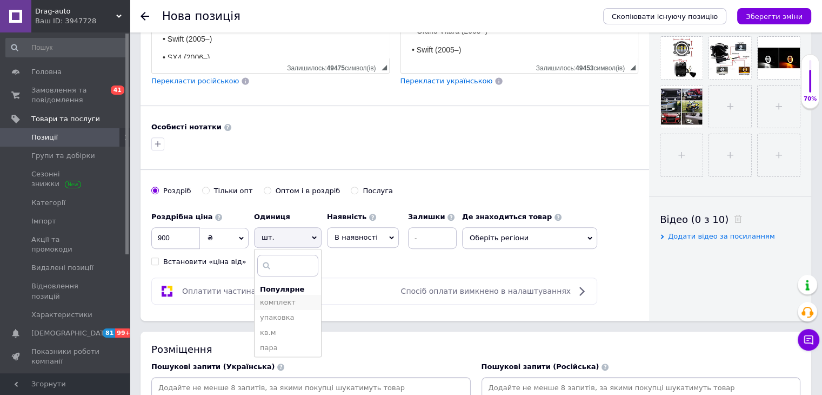
click at [289, 298] on li "комплект" at bounding box center [288, 302] width 67 height 15
click at [348, 236] on span "В наявності" at bounding box center [356, 237] width 43 height 8
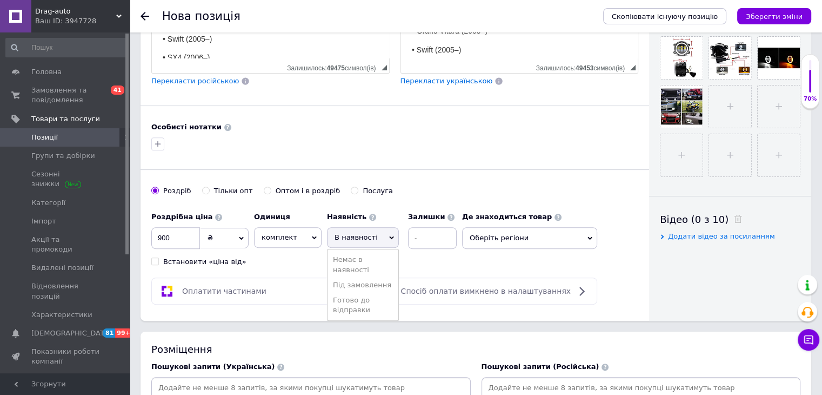
click at [369, 308] on li "Готово до відправки" at bounding box center [363, 305] width 71 height 25
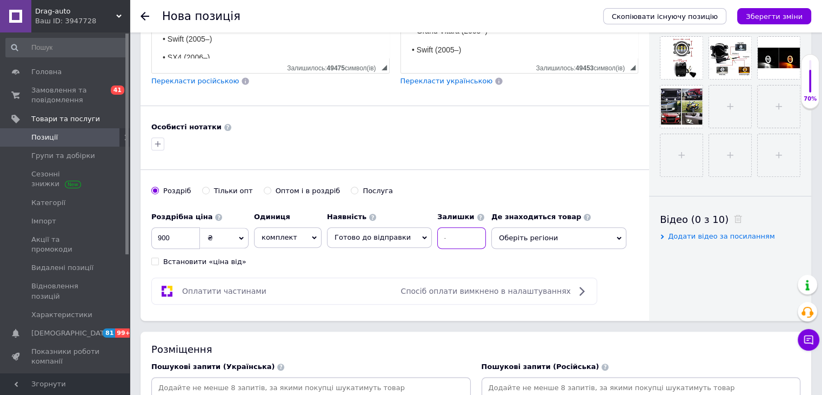
click at [450, 238] on input at bounding box center [461, 238] width 49 height 22
type input "10"
click at [514, 234] on span "Оберіть регіони" at bounding box center [559, 238] width 135 height 22
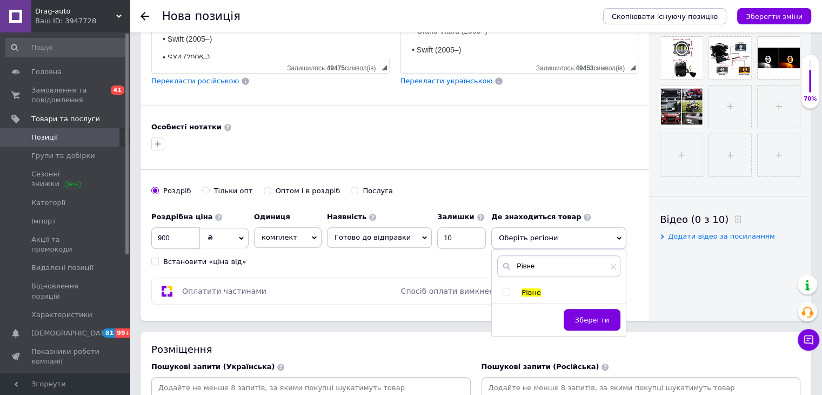
type input "Рівне"
click at [503, 293] on div at bounding box center [508, 293] width 11 height 10
click at [503, 288] on input "checkbox" at bounding box center [506, 291] width 7 height 7
checkbox input "true"
click at [588, 321] on span "Зберегти" at bounding box center [592, 325] width 34 height 8
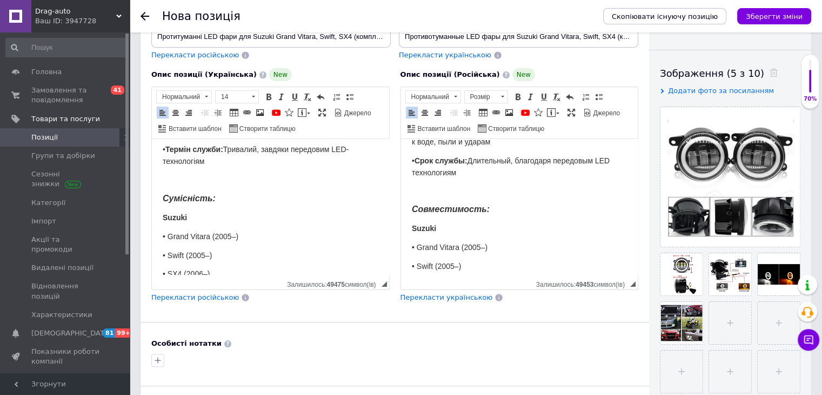
scroll to position [0, 0]
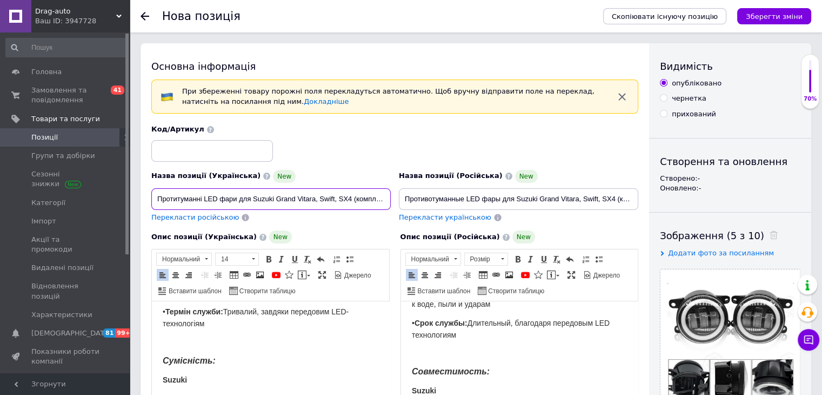
click at [267, 208] on input "Протитуманні LED фари для Suzuki Grand Vitara, Swift, SX4 (комплект 2-шт)" at bounding box center [271, 199] width 240 height 22
click at [266, 207] on input "Протитуманні LED фари для Suzuki Grand Vitara, Swift, SX4 (комплект 2-шт)" at bounding box center [271, 199] width 240 height 22
click at [267, 336] on p "Редактор, C9B9A5AE-DAF3-455C-90C8-7F90AF4A45B1" at bounding box center [271, 342] width 216 height 12
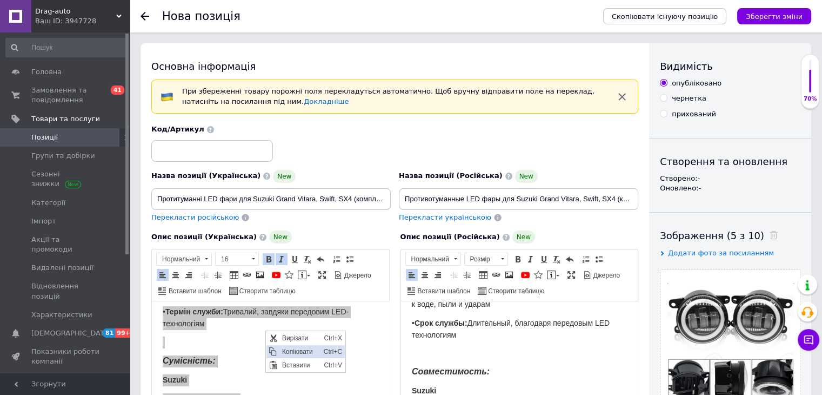
click at [283, 348] on span "Копіювати" at bounding box center [300, 351] width 42 height 13
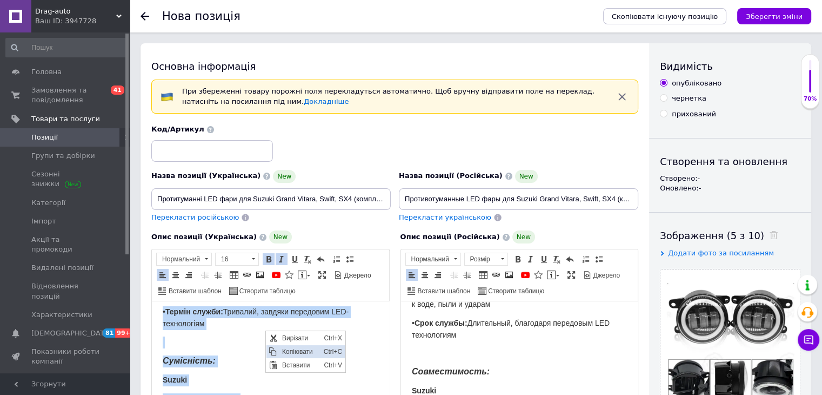
copy body "Основні характеристики: • Потужність: 30 Вт • Напруга: 12-24 В (універсальна су…"
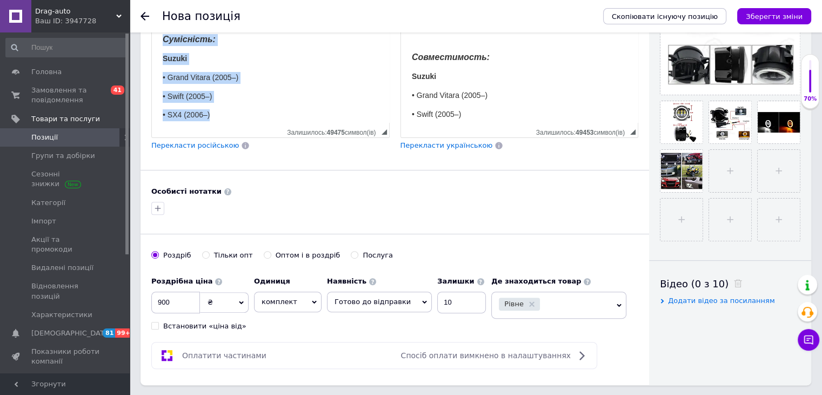
scroll to position [581, 0]
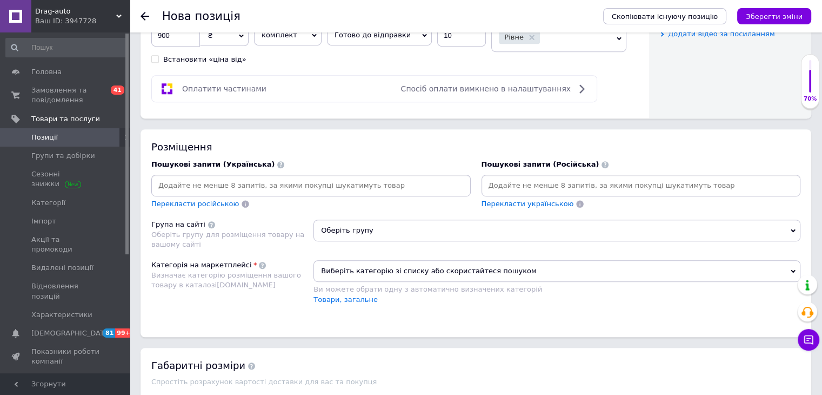
click at [313, 175] on div at bounding box center [311, 186] width 320 height 22
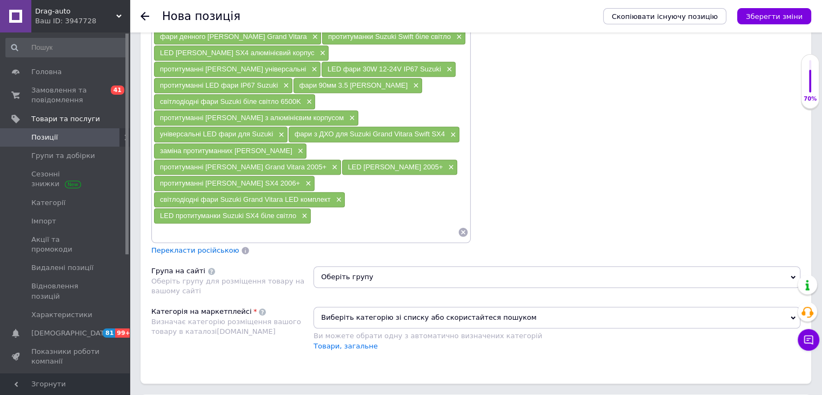
scroll to position [797, 0]
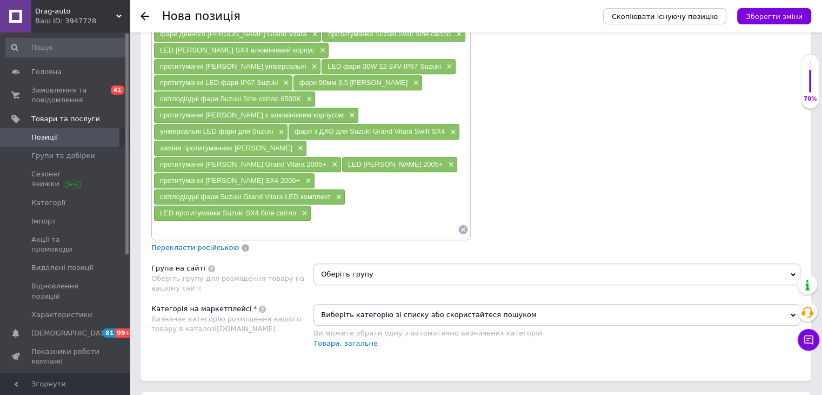
click at [202, 243] on span "Перекласти російською" at bounding box center [195, 247] width 88 height 8
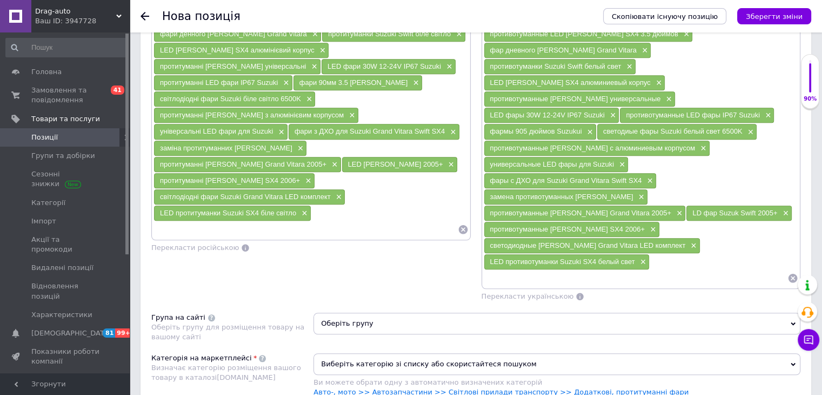
drag, startPoint x: 396, startPoint y: 282, endPoint x: 348, endPoint y: 279, distance: 48.7
click at [396, 313] on span "Оберіть групу" at bounding box center [557, 324] width 487 height 22
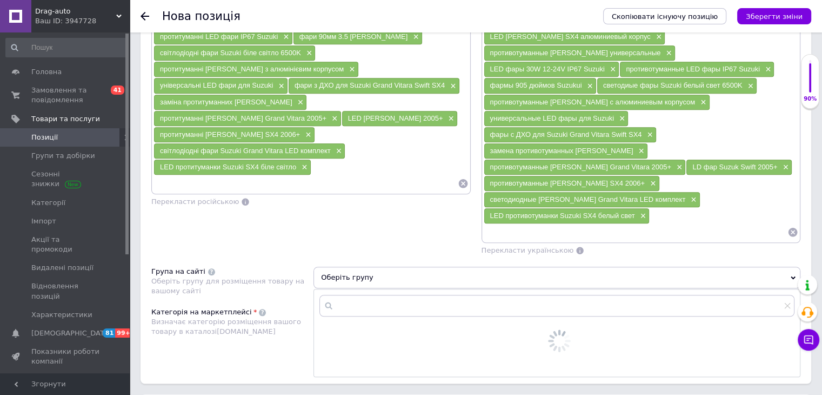
scroll to position [905, 0]
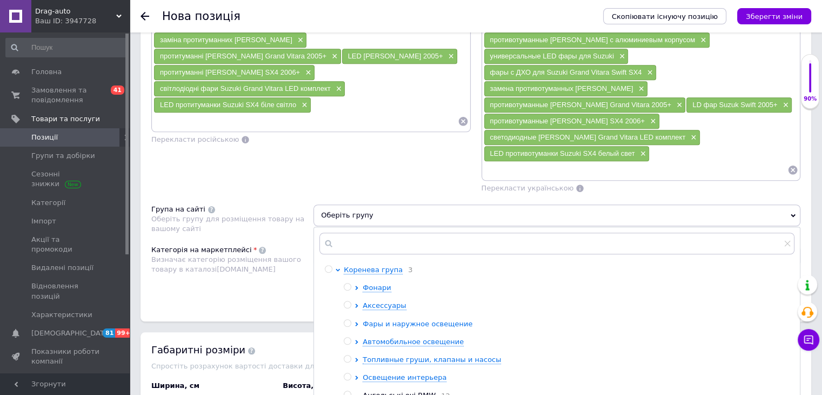
click at [400, 320] on span "Фары и наружное освещение" at bounding box center [418, 324] width 110 height 8
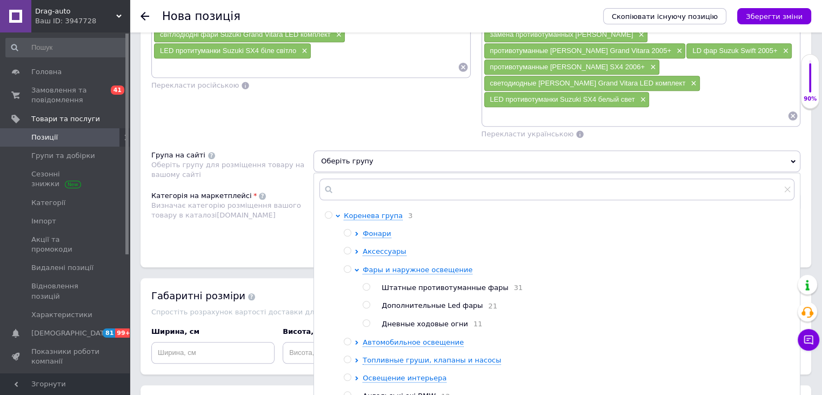
click at [414, 283] on span "Штатные противотуманные фары" at bounding box center [445, 287] width 127 height 8
radio input "true"
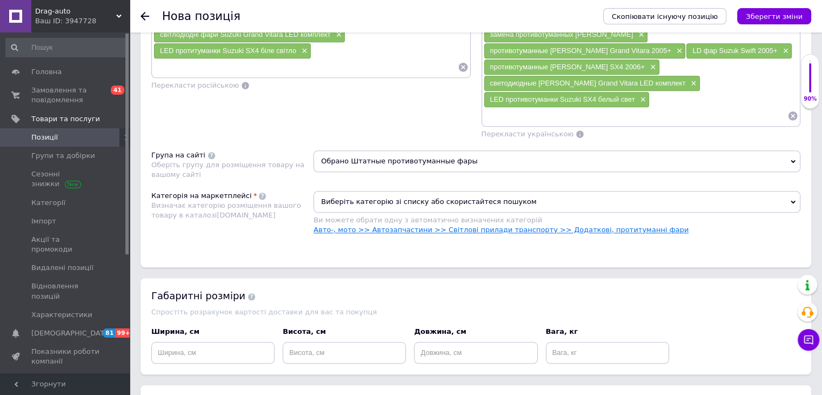
click at [601, 225] on link "Авто-, мото >> Автозапчастини >> Світлові прилади транспорту >> Додаткові, прот…" at bounding box center [501, 229] width 375 height 8
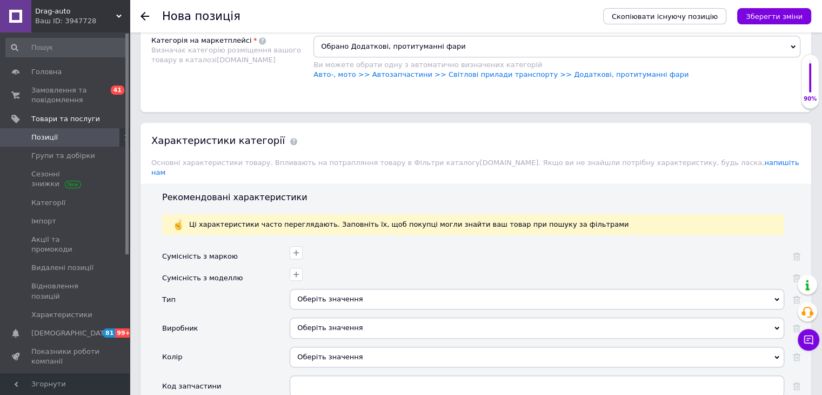
scroll to position [1121, 0]
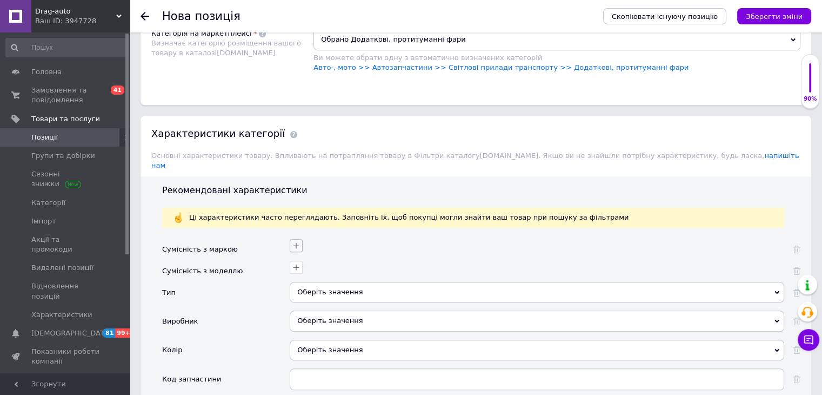
click at [295, 242] on icon "button" at bounding box center [297, 245] width 6 height 6
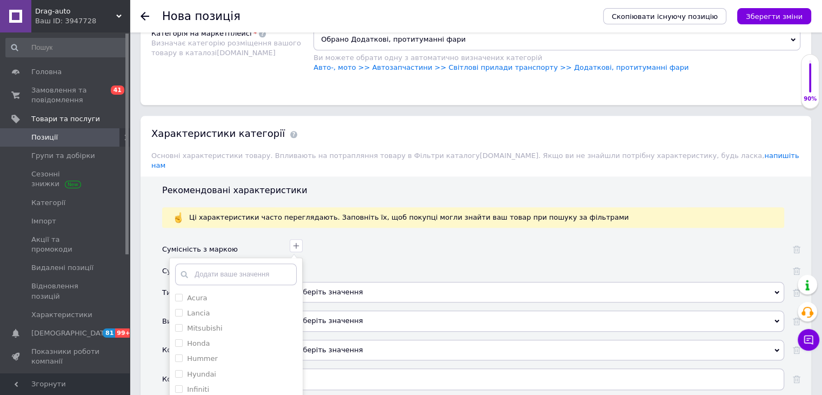
click at [239, 263] on input "text" at bounding box center [236, 274] width 122 height 22
type input "Suzuk"
click at [178, 294] on input "Suzuki" at bounding box center [178, 297] width 7 height 7
checkbox input "true"
drag, startPoint x: 231, startPoint y: 367, endPoint x: 233, endPoint y: 343, distance: 23.8
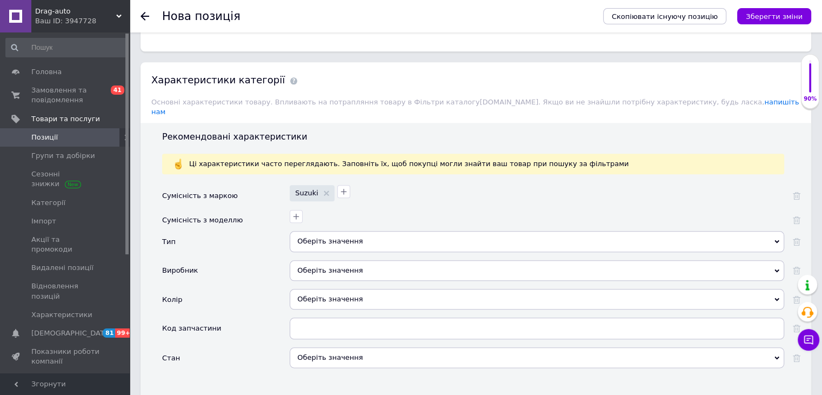
scroll to position [1190, 0]
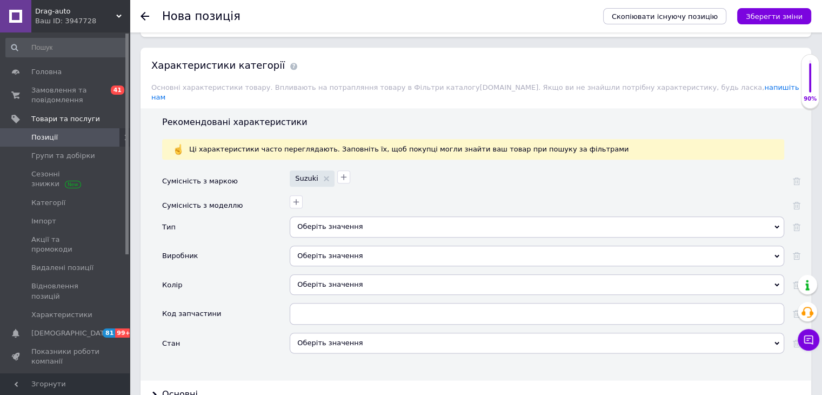
drag, startPoint x: 344, startPoint y: 178, endPoint x: 340, endPoint y: 181, distance: 5.6
click at [344, 216] on div "Оберіть значення" at bounding box center [537, 226] width 495 height 21
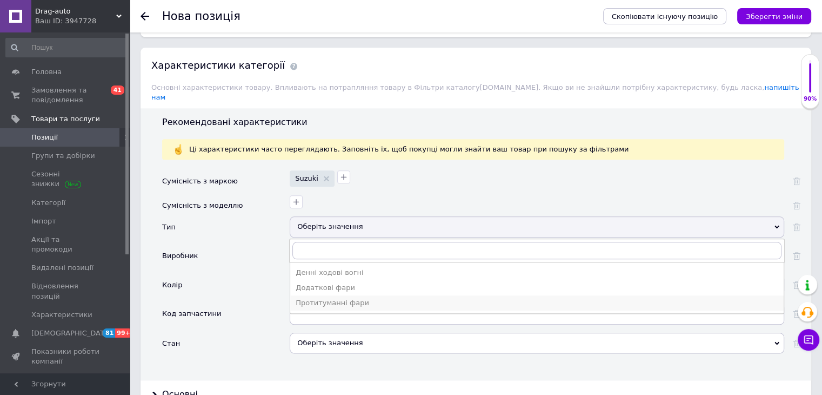
click at [331, 298] on div "Протитуманні фари" at bounding box center [537, 303] width 483 height 10
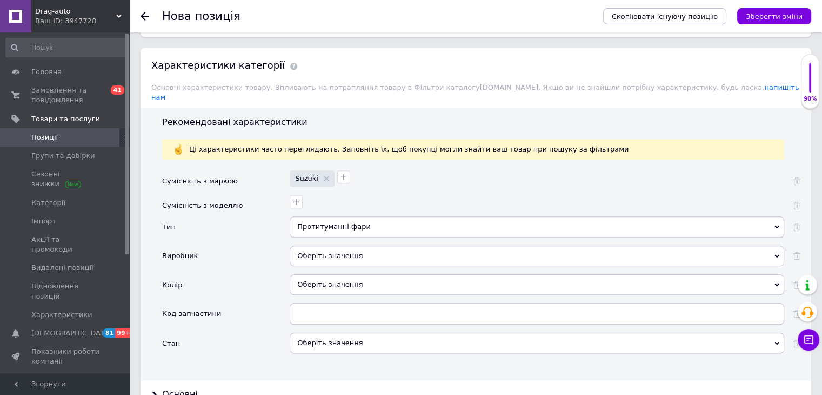
click at [322, 245] on div "Оберіть значення" at bounding box center [537, 255] width 495 height 21
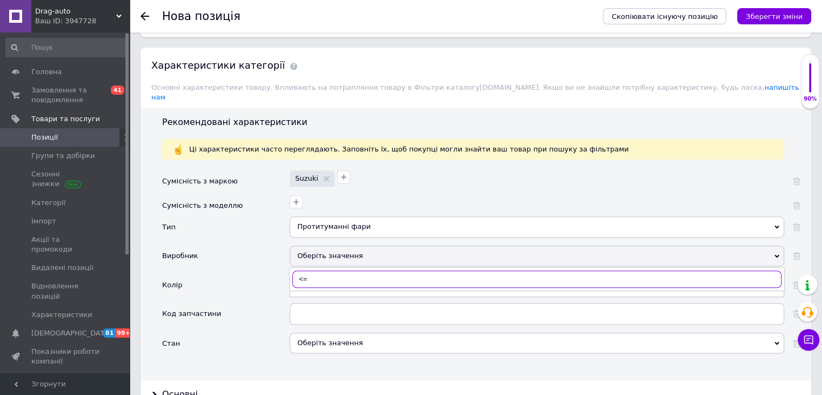
type input "<"
type input "Без"
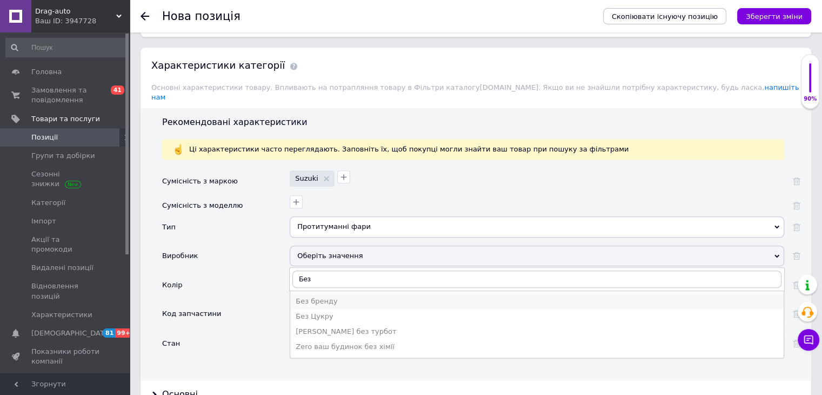
click at [310, 296] on div "Без бренду" at bounding box center [537, 301] width 483 height 10
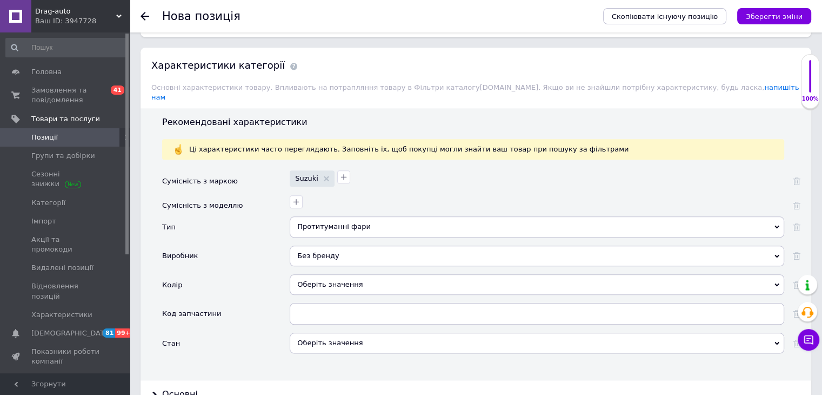
click at [313, 274] on div "Оберіть значення" at bounding box center [537, 284] width 495 height 21
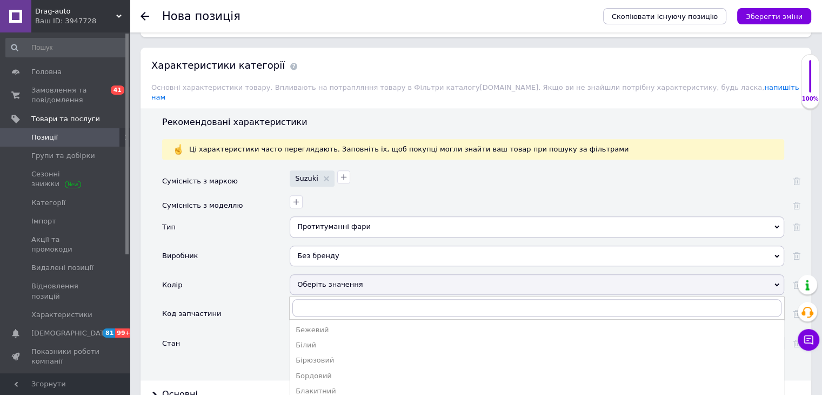
click at [290, 274] on div "Оберіть значення" at bounding box center [537, 284] width 495 height 21
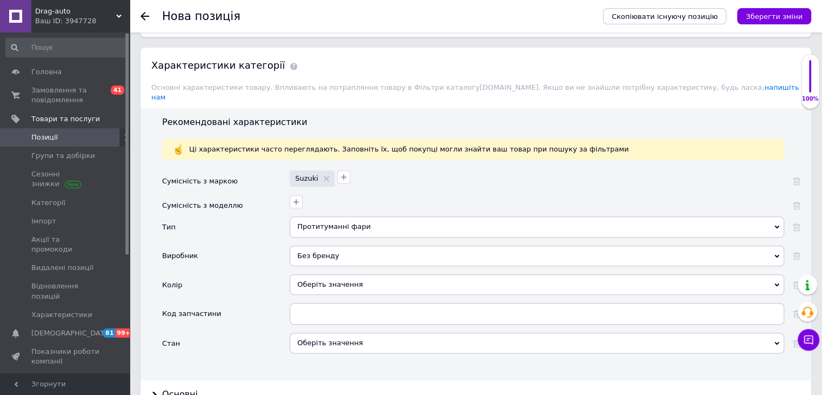
click at [333, 333] on div "Оберіть значення" at bounding box center [537, 343] width 495 height 21
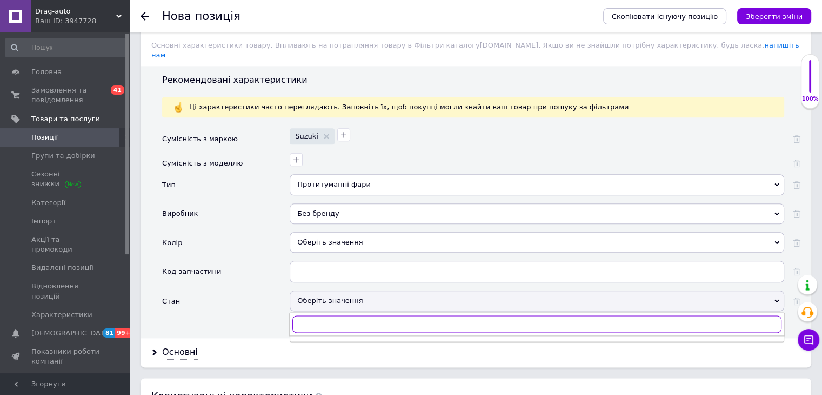
scroll to position [1244, 0]
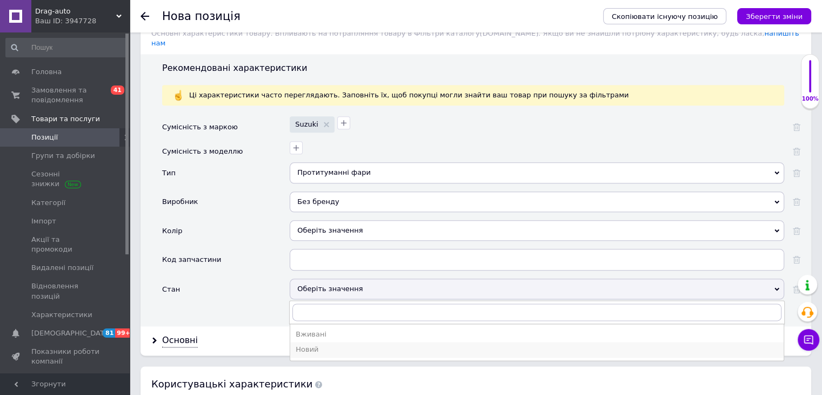
click at [311, 344] on div "Новий" at bounding box center [537, 349] width 483 height 10
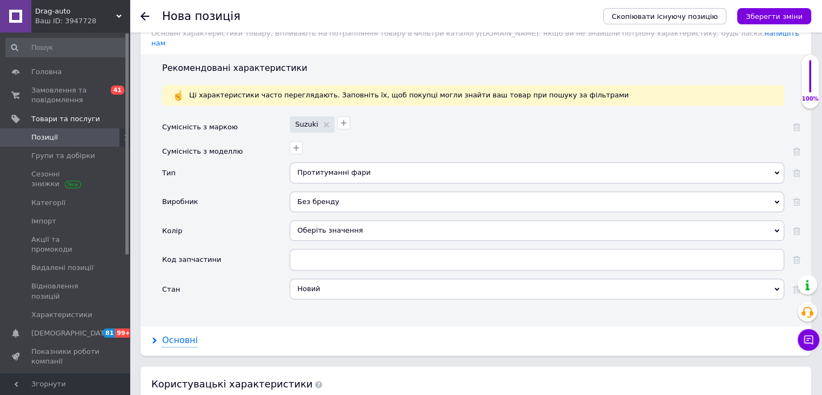
click at [192, 334] on div "Основні" at bounding box center [180, 340] width 36 height 12
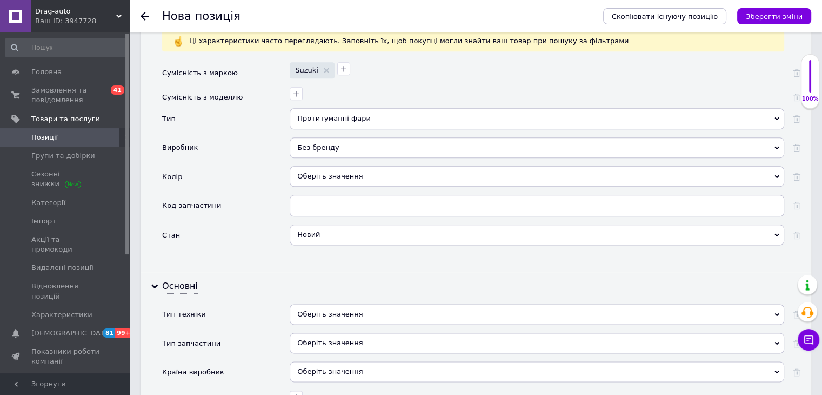
click at [309, 304] on div "Оберіть значення" at bounding box center [537, 314] width 495 height 21
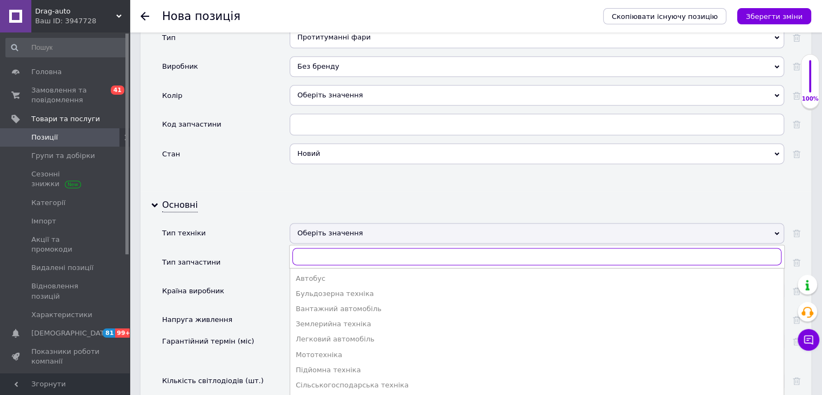
scroll to position [1406, 0]
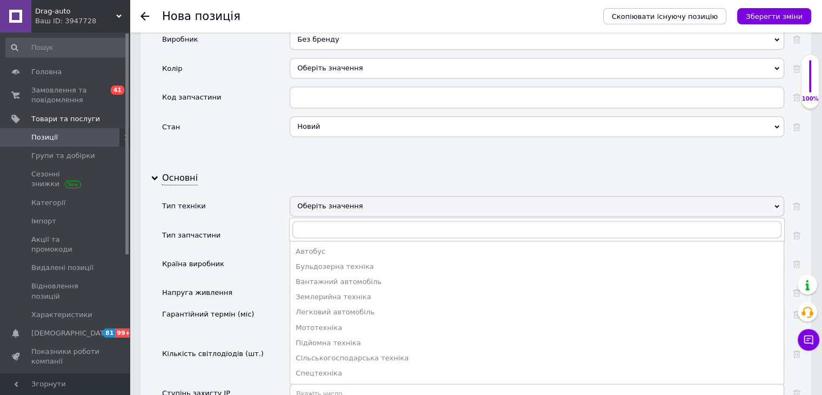
click at [254, 224] on div "Тип запчастини" at bounding box center [226, 238] width 128 height 29
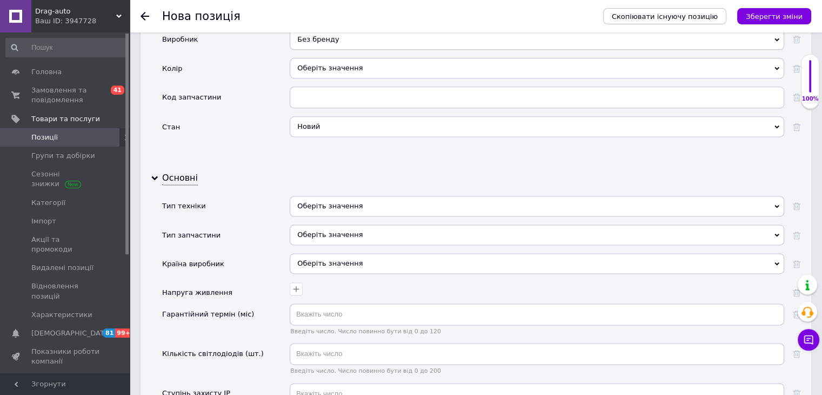
click at [320, 224] on div "Оберіть значення" at bounding box center [537, 234] width 495 height 21
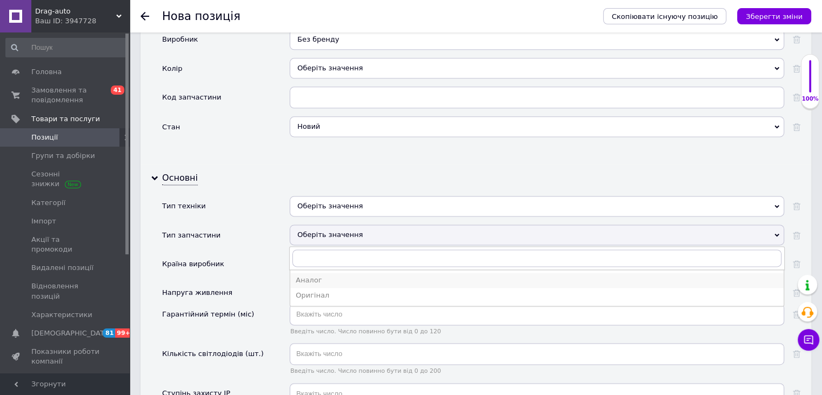
click at [321, 275] on div "Аналог" at bounding box center [537, 280] width 483 height 10
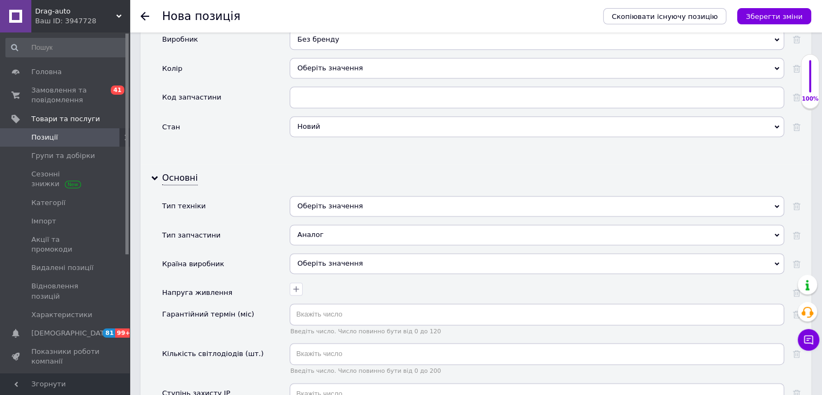
click at [326, 253] on div "Оберіть значення" at bounding box center [537, 263] width 495 height 21
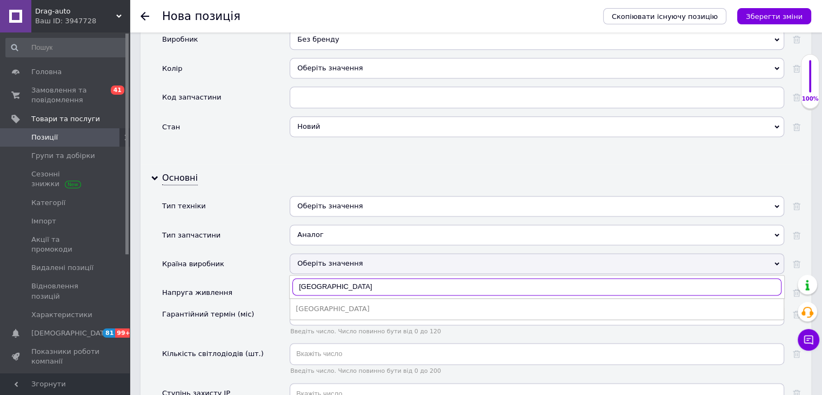
type input "Китай"
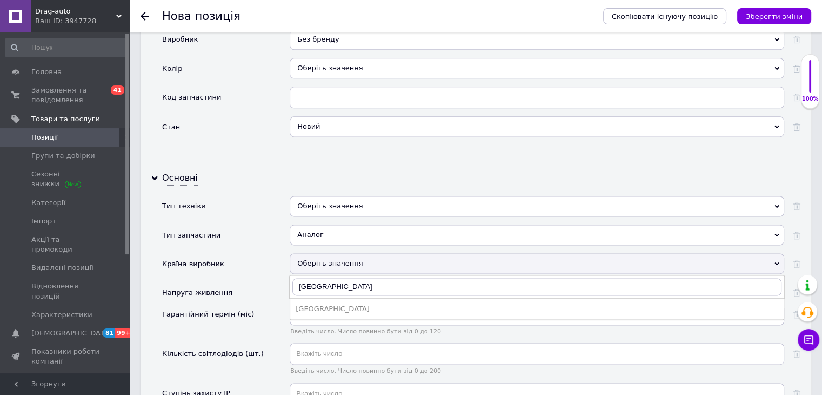
click at [320, 304] on div "Китай" at bounding box center [537, 309] width 483 height 10
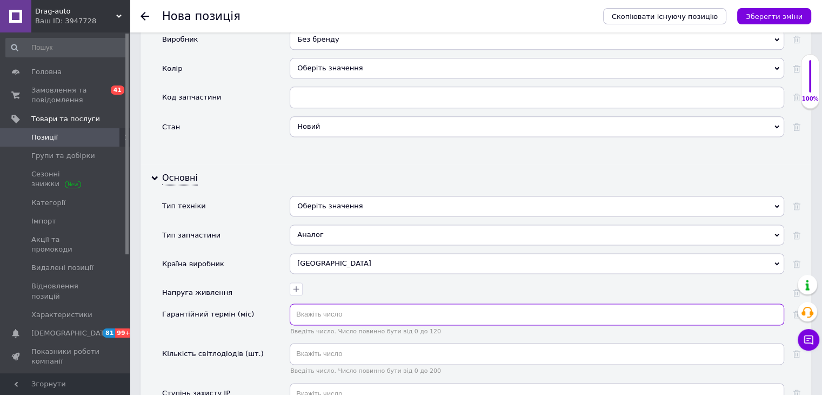
click at [311, 303] on input "text" at bounding box center [537, 314] width 495 height 22
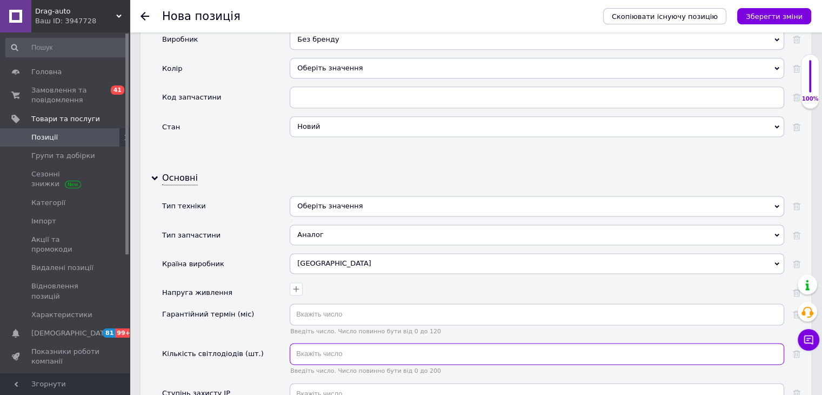
click at [311, 343] on input "text" at bounding box center [537, 354] width 495 height 22
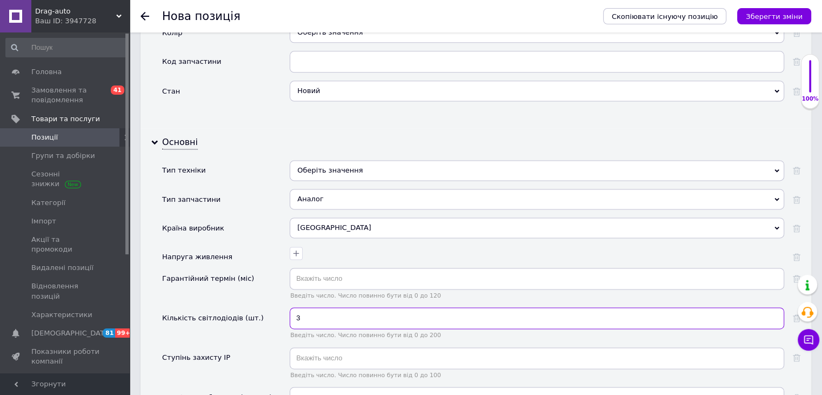
scroll to position [1460, 0]
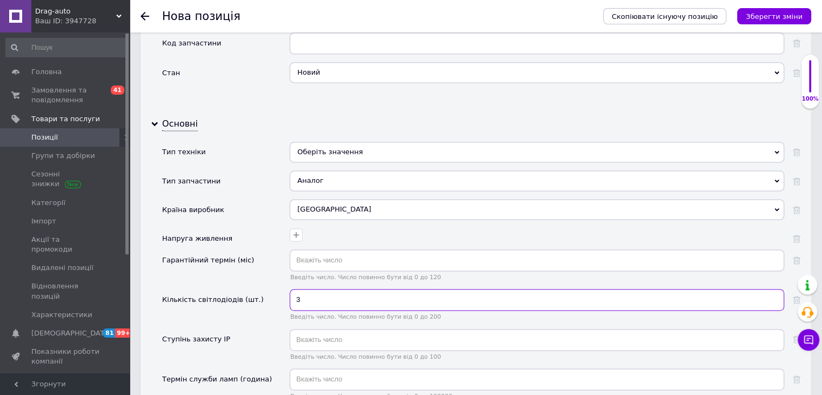
type input "3"
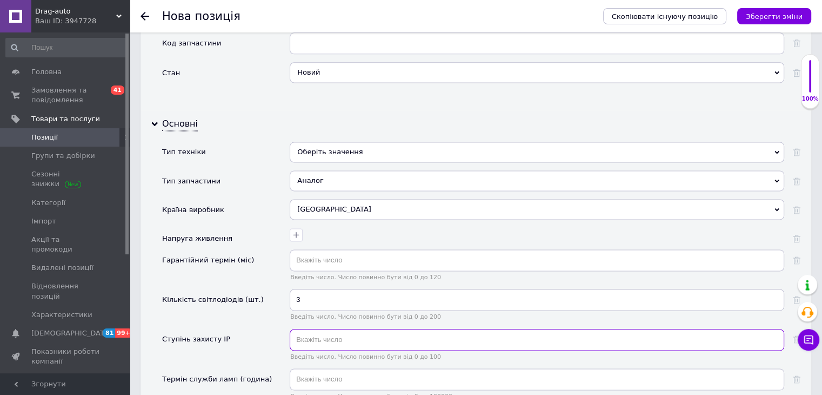
click at [311, 329] on input "text" at bounding box center [537, 340] width 495 height 22
type input "67"
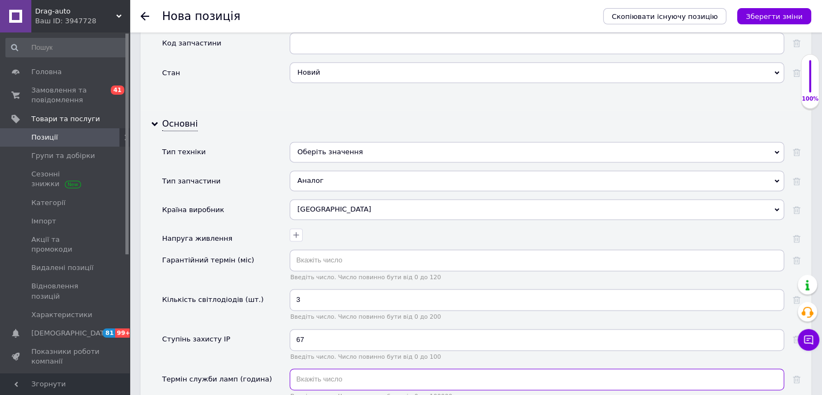
click at [314, 368] on input "text" at bounding box center [537, 379] width 495 height 22
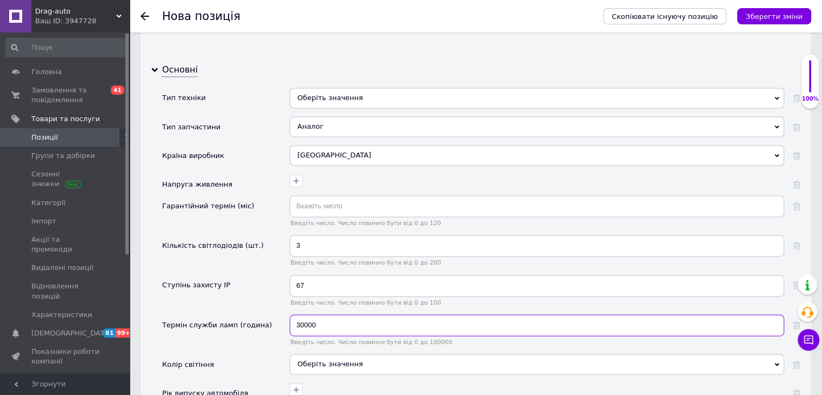
type input "30000"
click at [344, 354] on div "Оберіть значення" at bounding box center [537, 364] width 495 height 21
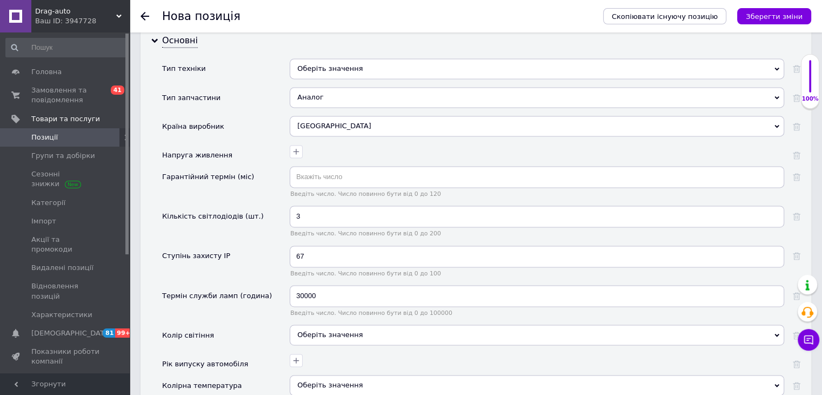
scroll to position [1568, 0]
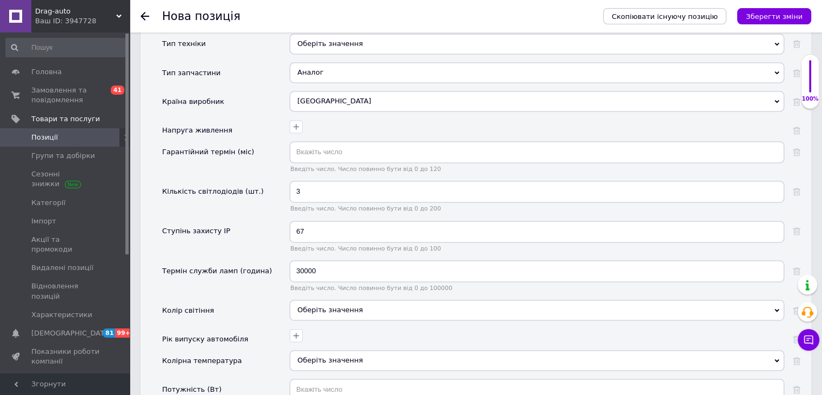
click at [261, 328] on div "Рік випуску автомобіля" at bounding box center [226, 339] width 128 height 22
click at [293, 300] on div "Оберіть значення" at bounding box center [537, 310] width 495 height 21
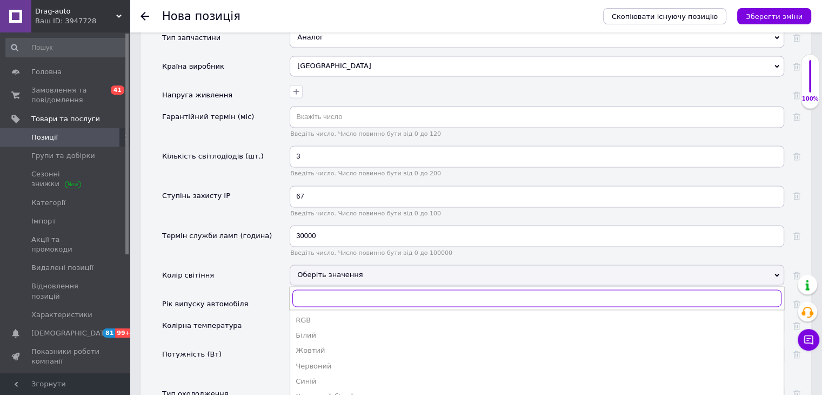
scroll to position [1622, 0]
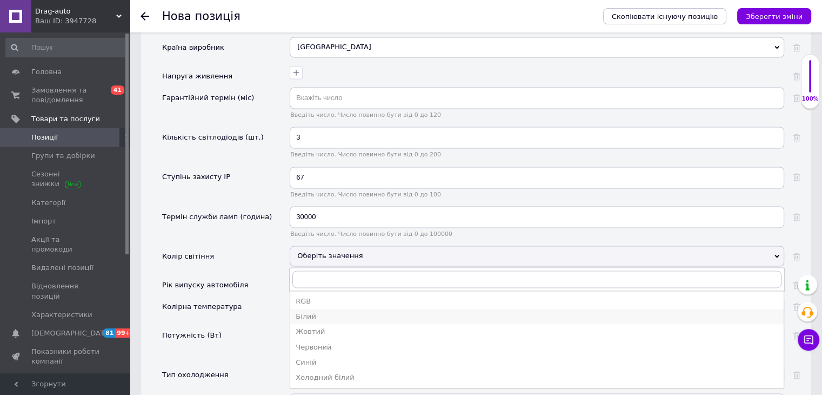
click at [305, 311] on div "Білий" at bounding box center [537, 316] width 483 height 10
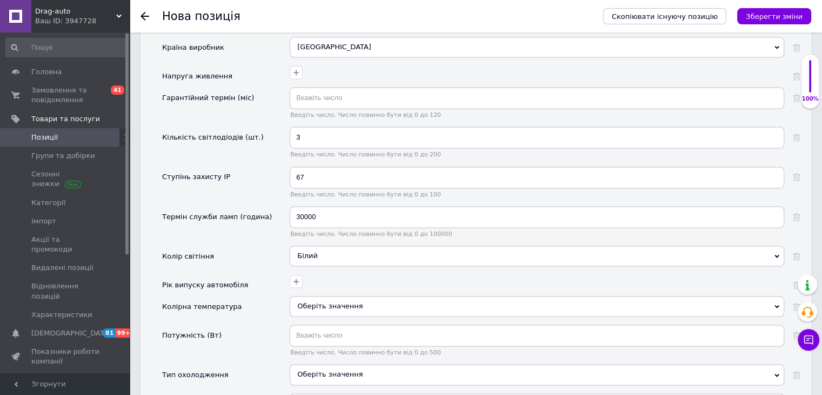
click at [315, 296] on div "Оберіть значення" at bounding box center [537, 306] width 495 height 21
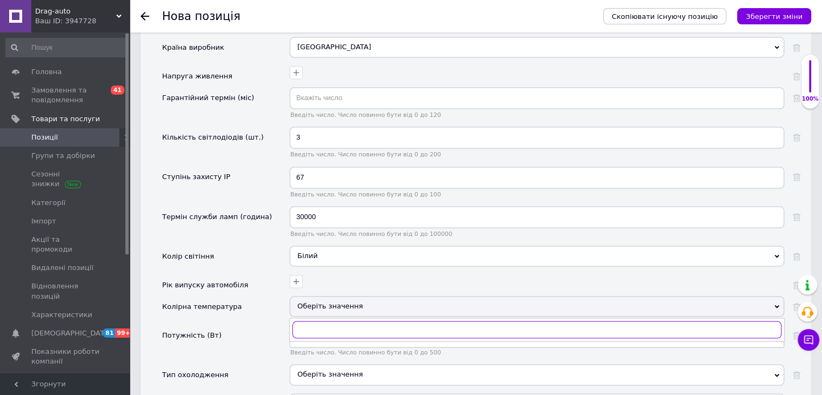
scroll to position [1676, 0]
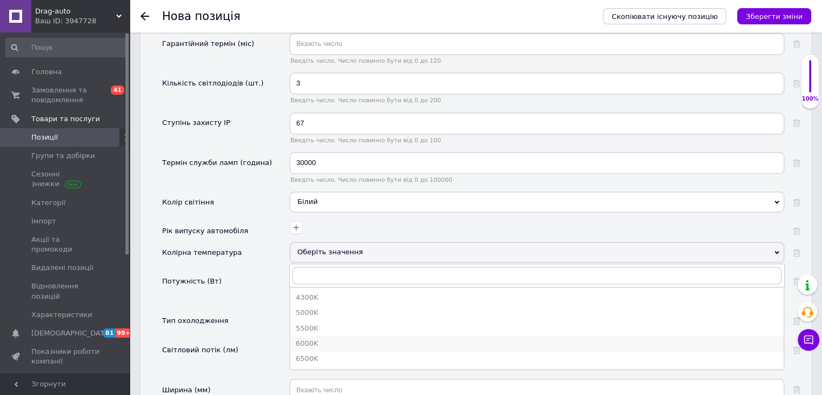
click at [303, 338] on div "6000K" at bounding box center [537, 343] width 483 height 10
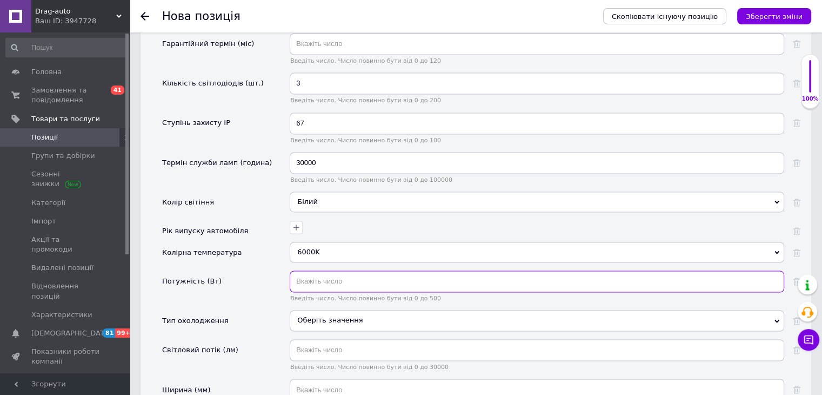
click at [322, 270] on input "text" at bounding box center [537, 281] width 495 height 22
type input "30"
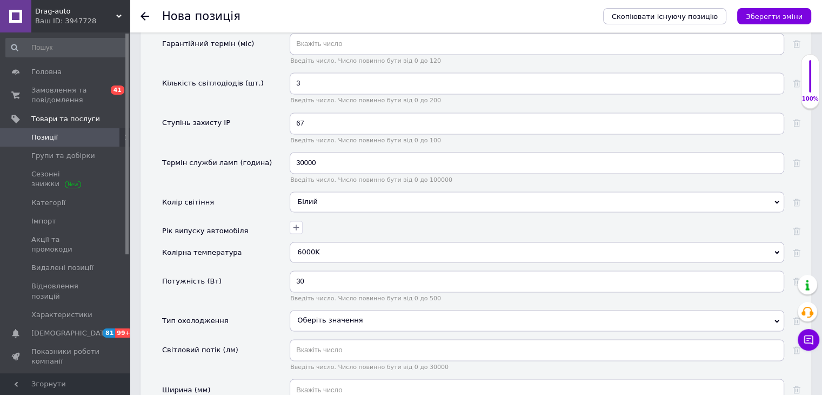
click at [316, 310] on div "Оберіть значення" at bounding box center [537, 320] width 495 height 21
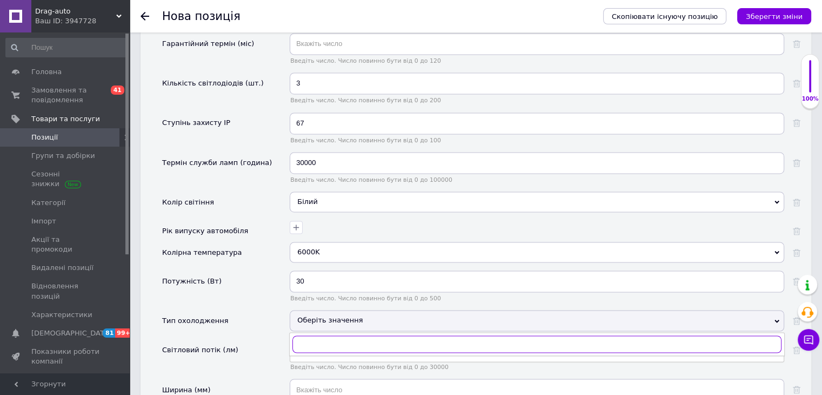
scroll to position [1730, 0]
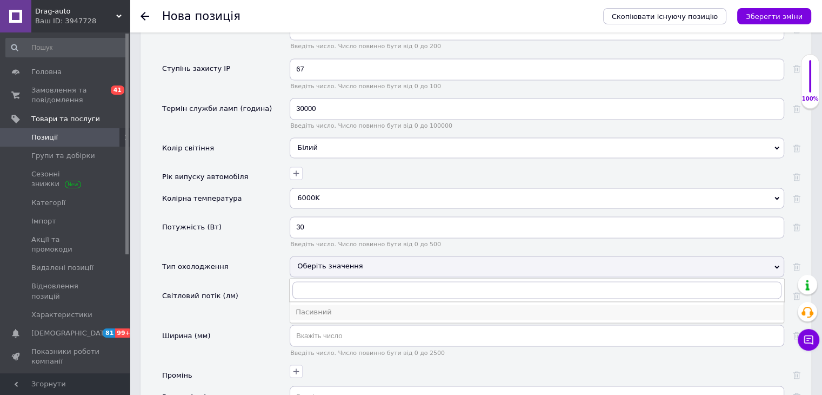
click at [301, 307] on div "Пасивний" at bounding box center [537, 312] width 483 height 10
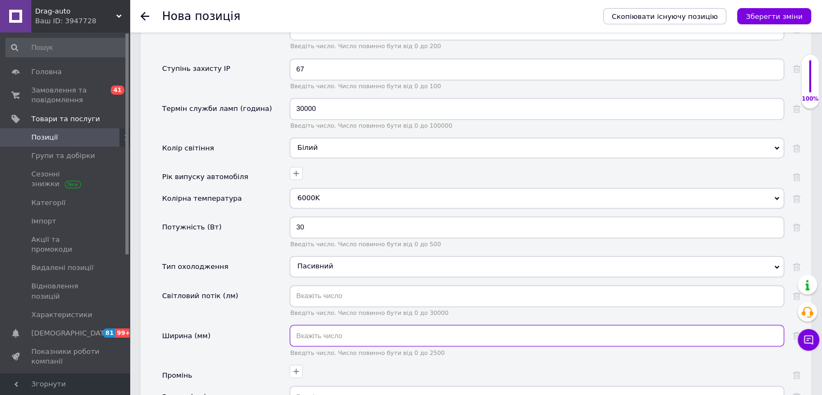
click at [324, 324] on input "text" at bounding box center [537, 335] width 495 height 22
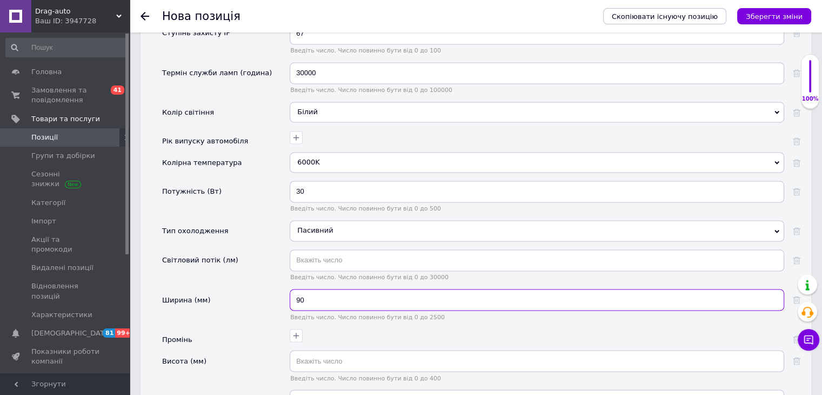
scroll to position [1784, 0]
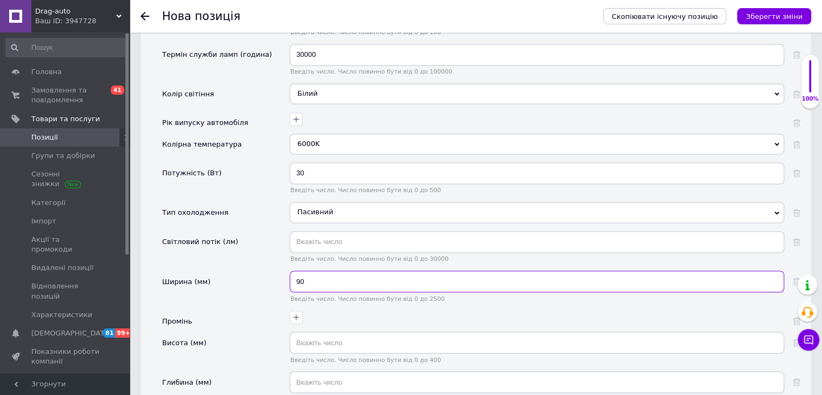
type input "90"
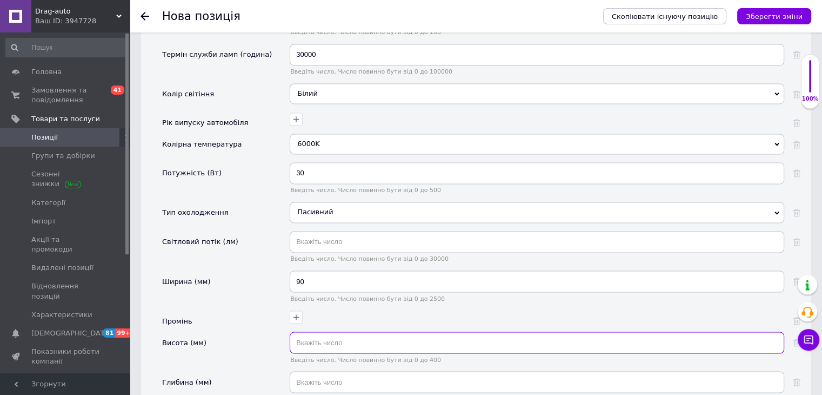
click at [309, 331] on input "text" at bounding box center [537, 342] width 495 height 22
type input "90"
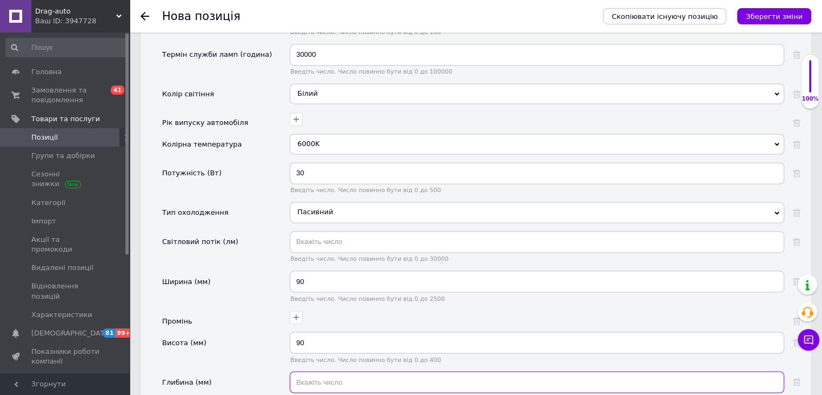
click at [323, 371] on input "text" at bounding box center [537, 382] width 495 height 22
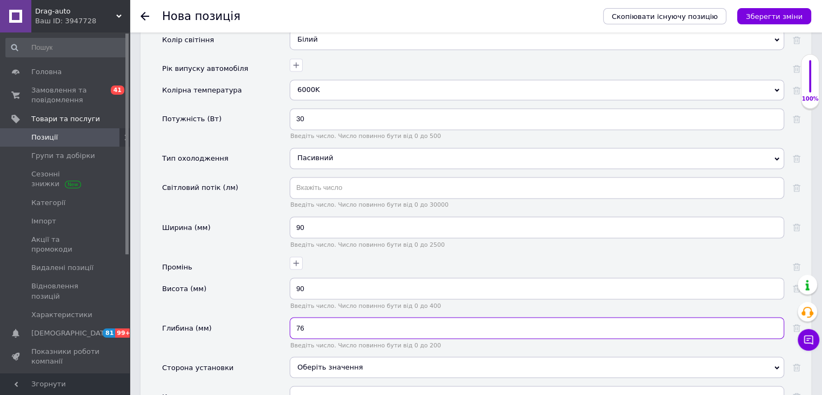
type input "76"
click at [352, 356] on div "Оберіть значення" at bounding box center [537, 366] width 495 height 21
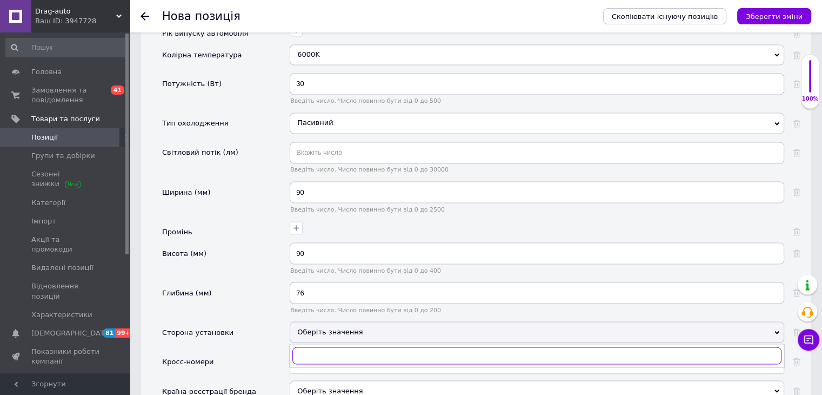
scroll to position [1892, 0]
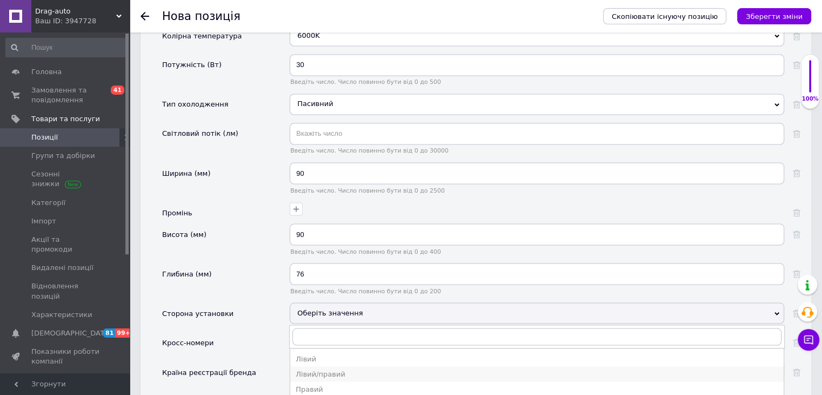
click at [320, 369] on div "Лівий/правий" at bounding box center [537, 374] width 483 height 10
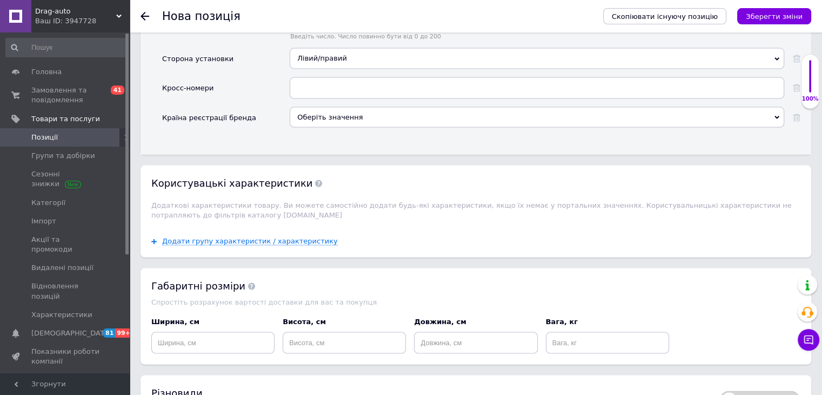
scroll to position [2163, 0]
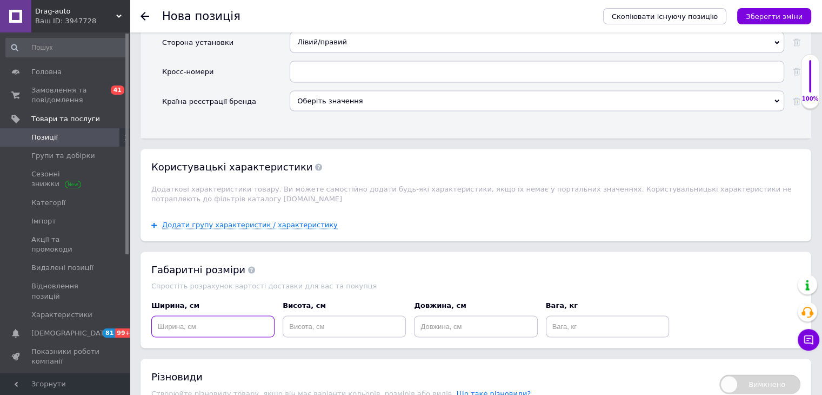
click at [213, 316] on input at bounding box center [212, 327] width 123 height 22
type input "10"
click at [349, 316] on input at bounding box center [344, 327] width 123 height 22
type input "10"
click at [446, 316] on input at bounding box center [475, 327] width 123 height 22
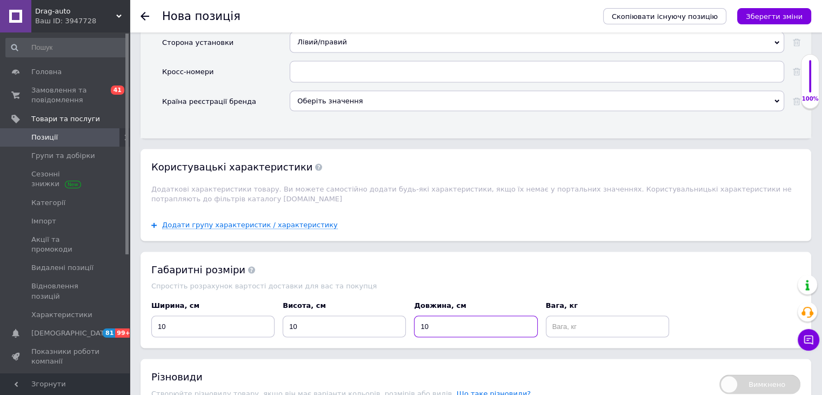
type input "10"
click at [569, 316] on input at bounding box center [607, 327] width 123 height 22
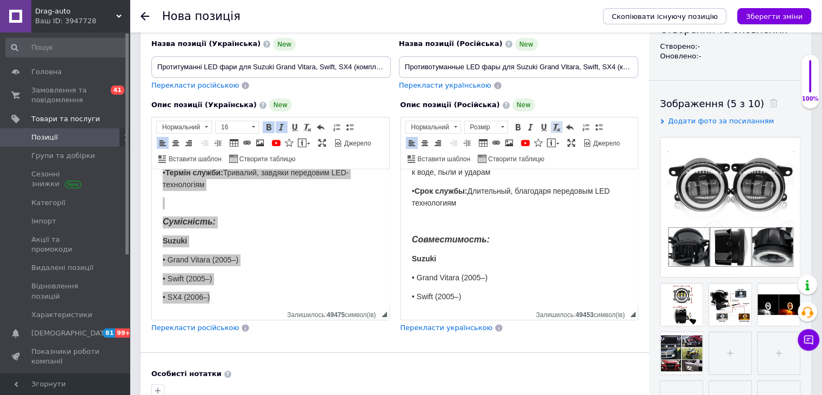
scroll to position [0, 0]
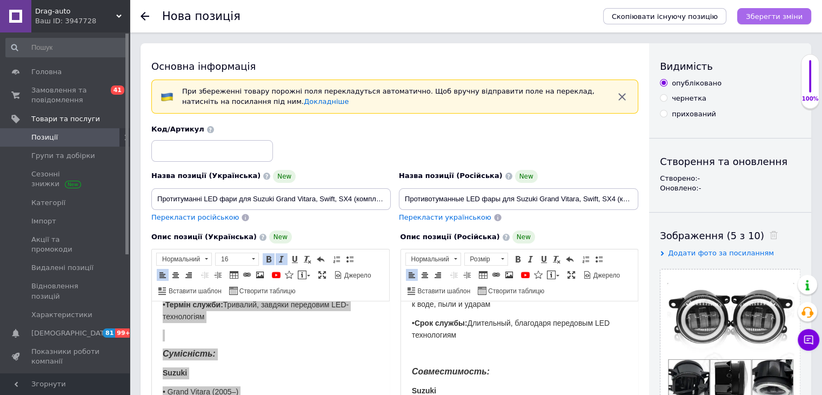
type input "1"
click at [778, 19] on icon "Зберегти зміни" at bounding box center [774, 16] width 57 height 8
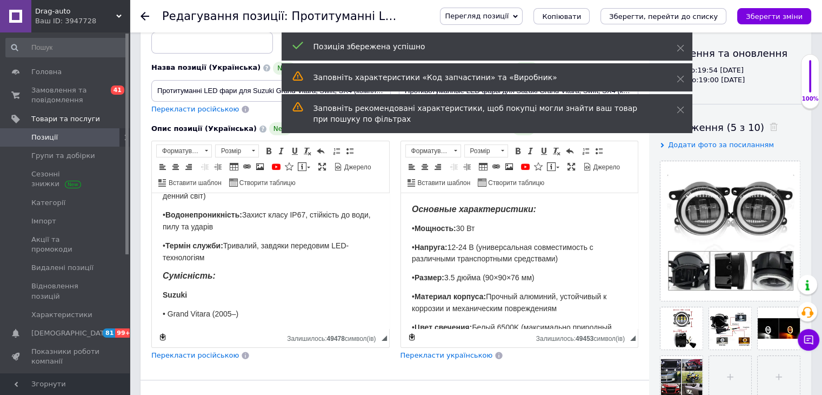
scroll to position [162, 0]
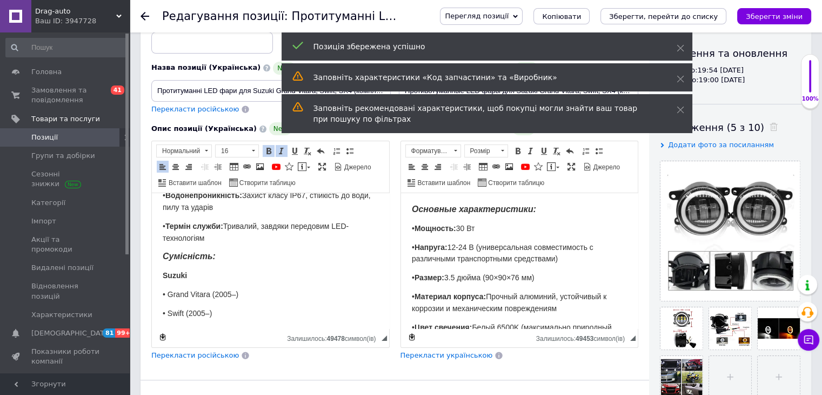
click at [258, 226] on p "• Термін служби: Тривалий, завдяки передовим LED-технологіям" at bounding box center [271, 233] width 216 height 24
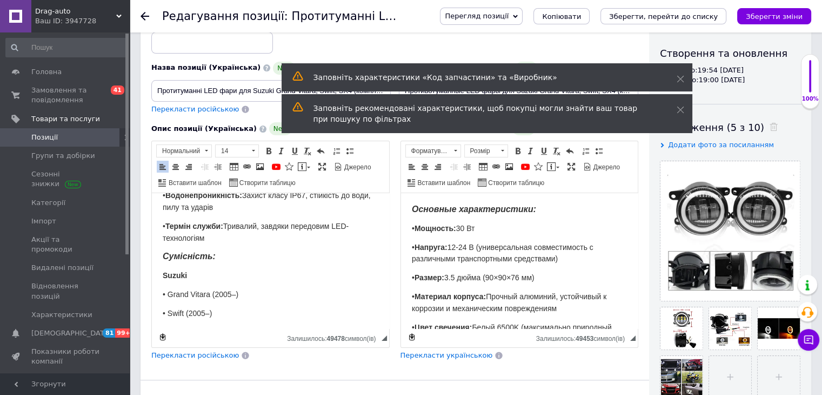
click at [254, 236] on p "• Термін служби: Тривалий, завдяки передовим LED-технологіям" at bounding box center [271, 233] width 216 height 24
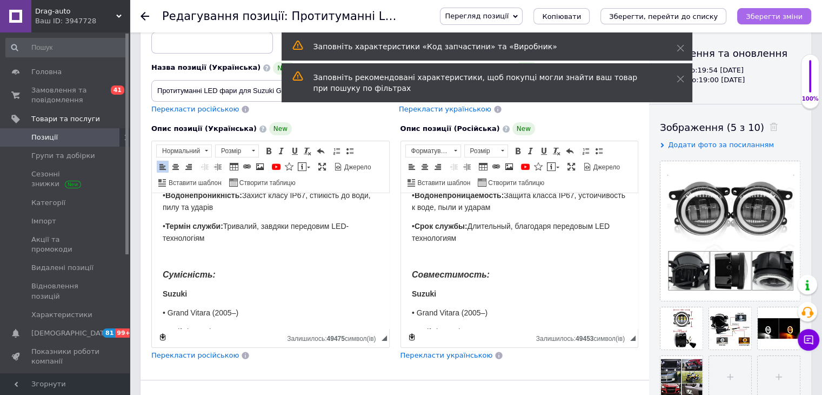
click at [771, 19] on icon "Зберегти зміни" at bounding box center [774, 16] width 57 height 8
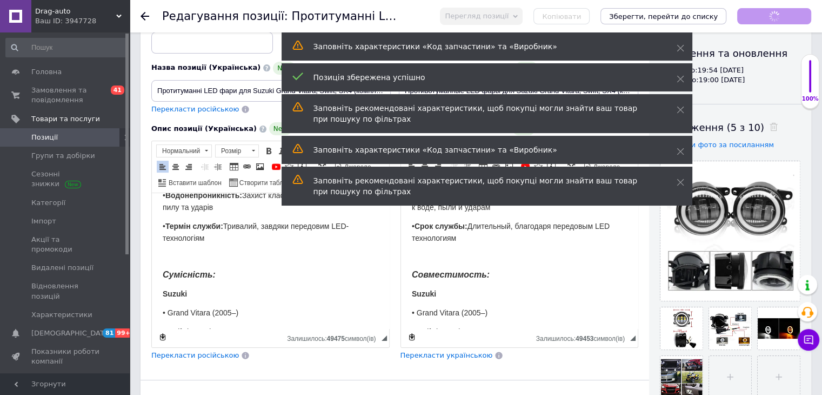
scroll to position [143, 0]
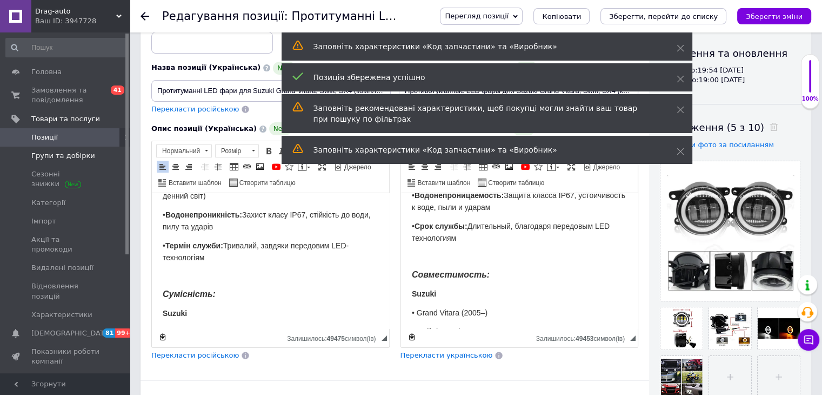
click at [95, 151] on span "Групи та добірки" at bounding box center [65, 156] width 69 height 10
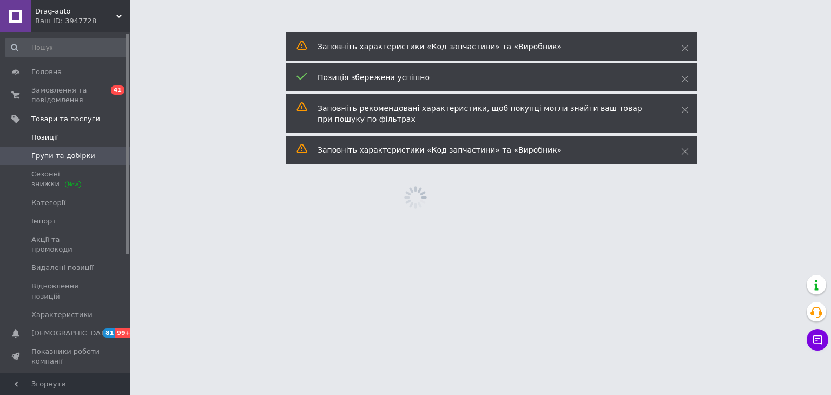
click at [92, 138] on span "Позиції" at bounding box center [65, 137] width 69 height 10
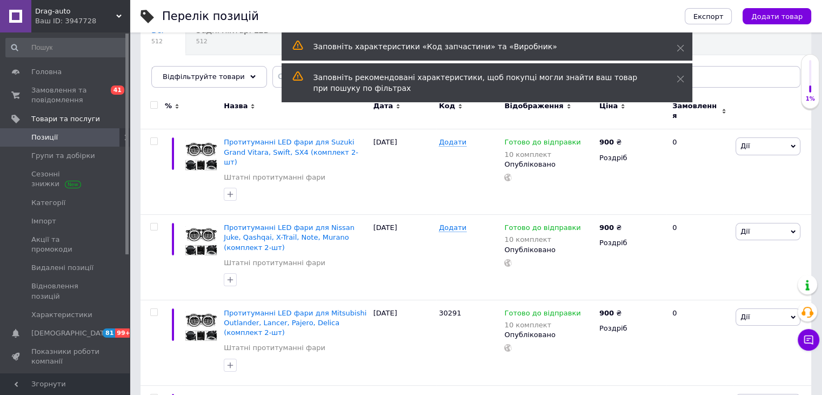
scroll to position [108, 0]
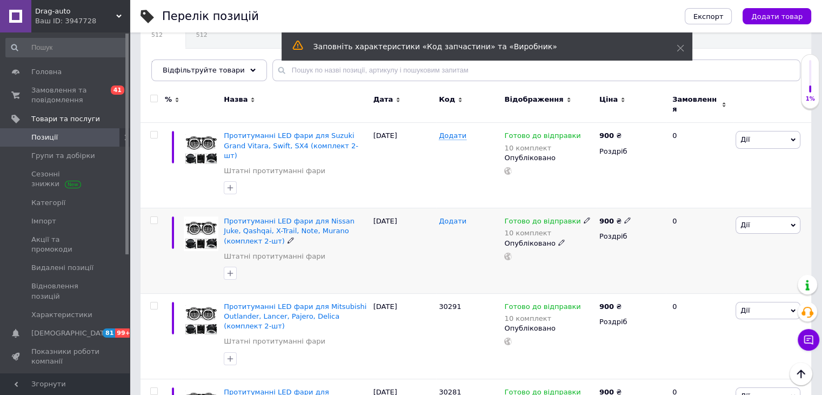
click at [457, 217] on span "Додати" at bounding box center [453, 221] width 28 height 9
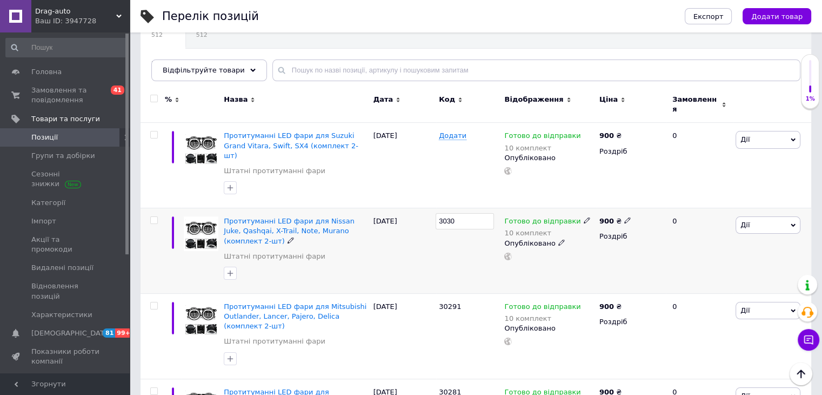
type input "30301"
drag, startPoint x: 463, startPoint y: 241, endPoint x: 451, endPoint y: 153, distance: 88.9
click at [462, 241] on div "30301" at bounding box center [468, 250] width 65 height 85
click at [449, 133] on span "Додати" at bounding box center [453, 135] width 28 height 9
type input "30311"
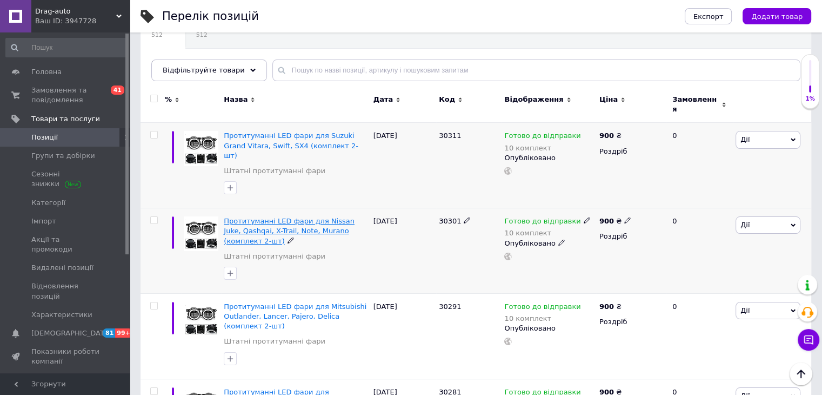
click at [257, 218] on span "Протитуманні LED фари для Nissan Juke, Qashqai, X-Trail, Note, Murano (комплект…" at bounding box center [289, 231] width 131 height 28
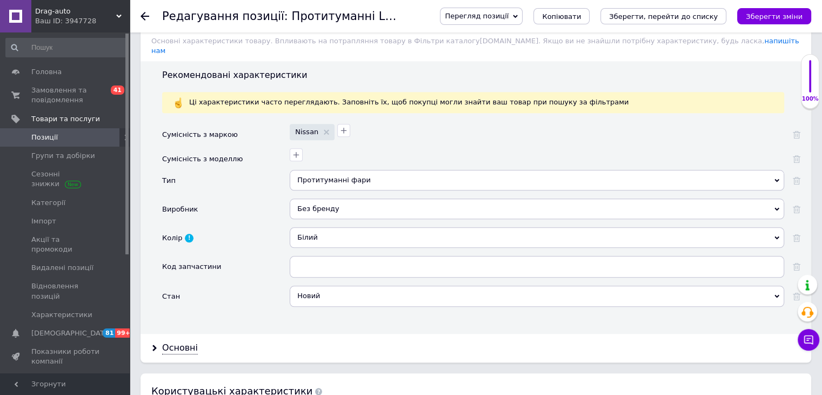
scroll to position [1135, 0]
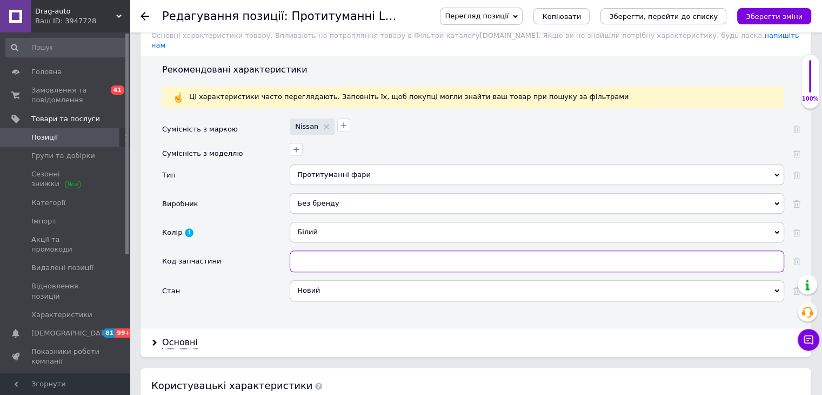
click at [310, 250] on input "text" at bounding box center [537, 261] width 495 height 22
type input "30301"
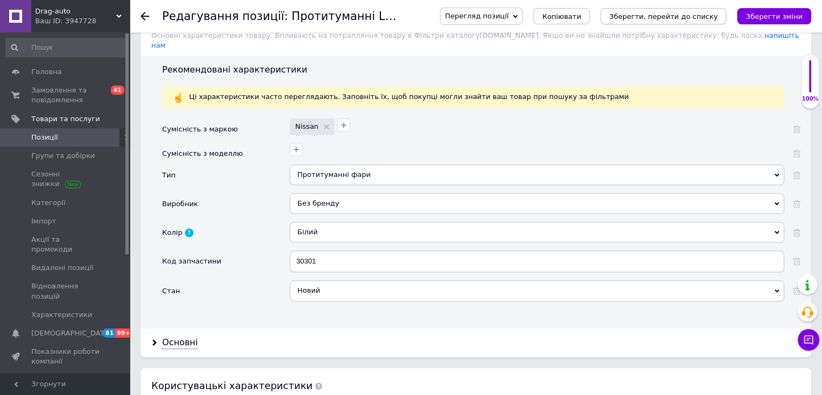
click at [701, 14] on icon "Зберегти, перейти до списку" at bounding box center [663, 16] width 109 height 8
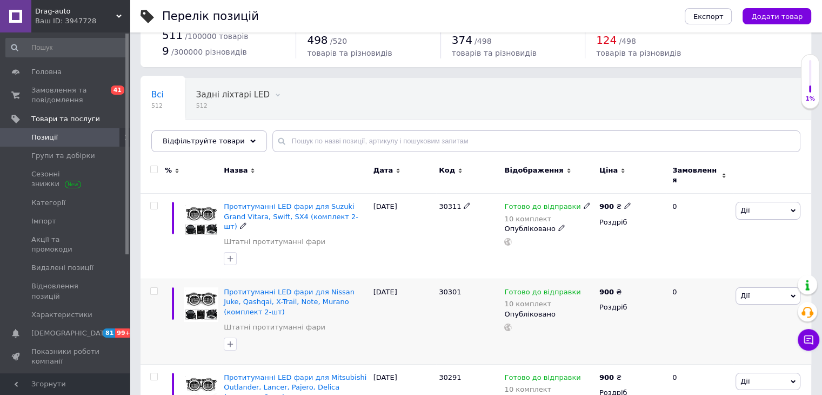
scroll to position [108, 0]
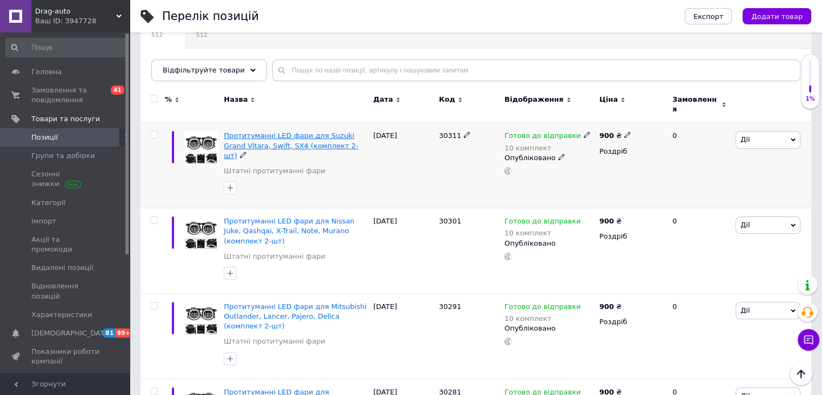
click at [277, 134] on span "Протитуманні LED фари для Suzuki Grand Vitara, Swift, SX4 (комплект 2-шт)" at bounding box center [291, 145] width 135 height 28
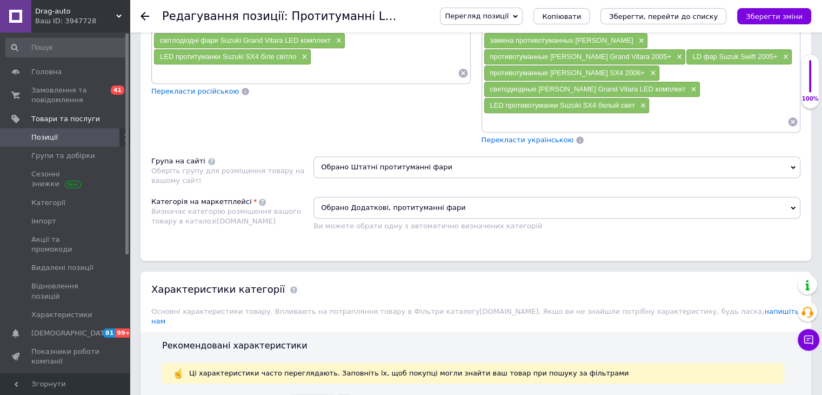
scroll to position [1081, 0]
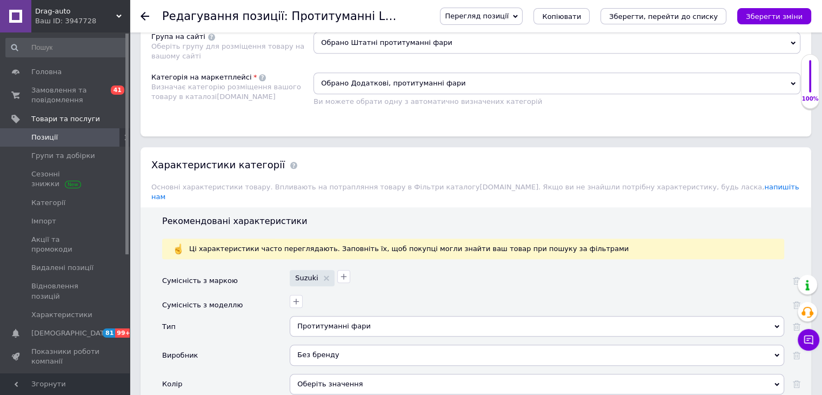
type input "30311"
click at [696, 19] on icon "Зберегти, перейти до списку" at bounding box center [663, 16] width 109 height 8
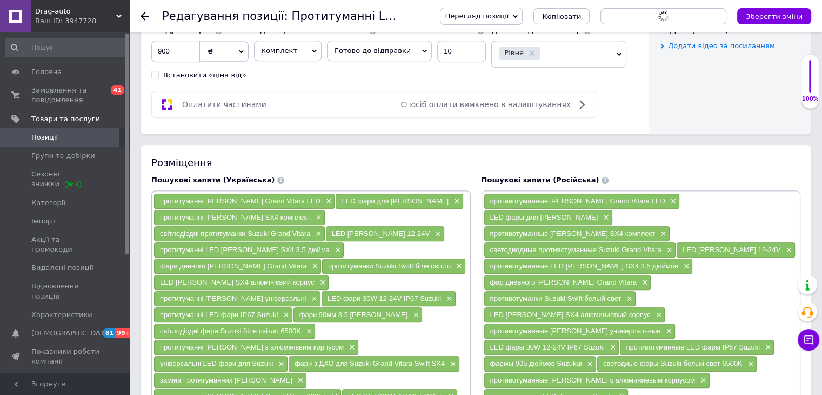
scroll to position [487, 0]
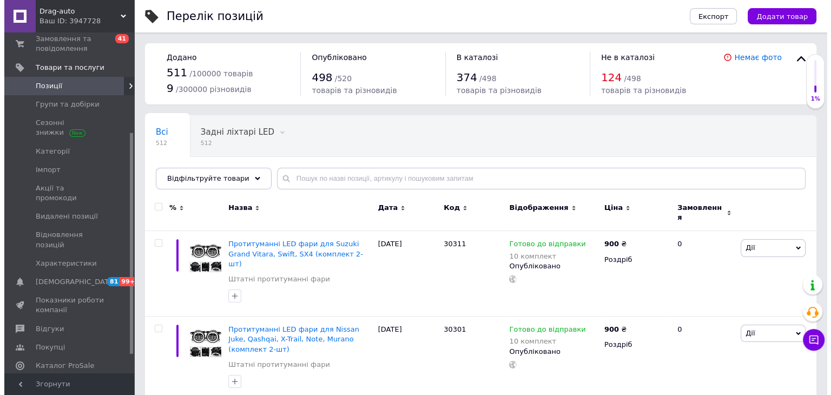
scroll to position [162, 0]
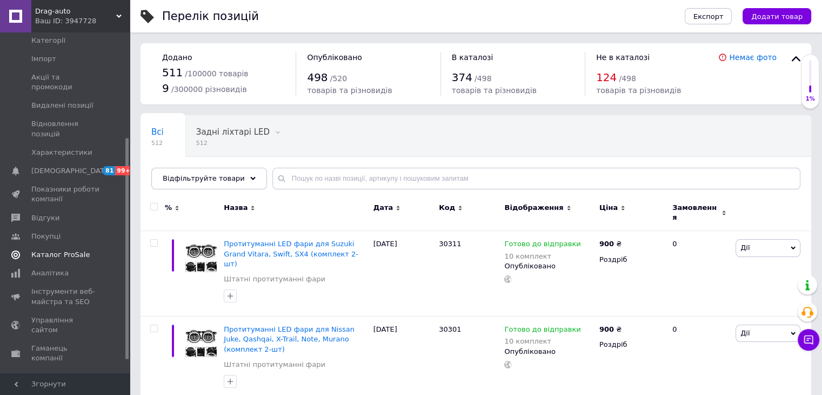
click at [69, 250] on span "Каталог ProSale" at bounding box center [60, 255] width 58 height 10
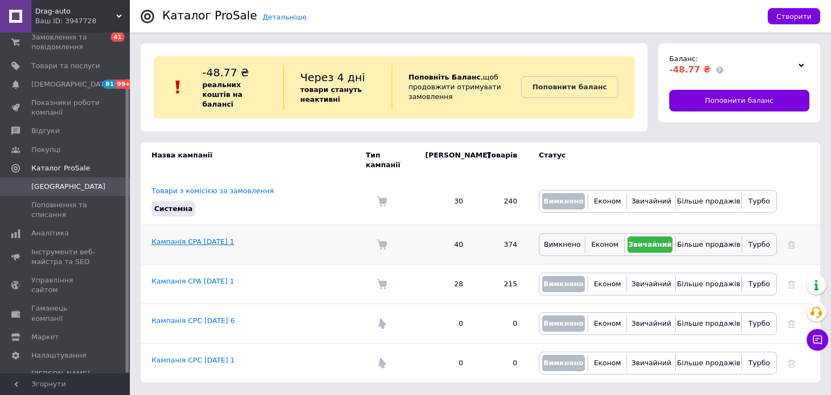
click at [174, 237] on link "Кампанія CPA 09.01.2025 1" at bounding box center [192, 241] width 83 height 8
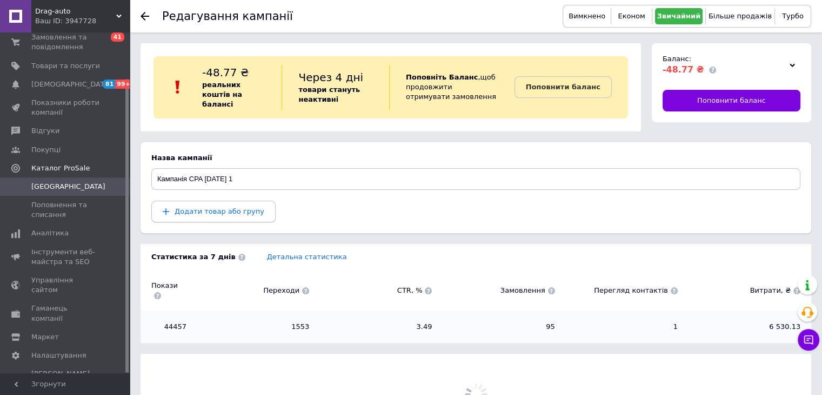
click at [225, 207] on span "Додати товар або групу" at bounding box center [220, 211] width 90 height 8
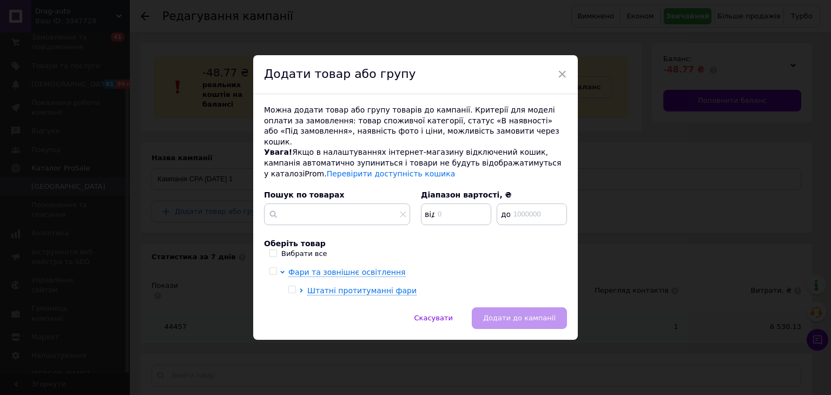
click at [269, 268] on input "checkbox" at bounding box center [272, 271] width 7 height 7
checkbox input "true"
click at [518, 307] on button "Додати до кампанії" at bounding box center [518, 318] width 95 height 22
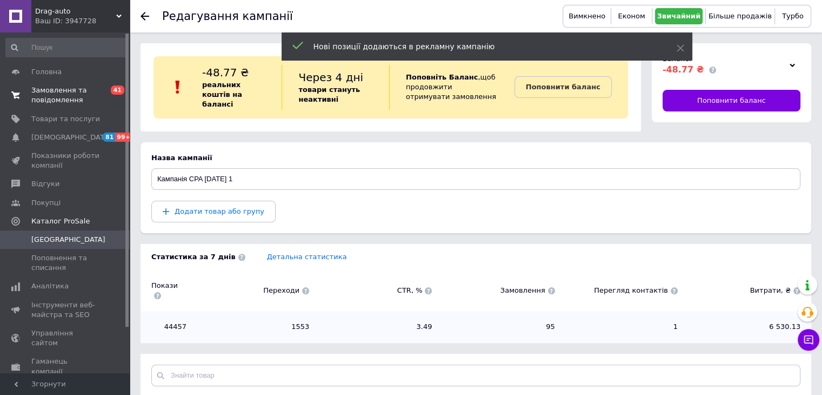
click at [71, 97] on span "Замовлення та повідомлення" at bounding box center [65, 94] width 69 height 19
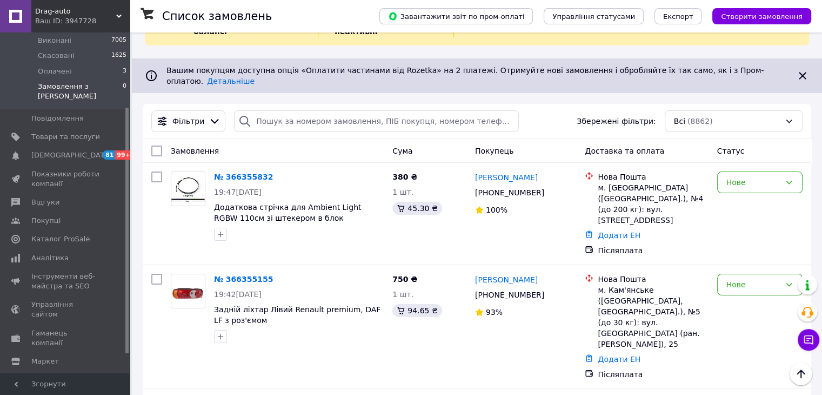
scroll to position [130, 0]
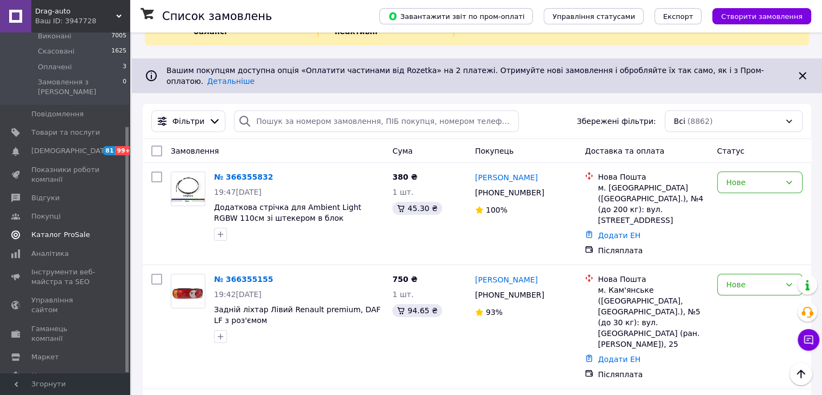
click at [74, 230] on span "Каталог ProSale" at bounding box center [60, 235] width 58 height 10
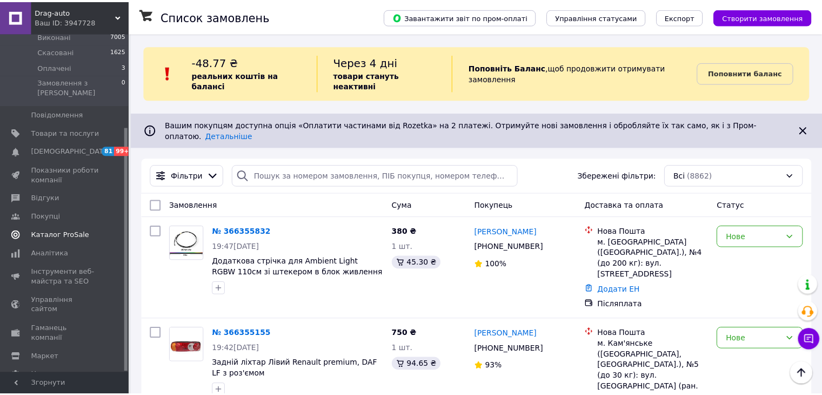
scroll to position [53, 0]
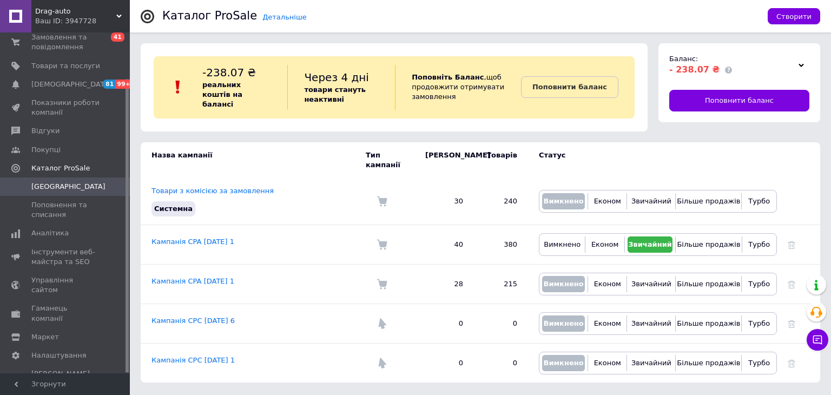
click at [215, 237] on link "Кампанія CPA 09.01.2025 1" at bounding box center [192, 241] width 83 height 8
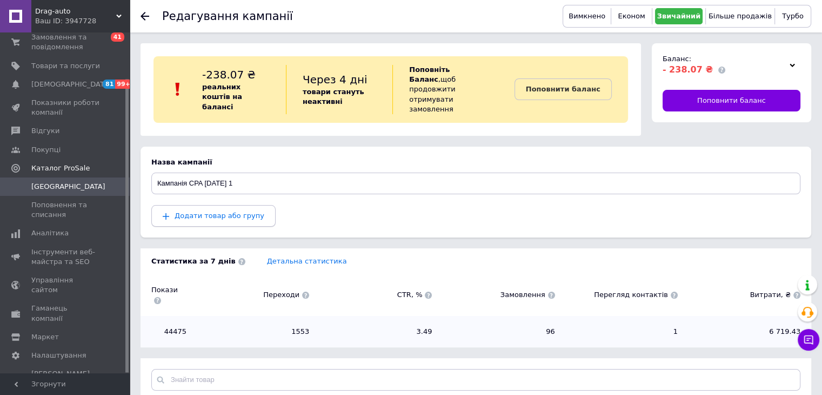
click at [238, 208] on button "Додати товар або групу" at bounding box center [213, 216] width 124 height 22
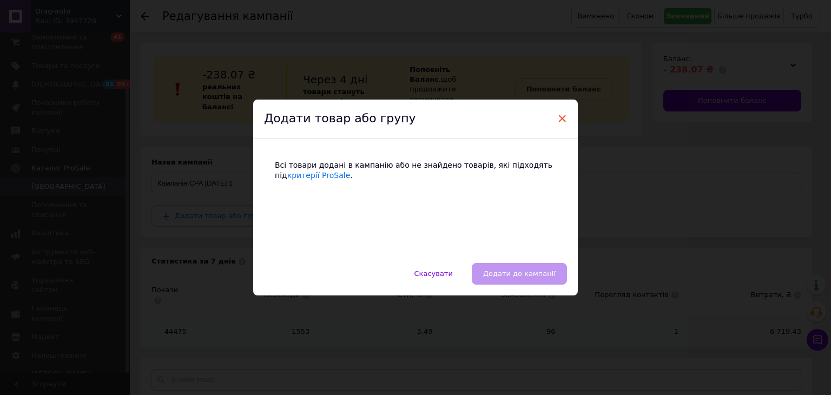
click at [561, 119] on span "×" at bounding box center [562, 118] width 10 height 18
